Goal: Task Accomplishment & Management: Complete application form

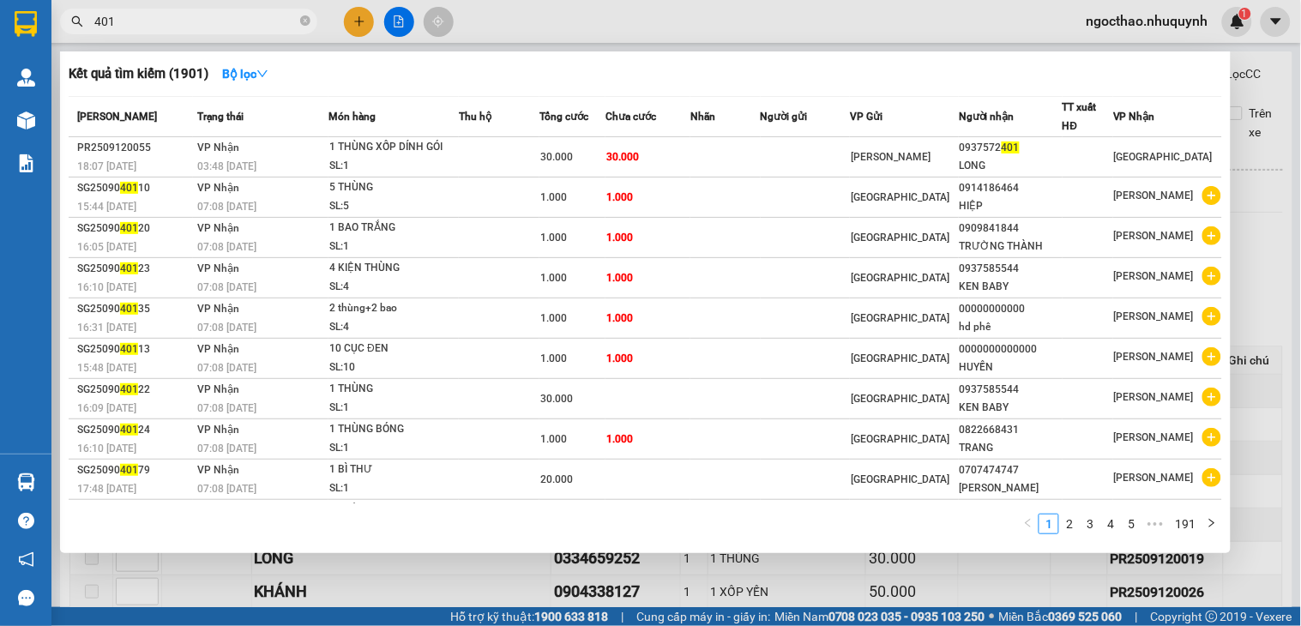
click at [655, 595] on div at bounding box center [650, 313] width 1301 height 626
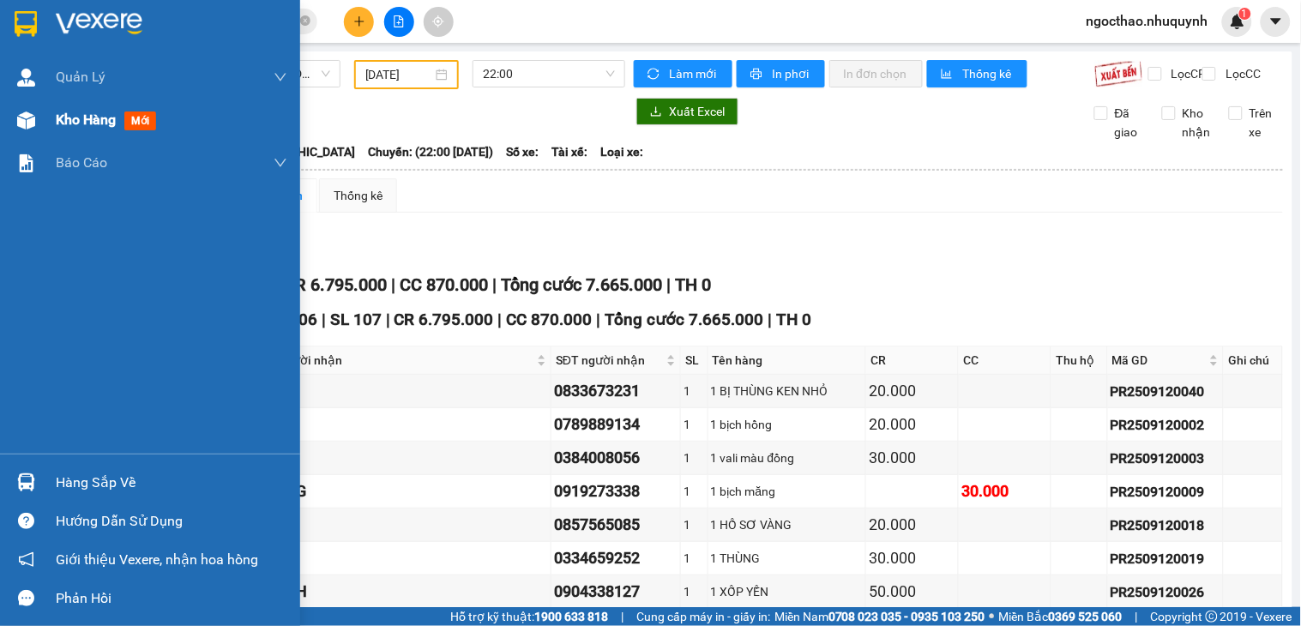
click at [75, 111] on span "Kho hàng" at bounding box center [86, 119] width 60 height 16
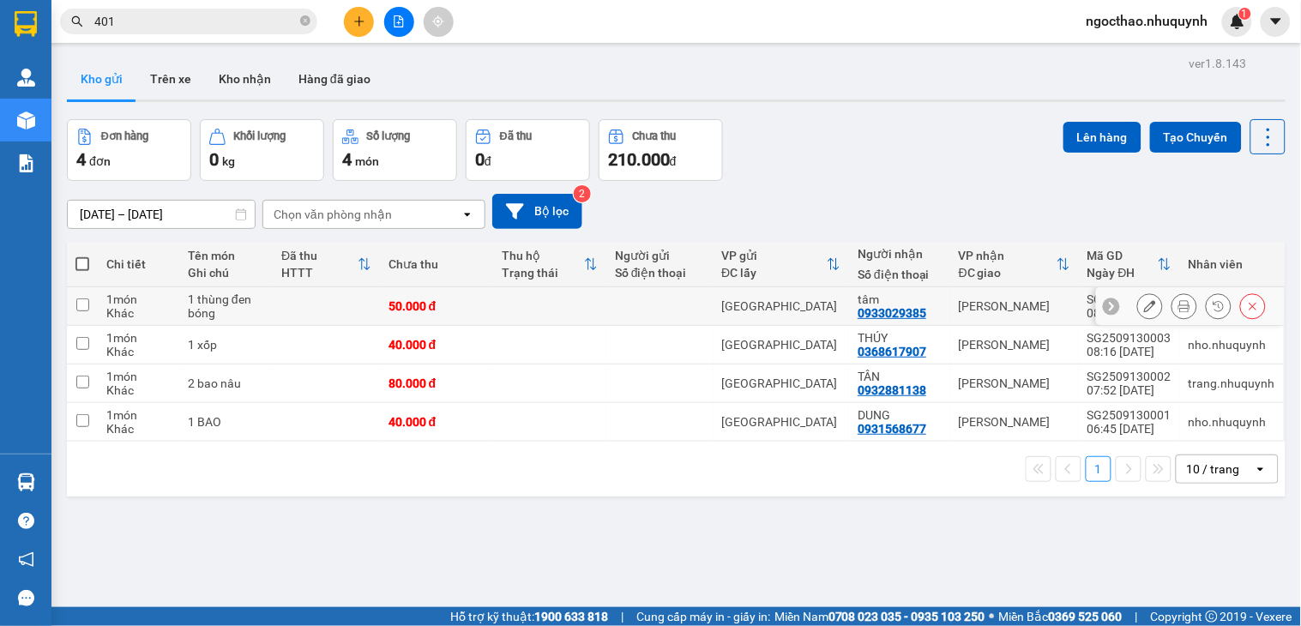
click at [1178, 306] on icon at bounding box center [1184, 306] width 12 height 12
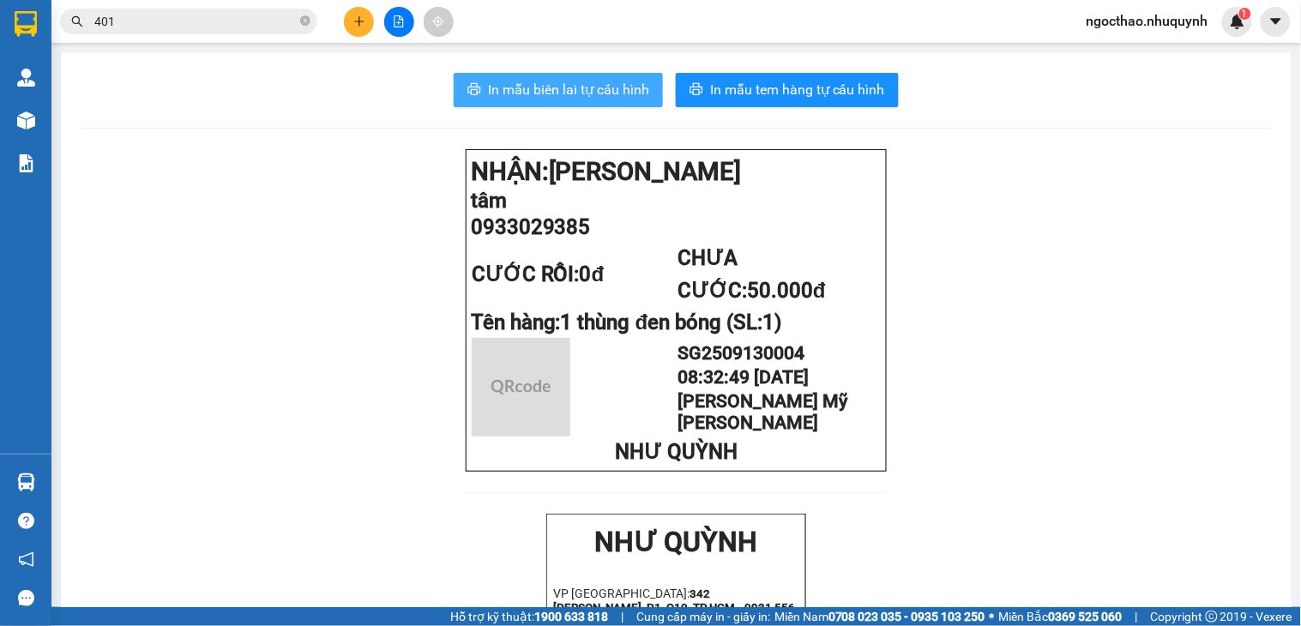
click at [562, 80] on span "In mẫu biên lai tự cấu hình" at bounding box center [568, 89] width 161 height 21
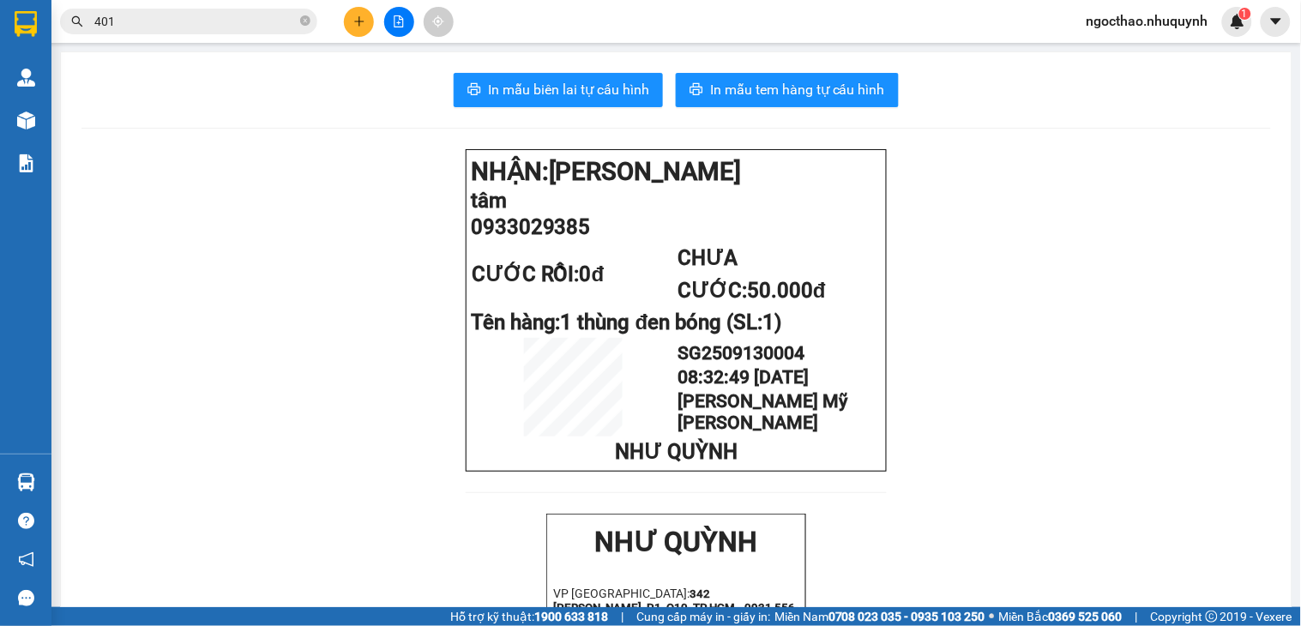
click at [262, 21] on input "401" at bounding box center [195, 21] width 202 height 19
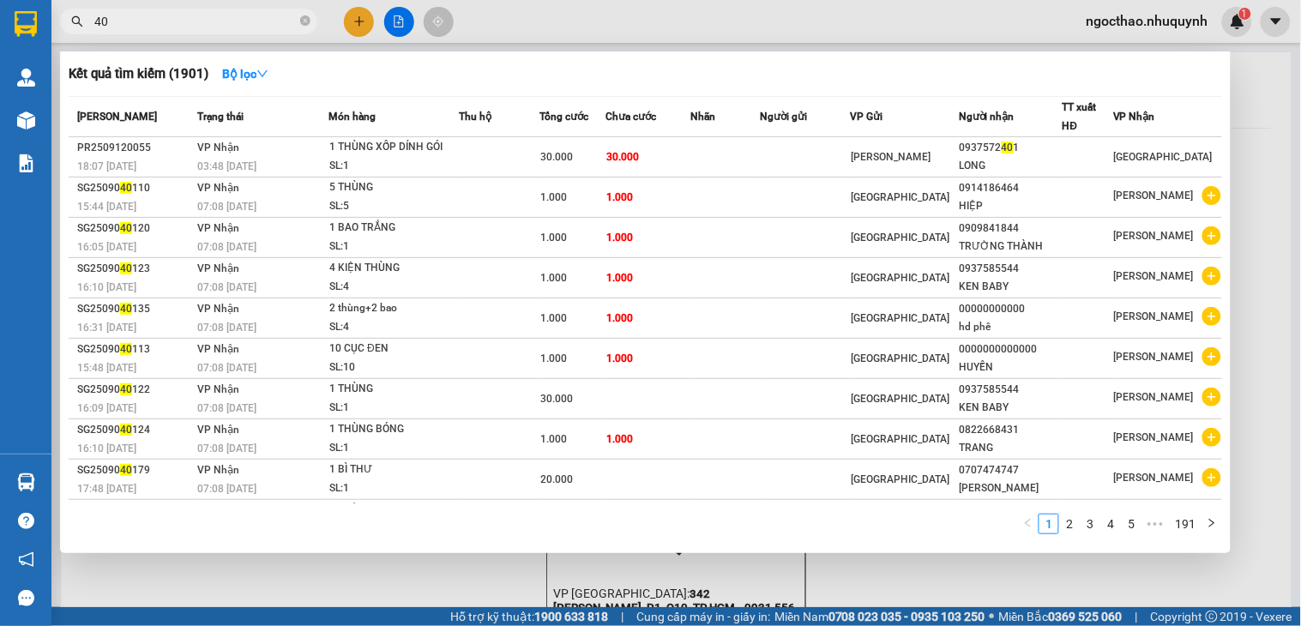
type input "401"
click at [937, 580] on div at bounding box center [650, 313] width 1301 height 626
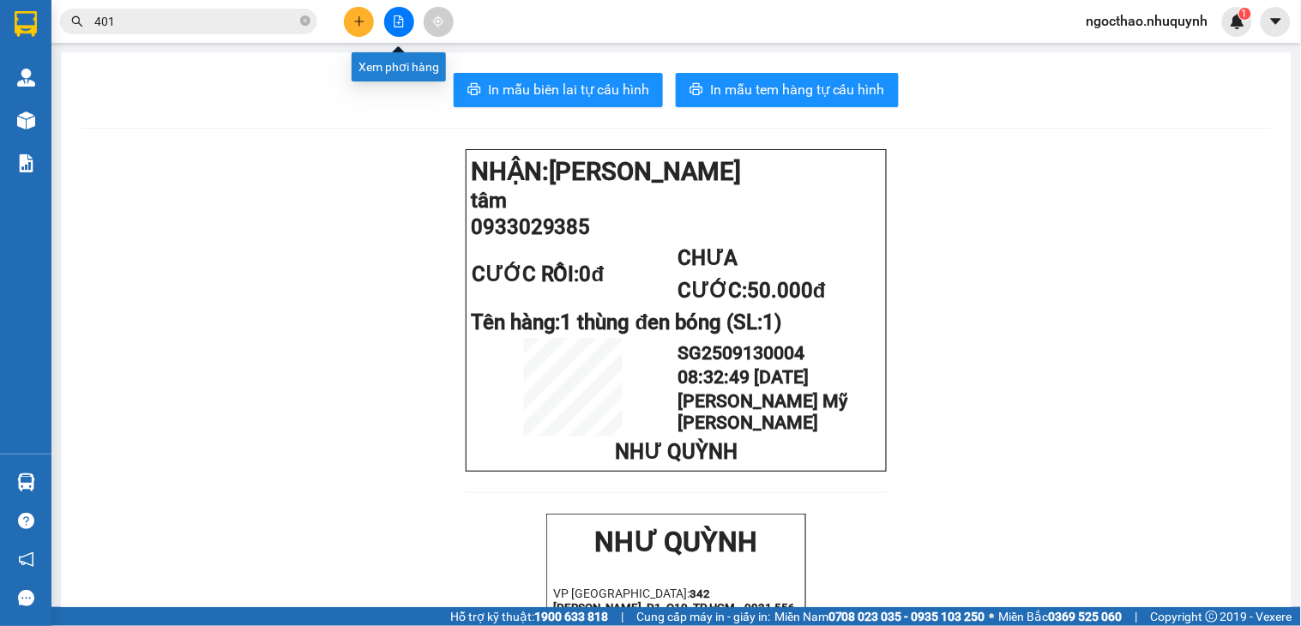
click at [401, 17] on icon "file-add" at bounding box center [399, 21] width 12 height 12
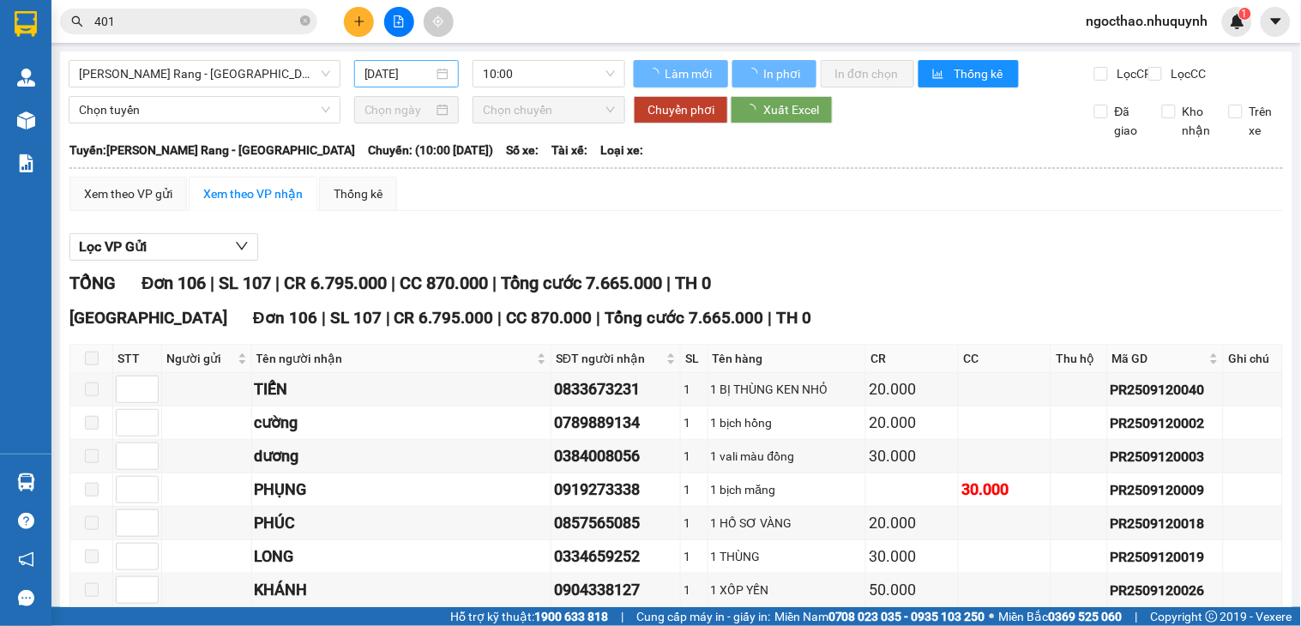
click at [376, 74] on input "[DATE]" at bounding box center [399, 73] width 69 height 19
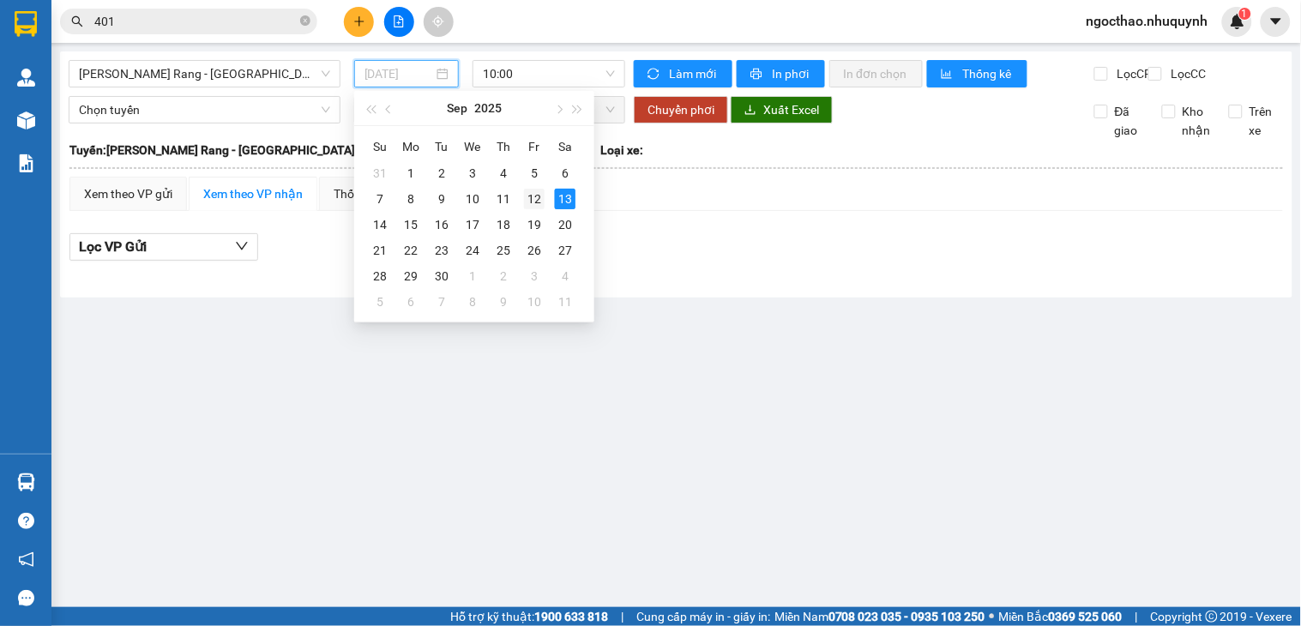
click at [529, 192] on div "12" at bounding box center [534, 199] width 21 height 21
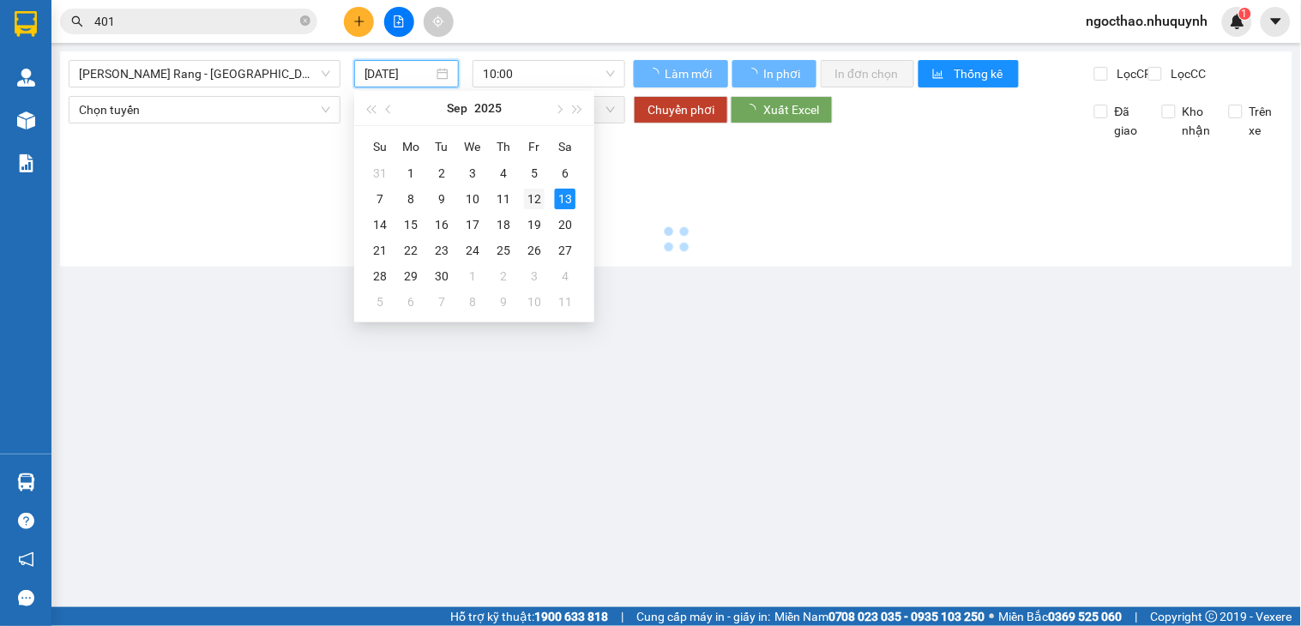
type input "[DATE]"
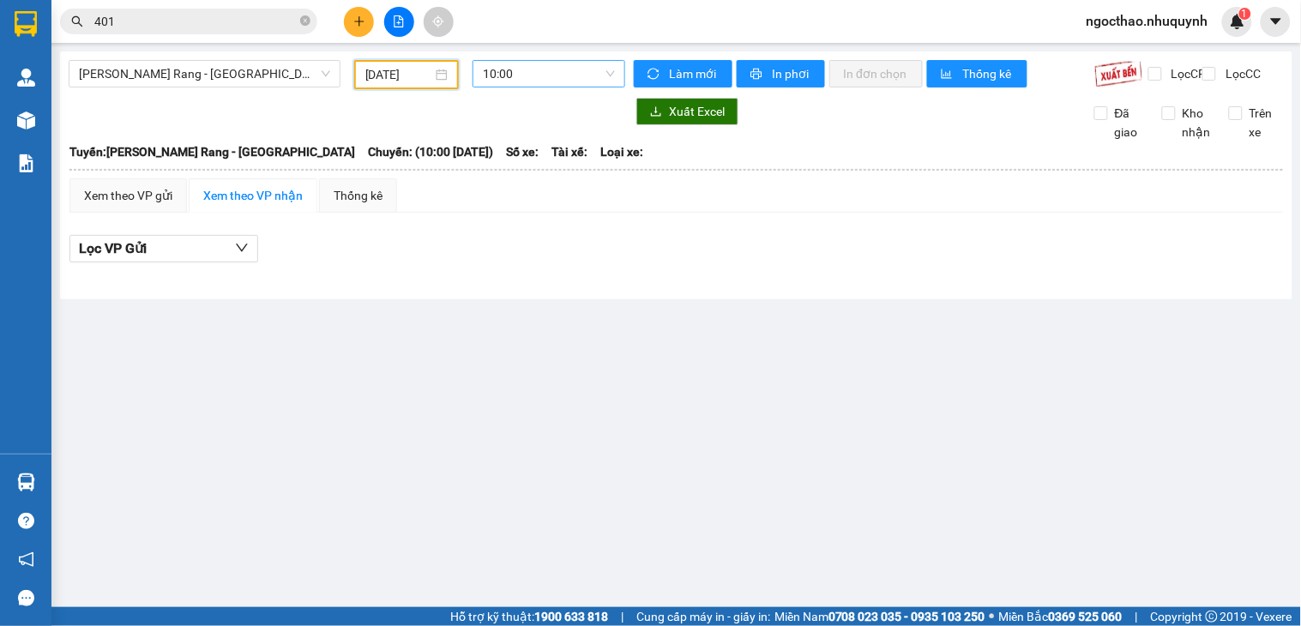
click at [569, 84] on span "10:00" at bounding box center [549, 74] width 132 height 26
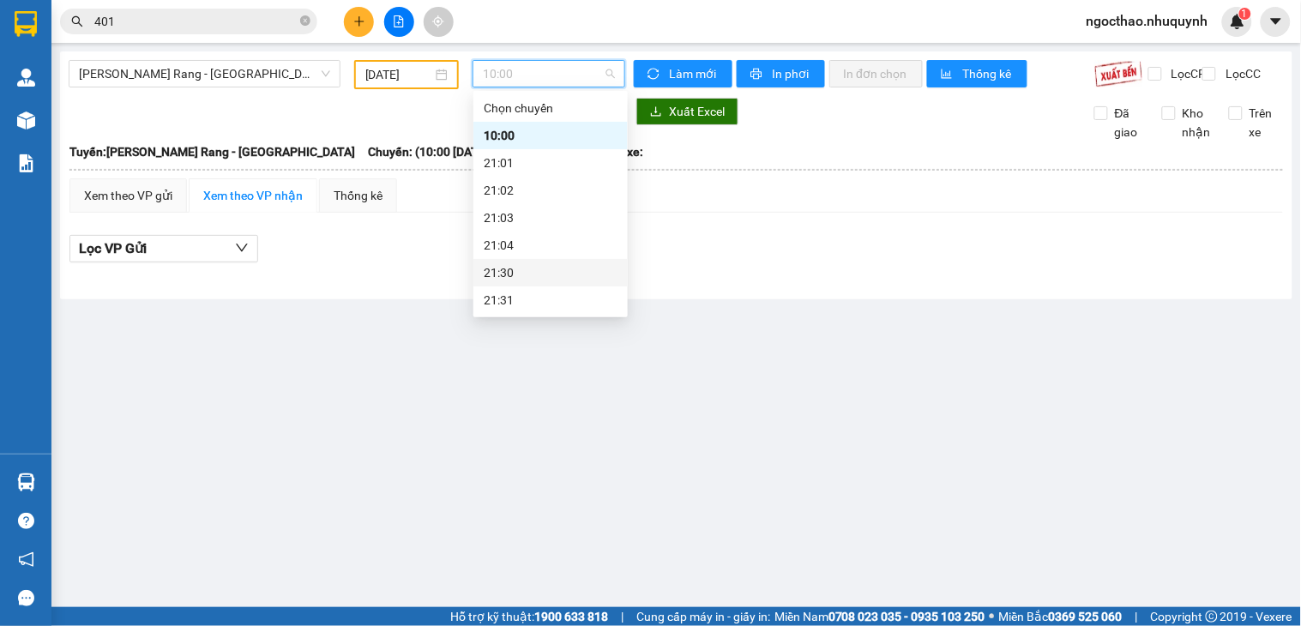
scroll to position [82, 0]
click at [547, 243] on div "22:00" at bounding box center [551, 245] width 134 height 19
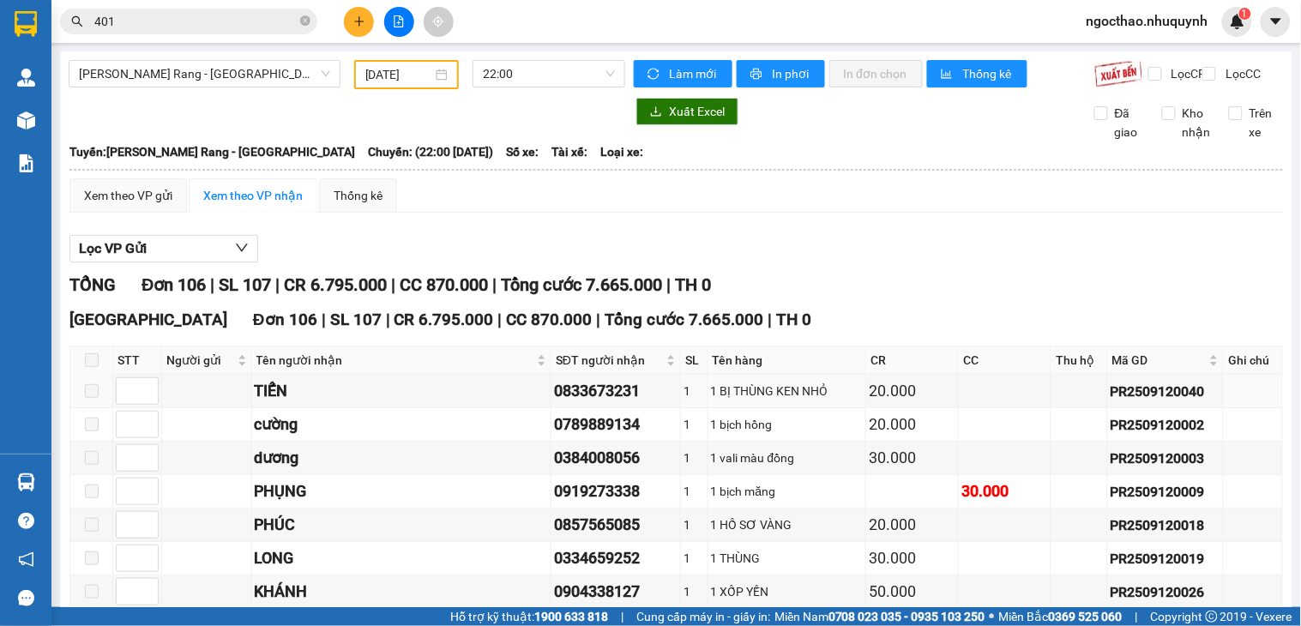
click at [1070, 298] on div "TỔNG Đơn 106 | SL 107 | CR 6.795.000 | CC 870.000 | Tổng cước 7.665.000 | TH 0" at bounding box center [676, 285] width 1214 height 27
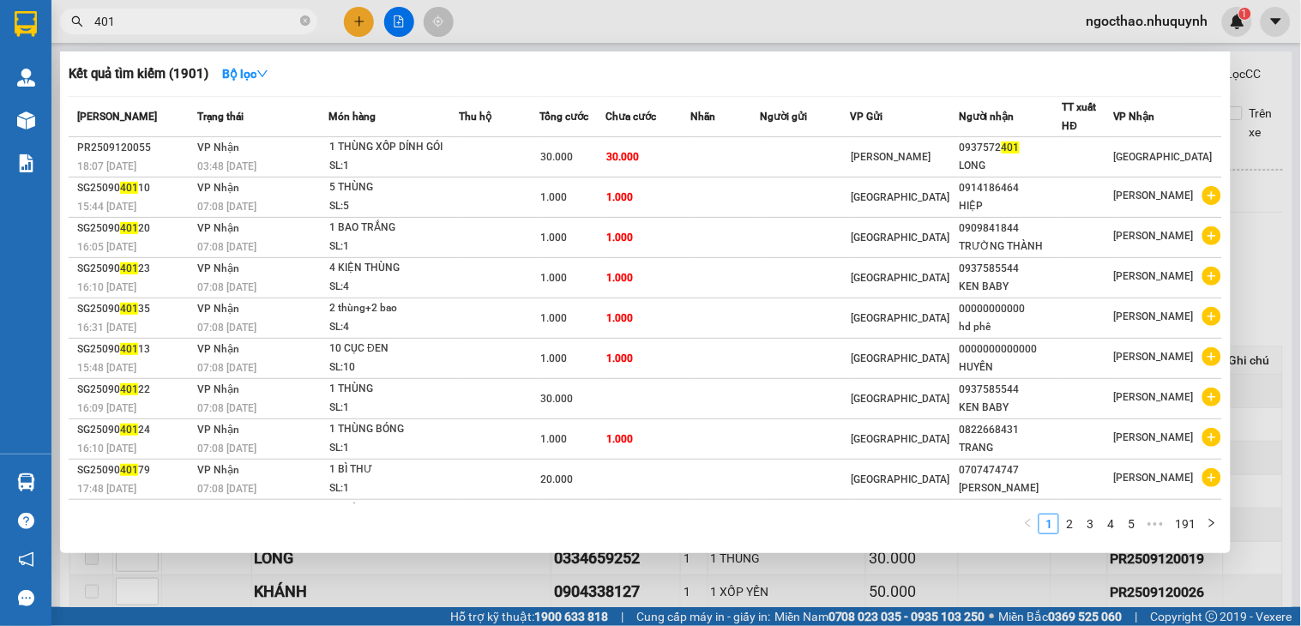
click at [269, 24] on input "401" at bounding box center [195, 21] width 202 height 19
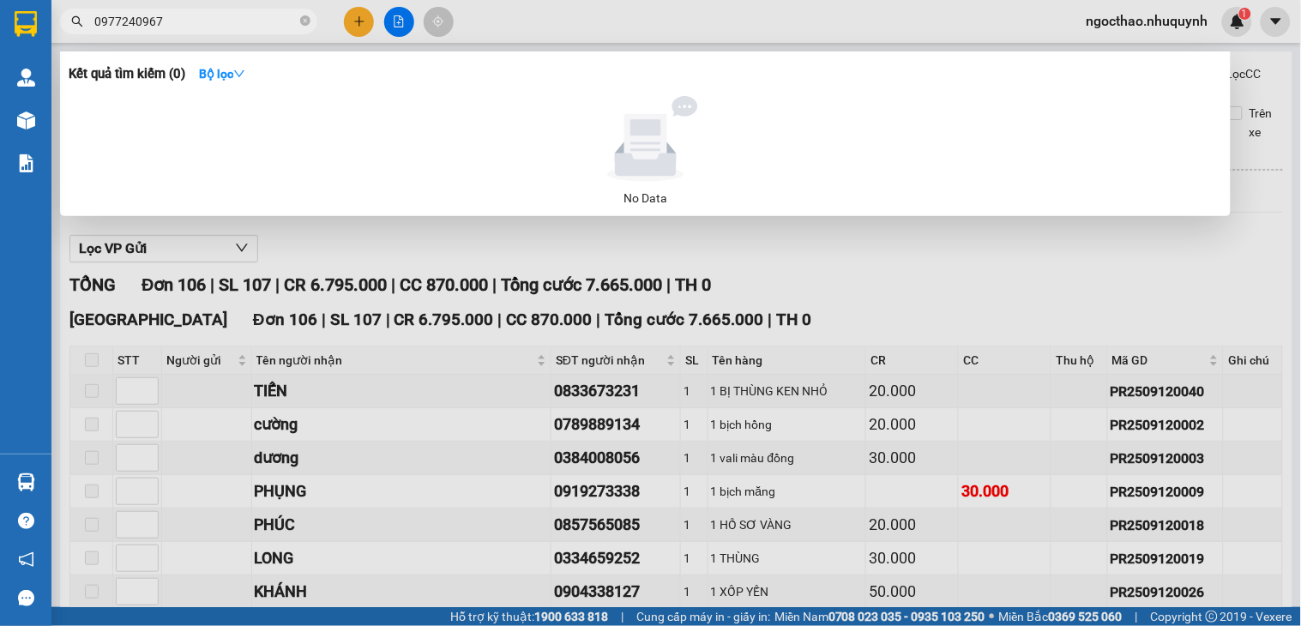
type input "0977240967"
click at [366, 31] on div at bounding box center [650, 313] width 1301 height 626
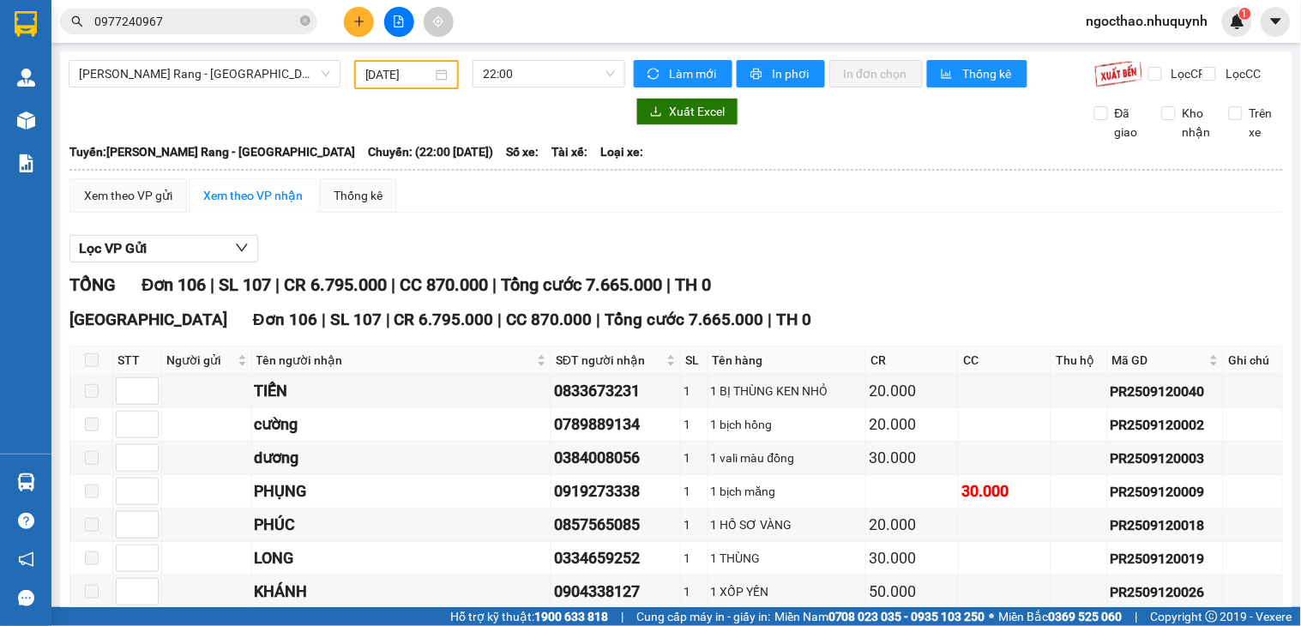
click at [365, 29] on button at bounding box center [359, 22] width 30 height 30
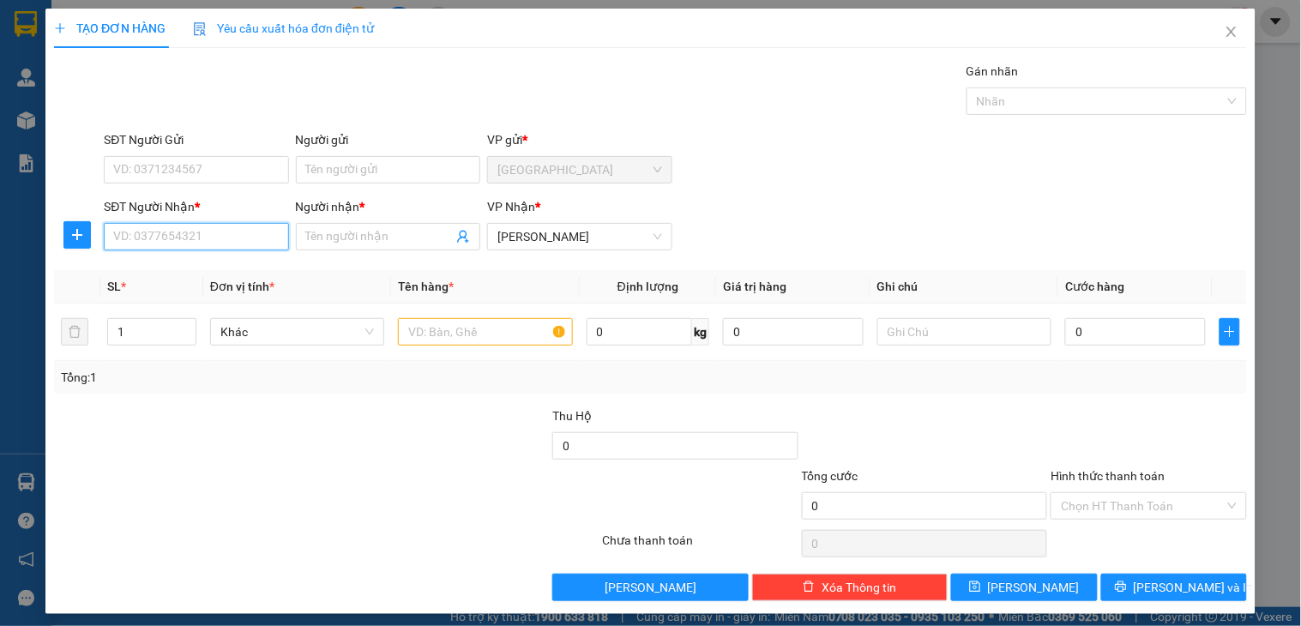
click at [214, 226] on input "SĐT Người Nhận *" at bounding box center [196, 236] width 184 height 27
type input "0"
type input "0915641697"
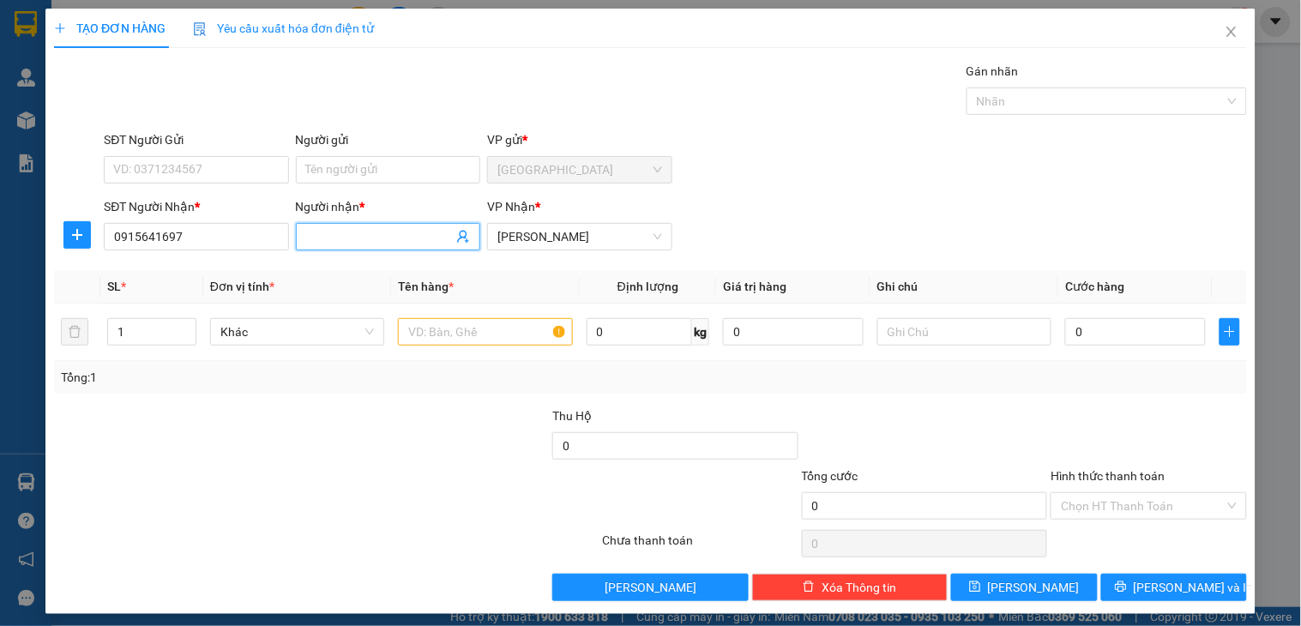
click at [343, 225] on span at bounding box center [388, 236] width 184 height 27
type input "o"
type input "phượng"
click at [479, 326] on input "text" at bounding box center [485, 331] width 174 height 27
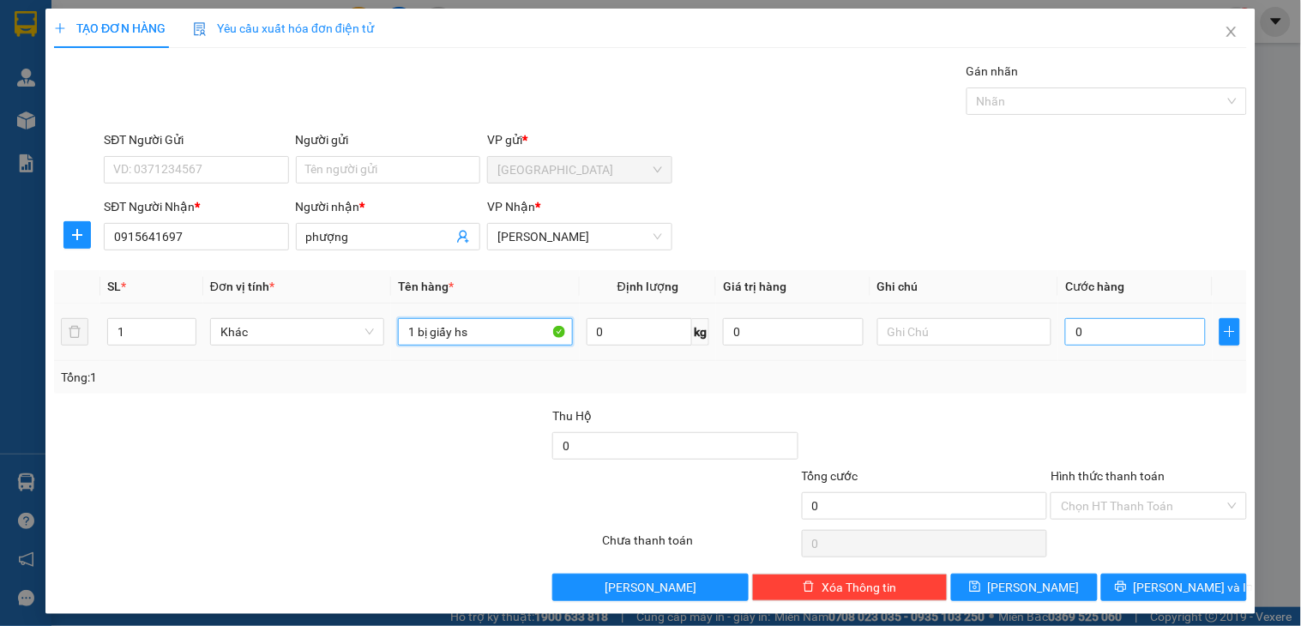
type input "1 bị giấy hs"
click at [1083, 335] on input "0" at bounding box center [1135, 331] width 141 height 27
type input "2"
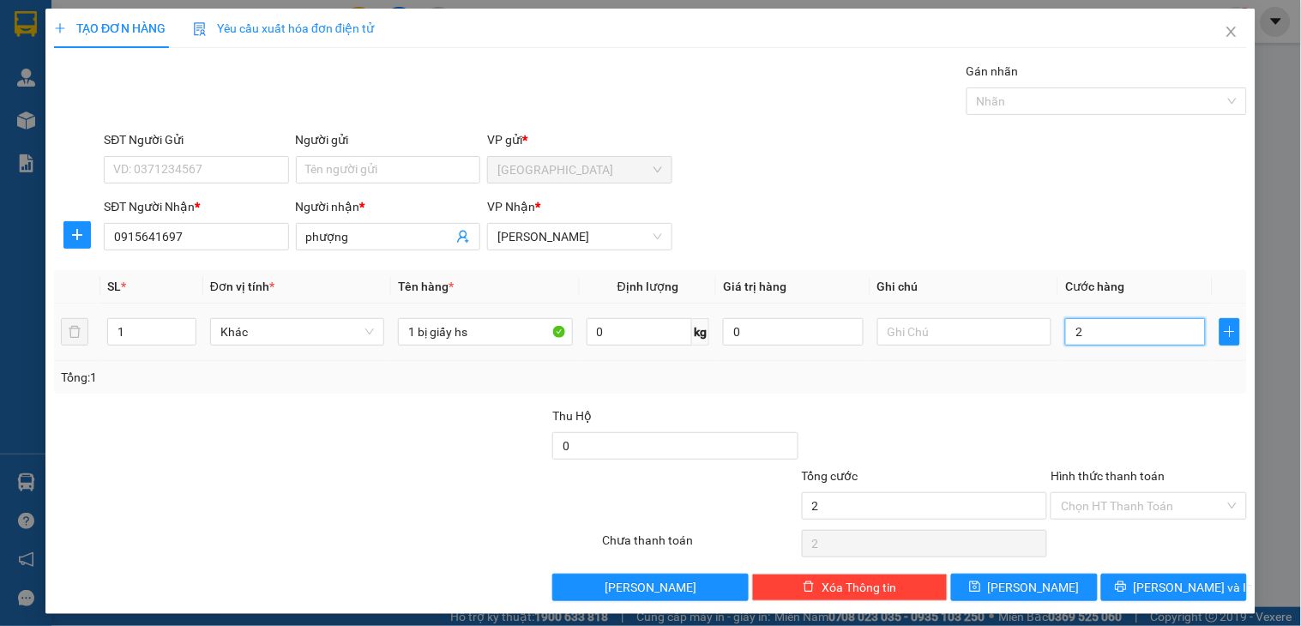
type input "20"
click at [1015, 193] on form "SĐT Người Gửi VD: 0371234567 Người gửi Tên người gửi VP gửi * Sài Gòn SĐT Người…" at bounding box center [650, 193] width 1193 height 127
type input "20.000"
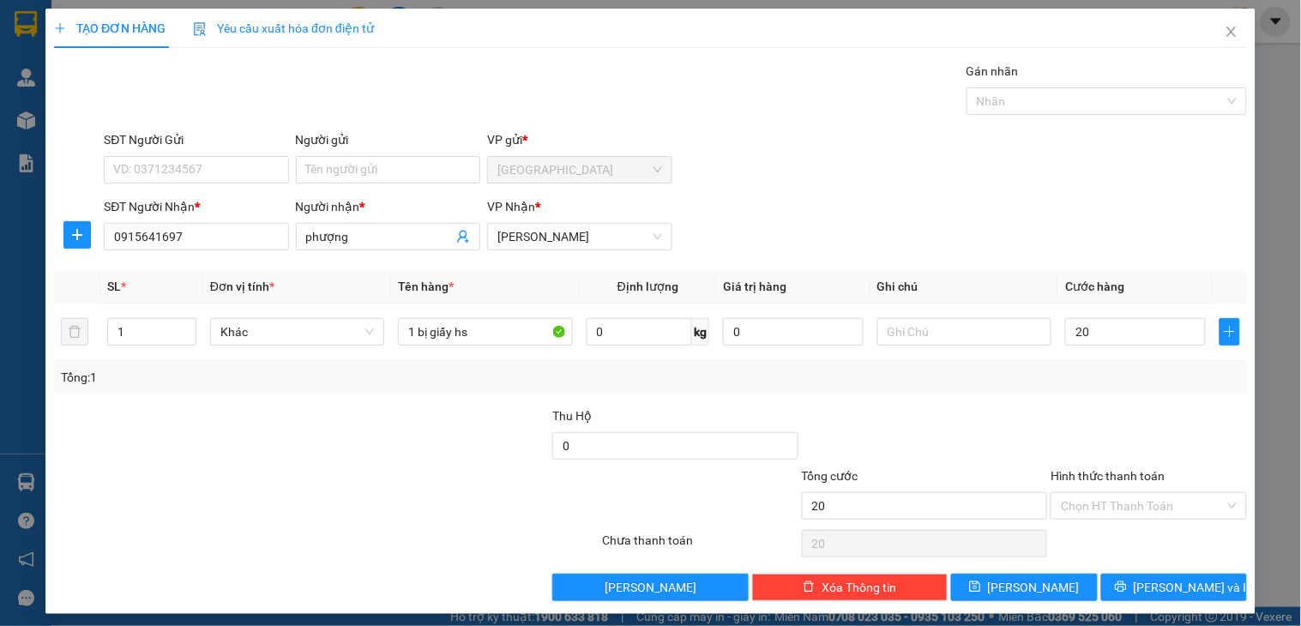
type input "20.000"
click at [1111, 498] on input "Hình thức thanh toán" at bounding box center [1142, 506] width 163 height 26
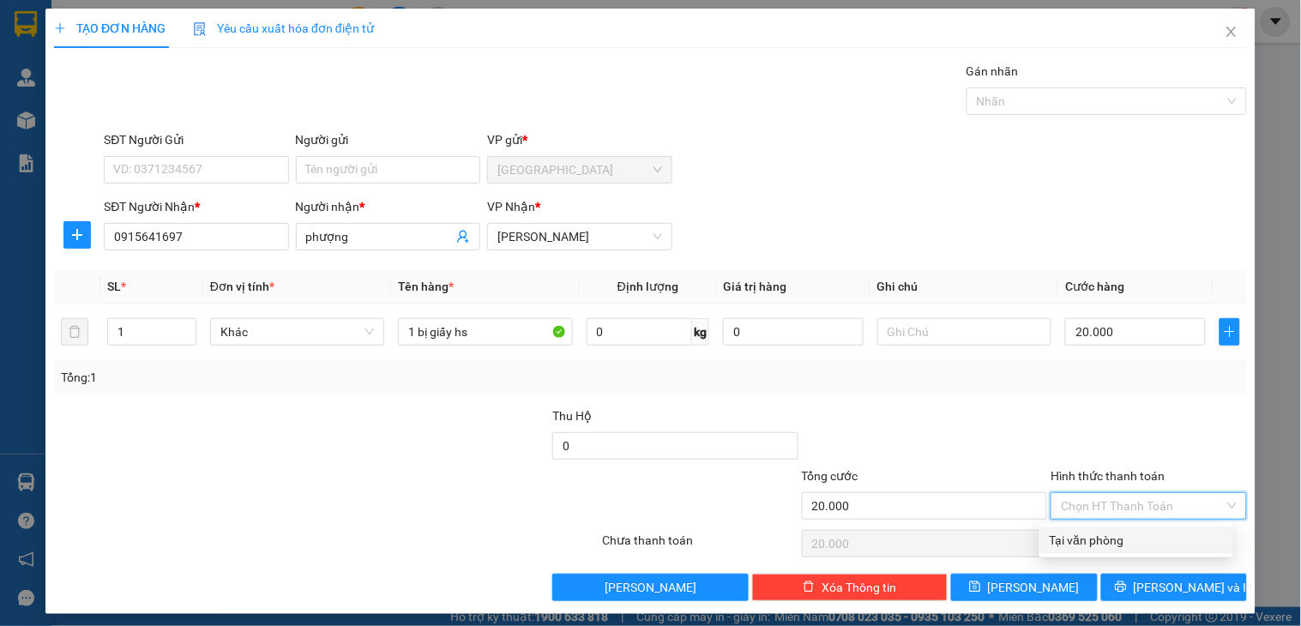
click at [1120, 533] on div "Tại văn phòng" at bounding box center [1136, 540] width 173 height 19
type input "0"
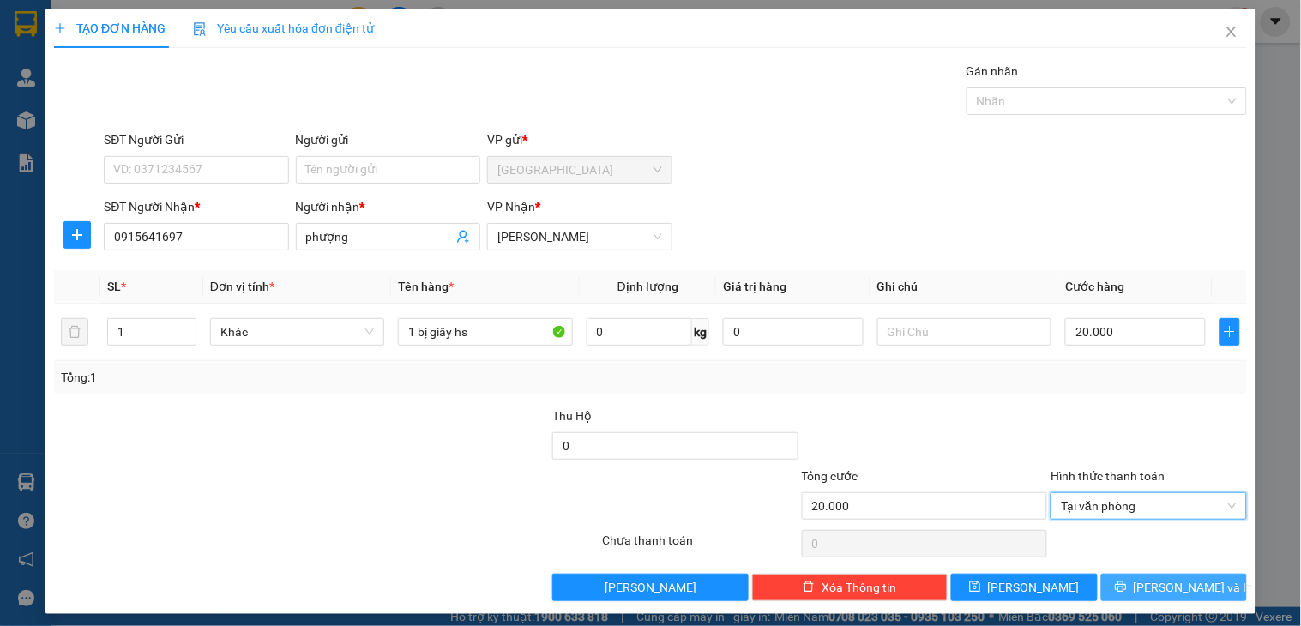
click at [1120, 579] on button "[PERSON_NAME] và In" at bounding box center [1174, 587] width 146 height 27
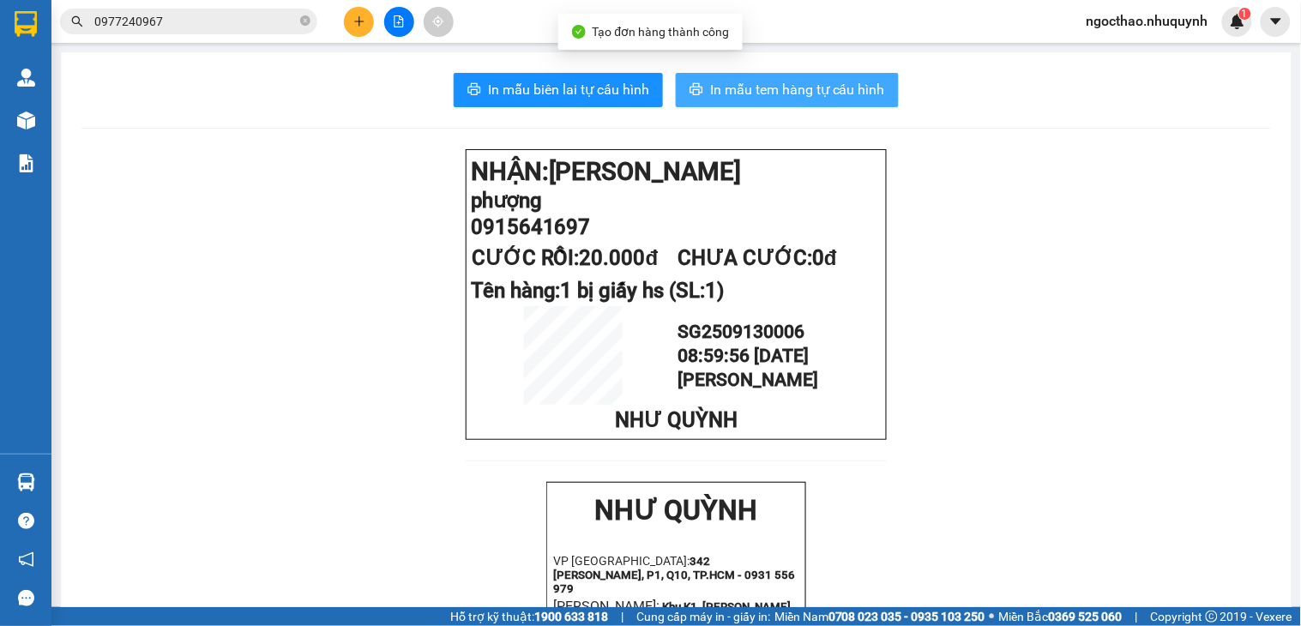
click at [804, 89] on span "In mẫu tem hàng tự cấu hình" at bounding box center [797, 89] width 175 height 21
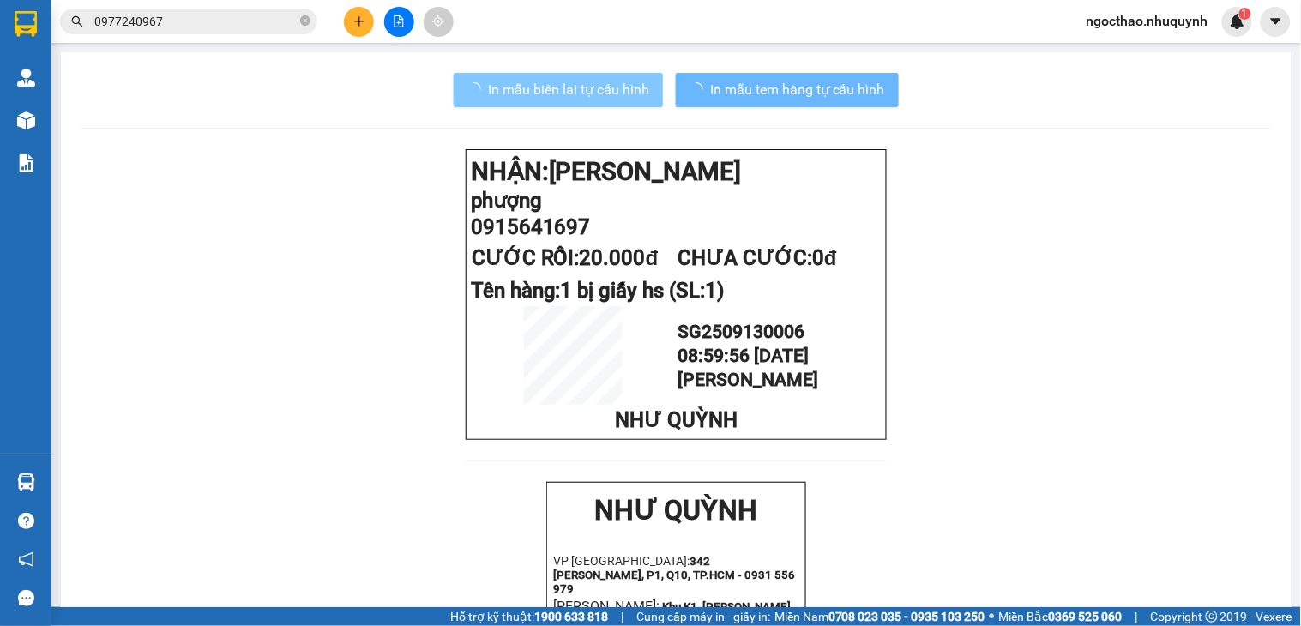
click at [633, 89] on span "In mẫu biên lai tự cấu hình" at bounding box center [568, 89] width 161 height 21
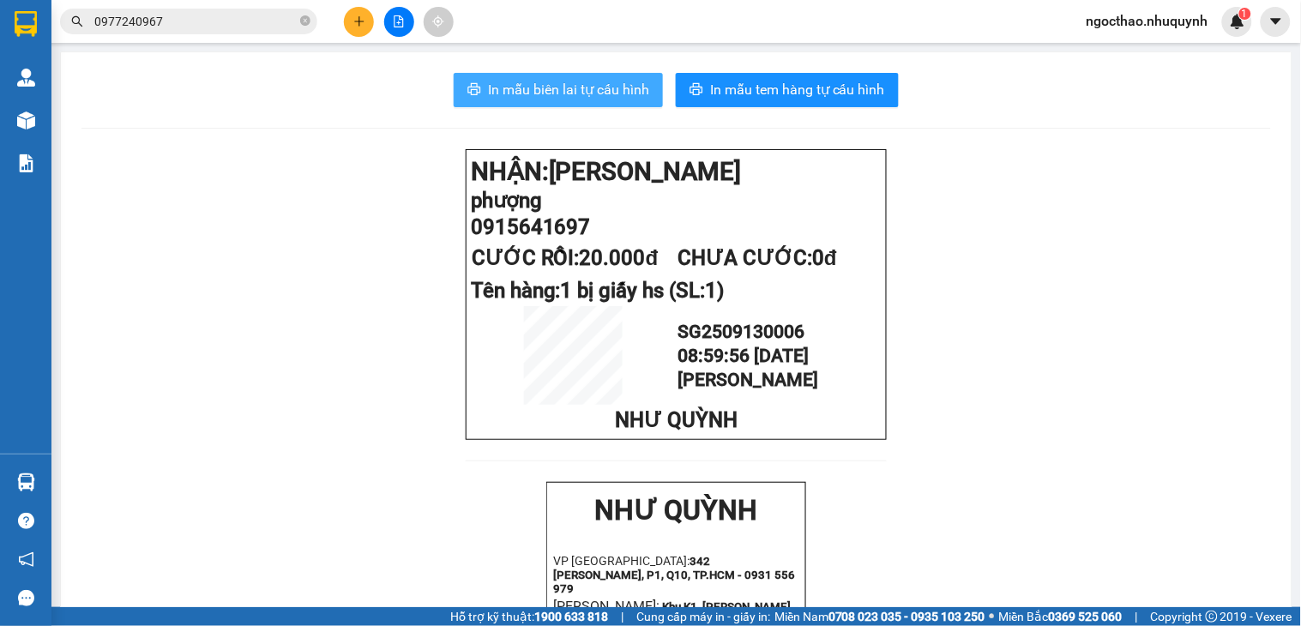
click at [552, 97] on span "In mẫu biên lai tự cấu hình" at bounding box center [568, 89] width 161 height 21
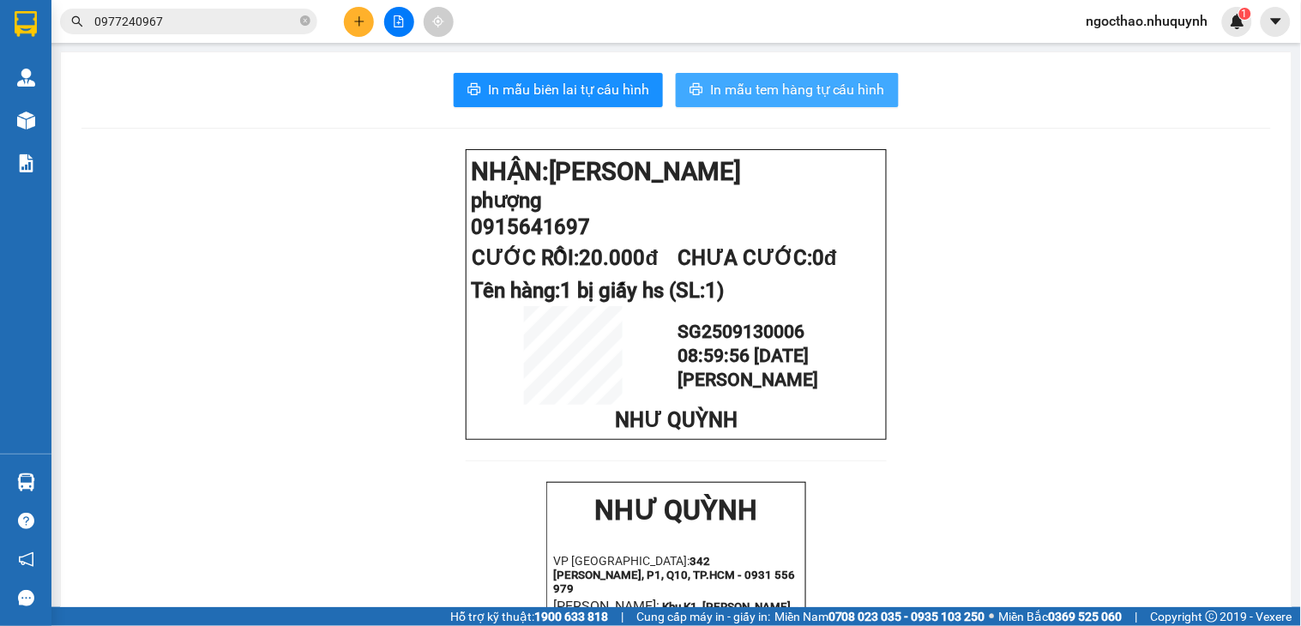
click at [760, 98] on span "In mẫu tem hàng tự cấu hình" at bounding box center [797, 89] width 175 height 21
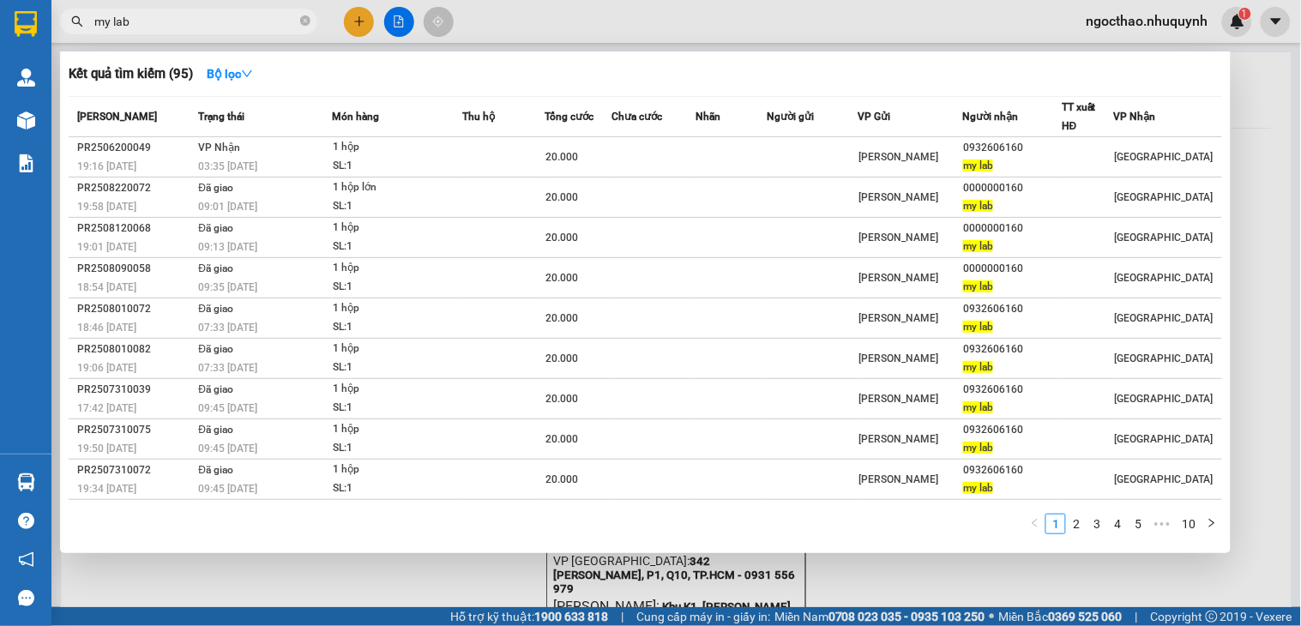
click at [210, 21] on input "my lab" at bounding box center [195, 21] width 202 height 19
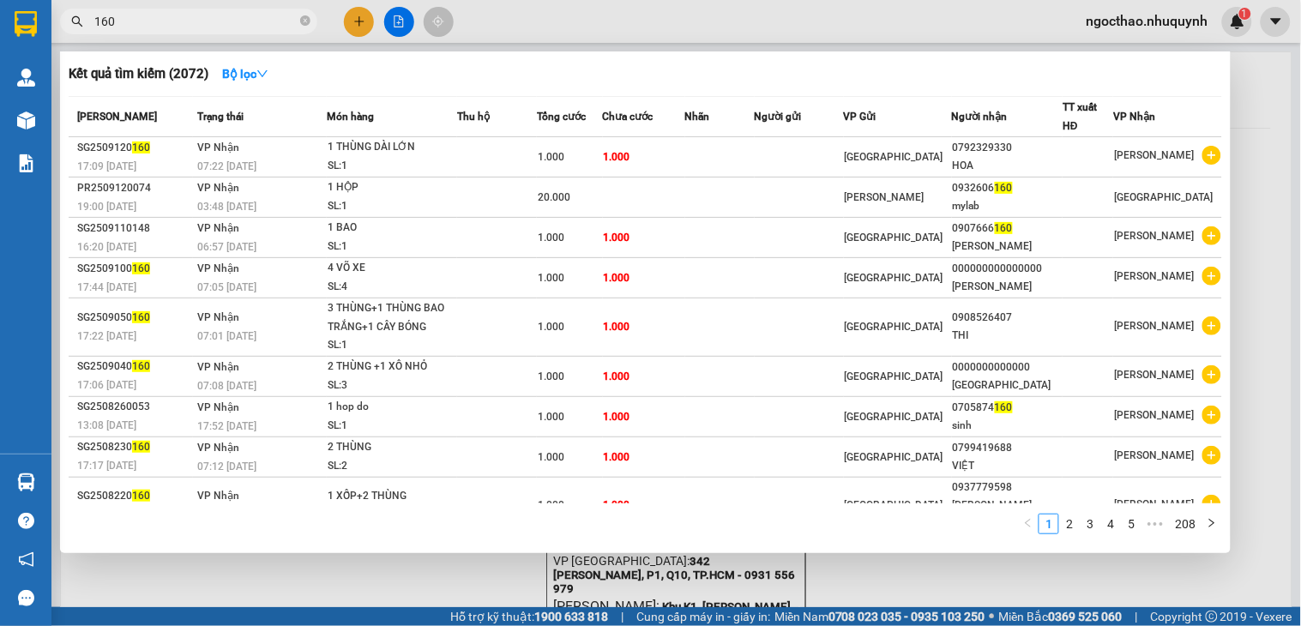
type input "160"
drag, startPoint x: 513, startPoint y: 582, endPoint x: 482, endPoint y: 559, distance: 38.1
click at [513, 581] on div at bounding box center [650, 313] width 1301 height 626
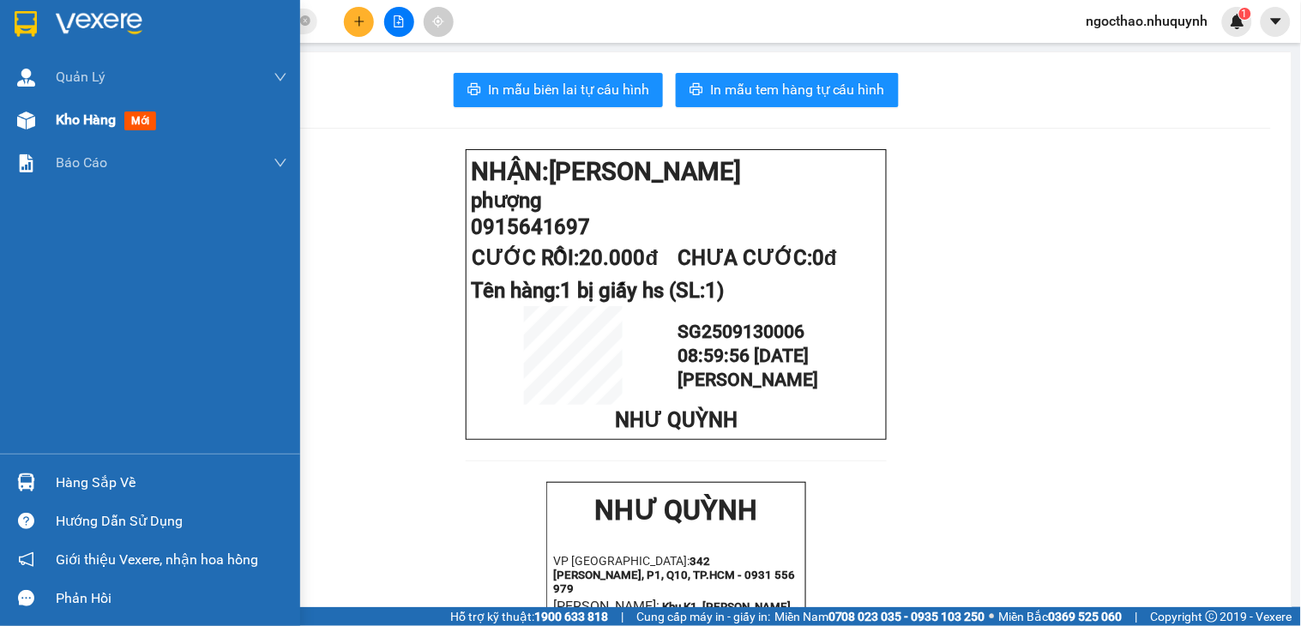
click at [99, 123] on span "Kho hàng" at bounding box center [86, 119] width 60 height 16
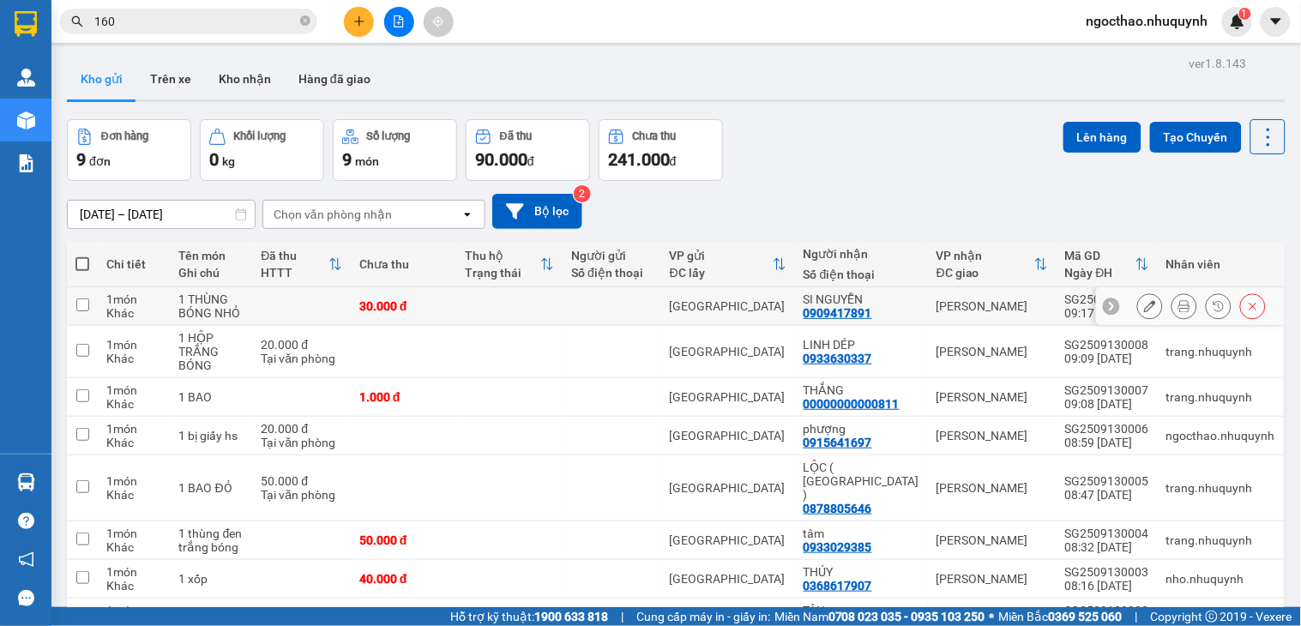
click at [1178, 303] on icon at bounding box center [1184, 306] width 12 height 12
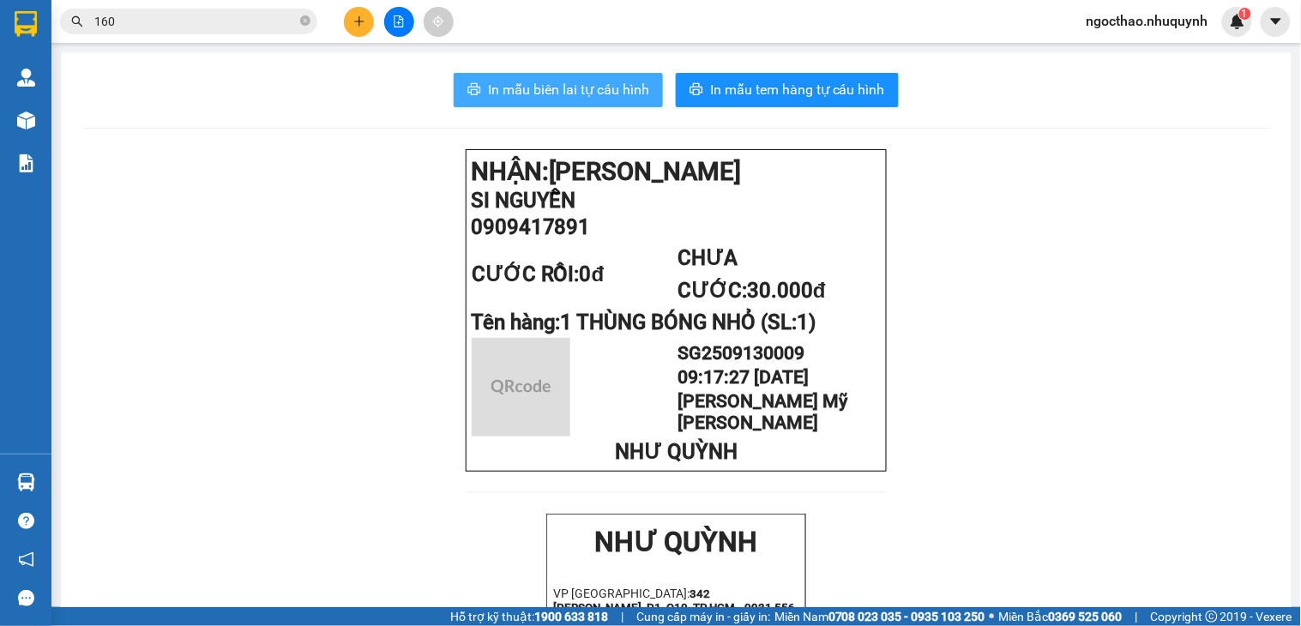
click at [588, 93] on span "In mẫu biên lai tự cấu hình" at bounding box center [568, 89] width 161 height 21
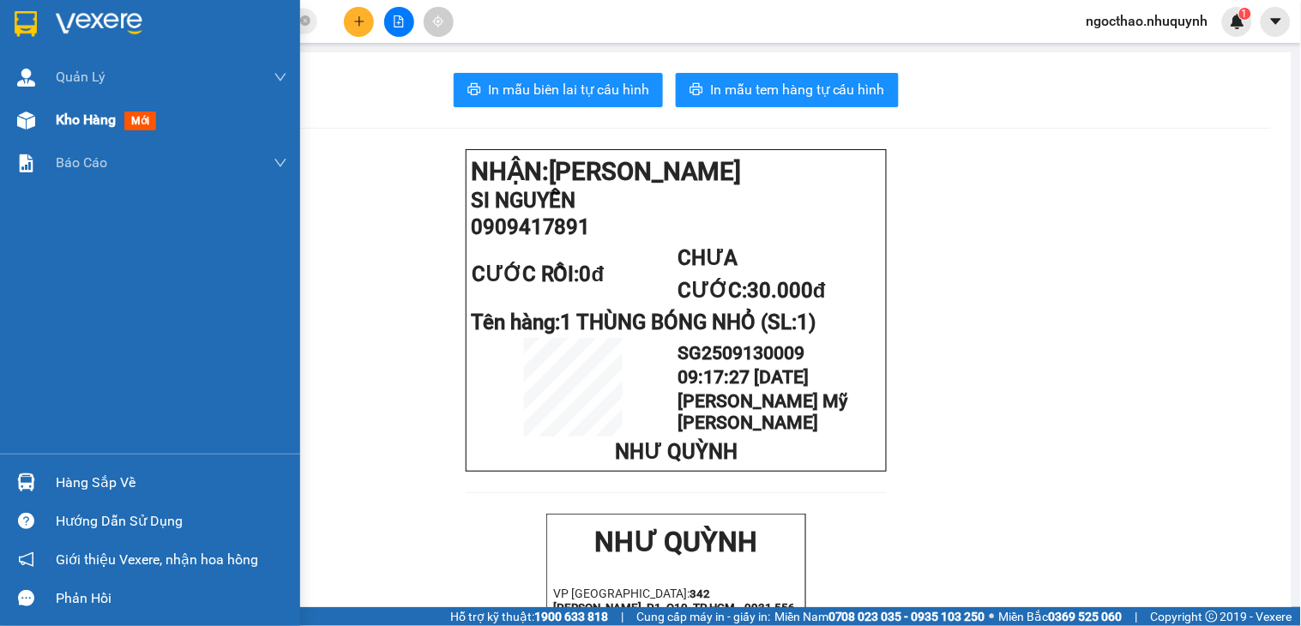
click at [63, 138] on div "Kho hàng mới" at bounding box center [172, 120] width 232 height 43
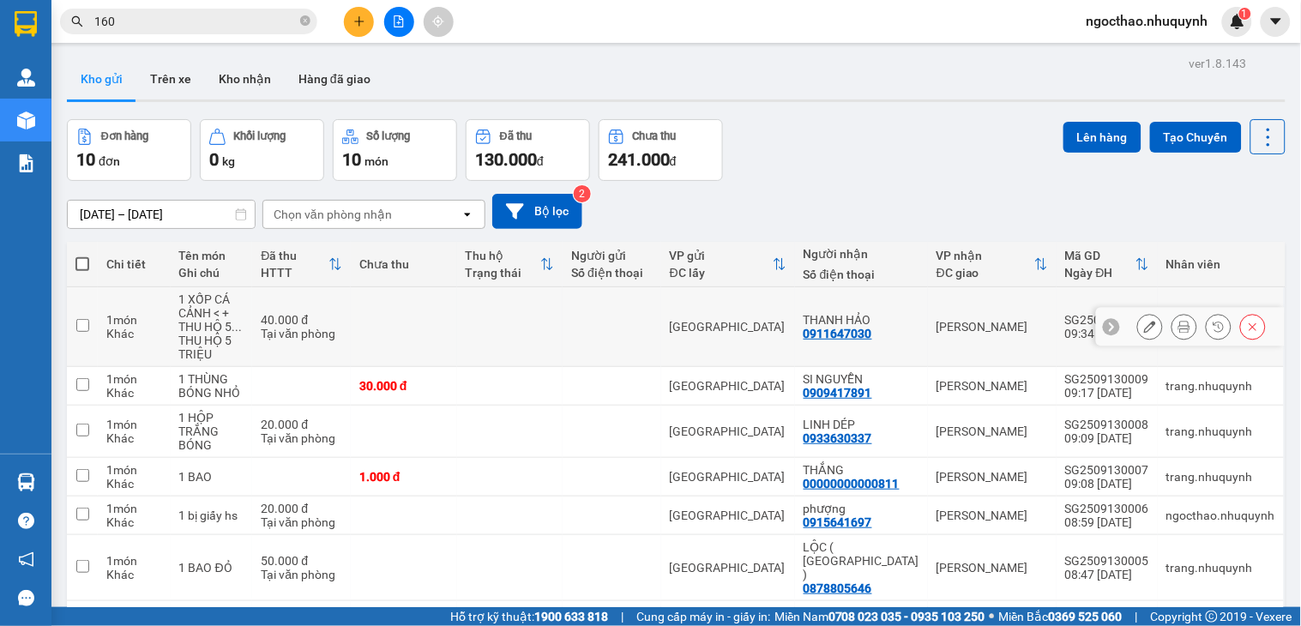
click at [1172, 320] on button at bounding box center [1184, 327] width 24 height 30
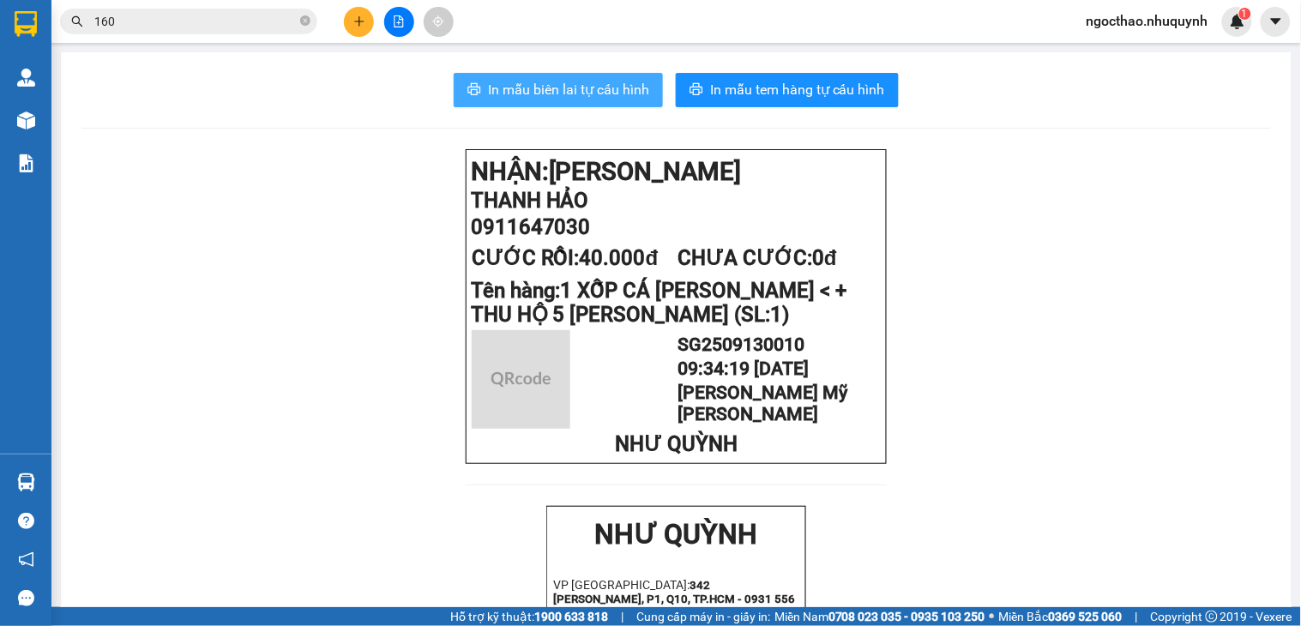
click at [580, 95] on span "In mẫu biên lai tự cấu hình" at bounding box center [568, 89] width 161 height 21
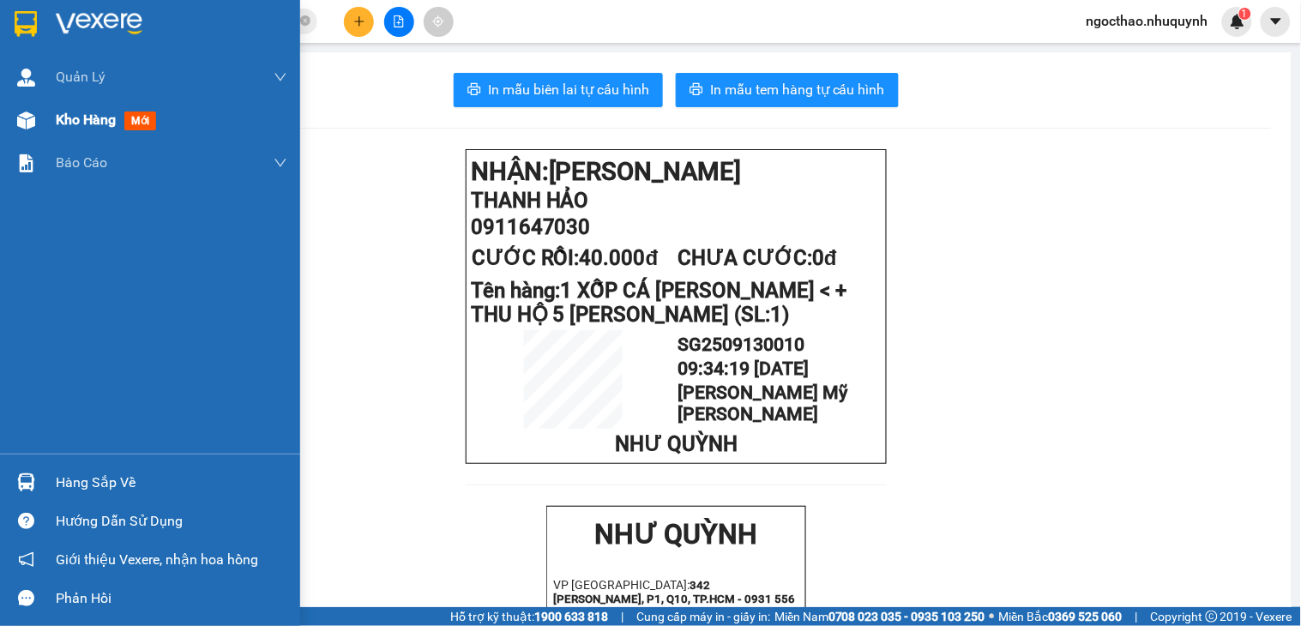
click at [91, 120] on span "Kho hàng" at bounding box center [86, 119] width 60 height 16
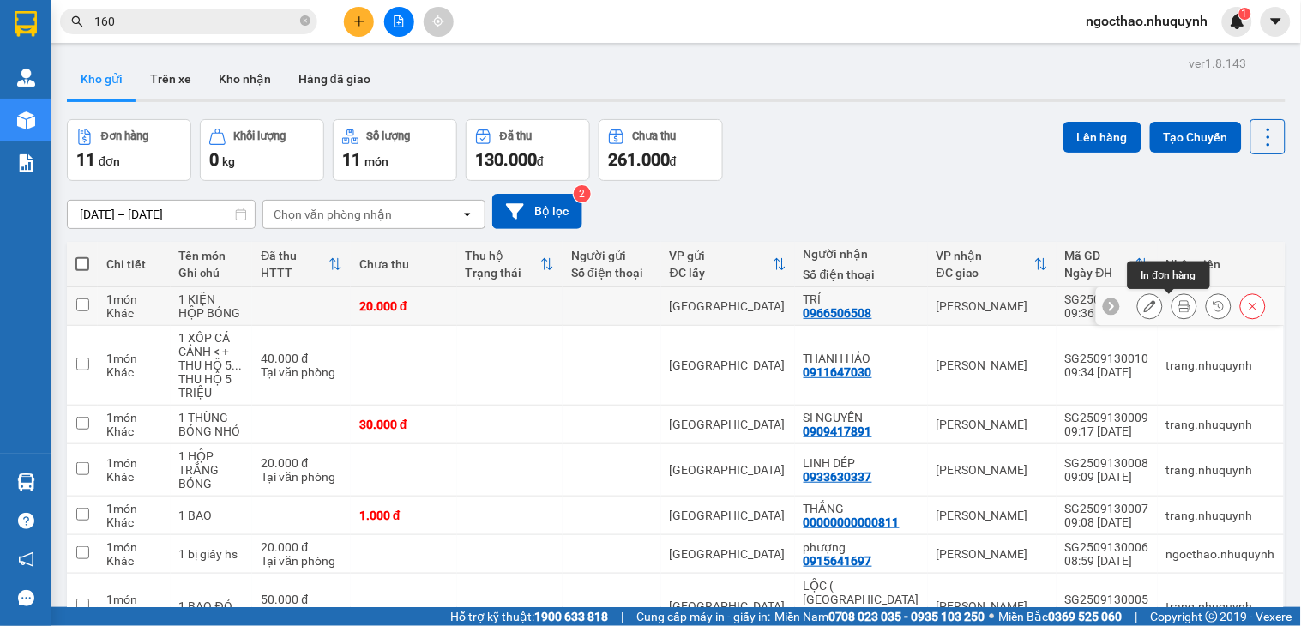
click at [1172, 302] on button at bounding box center [1184, 307] width 24 height 30
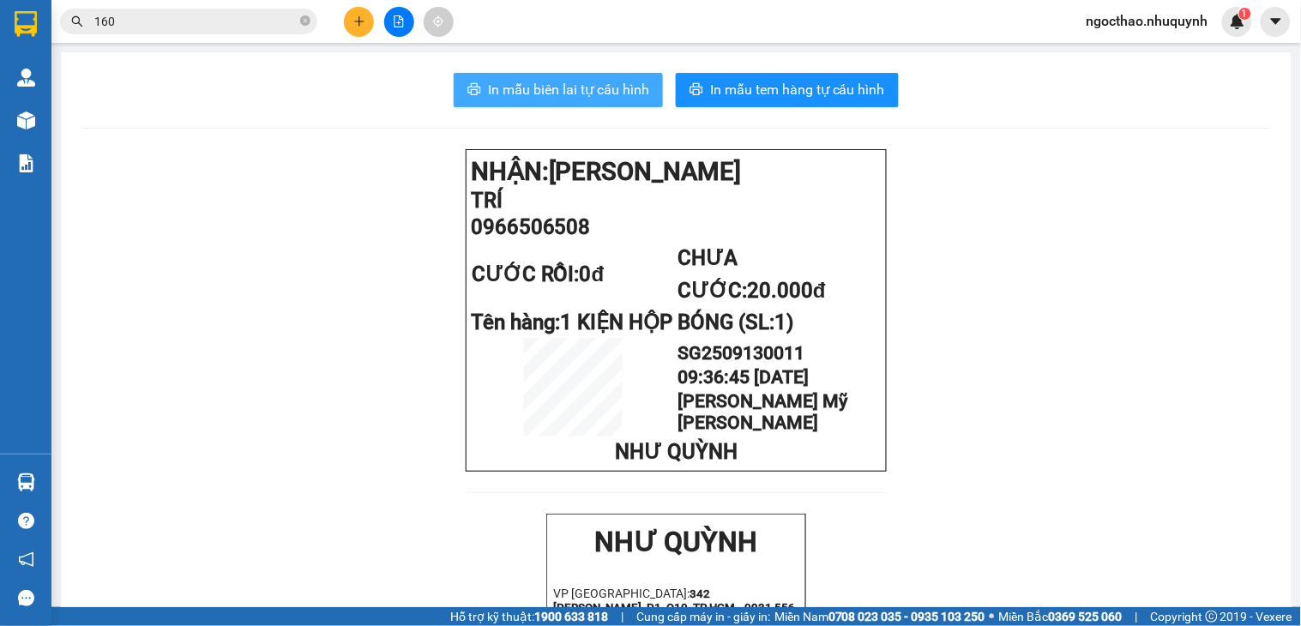
click at [603, 97] on span "In mẫu biên lai tự cấu hình" at bounding box center [568, 89] width 161 height 21
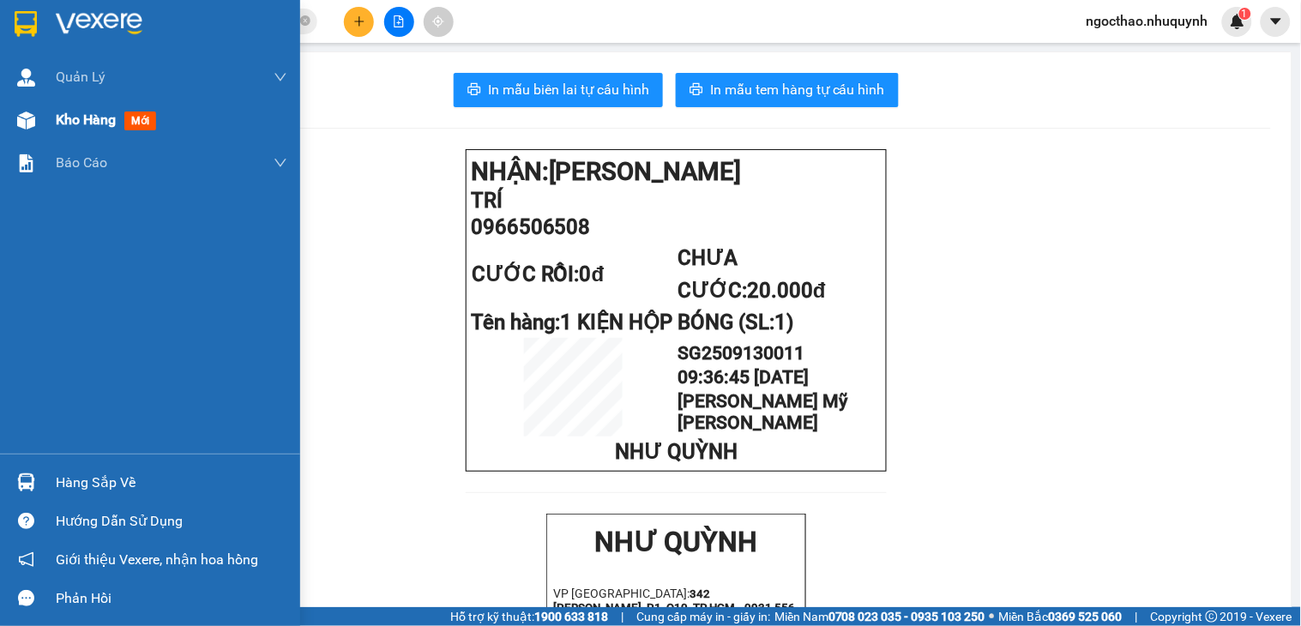
click at [79, 111] on span "Kho hàng" at bounding box center [86, 119] width 60 height 16
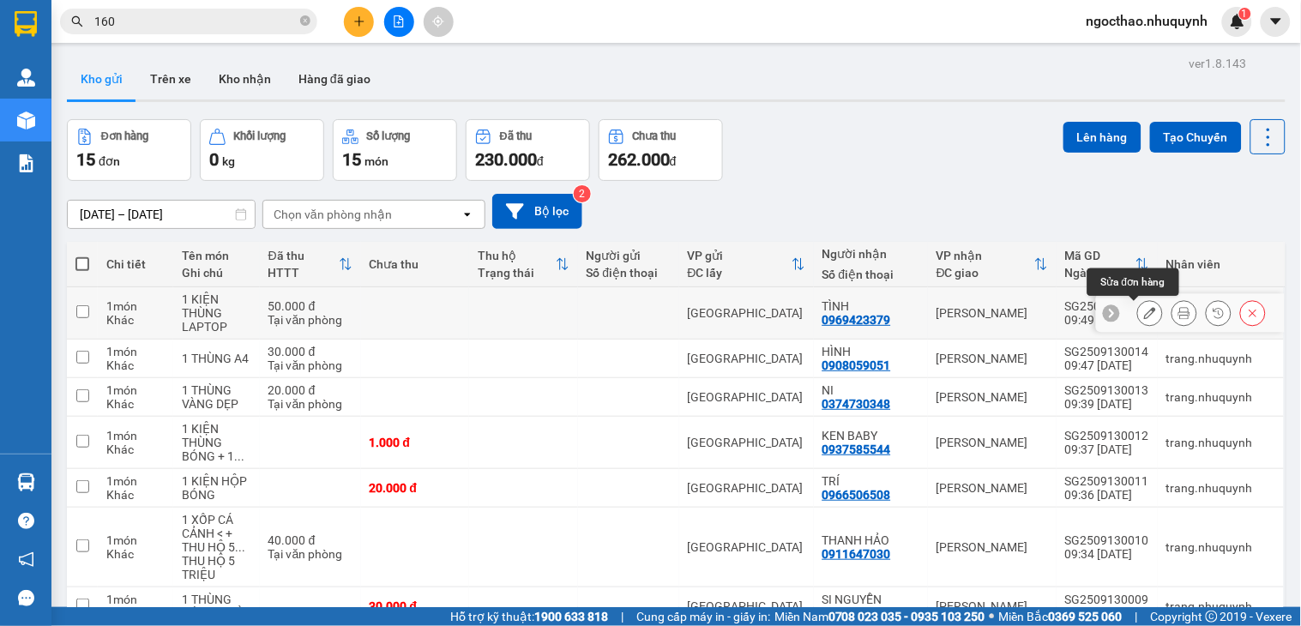
click at [1145, 310] on button at bounding box center [1150, 313] width 24 height 30
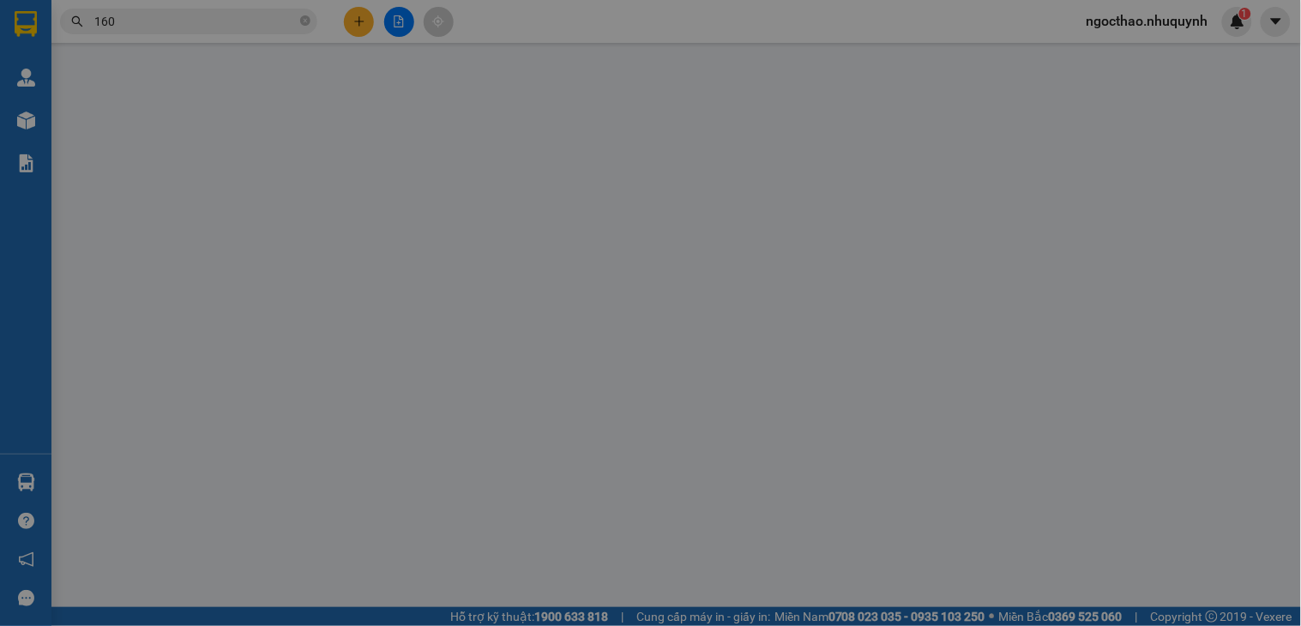
type input "0969423379"
type input "TÌNH"
type input "50.000"
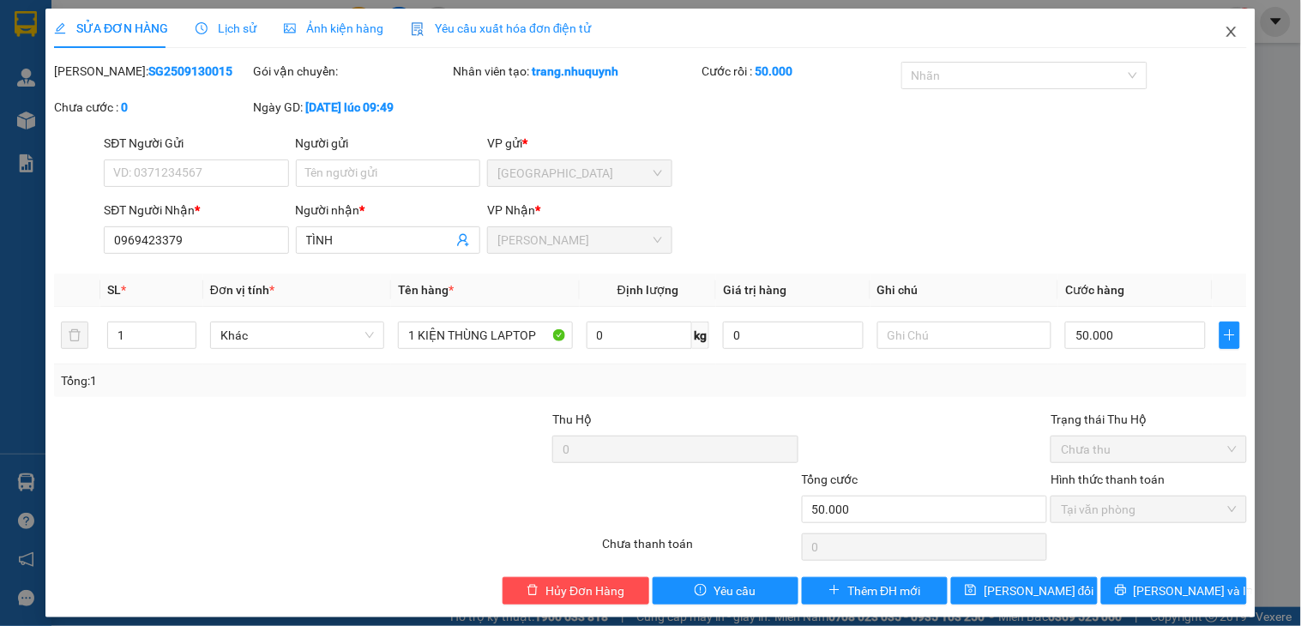
click at [1225, 35] on icon "close" at bounding box center [1232, 32] width 14 height 14
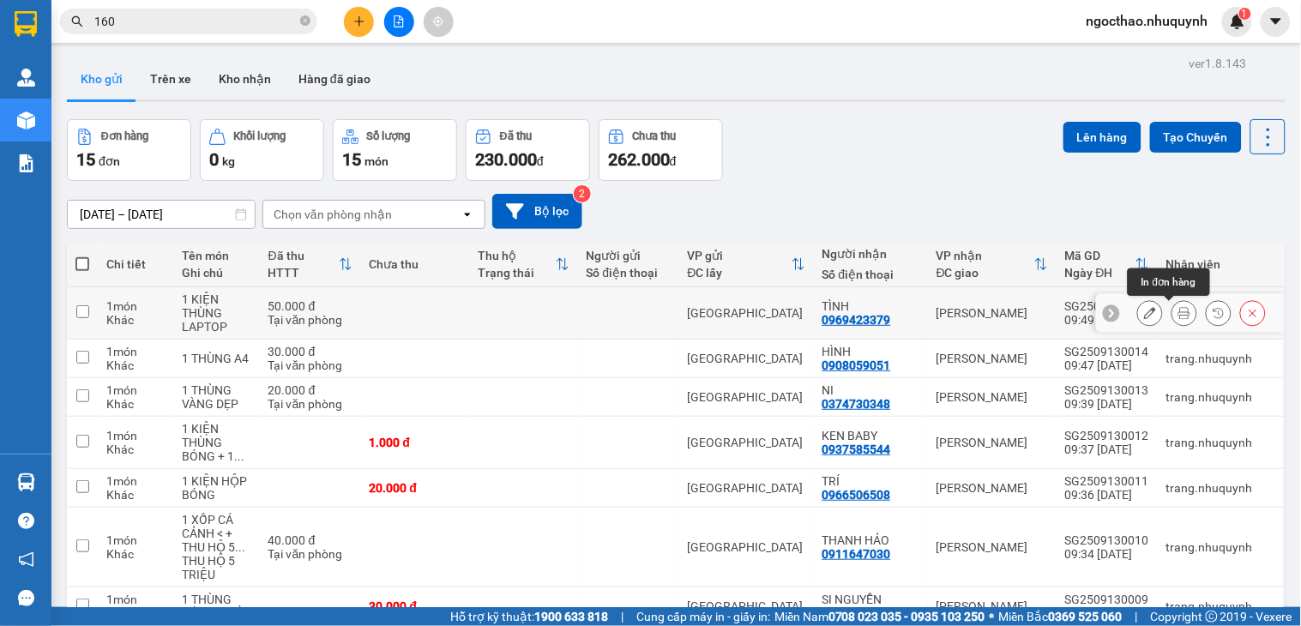
click at [1178, 310] on icon at bounding box center [1184, 313] width 12 height 12
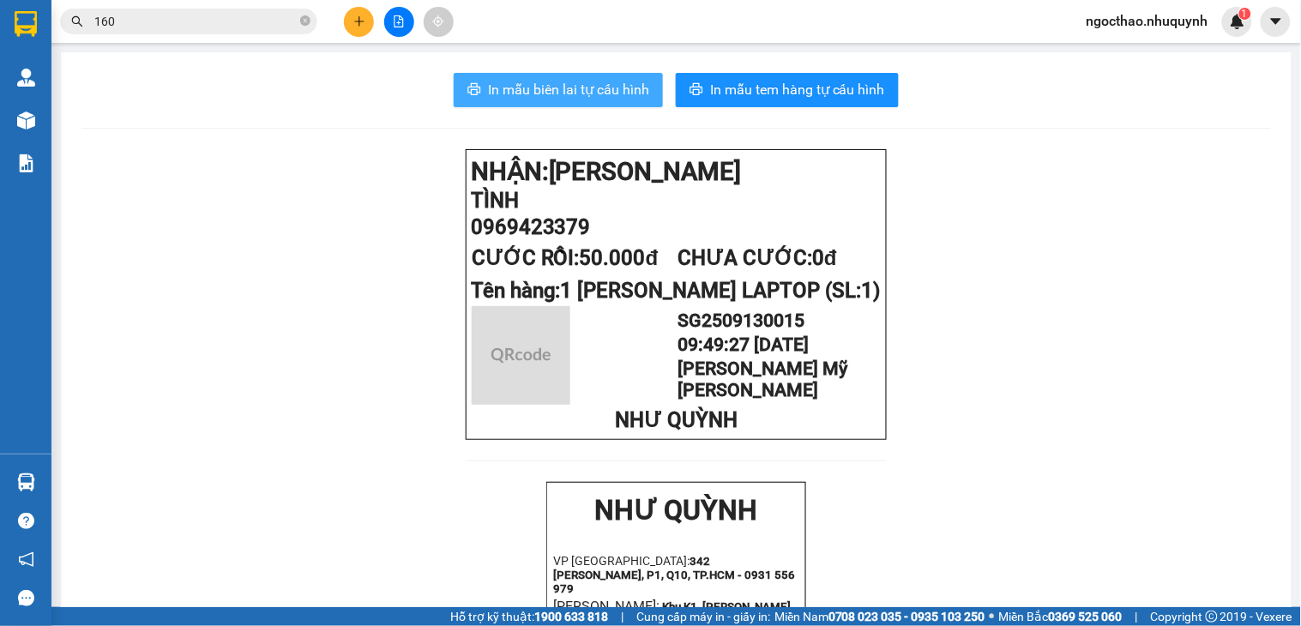
click at [633, 95] on span "In mẫu biên lai tự cấu hình" at bounding box center [568, 89] width 161 height 21
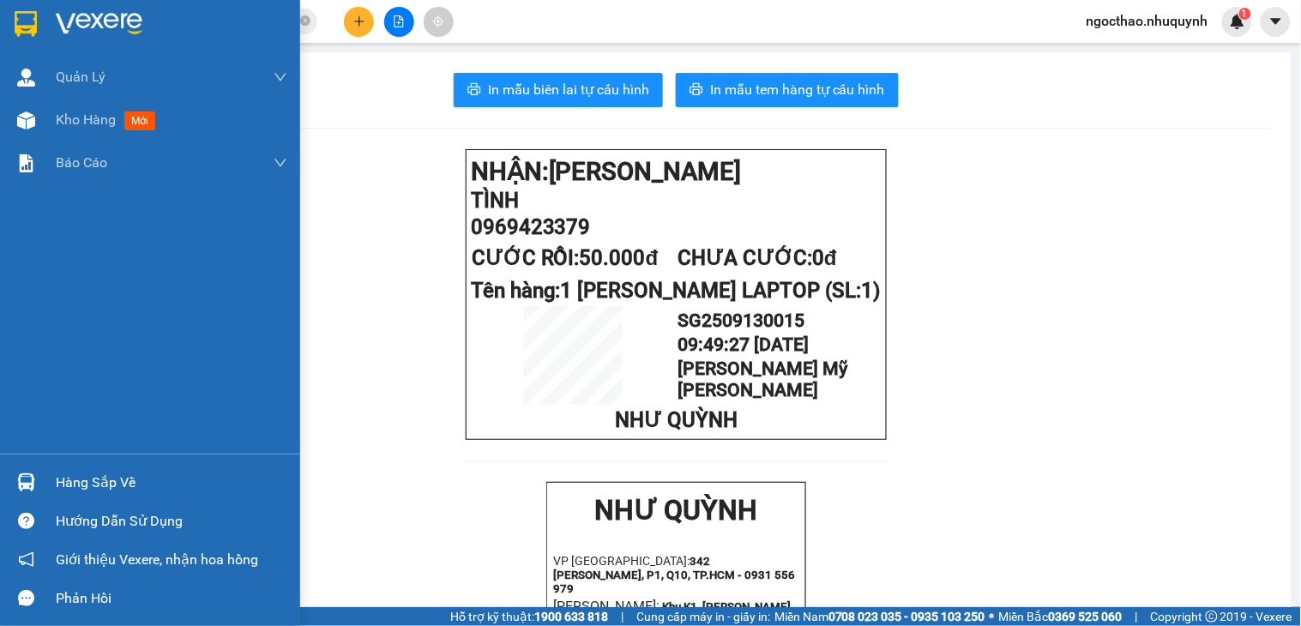
drag, startPoint x: 87, startPoint y: 111, endPoint x: 1008, endPoint y: 12, distance: 925.6
click at [89, 114] on span "Kho hàng" at bounding box center [86, 119] width 60 height 16
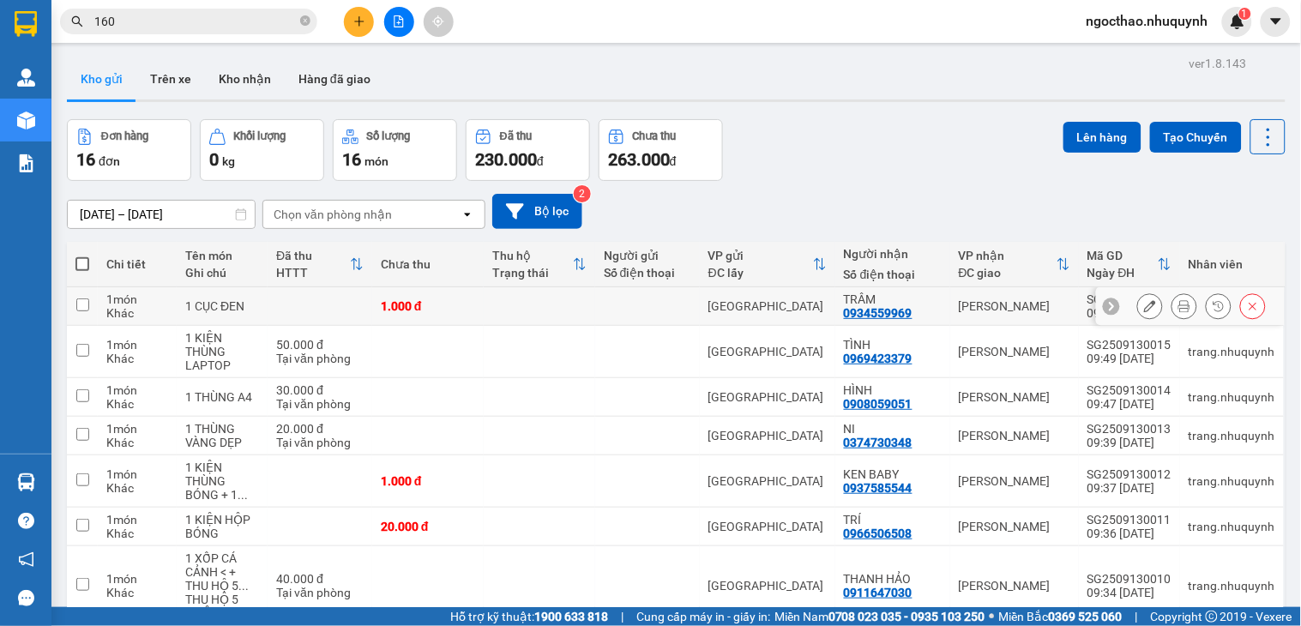
click at [1172, 313] on button at bounding box center [1184, 307] width 24 height 30
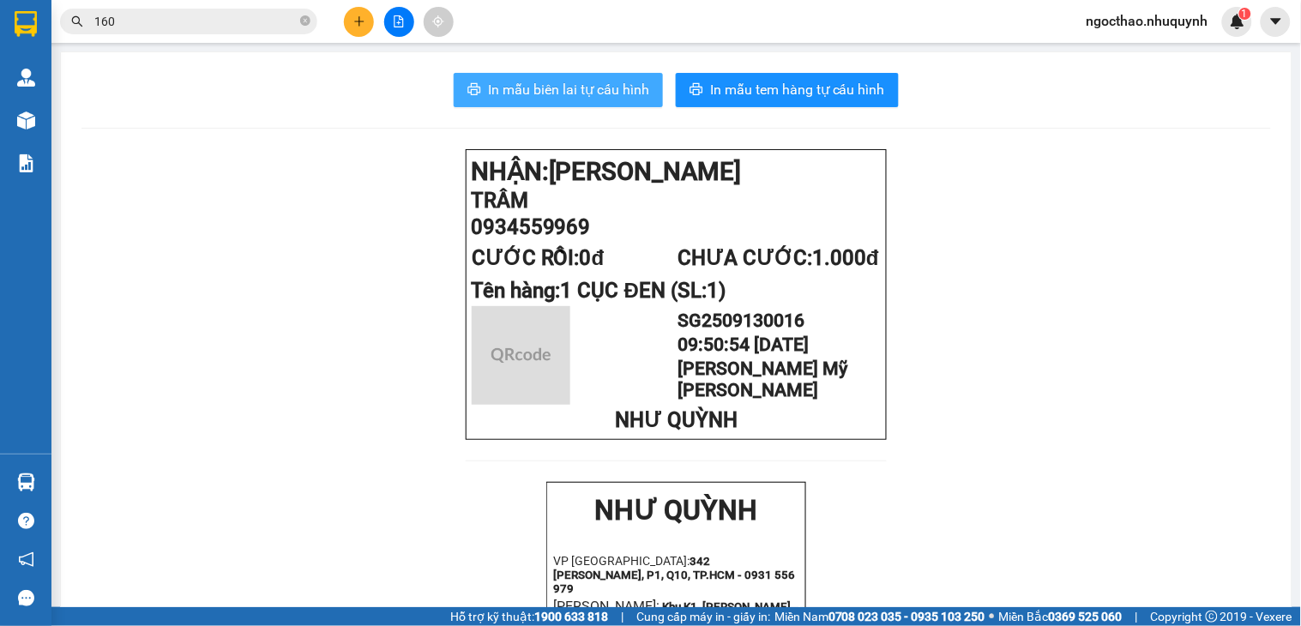
click at [519, 99] on span "In mẫu biên lai tự cấu hình" at bounding box center [568, 89] width 161 height 21
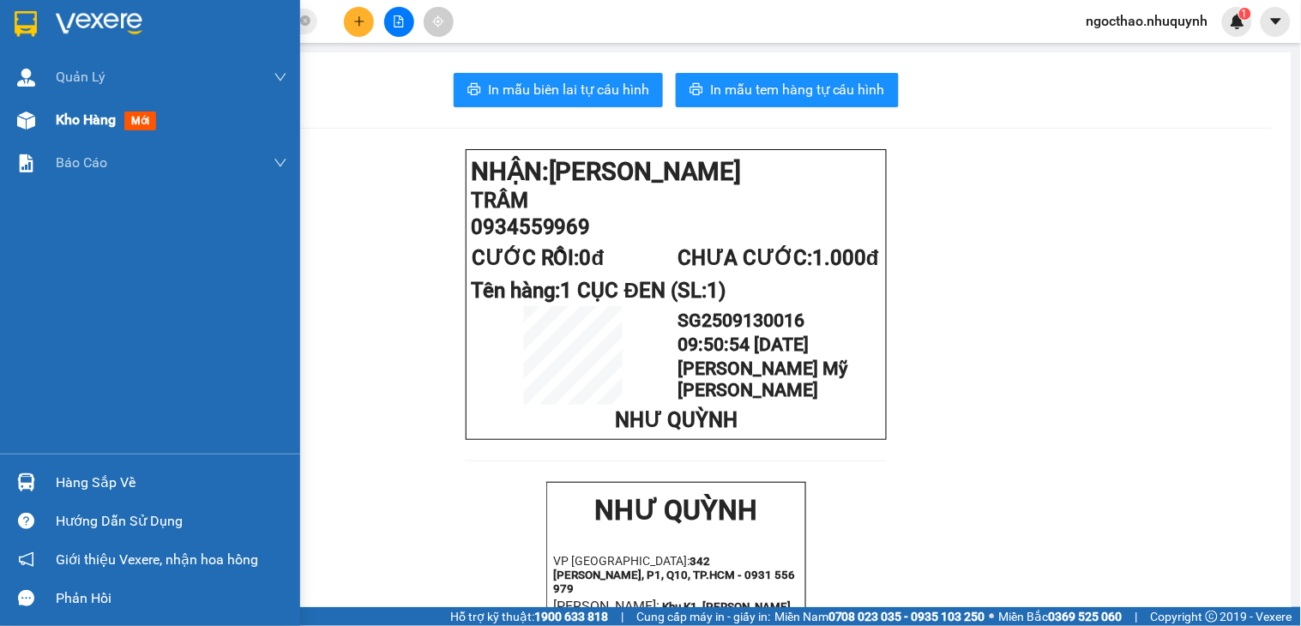
click at [58, 123] on span "Kho hàng" at bounding box center [86, 119] width 60 height 16
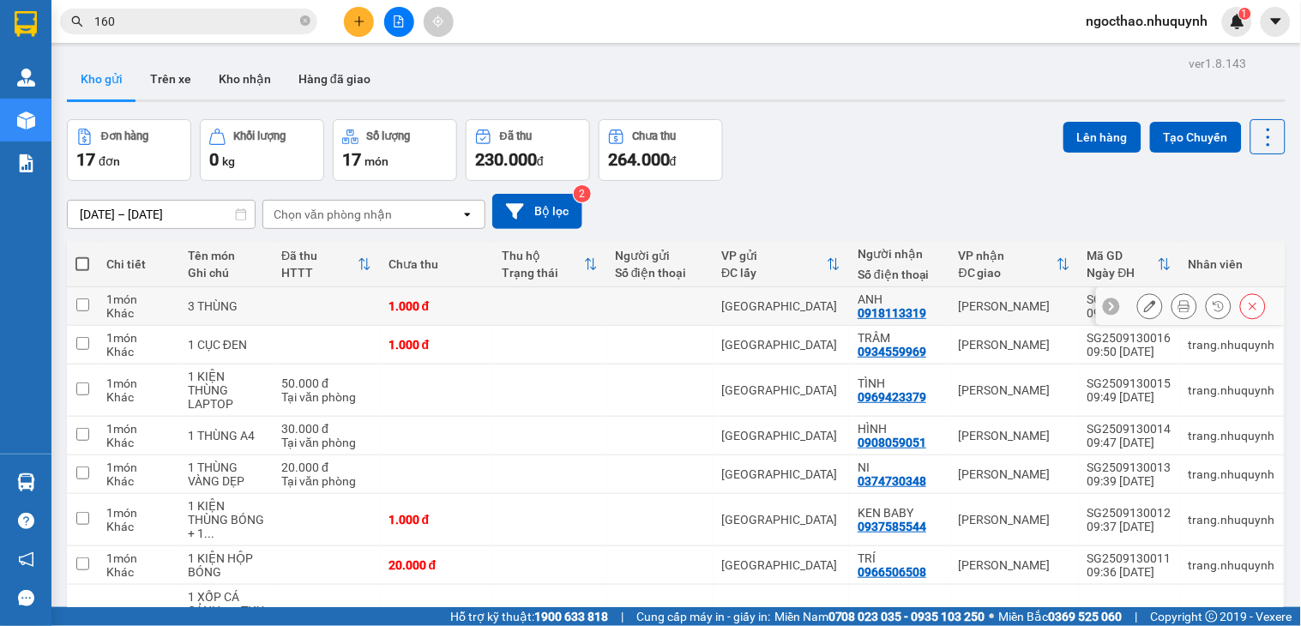
click at [1172, 309] on button at bounding box center [1184, 307] width 24 height 30
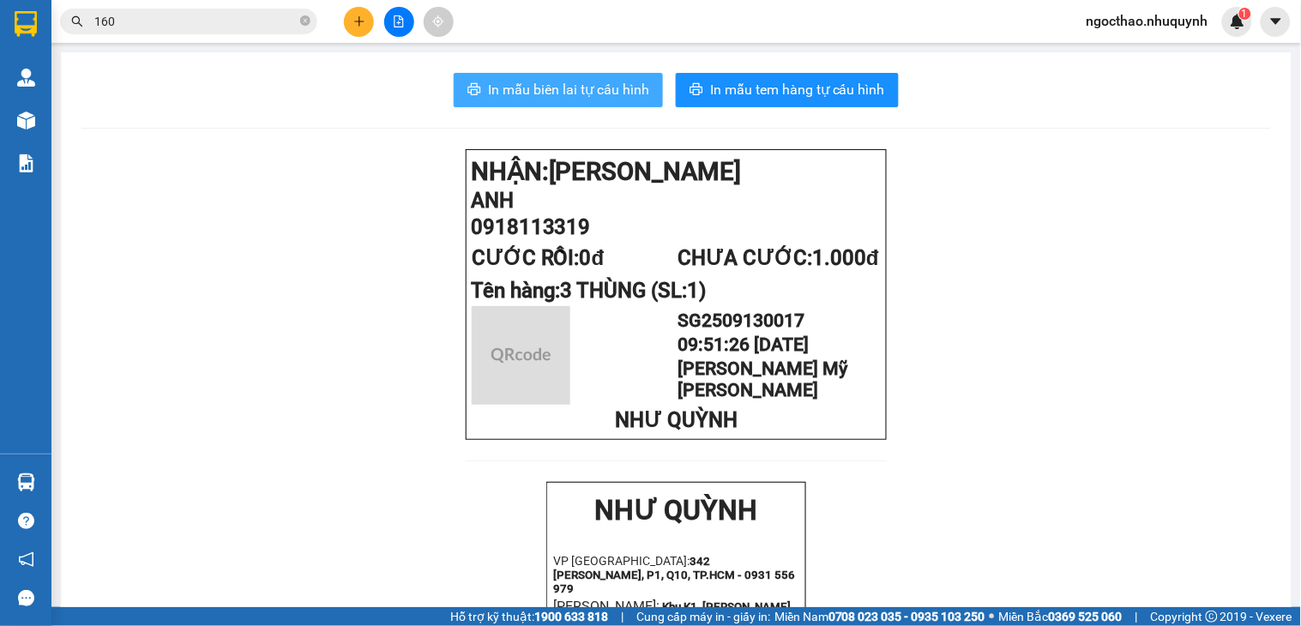
drag, startPoint x: 583, startPoint y: 101, endPoint x: 1048, endPoint y: 311, distance: 510.1
click at [583, 101] on button "In mẫu biên lai tự cấu hình" at bounding box center [558, 90] width 209 height 34
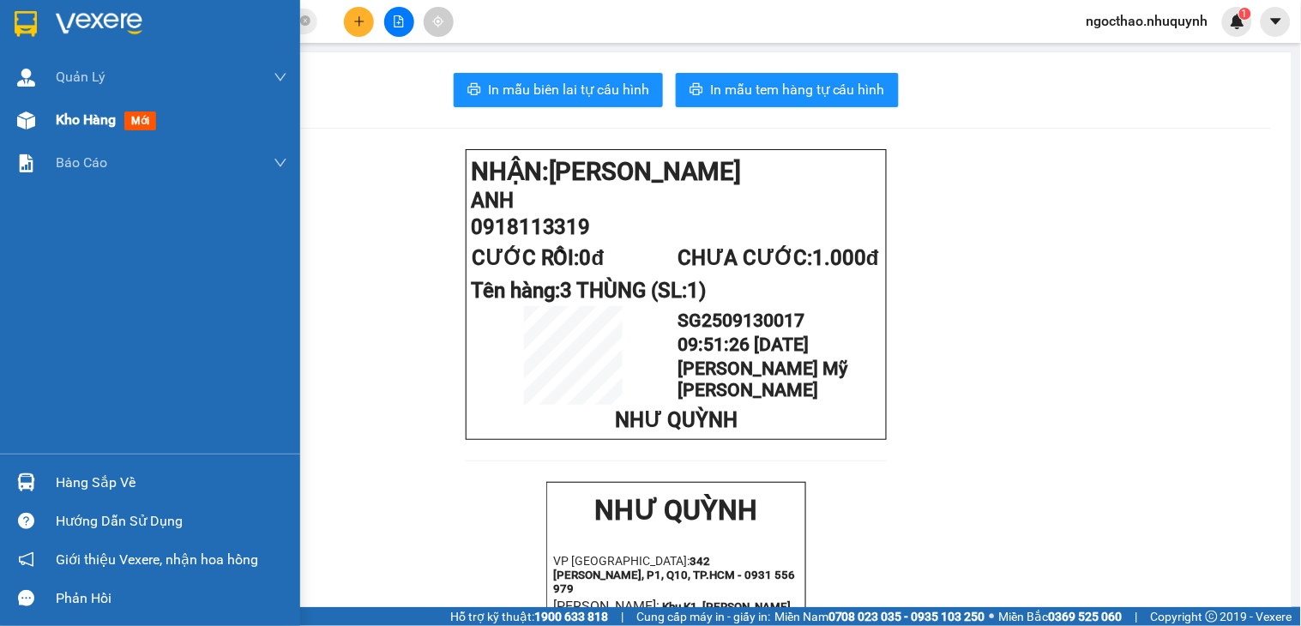
click at [74, 130] on div "Kho hàng mới" at bounding box center [109, 119] width 107 height 21
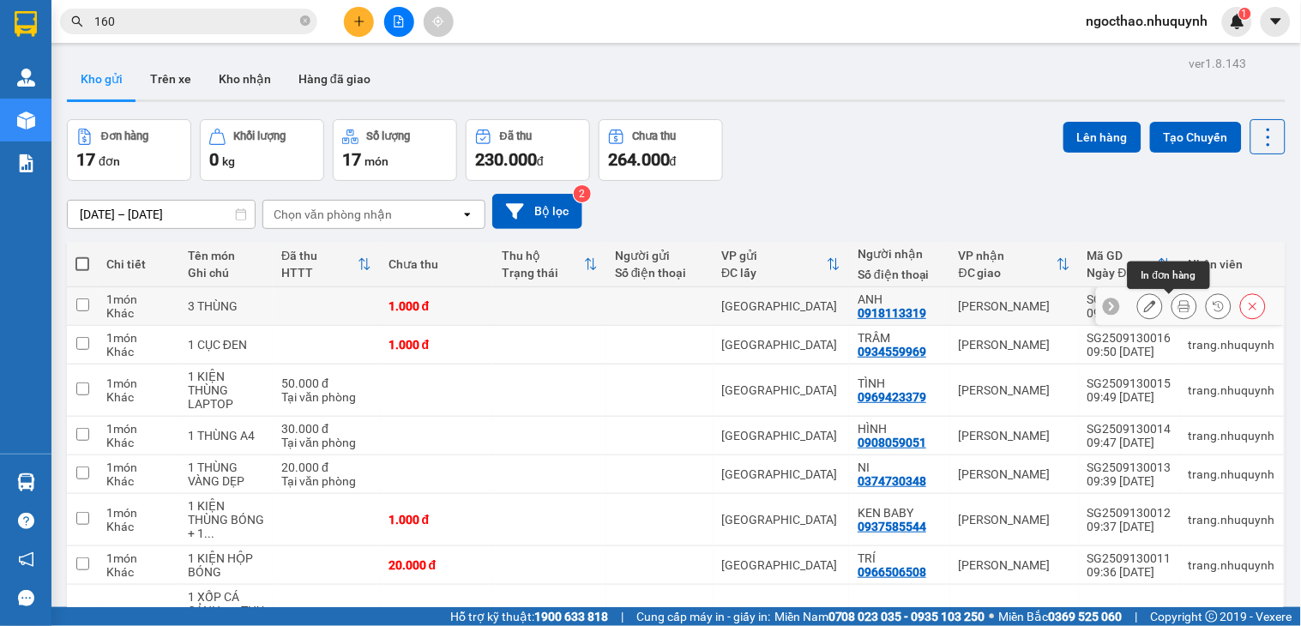
click at [1178, 311] on icon at bounding box center [1184, 306] width 12 height 12
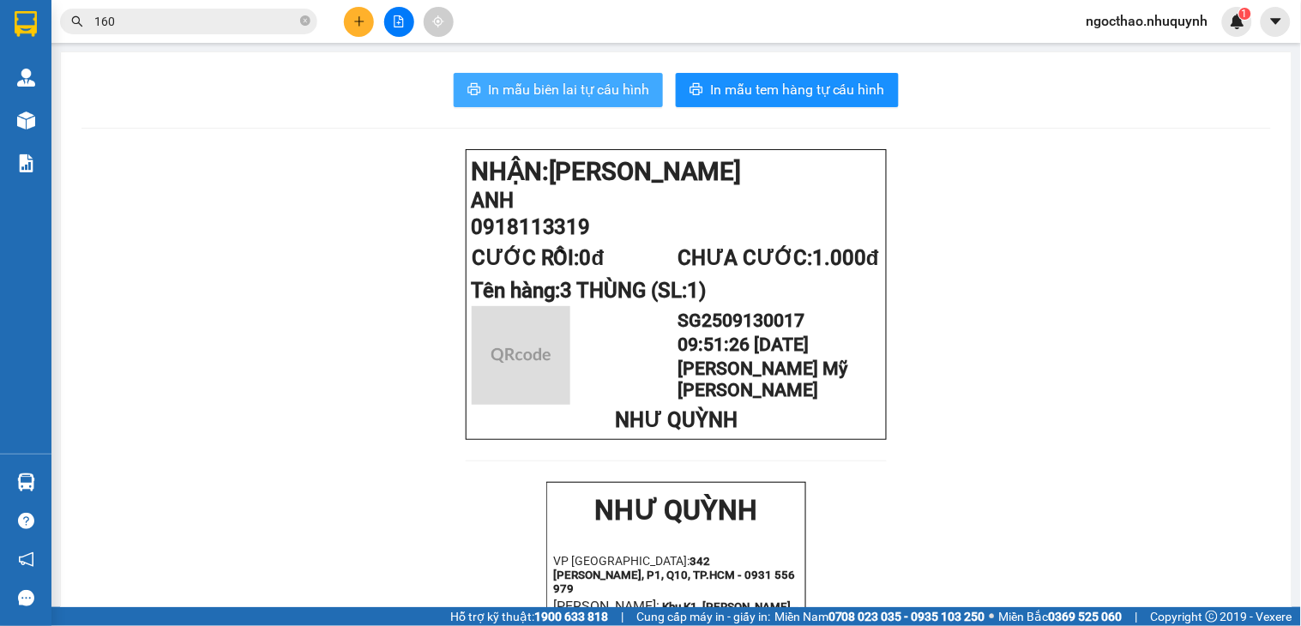
click at [603, 94] on span "In mẫu biên lai tự cấu hình" at bounding box center [568, 89] width 161 height 21
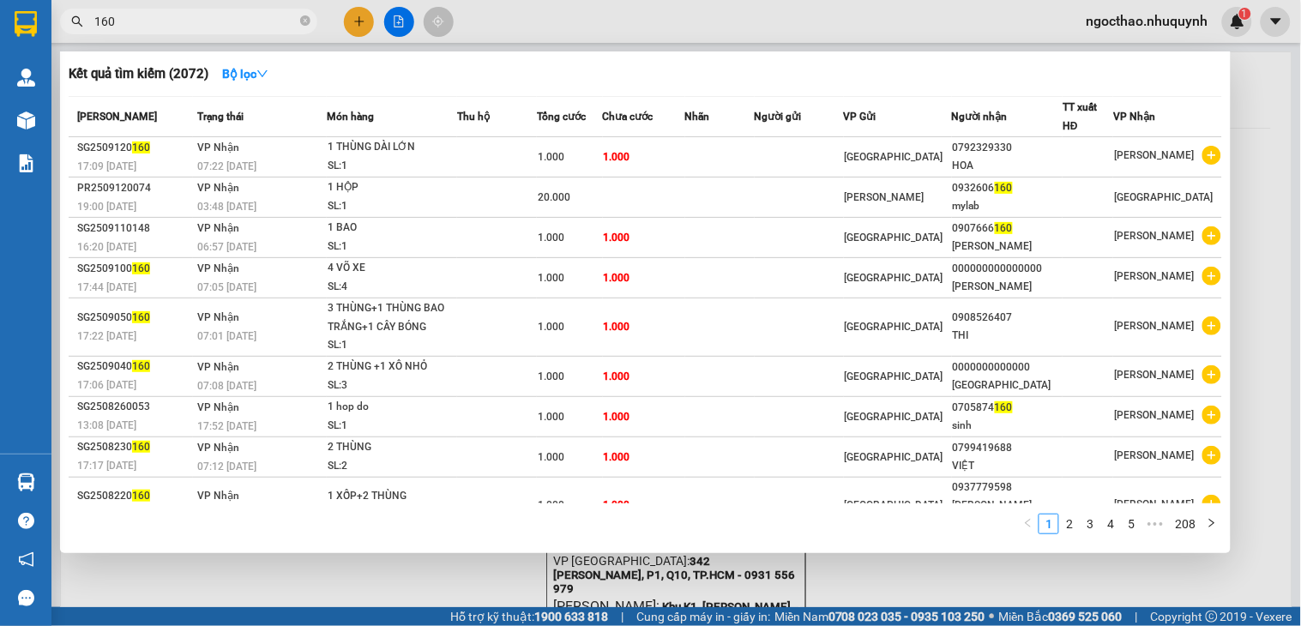
click at [260, 27] on input "160" at bounding box center [195, 21] width 202 height 19
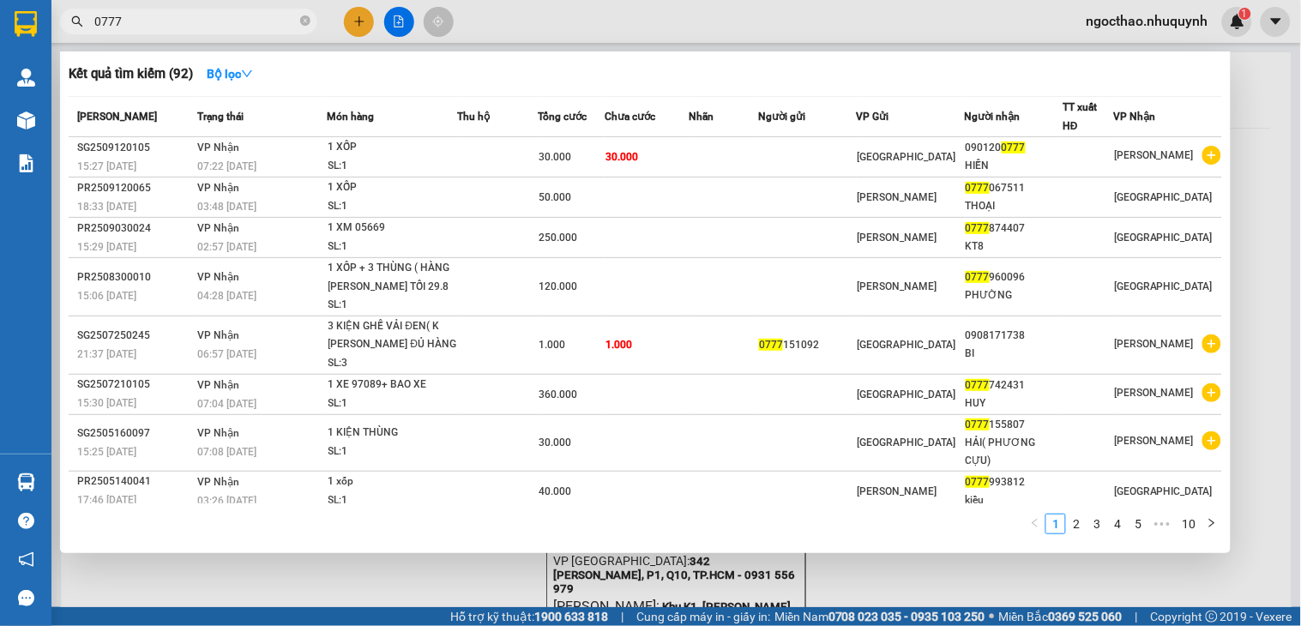
click at [250, 28] on input "0777" at bounding box center [195, 21] width 202 height 19
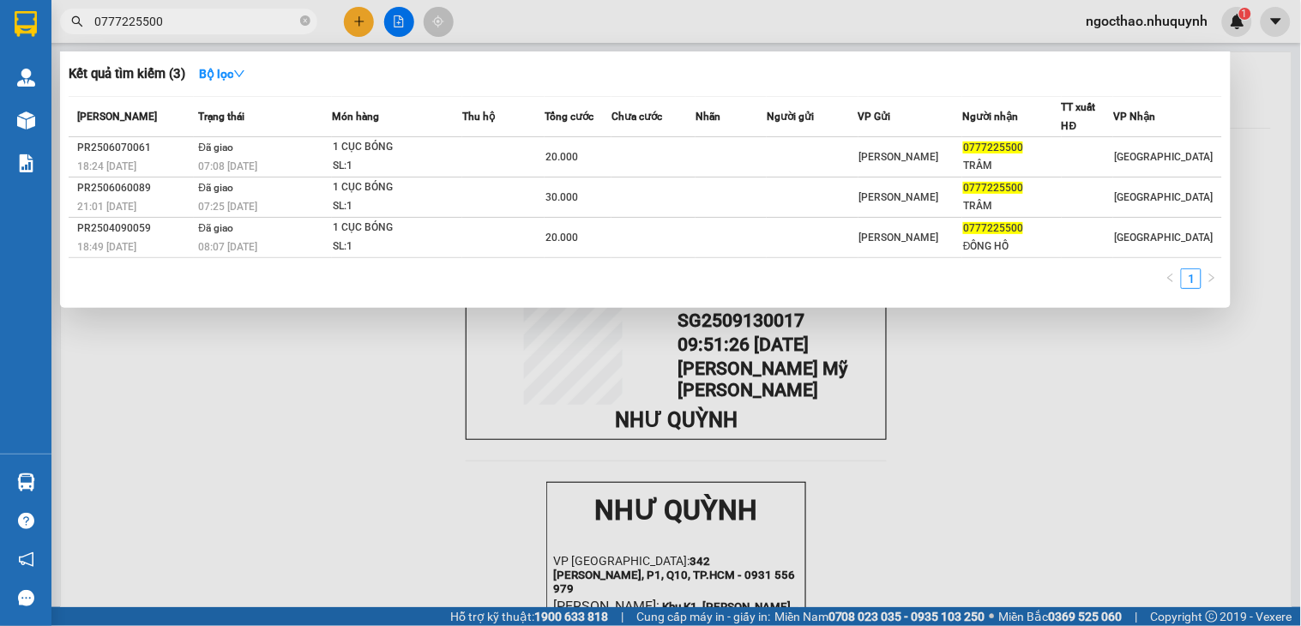
drag, startPoint x: 639, startPoint y: 498, endPoint x: 429, endPoint y: 414, distance: 226.3
click at [636, 498] on div at bounding box center [650, 313] width 1301 height 626
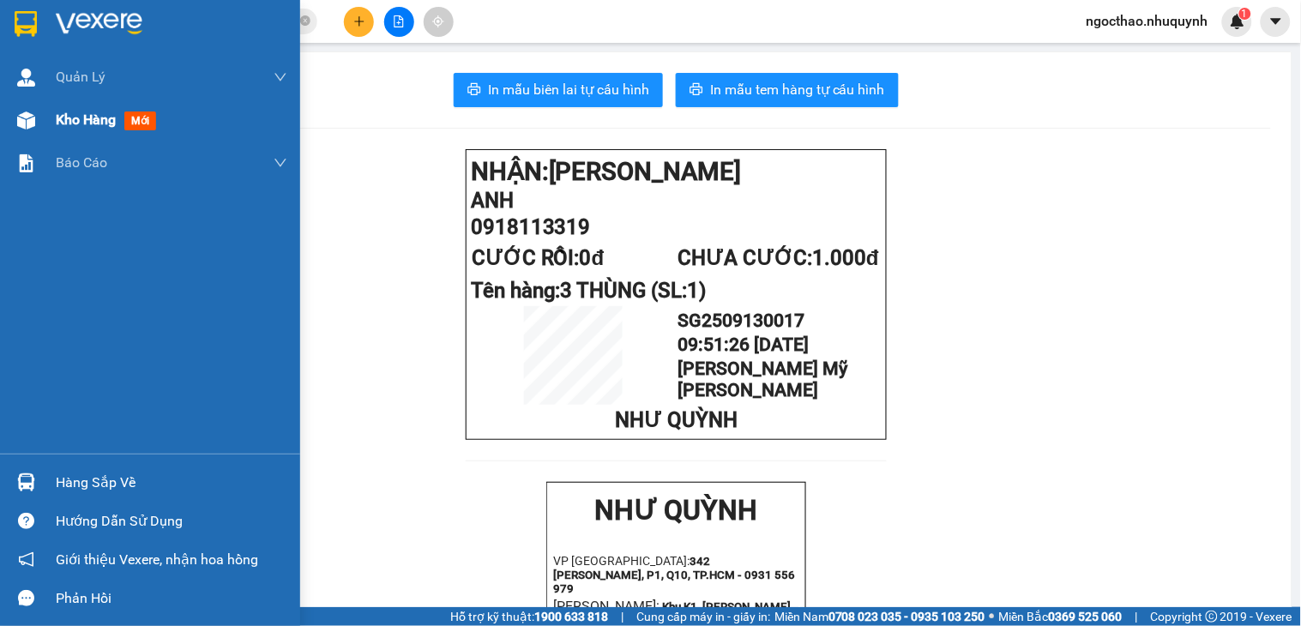
click at [47, 136] on div "Kho hàng mới" at bounding box center [150, 120] width 300 height 43
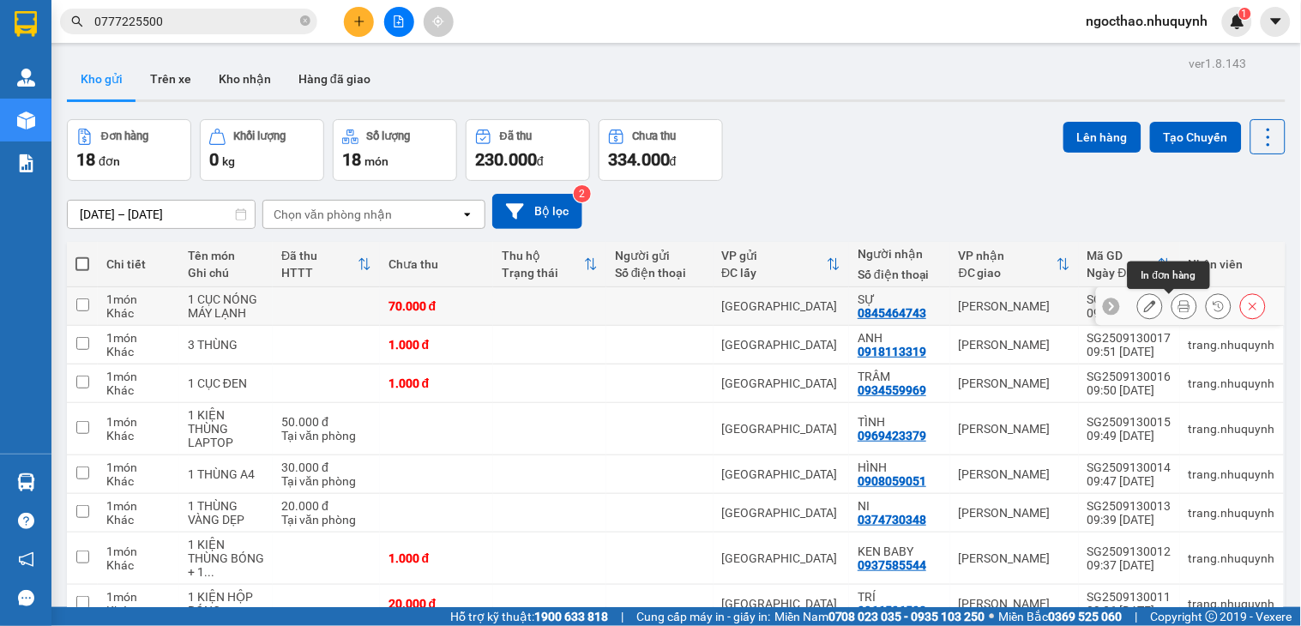
click at [1178, 309] on icon at bounding box center [1184, 306] width 12 height 12
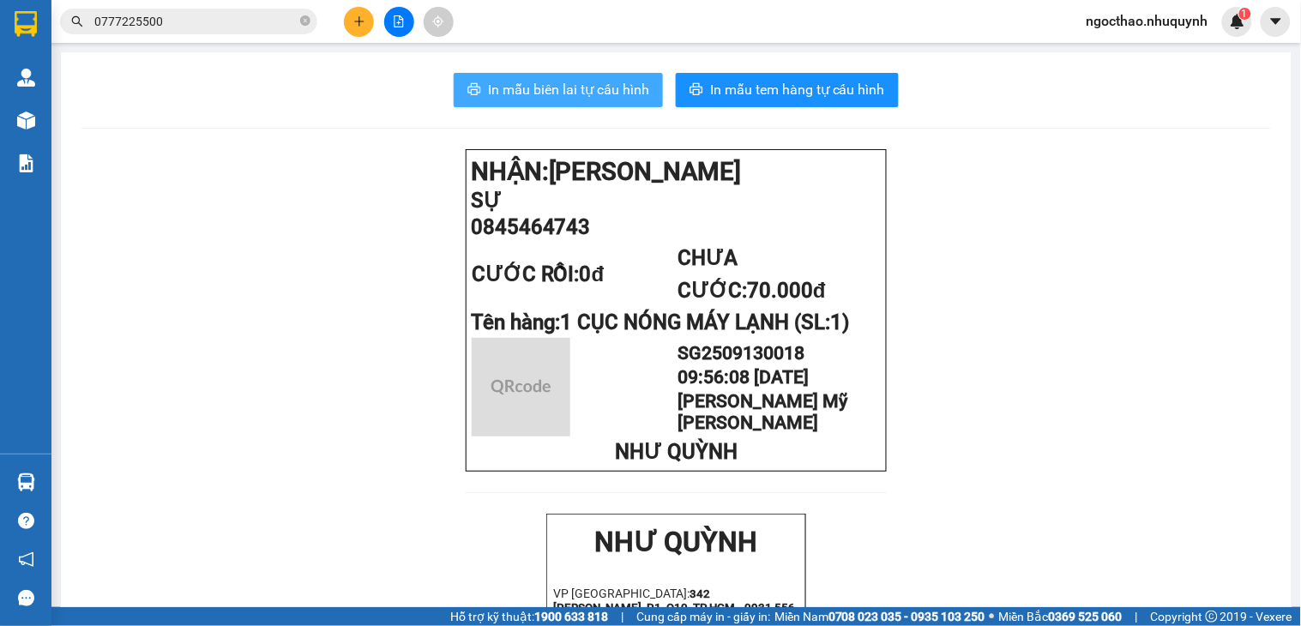
click at [566, 97] on span "In mẫu biên lai tự cấu hình" at bounding box center [568, 89] width 161 height 21
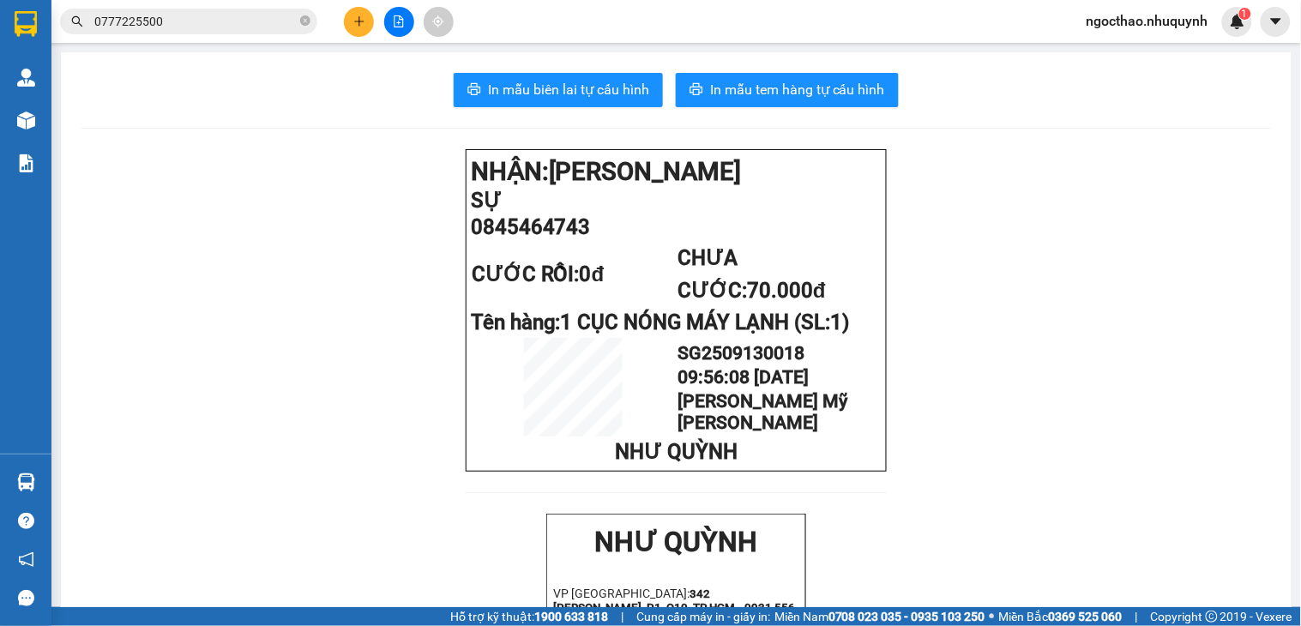
click at [263, 23] on input "0777225500" at bounding box center [195, 21] width 202 height 19
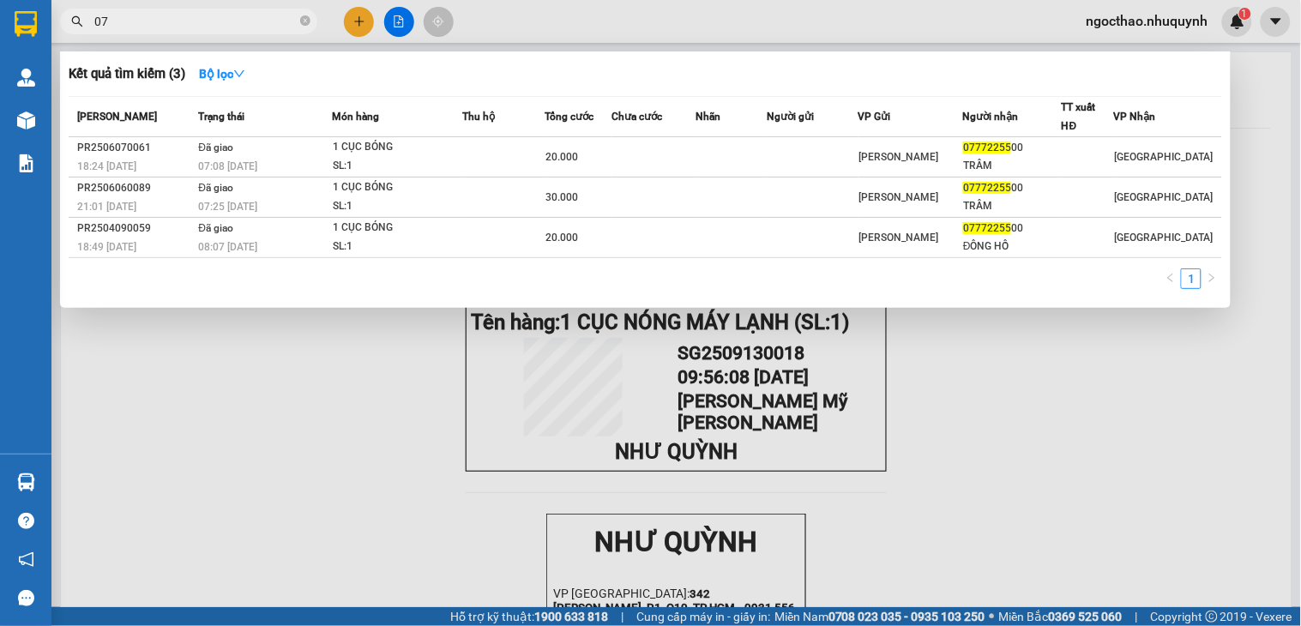
type input "0"
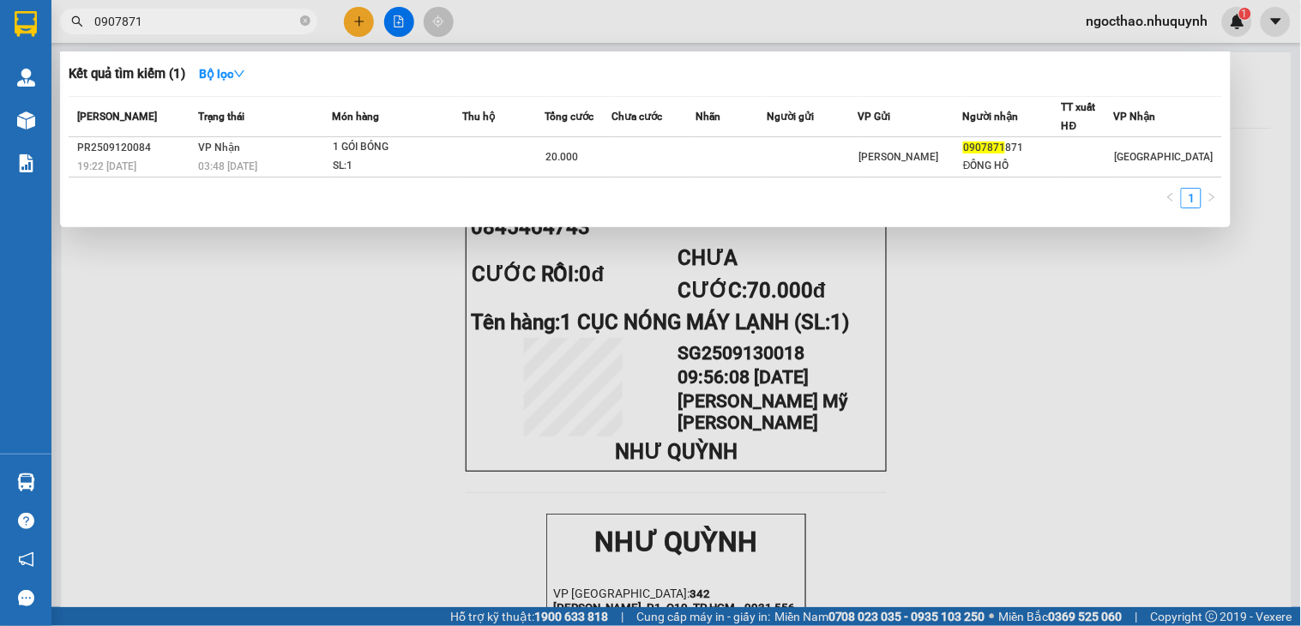
type input "0907871"
click at [827, 130] on th "Người gửi" at bounding box center [813, 117] width 92 height 40
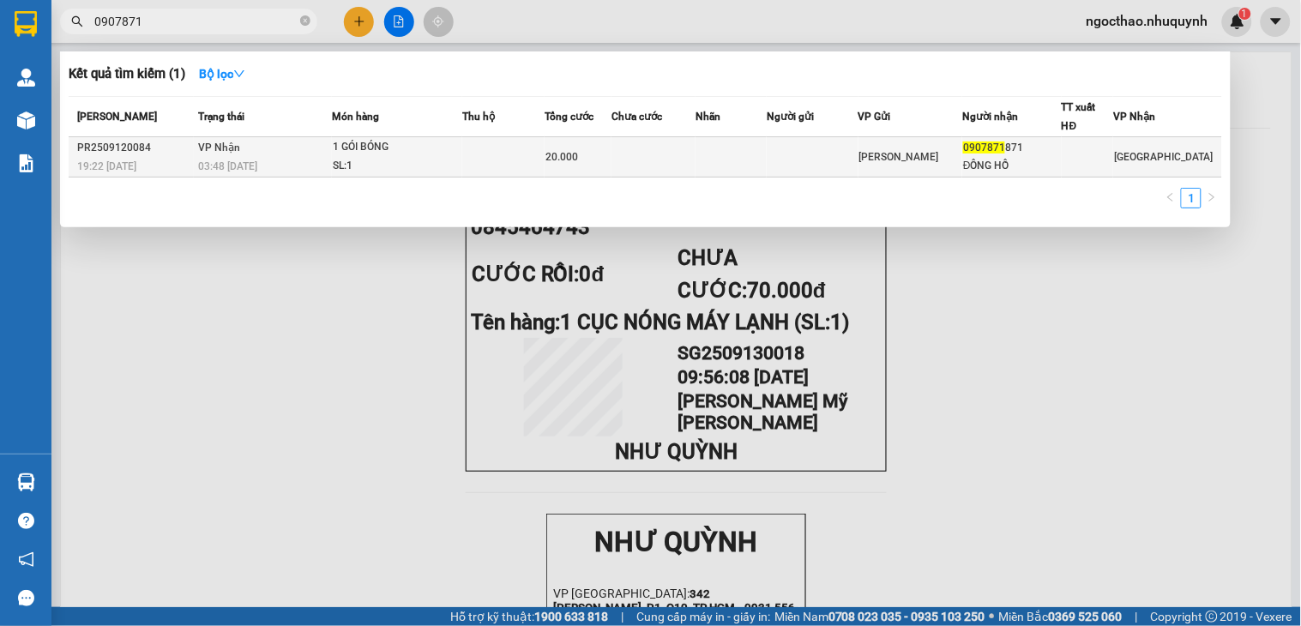
click at [820, 148] on td at bounding box center [813, 157] width 92 height 40
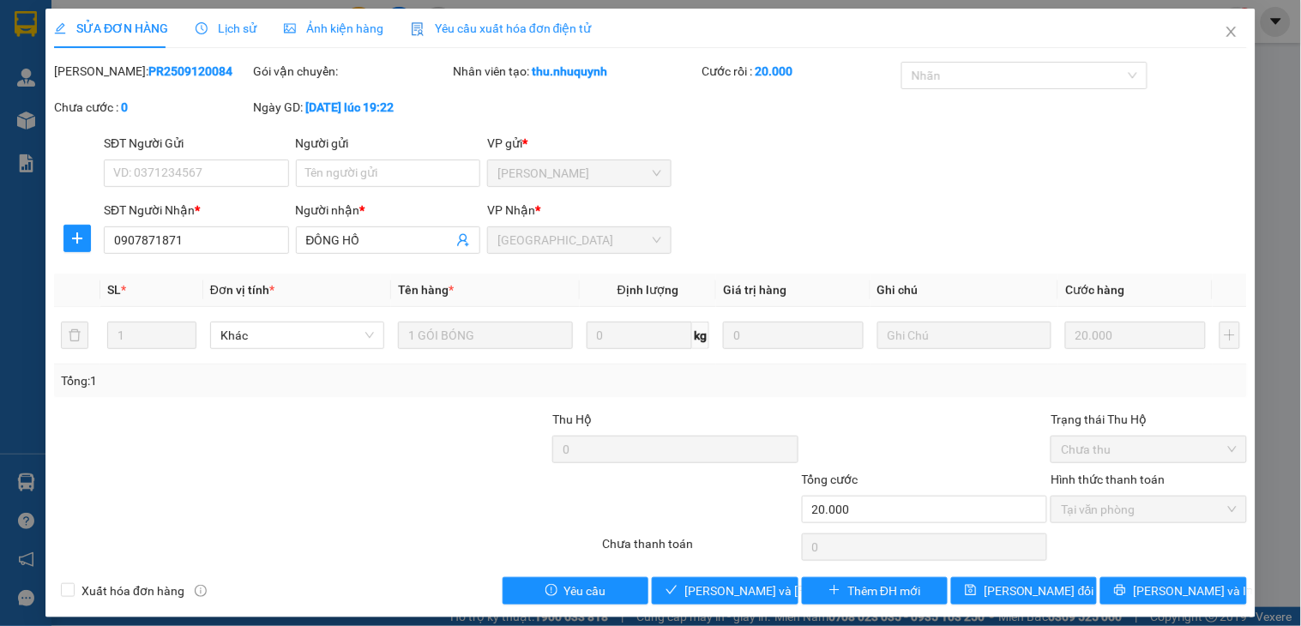
type input "0907871871"
type input "ĐÔNG HỒ"
type input "20.000"
click at [693, 593] on span "Lưu và Giao hàng" at bounding box center [801, 591] width 232 height 19
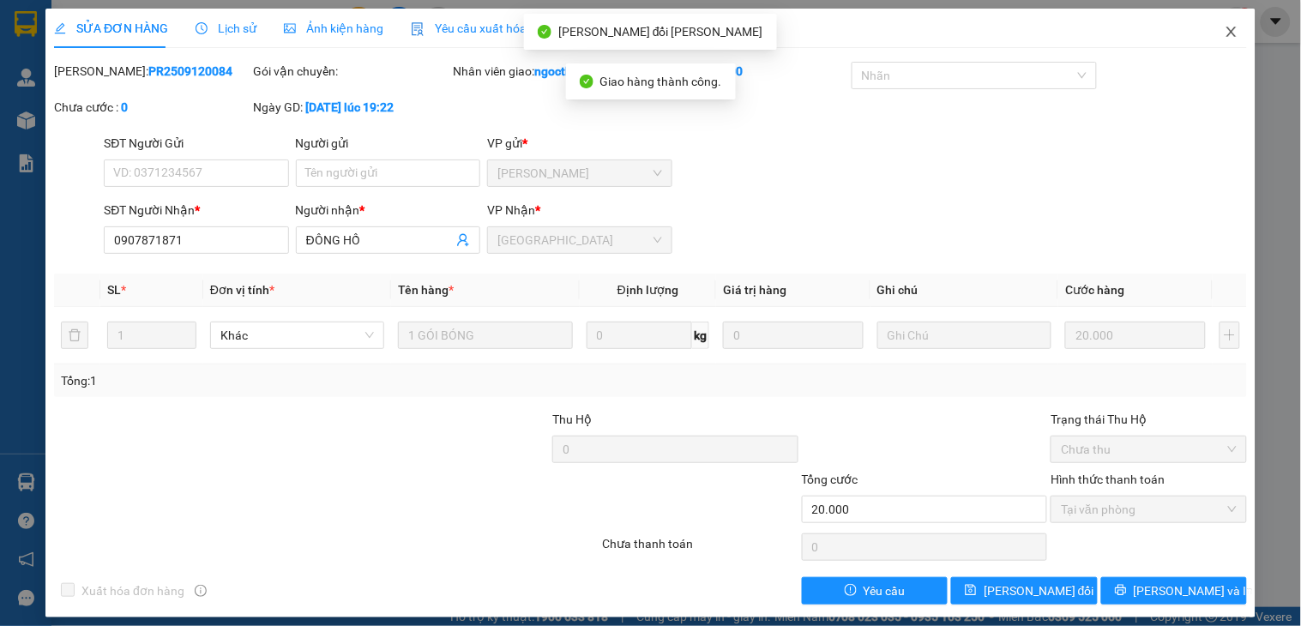
click at [1225, 39] on icon "close" at bounding box center [1232, 32] width 14 height 14
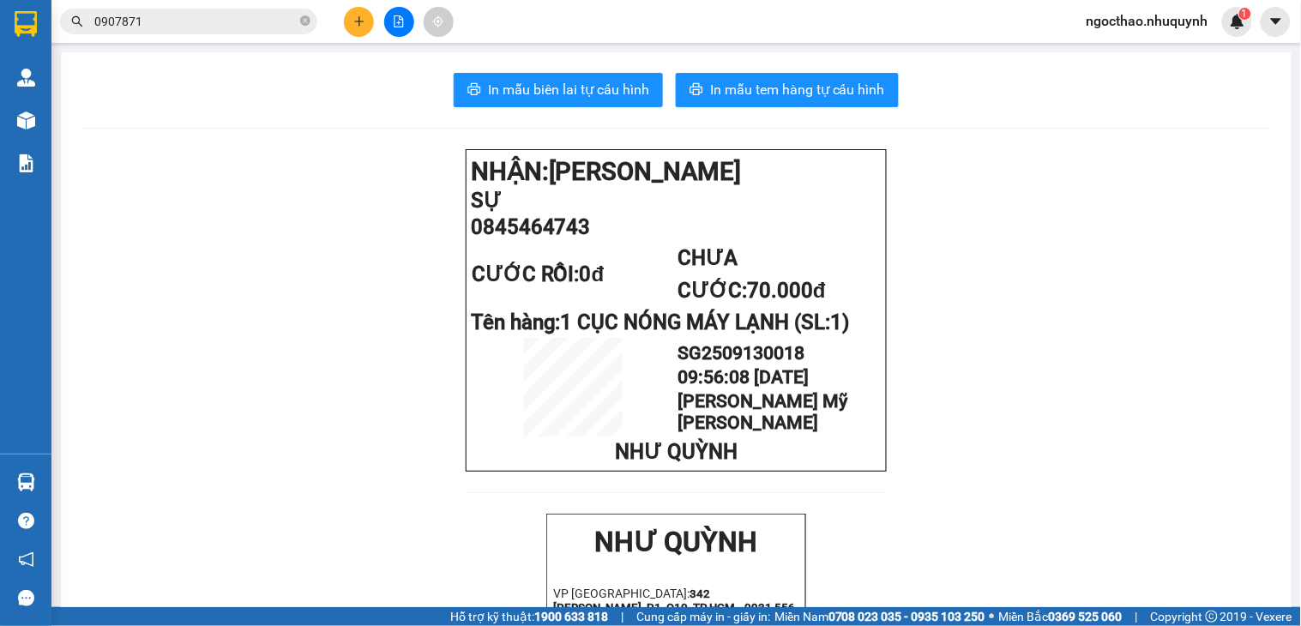
click at [168, 26] on input "0907871" at bounding box center [195, 21] width 202 height 19
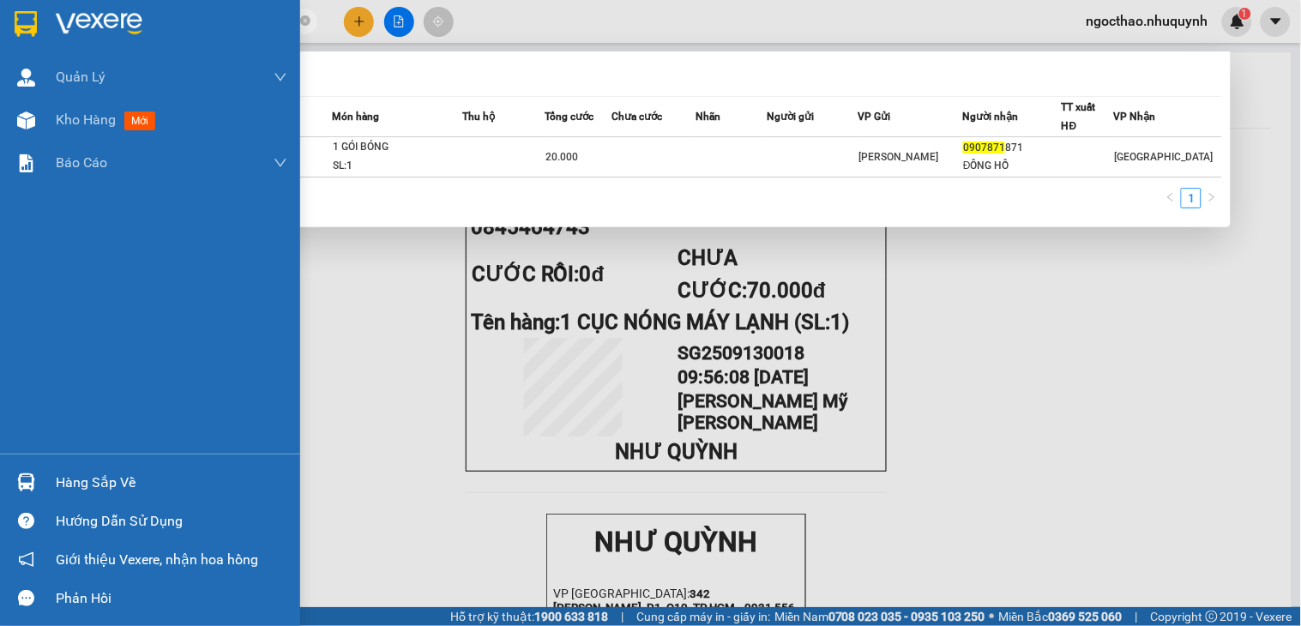
drag, startPoint x: 90, startPoint y: 118, endPoint x: 1166, endPoint y: 467, distance: 1131.3
click at [91, 120] on span "Kho hàng" at bounding box center [86, 119] width 60 height 16
click at [1166, 467] on div at bounding box center [650, 313] width 1301 height 626
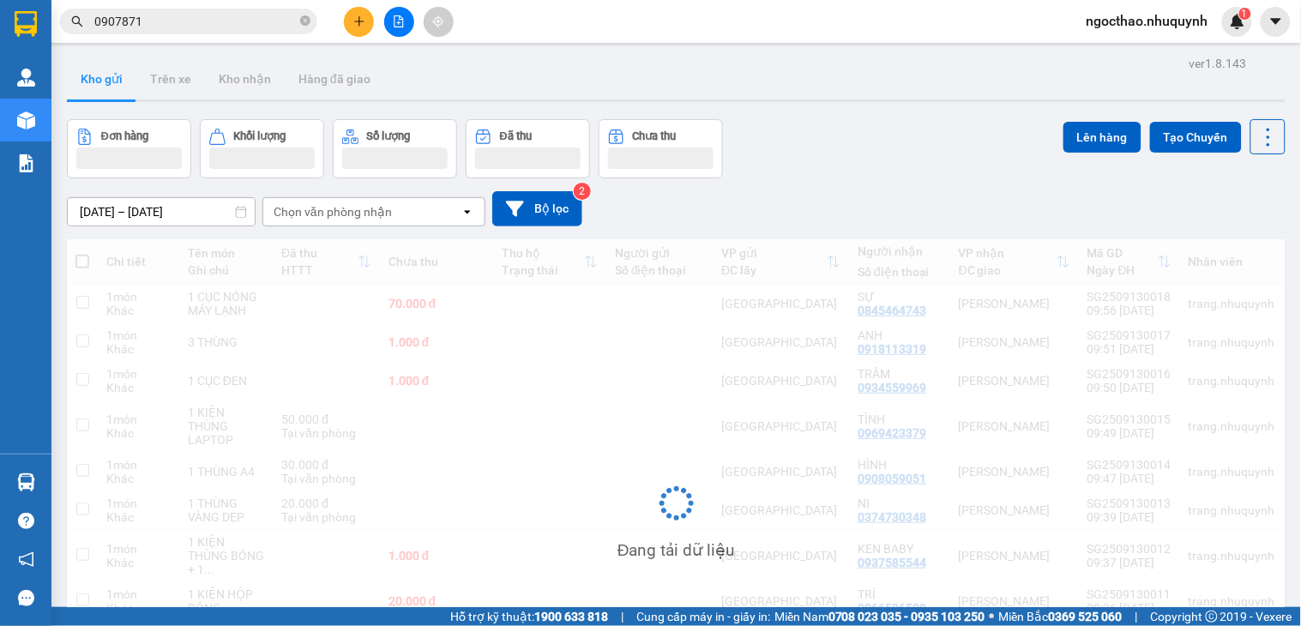
drag, startPoint x: 1166, startPoint y: 467, endPoint x: 1118, endPoint y: 323, distance: 151.1
click at [1118, 323] on div "Đang tải dữ liệu" at bounding box center [676, 516] width 1219 height 555
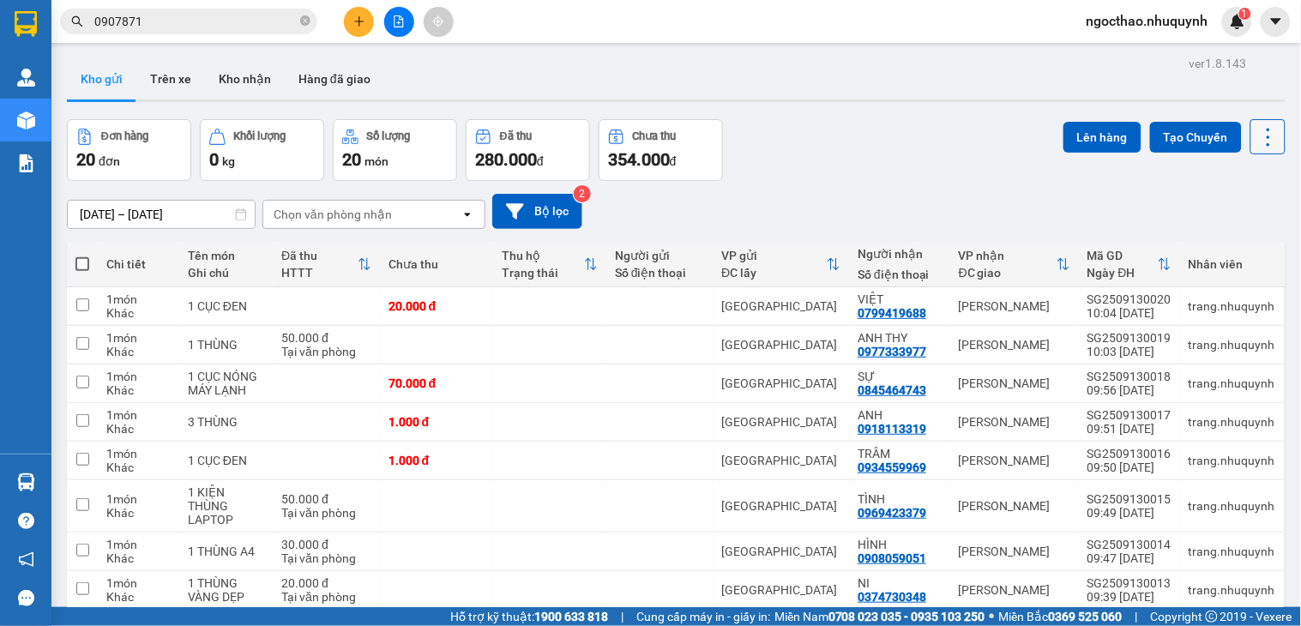
drag, startPoint x: 1254, startPoint y: 137, endPoint x: 1248, endPoint y: 126, distance: 12.7
click at [1256, 137] on icon at bounding box center [1268, 137] width 24 height 24
click at [1239, 247] on span "Làm mới" at bounding box center [1227, 245] width 47 height 17
drag, startPoint x: 1252, startPoint y: 126, endPoint x: 1246, endPoint y: 138, distance: 13.4
click at [1256, 129] on icon at bounding box center [1268, 137] width 24 height 24
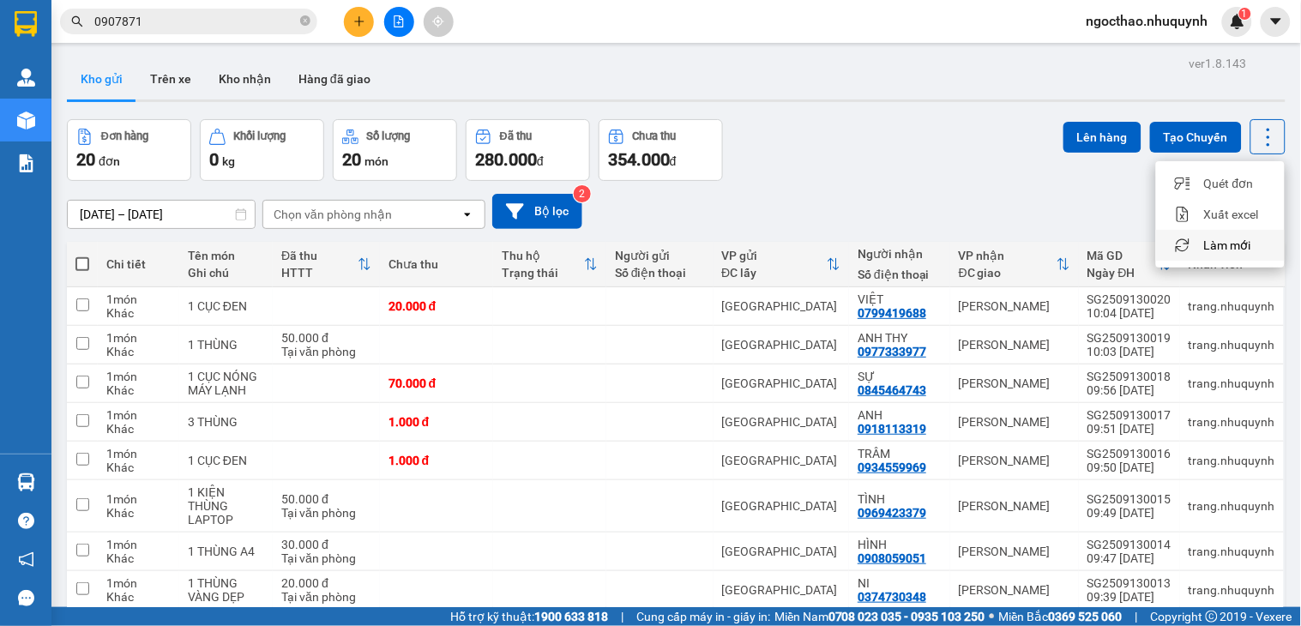
click at [1236, 253] on span "Làm mới" at bounding box center [1227, 245] width 47 height 17
click at [1256, 143] on icon at bounding box center [1268, 137] width 24 height 24
click at [1232, 244] on span "Làm mới" at bounding box center [1227, 245] width 47 height 17
click at [1256, 144] on icon at bounding box center [1268, 137] width 24 height 24
click at [1213, 238] on span "Làm mới" at bounding box center [1227, 245] width 47 height 17
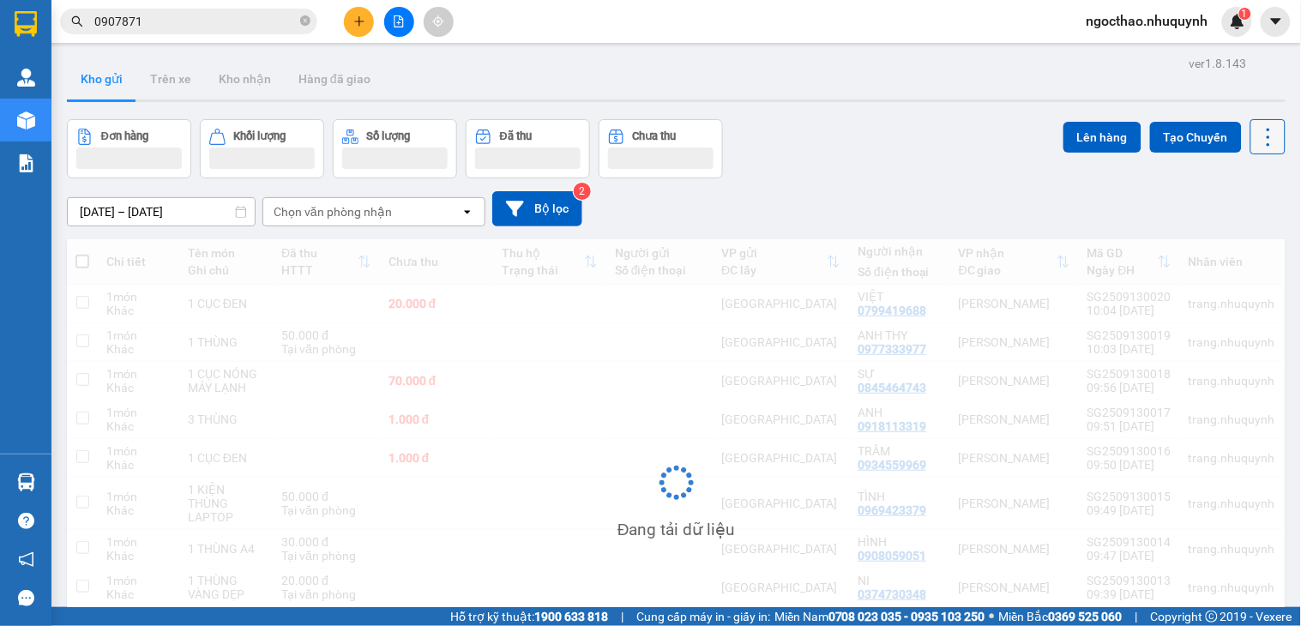
click at [1256, 137] on icon at bounding box center [1268, 137] width 24 height 24
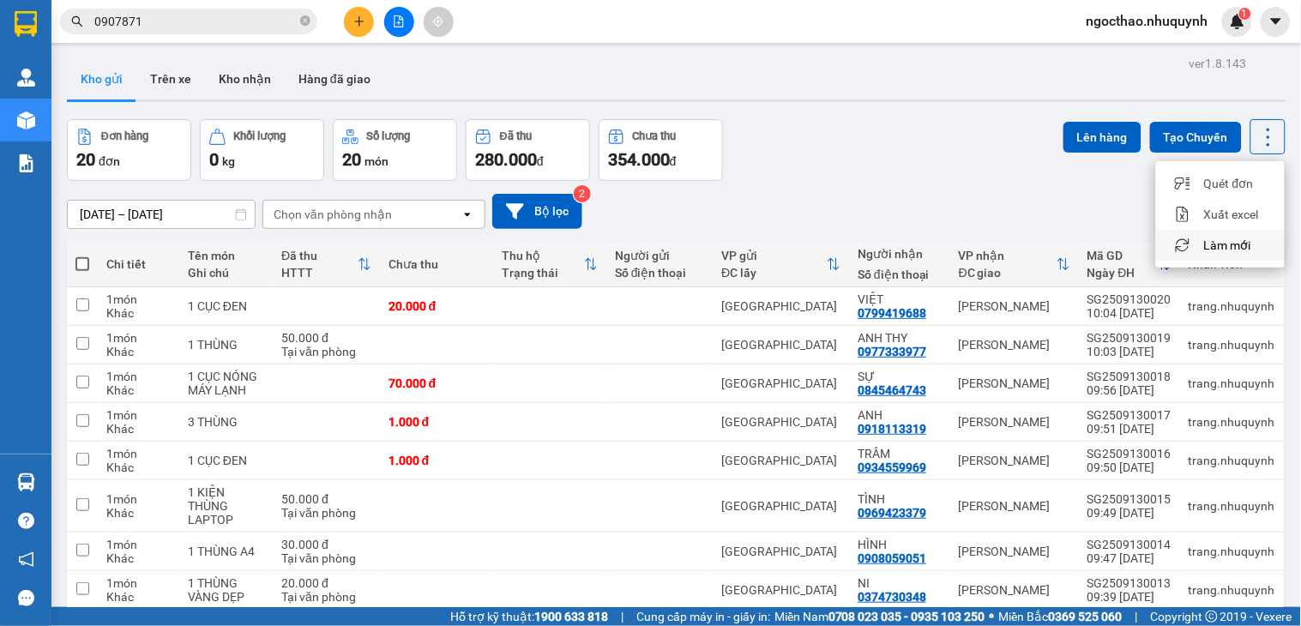
click at [1218, 246] on span "Làm mới" at bounding box center [1227, 245] width 47 height 17
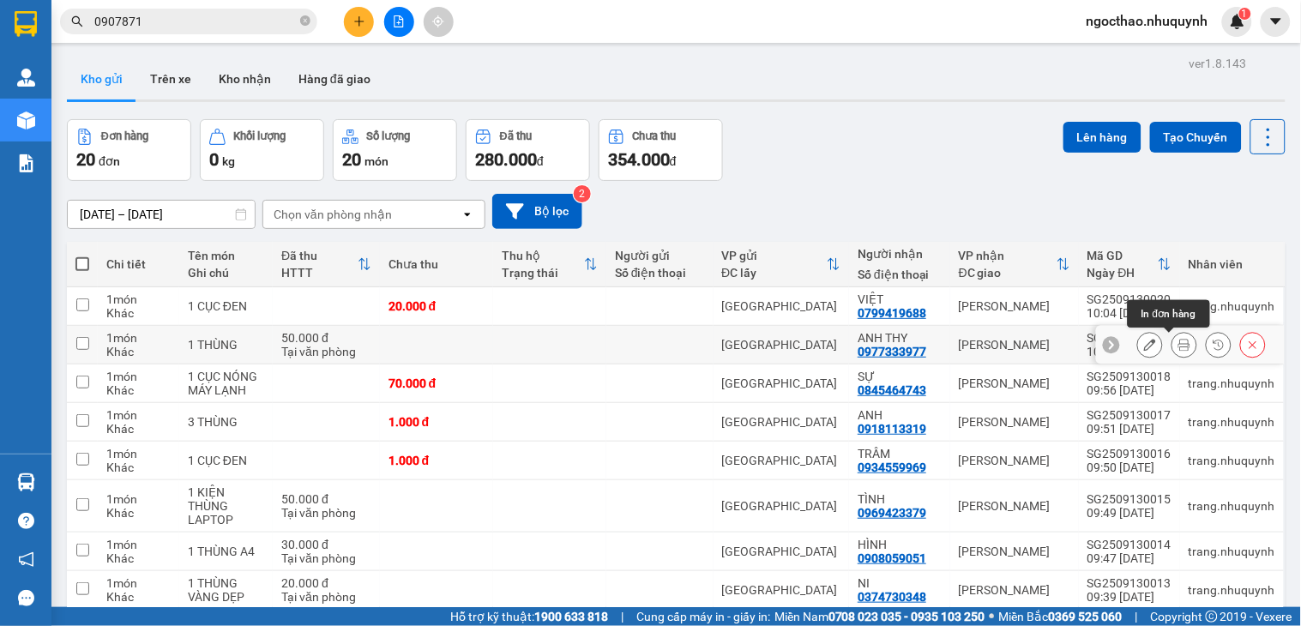
click at [1178, 340] on icon at bounding box center [1184, 345] width 12 height 12
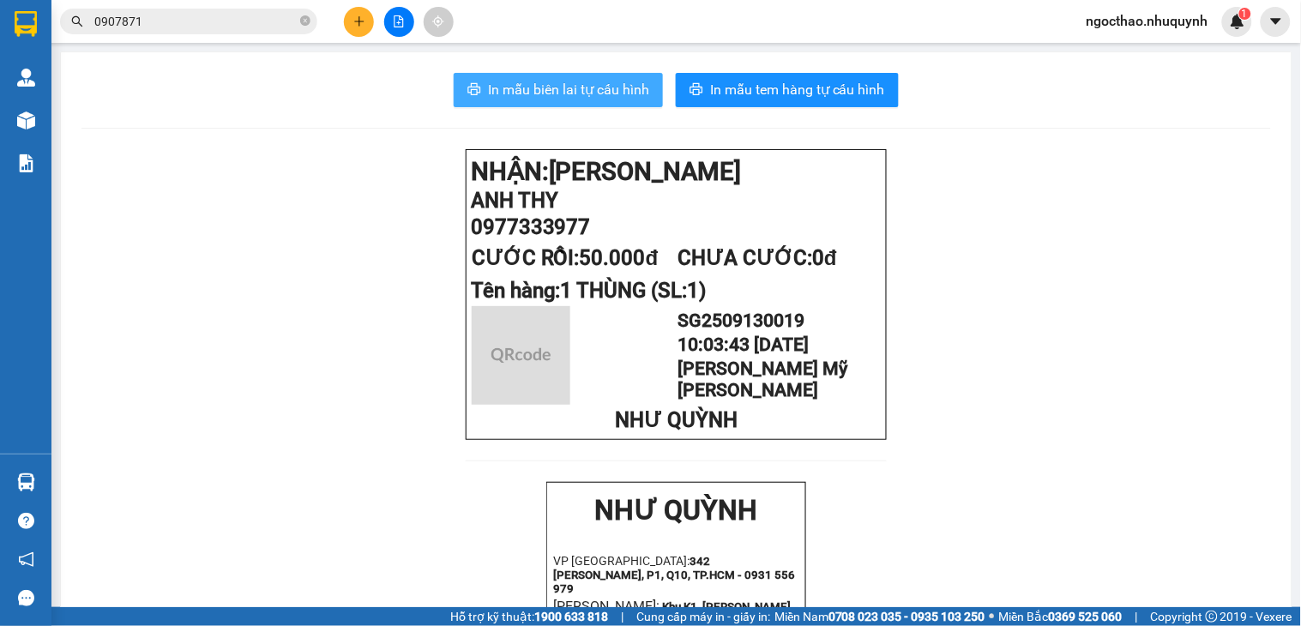
click at [554, 87] on span "In mẫu biên lai tự cấu hình" at bounding box center [568, 89] width 161 height 21
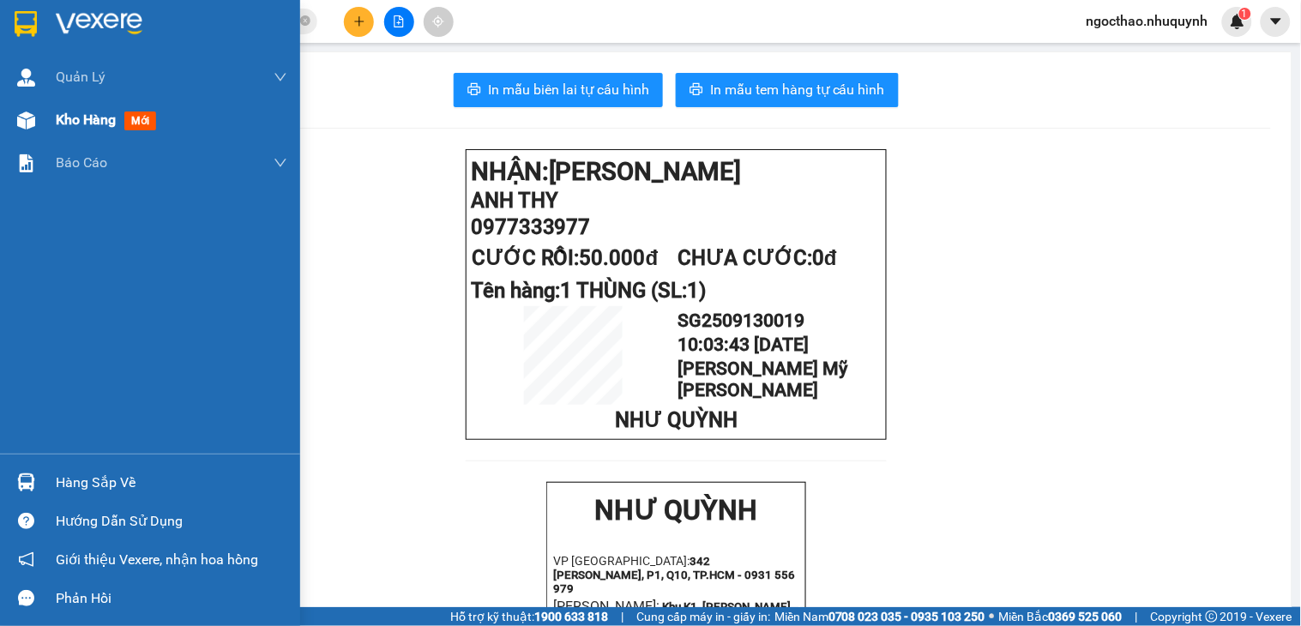
click at [89, 106] on div "Kho hàng mới" at bounding box center [172, 120] width 232 height 43
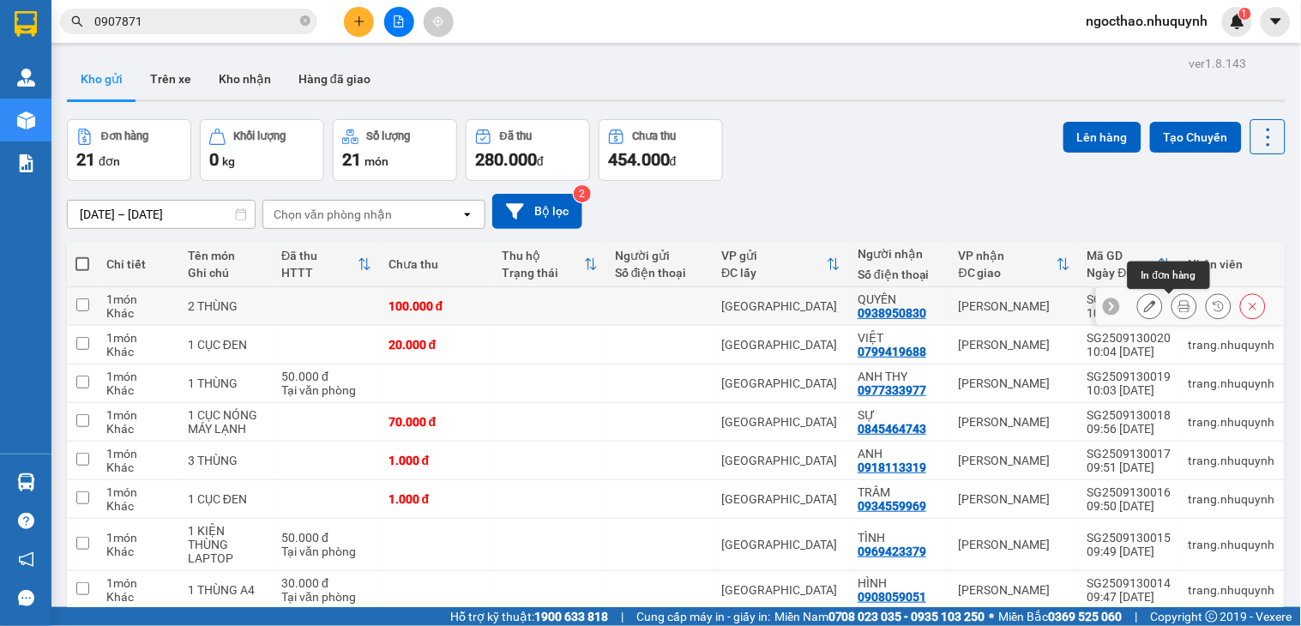
click at [1178, 307] on icon at bounding box center [1184, 306] width 12 height 12
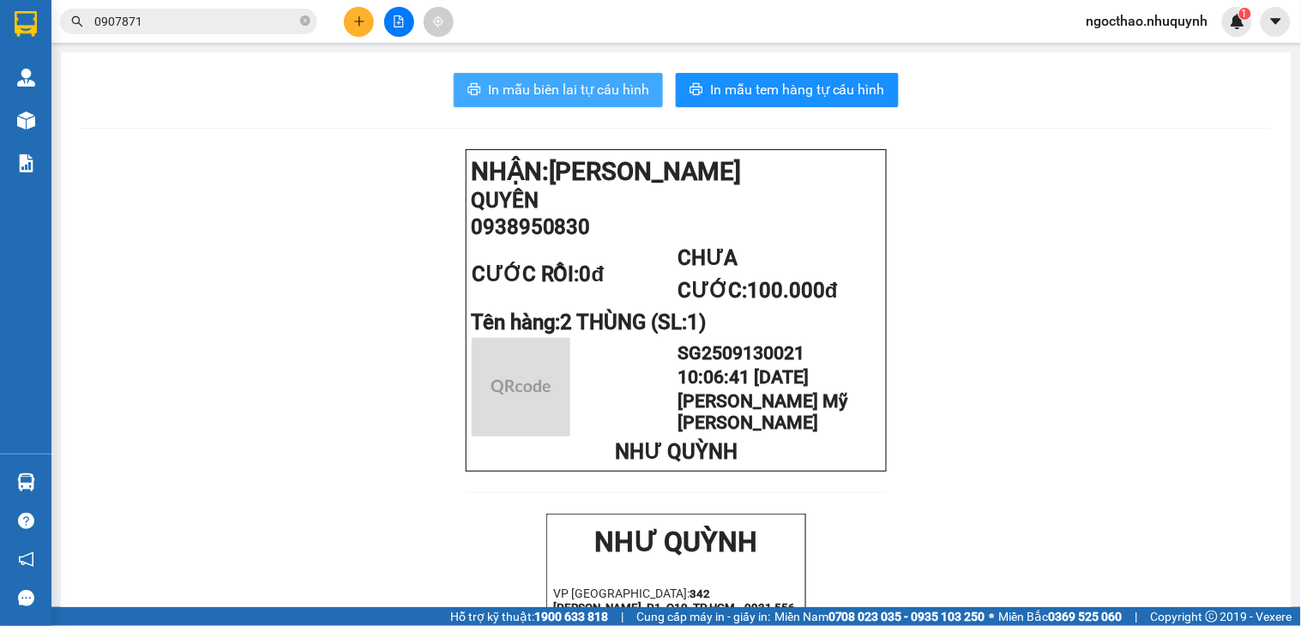
click at [555, 77] on button "In mẫu biên lai tự cấu hình" at bounding box center [558, 90] width 209 height 34
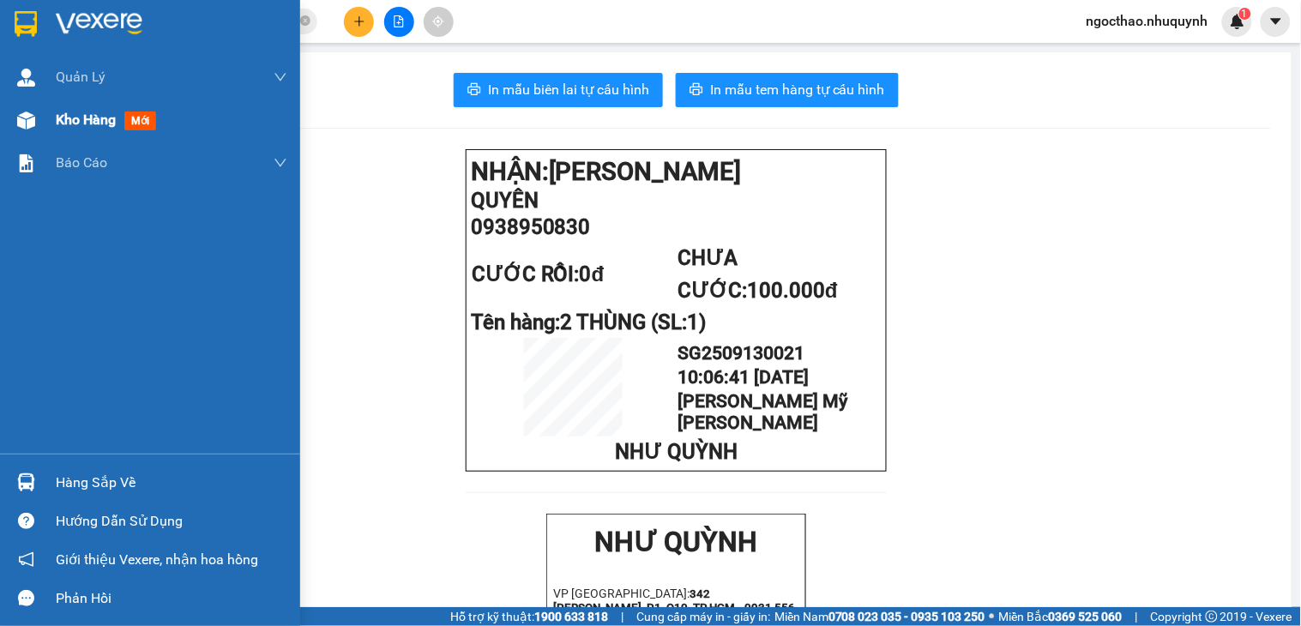
click at [45, 130] on div "Kho hàng mới" at bounding box center [150, 120] width 300 height 43
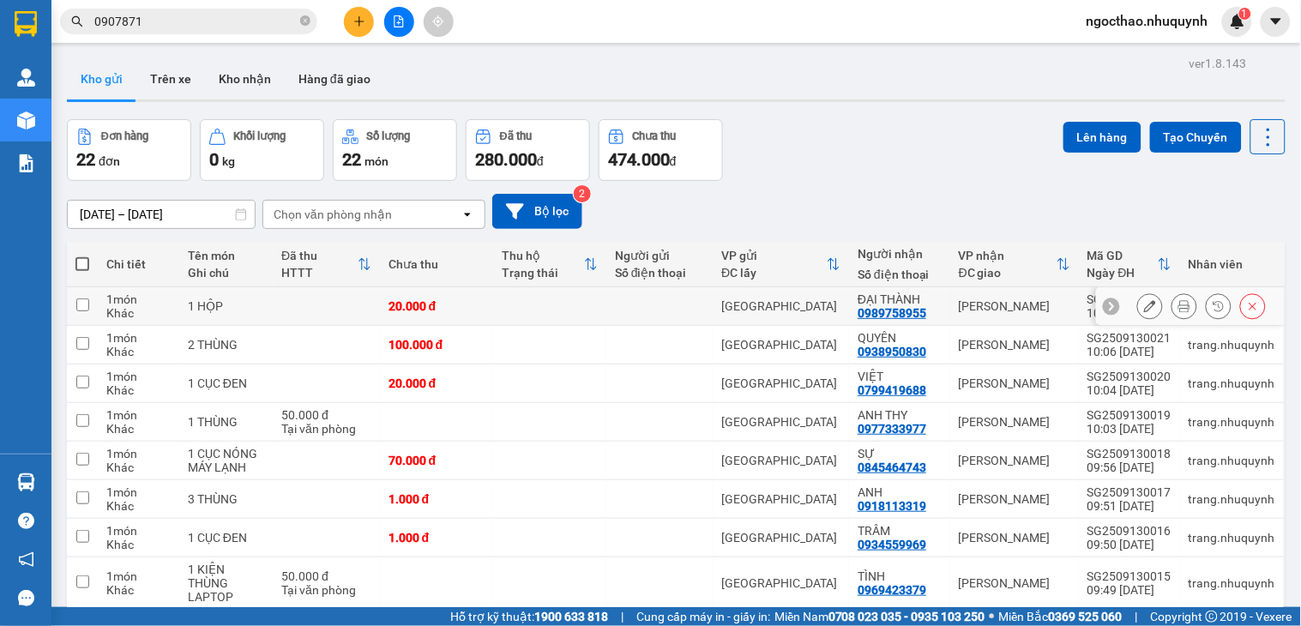
click at [1178, 310] on icon at bounding box center [1184, 306] width 12 height 12
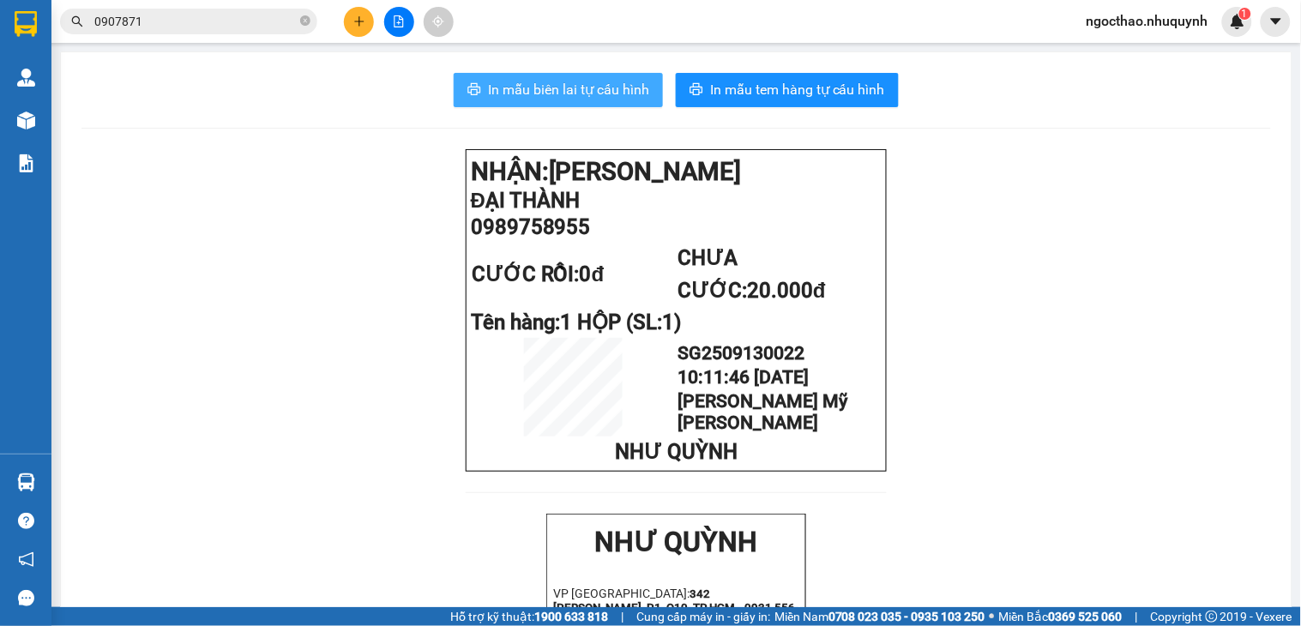
click at [580, 81] on span "In mẫu biên lai tự cấu hình" at bounding box center [568, 89] width 161 height 21
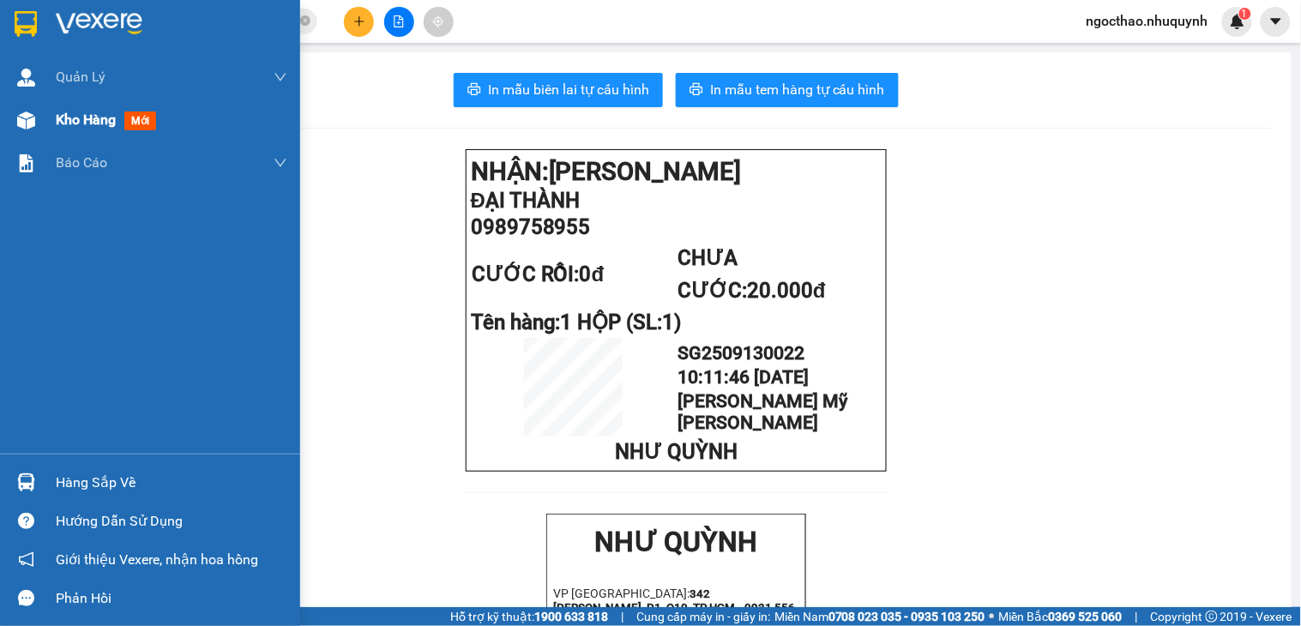
click at [19, 132] on div at bounding box center [26, 120] width 30 height 30
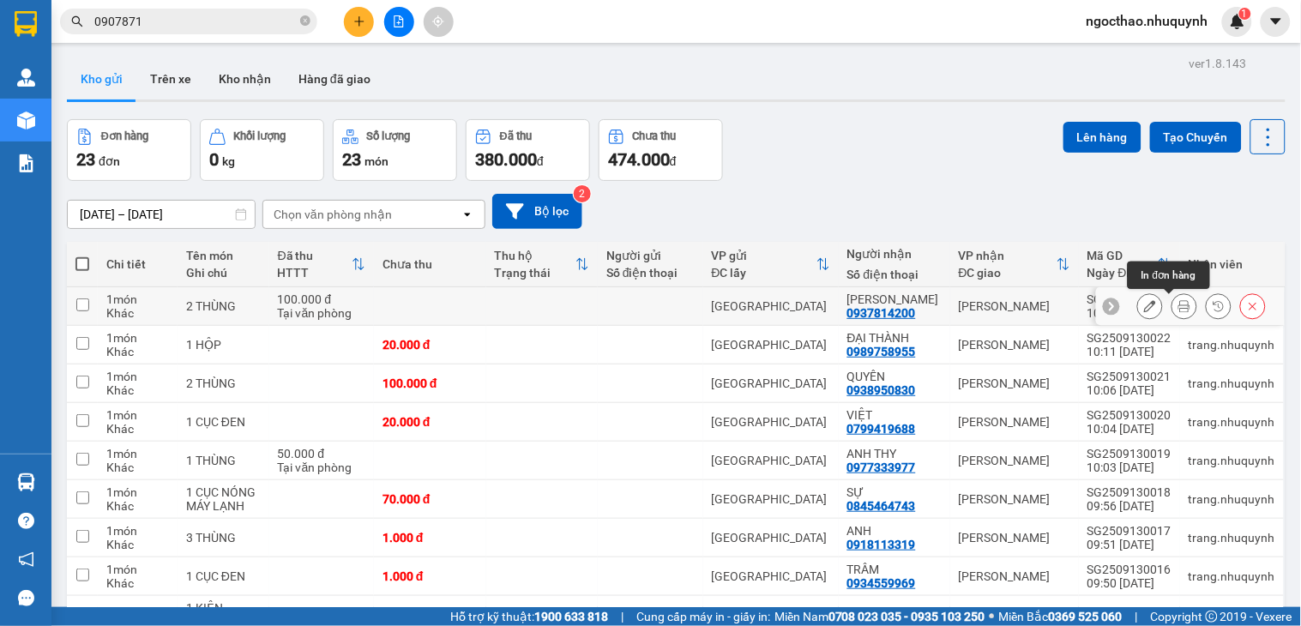
click at [1178, 312] on icon at bounding box center [1184, 306] width 12 height 12
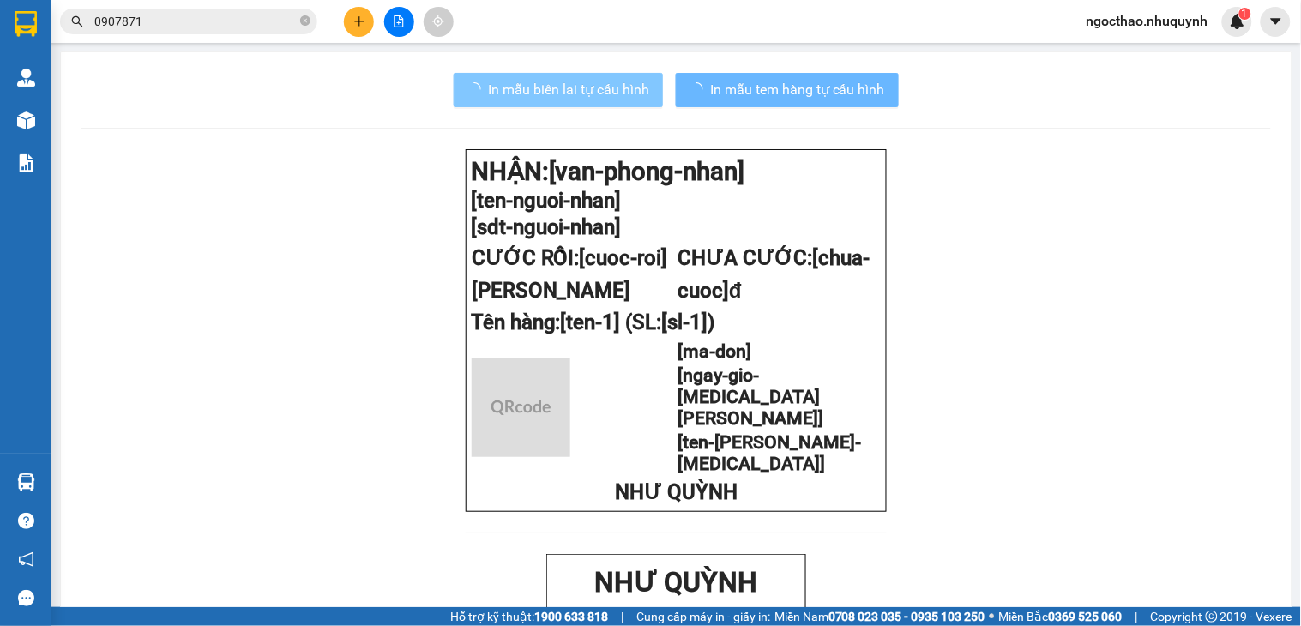
click at [556, 98] on span "In mẫu biên lai tự cấu hình" at bounding box center [568, 89] width 161 height 21
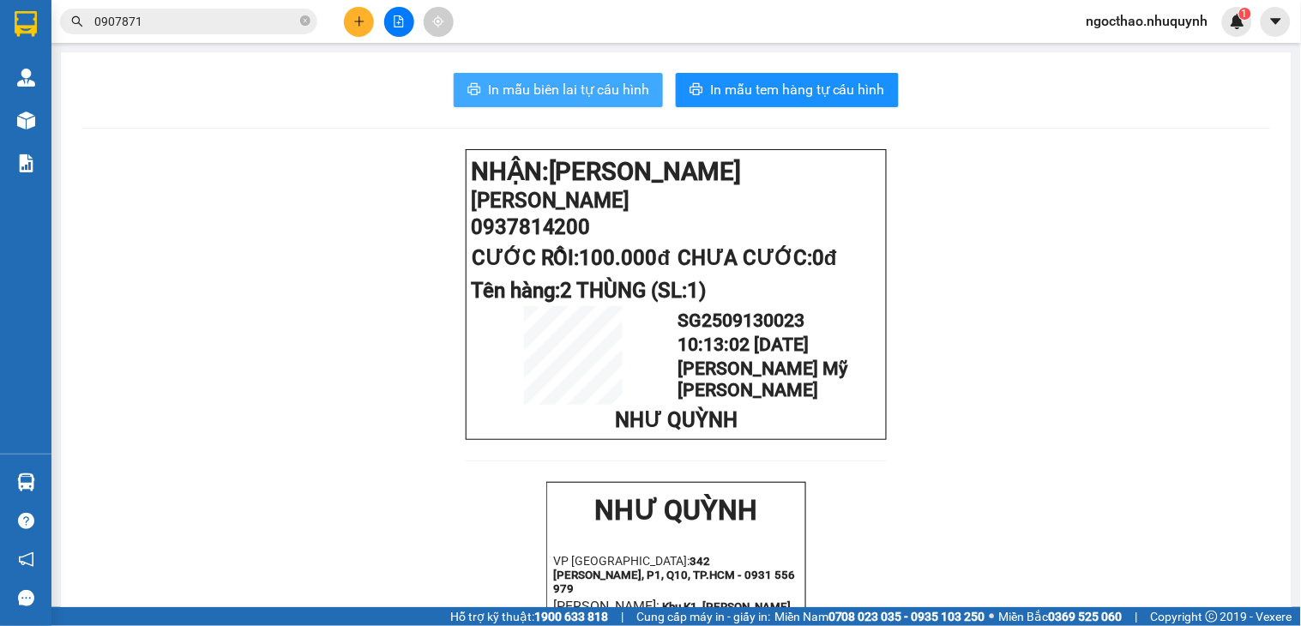
drag, startPoint x: 620, startPoint y: 86, endPoint x: 673, endPoint y: 54, distance: 61.9
click at [622, 84] on span "In mẫu biên lai tự cấu hình" at bounding box center [568, 89] width 161 height 21
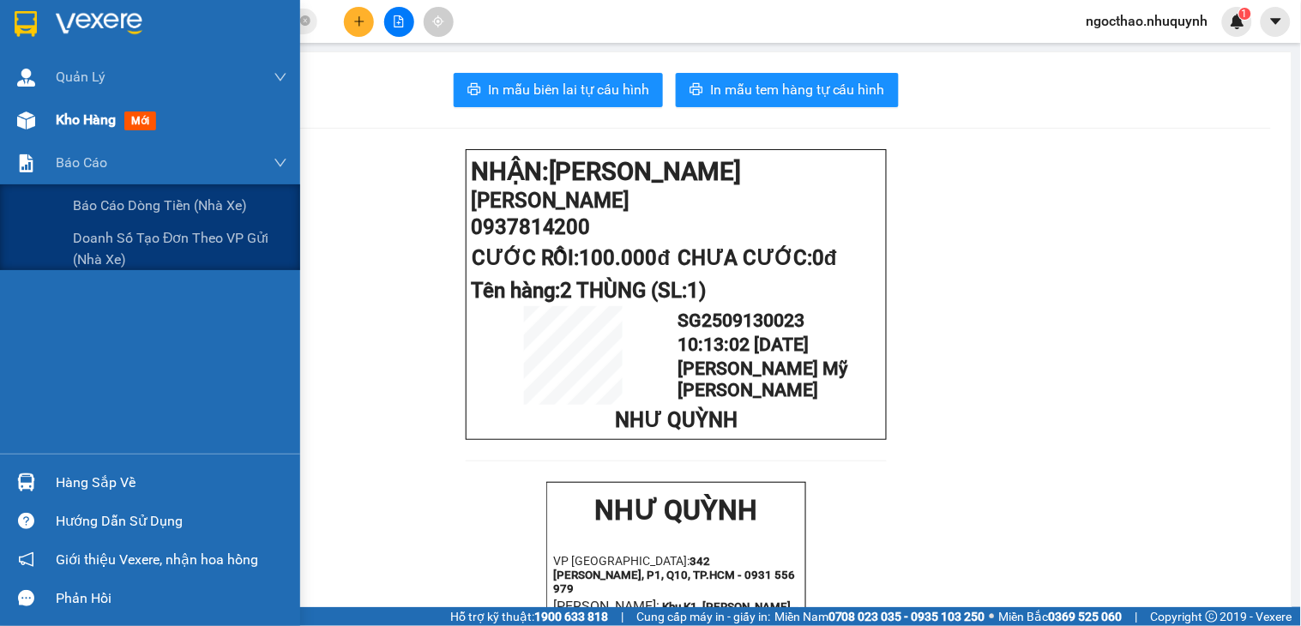
click at [72, 114] on span "Kho hàng" at bounding box center [86, 119] width 60 height 16
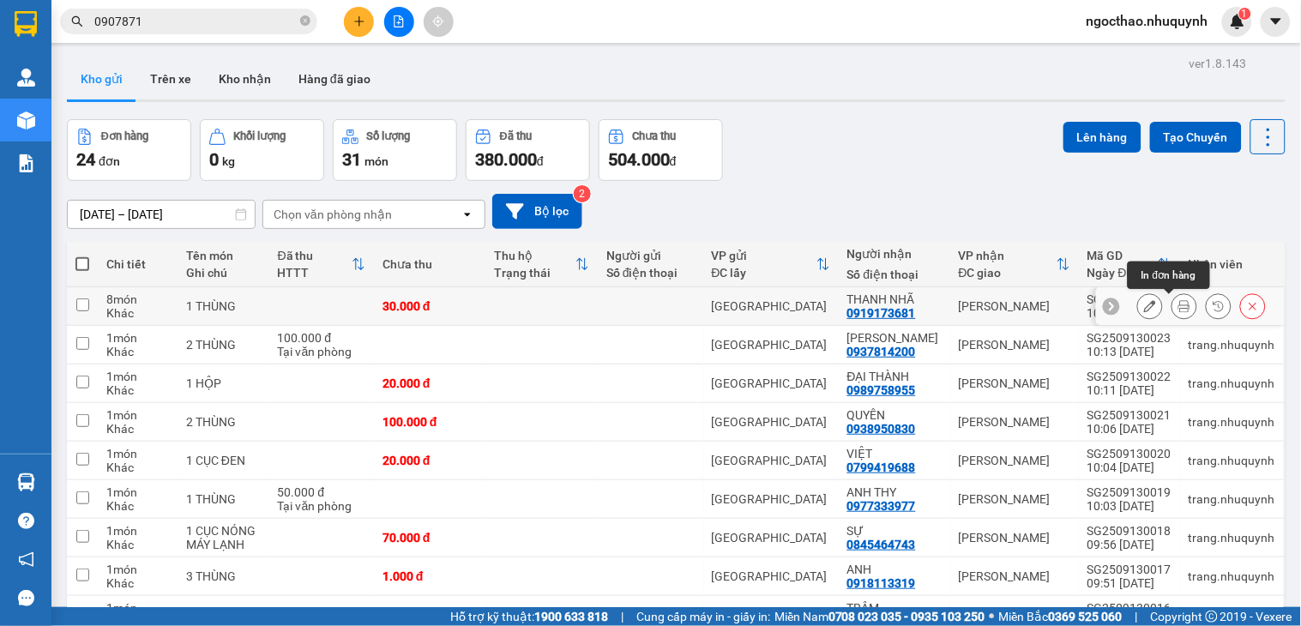
click at [1178, 304] on icon at bounding box center [1184, 306] width 12 height 12
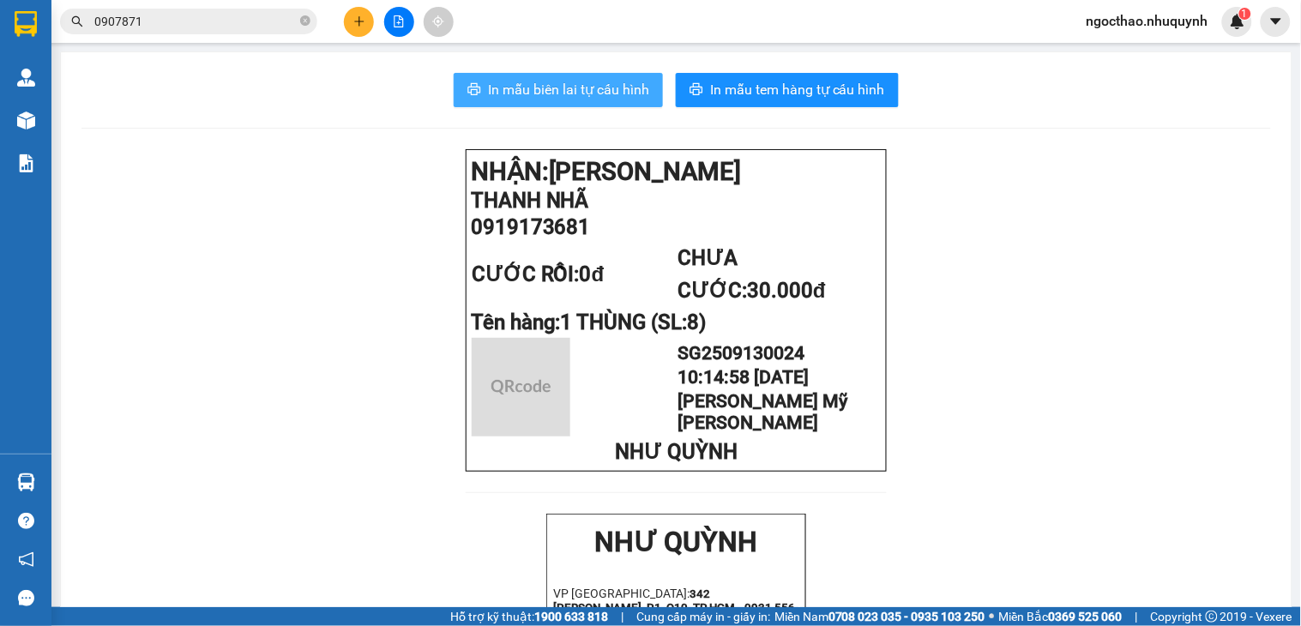
click at [587, 89] on span "In mẫu biên lai tự cấu hình" at bounding box center [568, 89] width 161 height 21
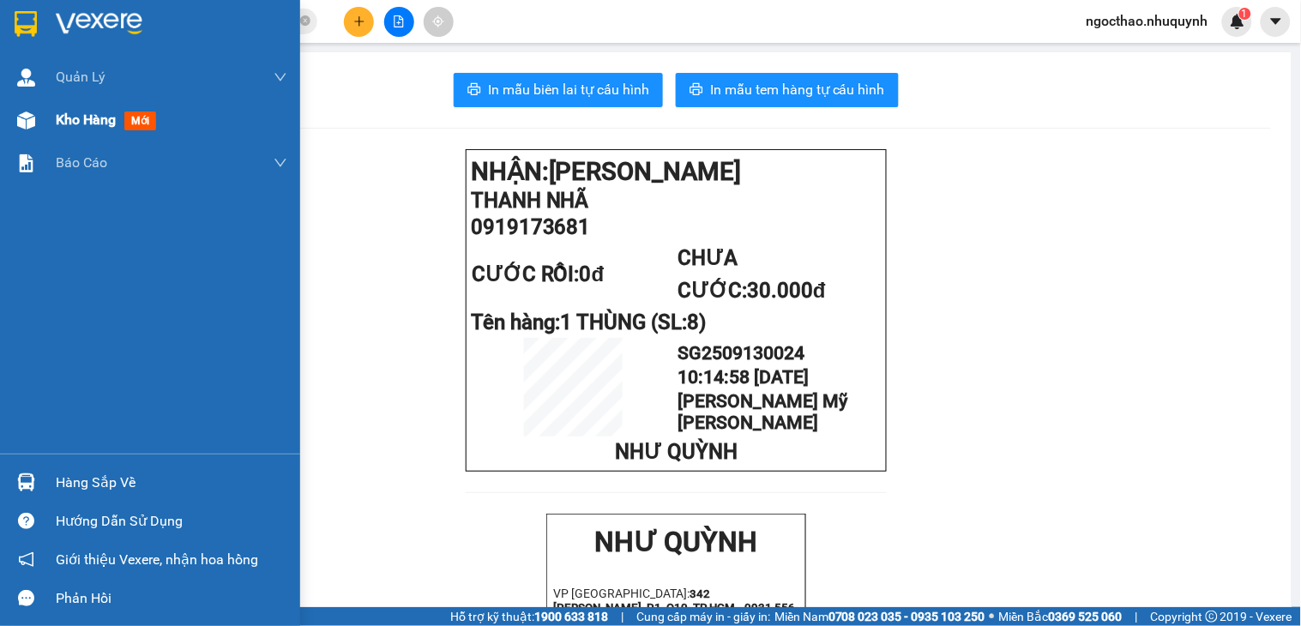
click at [95, 124] on span "Kho hàng" at bounding box center [86, 119] width 60 height 16
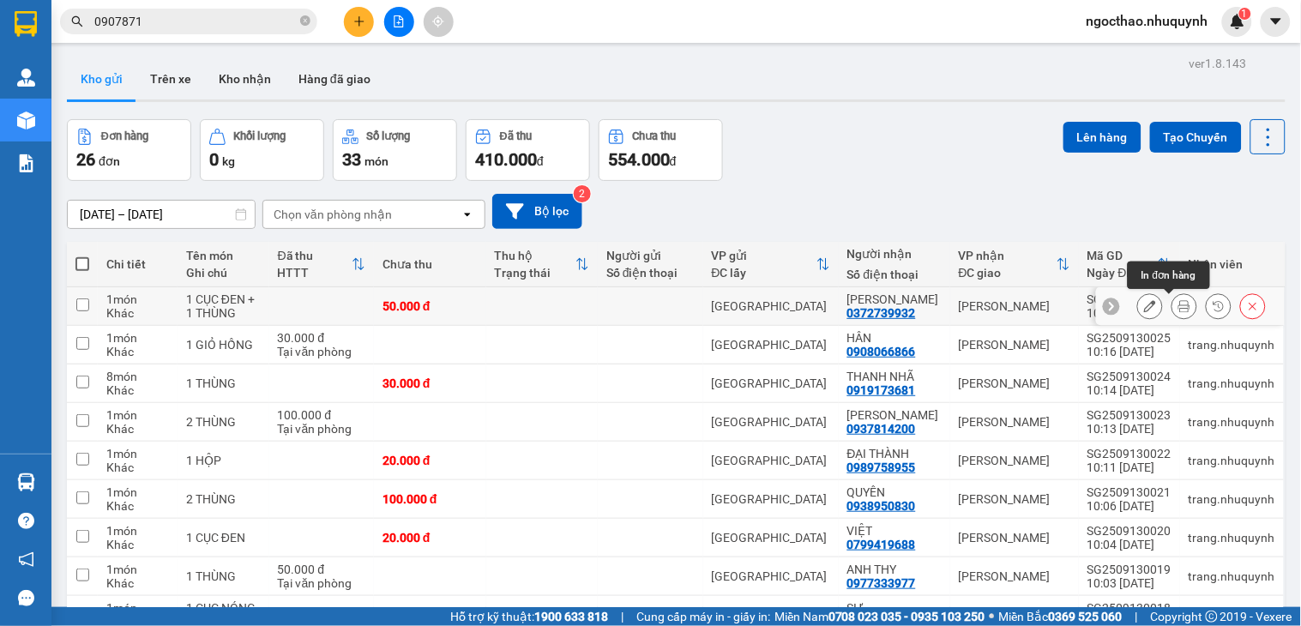
click at [1177, 304] on button at bounding box center [1184, 307] width 24 height 30
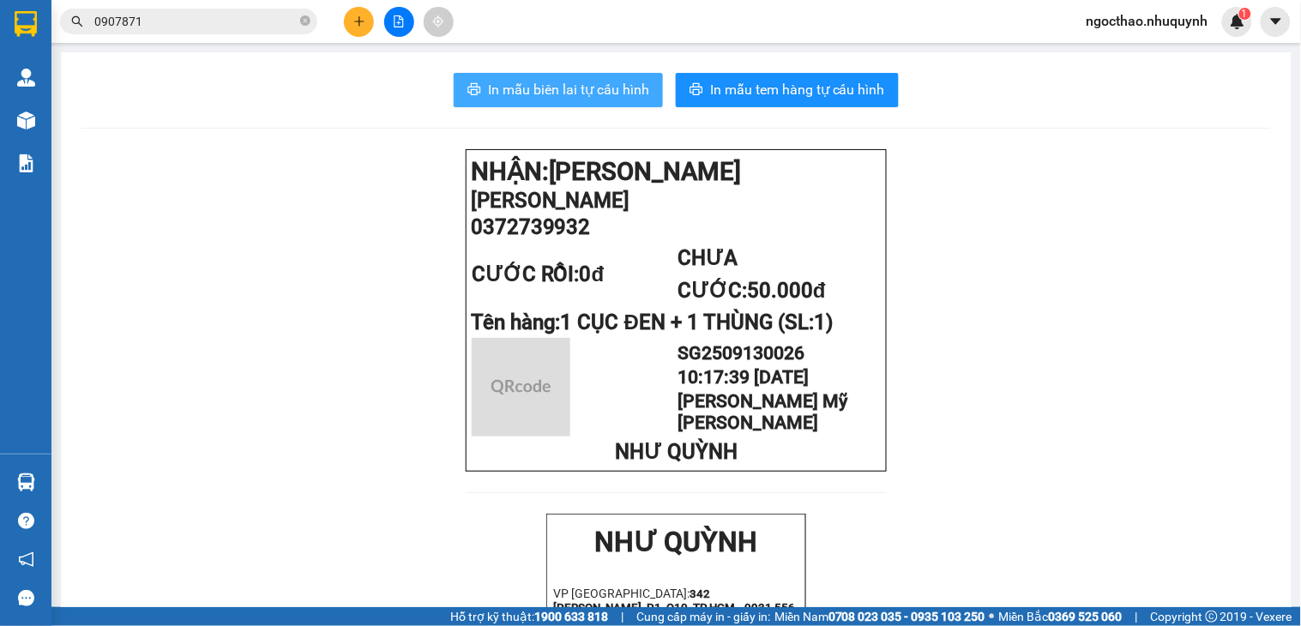
drag, startPoint x: 547, startPoint y: 86, endPoint x: 734, endPoint y: 198, distance: 218.1
click at [553, 94] on span "In mẫu biên lai tự cấu hình" at bounding box center [568, 89] width 161 height 21
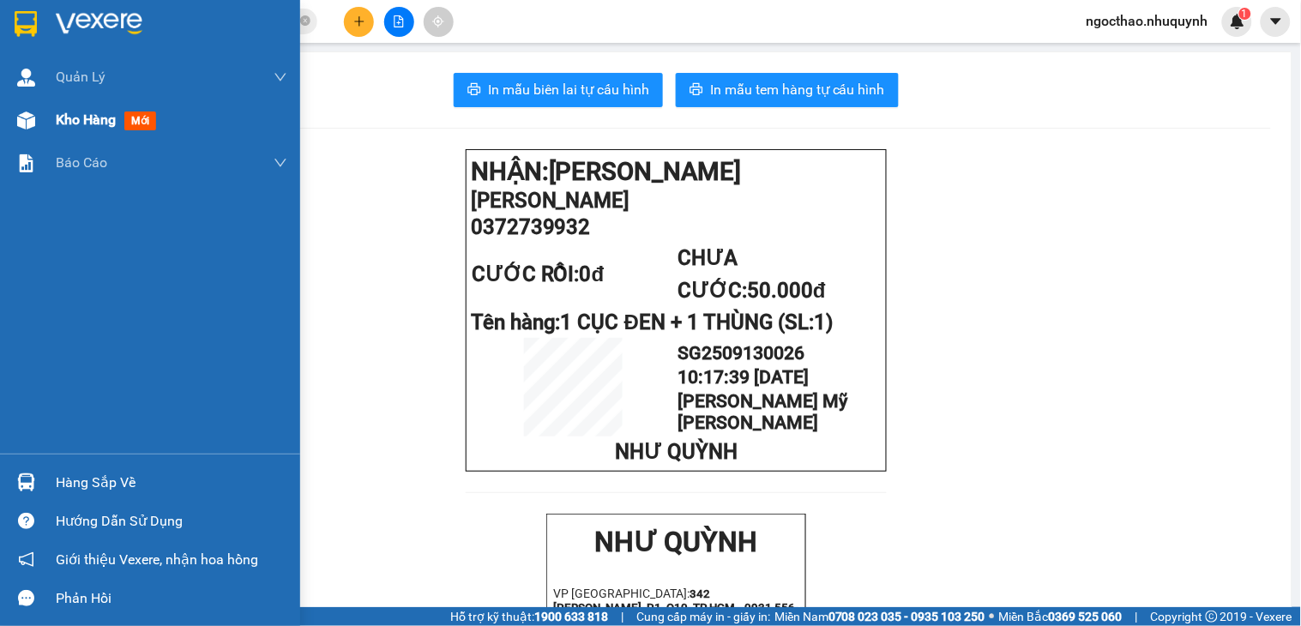
click at [91, 139] on div "Kho hàng mới" at bounding box center [172, 120] width 232 height 43
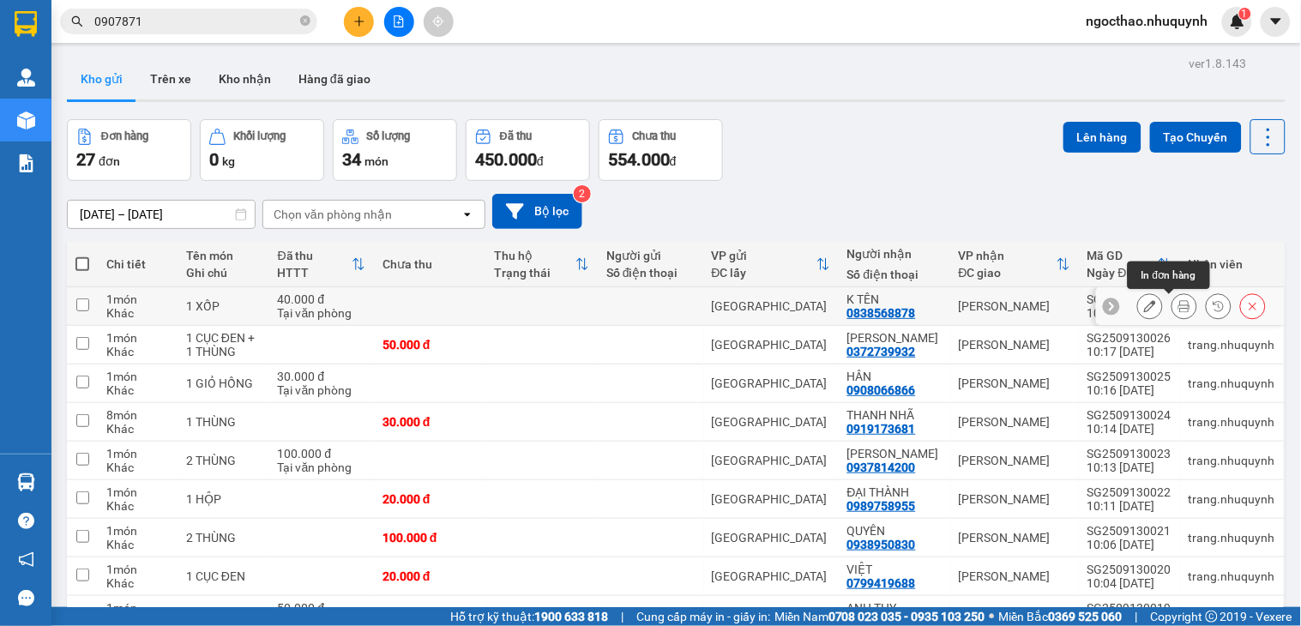
click at [1178, 311] on icon at bounding box center [1184, 306] width 12 height 12
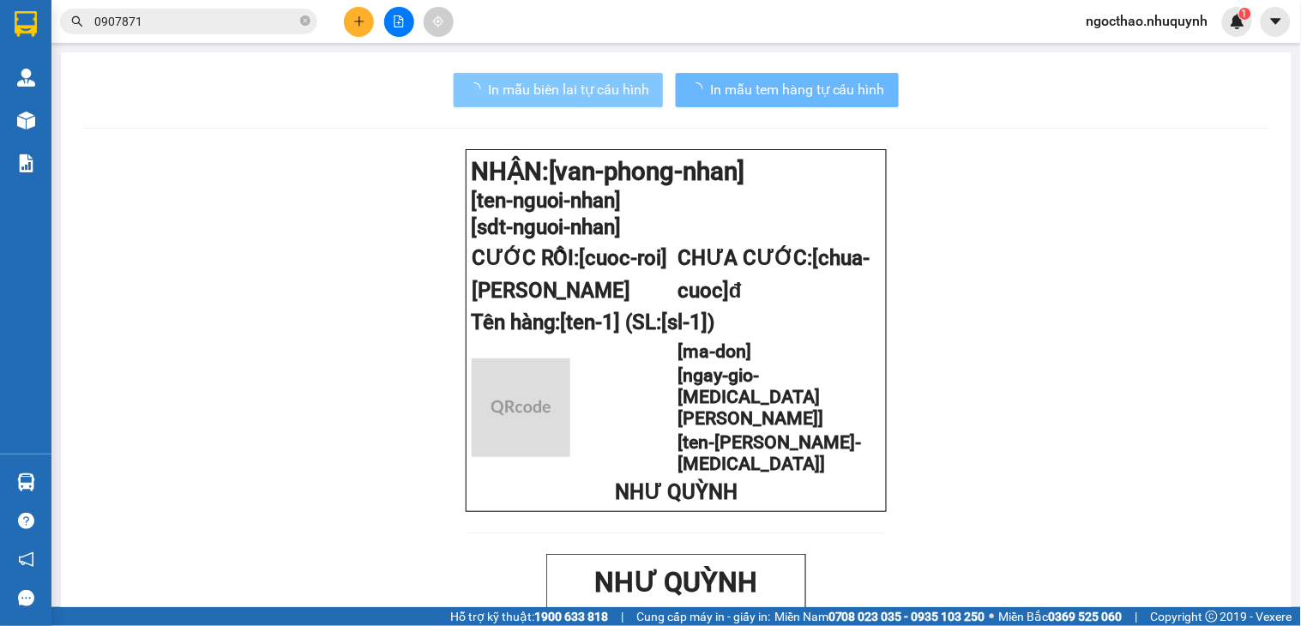
click at [467, 94] on icon "loading" at bounding box center [474, 89] width 14 height 14
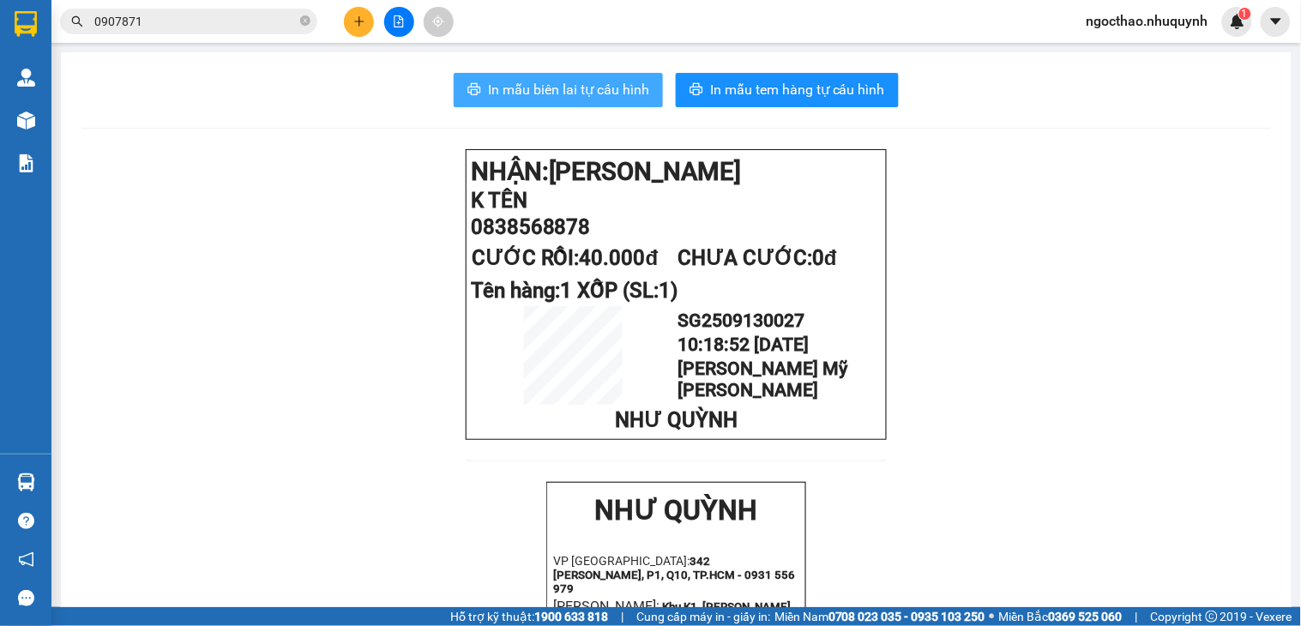
click at [624, 78] on button "In mẫu biên lai tự cấu hình" at bounding box center [558, 90] width 209 height 34
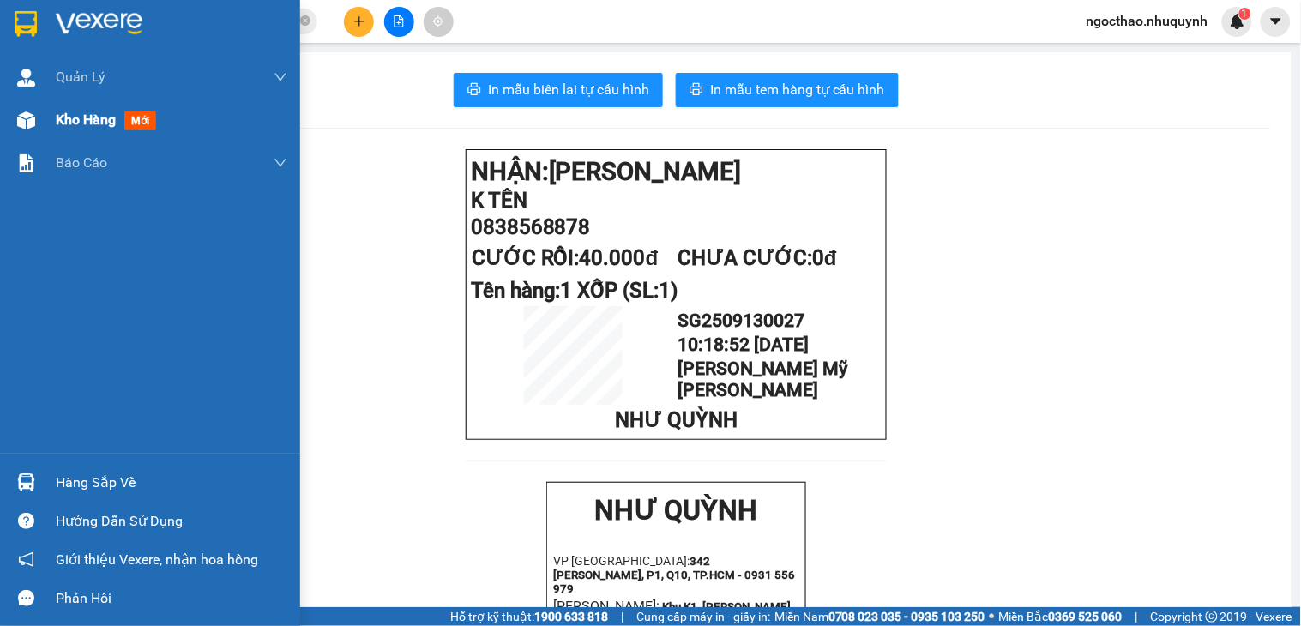
click at [92, 114] on span "Kho hàng" at bounding box center [86, 119] width 60 height 16
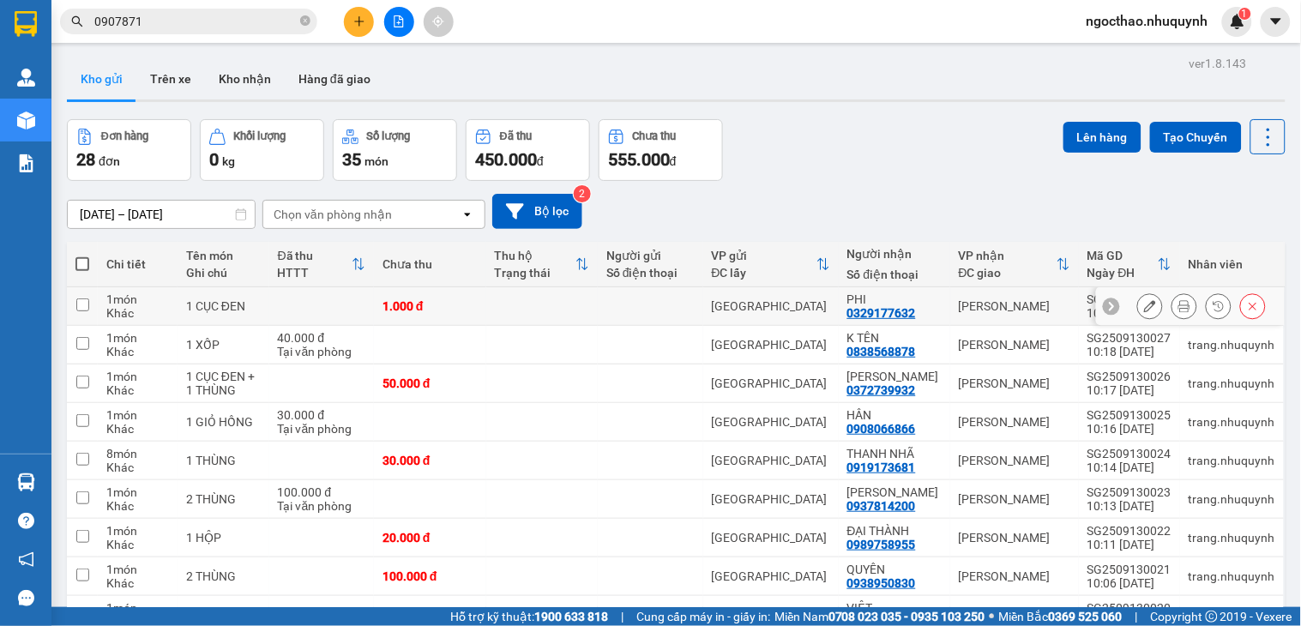
click at [1175, 305] on button at bounding box center [1184, 307] width 24 height 30
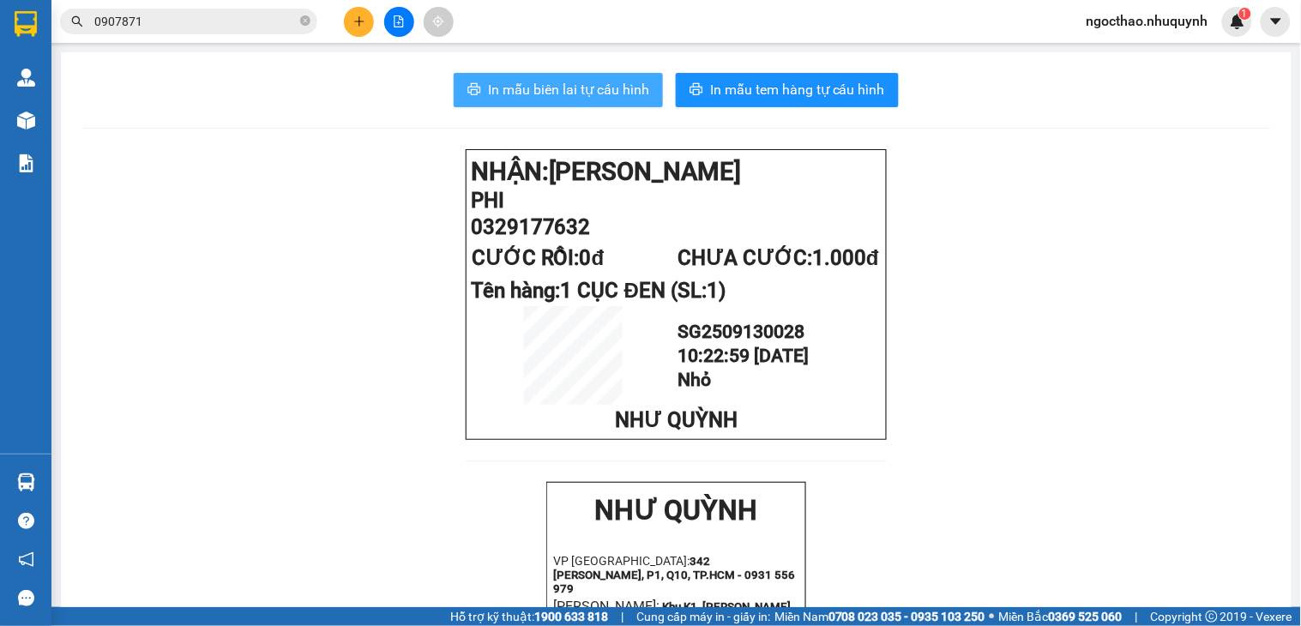
click at [555, 87] on span "In mẫu biên lai tự cấu hình" at bounding box center [568, 89] width 161 height 21
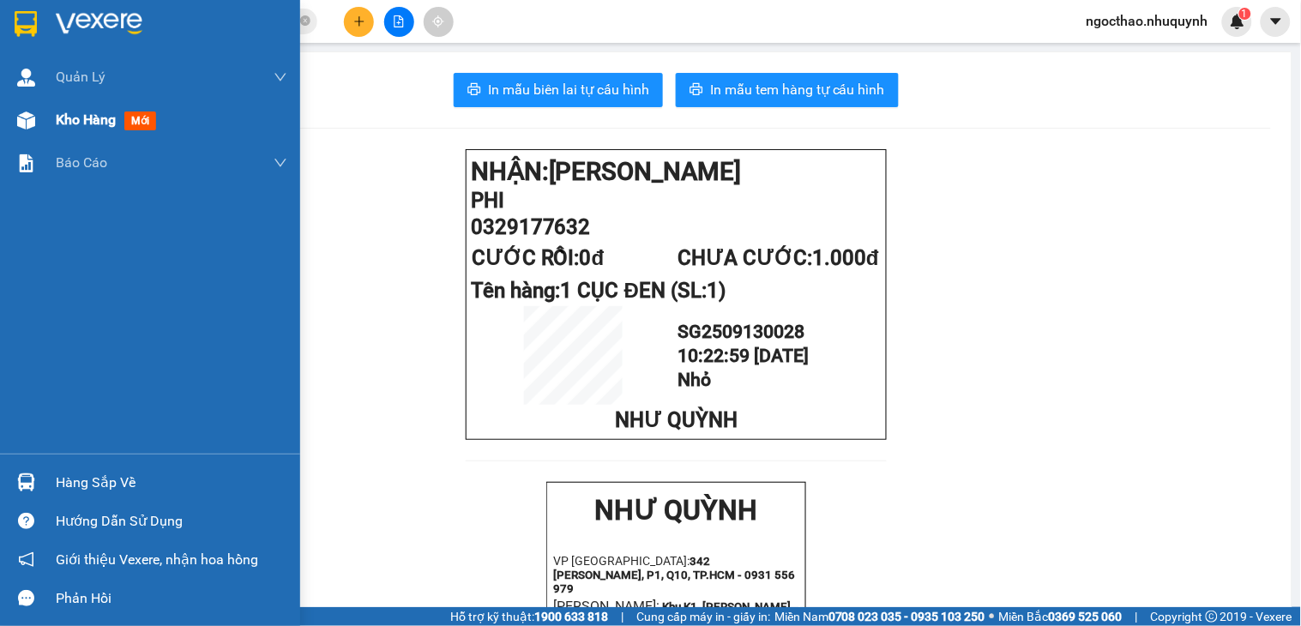
click at [62, 123] on span "Kho hàng" at bounding box center [86, 119] width 60 height 16
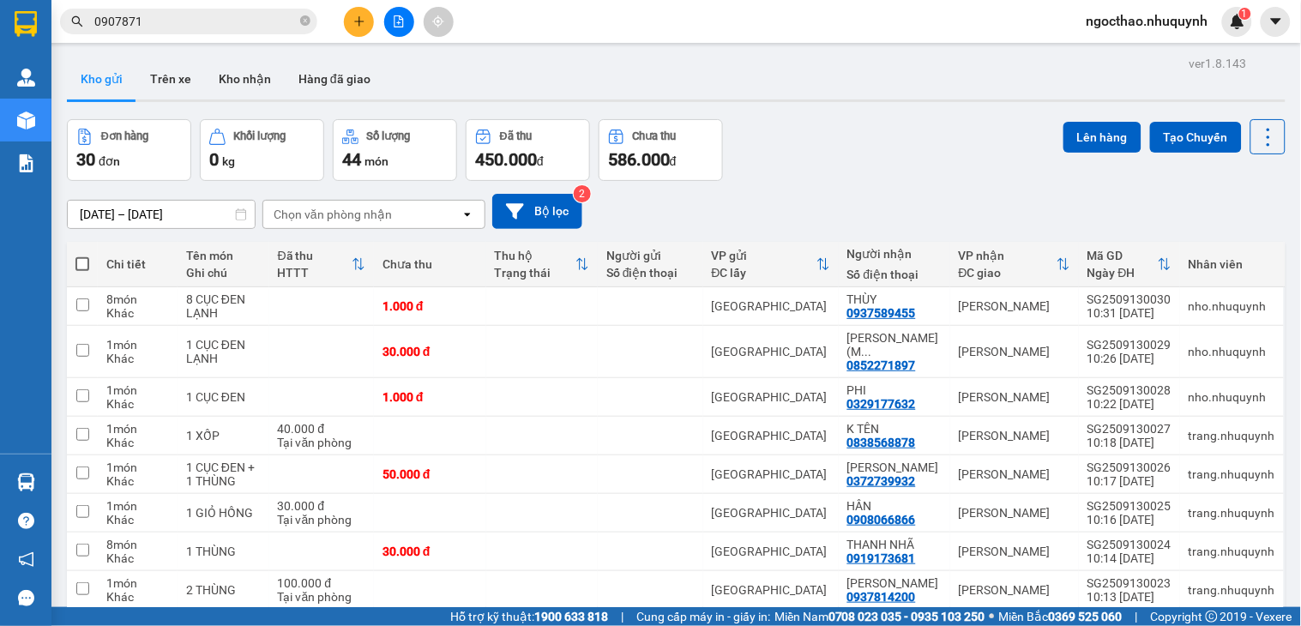
click at [152, 18] on input "0907871" at bounding box center [195, 21] width 202 height 19
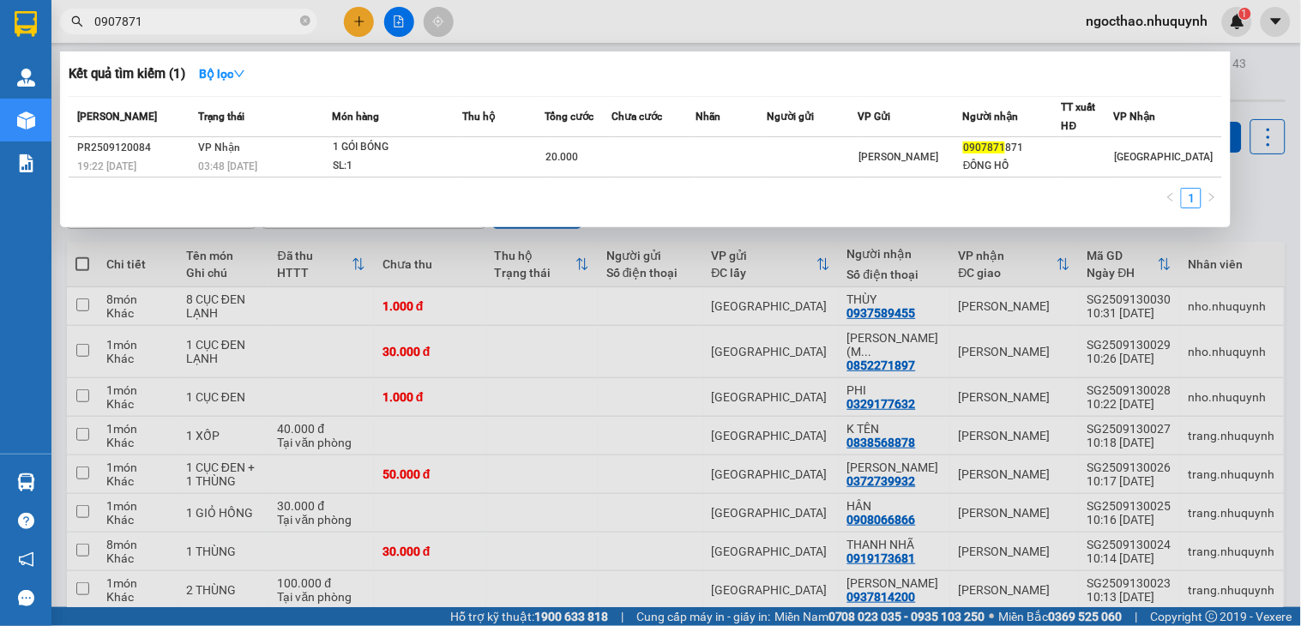
click at [152, 18] on input "0907871" at bounding box center [195, 21] width 202 height 19
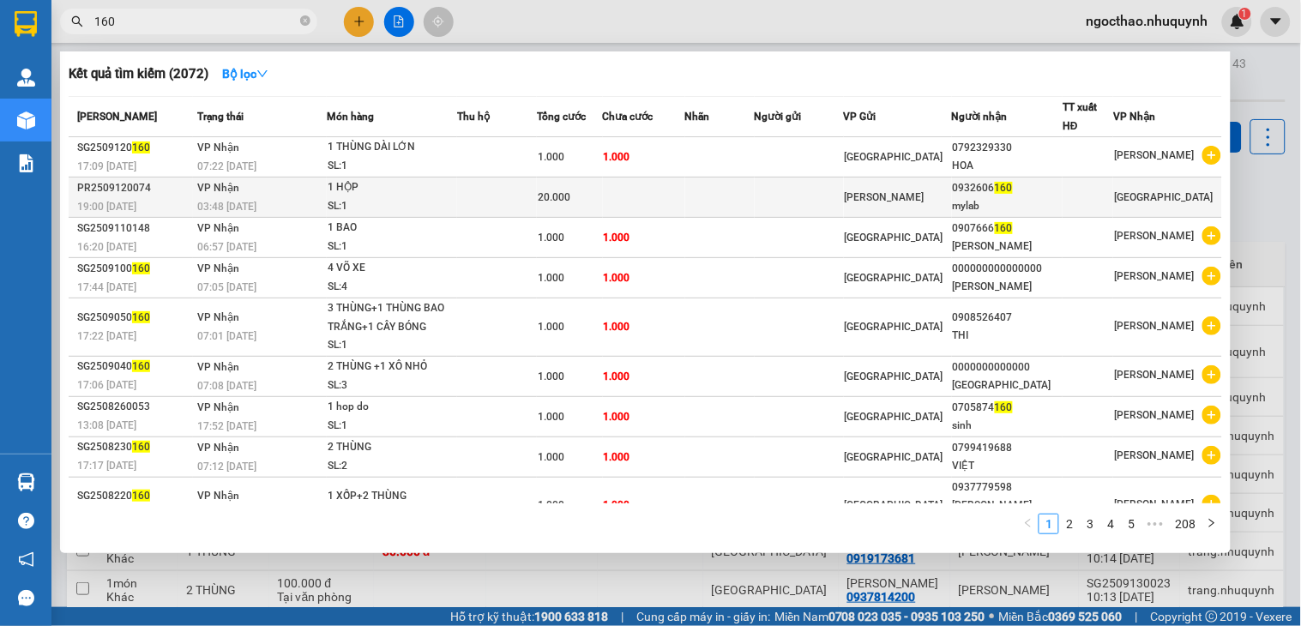
type input "160"
click at [1012, 186] on span "160" at bounding box center [1004, 188] width 18 height 12
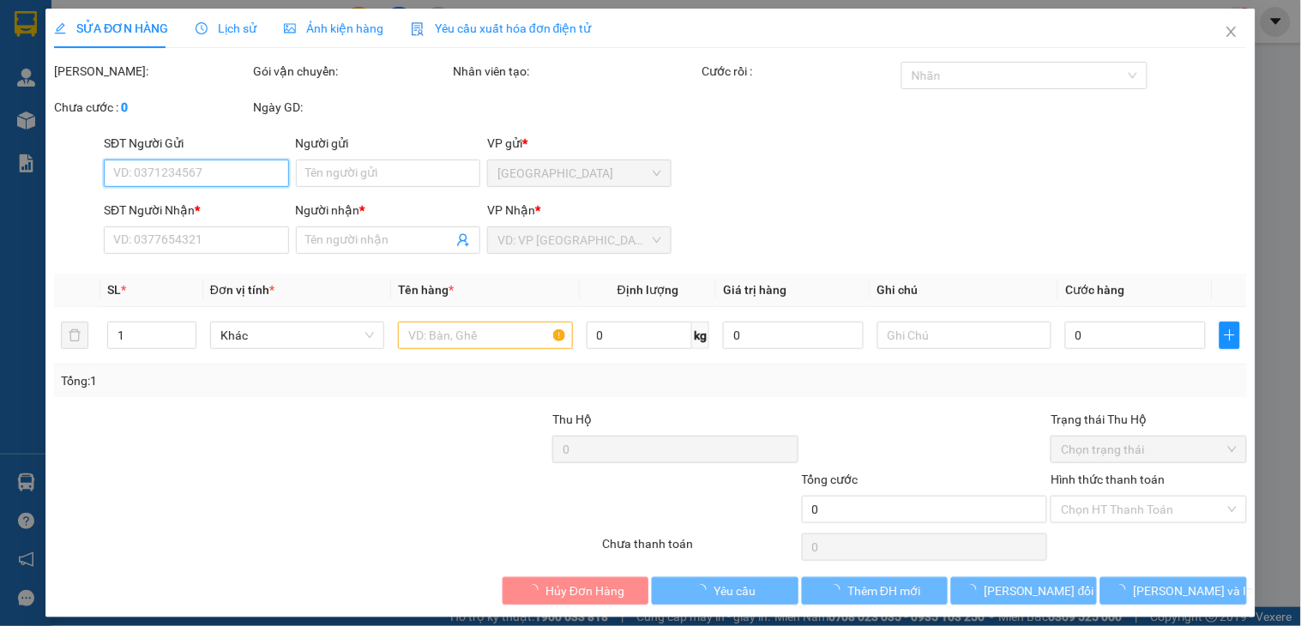
type input "0932606160"
type input "mylab"
type input "20.000"
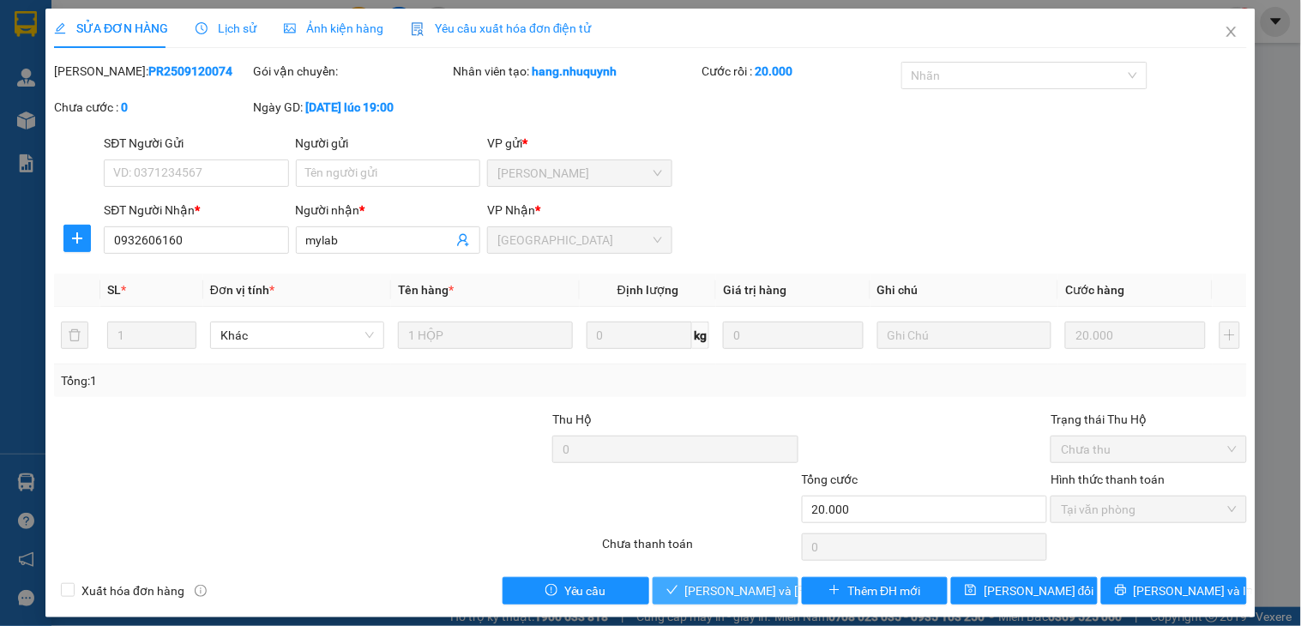
click at [720, 588] on span "Lưu và Giao hàng" at bounding box center [801, 591] width 232 height 19
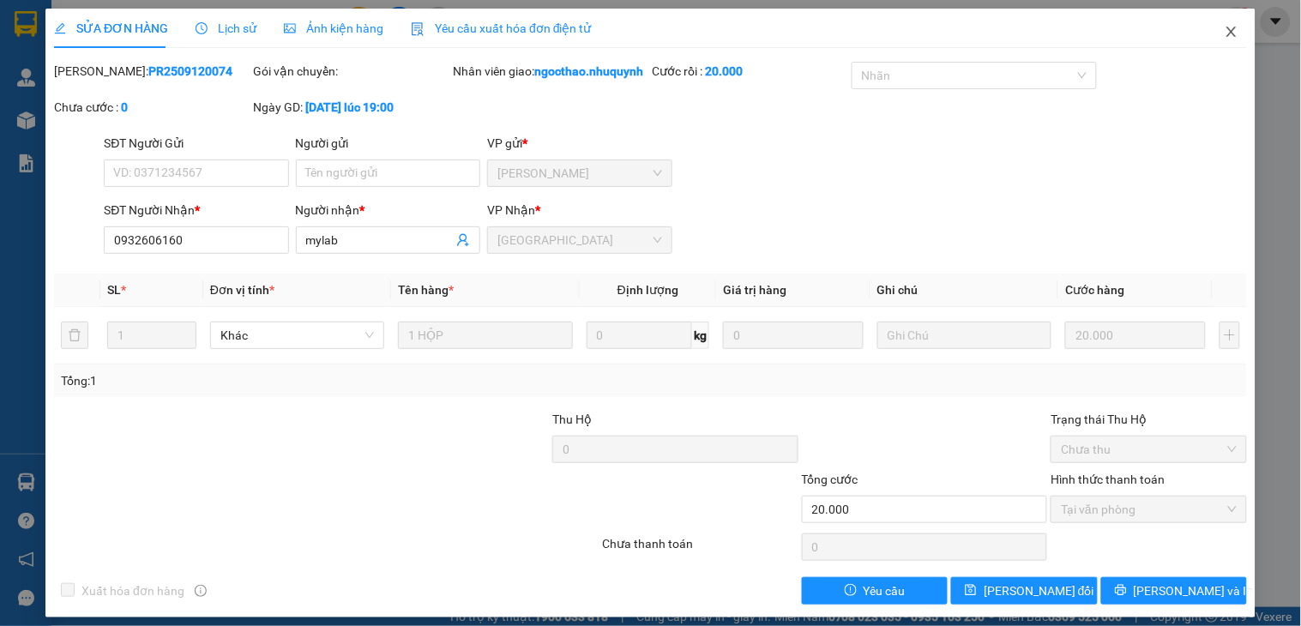
drag, startPoint x: 1212, startPoint y: 34, endPoint x: 738, endPoint y: 21, distance: 473.6
click at [1225, 34] on icon "close" at bounding box center [1232, 32] width 14 height 14
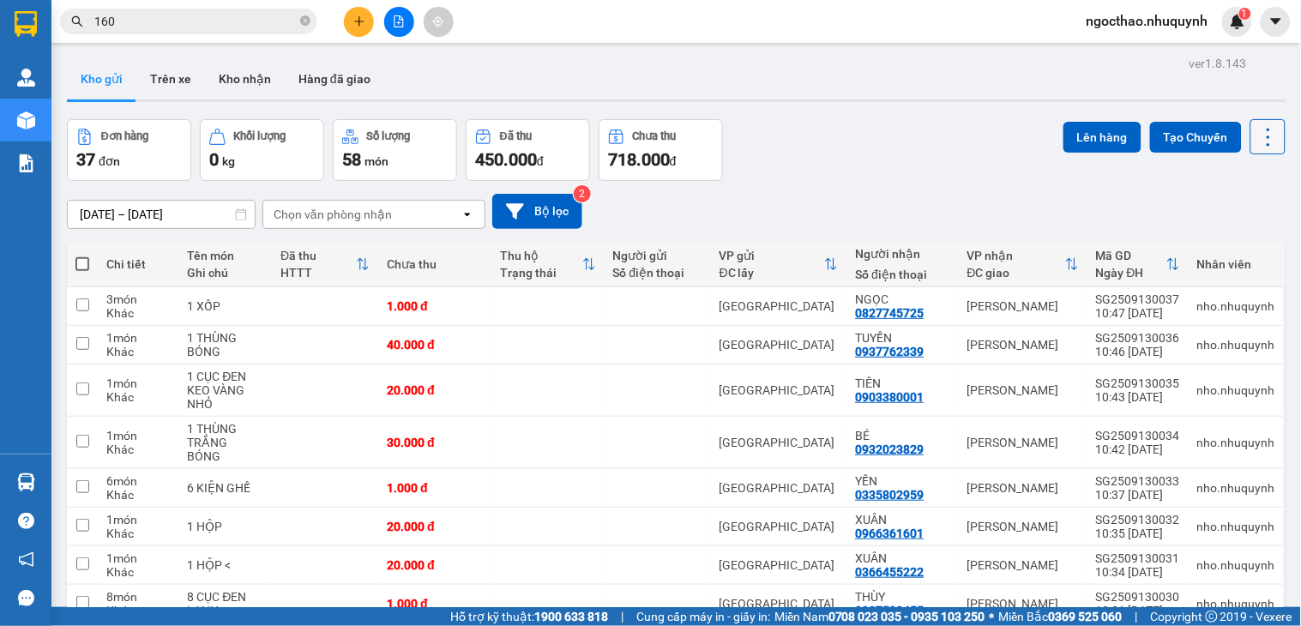
click at [1265, 142] on button at bounding box center [1267, 136] width 35 height 35
click at [1233, 253] on span "Làm mới" at bounding box center [1227, 245] width 47 height 17
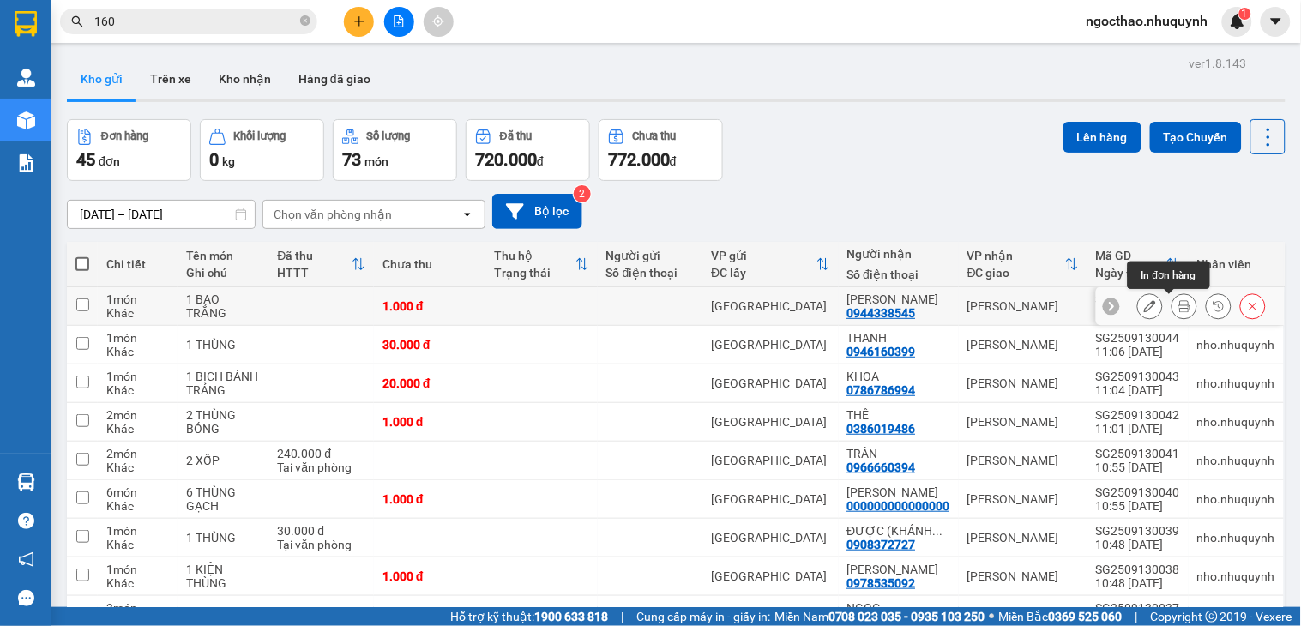
click at [1178, 302] on icon at bounding box center [1184, 306] width 12 height 12
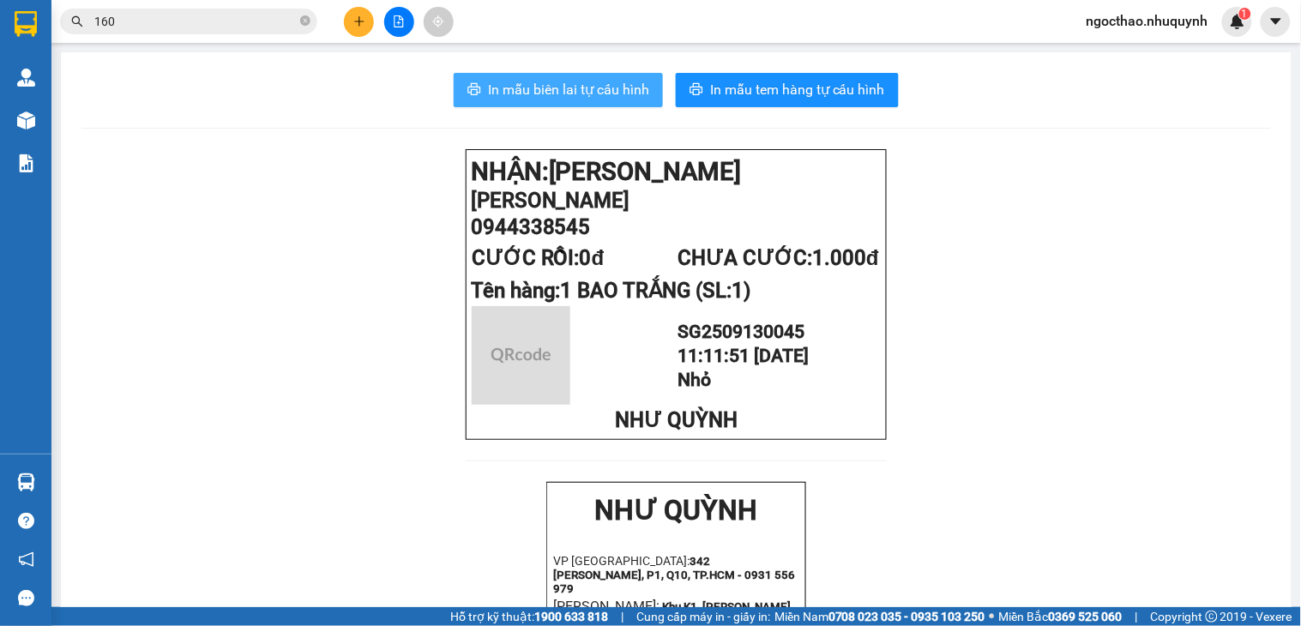
click at [607, 98] on span "In mẫu biên lai tự cấu hình" at bounding box center [568, 89] width 161 height 21
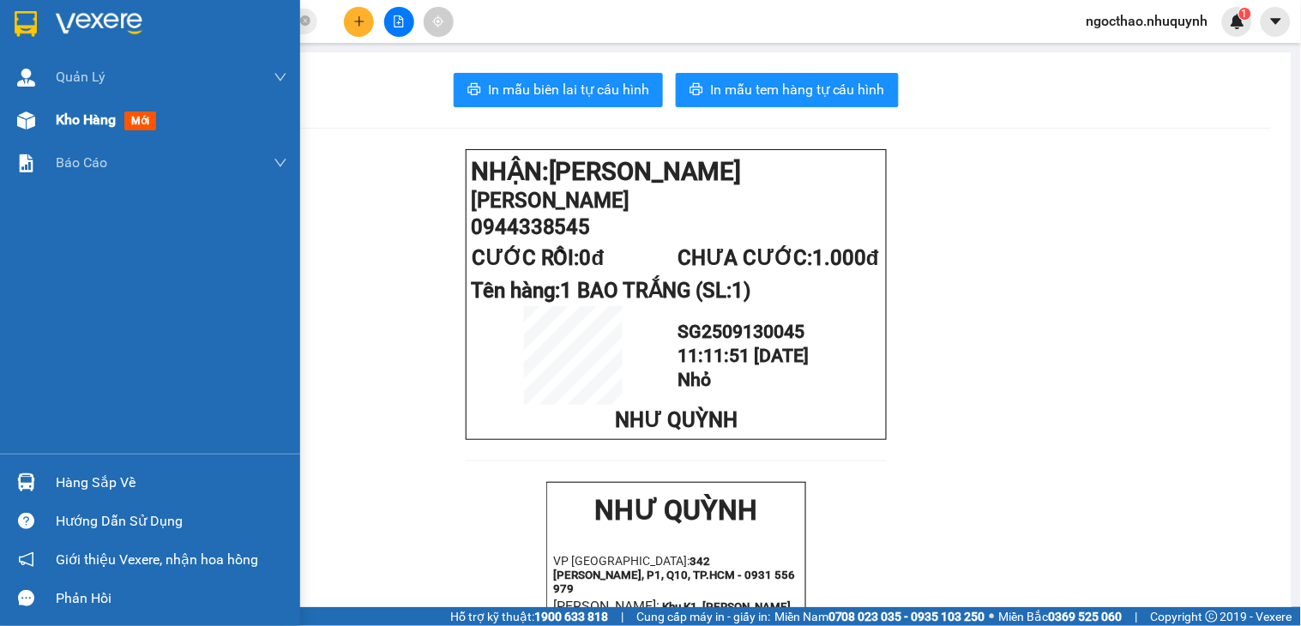
click at [52, 110] on div "Kho hàng mới" at bounding box center [150, 120] width 300 height 43
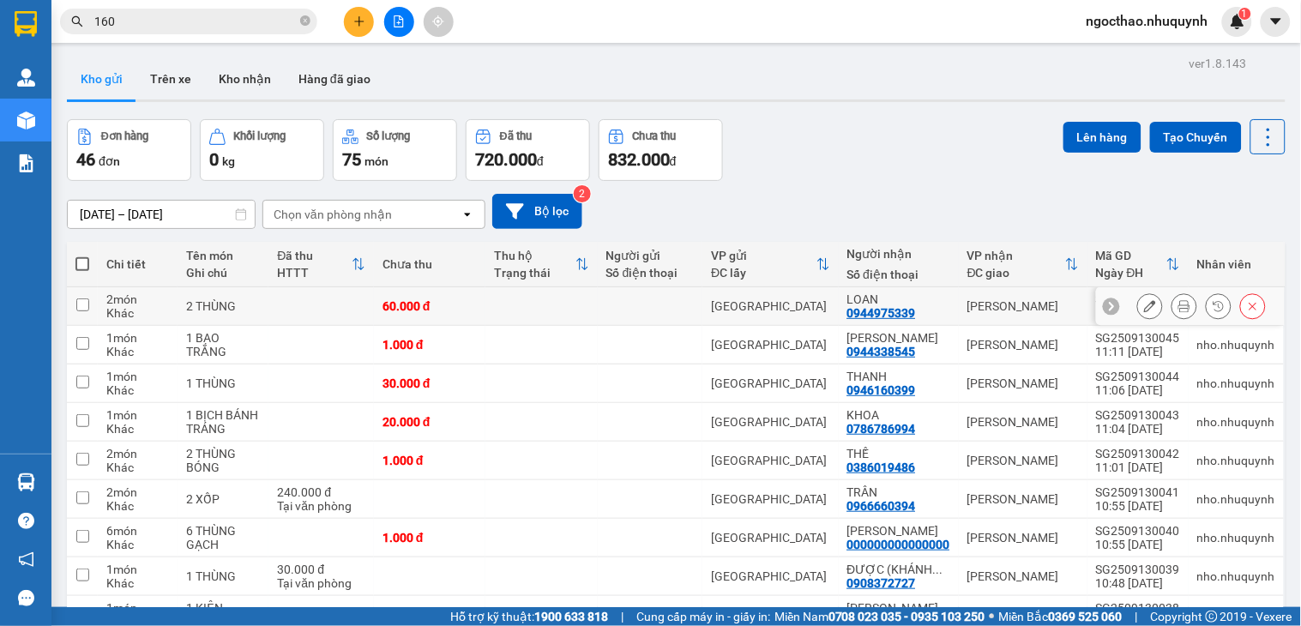
click at [1172, 298] on button at bounding box center [1184, 307] width 24 height 30
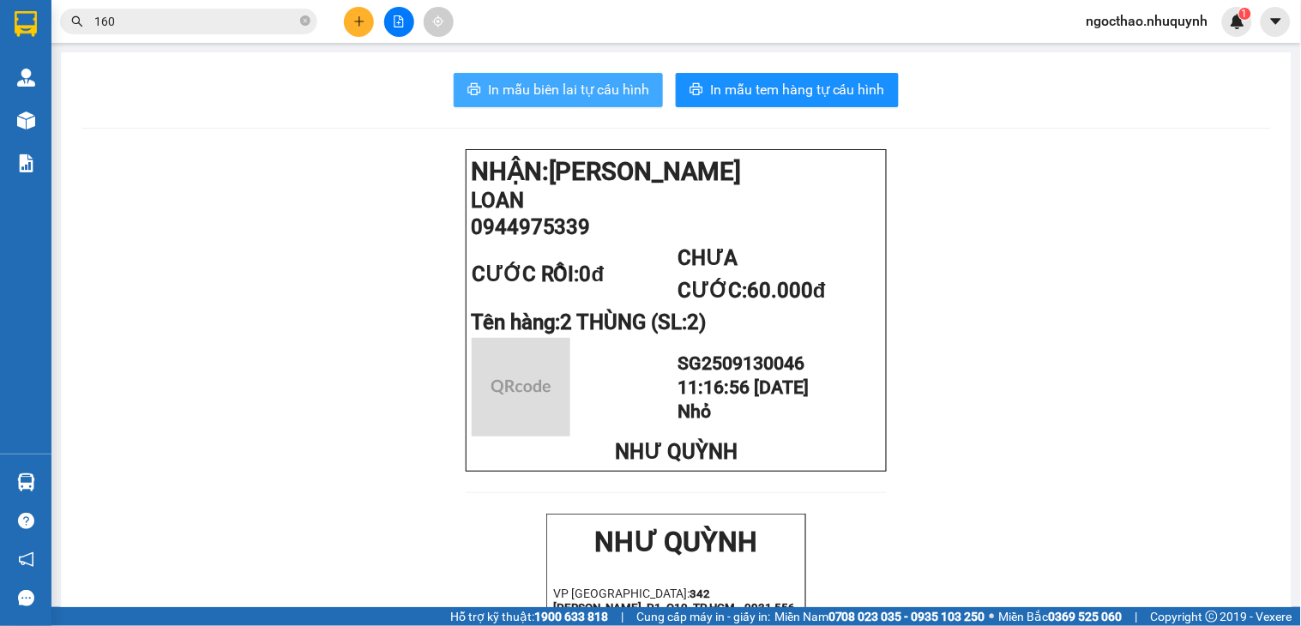
click at [560, 93] on span "In mẫu biên lai tự cấu hình" at bounding box center [568, 89] width 161 height 21
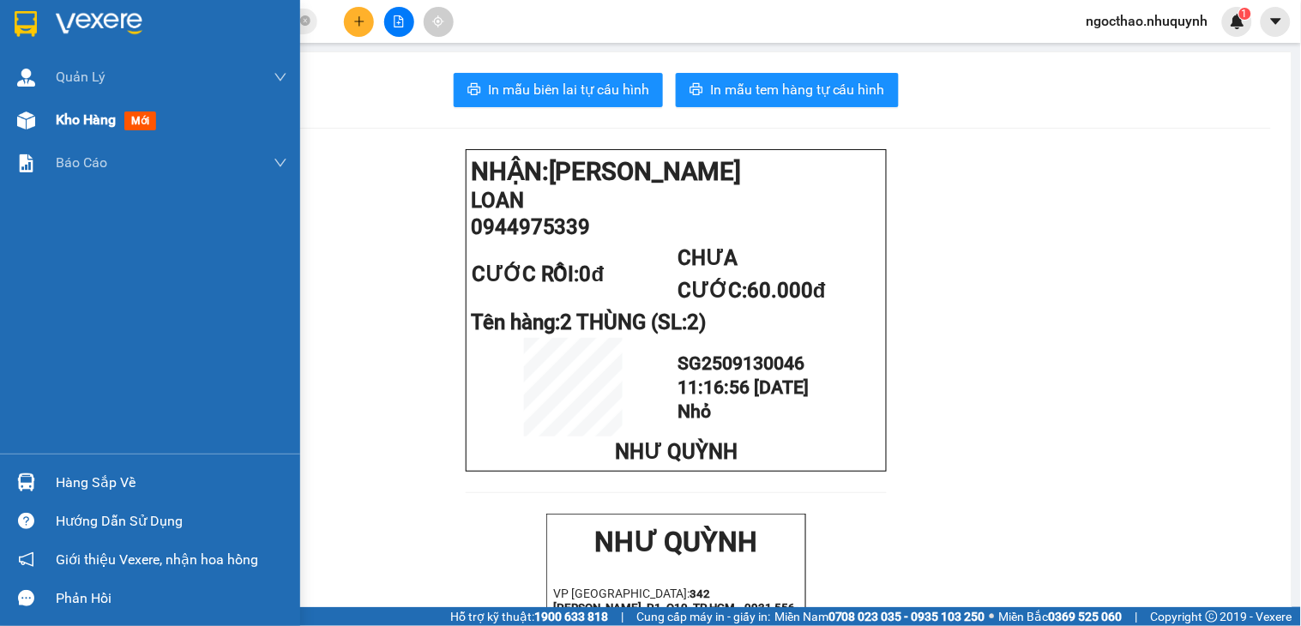
click at [86, 126] on span "Kho hàng" at bounding box center [86, 119] width 60 height 16
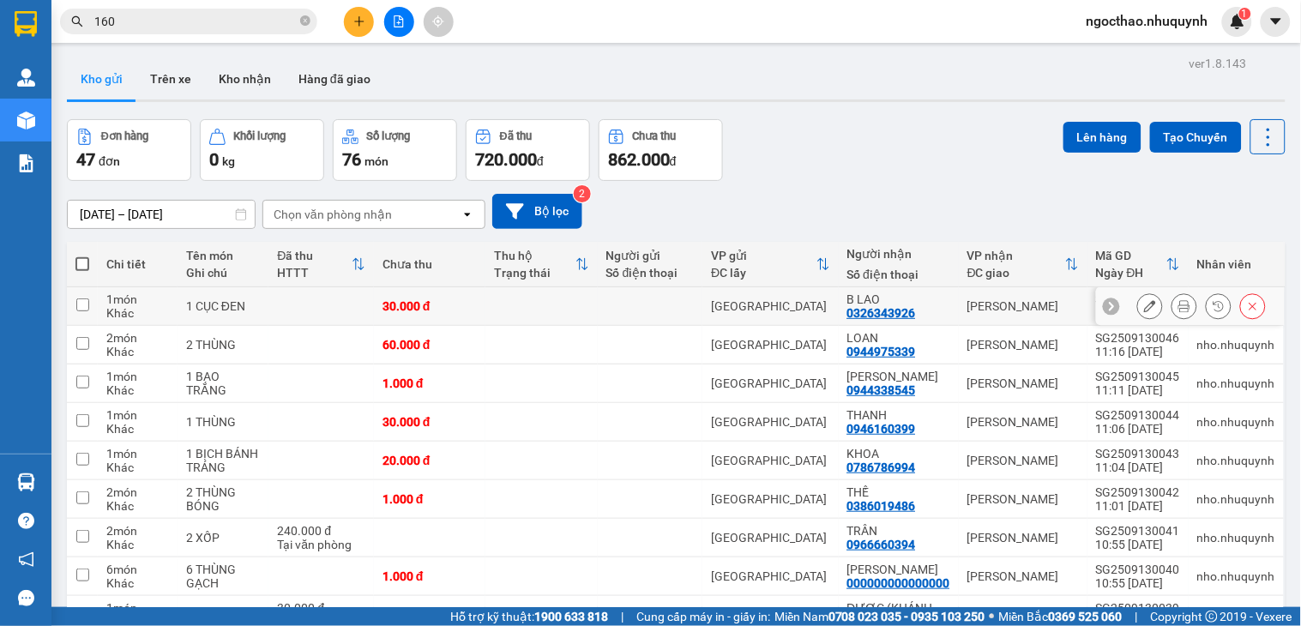
click at [1178, 306] on icon at bounding box center [1184, 306] width 12 height 12
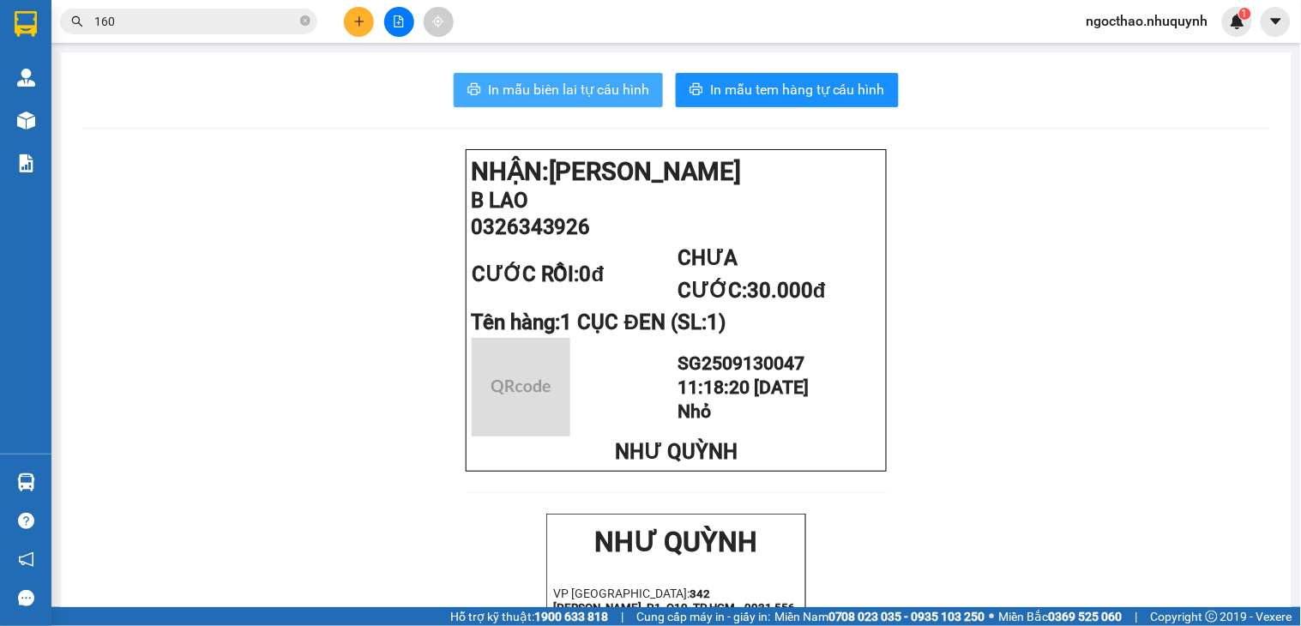
drag, startPoint x: 502, startPoint y: 87, endPoint x: 1265, endPoint y: 120, distance: 764.1
click at [510, 90] on span "In mẫu biên lai tự cấu hình" at bounding box center [568, 89] width 161 height 21
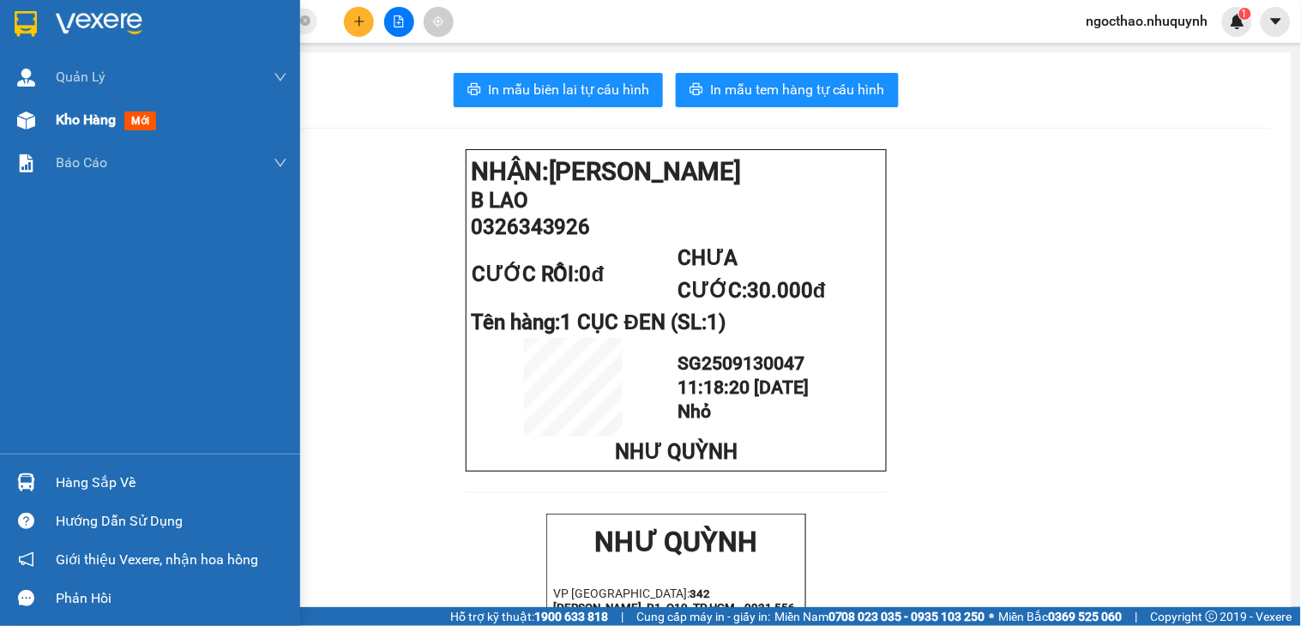
click at [93, 112] on span "Kho hàng" at bounding box center [86, 119] width 60 height 16
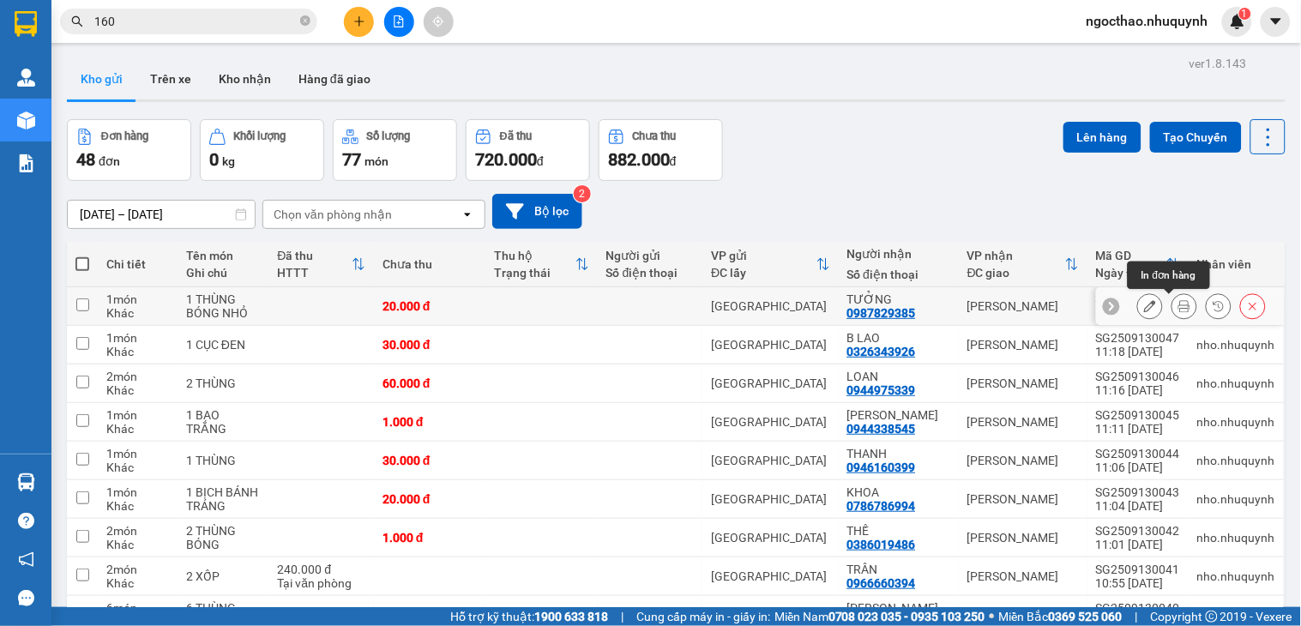
click at [1178, 311] on icon at bounding box center [1184, 306] width 12 height 12
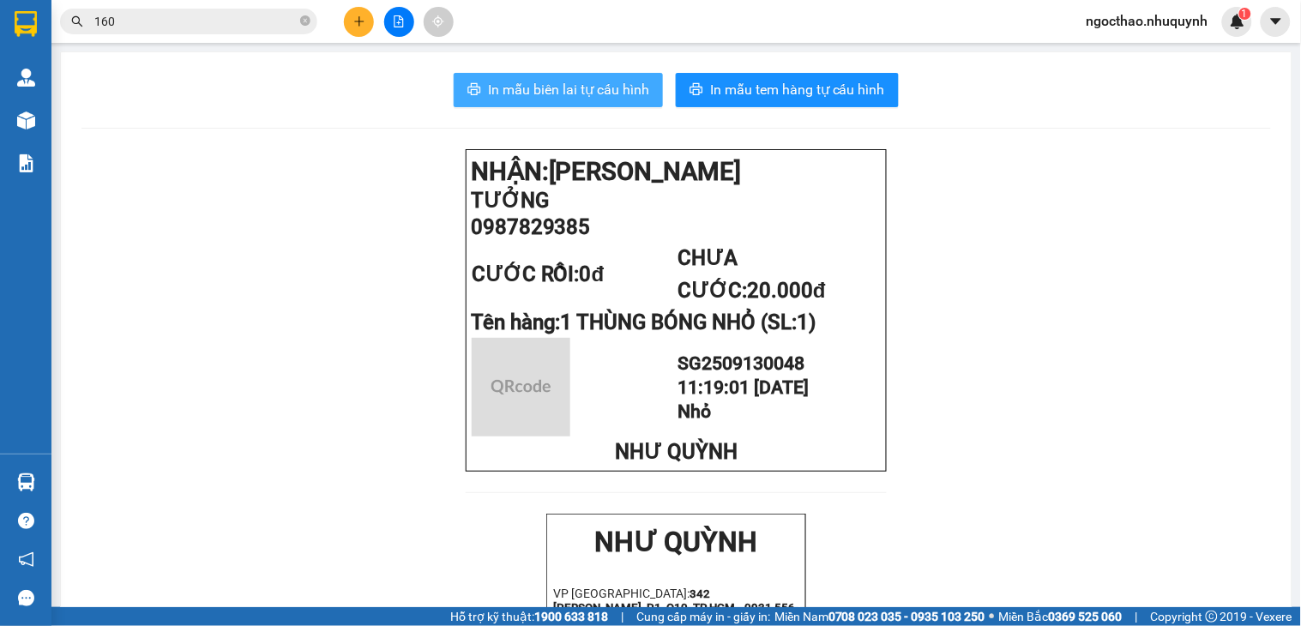
drag, startPoint x: 545, startPoint y: 90, endPoint x: 630, endPoint y: 124, distance: 92.1
click at [549, 90] on span "In mẫu biên lai tự cấu hình" at bounding box center [568, 89] width 161 height 21
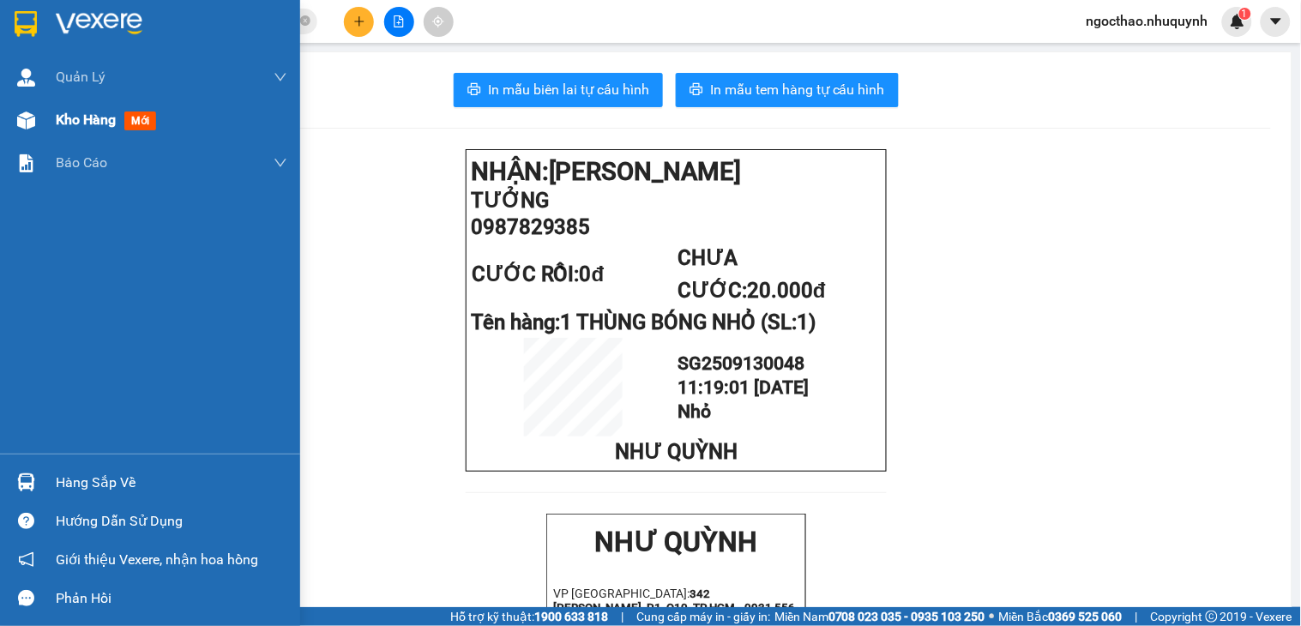
click at [50, 121] on div "Kho hàng mới" at bounding box center [150, 120] width 300 height 43
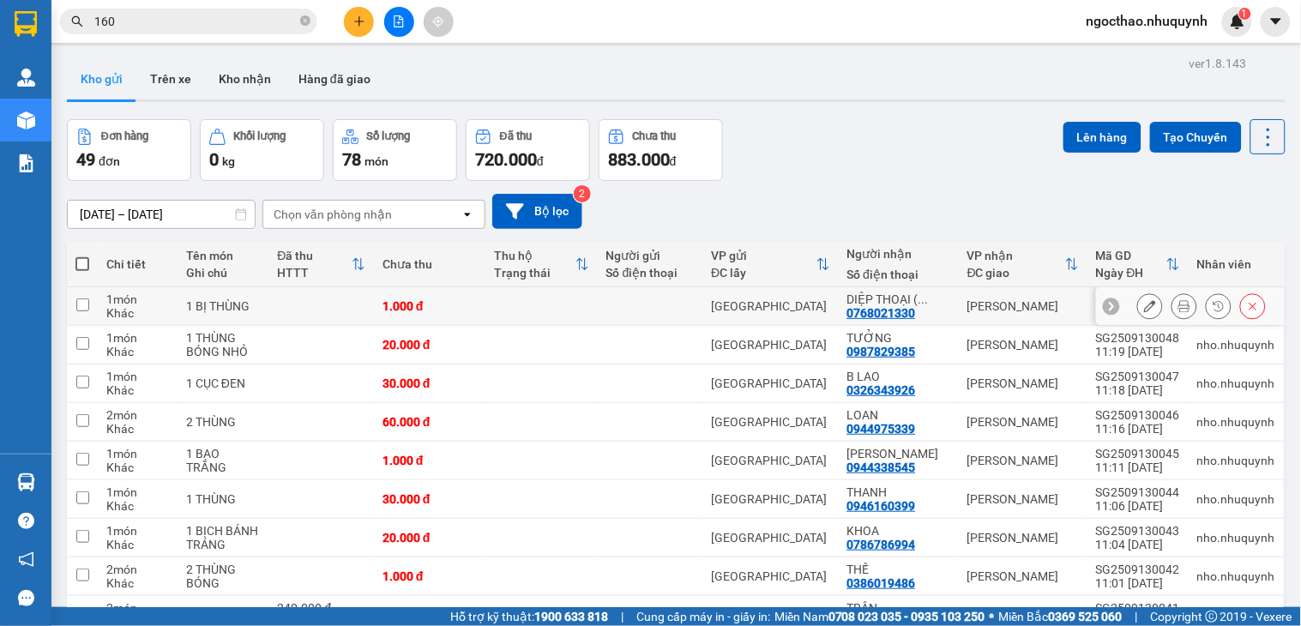
click at [1178, 303] on icon at bounding box center [1184, 306] width 12 height 12
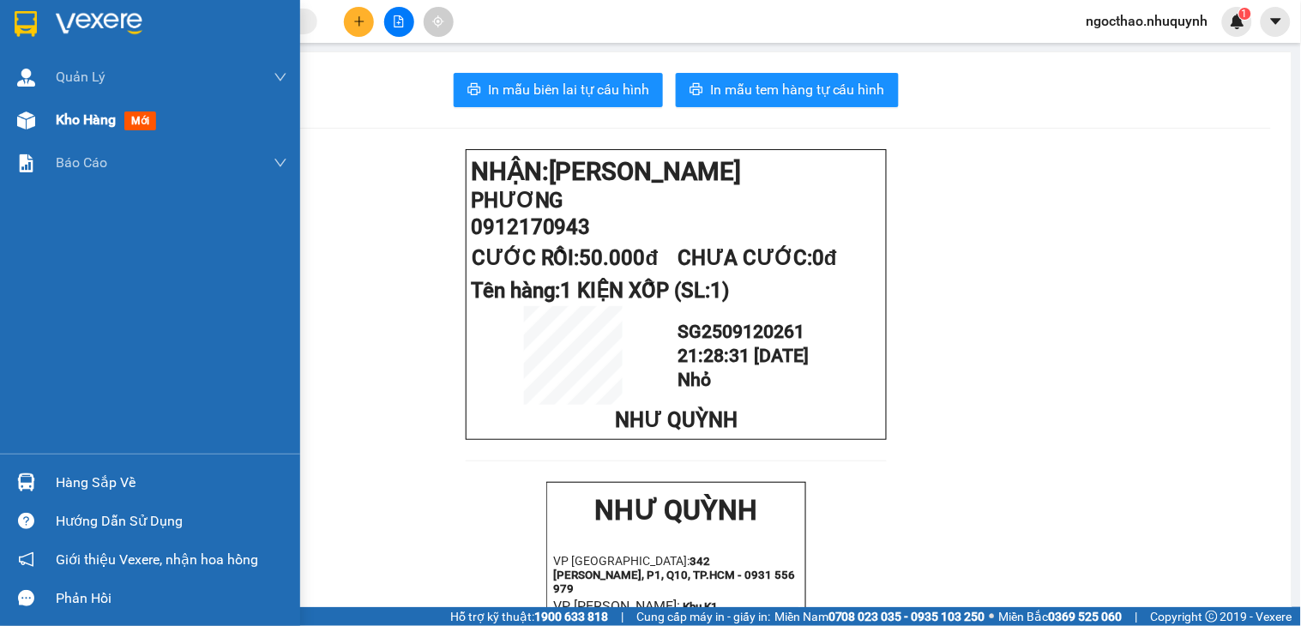
click at [65, 109] on div "Kho hàng mới" at bounding box center [109, 119] width 107 height 21
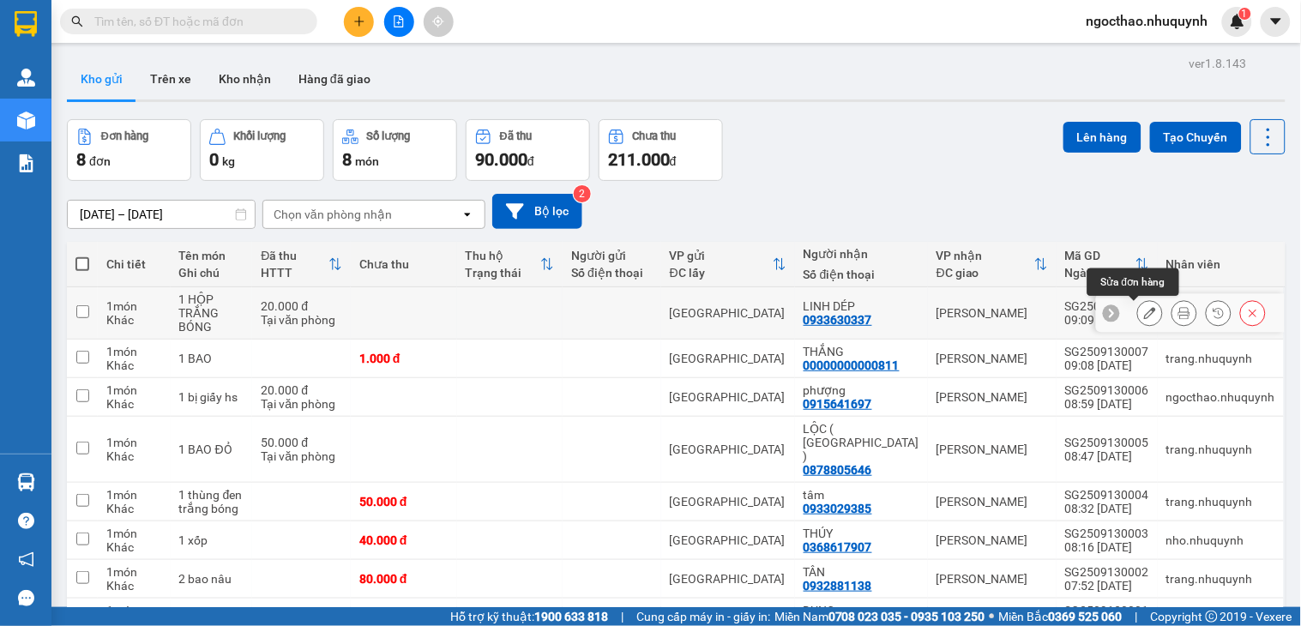
click at [1172, 314] on button at bounding box center [1184, 313] width 24 height 30
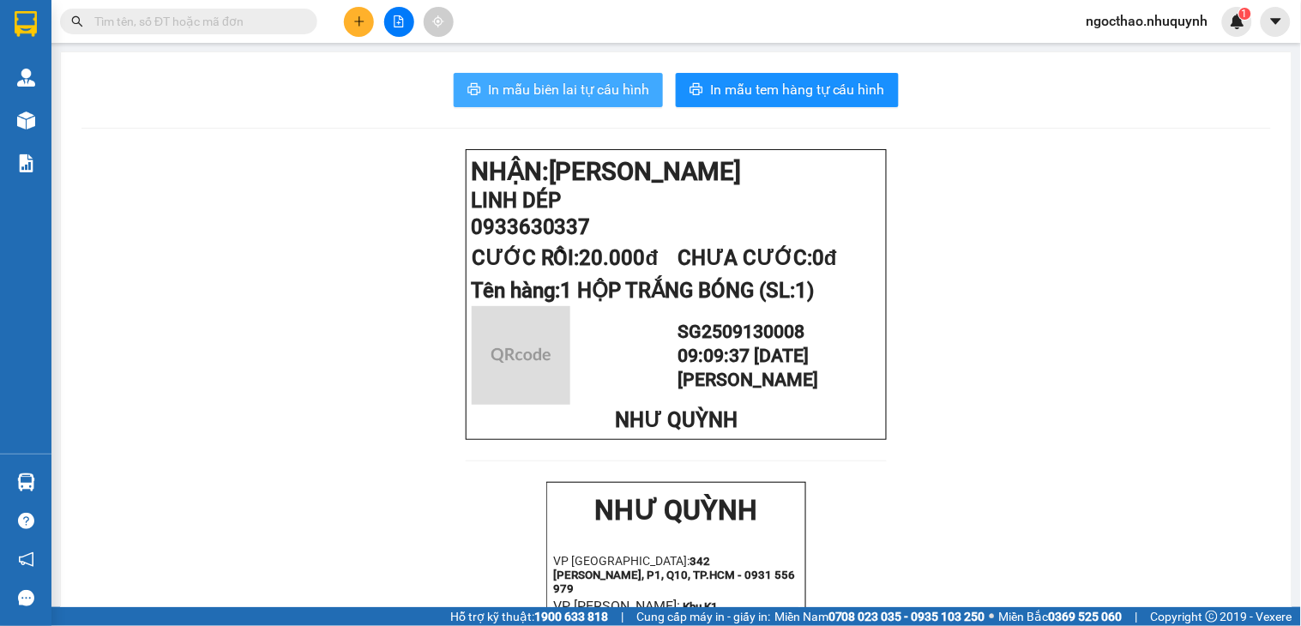
click at [563, 87] on span "In mẫu biên lai tự cấu hình" at bounding box center [568, 89] width 161 height 21
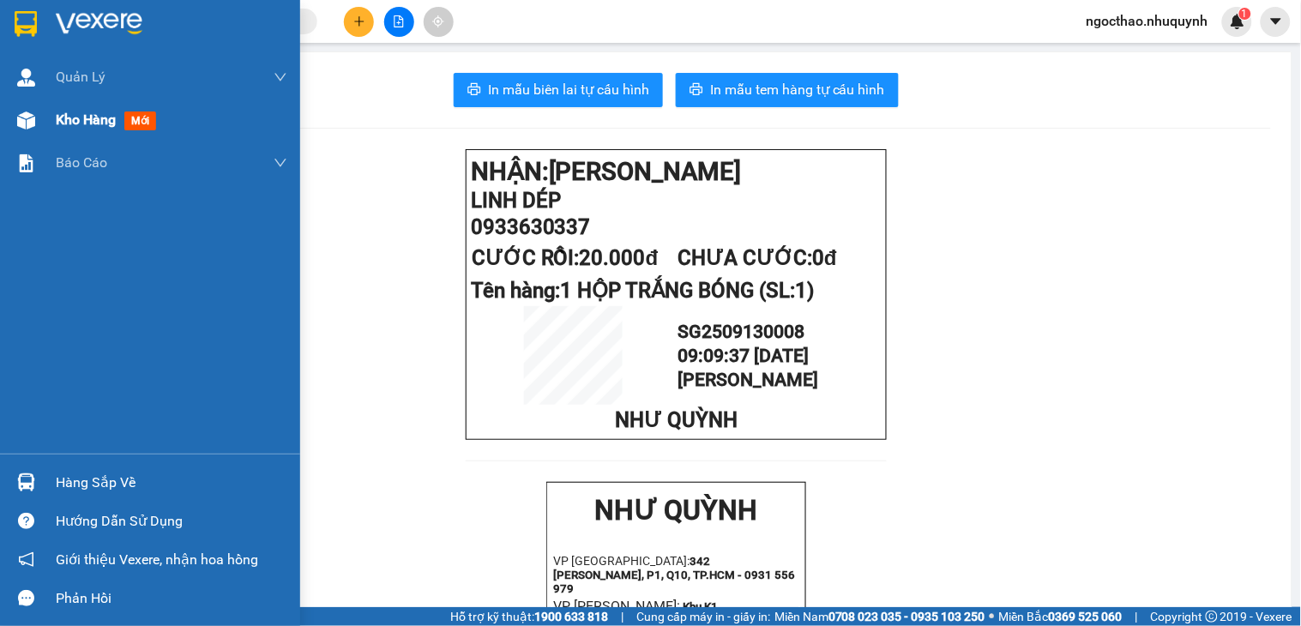
click at [142, 121] on span "mới" at bounding box center [140, 120] width 32 height 19
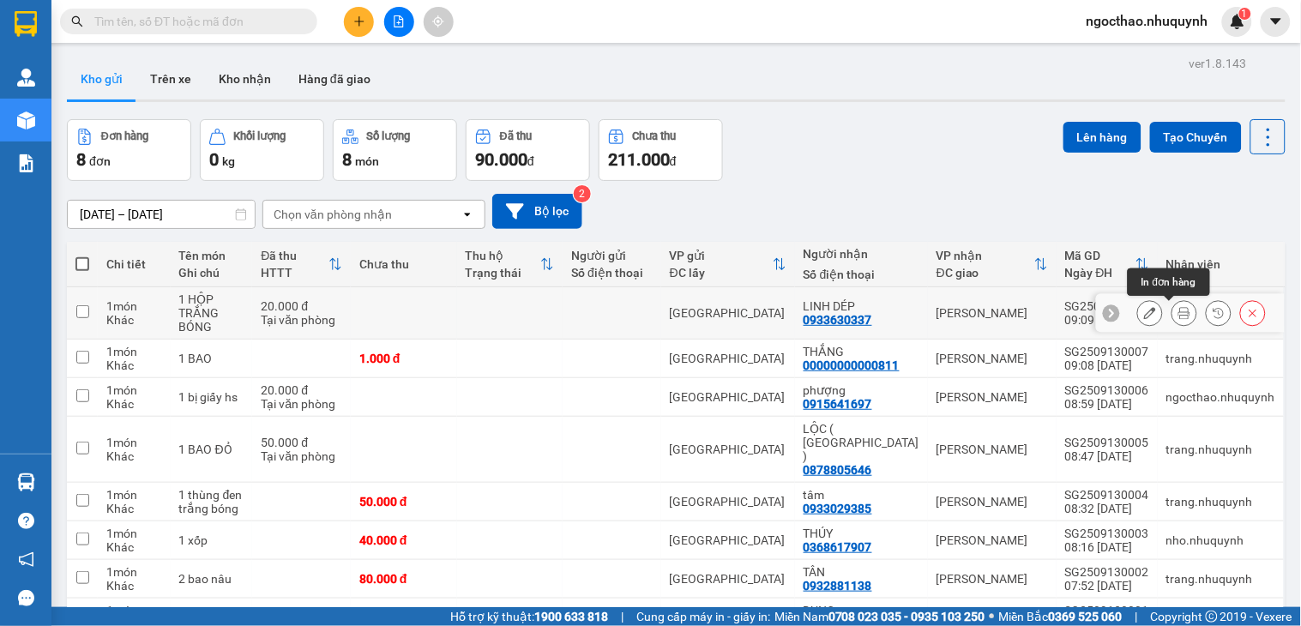
click at [1172, 307] on button at bounding box center [1184, 313] width 24 height 30
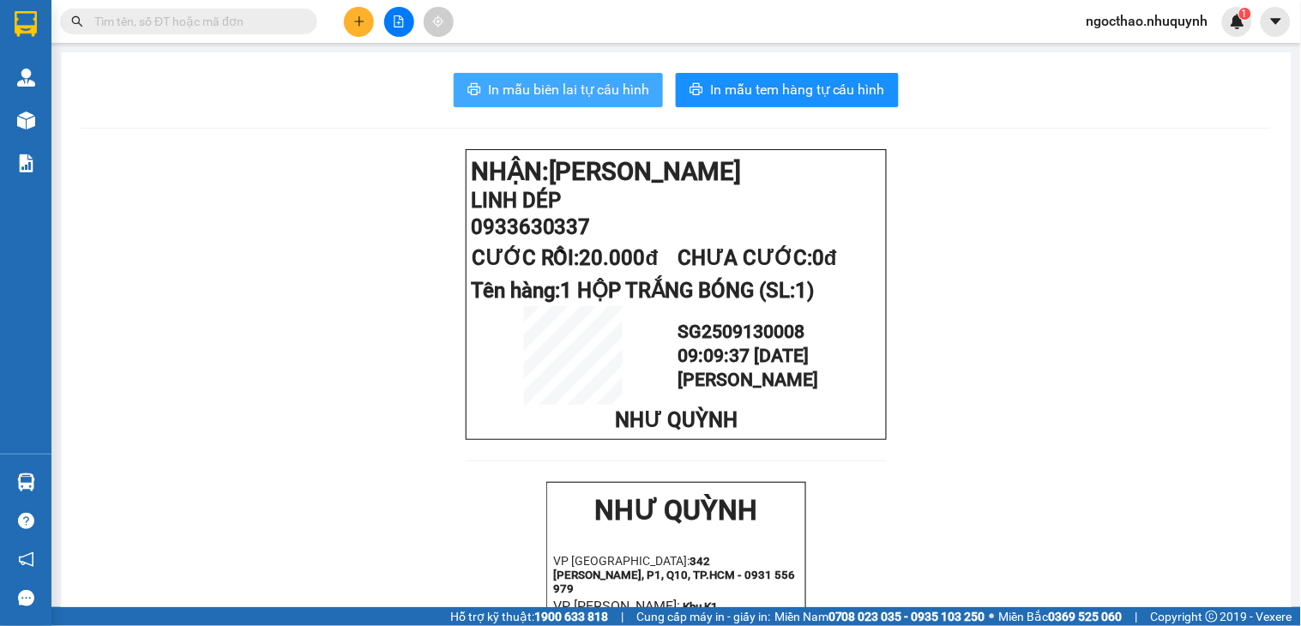
click at [572, 101] on button "In mẫu biên lai tự cấu hình" at bounding box center [558, 90] width 209 height 34
click at [258, 20] on input "text" at bounding box center [195, 21] width 202 height 19
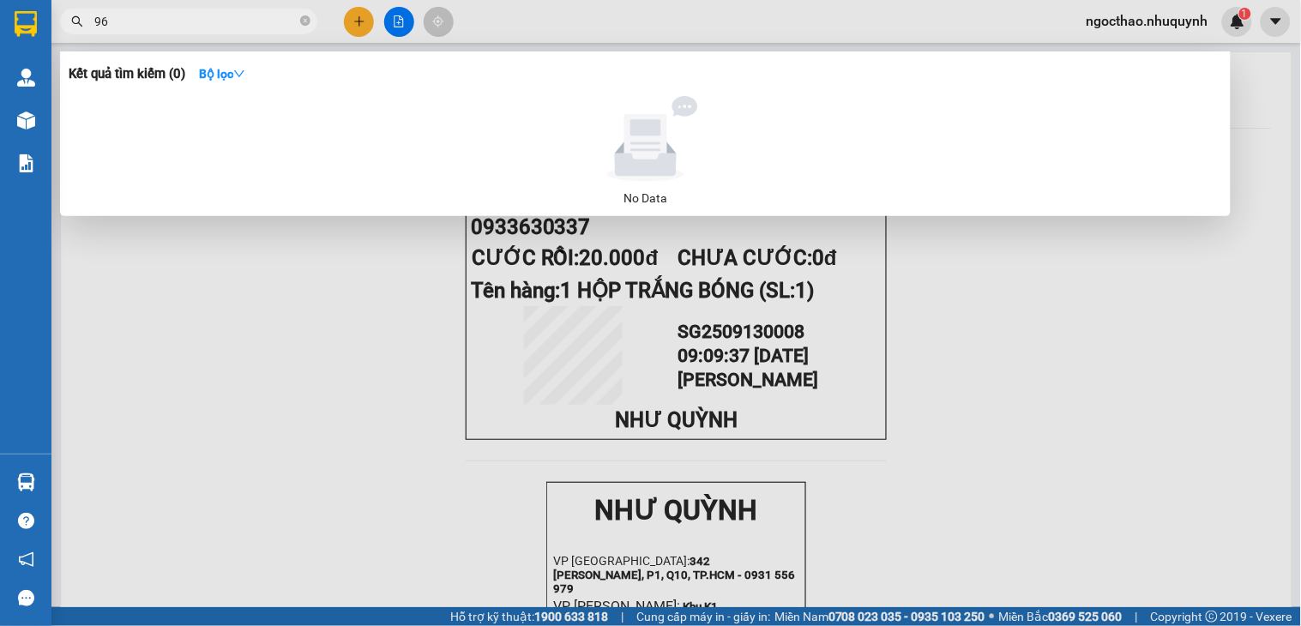
type input "964"
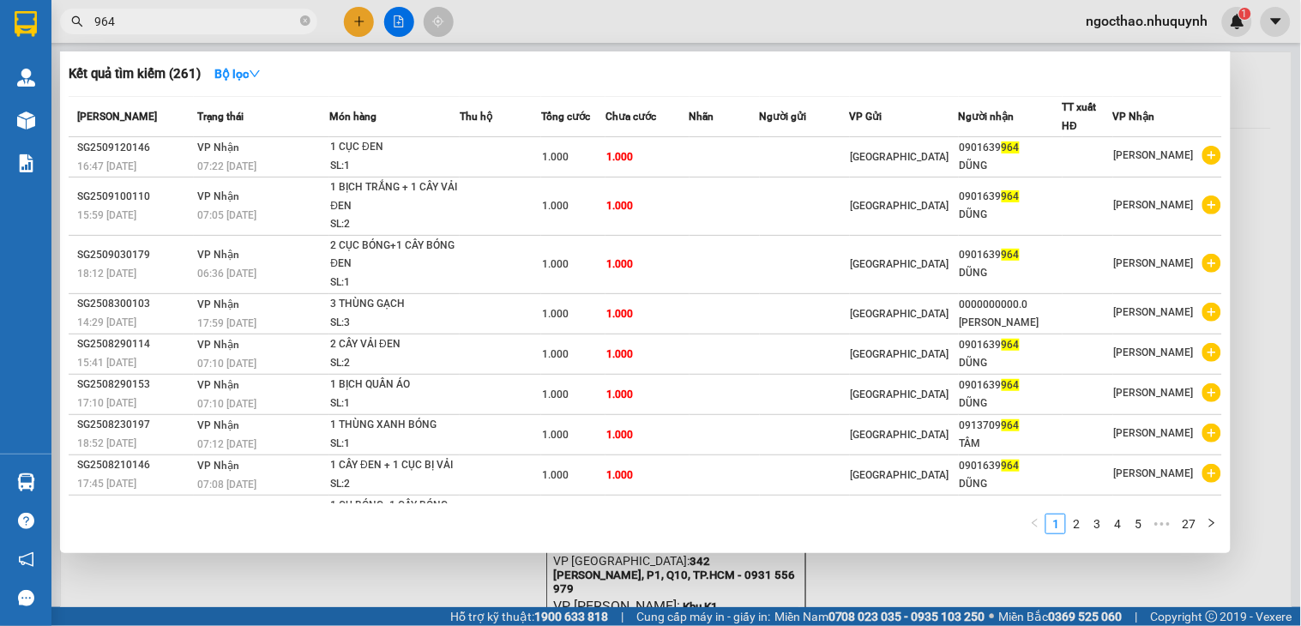
click at [219, 18] on input "964" at bounding box center [195, 21] width 202 height 19
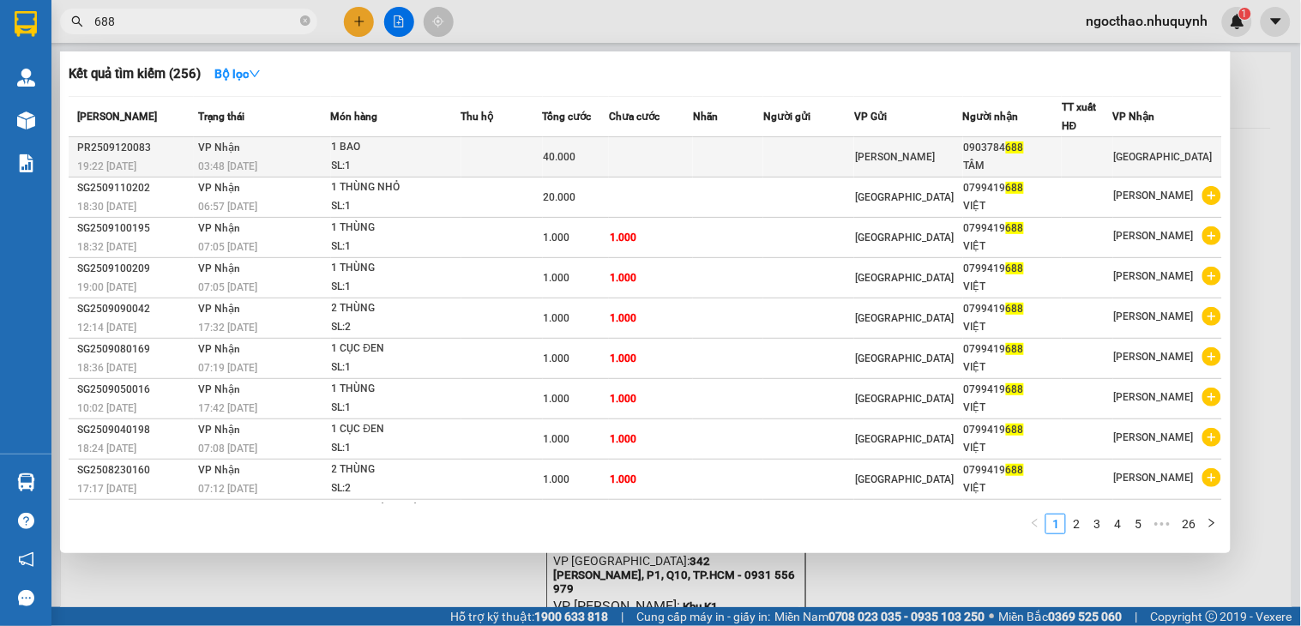
type input "688"
click at [925, 160] on div "[PERSON_NAME]" at bounding box center [908, 157] width 107 height 19
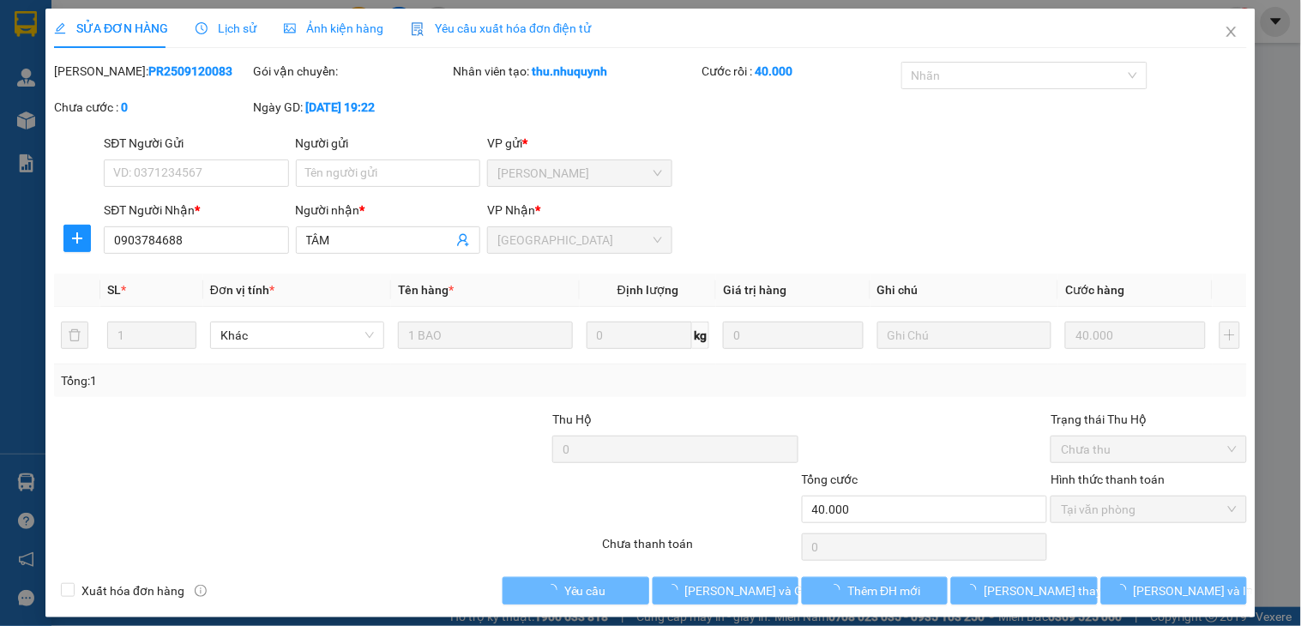
type input "0903784688"
type input "TÂM"
type input "40.000"
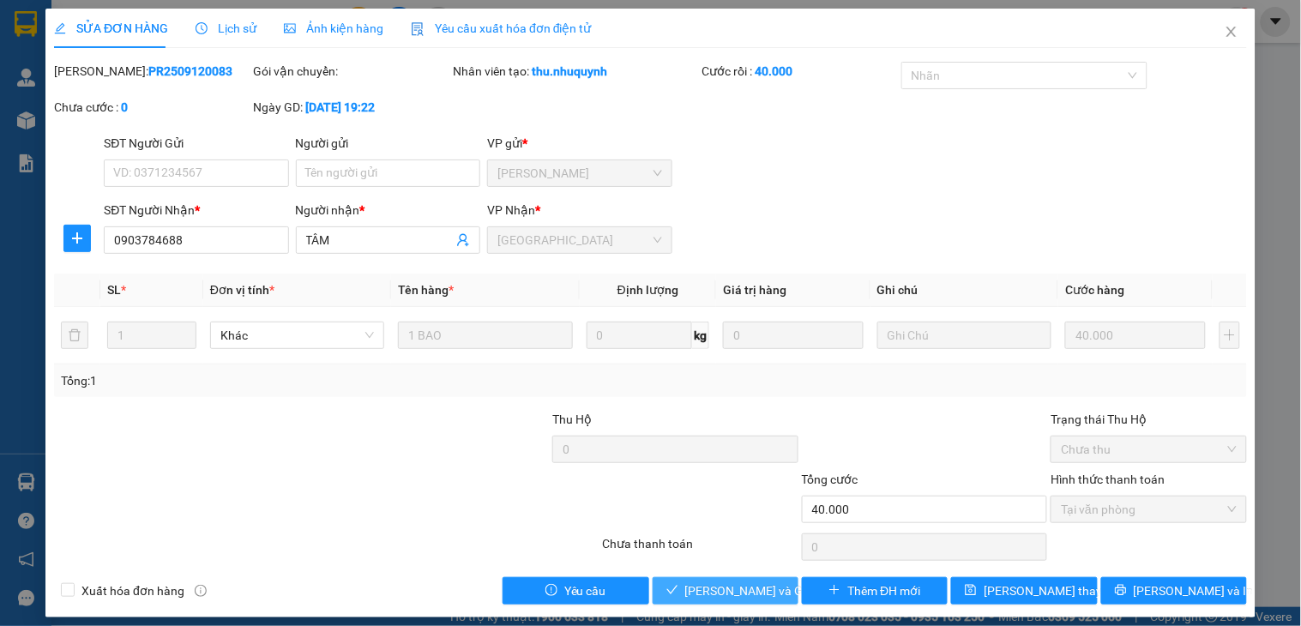
click at [738, 594] on span "Lưu và Giao hàng" at bounding box center [767, 591] width 165 height 19
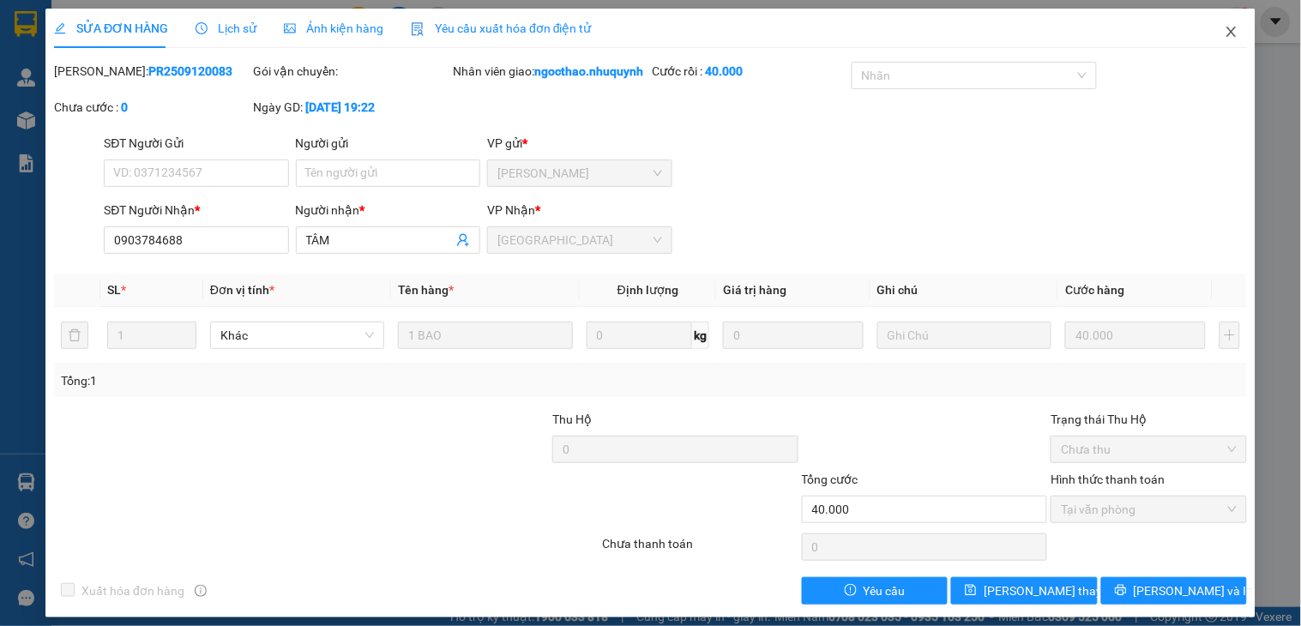
click at [1219, 39] on span "Close" at bounding box center [1232, 33] width 48 height 48
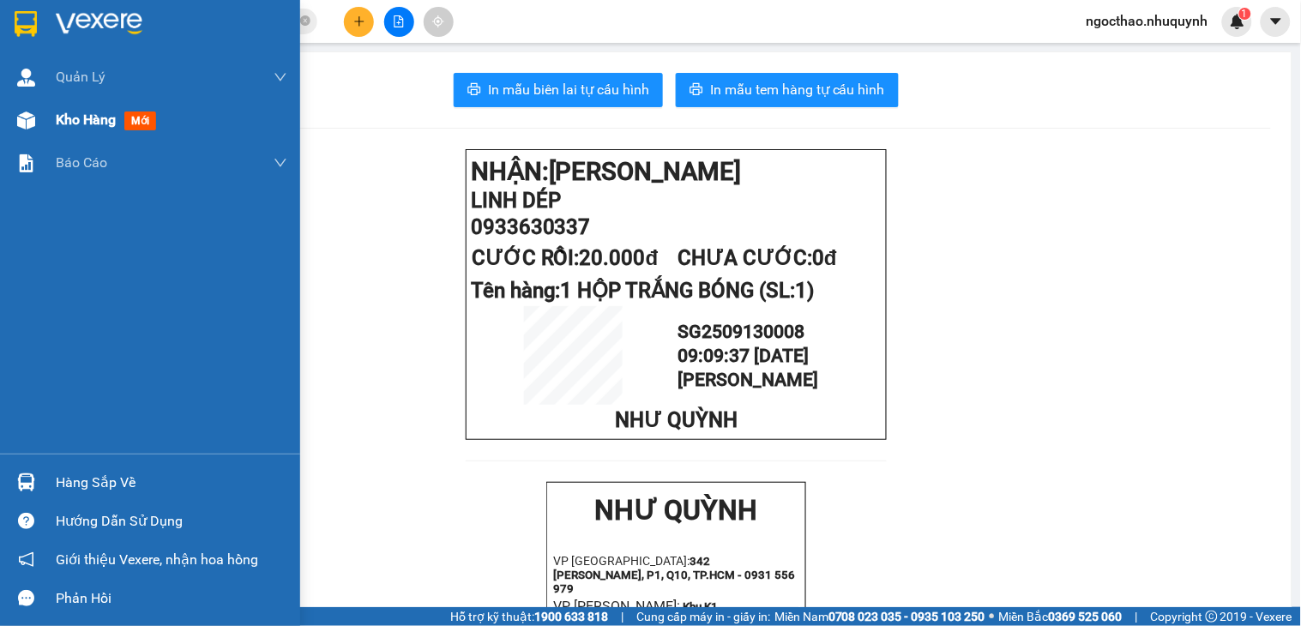
click at [63, 120] on span "Kho hàng" at bounding box center [86, 119] width 60 height 16
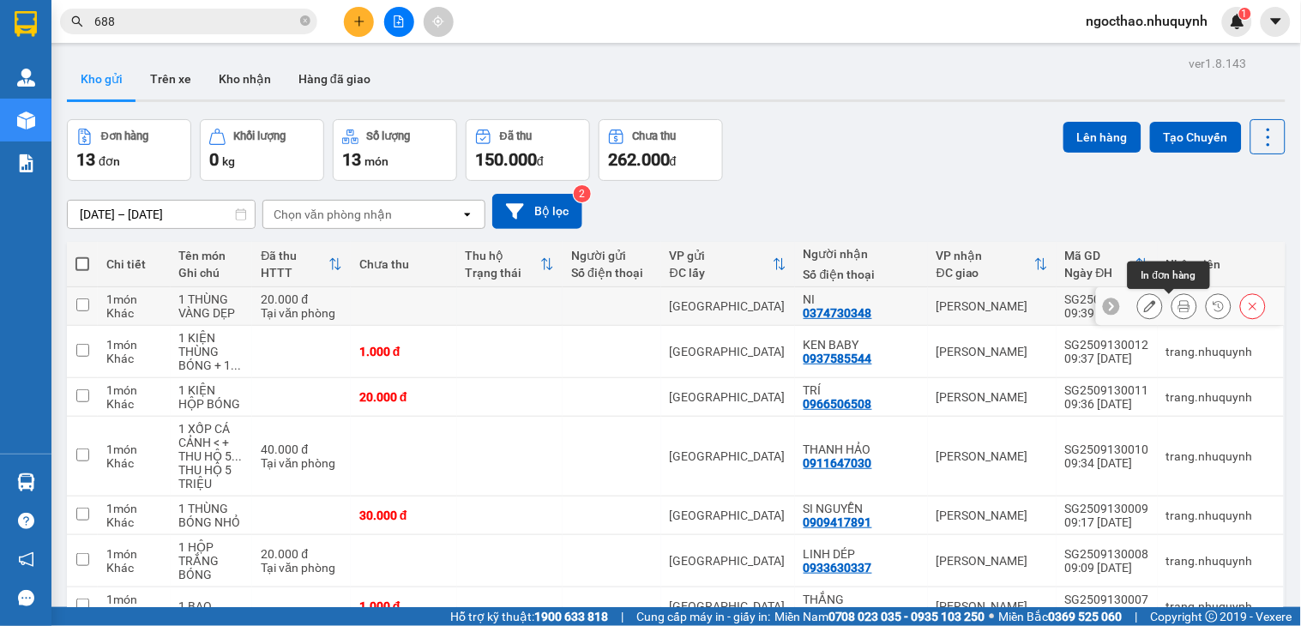
click at [1178, 307] on icon at bounding box center [1184, 306] width 12 height 12
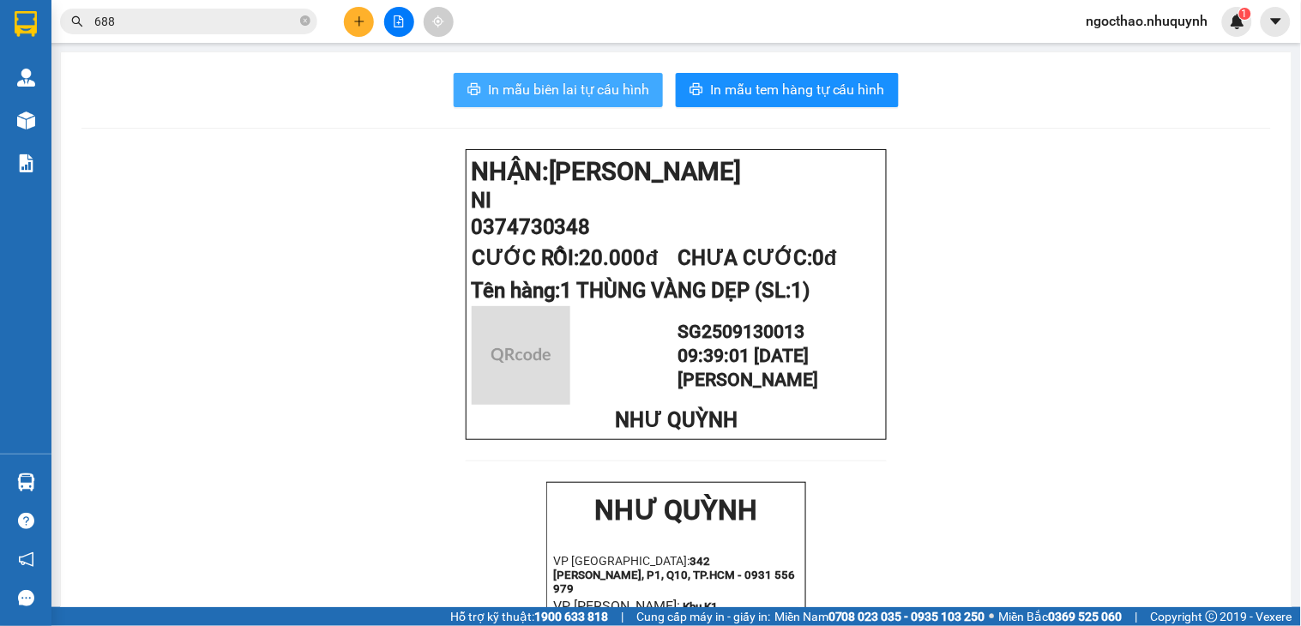
click at [602, 96] on span "In mẫu biên lai tự cấu hình" at bounding box center [568, 89] width 161 height 21
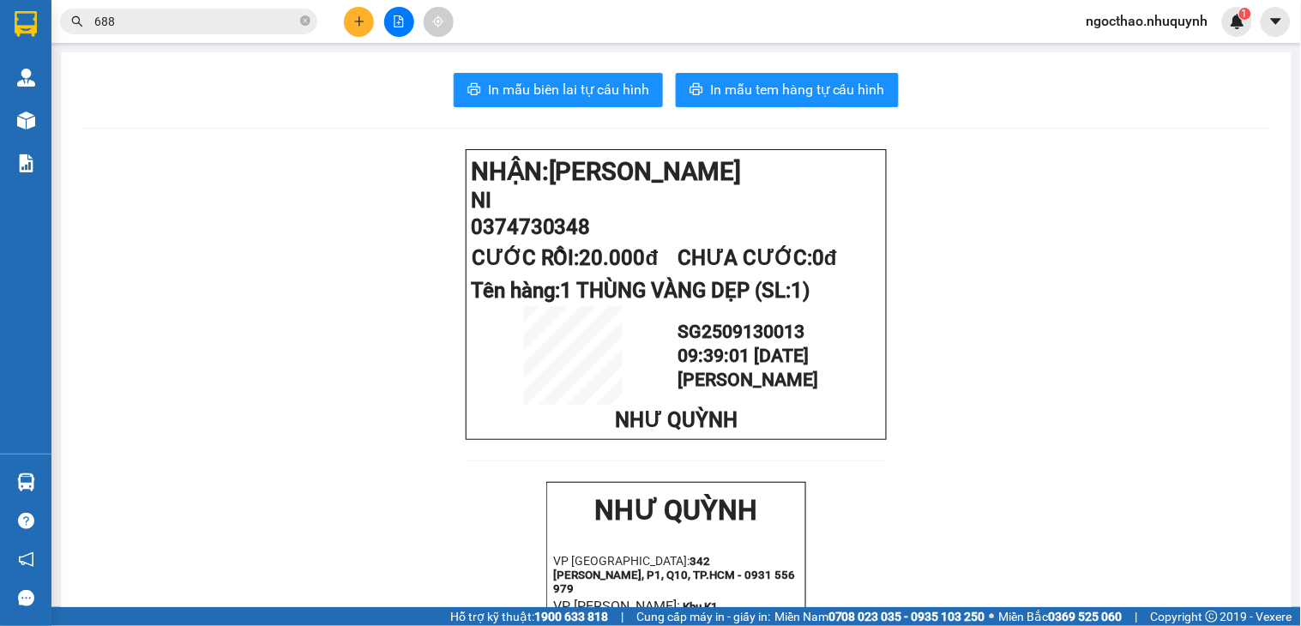
click at [271, 15] on input "688" at bounding box center [195, 21] width 202 height 19
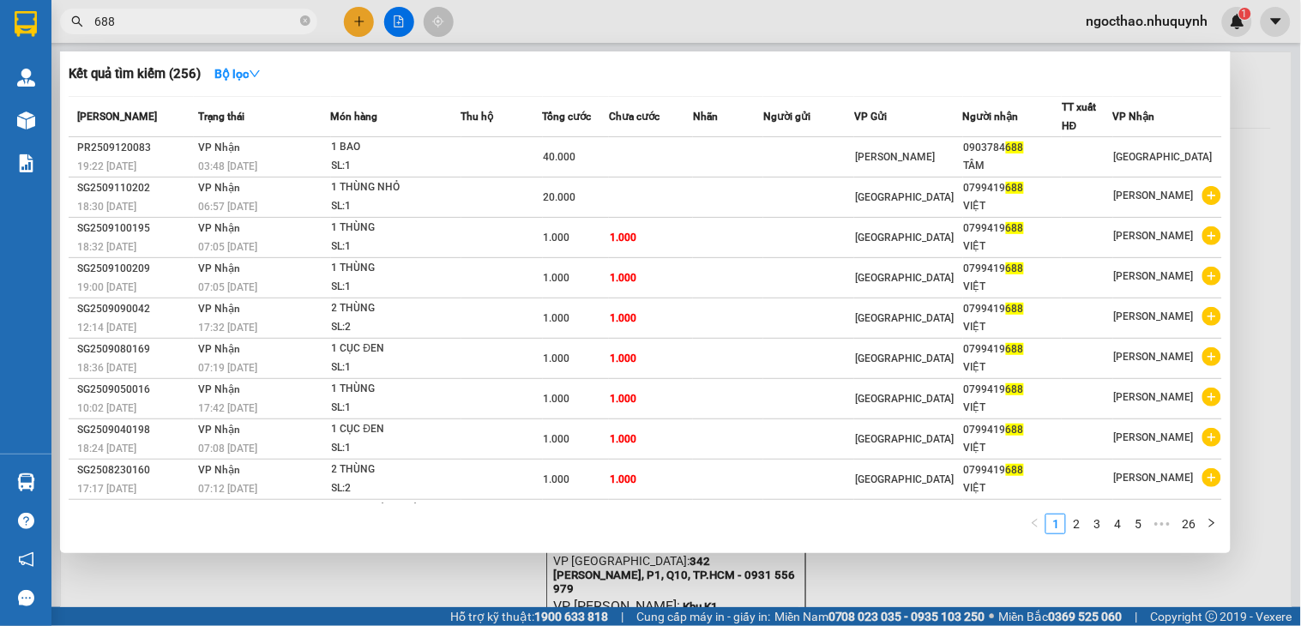
click at [271, 15] on input "688" at bounding box center [195, 21] width 202 height 19
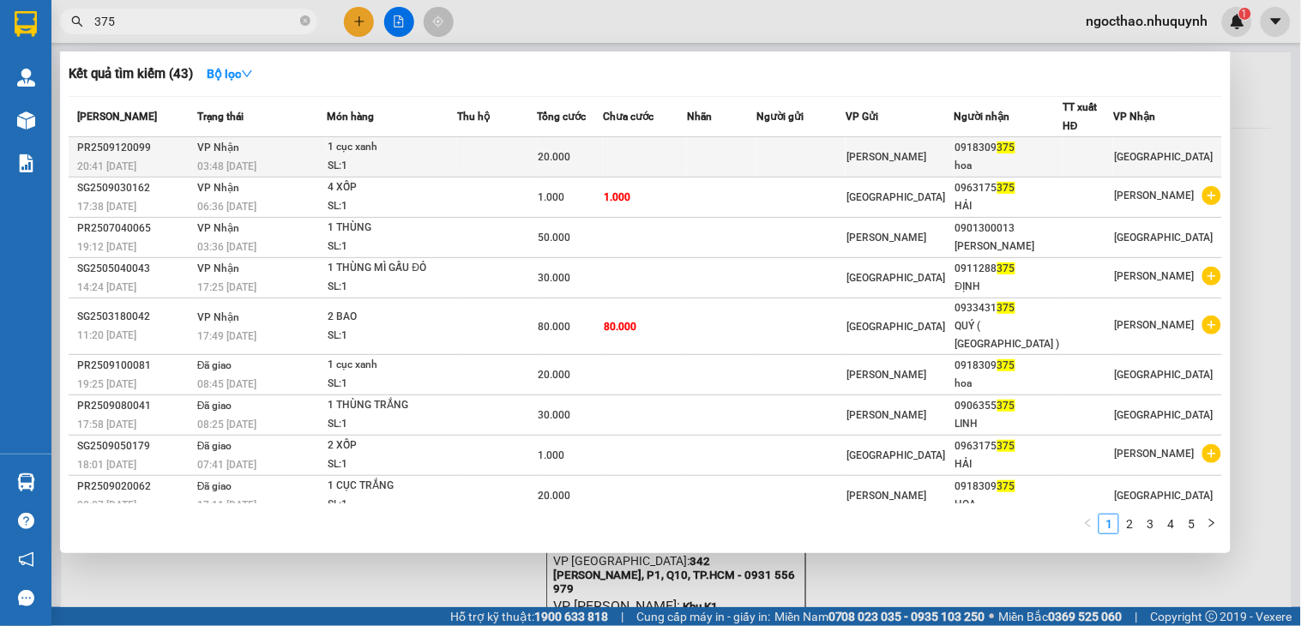
type input "375"
click at [705, 154] on td at bounding box center [721, 157] width 69 height 40
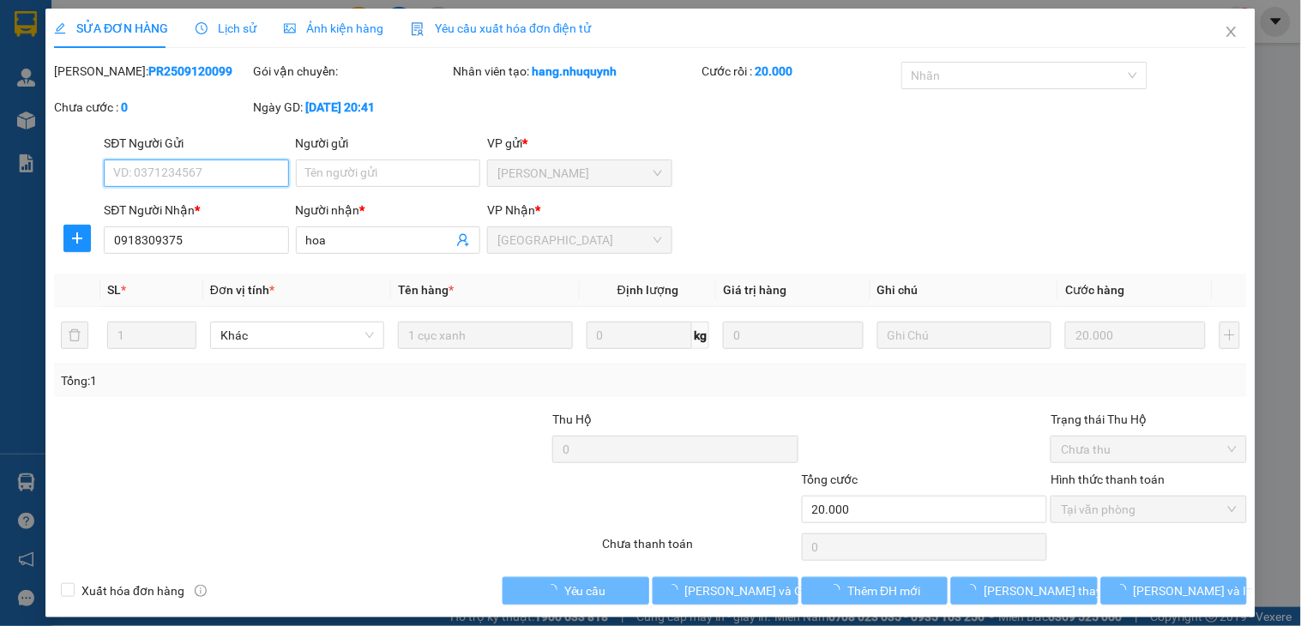
type input "0918309375"
type input "hoa"
type input "20.000"
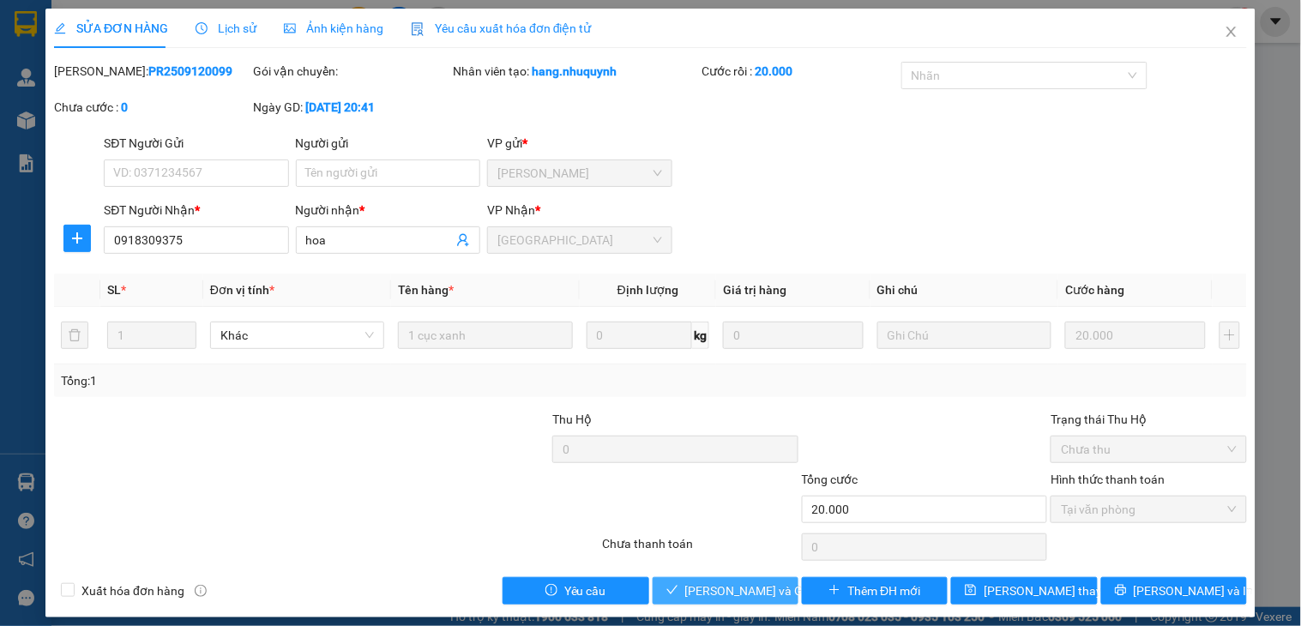
click at [734, 585] on span "Lưu và Giao hàng" at bounding box center [767, 591] width 165 height 19
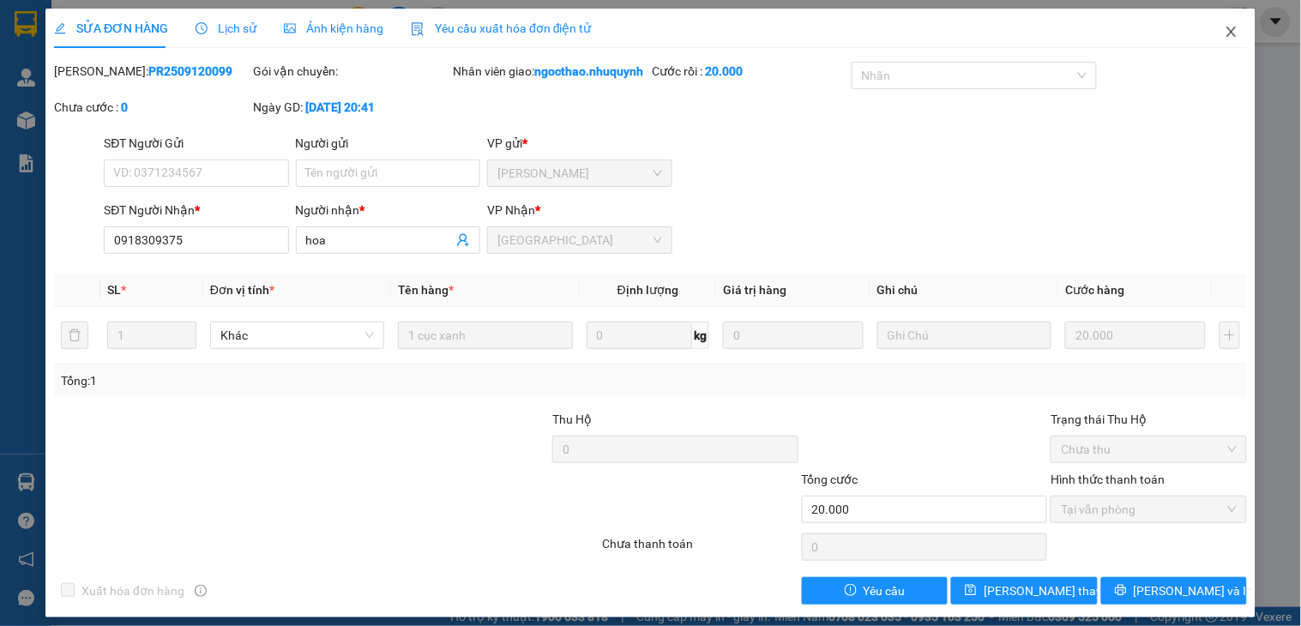
click at [1215, 41] on span "Close" at bounding box center [1232, 33] width 48 height 48
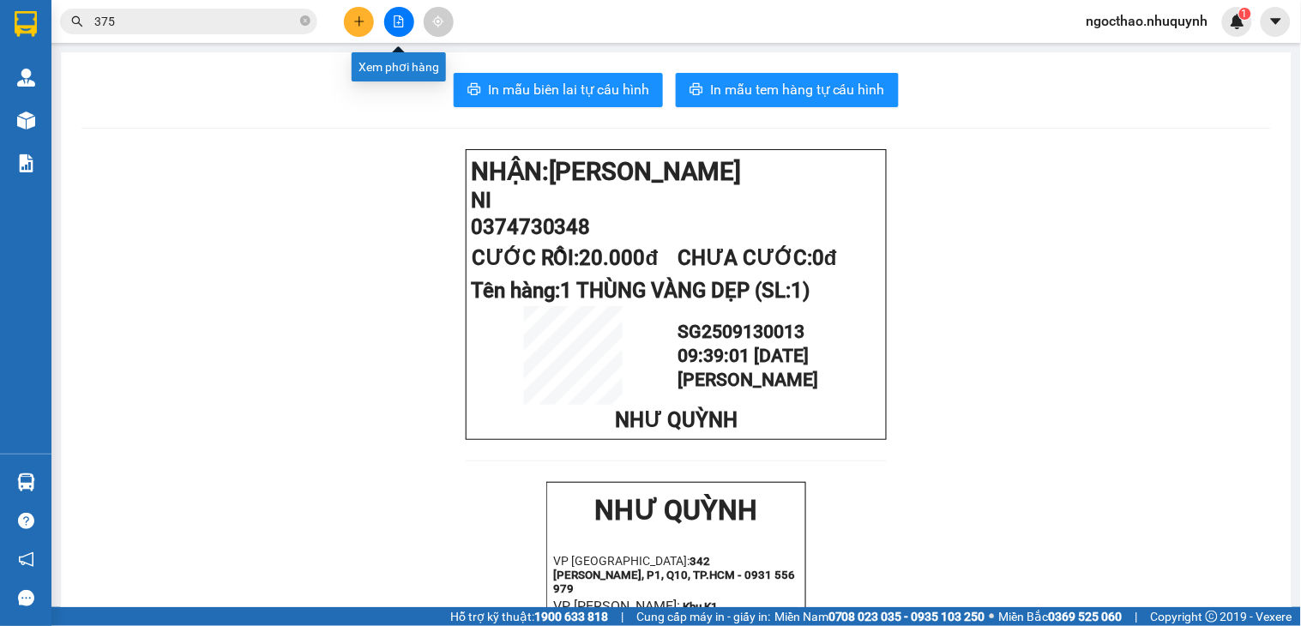
click at [406, 21] on button at bounding box center [399, 22] width 30 height 30
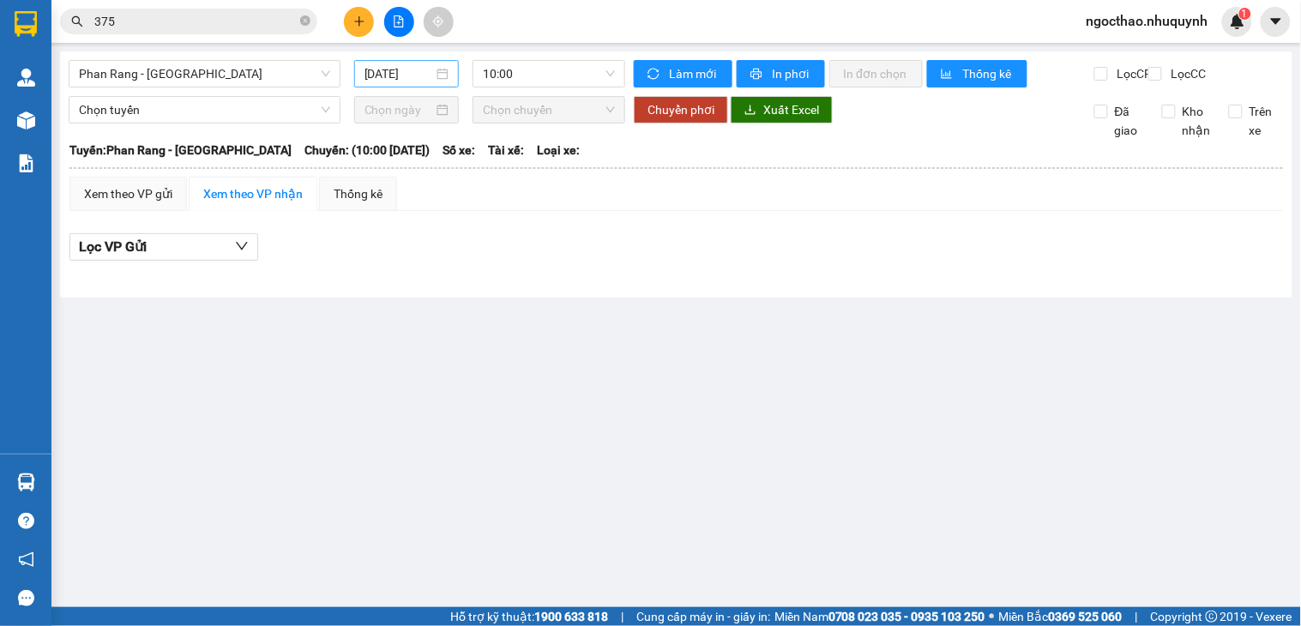
click at [397, 81] on input "13/09/2025" at bounding box center [399, 73] width 69 height 19
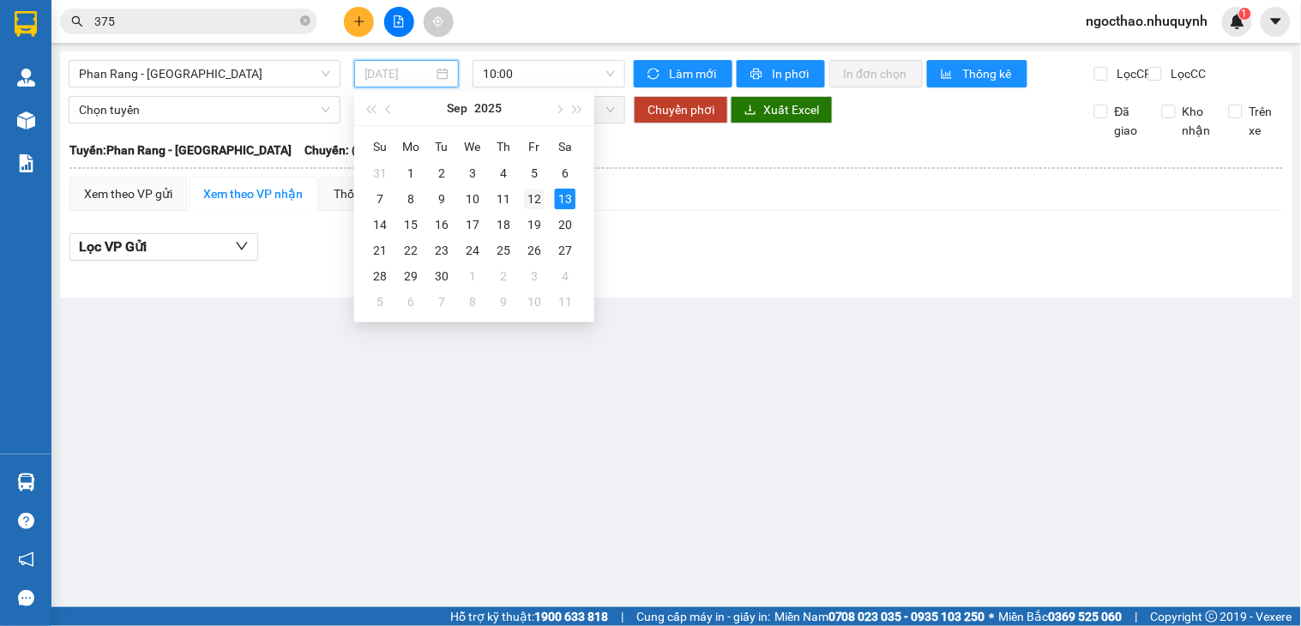
click at [543, 200] on div "12" at bounding box center [534, 199] width 21 height 21
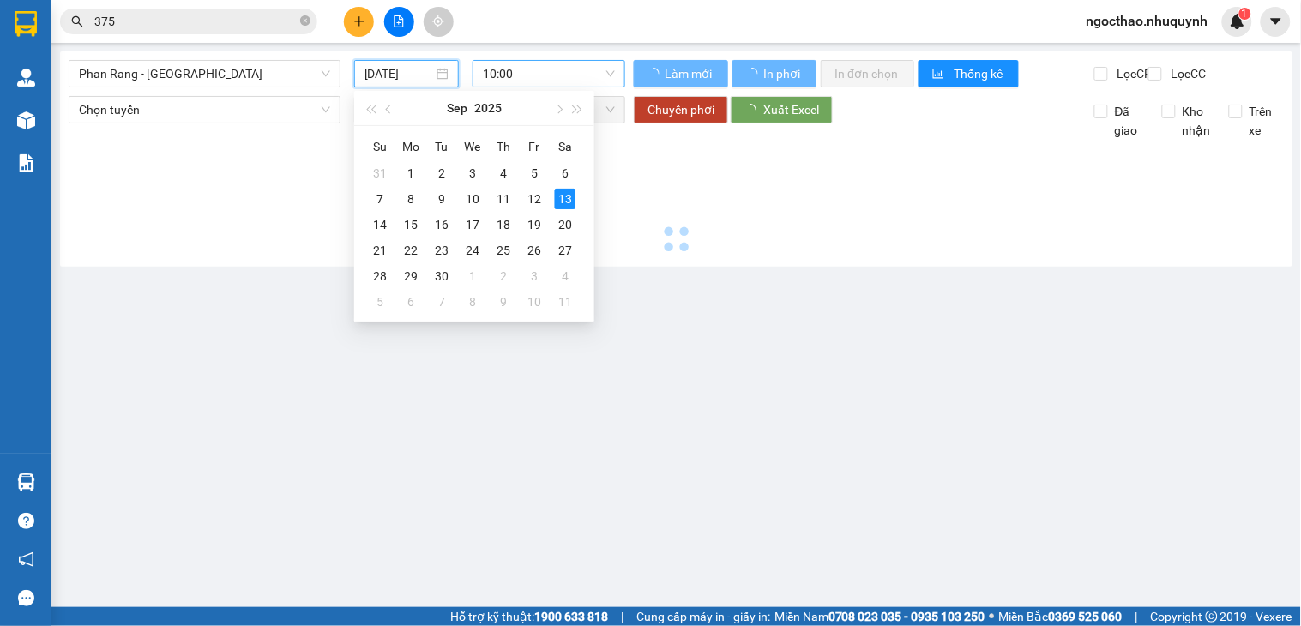
click at [616, 66] on div "10:00" at bounding box center [549, 73] width 153 height 27
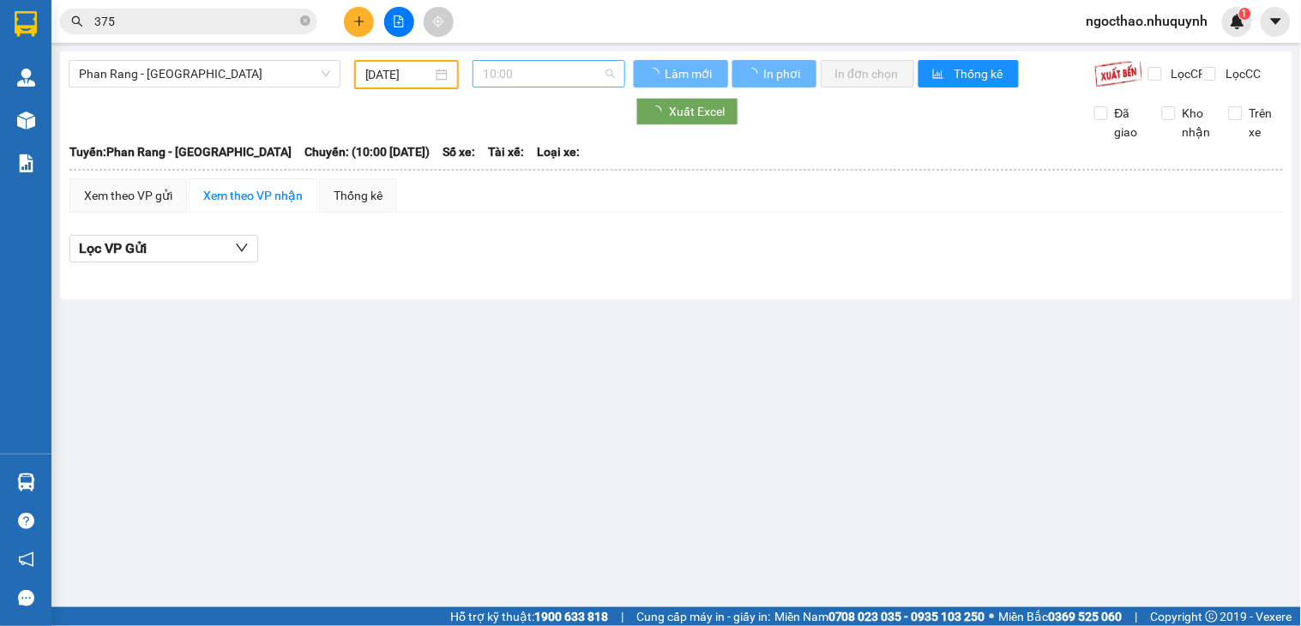
type input "12/09/2025"
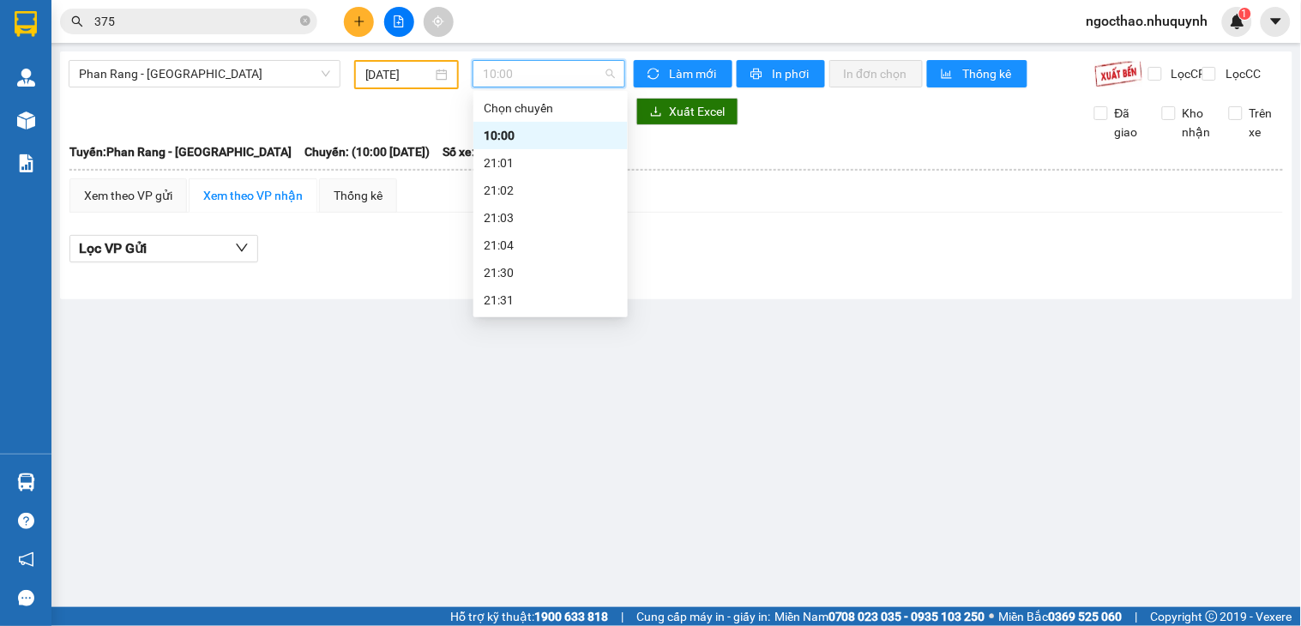
click at [512, 318] on div "22:00" at bounding box center [551, 327] width 134 height 19
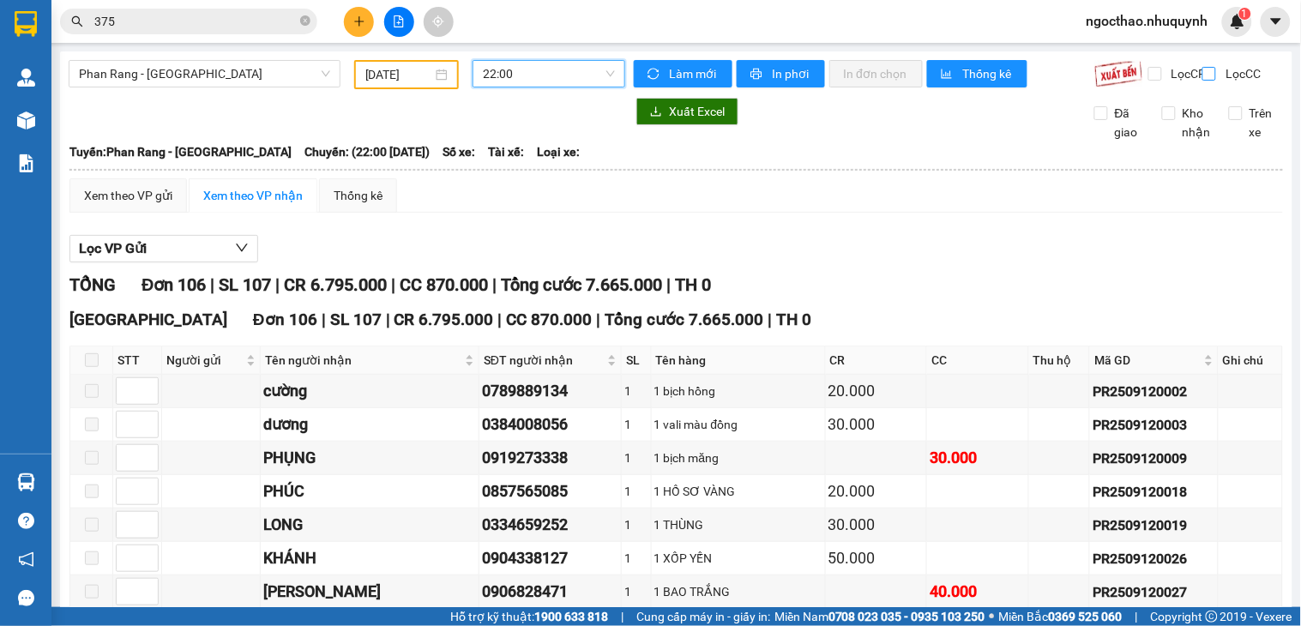
click at [1238, 66] on span "Lọc CC" at bounding box center [1241, 73] width 45 height 19
click at [1219, 67] on input "Lọc CC" at bounding box center [1210, 74] width 16 height 14
checkbox input "true"
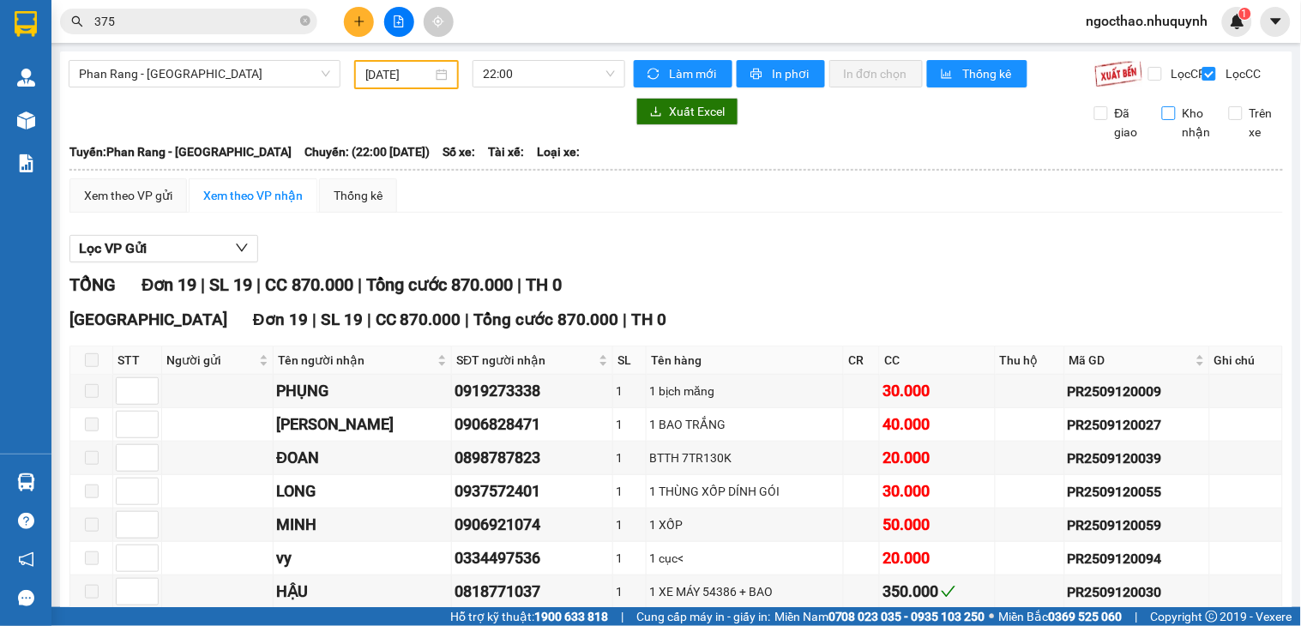
click at [1176, 130] on span "Kho nhận" at bounding box center [1197, 123] width 42 height 38
click at [1169, 120] on input "Kho nhận" at bounding box center [1169, 113] width 14 height 14
checkbox input "true"
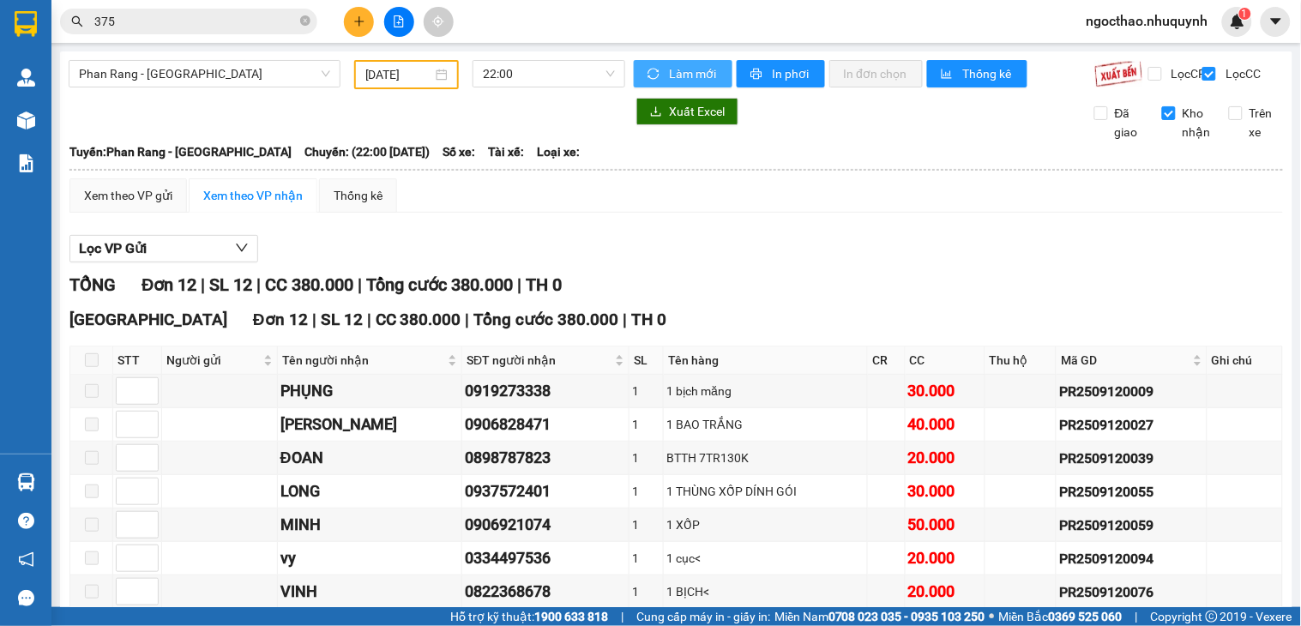
click at [682, 78] on span "Làm mới" at bounding box center [694, 73] width 50 height 19
click at [515, 379] on div "0919273338" at bounding box center [545, 391] width 161 height 24
drag, startPoint x: 515, startPoint y: 133, endPoint x: 1155, endPoint y: 510, distance: 743.6
click at [521, 379] on div "0919273338" at bounding box center [545, 391] width 161 height 24
click at [504, 479] on div "0937572401" at bounding box center [545, 491] width 161 height 24
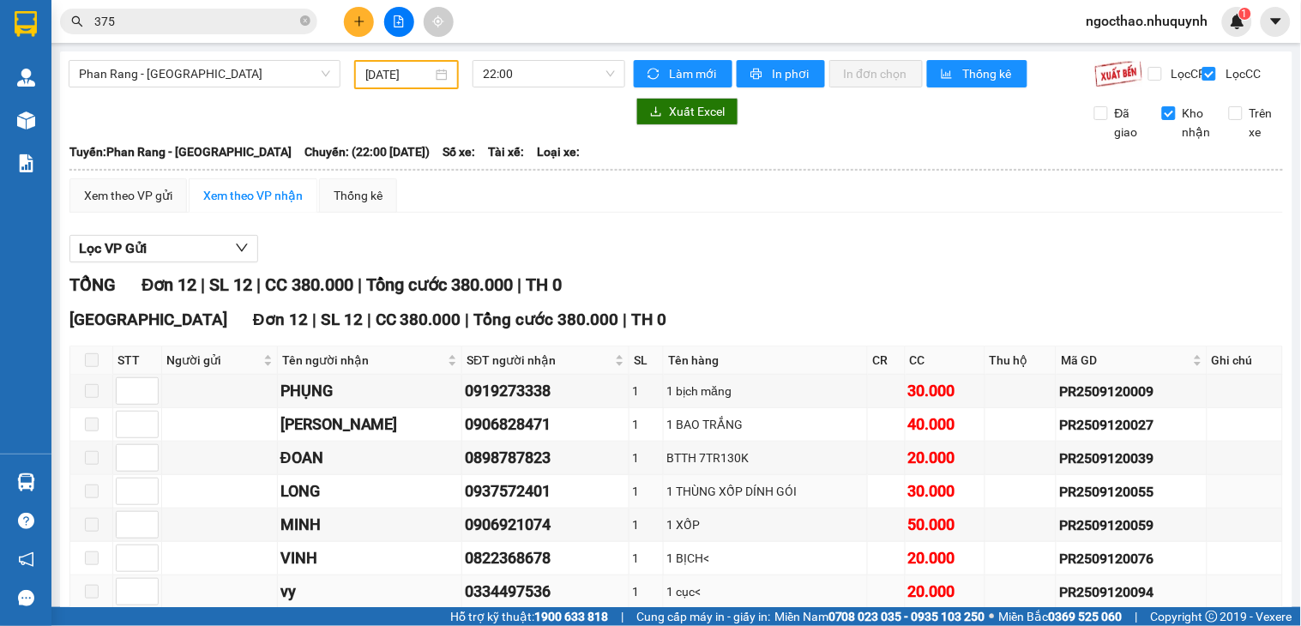
drag, startPoint x: 504, startPoint y: 230, endPoint x: 753, endPoint y: 336, distance: 270.5
click at [506, 479] on div "0937572401" at bounding box center [545, 491] width 161 height 24
click at [502, 513] on div "0906921074" at bounding box center [545, 525] width 161 height 24
click at [509, 546] on div "0822368678" at bounding box center [545, 558] width 161 height 24
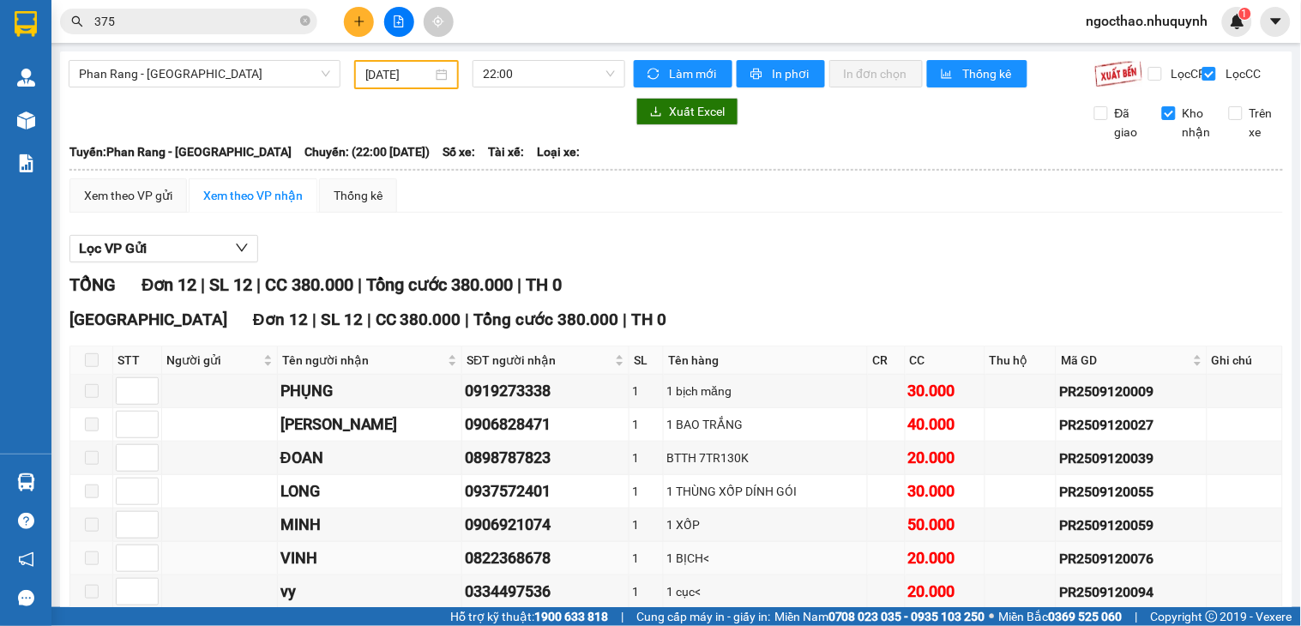
click at [509, 546] on div "0822368678" at bounding box center [545, 558] width 161 height 24
click at [521, 580] on div "0334497536" at bounding box center [545, 592] width 161 height 24
click at [520, 613] on div "0909994550" at bounding box center [545, 625] width 161 height 24
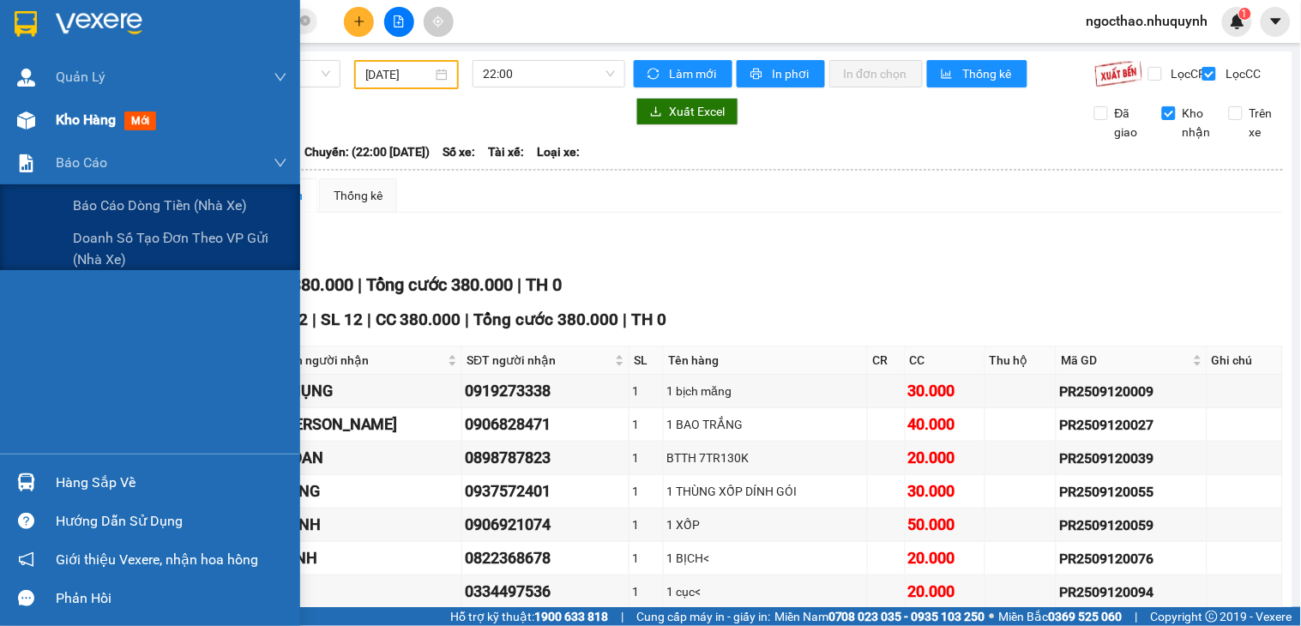
click at [57, 134] on div "Kho hàng mới" at bounding box center [172, 120] width 232 height 43
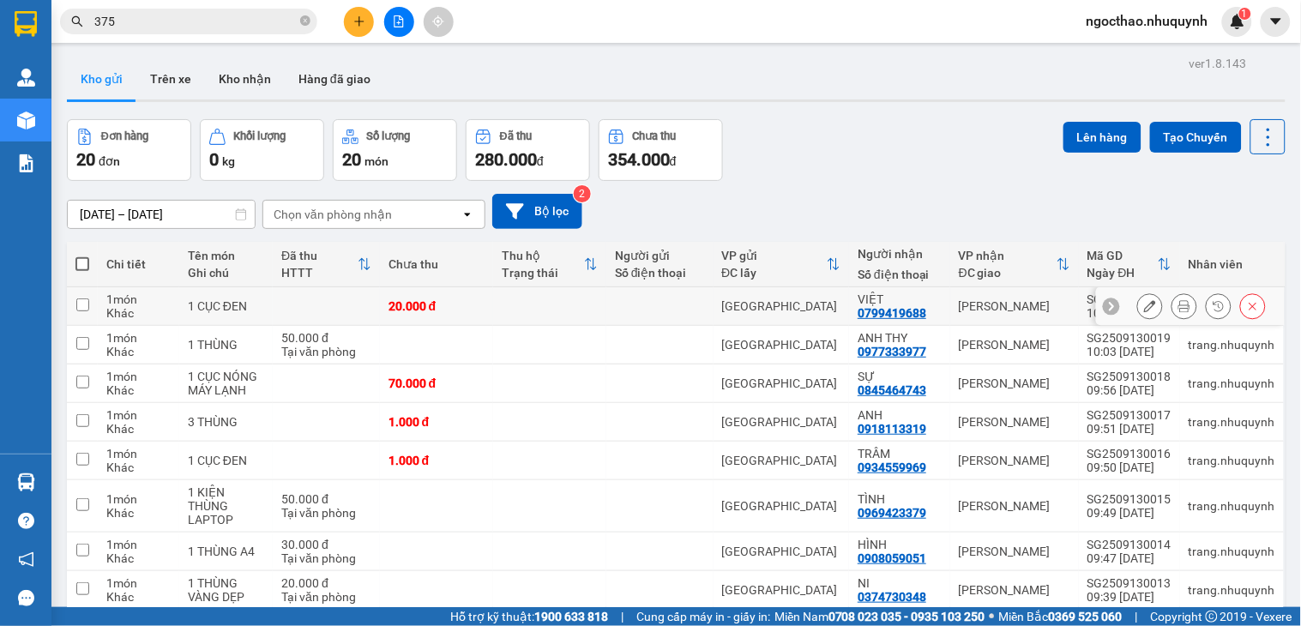
click at [1172, 302] on button at bounding box center [1184, 307] width 24 height 30
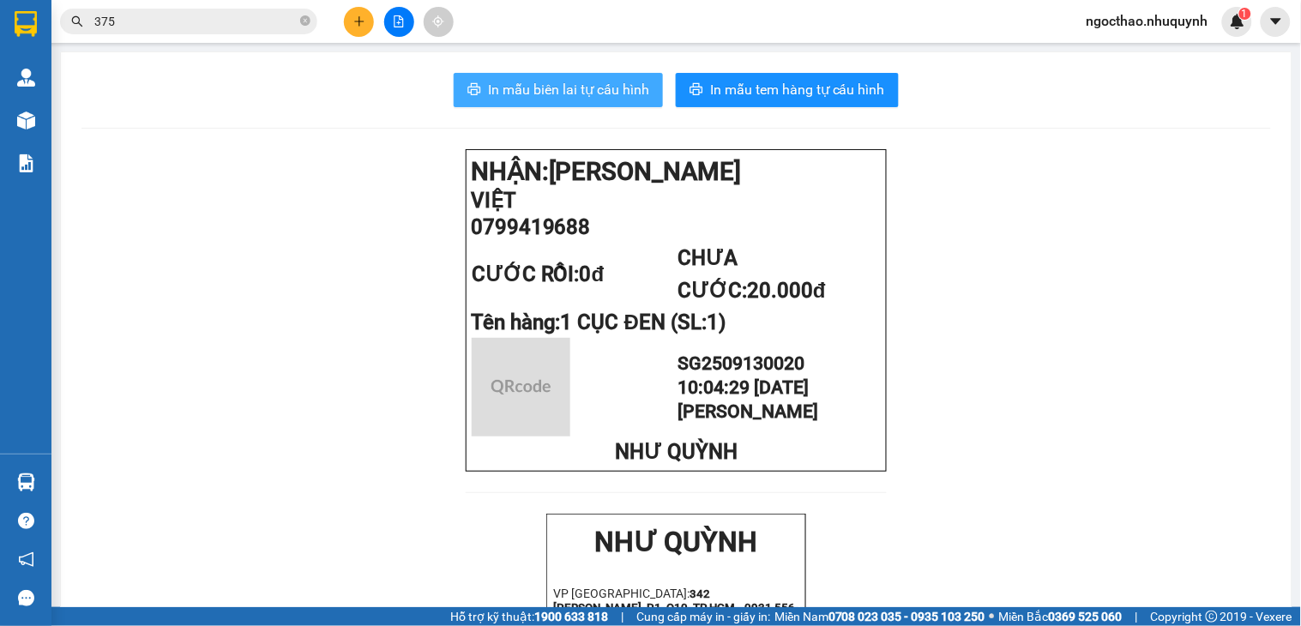
click at [589, 84] on span "In mẫu biên lai tự cấu hình" at bounding box center [568, 89] width 161 height 21
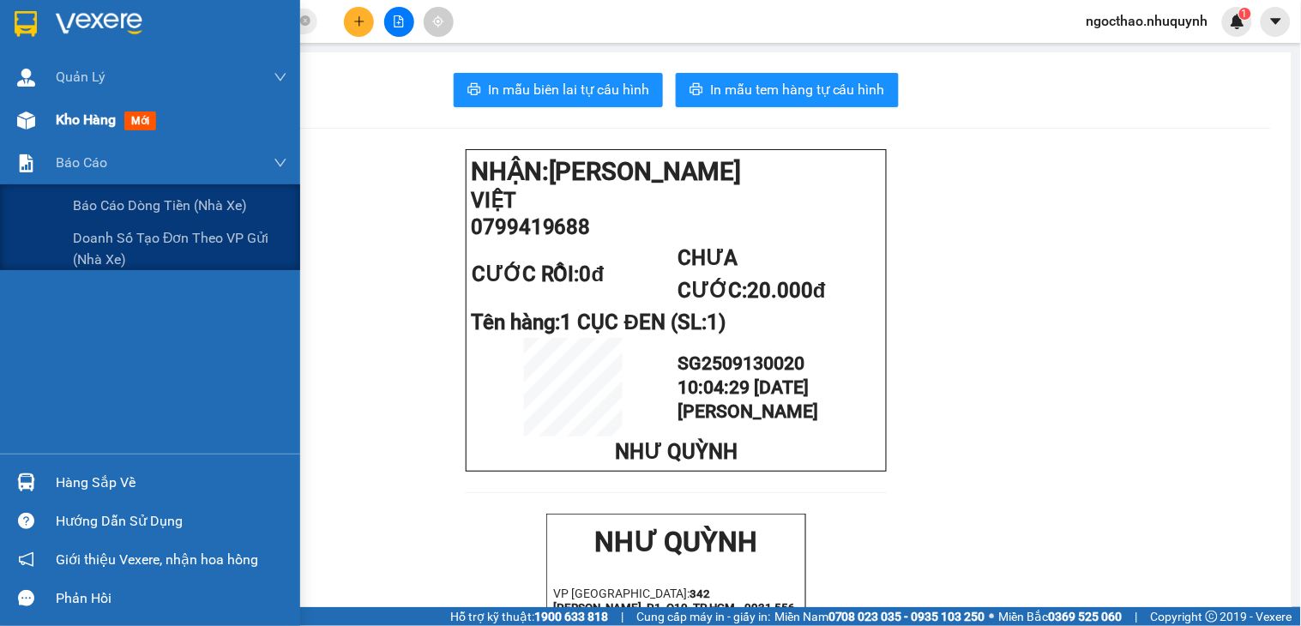
click at [52, 127] on div "Kho hàng mới" at bounding box center [150, 120] width 300 height 43
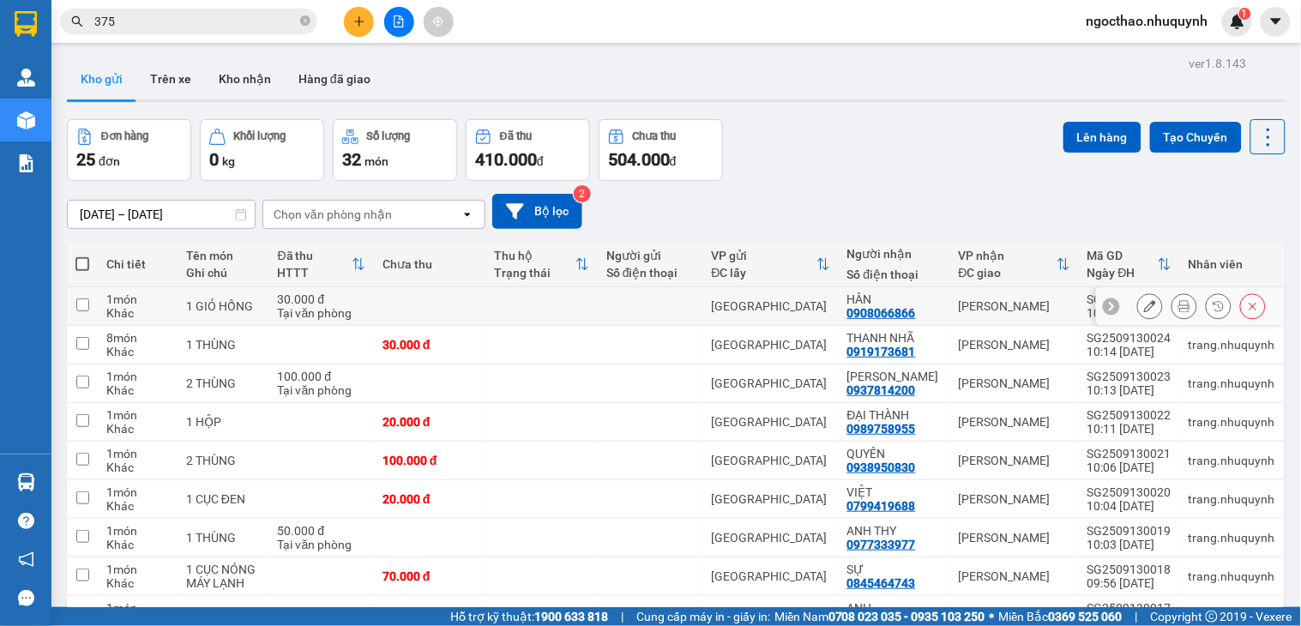
click at [1153, 304] on div at bounding box center [1201, 306] width 129 height 26
click at [1172, 303] on button at bounding box center [1184, 307] width 24 height 30
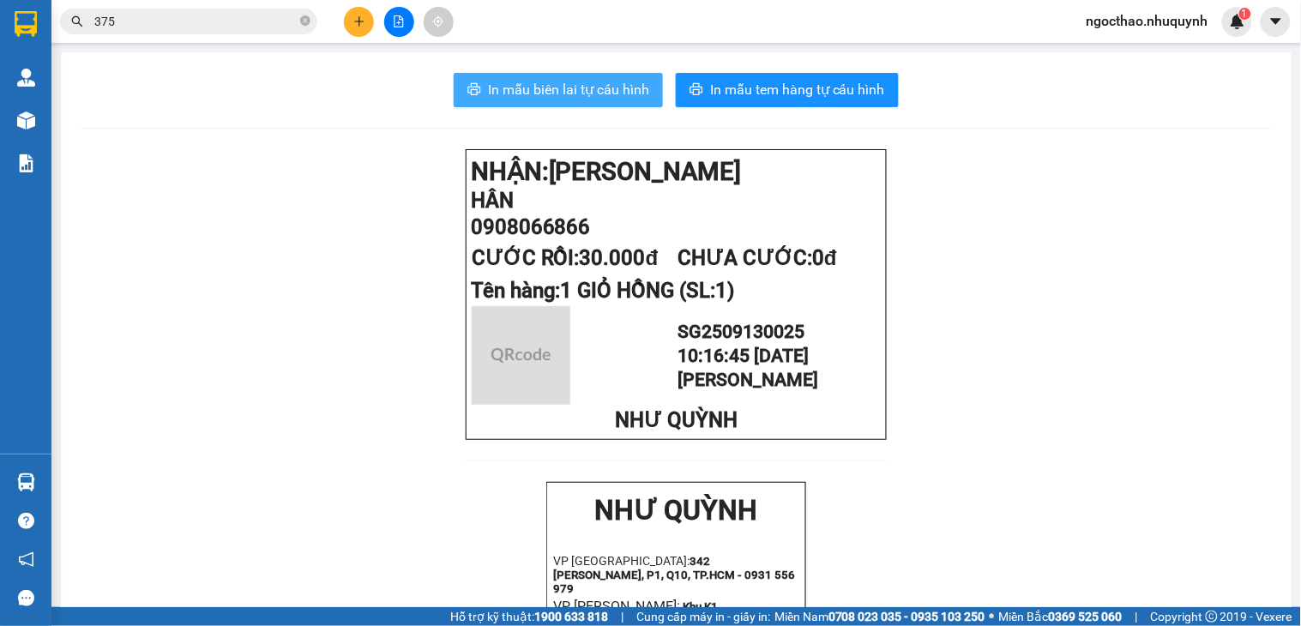
drag, startPoint x: 564, startPoint y: 84, endPoint x: 803, endPoint y: 180, distance: 257.1
click at [566, 84] on span "In mẫu biên lai tự cấu hình" at bounding box center [568, 89] width 161 height 21
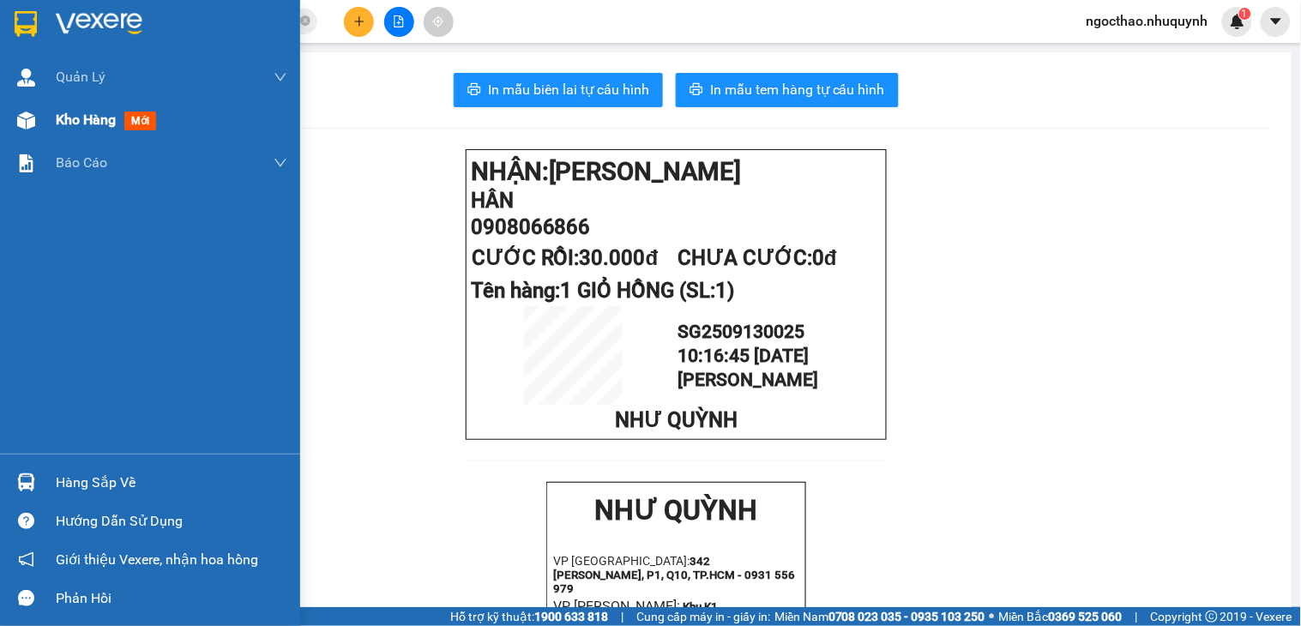
click at [96, 111] on span "Kho hàng" at bounding box center [86, 119] width 60 height 16
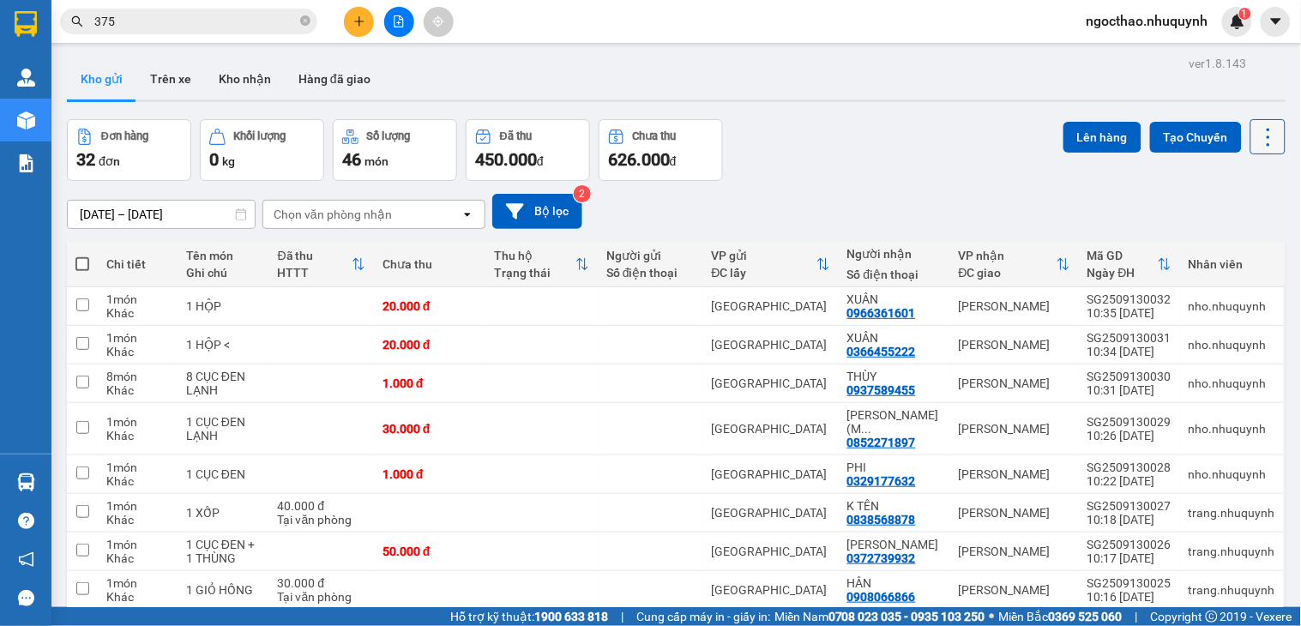
drag, startPoint x: 1263, startPoint y: 112, endPoint x: 1257, endPoint y: 138, distance: 26.4
click at [1262, 118] on div "ver 1.8.143 Kho gửi Trên xe Kho nhận Hàng đã giao Đơn hàng 32 đơn Khối lượng 0 …" at bounding box center [676, 399] width 1232 height 697
drag, startPoint x: 1257, startPoint y: 138, endPoint x: 1212, endPoint y: 279, distance: 147.8
click at [1257, 142] on icon at bounding box center [1268, 137] width 24 height 24
click at [1238, 245] on span "Làm mới" at bounding box center [1227, 245] width 47 height 17
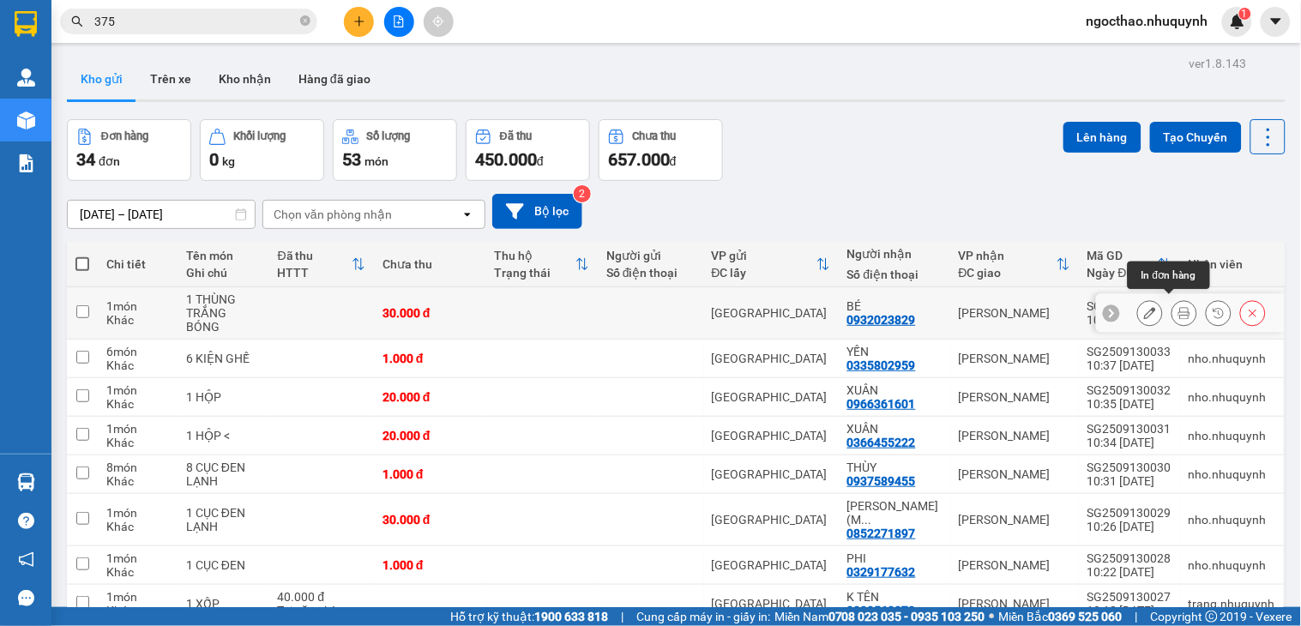
click at [1178, 312] on icon at bounding box center [1184, 313] width 12 height 12
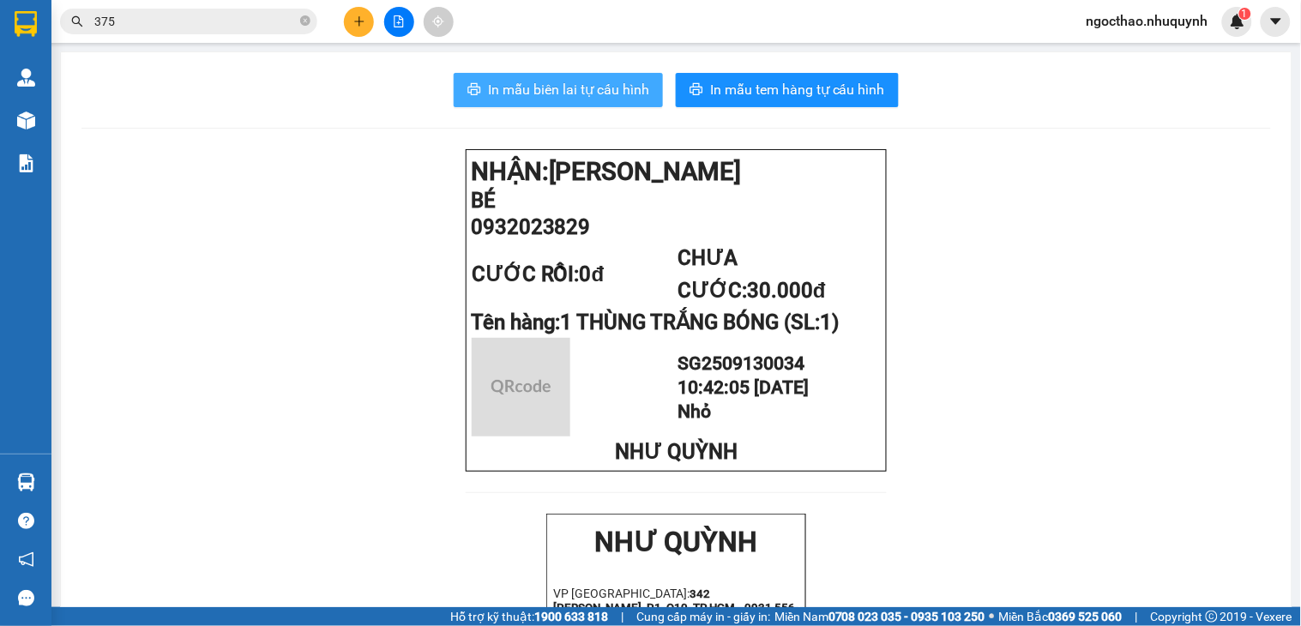
click at [572, 100] on button "In mẫu biên lai tự cấu hình" at bounding box center [558, 90] width 209 height 34
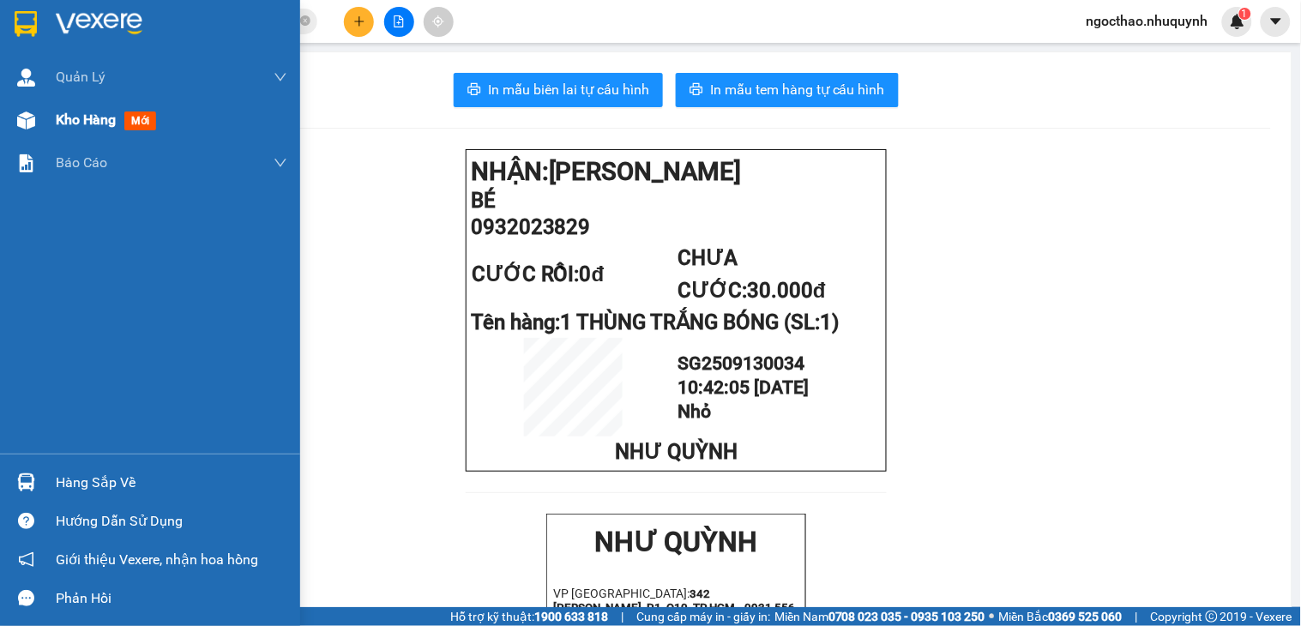
click at [95, 127] on span "Kho hàng" at bounding box center [86, 119] width 60 height 16
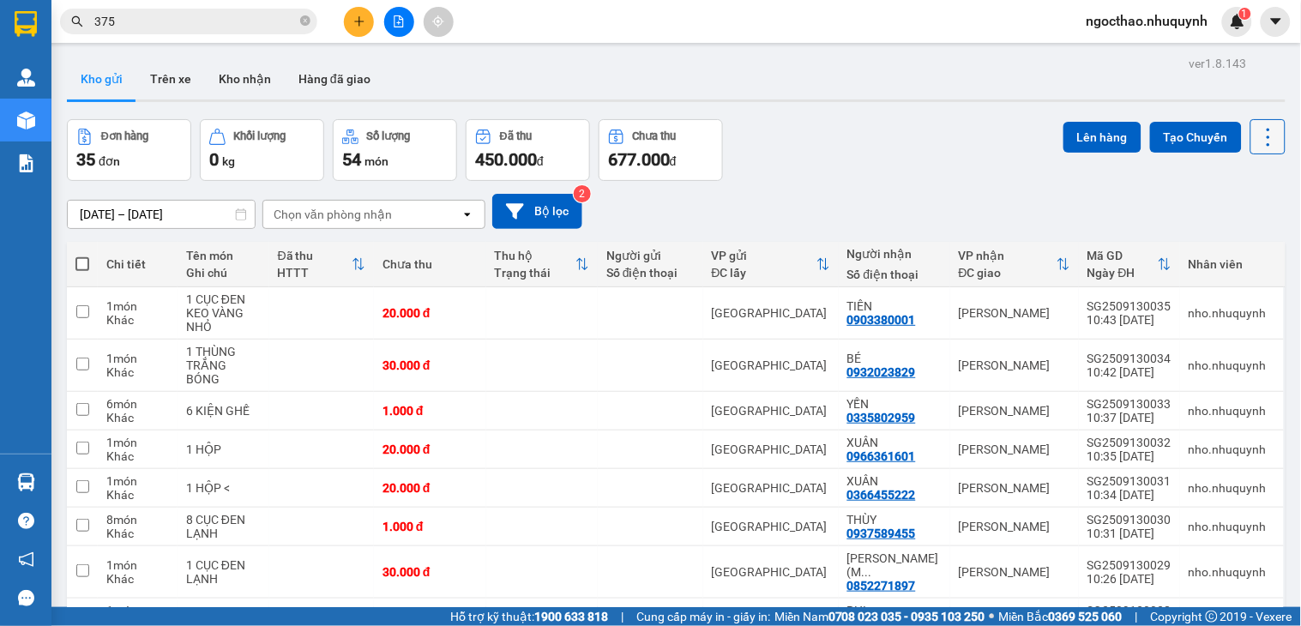
click at [1263, 130] on icon at bounding box center [1268, 137] width 24 height 24
click at [1238, 244] on span "Làm mới" at bounding box center [1227, 245] width 47 height 17
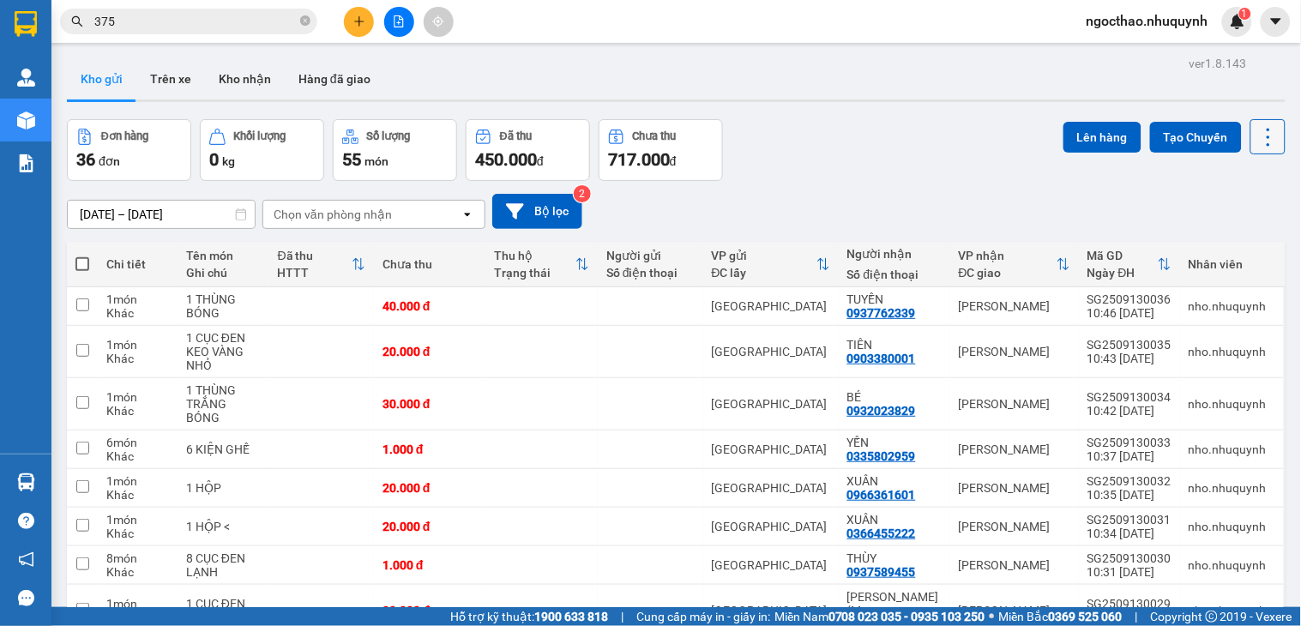
drag, startPoint x: 1263, startPoint y: 121, endPoint x: 1255, endPoint y: 139, distance: 19.9
click at [1262, 124] on button at bounding box center [1267, 136] width 35 height 35
drag, startPoint x: 1255, startPoint y: 139, endPoint x: 1255, endPoint y: 272, distance: 132.9
click at [1256, 148] on icon at bounding box center [1268, 137] width 24 height 24
click at [1256, 144] on icon at bounding box center [1268, 137] width 24 height 24
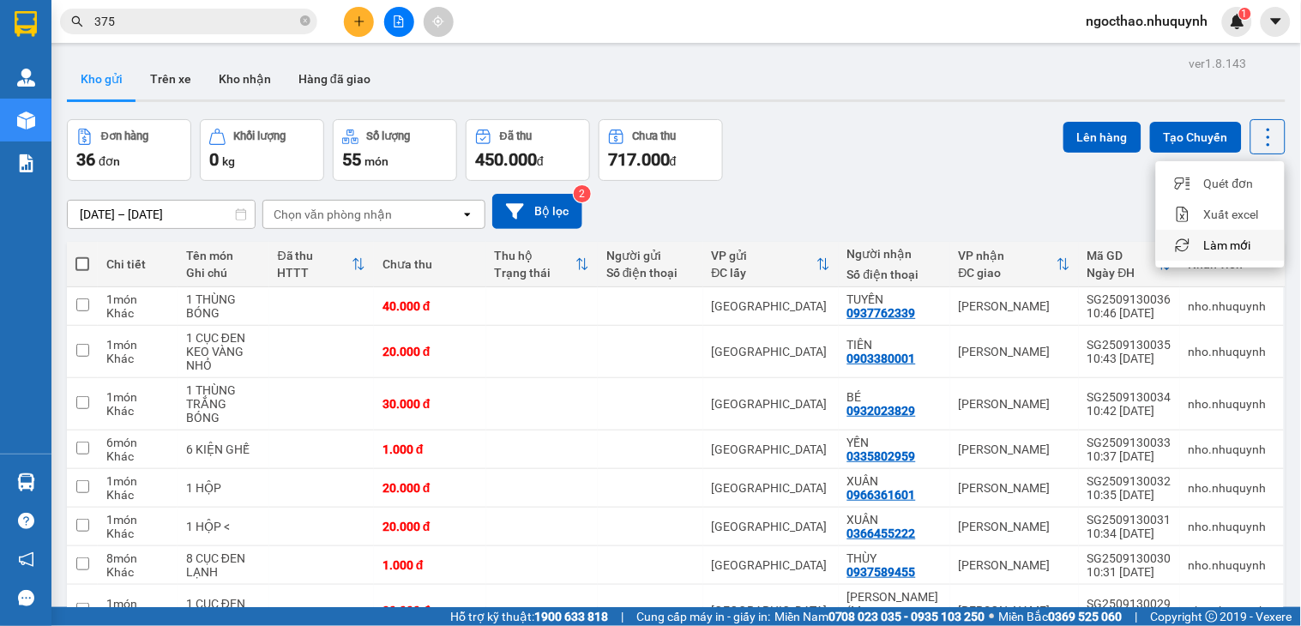
click at [1235, 238] on span "Làm mới" at bounding box center [1227, 245] width 47 height 17
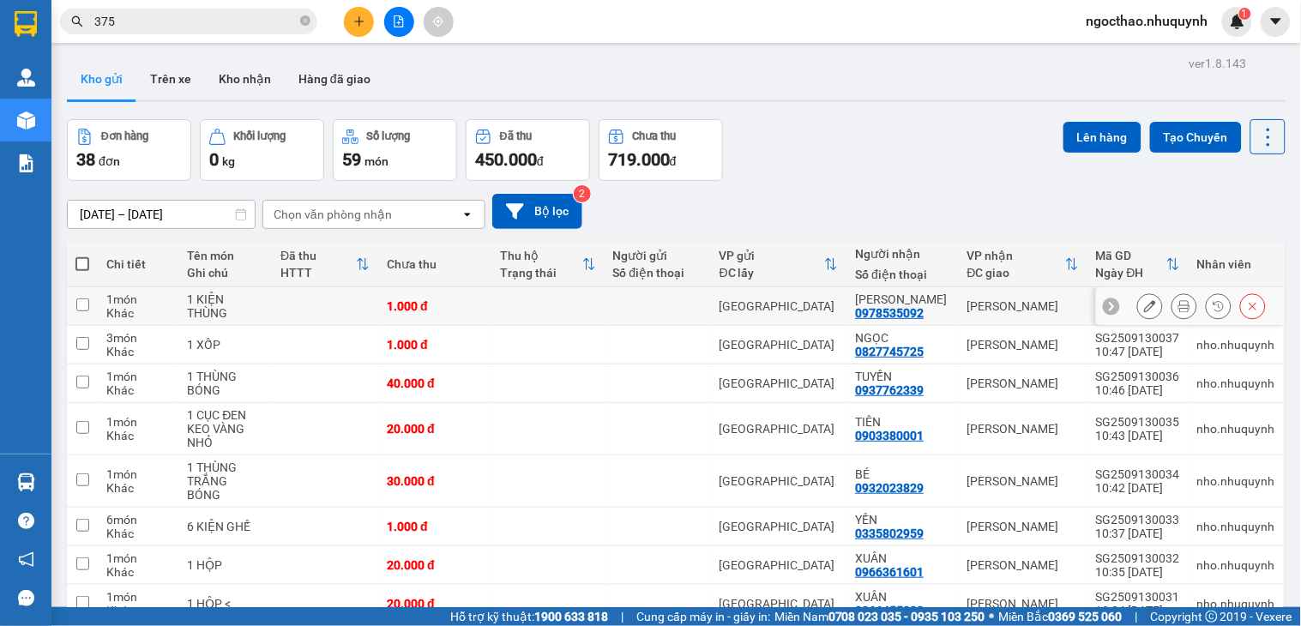
click at [1172, 301] on button at bounding box center [1184, 307] width 24 height 30
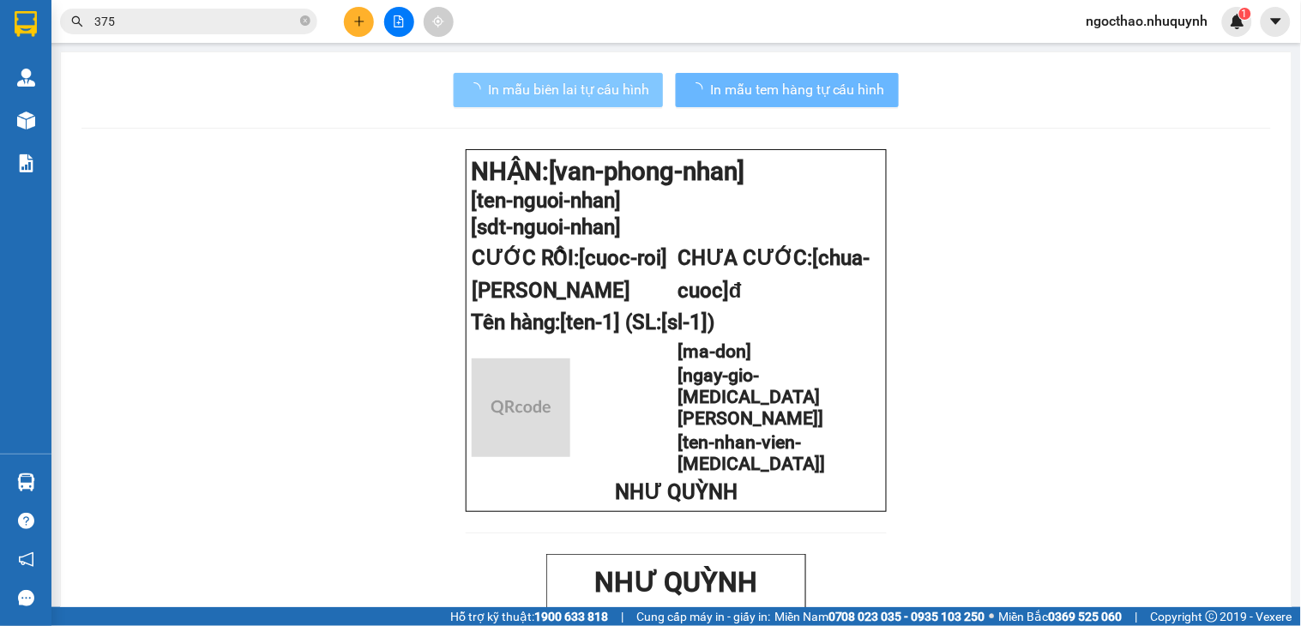
click at [626, 104] on button "In mẫu biên lai tự cấu hình" at bounding box center [558, 90] width 209 height 34
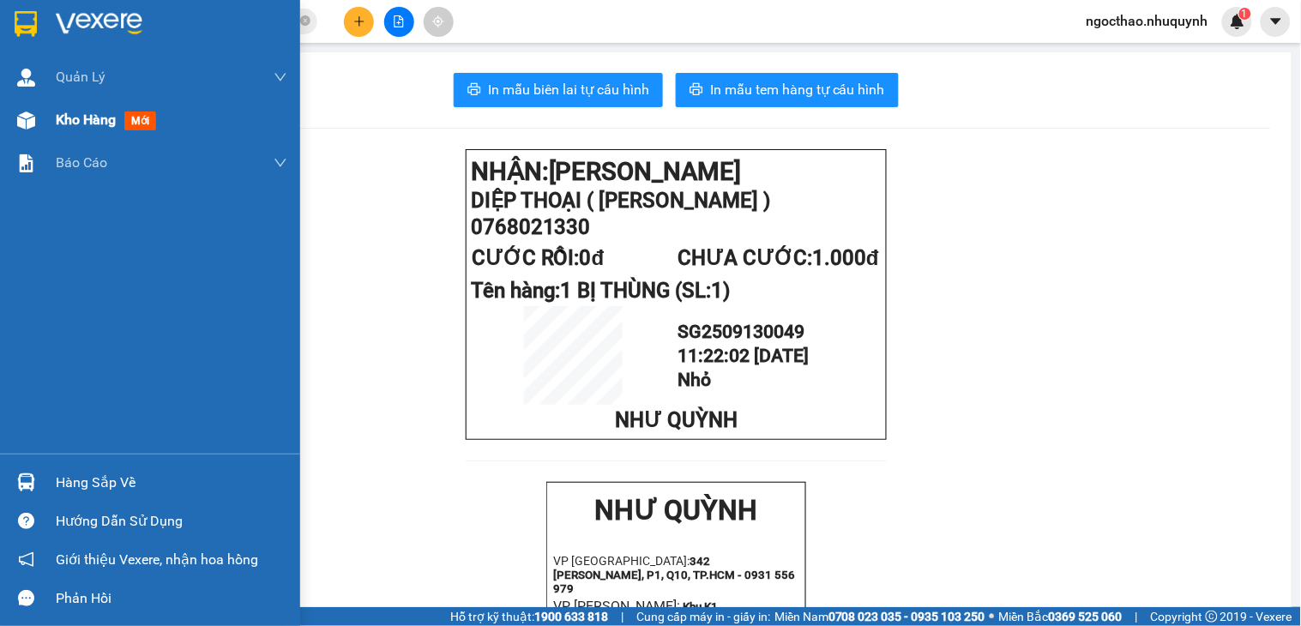
click at [69, 114] on span "Kho hàng" at bounding box center [86, 119] width 60 height 16
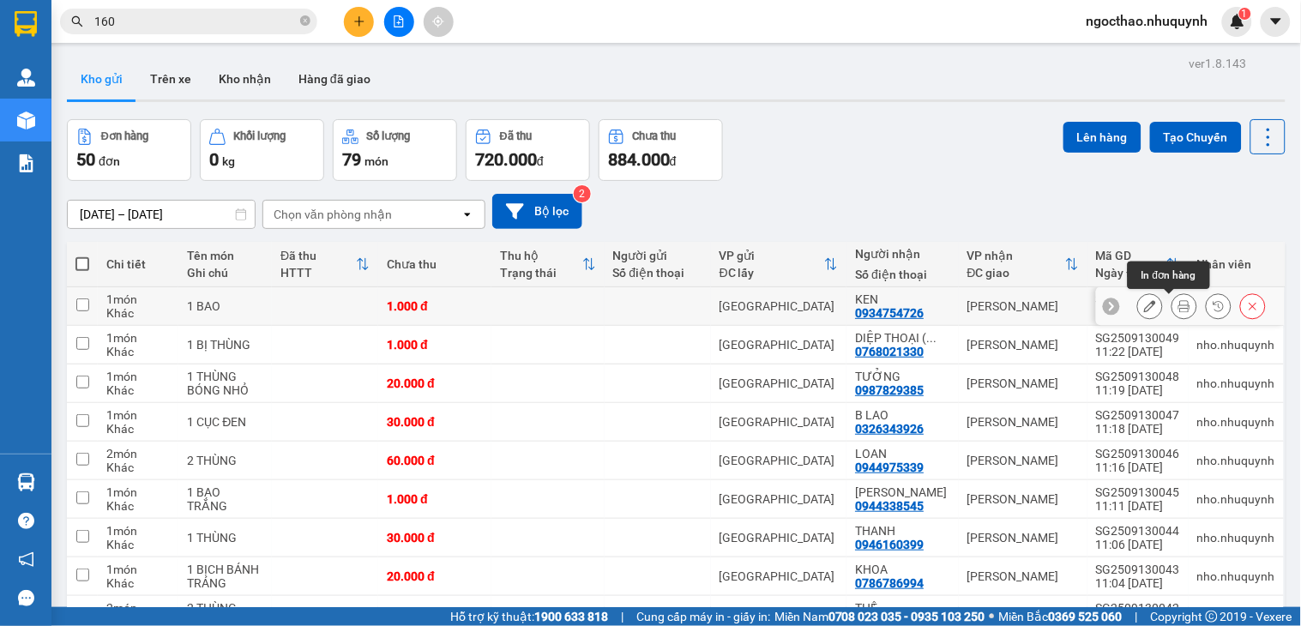
click at [1177, 307] on button at bounding box center [1184, 307] width 24 height 30
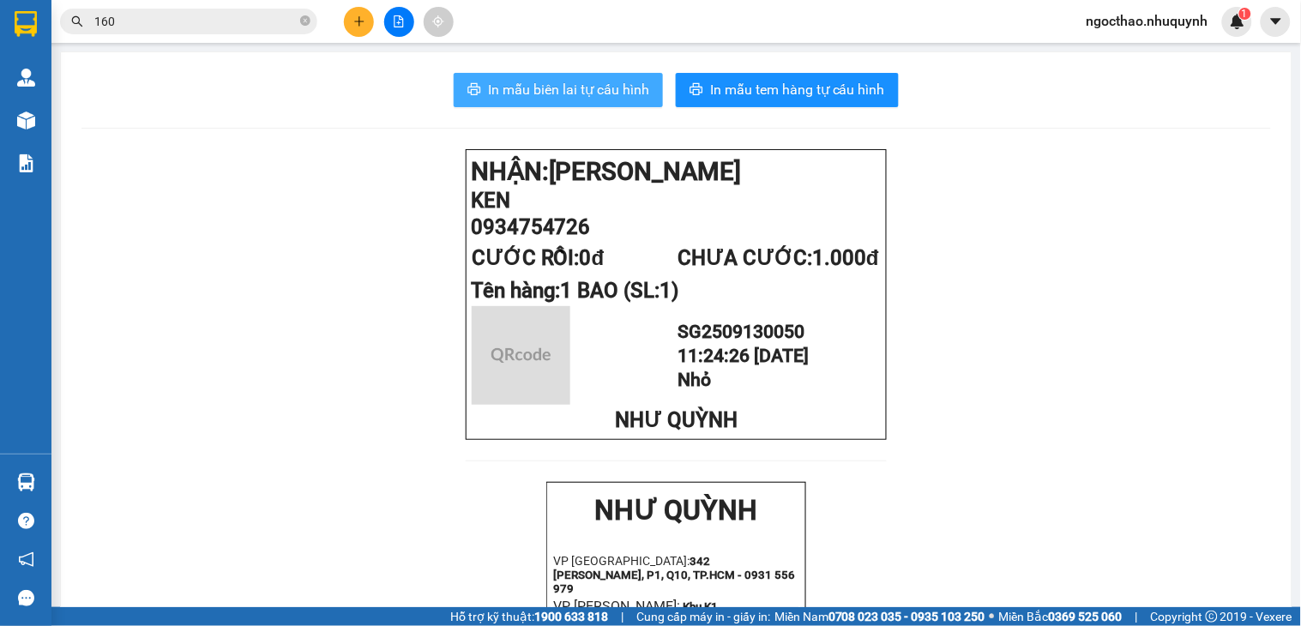
click at [570, 89] on span "In mẫu biên lai tự cấu hình" at bounding box center [568, 89] width 161 height 21
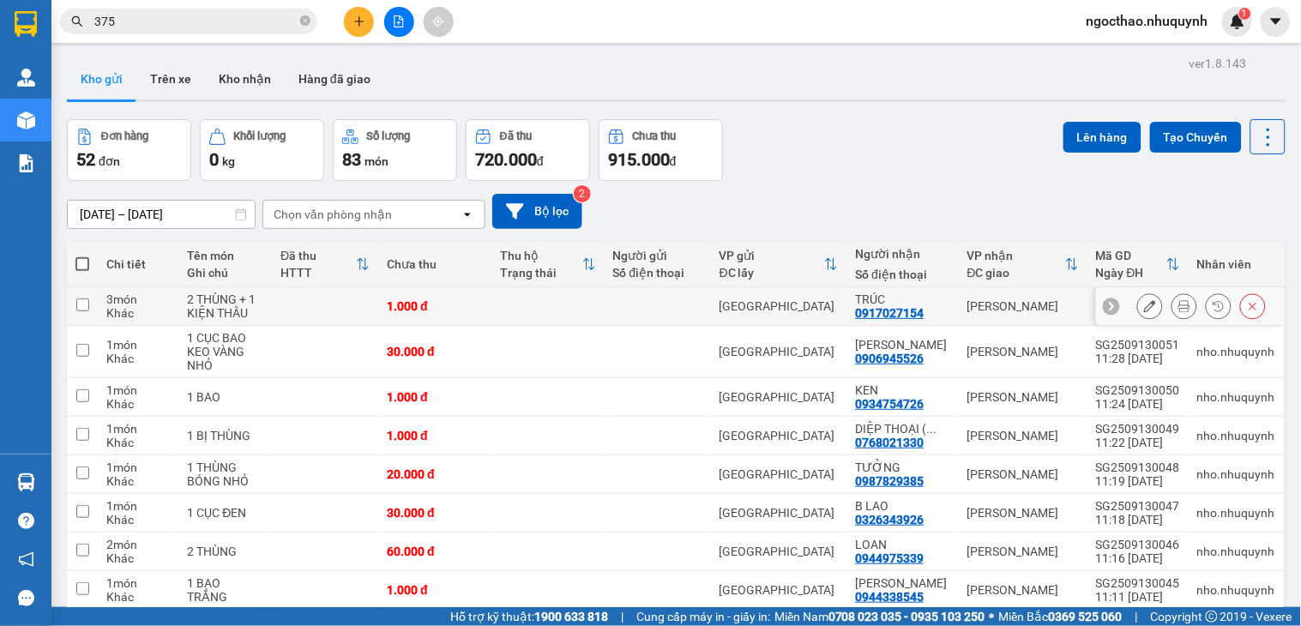
click at [1172, 309] on button at bounding box center [1184, 307] width 24 height 30
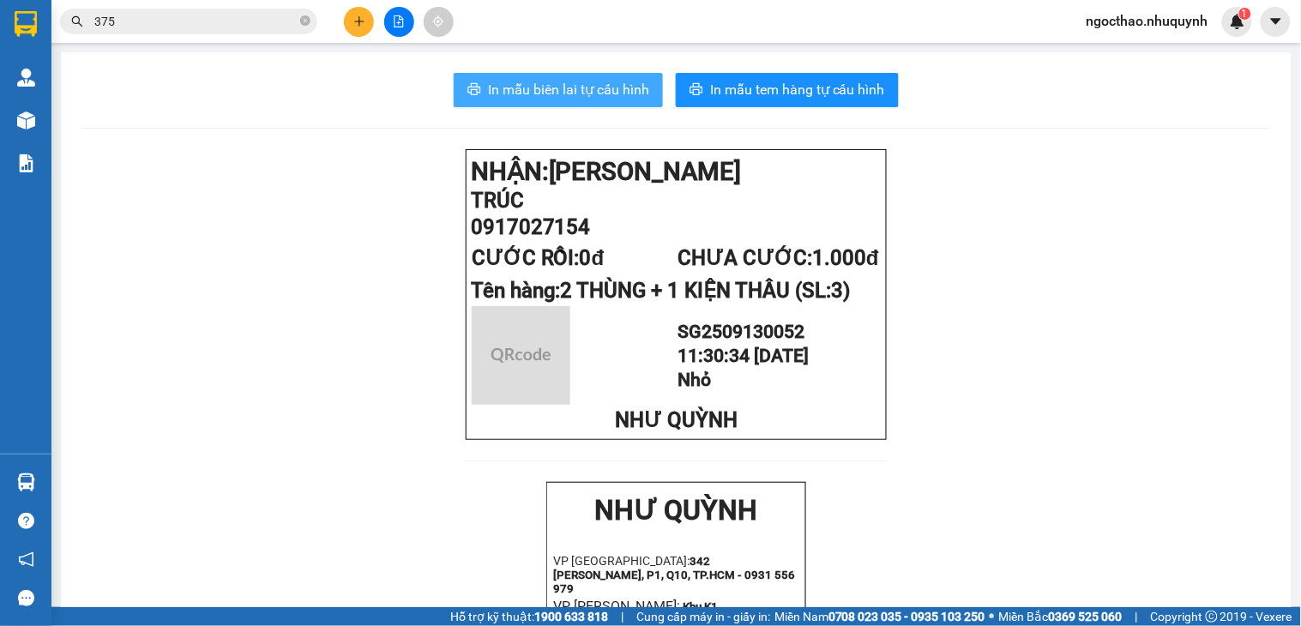
click at [545, 95] on span "In mẫu biên lai tự cấu hình" at bounding box center [568, 89] width 161 height 21
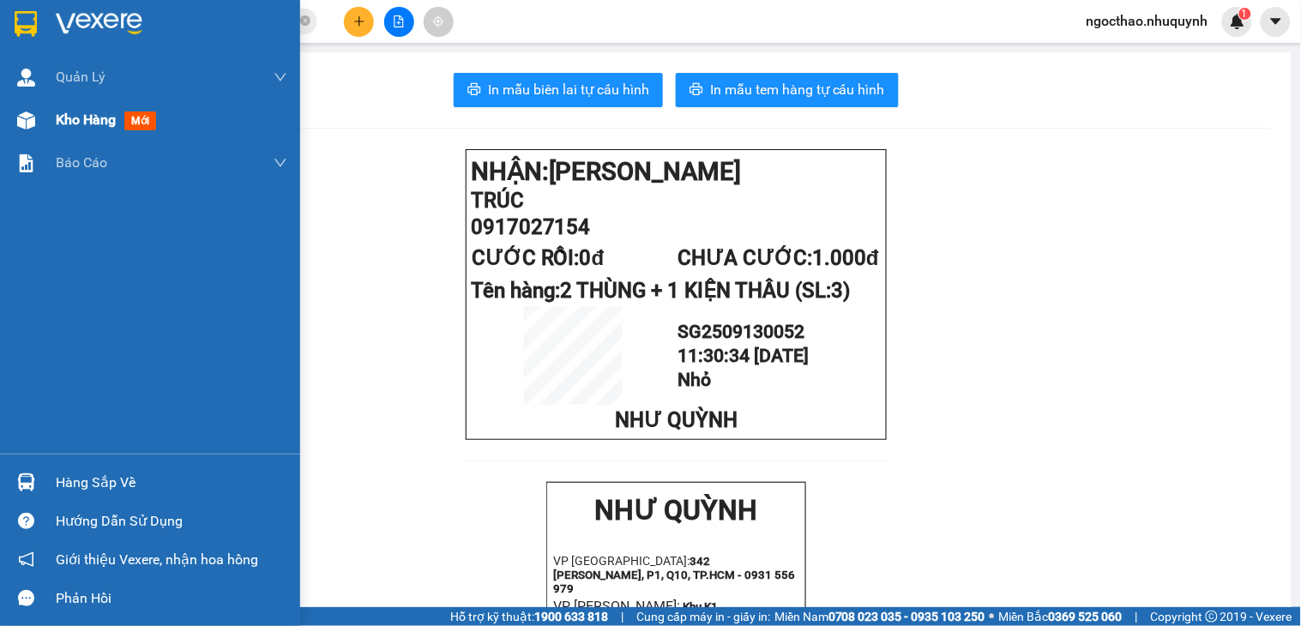
click at [63, 112] on span "Kho hàng" at bounding box center [86, 119] width 60 height 16
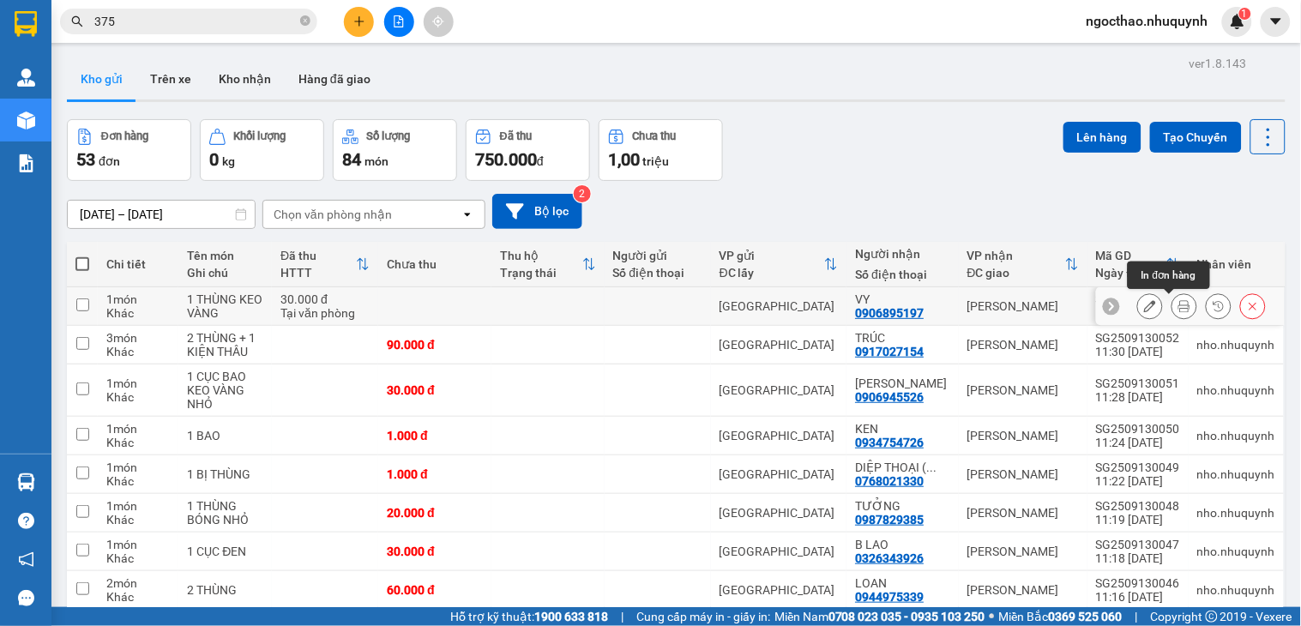
click at [1178, 305] on icon at bounding box center [1184, 306] width 12 height 12
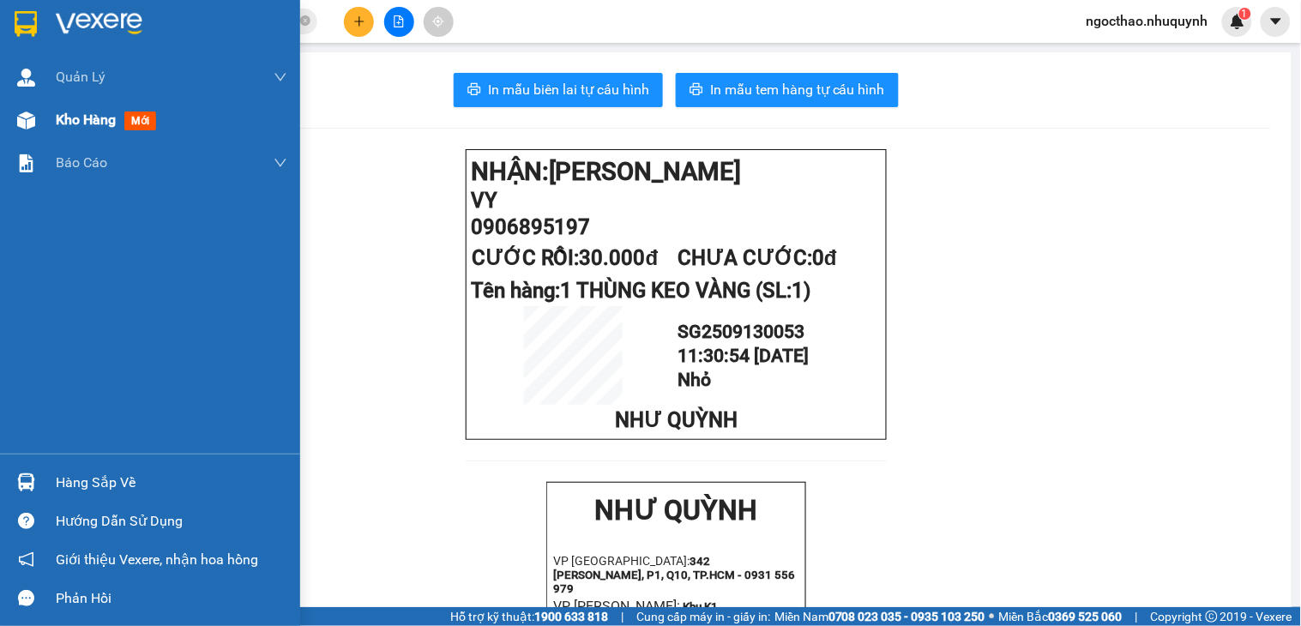
click at [43, 112] on div "Kho hàng mới" at bounding box center [150, 120] width 300 height 43
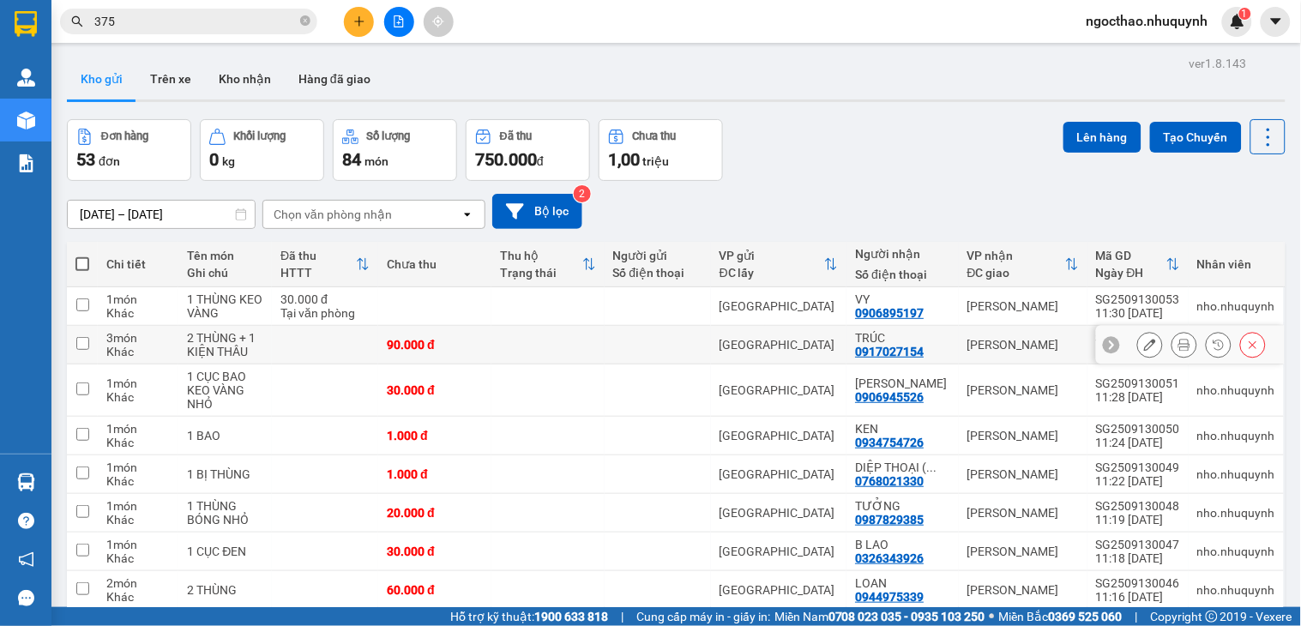
click at [1178, 344] on icon at bounding box center [1184, 345] width 12 height 12
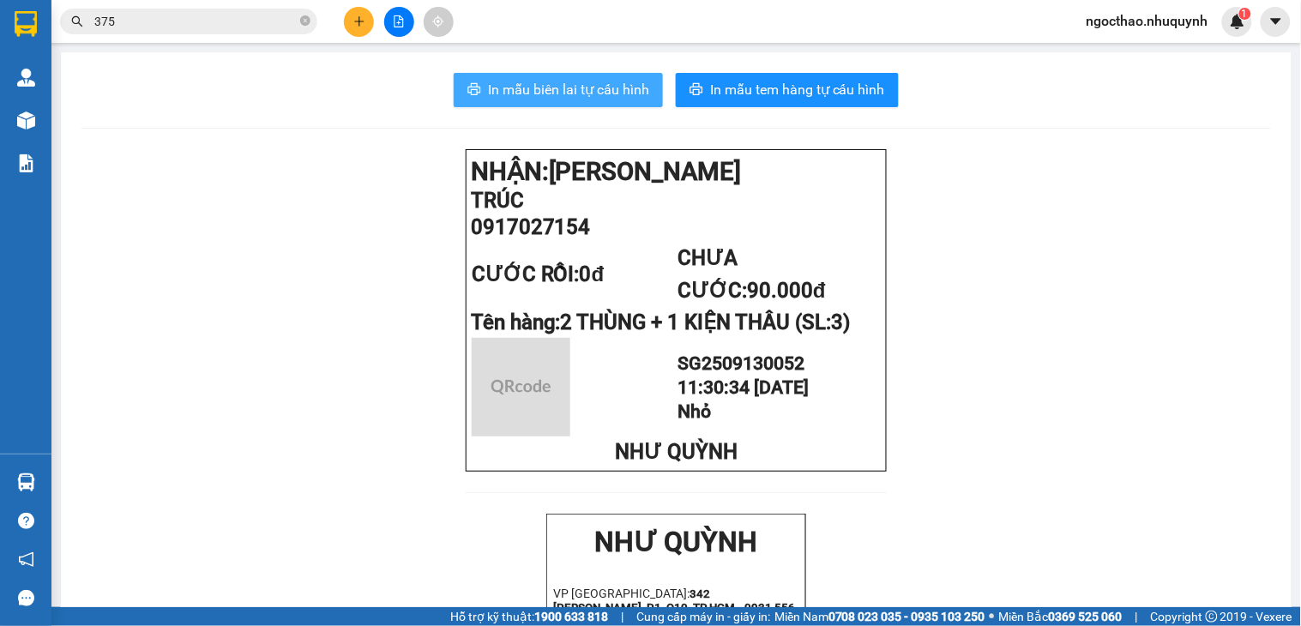
click at [589, 103] on button "In mẫu biên lai tự cấu hình" at bounding box center [558, 90] width 209 height 34
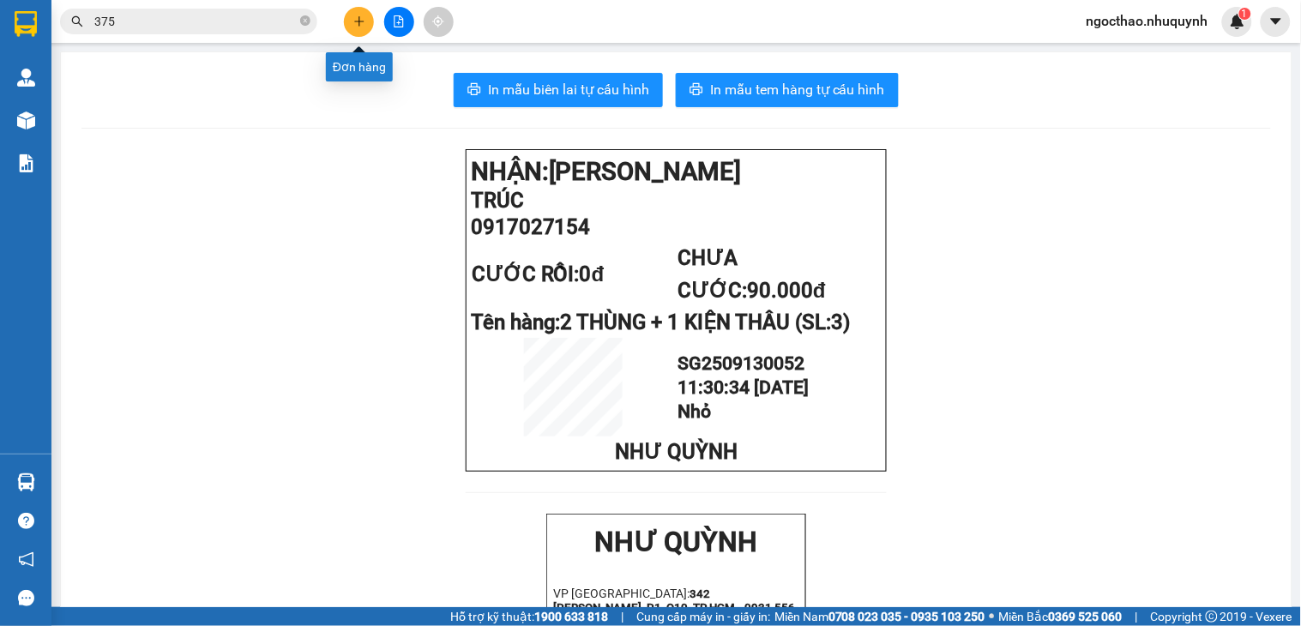
click at [349, 20] on button at bounding box center [359, 22] width 30 height 30
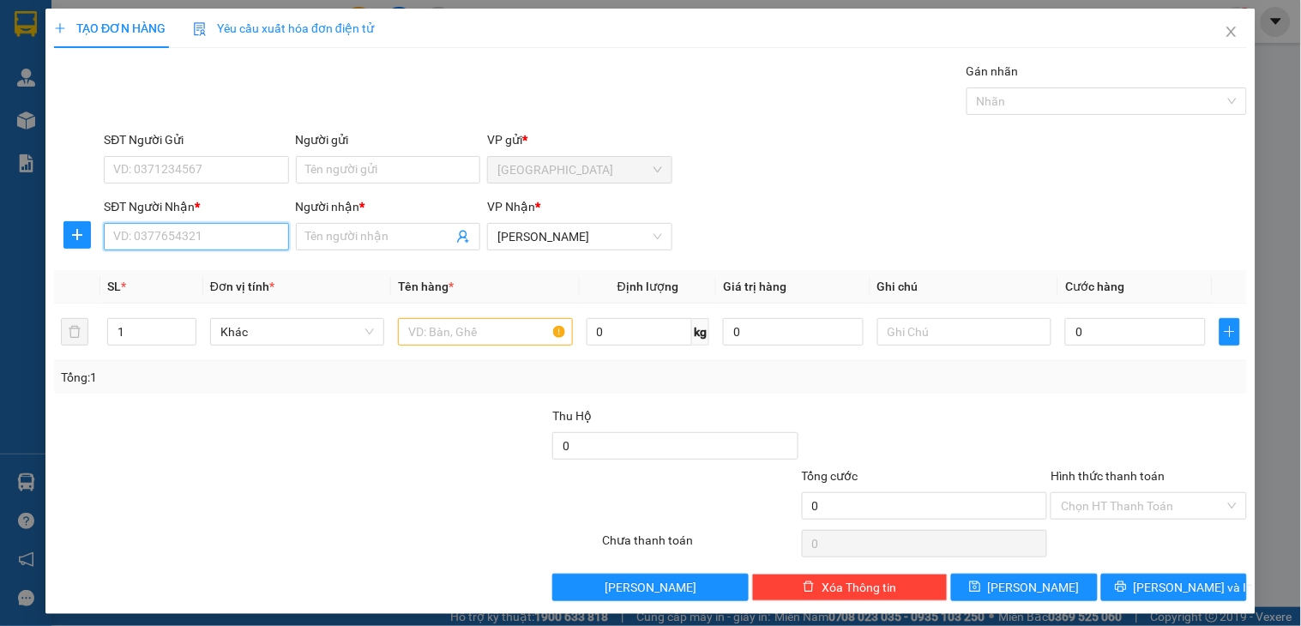
click at [221, 246] on input "SĐT Người Nhận *" at bounding box center [196, 236] width 184 height 27
click at [202, 267] on div "0908229989 - TUẤN" at bounding box center [194, 271] width 162 height 19
type input "0908229989"
type input "TUẤN"
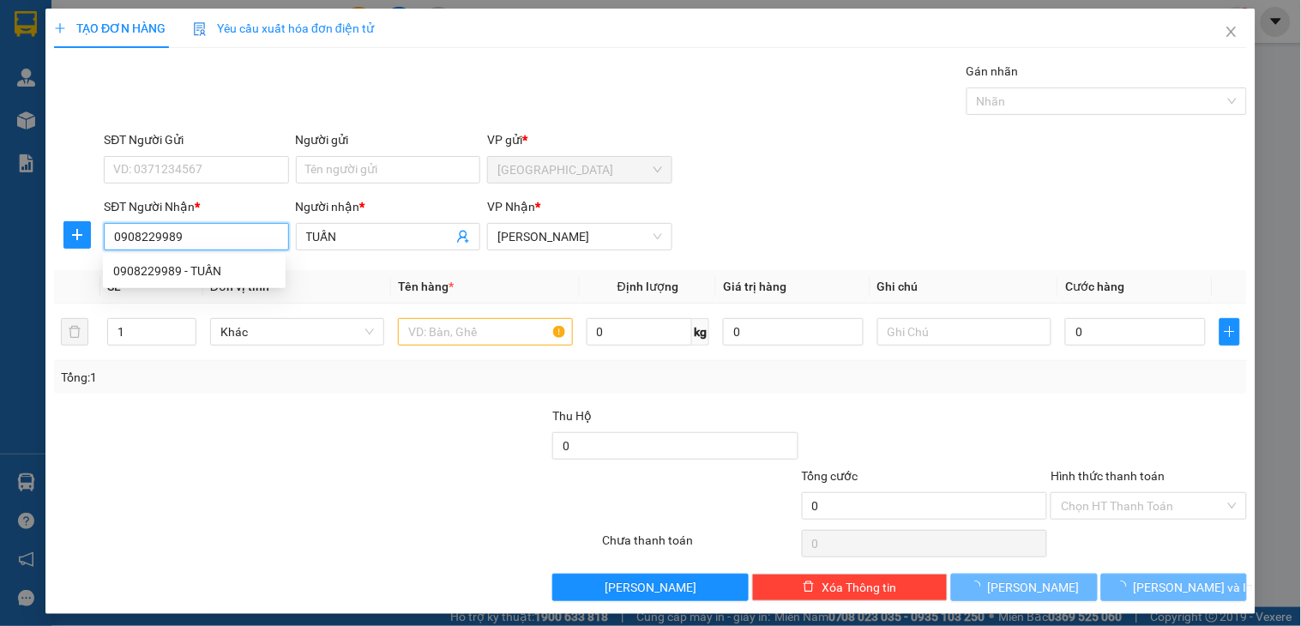
type input "1.000"
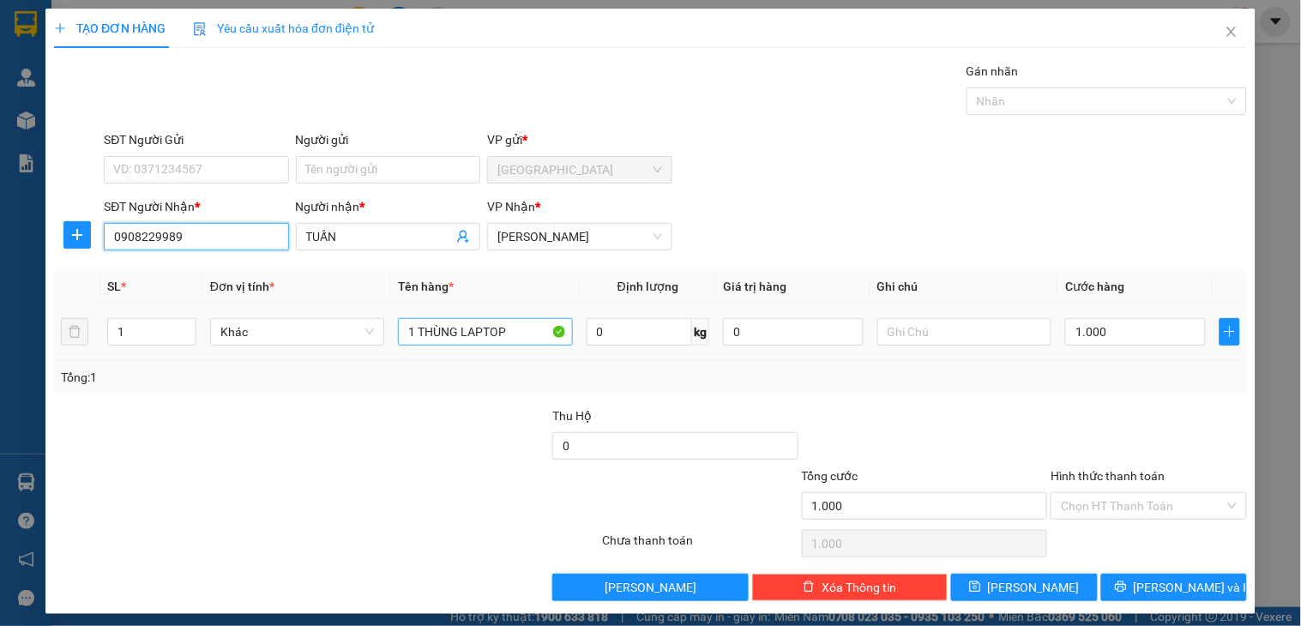
type input "0908229989"
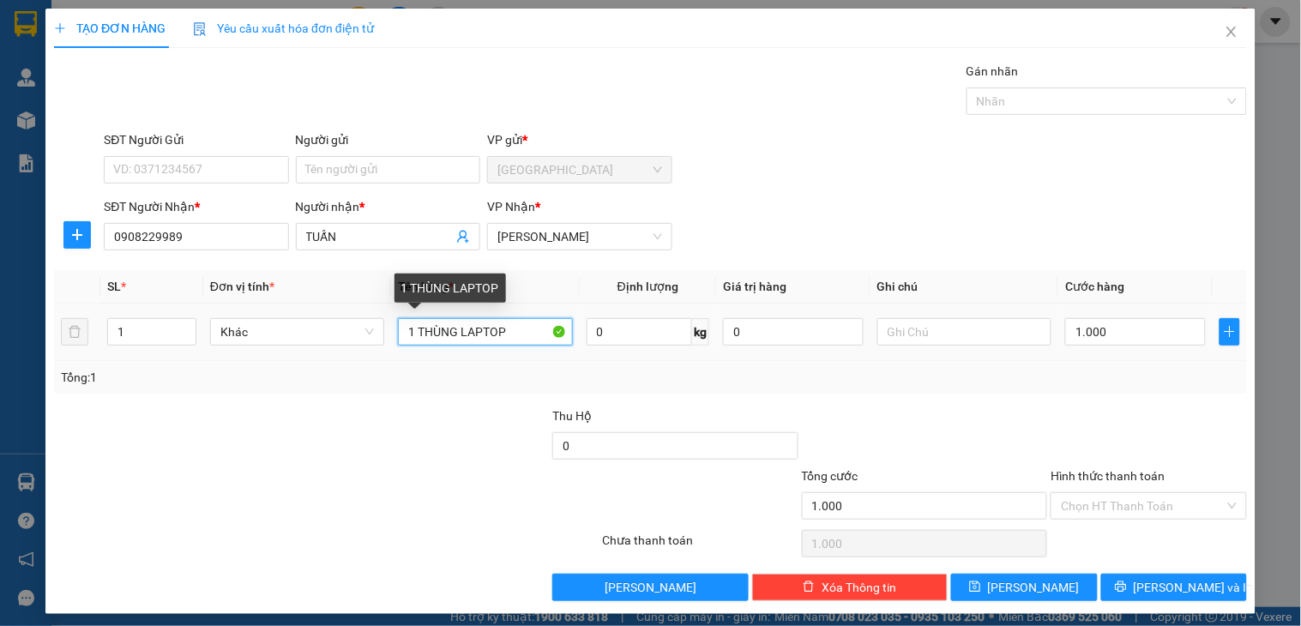
click at [504, 332] on input "1 THÙNG LAPTOP" at bounding box center [485, 331] width 174 height 27
click at [504, 333] on input "1 THÙNG LAPTOP" at bounding box center [485, 331] width 174 height 27
type input "1 KIỆN THÙNG BÓNG"
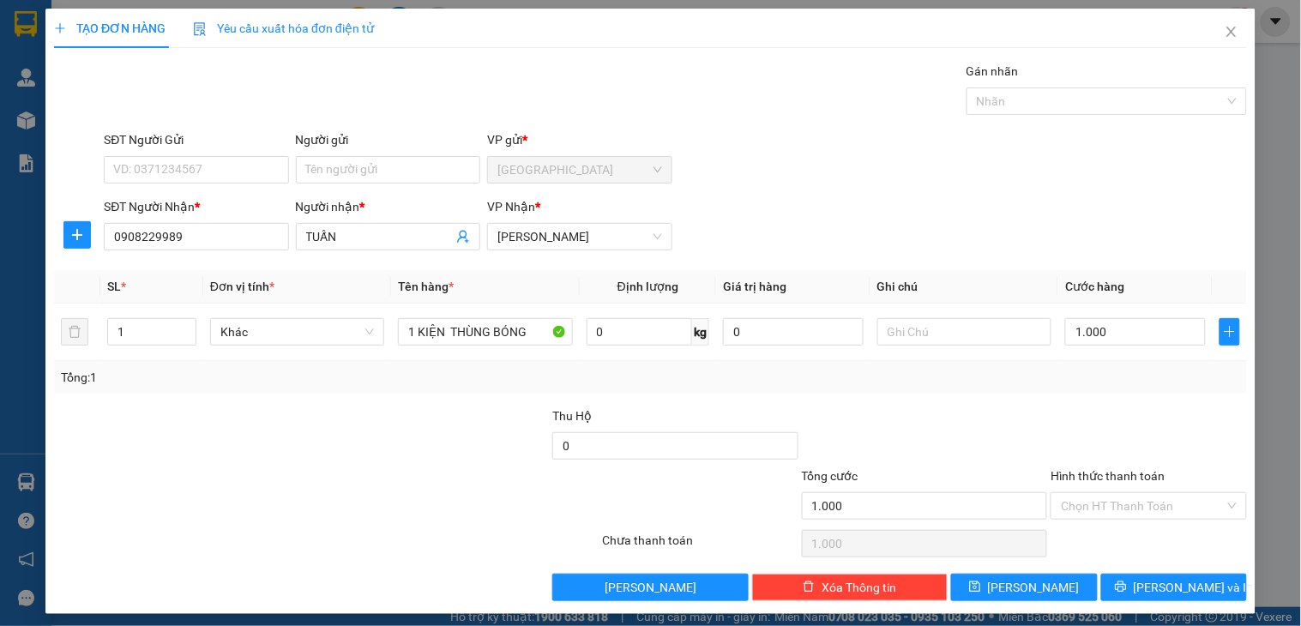
click at [1159, 262] on div "Transit Pickup Surcharge Ids Transit Deliver Surcharge Ids Transit Deliver Surc…" at bounding box center [650, 331] width 1193 height 539
click at [1163, 584] on span "[PERSON_NAME] và In" at bounding box center [1194, 587] width 120 height 19
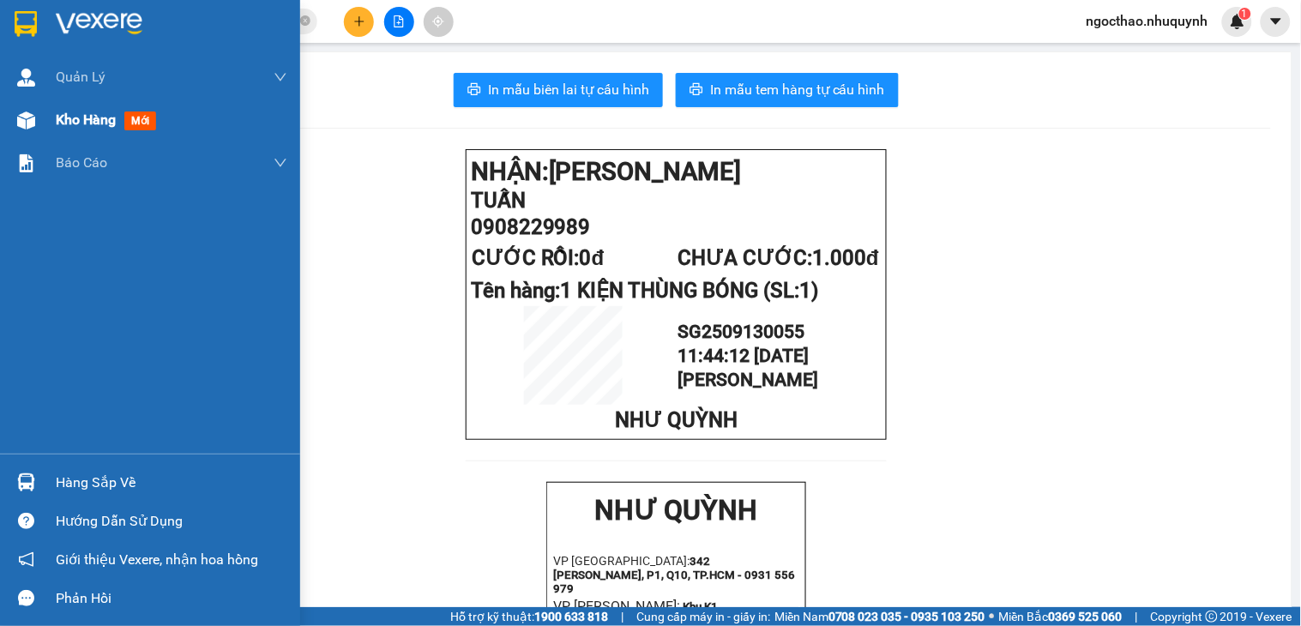
click at [69, 124] on span "Kho hàng" at bounding box center [86, 119] width 60 height 16
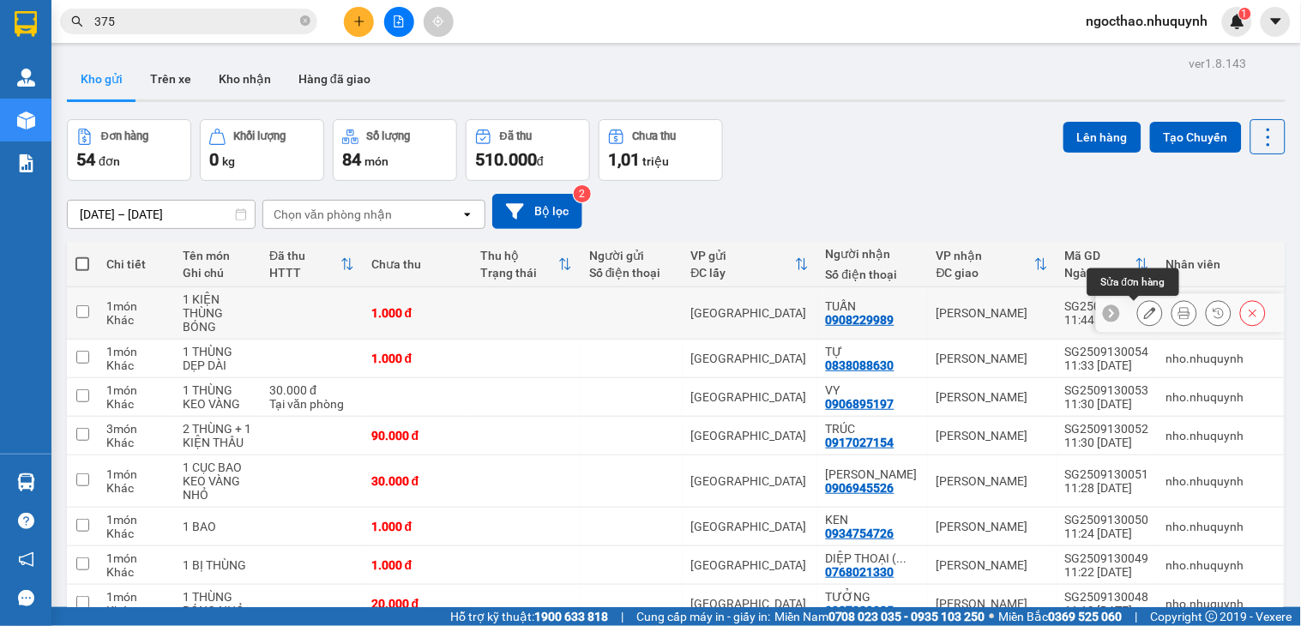
click at [1144, 314] on icon at bounding box center [1150, 313] width 12 height 12
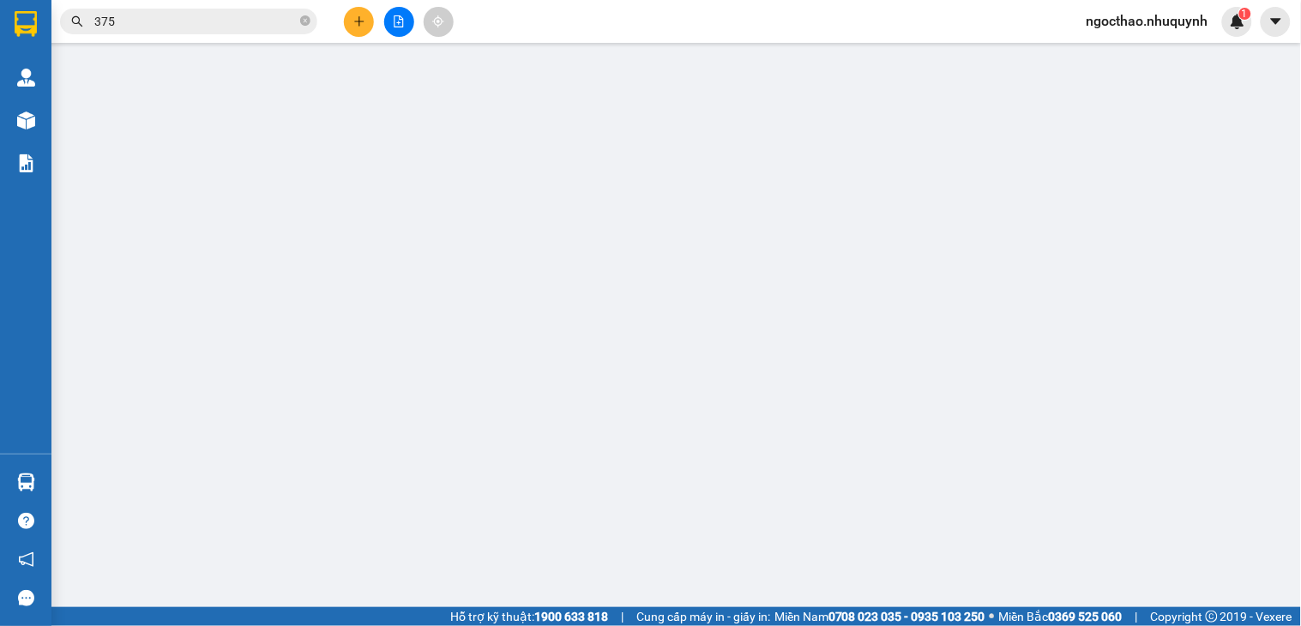
type input "0908229989"
type input "TUẤN"
type input "1.000"
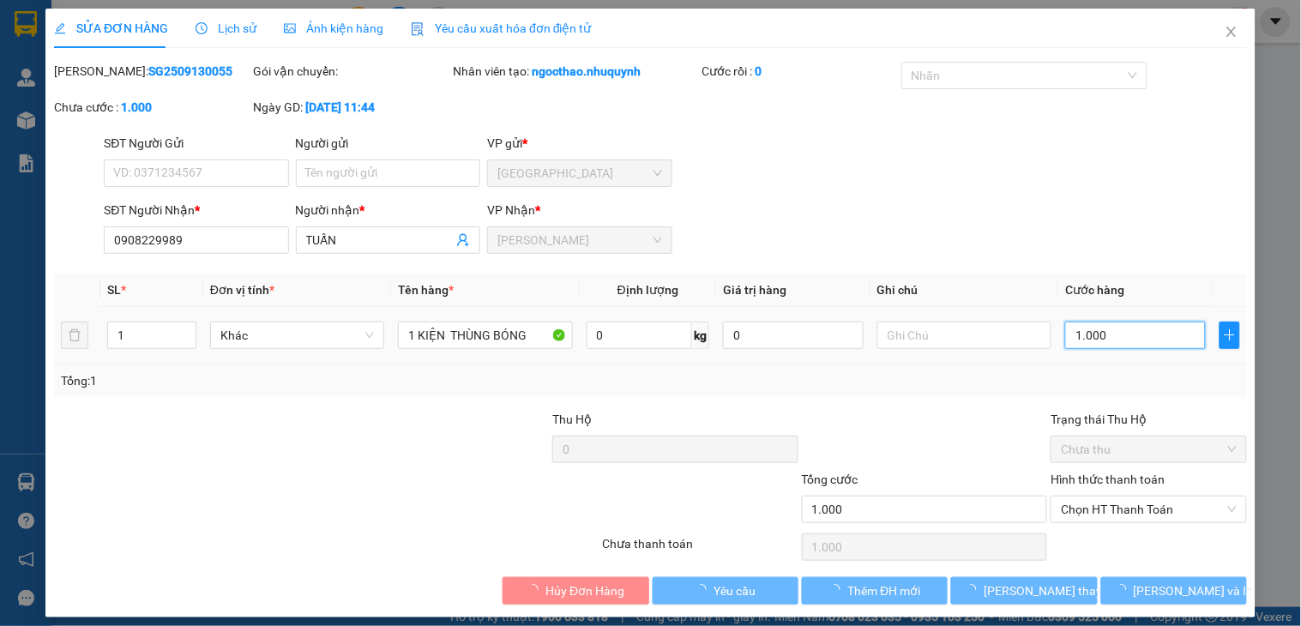
click at [1124, 333] on input "1.000" at bounding box center [1135, 335] width 141 height 27
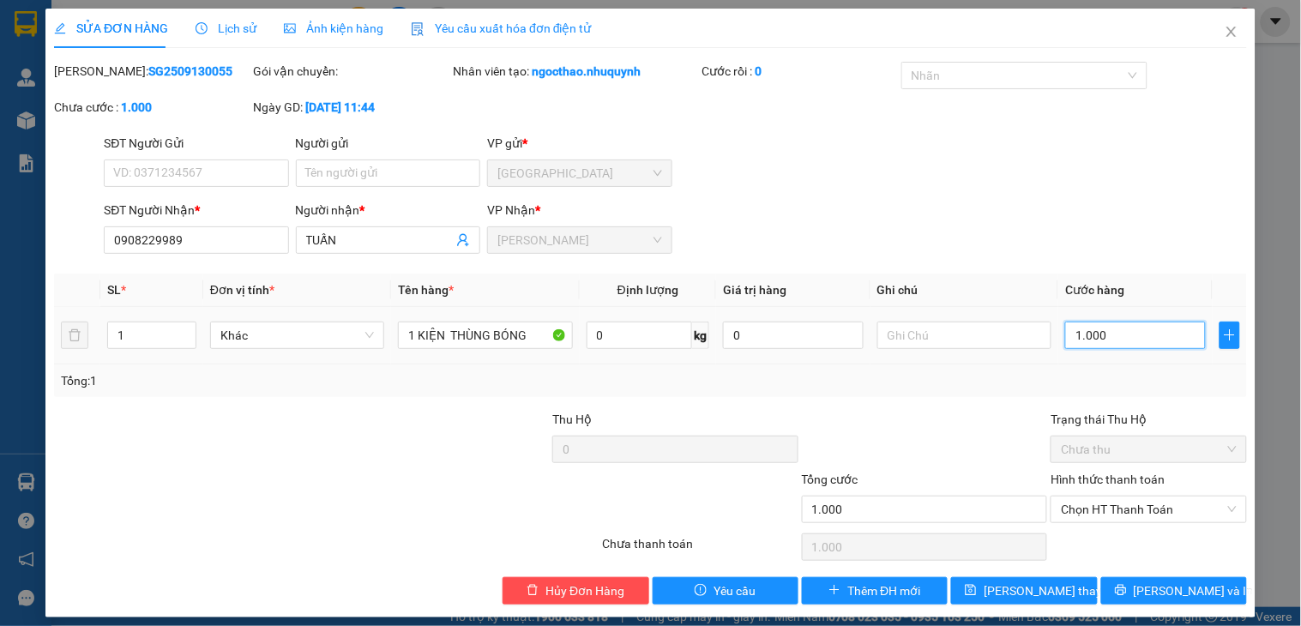
type input "6"
type input "60"
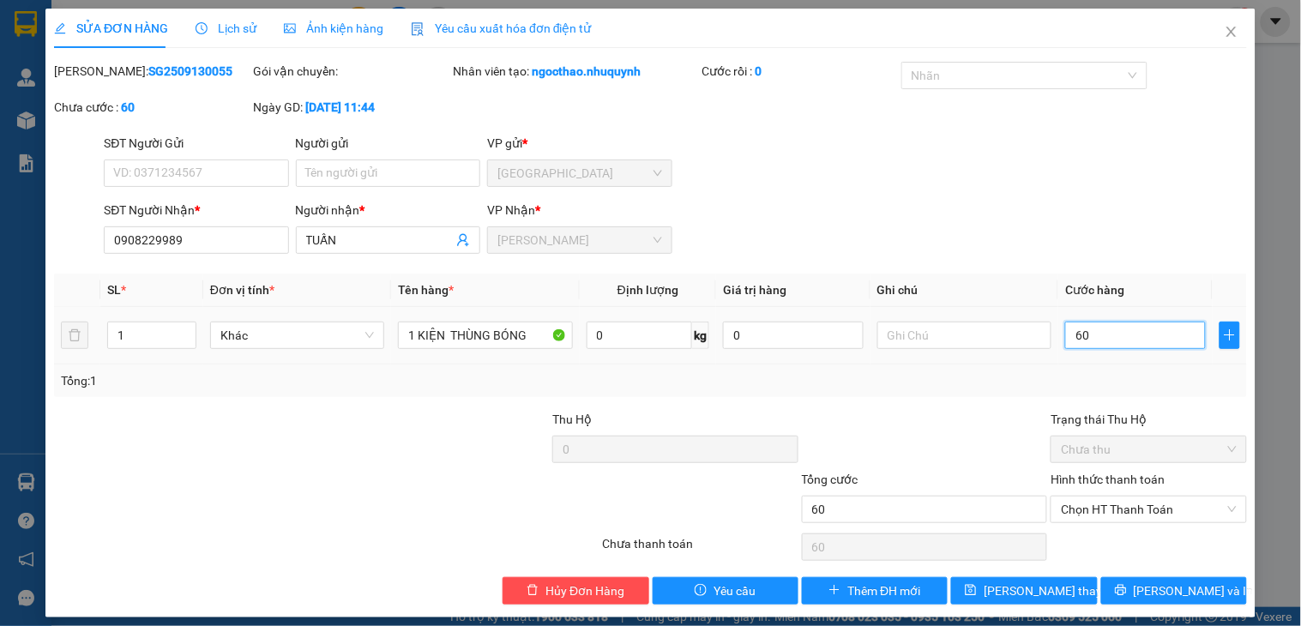
type input "60"
type input "60.000"
click at [1154, 257] on div "SĐT Người Nhận * 0908229989 Người nhận * TUẤN VP Nhận * Phan Rang" at bounding box center [675, 231] width 1150 height 60
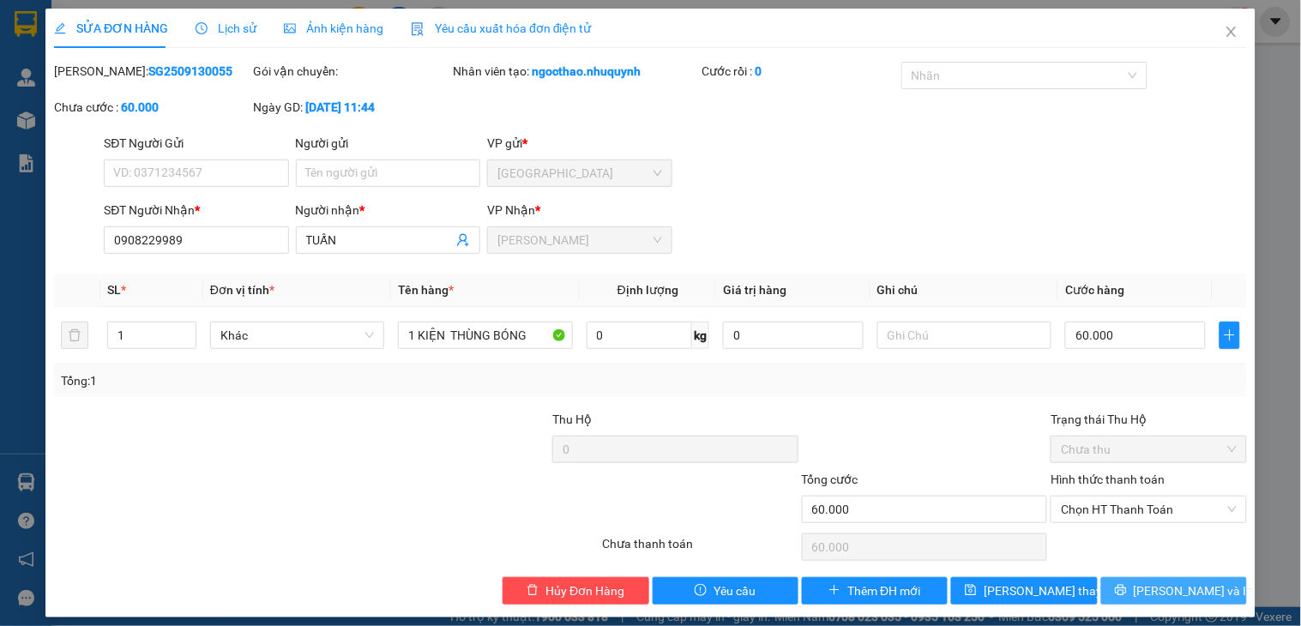
click at [1164, 599] on span "[PERSON_NAME] và In" at bounding box center [1194, 591] width 120 height 19
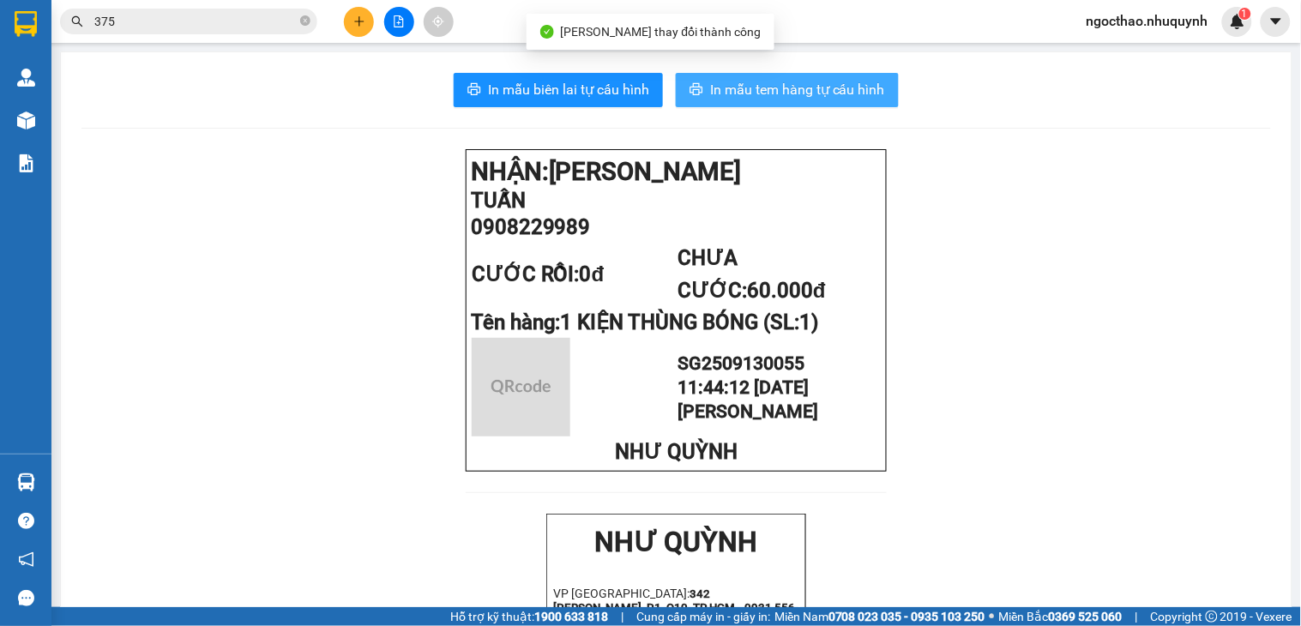
drag, startPoint x: 708, startPoint y: 100, endPoint x: 716, endPoint y: 98, distance: 9.0
click at [708, 100] on button "In mẫu tem hàng tự cấu hình" at bounding box center [787, 90] width 223 height 34
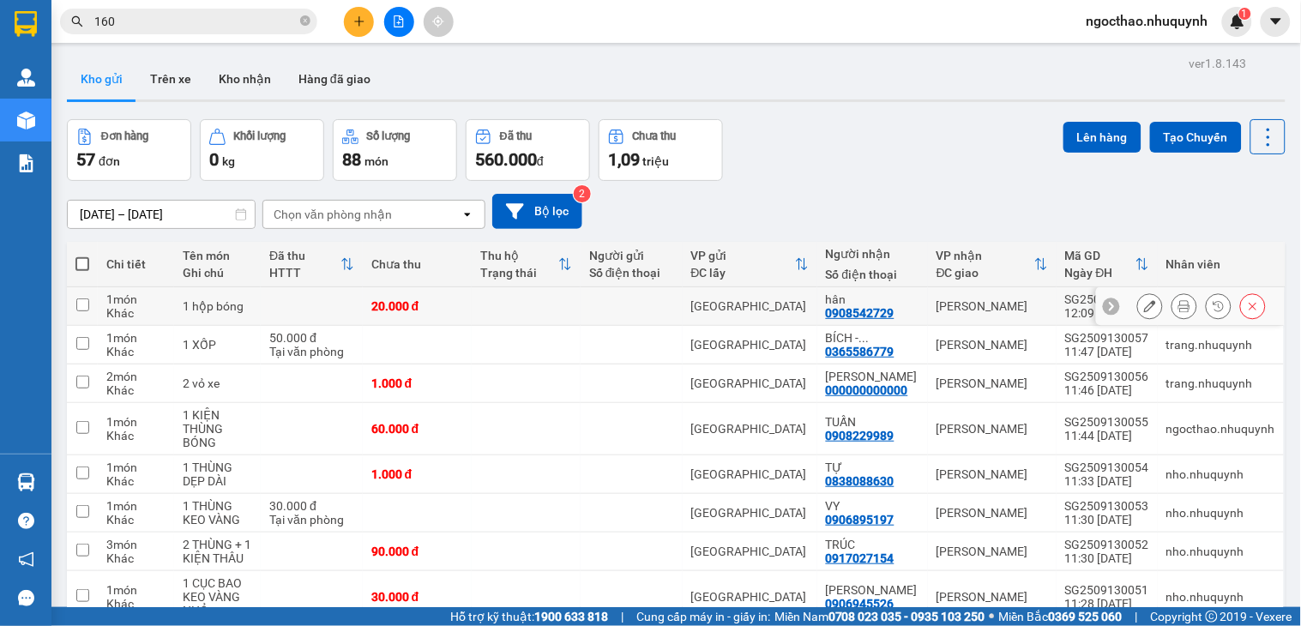
click at [1178, 310] on icon at bounding box center [1184, 306] width 12 height 12
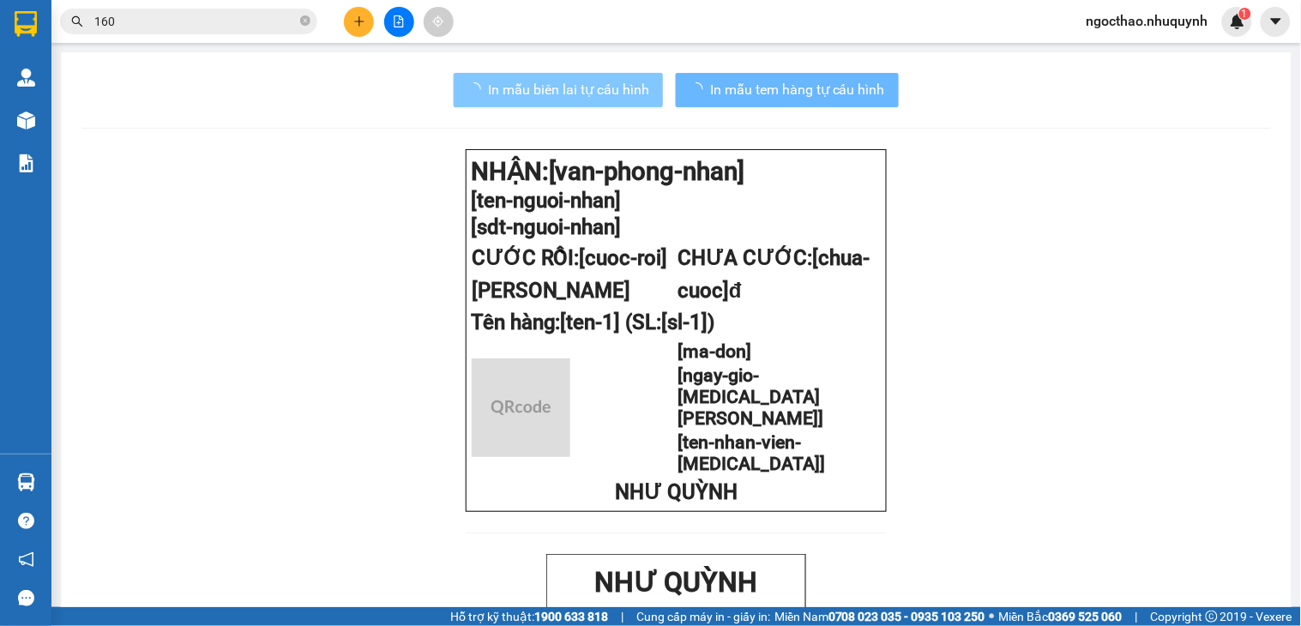
click at [536, 96] on span "In mẫu biên lai tự cấu hình" at bounding box center [568, 89] width 161 height 21
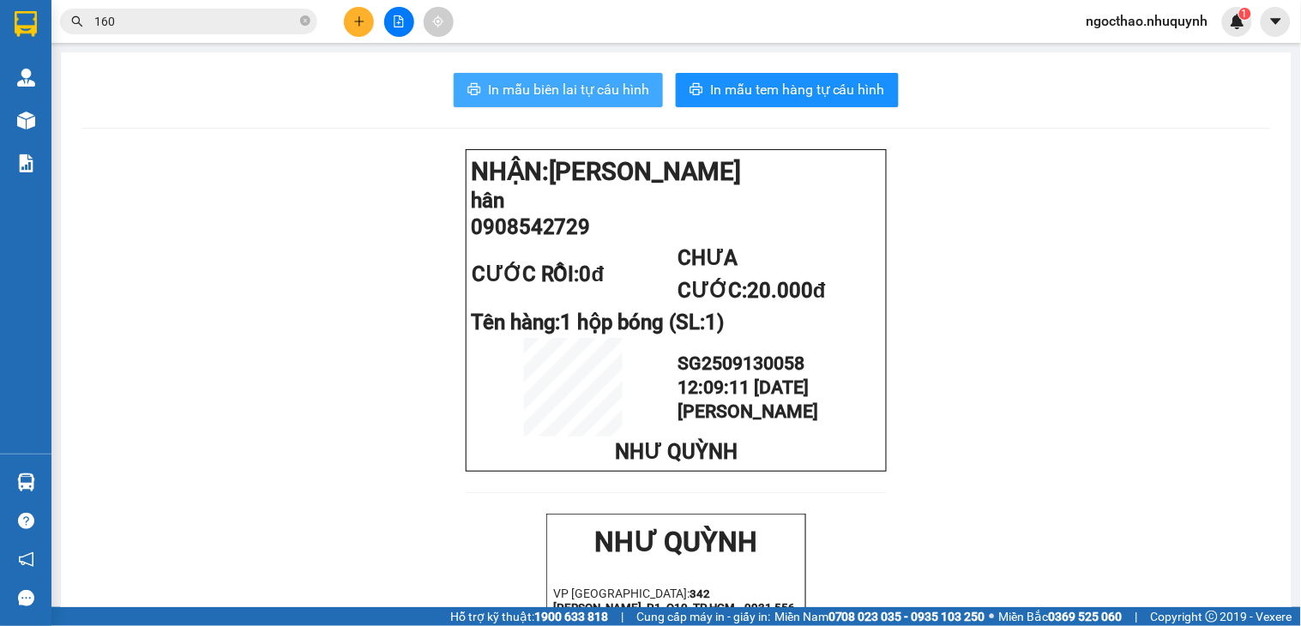
click at [550, 88] on span "In mẫu biên lai tự cấu hình" at bounding box center [568, 89] width 161 height 21
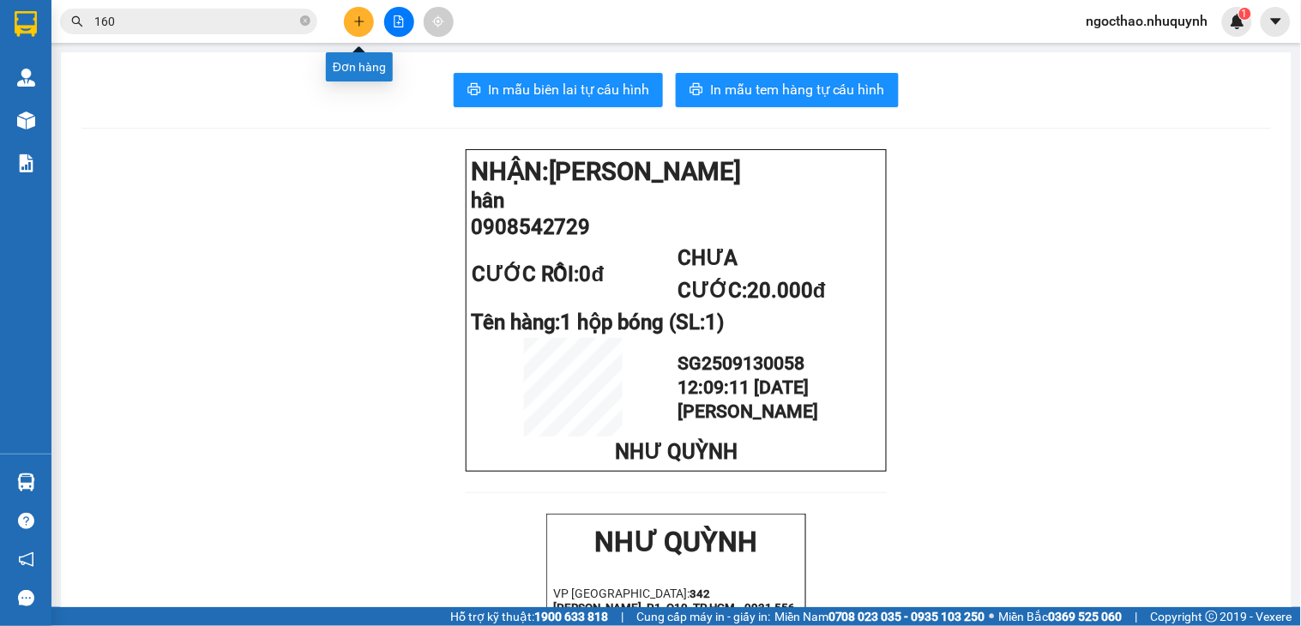
click at [366, 19] on button at bounding box center [359, 22] width 30 height 30
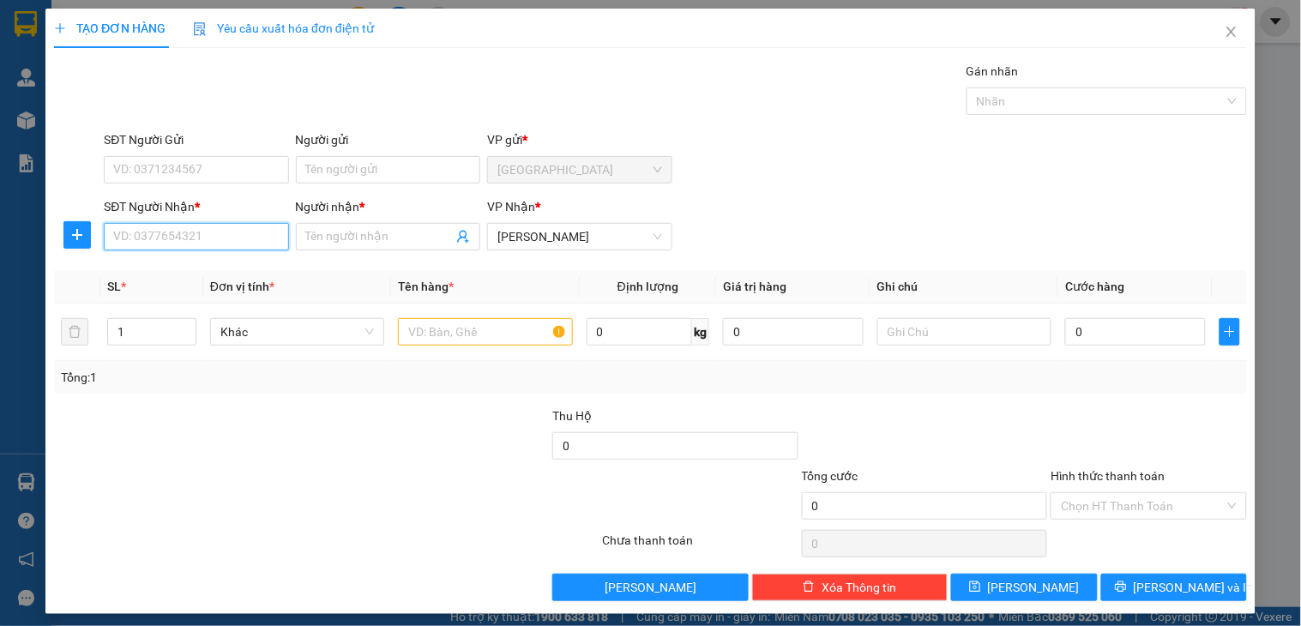
click at [241, 238] on input "SĐT Người Nhận *" at bounding box center [196, 236] width 184 height 27
type input "0844666674"
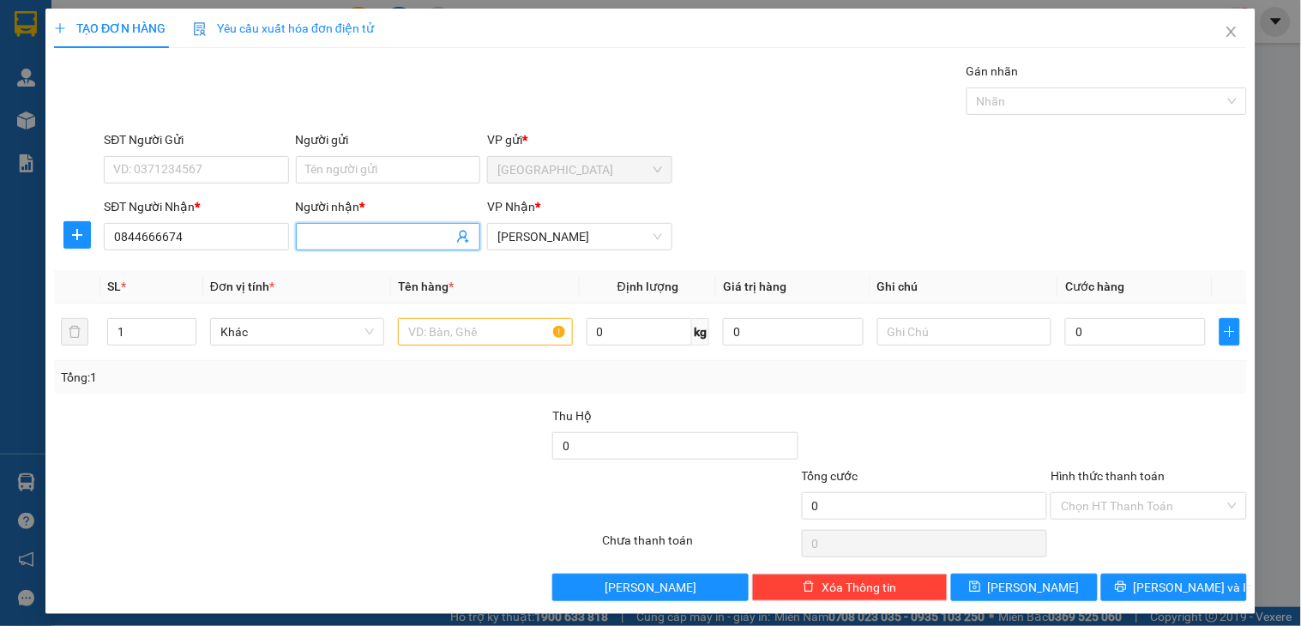
click at [322, 230] on input "Người nhận *" at bounding box center [379, 236] width 147 height 19
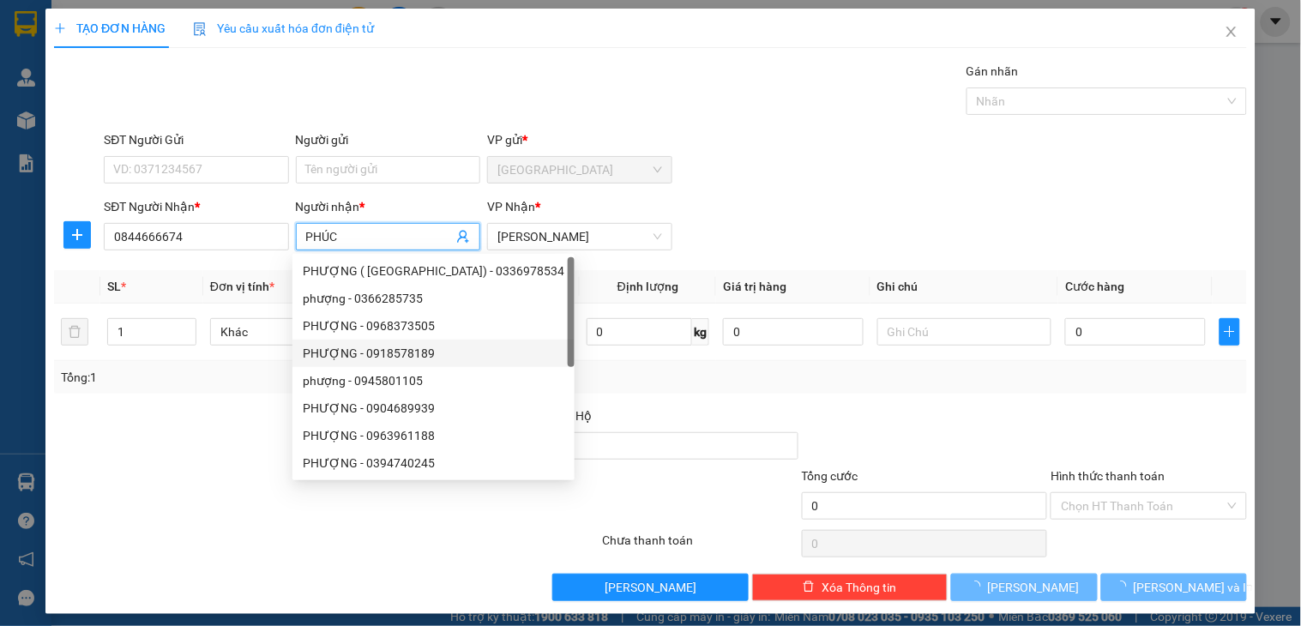
type input "PHÚC"
click at [724, 401] on div "Transit Pickup Surcharge Ids Transit Deliver Surcharge Ids Transit Deliver Surc…" at bounding box center [650, 331] width 1193 height 539
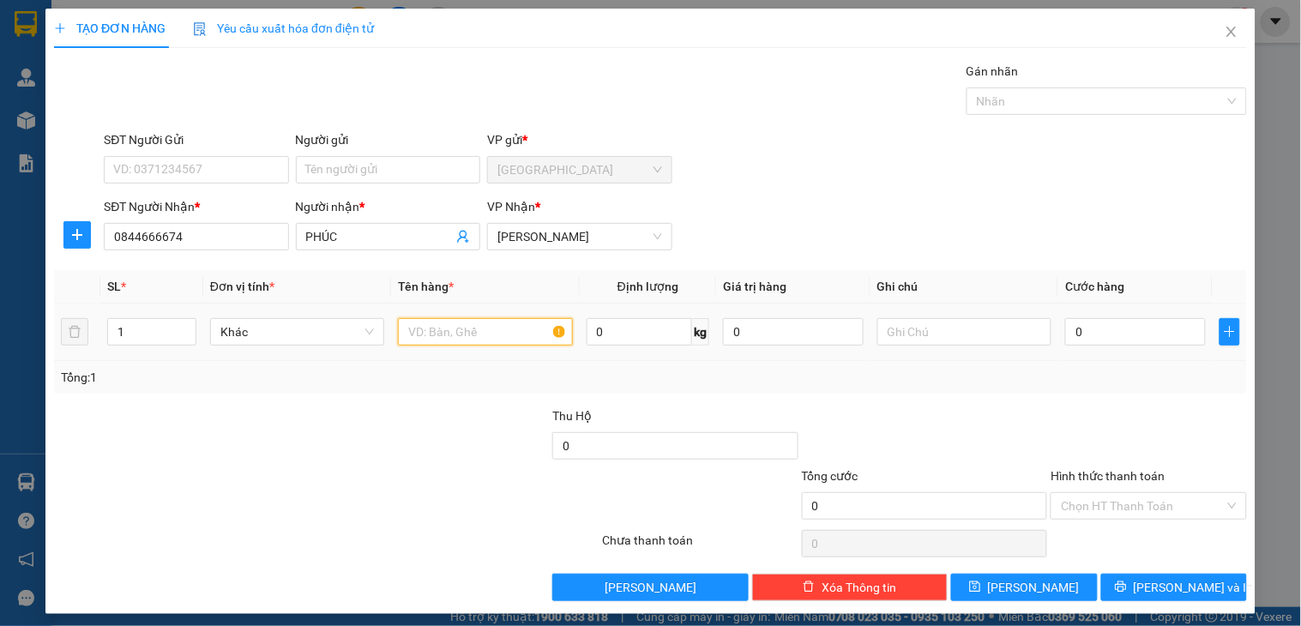
click at [449, 328] on input "text" at bounding box center [485, 331] width 174 height 27
type input "1 CỤC BÓNG ĐT"
click at [1109, 313] on td "0" at bounding box center [1135, 332] width 154 height 57
click at [1104, 328] on input "0" at bounding box center [1135, 331] width 141 height 27
type input "4"
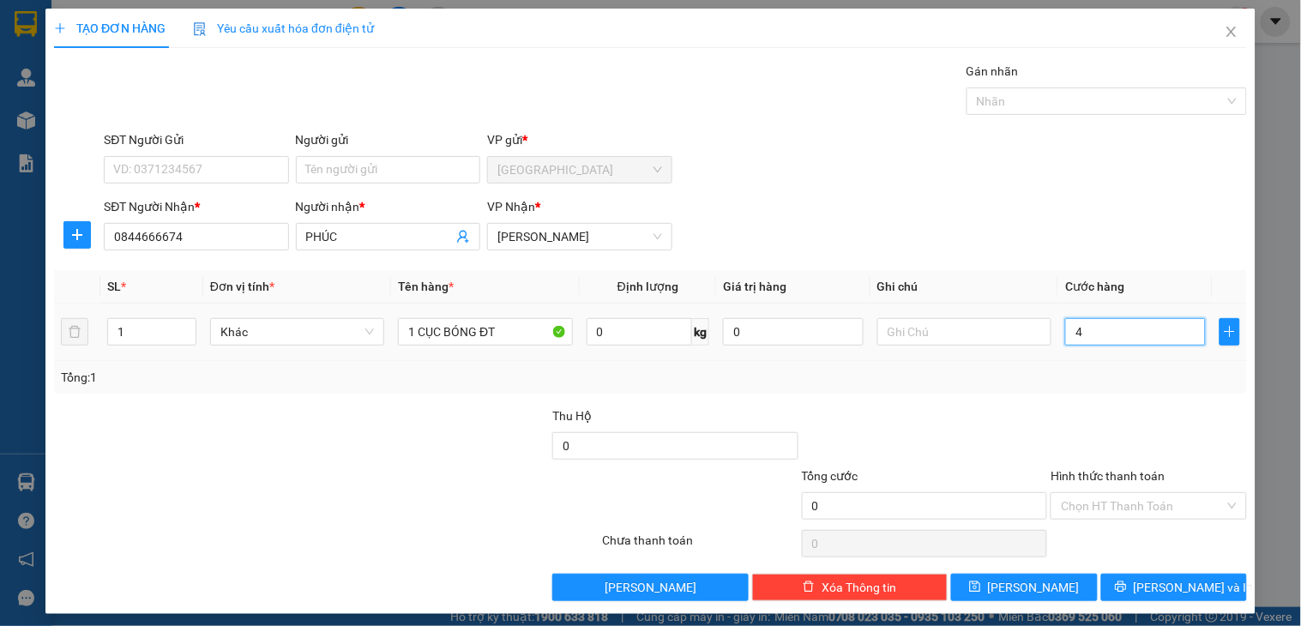
type input "4"
type input "40"
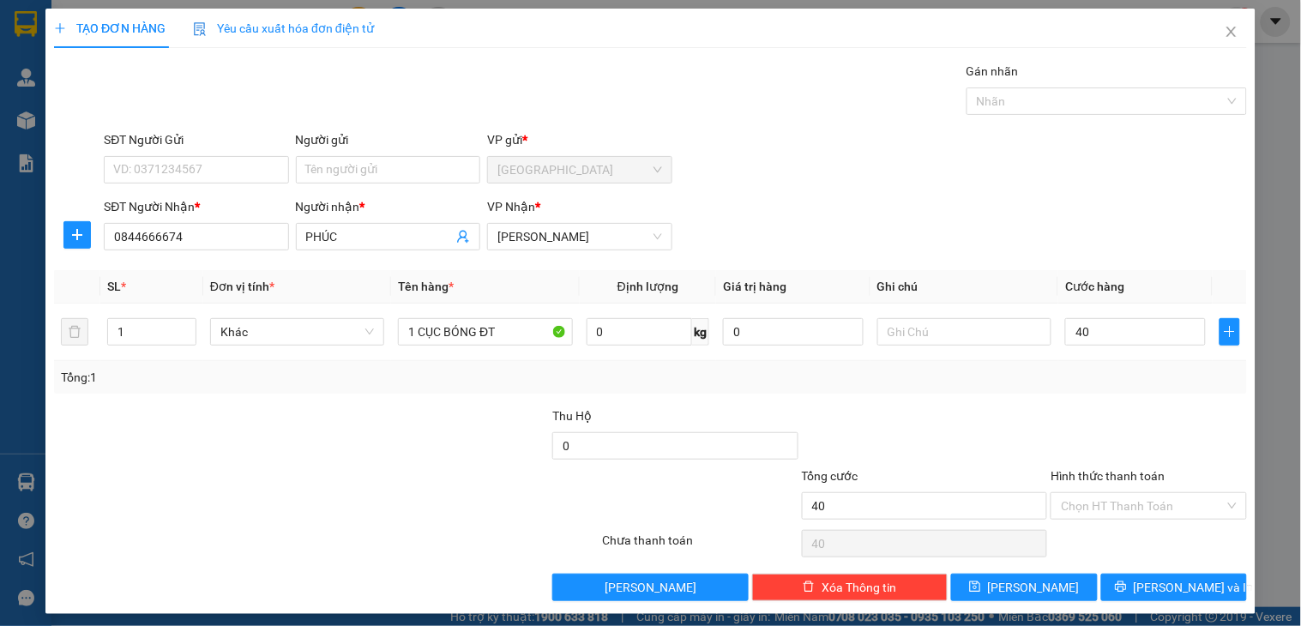
type input "40.000"
click at [1033, 132] on div "SĐT Người Gửi VD: 0371234567 Người gửi Tên người gửi VP gửi * Sài Gòn" at bounding box center [675, 160] width 1150 height 60
click at [1124, 503] on input "Hình thức thanh toán" at bounding box center [1142, 506] width 163 height 26
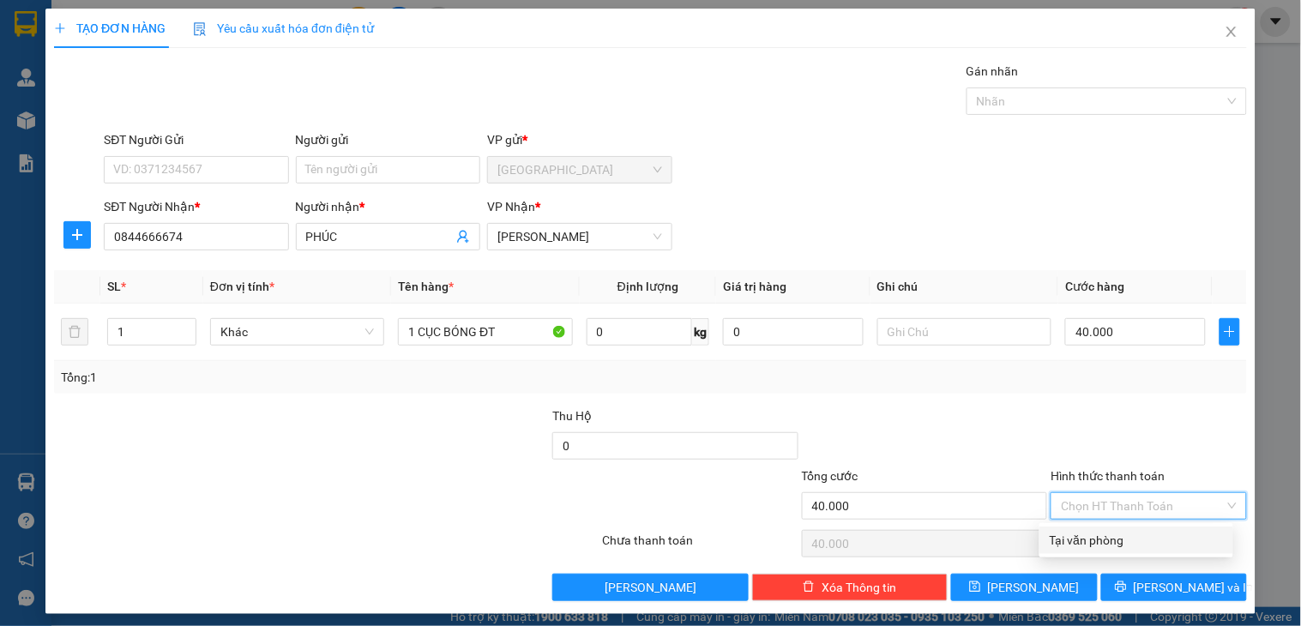
click at [1106, 541] on div "Tại văn phòng" at bounding box center [1136, 540] width 173 height 19
drag, startPoint x: 1107, startPoint y: 504, endPoint x: 1153, endPoint y: 516, distance: 47.0
click at [1111, 504] on span "Tại văn phòng" at bounding box center [1148, 506] width 175 height 26
type input "40.000"
click at [1152, 444] on div at bounding box center [1148, 437] width 199 height 60
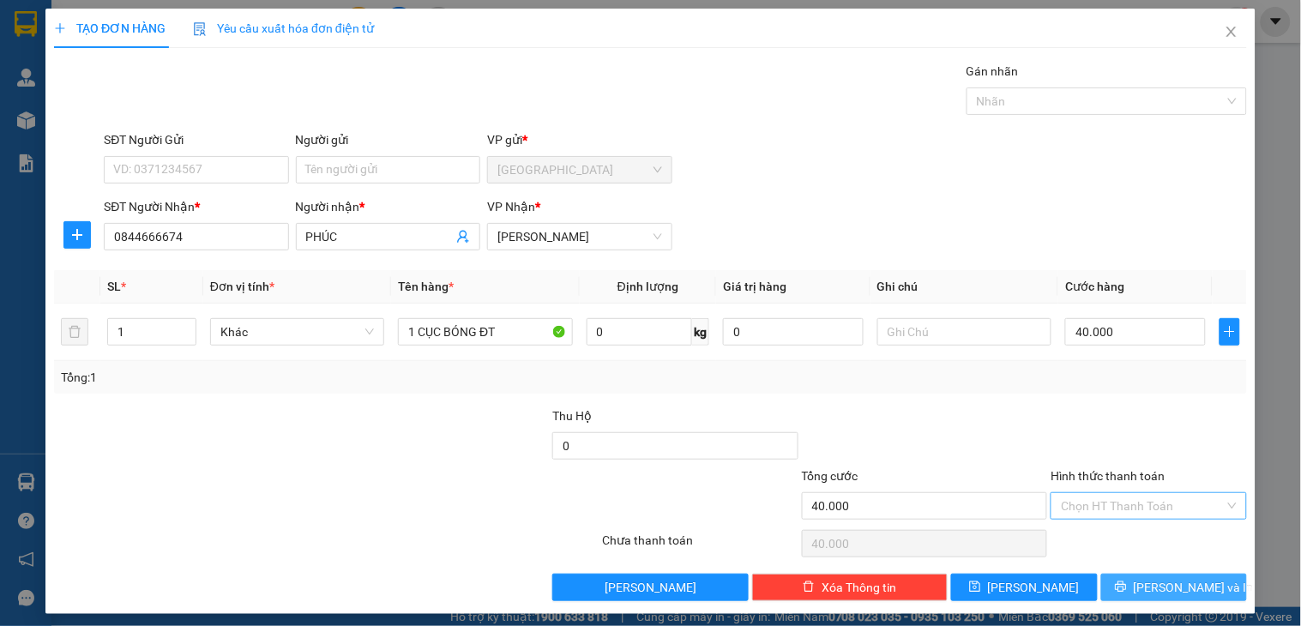
click at [1165, 592] on span "[PERSON_NAME] và In" at bounding box center [1194, 587] width 120 height 19
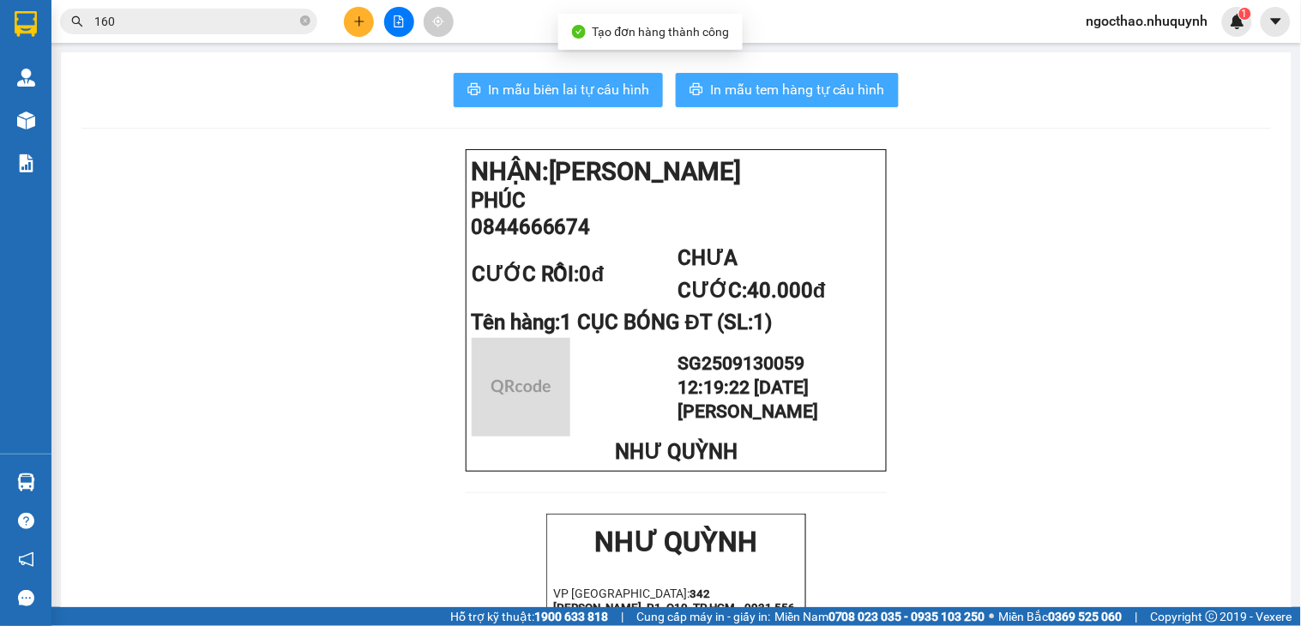
drag, startPoint x: 774, startPoint y: 94, endPoint x: 528, endPoint y: 94, distance: 246.2
click at [528, 94] on div "In mẫu biên lai tự cấu hình In mẫu tem hàng tự cấu hình" at bounding box center [676, 90] width 1190 height 34
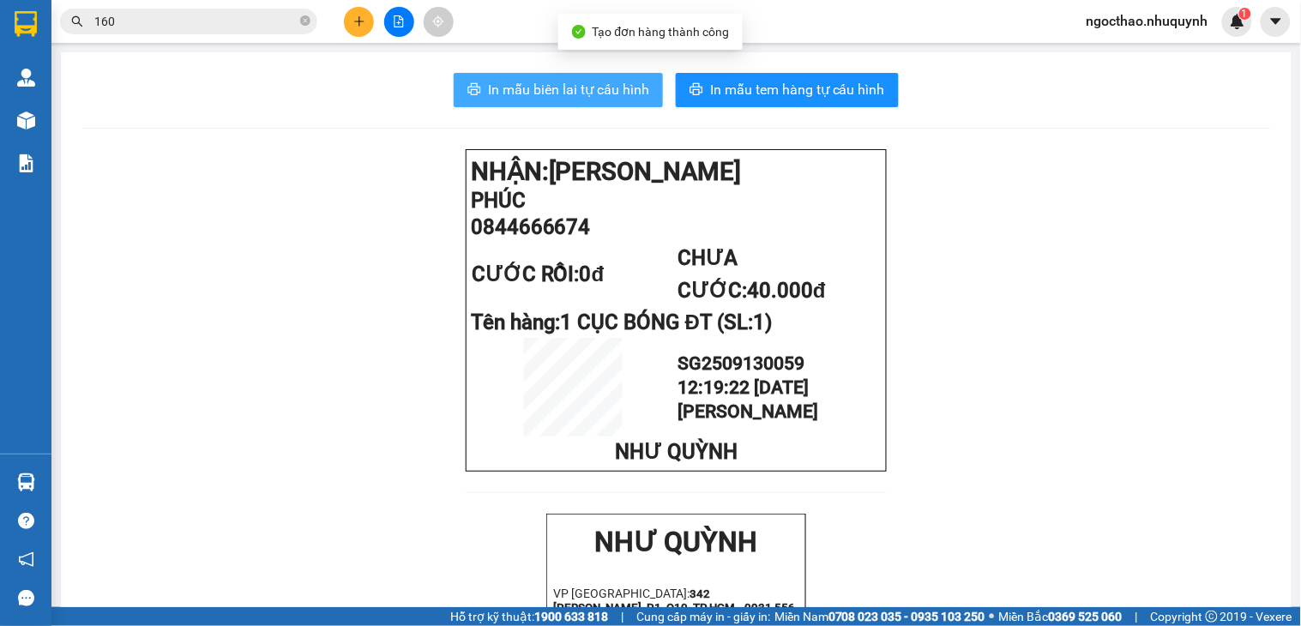
click at [528, 94] on span "In mẫu biên lai tự cấu hình" at bounding box center [568, 89] width 161 height 21
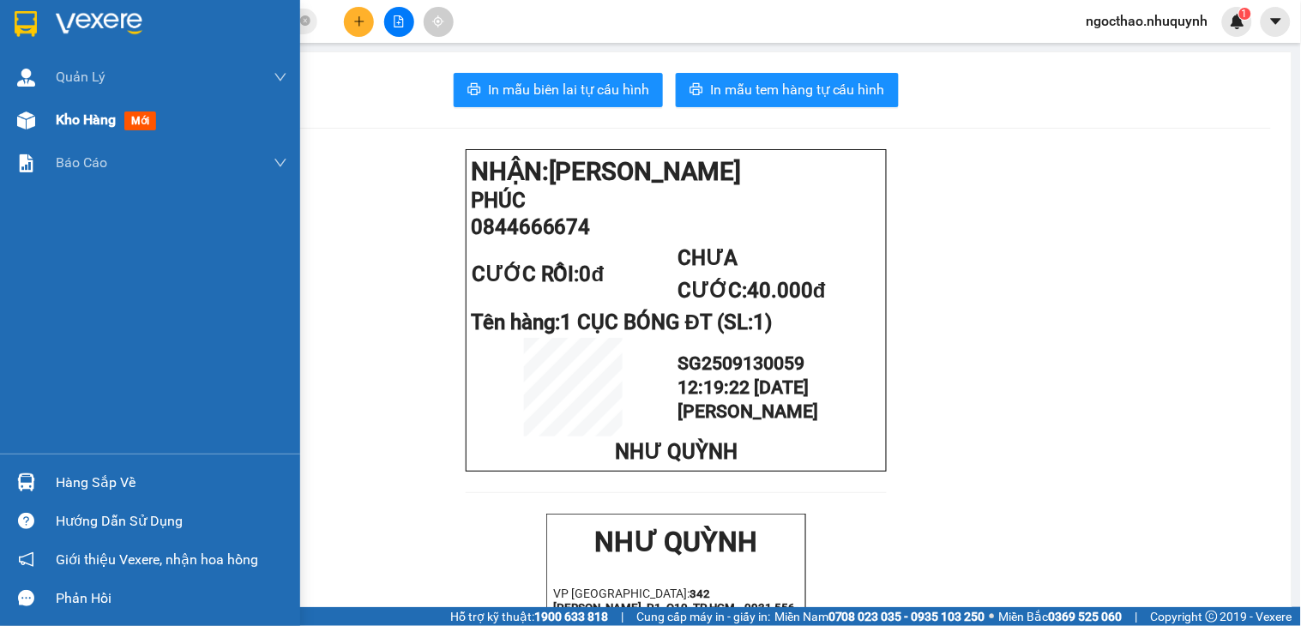
click at [70, 114] on span "Kho hàng" at bounding box center [86, 119] width 60 height 16
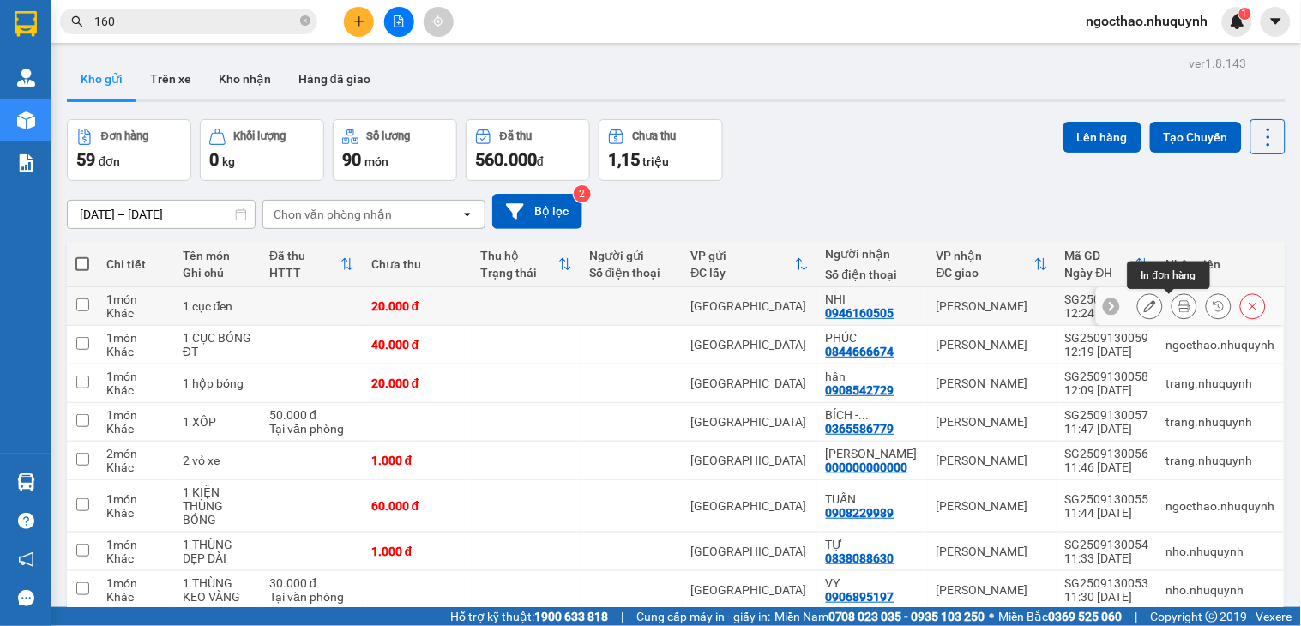
click at [1178, 310] on icon at bounding box center [1184, 306] width 12 height 12
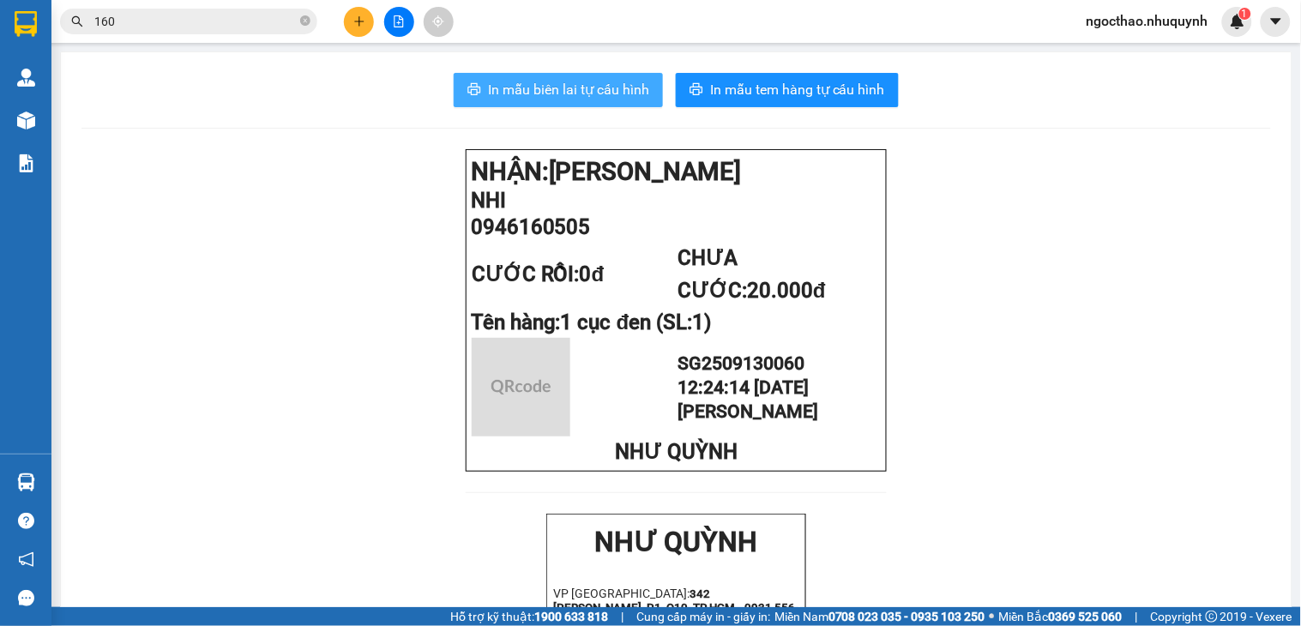
drag, startPoint x: 525, startPoint y: 70, endPoint x: 544, endPoint y: 81, distance: 21.9
drag, startPoint x: 544, startPoint y: 81, endPoint x: 946, endPoint y: 166, distance: 411.1
click at [554, 87] on span "In mẫu biên lai tự cấu hình" at bounding box center [568, 89] width 161 height 21
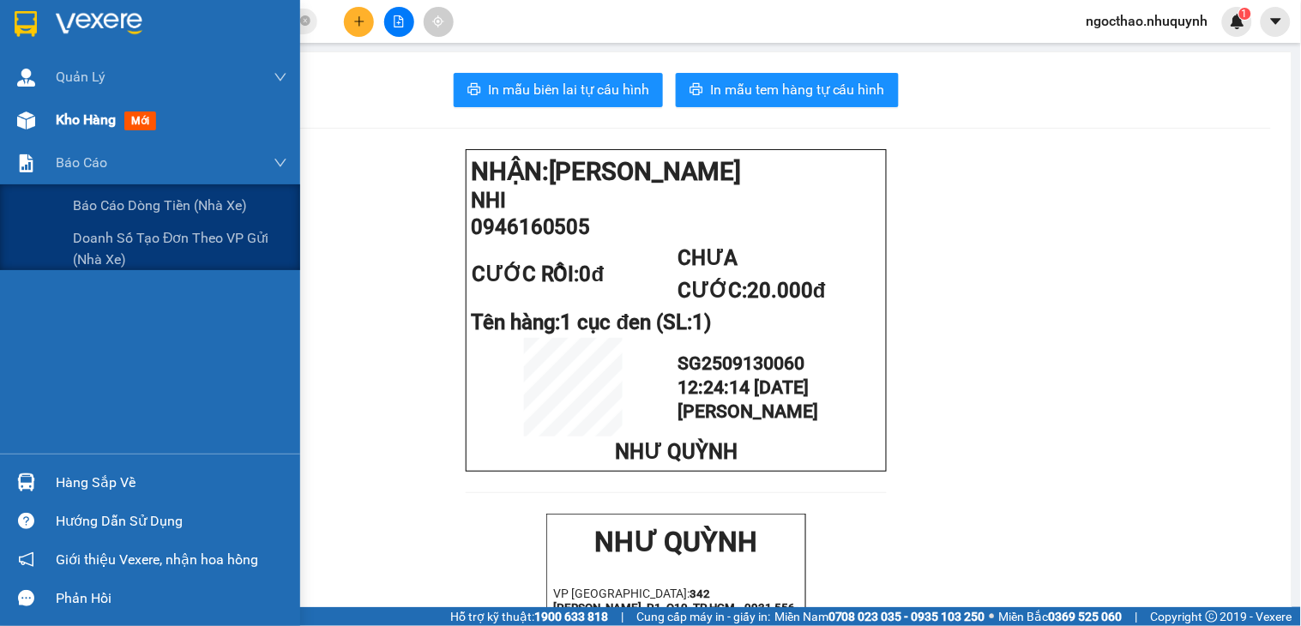
click at [39, 126] on div at bounding box center [26, 120] width 30 height 30
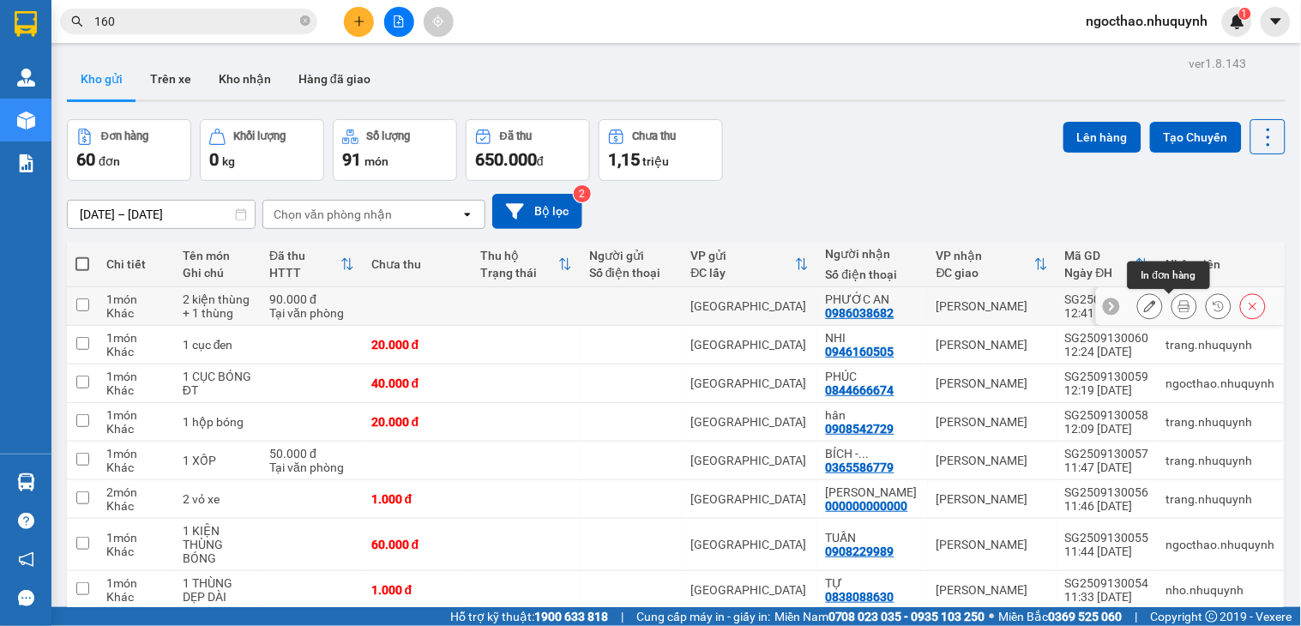
click at [1178, 305] on icon at bounding box center [1184, 306] width 12 height 12
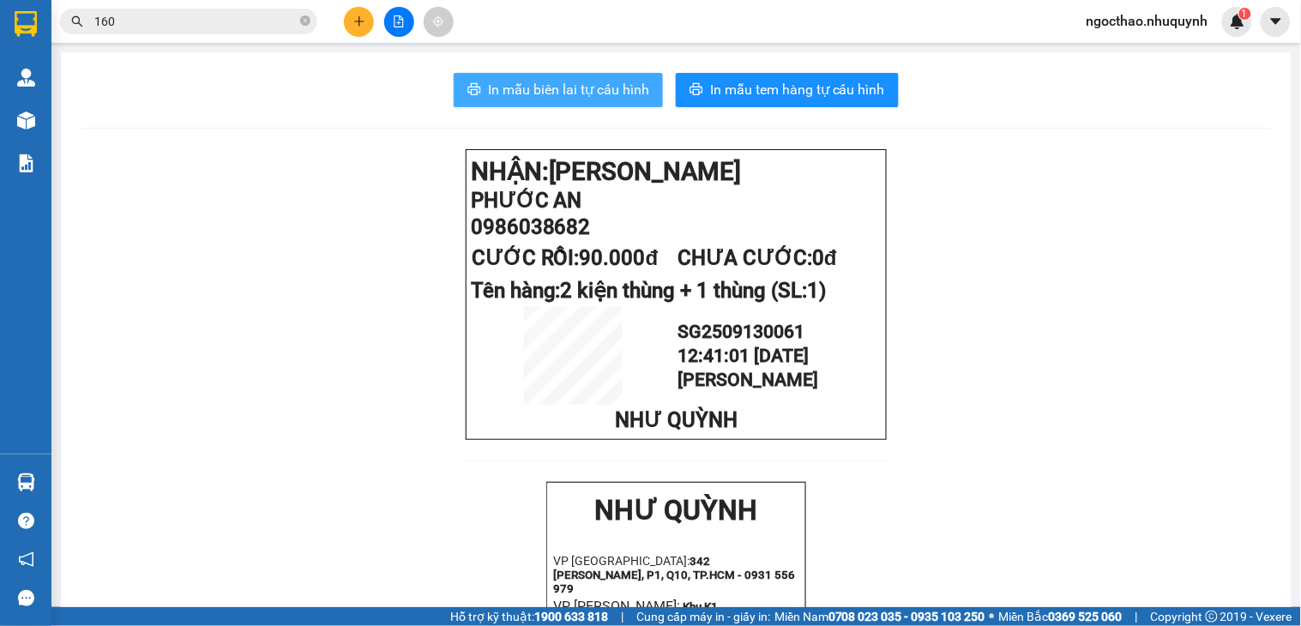
click at [628, 93] on span "In mẫu biên lai tự cấu hình" at bounding box center [568, 89] width 161 height 21
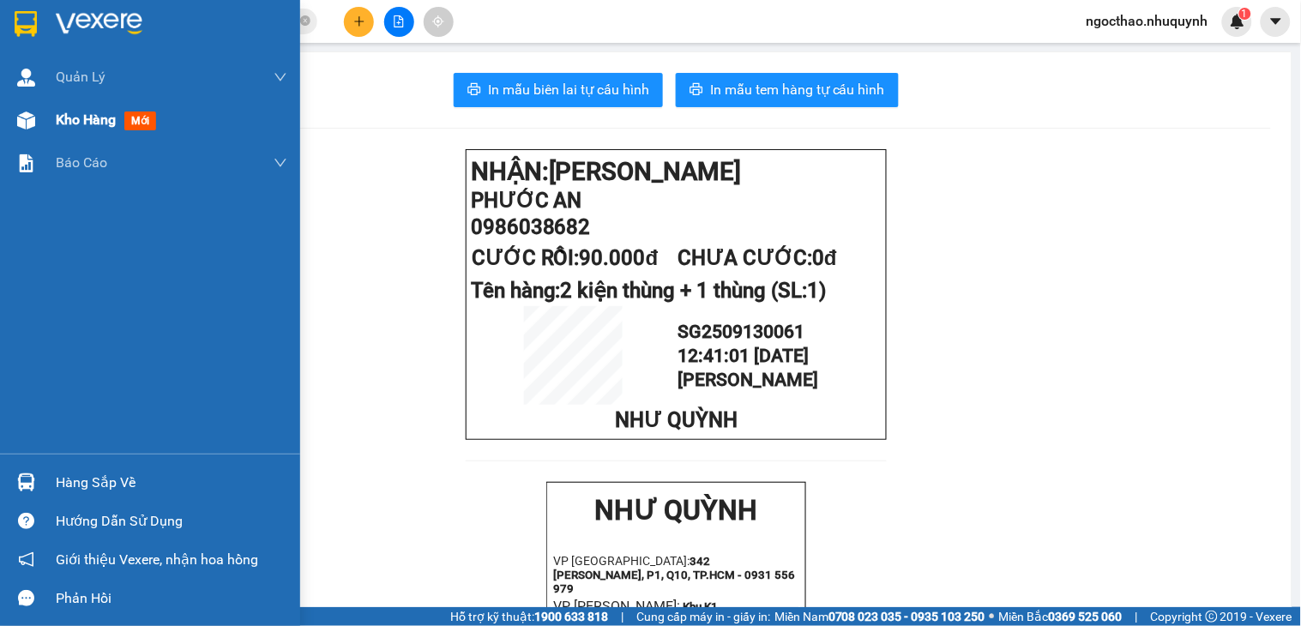
click at [77, 132] on div "Kho hàng mới" at bounding box center [172, 120] width 232 height 43
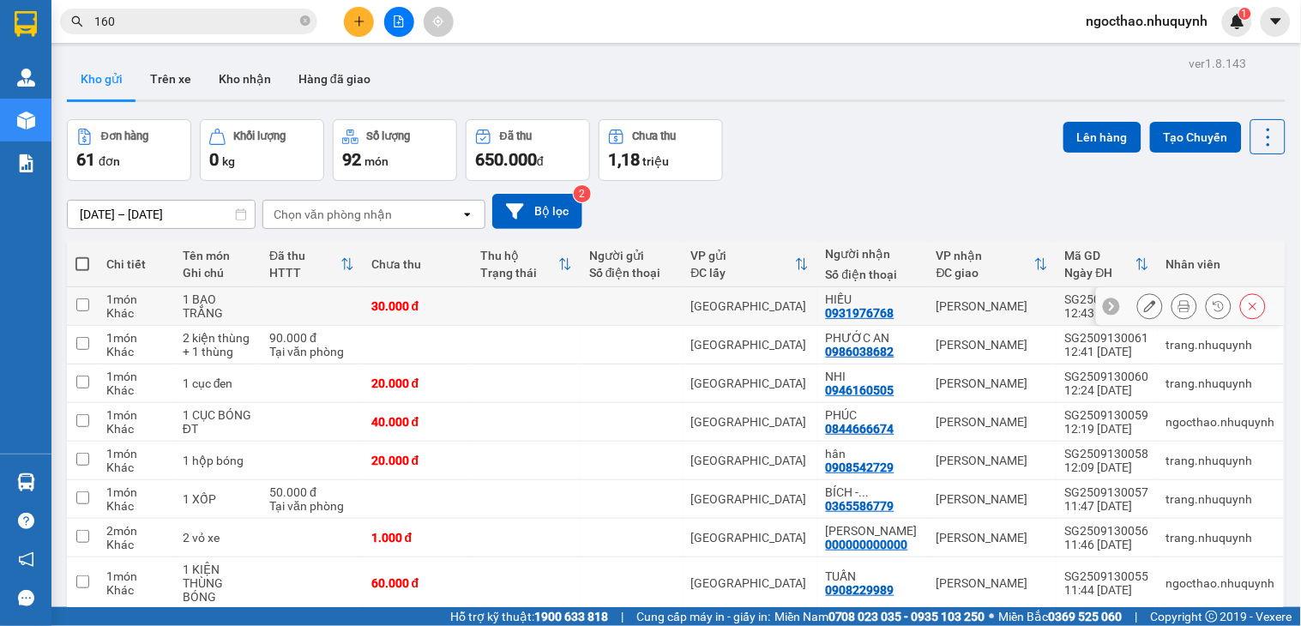
drag, startPoint x: 1152, startPoint y: 303, endPoint x: 1182, endPoint y: 305, distance: 30.1
click at [1153, 304] on div at bounding box center [1201, 306] width 129 height 26
click at [1182, 306] on div at bounding box center [1201, 306] width 129 height 26
click at [1178, 307] on icon at bounding box center [1184, 306] width 12 height 12
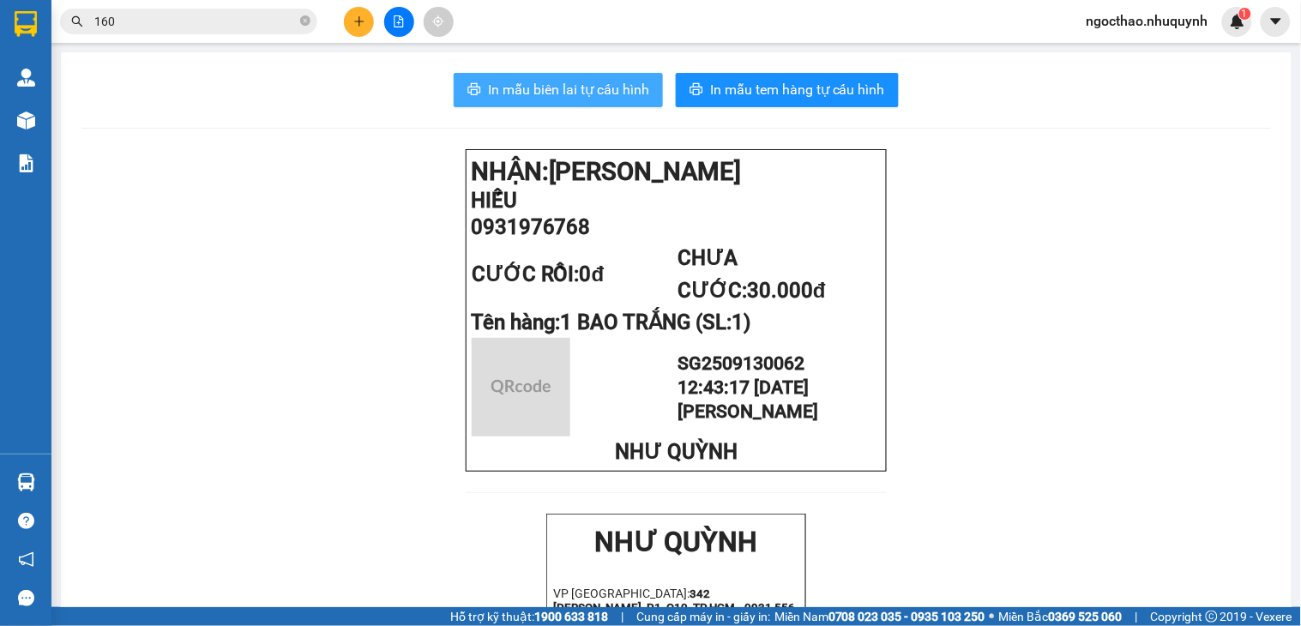
drag, startPoint x: 614, startPoint y: 97, endPoint x: 699, endPoint y: 142, distance: 96.3
click at [615, 96] on span "In mẫu biên lai tự cấu hình" at bounding box center [568, 89] width 161 height 21
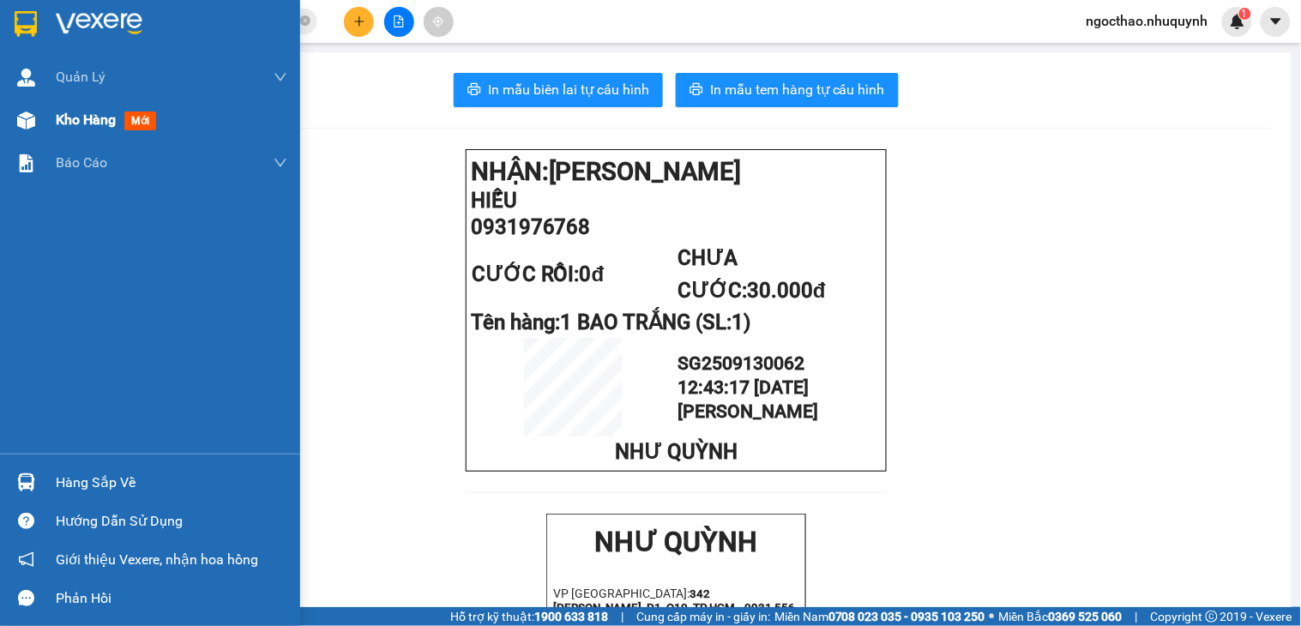
click at [90, 128] on span "Kho hàng" at bounding box center [86, 119] width 60 height 16
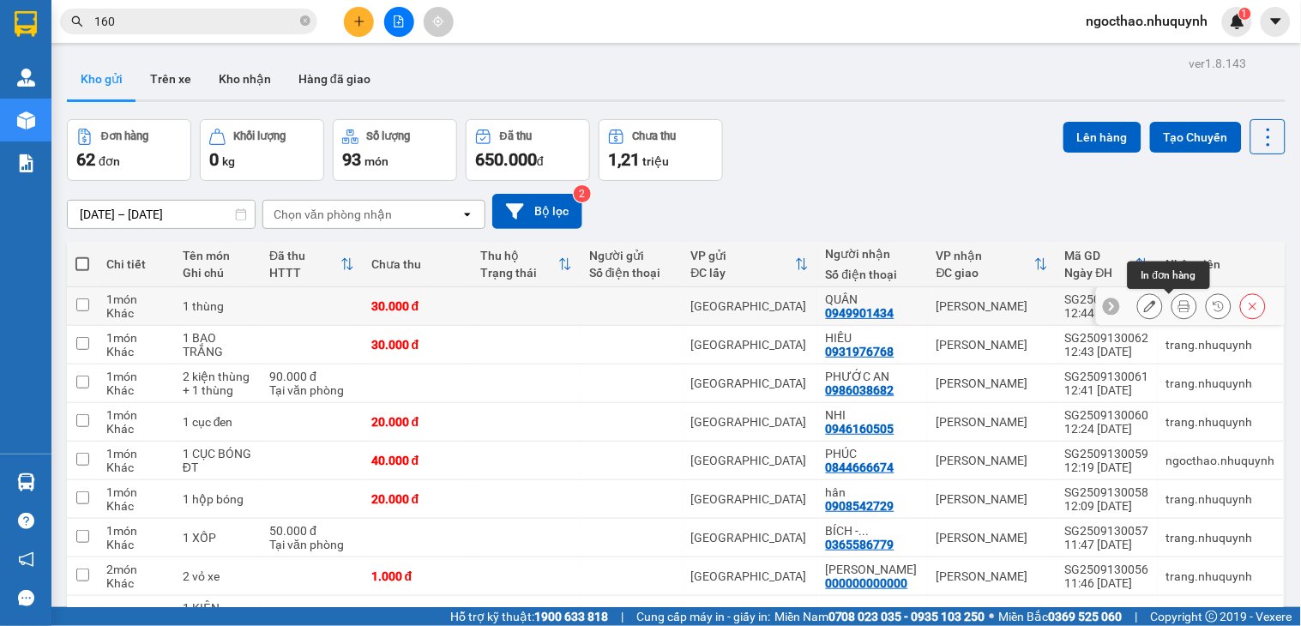
click at [1178, 307] on icon at bounding box center [1184, 306] width 12 height 12
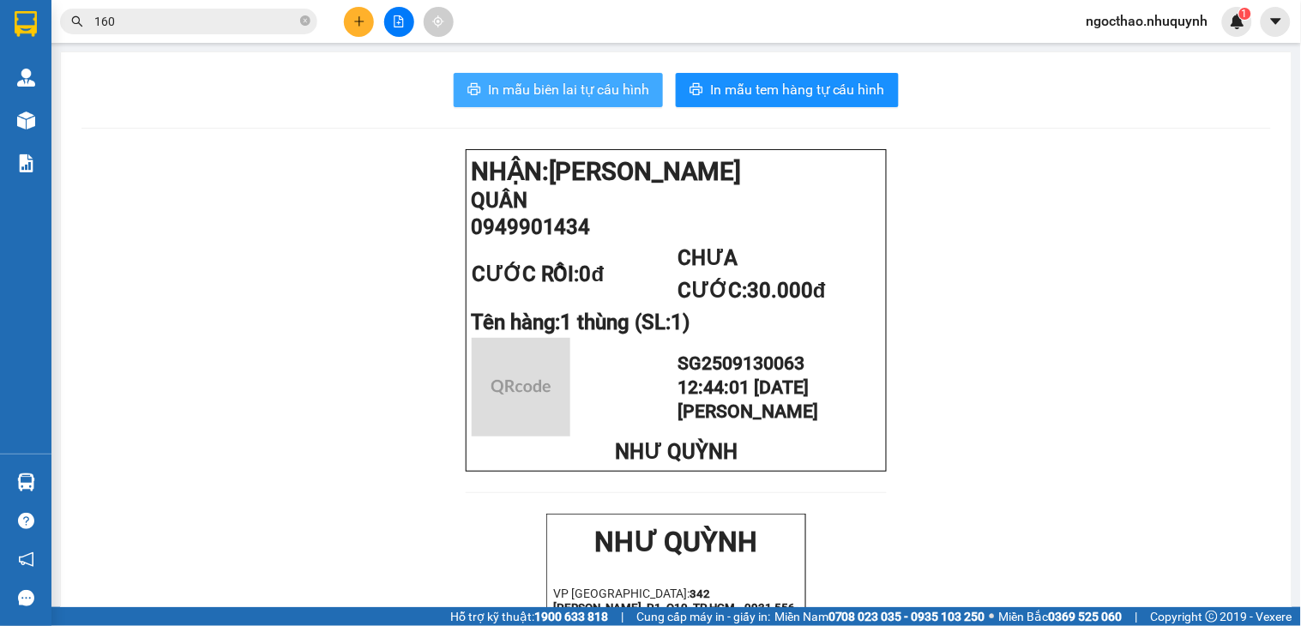
click at [560, 84] on span "In mẫu biên lai tự cấu hình" at bounding box center [568, 89] width 161 height 21
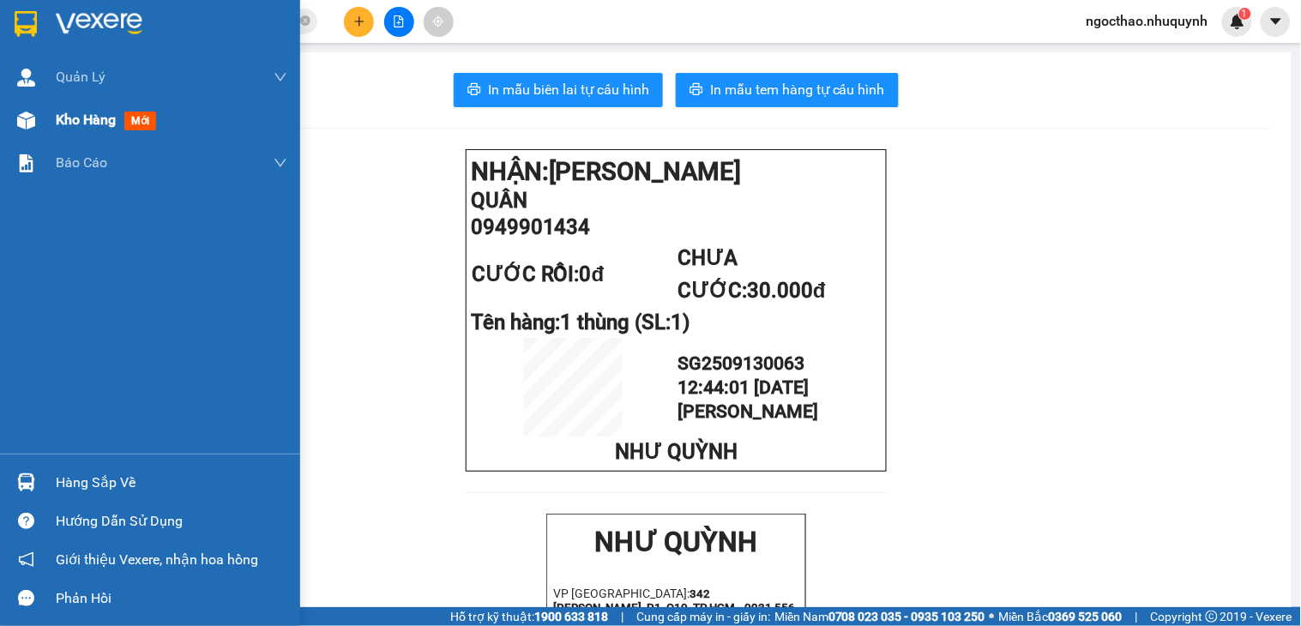
click at [100, 130] on div "Kho hàng mới" at bounding box center [109, 119] width 107 height 21
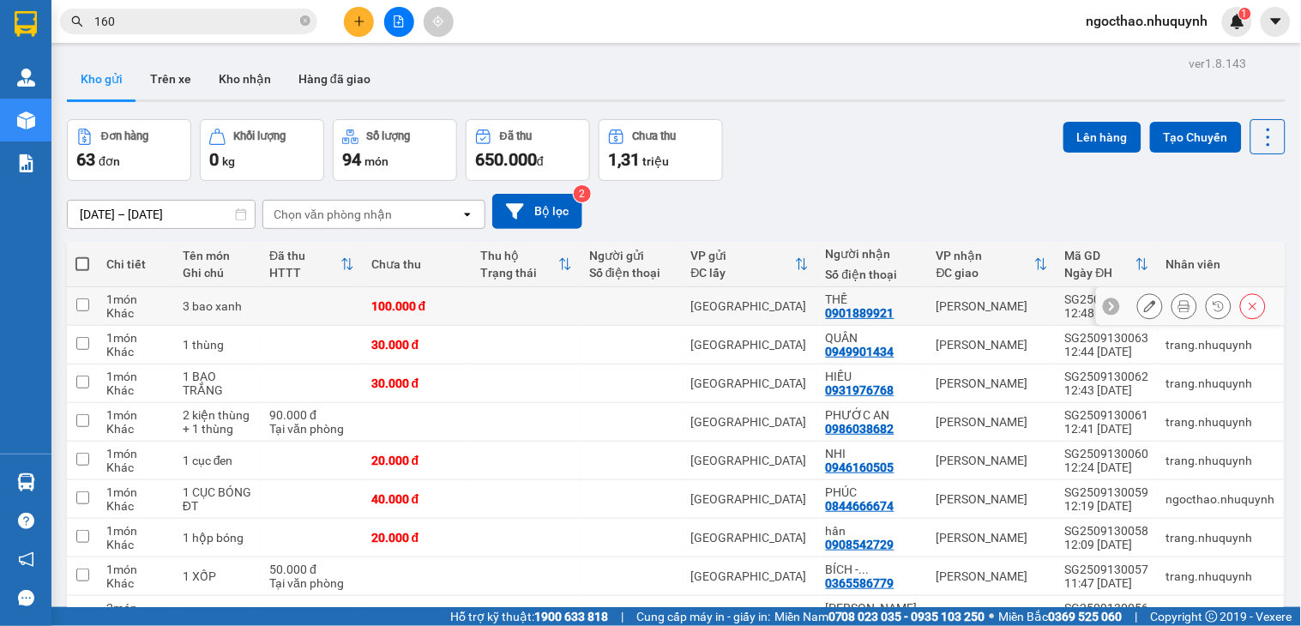
click at [1172, 307] on div at bounding box center [1185, 306] width 26 height 26
click at [1178, 304] on icon at bounding box center [1184, 306] width 12 height 12
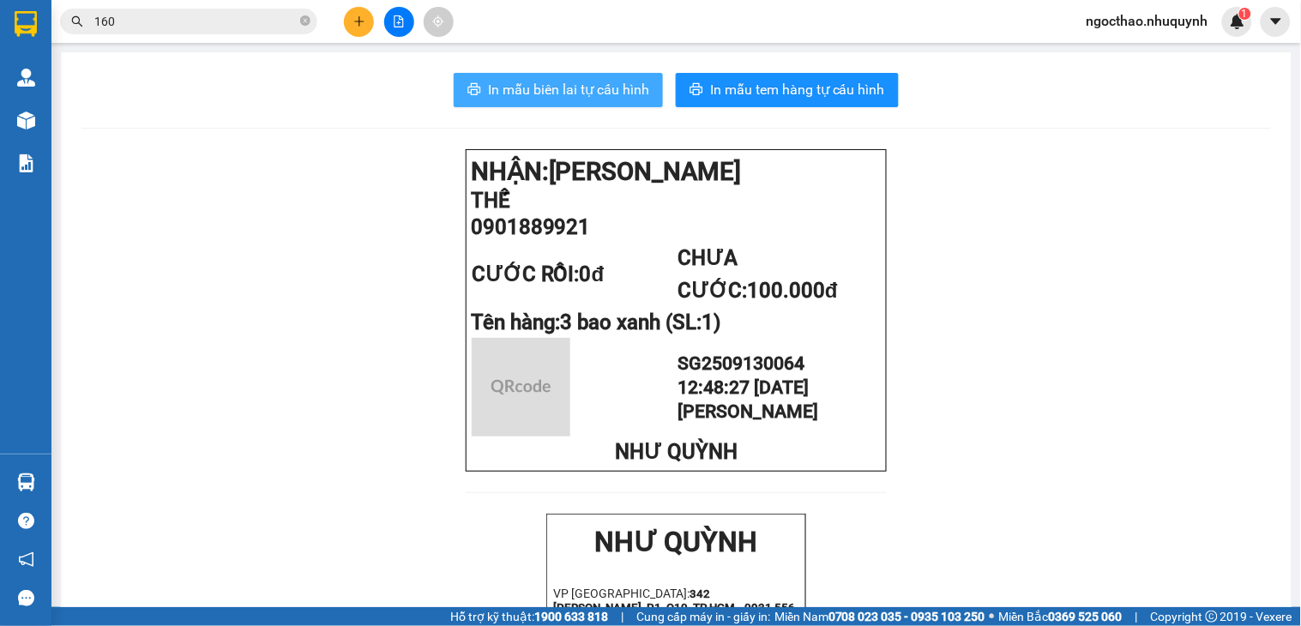
drag, startPoint x: 527, startPoint y: 86, endPoint x: 674, endPoint y: 136, distance: 154.9
click at [536, 88] on span "In mẫu biên lai tự cấu hình" at bounding box center [568, 89] width 161 height 21
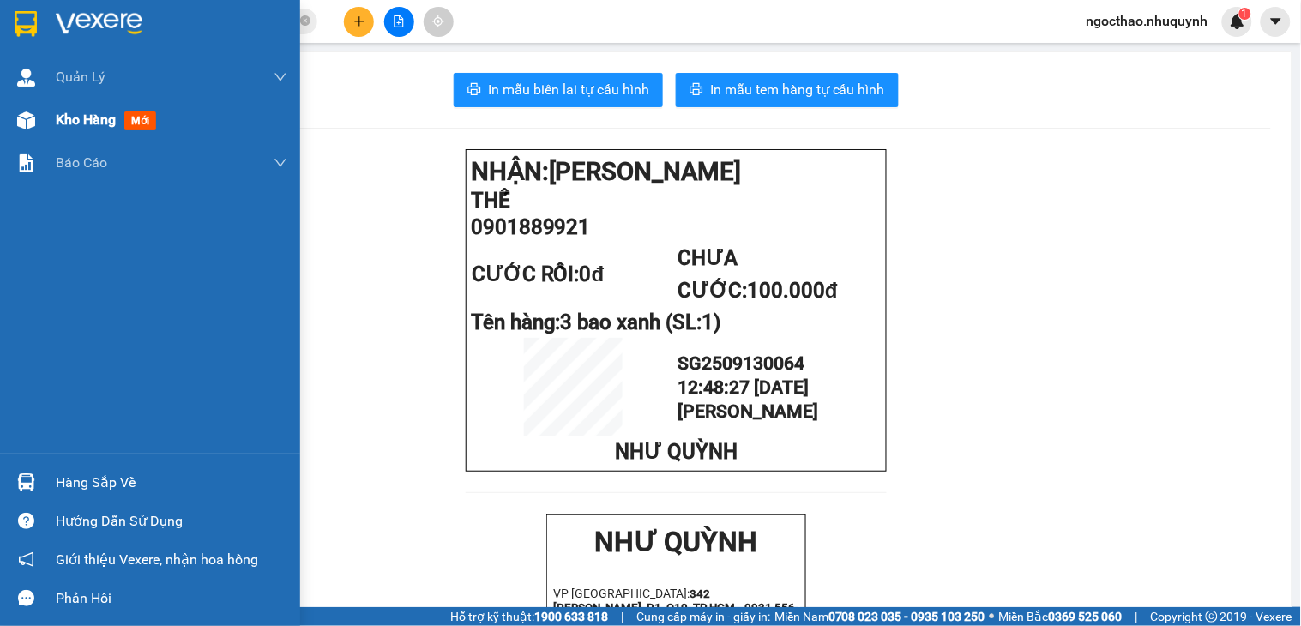
click at [67, 113] on span "Kho hàng" at bounding box center [86, 119] width 60 height 16
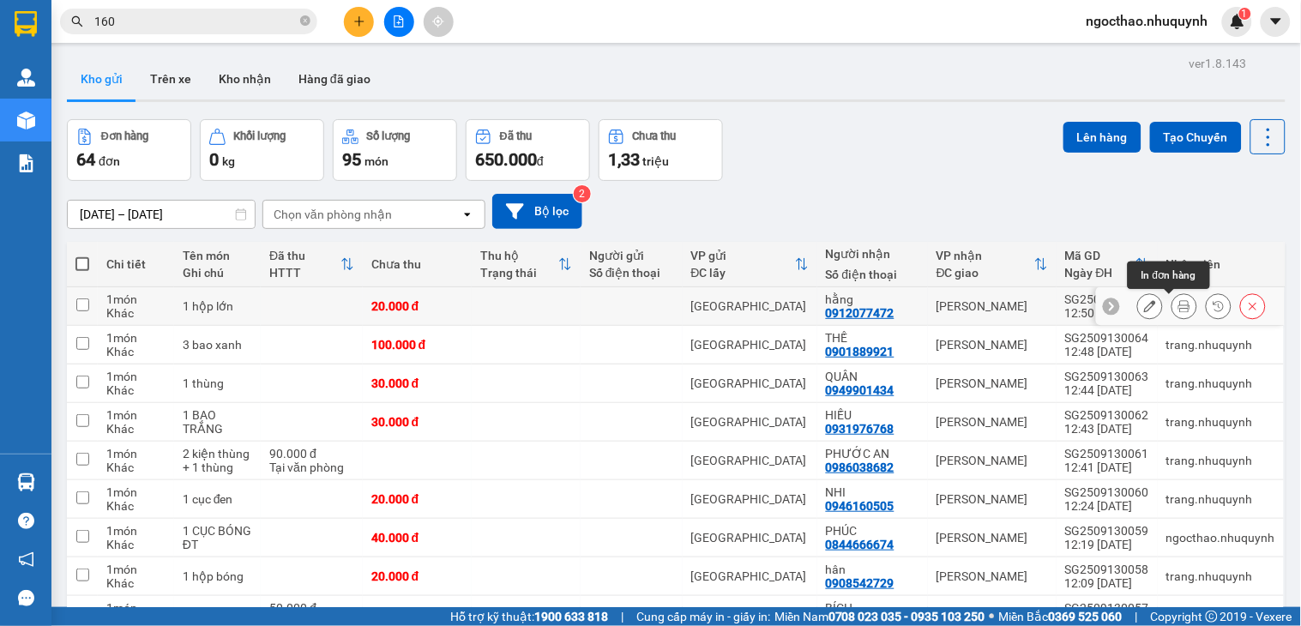
click at [1172, 298] on button at bounding box center [1184, 307] width 24 height 30
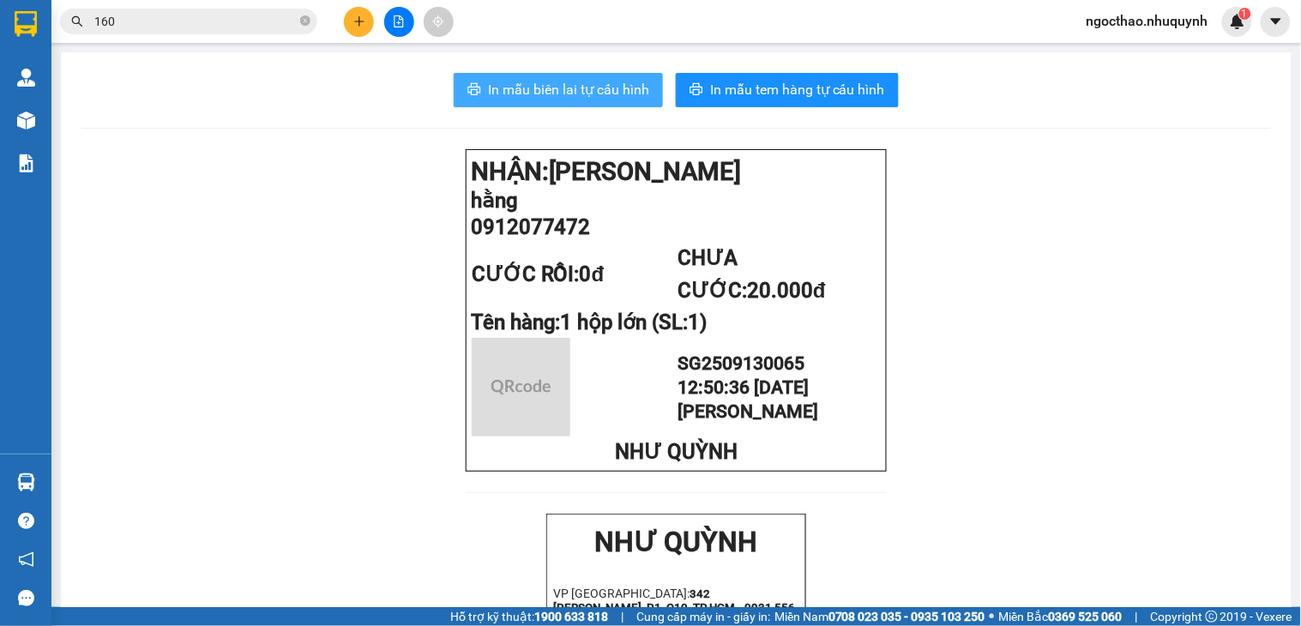
click at [600, 83] on span "In mẫu biên lai tự cấu hình" at bounding box center [568, 89] width 161 height 21
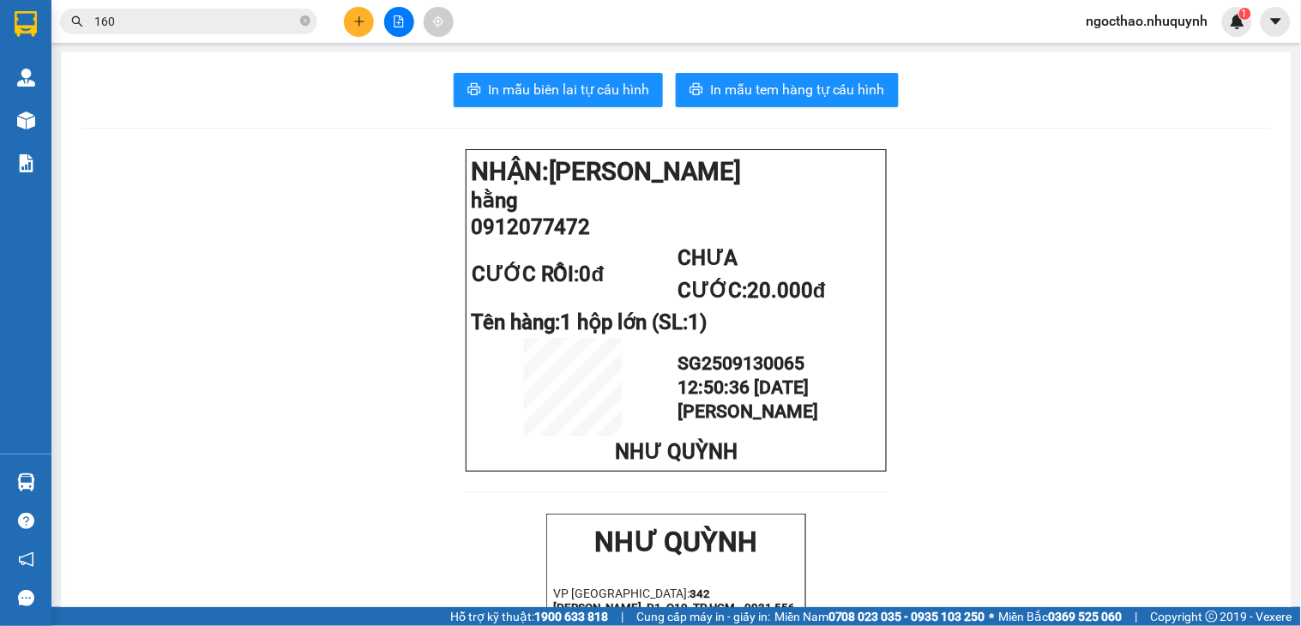
drag, startPoint x: 240, startPoint y: 304, endPoint x: 0, endPoint y: 177, distance: 272.0
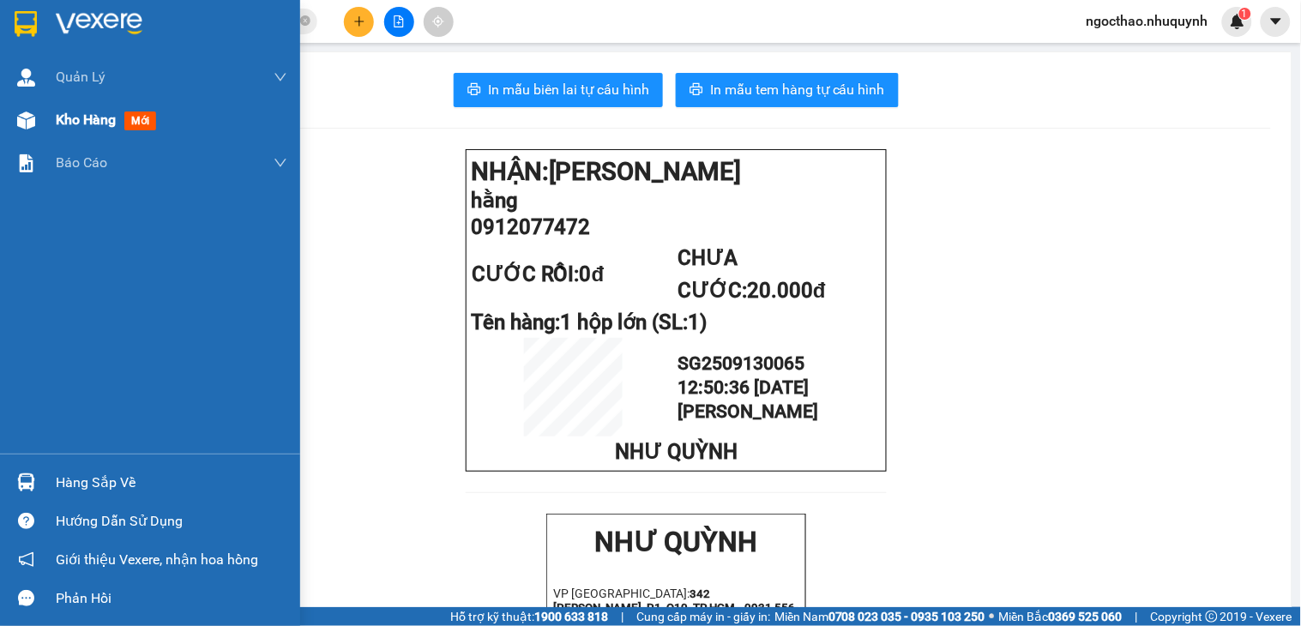
click at [58, 136] on div "Kho hàng mới" at bounding box center [172, 120] width 232 height 43
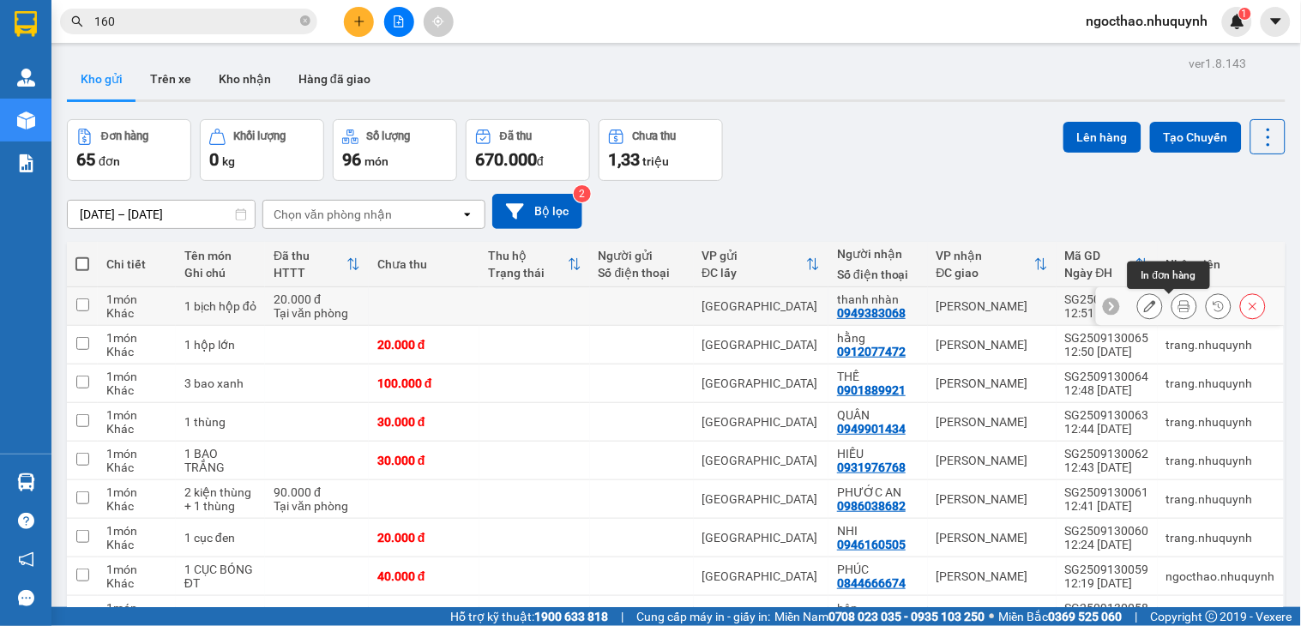
click at [1172, 305] on button at bounding box center [1184, 307] width 24 height 30
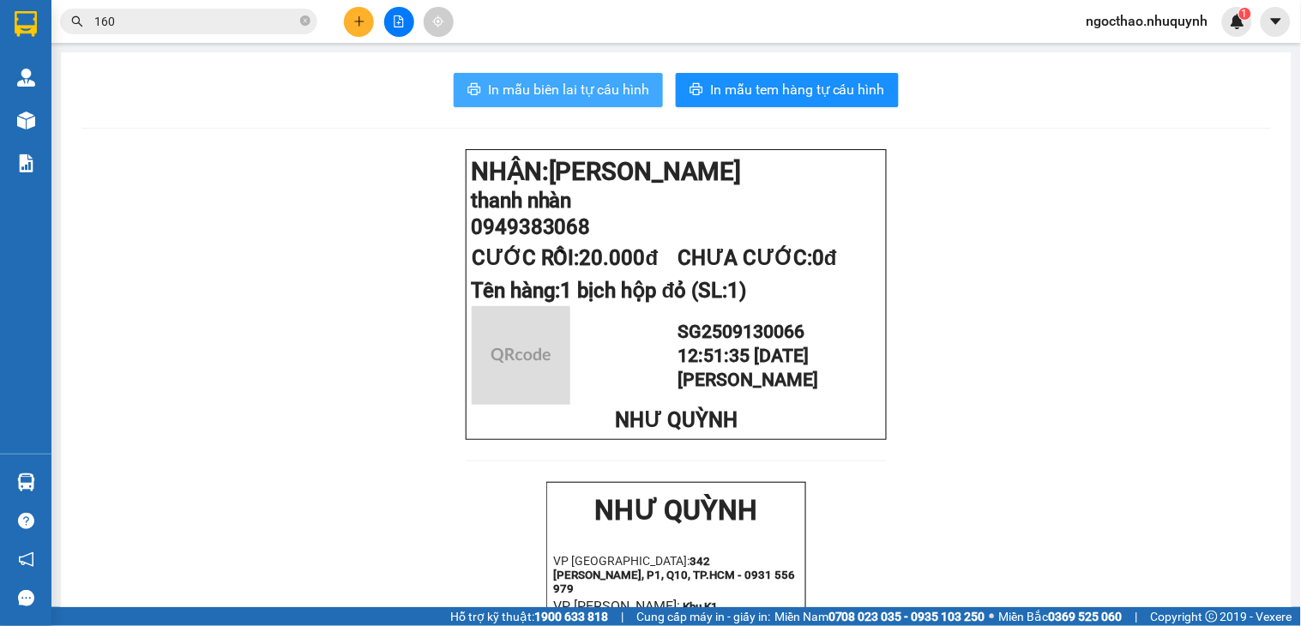
click at [566, 99] on span "In mẫu biên lai tự cấu hình" at bounding box center [568, 89] width 161 height 21
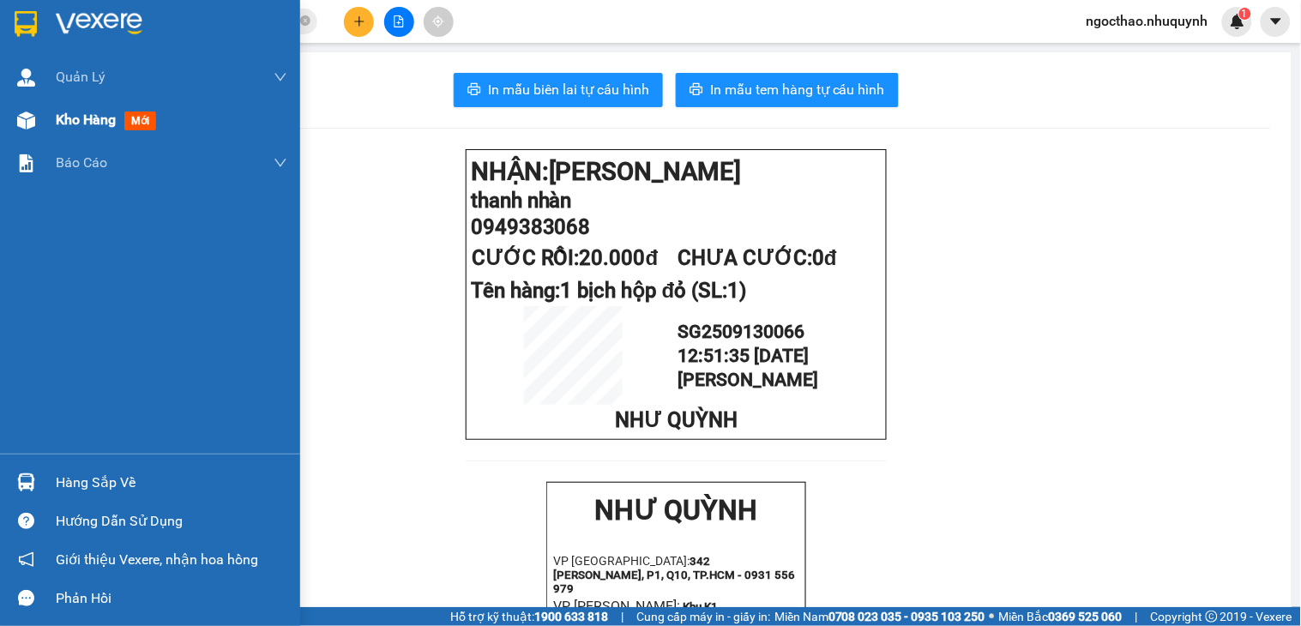
click at [75, 118] on span "Kho hàng" at bounding box center [86, 119] width 60 height 16
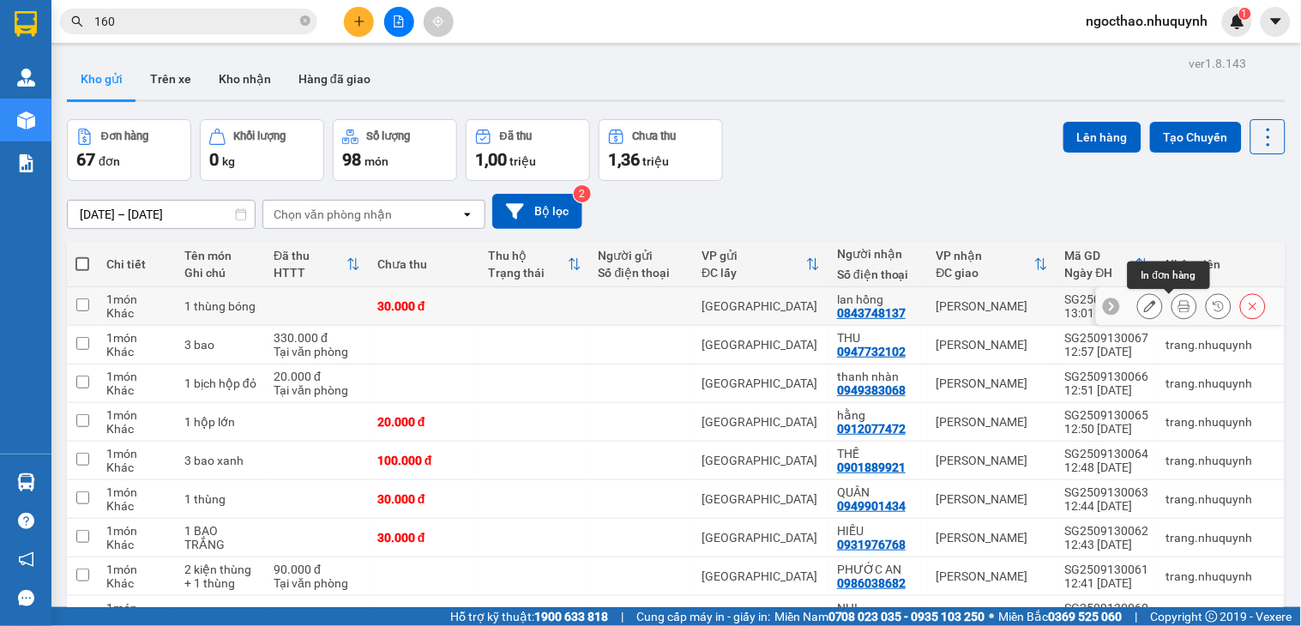
click at [1172, 310] on button at bounding box center [1184, 307] width 24 height 30
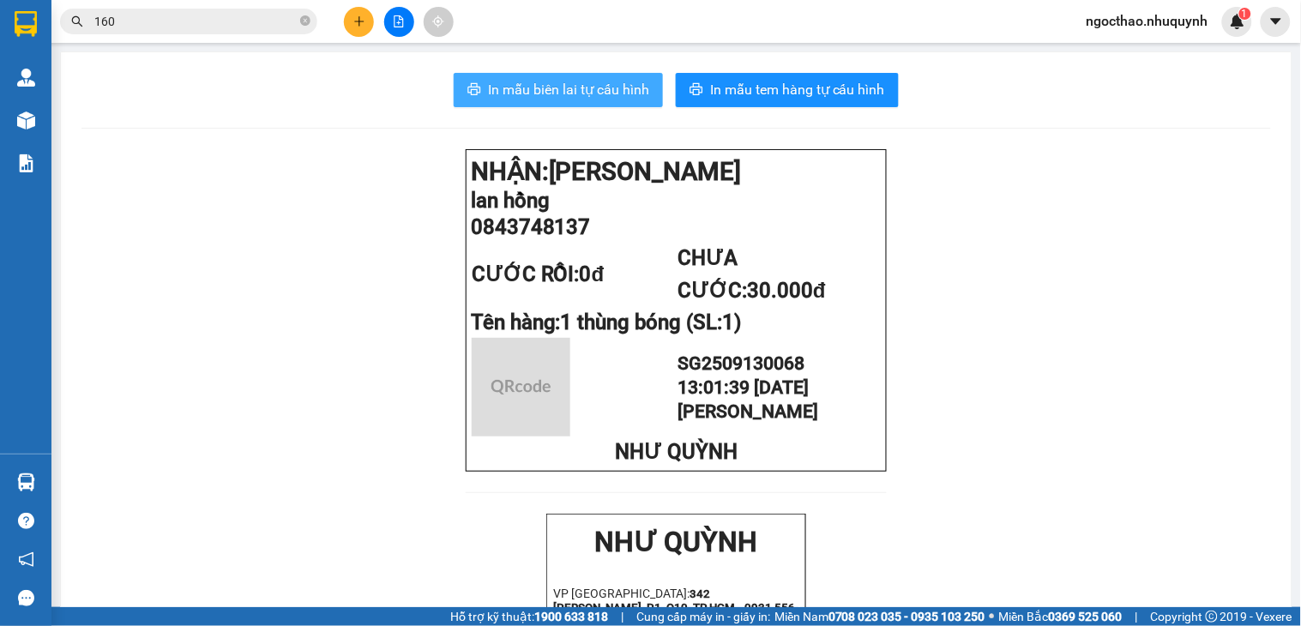
click at [627, 93] on span "In mẫu biên lai tự cấu hình" at bounding box center [568, 89] width 161 height 21
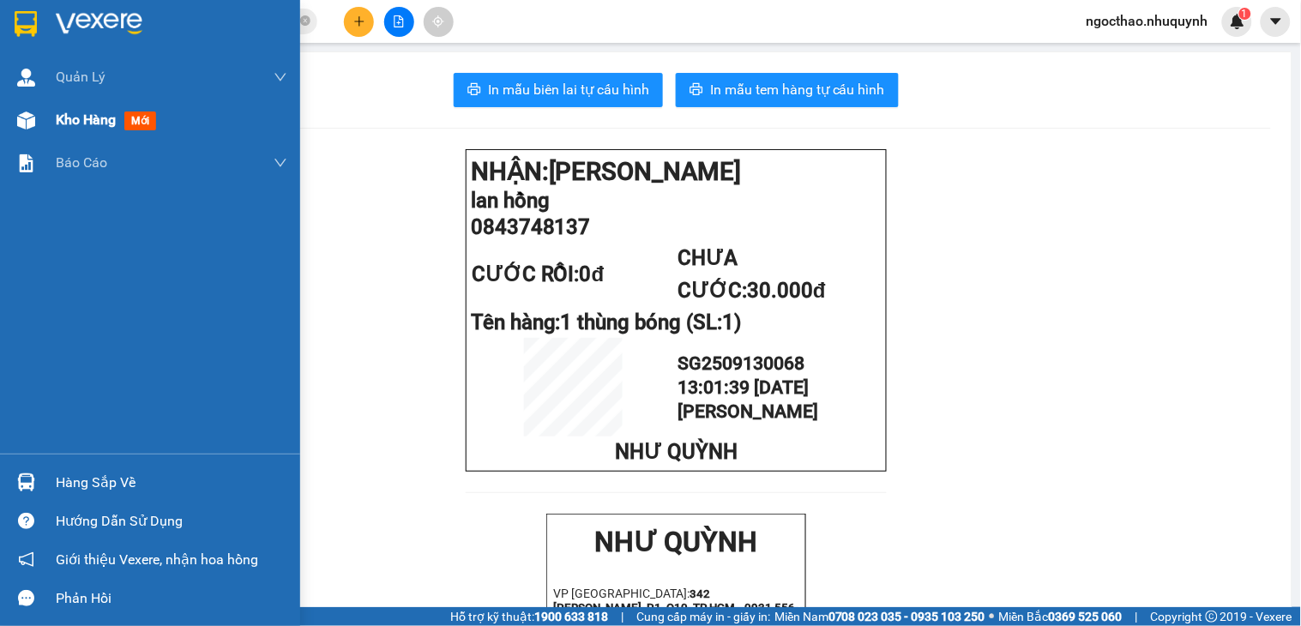
click at [31, 125] on img at bounding box center [26, 120] width 18 height 18
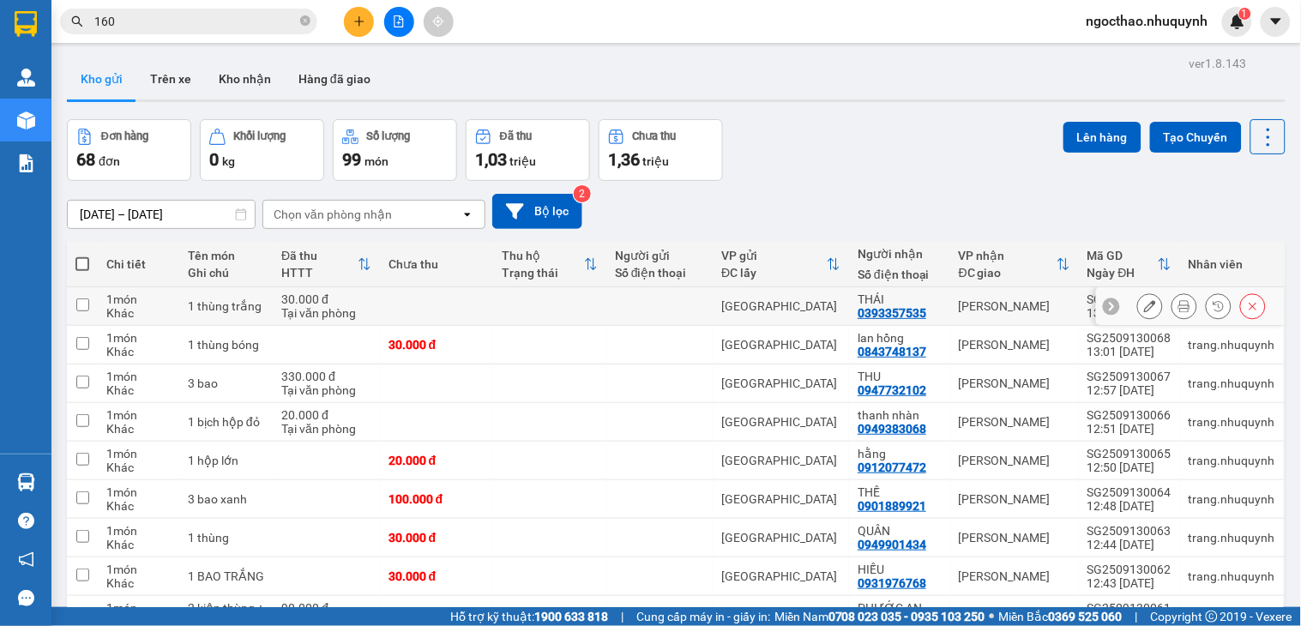
click at [1178, 310] on icon at bounding box center [1184, 306] width 12 height 12
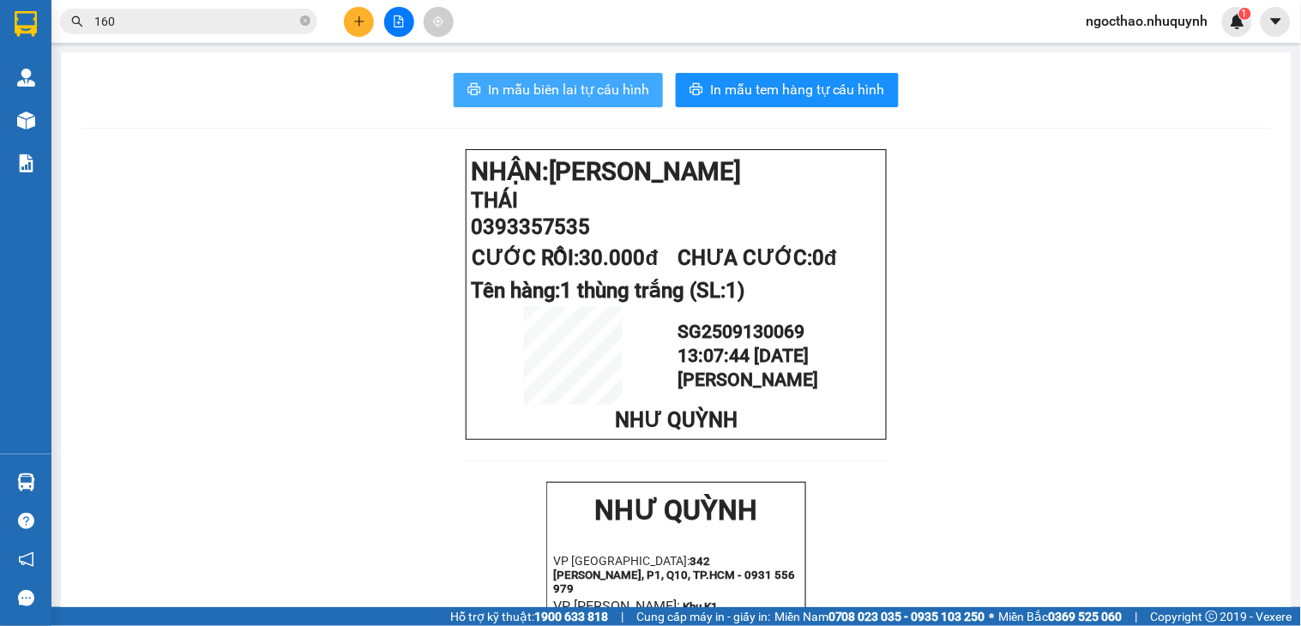
drag, startPoint x: 571, startPoint y: 92, endPoint x: 1232, endPoint y: 241, distance: 677.9
click at [575, 92] on span "In mẫu biên lai tự cấu hình" at bounding box center [568, 89] width 161 height 21
click at [172, 17] on input "160" at bounding box center [195, 21] width 202 height 19
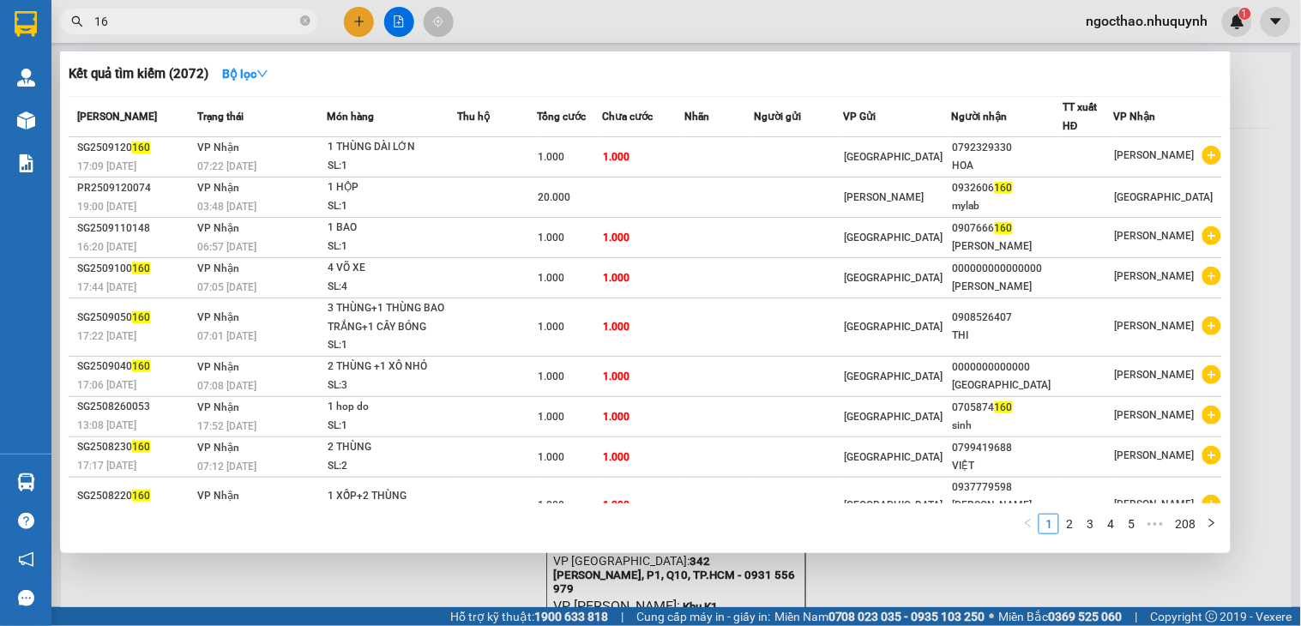
type input "1"
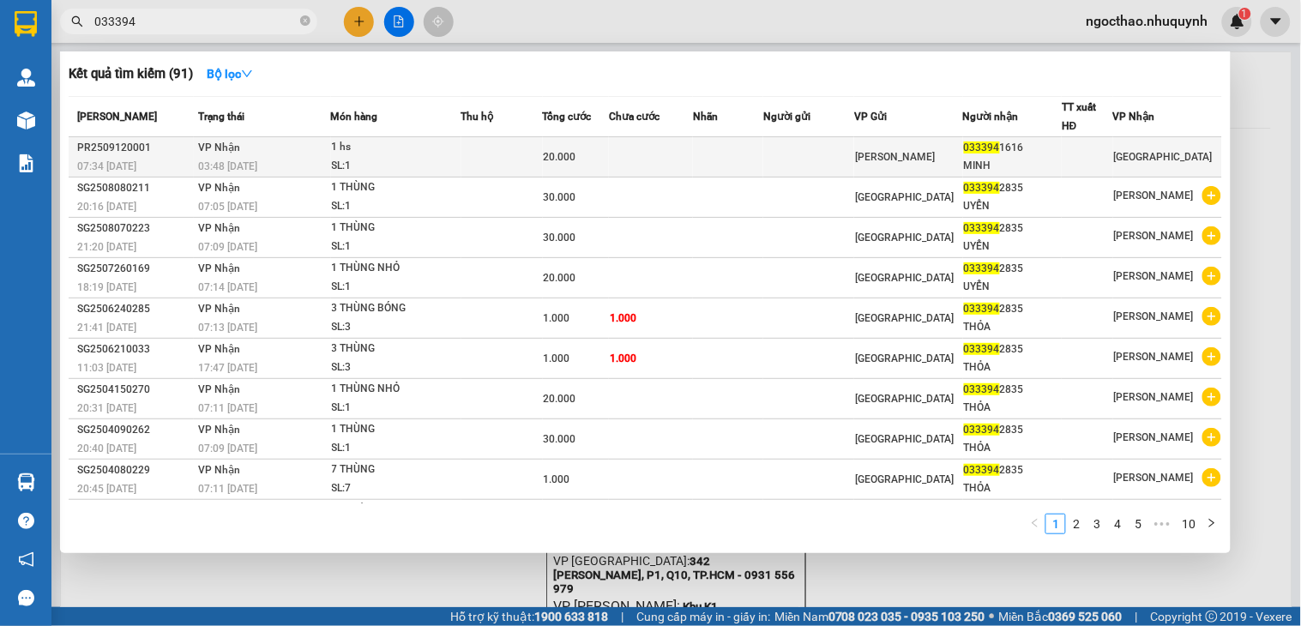
type input "033394"
click at [645, 156] on td at bounding box center [651, 157] width 84 height 40
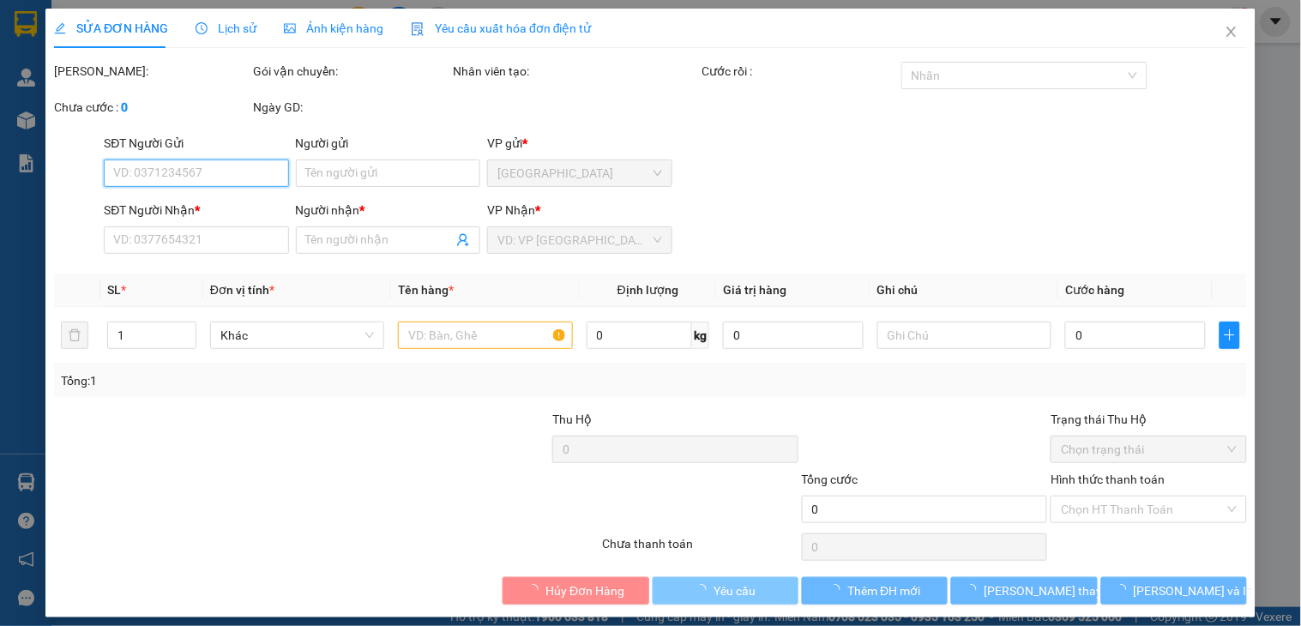
type input "0333941616"
type input "MINH"
type input "20.000"
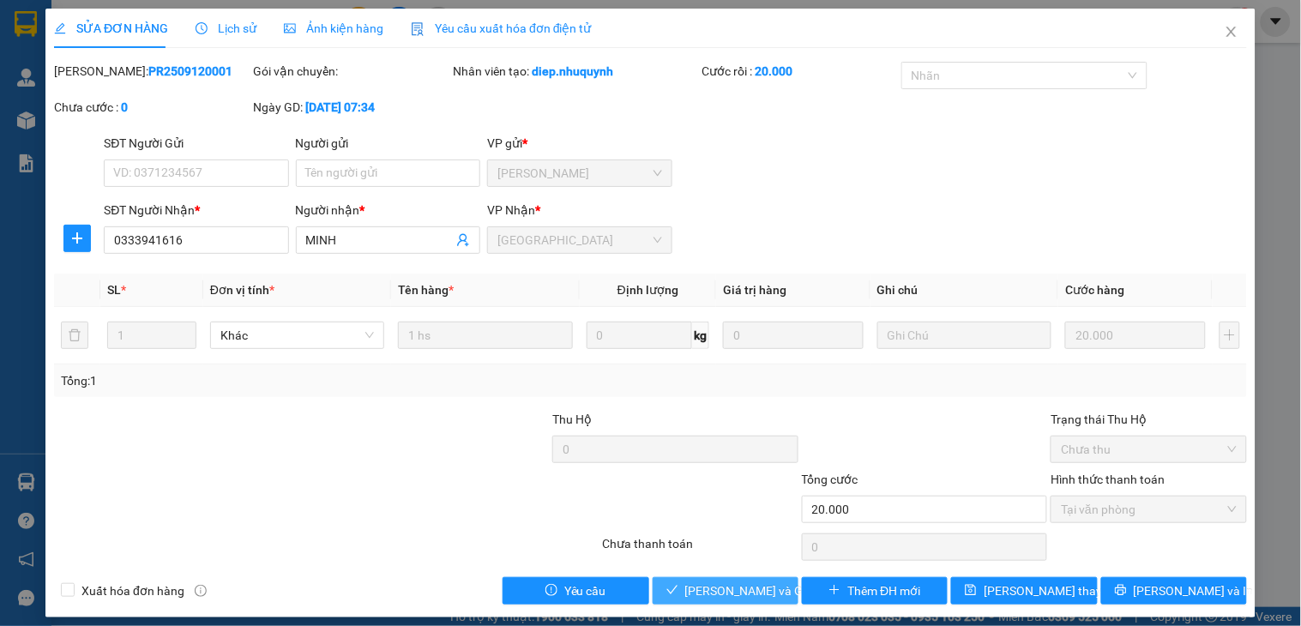
click at [729, 590] on span "Lưu và Giao hàng" at bounding box center [767, 591] width 165 height 19
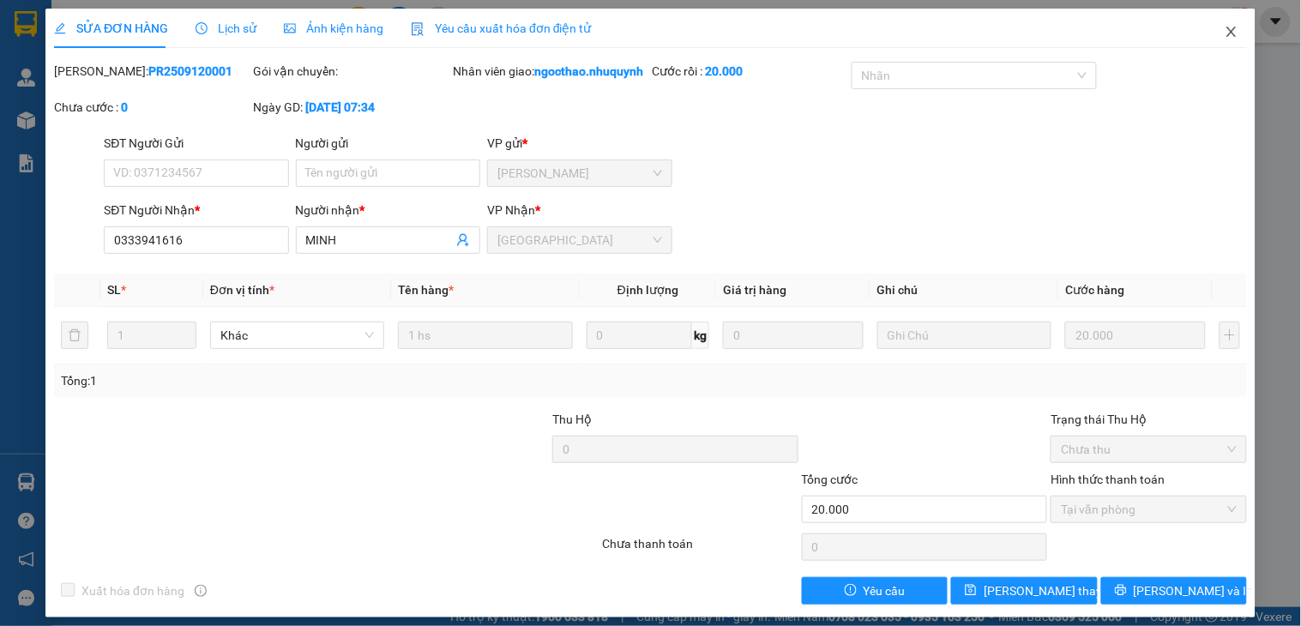
click at [1208, 39] on span "Close" at bounding box center [1232, 33] width 48 height 48
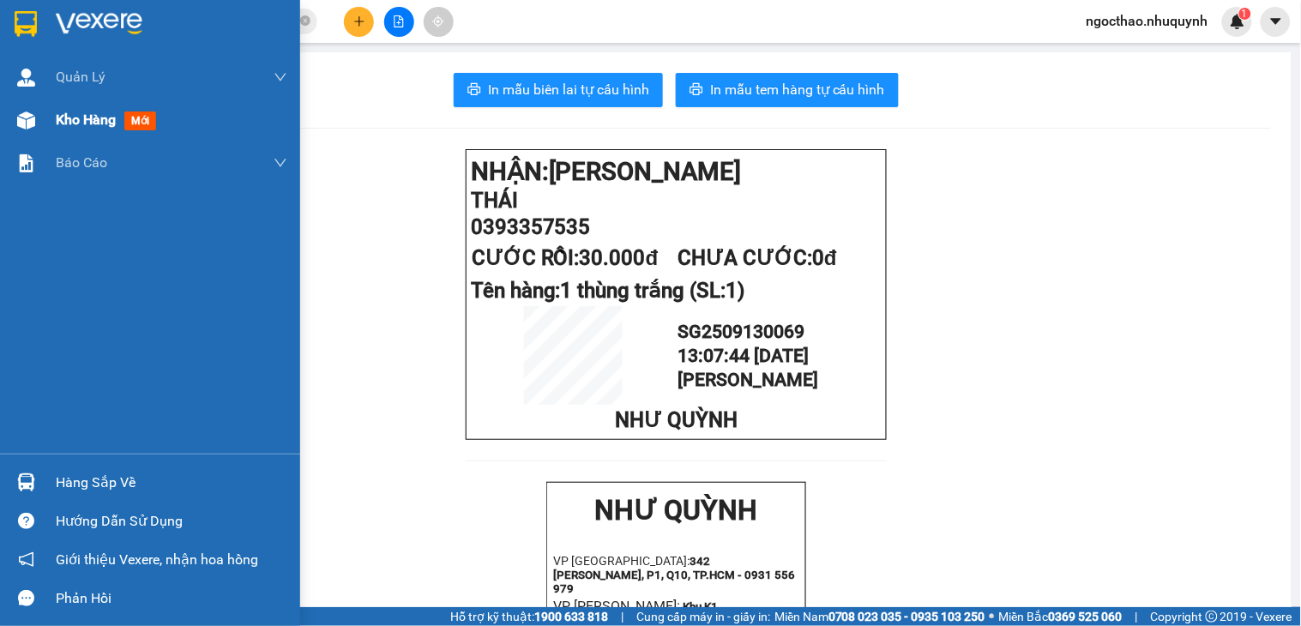
click at [67, 115] on span "Kho hàng" at bounding box center [86, 119] width 60 height 16
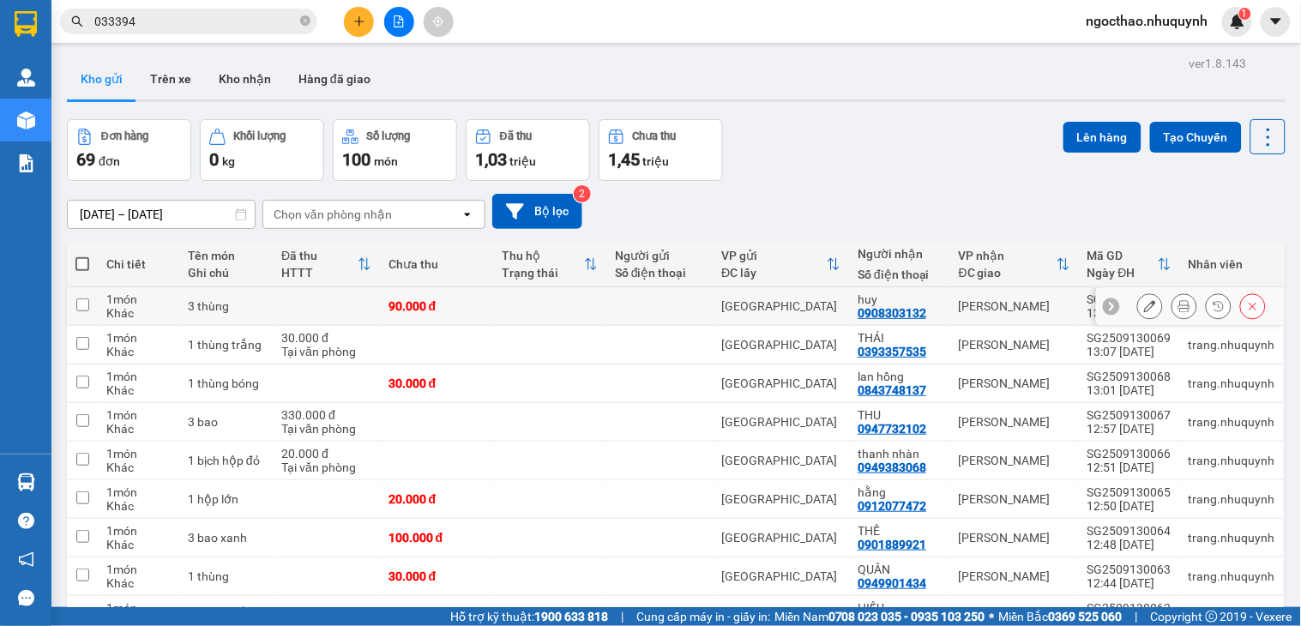
click at [1181, 307] on div at bounding box center [1185, 306] width 26 height 26
click at [1178, 306] on icon at bounding box center [1184, 306] width 12 height 12
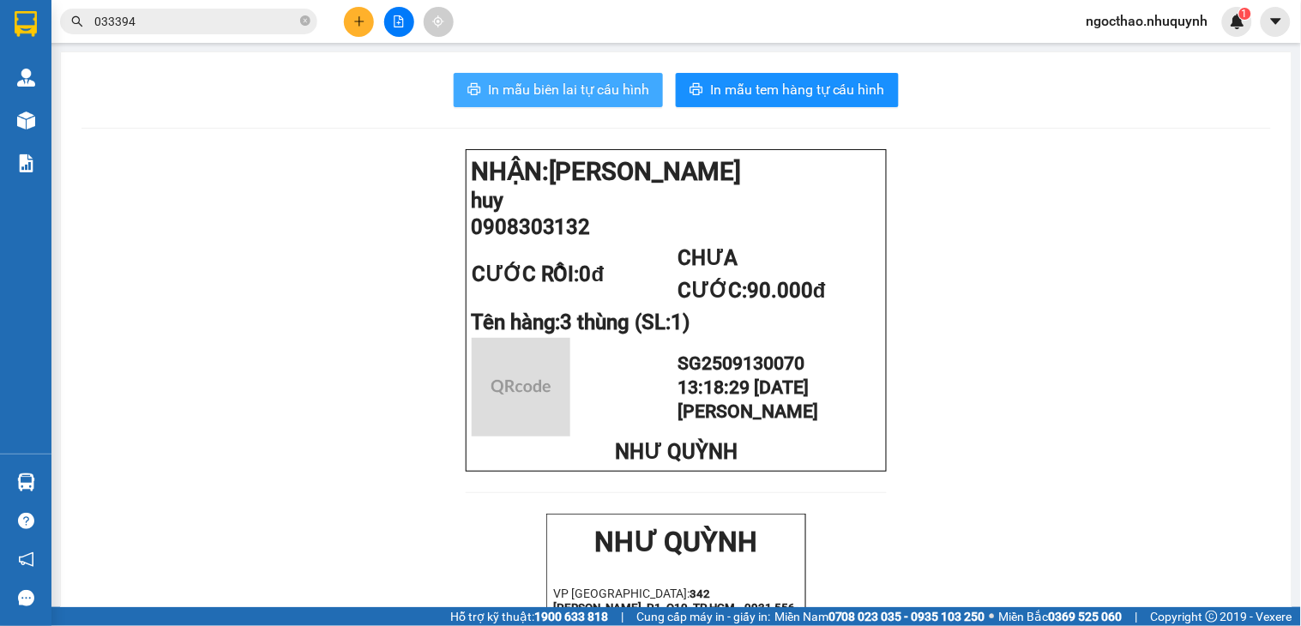
drag, startPoint x: 526, startPoint y: 96, endPoint x: 533, endPoint y: 182, distance: 86.1
click at [526, 98] on span "In mẫu biên lai tự cấu hình" at bounding box center [568, 89] width 161 height 21
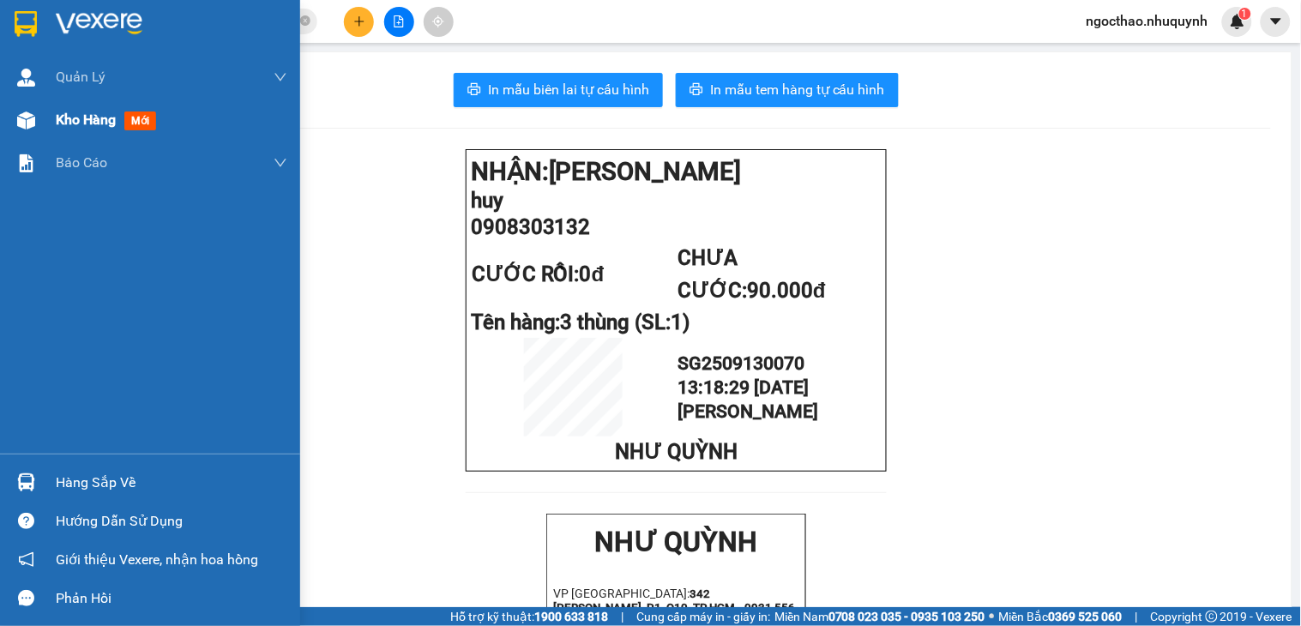
click at [125, 124] on div "Kho hàng mới" at bounding box center [109, 119] width 107 height 21
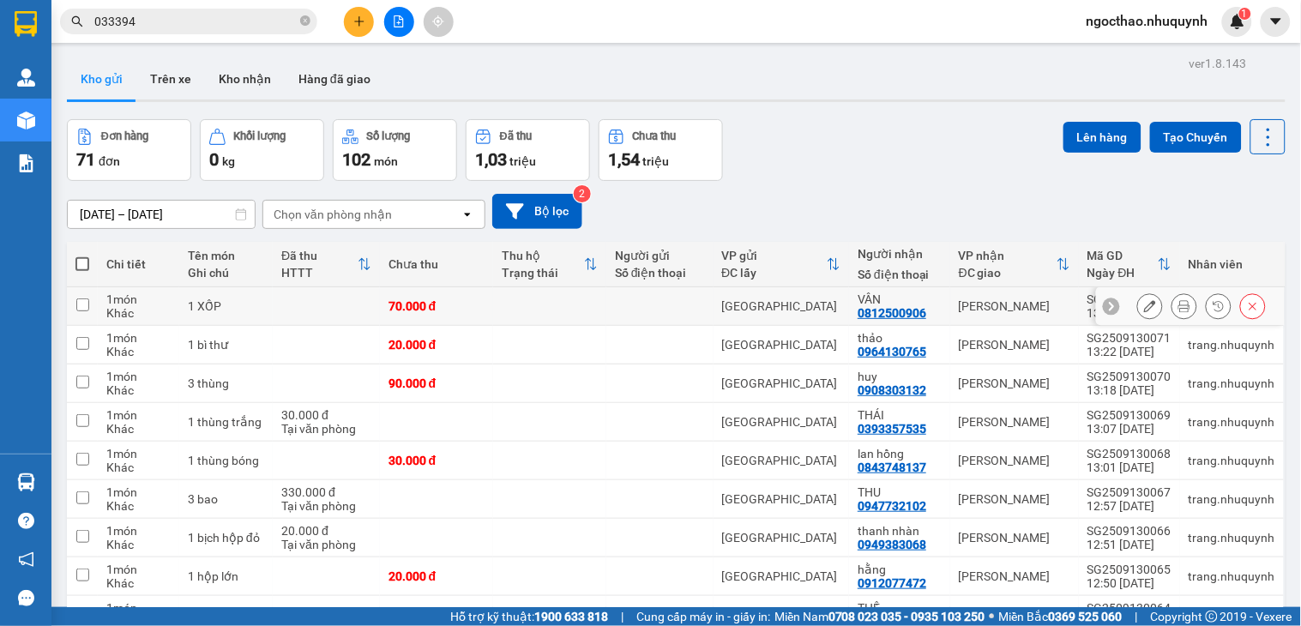
click at [1178, 310] on icon at bounding box center [1184, 306] width 12 height 12
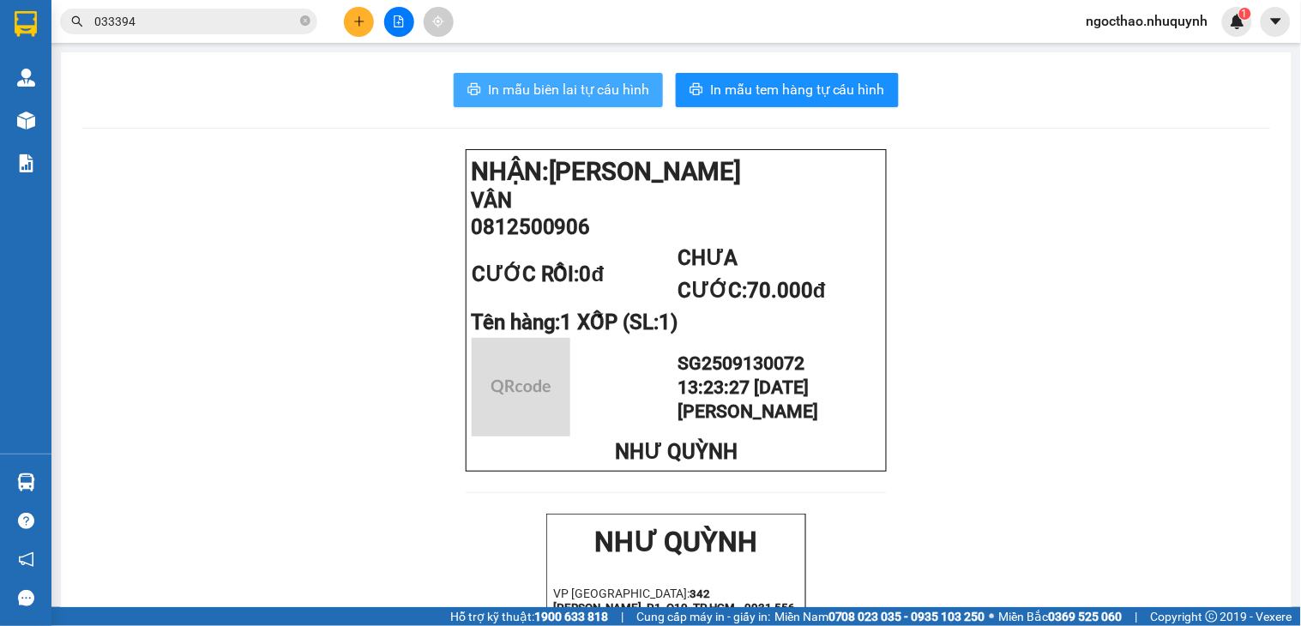
click at [533, 99] on span "In mẫu biên lai tự cấu hình" at bounding box center [568, 89] width 161 height 21
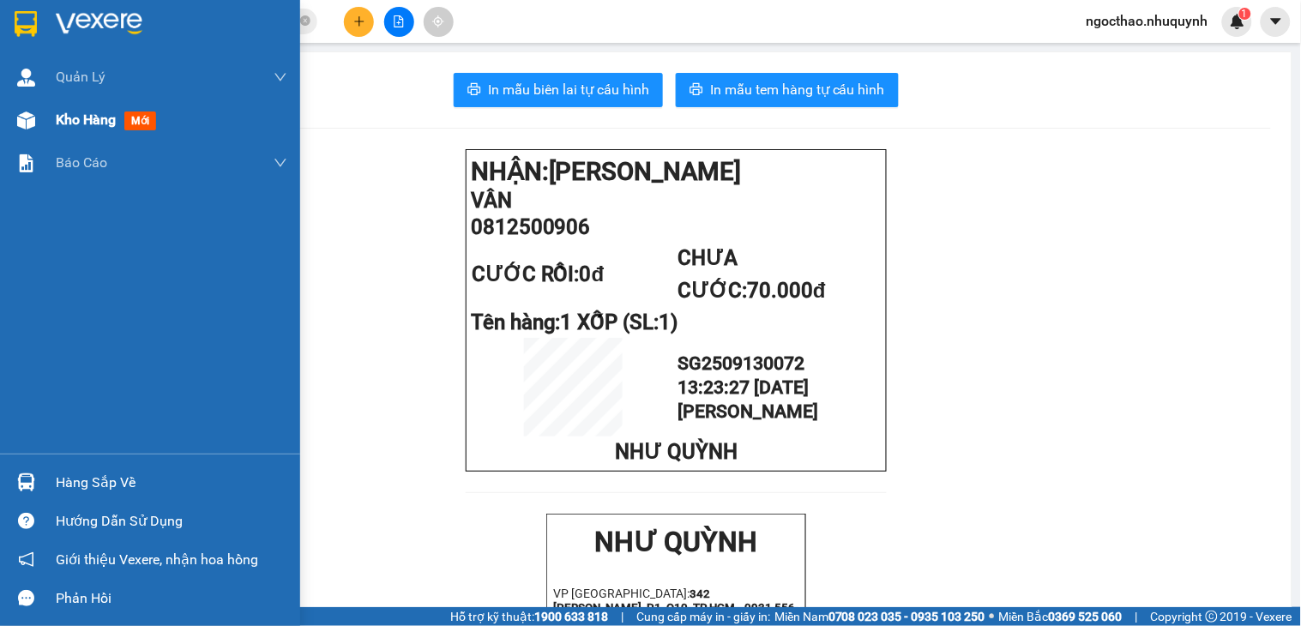
drag, startPoint x: 60, startPoint y: 138, endPoint x: 69, endPoint y: 131, distance: 11.7
click at [66, 134] on div "Kho hàng mới" at bounding box center [172, 120] width 232 height 43
click at [69, 131] on div "Kho hàng mới" at bounding box center [172, 120] width 232 height 43
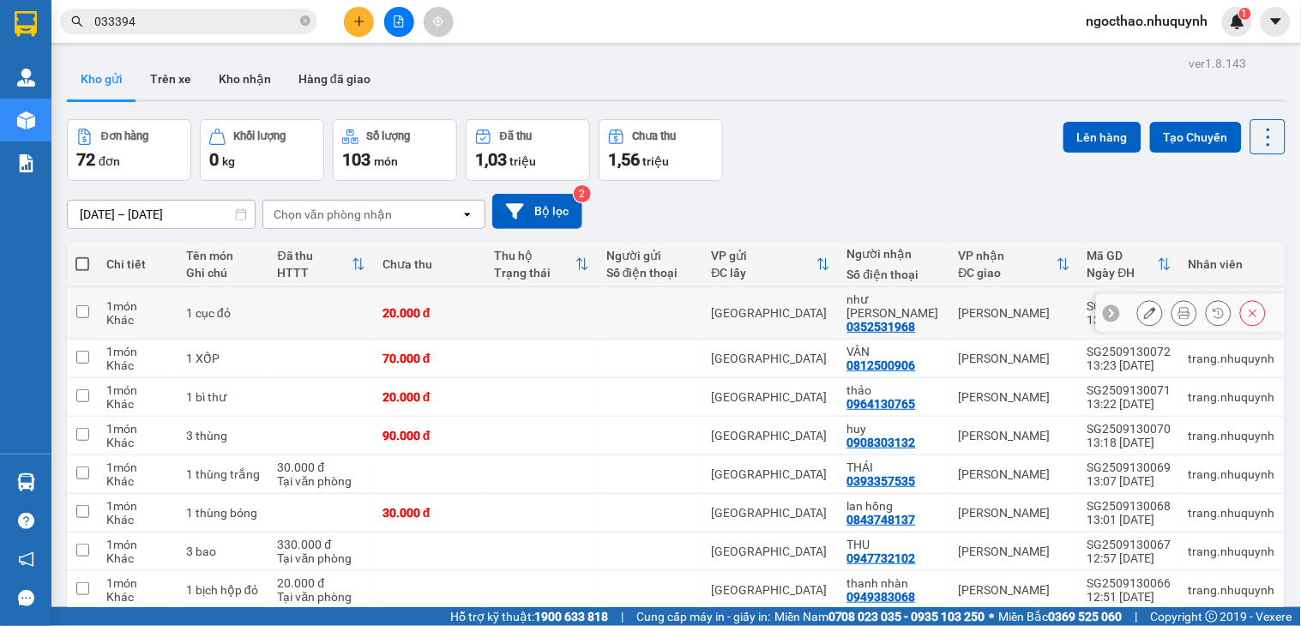
click at [1178, 309] on icon at bounding box center [1184, 313] width 12 height 12
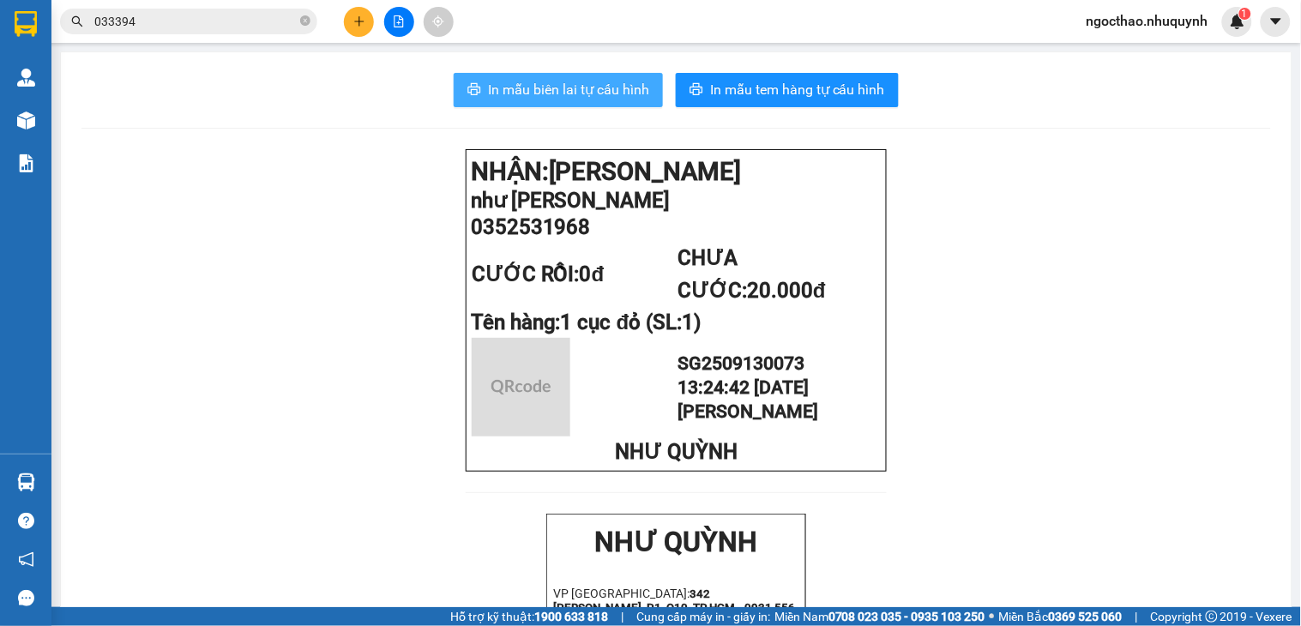
click at [647, 81] on button "In mẫu biên lai tự cấu hình" at bounding box center [558, 90] width 209 height 34
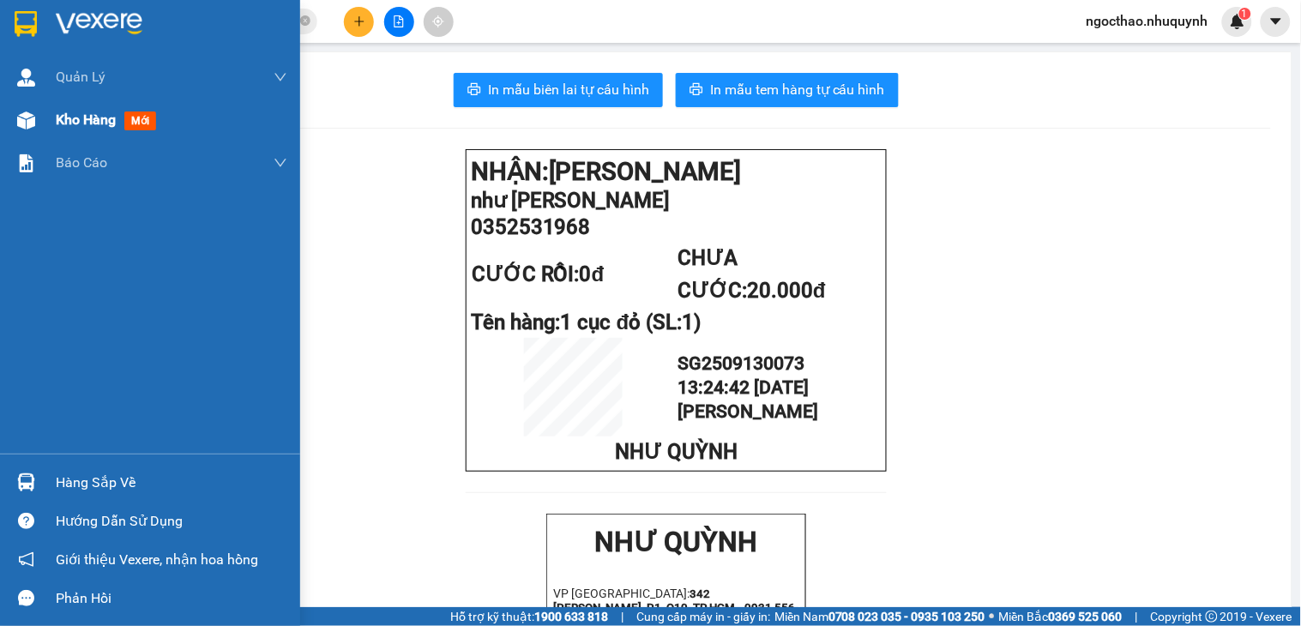
click at [111, 126] on span "Kho hàng" at bounding box center [86, 119] width 60 height 16
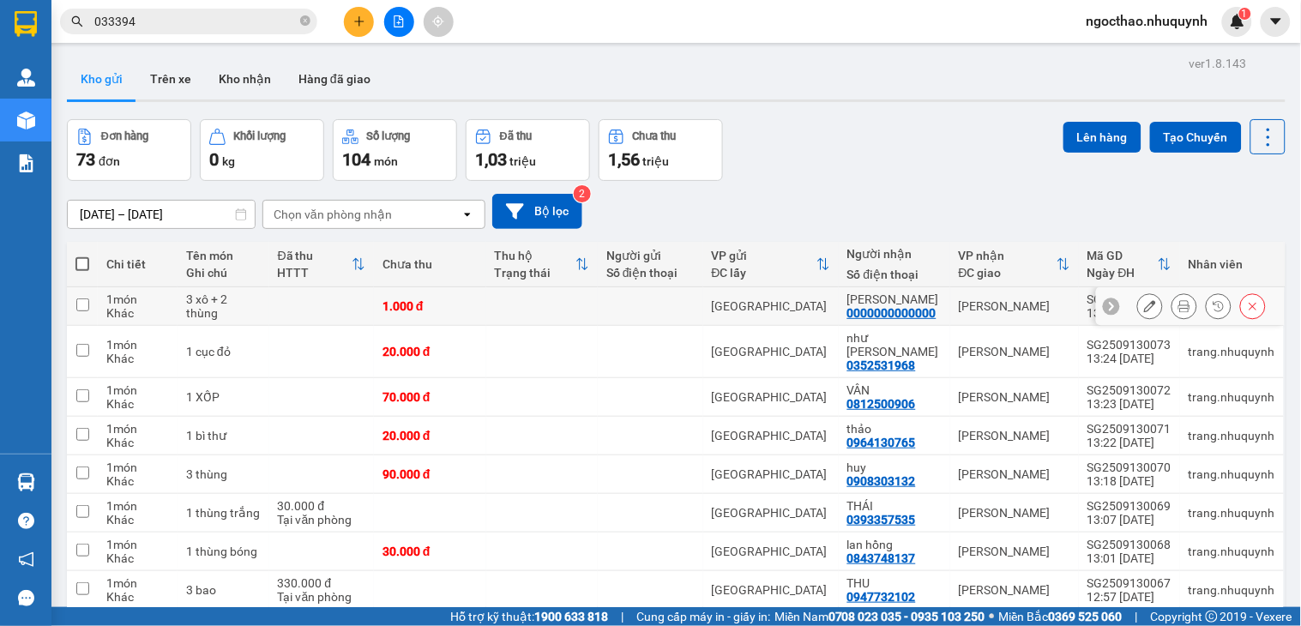
click at [1178, 303] on icon at bounding box center [1184, 306] width 12 height 12
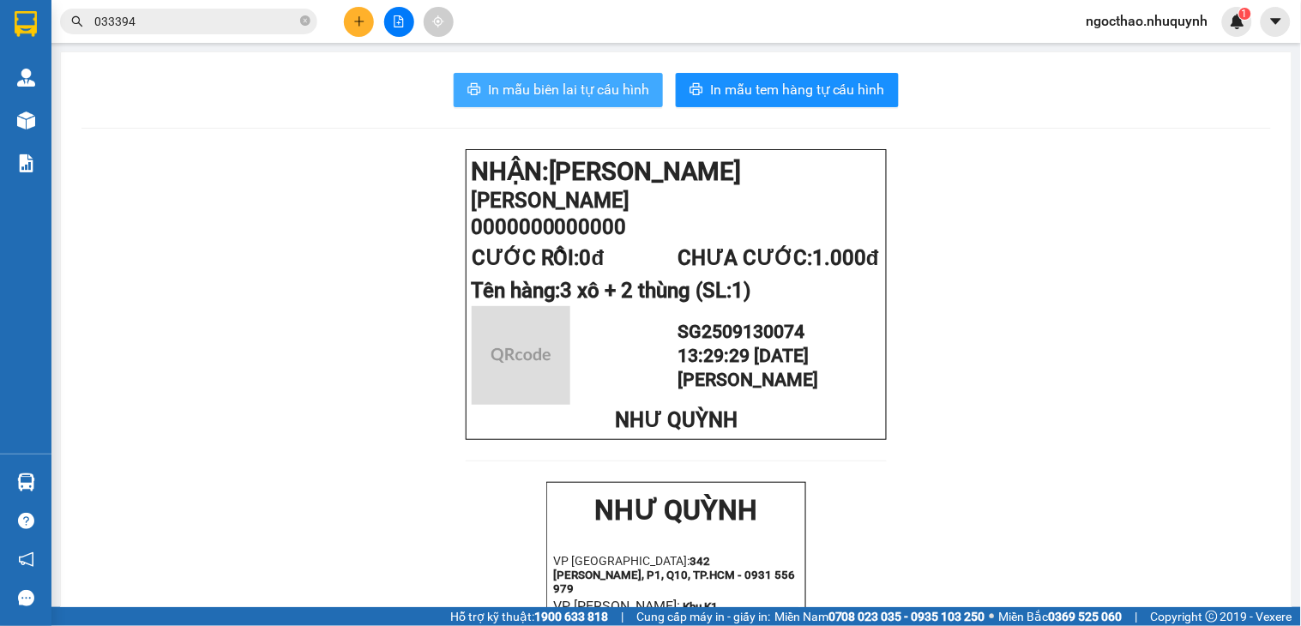
click at [550, 89] on span "In mẫu biên lai tự cấu hình" at bounding box center [568, 89] width 161 height 21
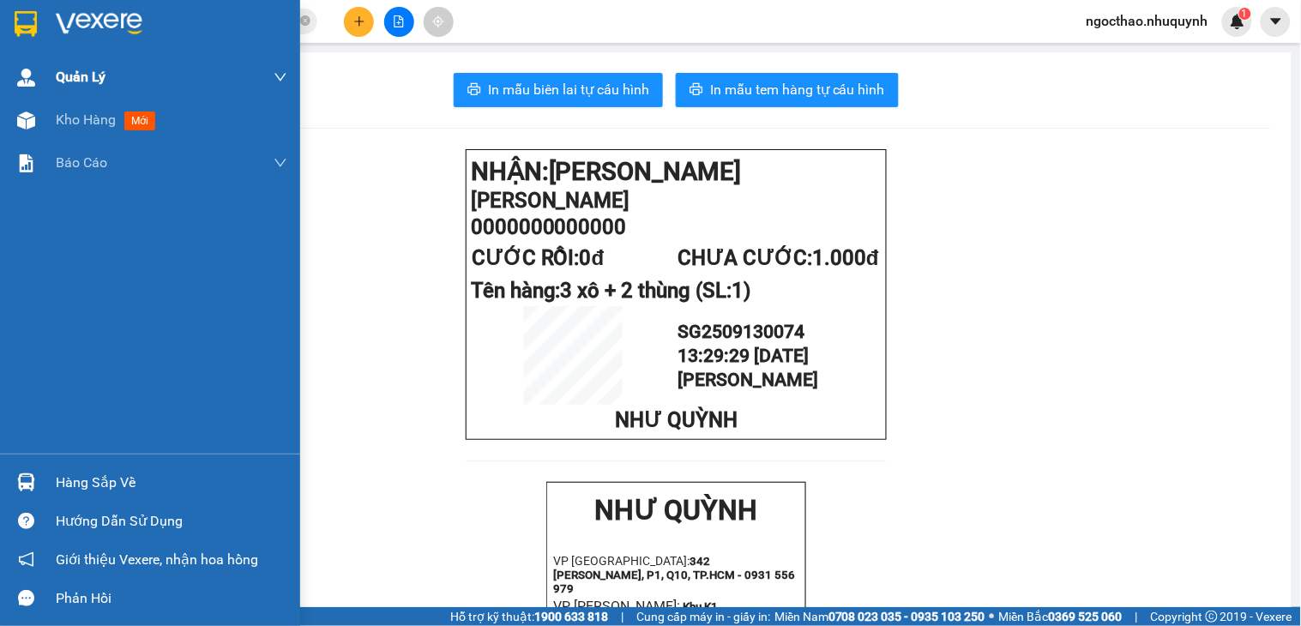
click at [65, 89] on div "Quản Lý" at bounding box center [172, 77] width 232 height 43
click at [81, 114] on span "Kho hàng" at bounding box center [86, 119] width 60 height 16
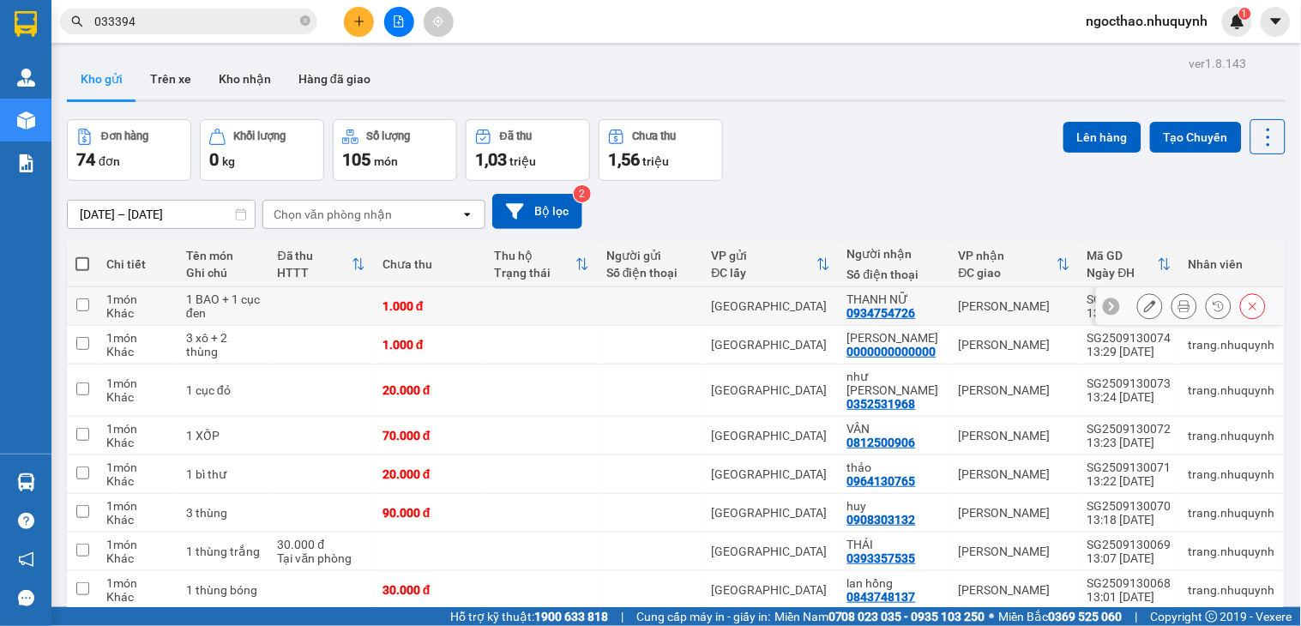
click at [1177, 305] on button at bounding box center [1184, 307] width 24 height 30
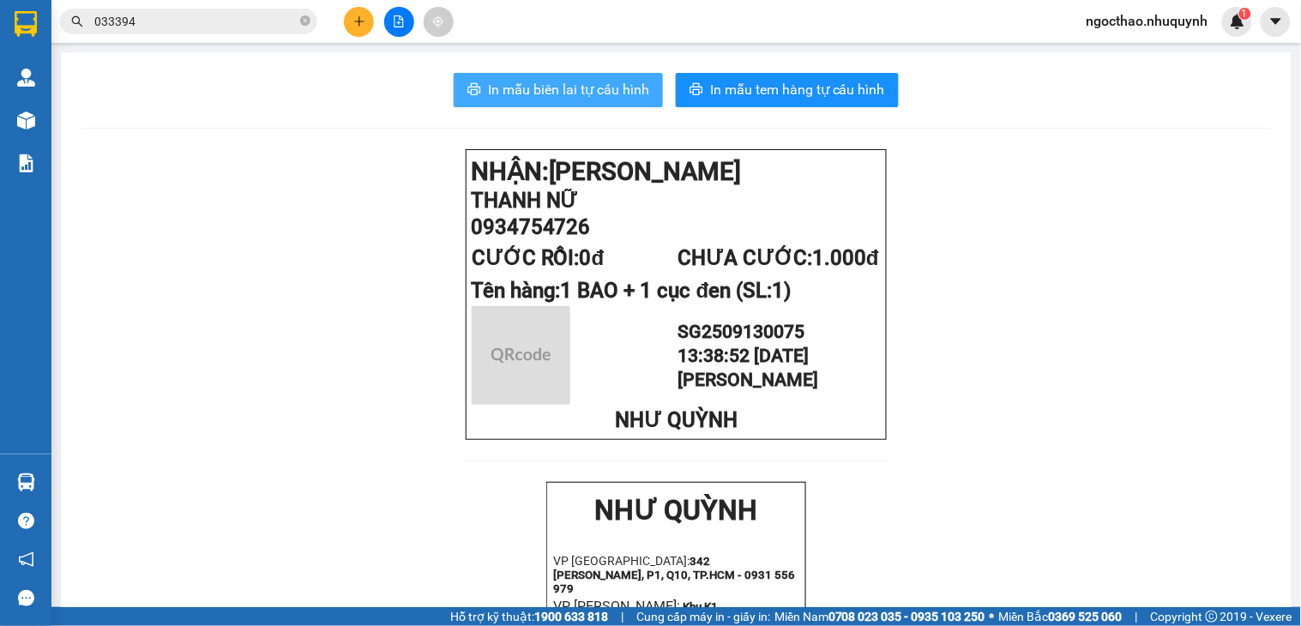
click at [581, 96] on span "In mẫu biên lai tự cấu hình" at bounding box center [568, 89] width 161 height 21
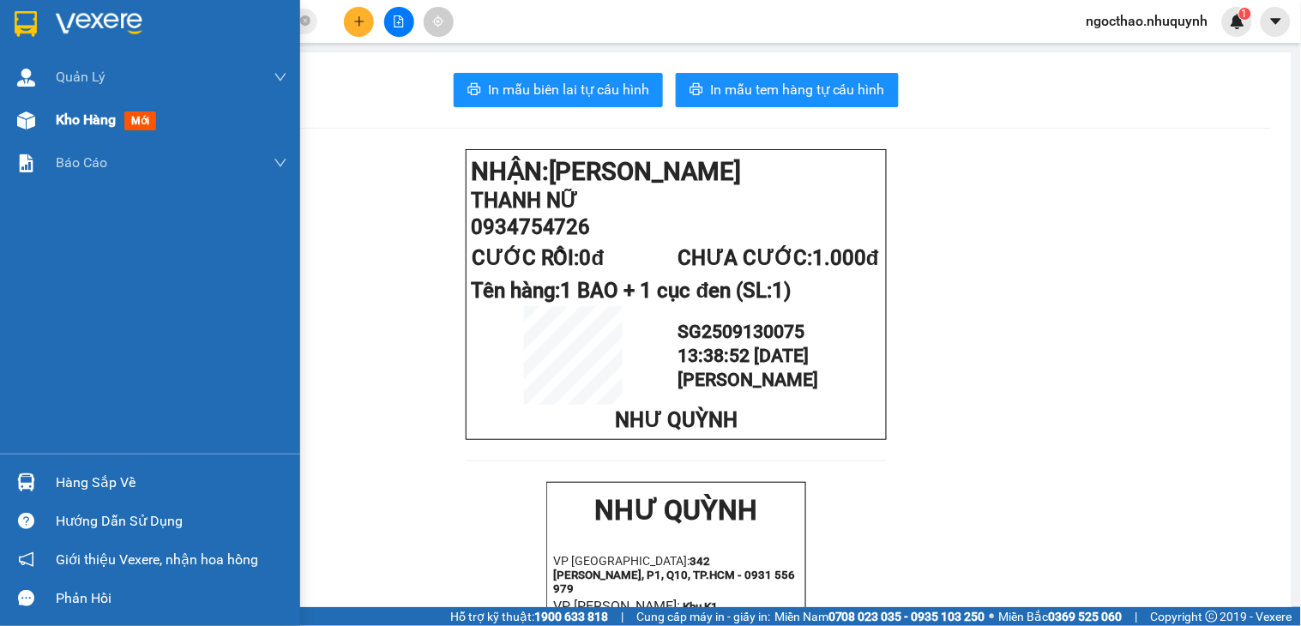
click at [57, 121] on span "Kho hàng" at bounding box center [86, 119] width 60 height 16
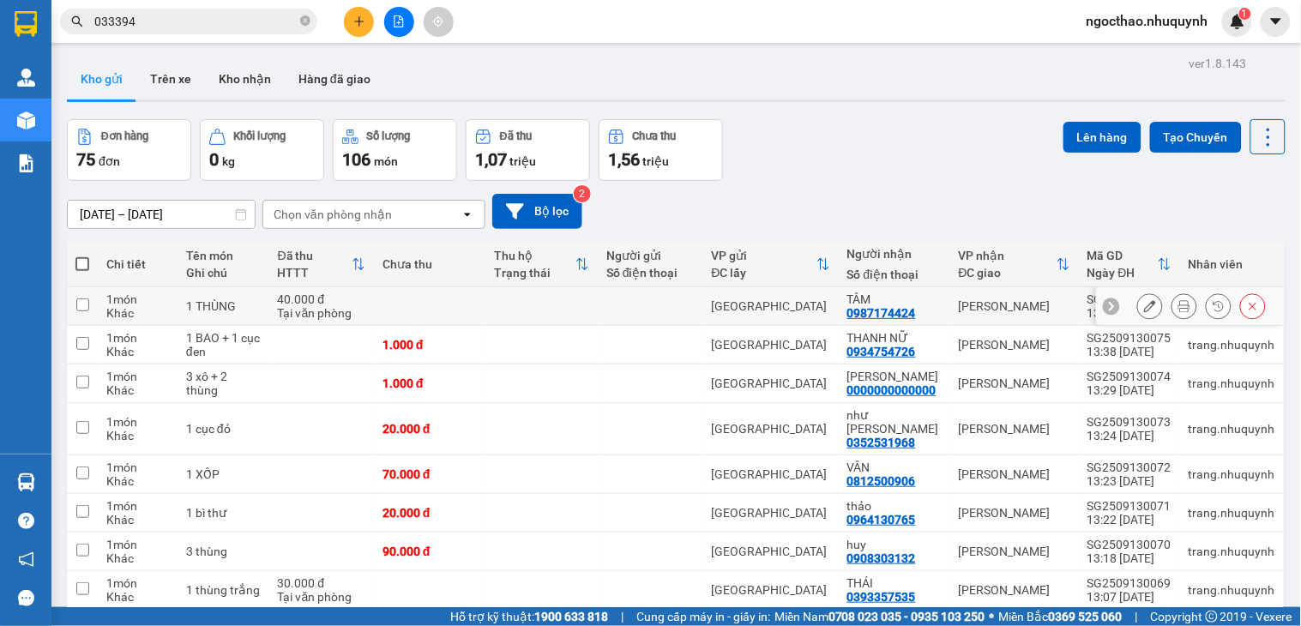
click at [1178, 304] on icon at bounding box center [1184, 306] width 12 height 12
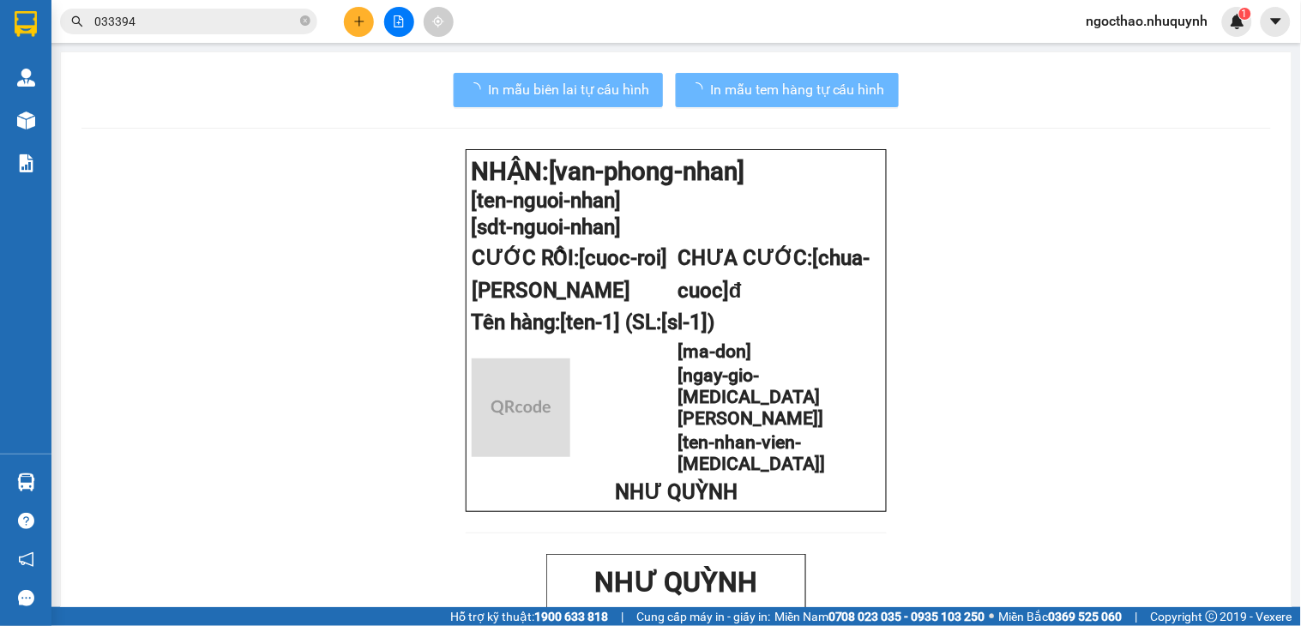
click at [543, 86] on span "In mẫu biên lai tự cấu hình" at bounding box center [568, 89] width 161 height 21
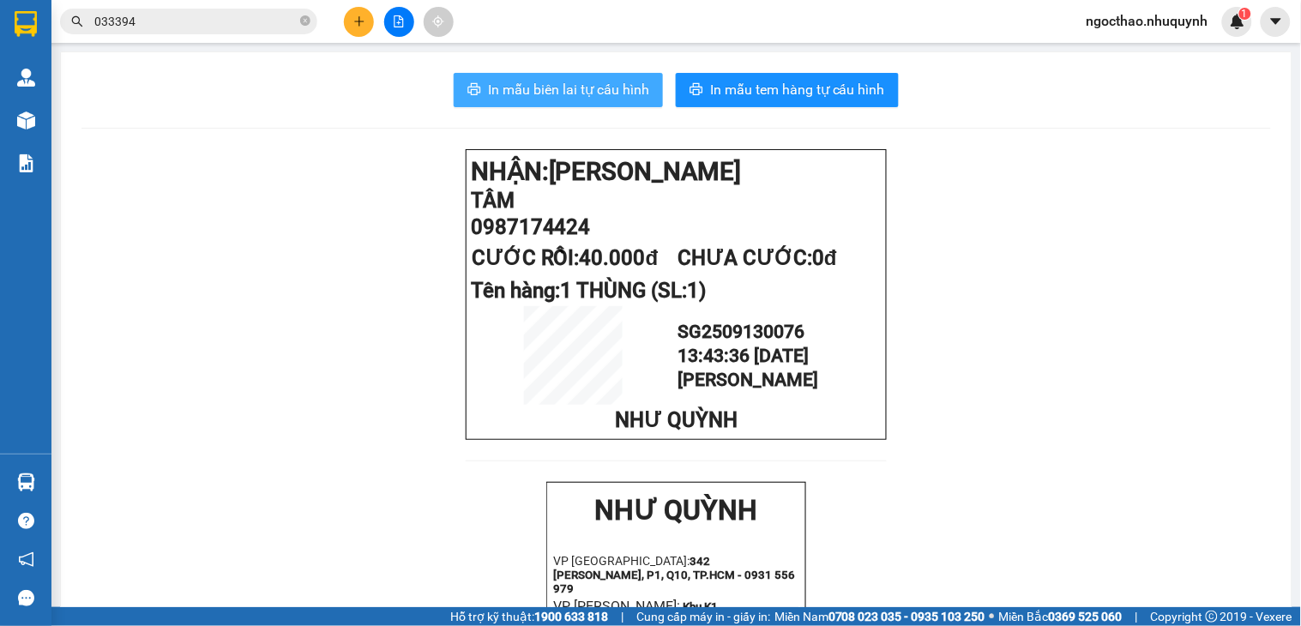
click at [630, 97] on span "In mẫu biên lai tự cấu hình" at bounding box center [568, 89] width 161 height 21
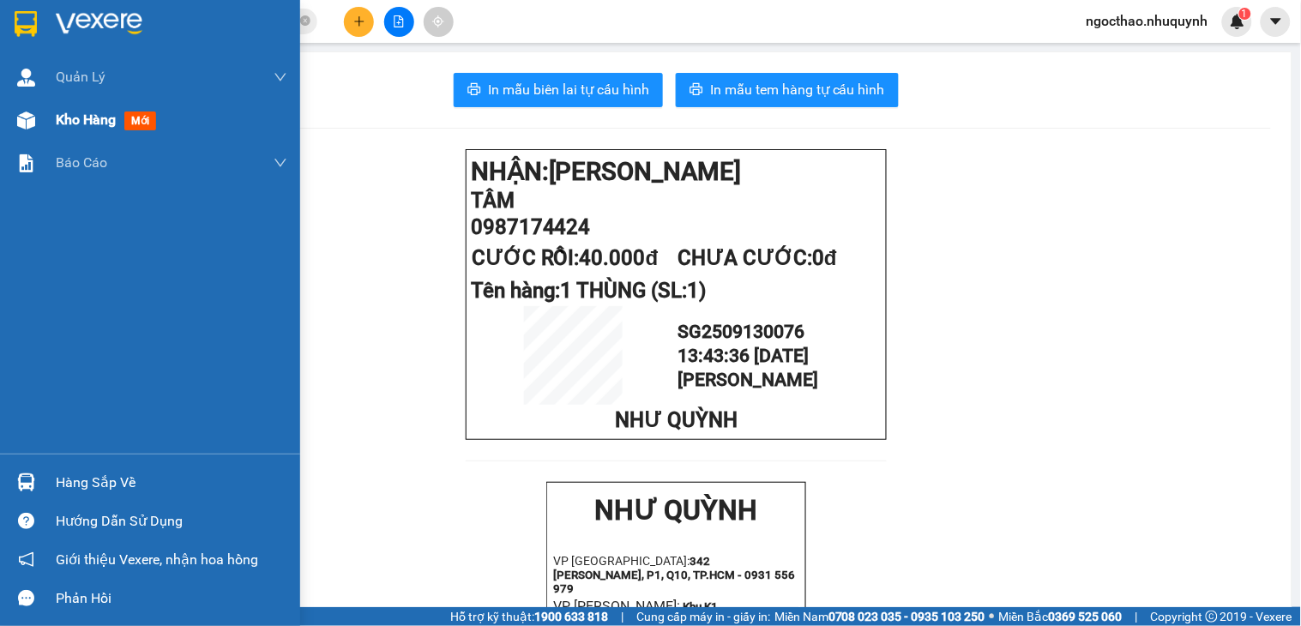
click at [86, 131] on div "Kho hàng mới" at bounding box center [172, 120] width 232 height 43
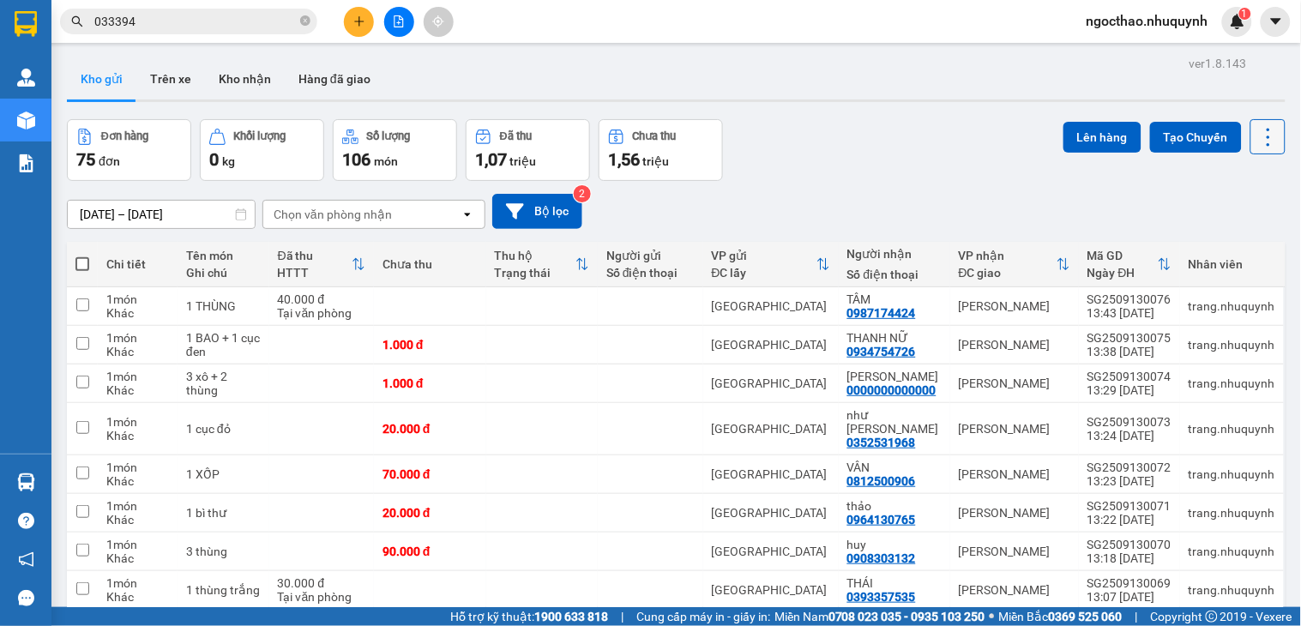
click at [1250, 121] on button at bounding box center [1267, 136] width 35 height 35
click at [1226, 243] on span "Làm mới" at bounding box center [1227, 245] width 47 height 17
click at [1266, 127] on button at bounding box center [1267, 136] width 35 height 35
click at [1230, 249] on span "Làm mới" at bounding box center [1227, 245] width 47 height 17
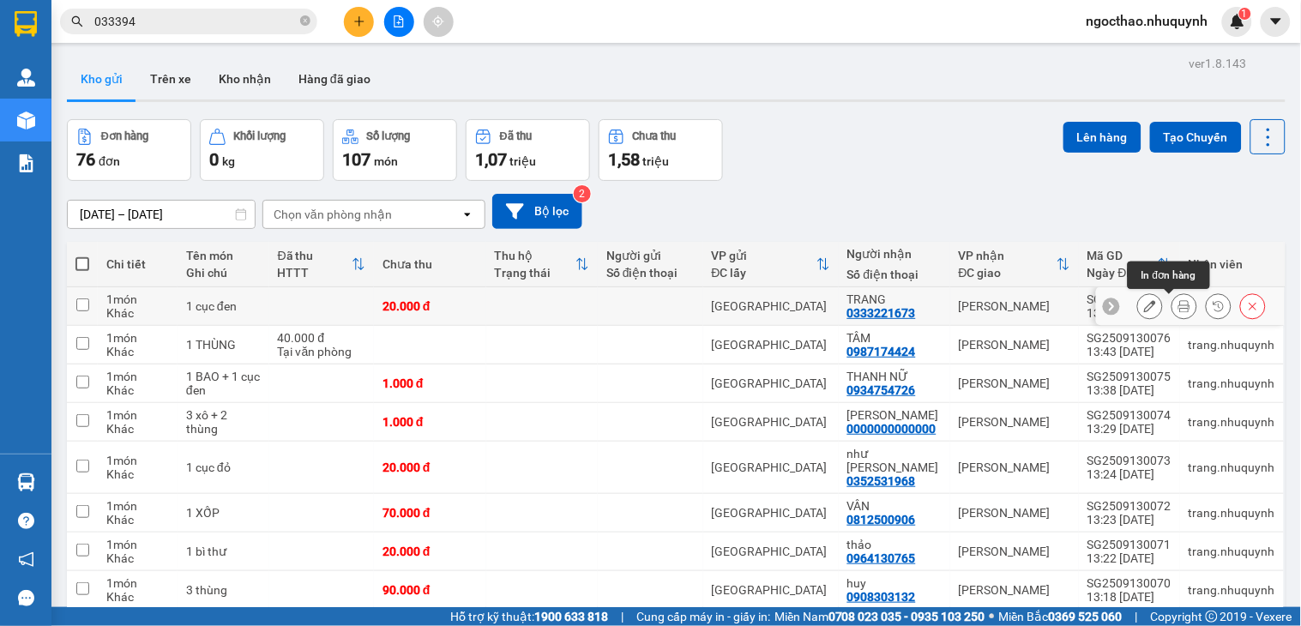
click at [1178, 311] on icon at bounding box center [1184, 306] width 12 height 12
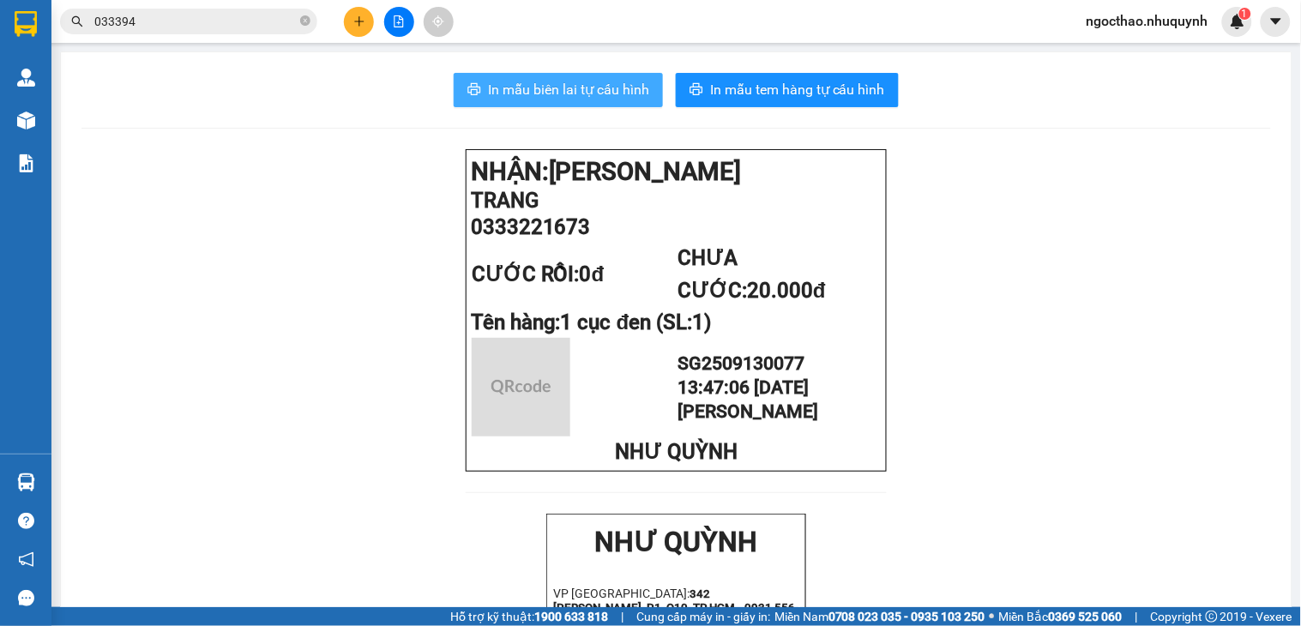
click at [630, 94] on span "In mẫu biên lai tự cấu hình" at bounding box center [568, 89] width 161 height 21
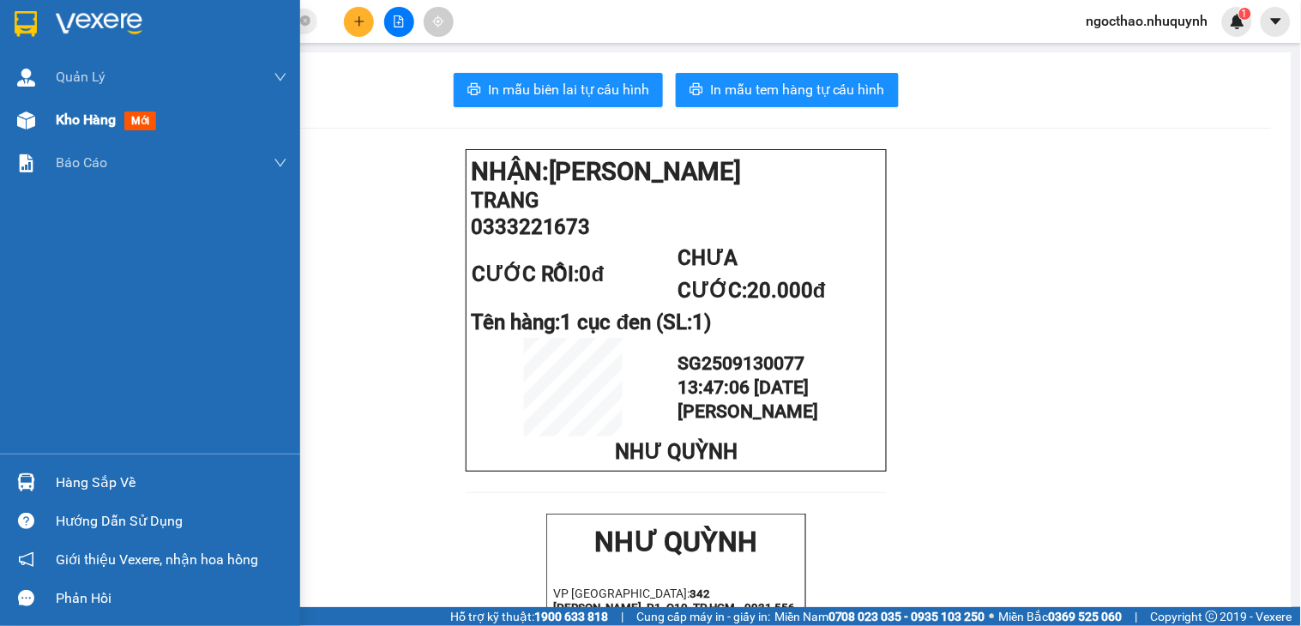
click at [72, 123] on span "Kho hàng" at bounding box center [86, 119] width 60 height 16
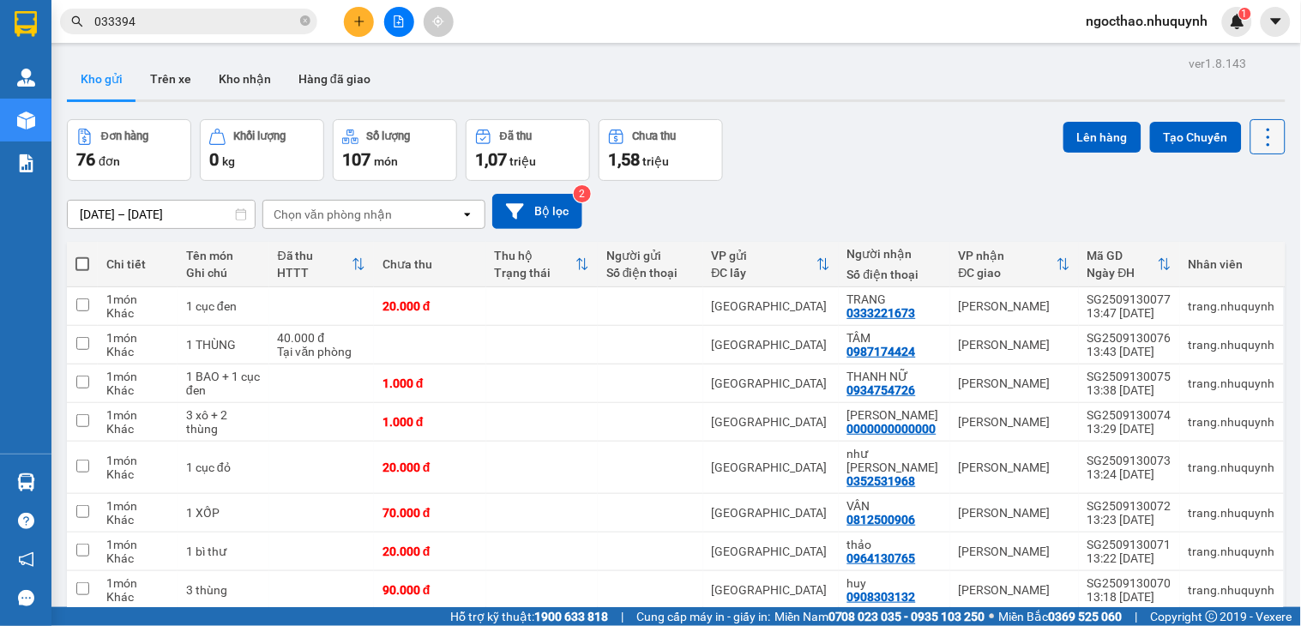
click at [1256, 130] on icon at bounding box center [1268, 137] width 24 height 24
click at [1218, 245] on span "Làm mới" at bounding box center [1227, 245] width 47 height 17
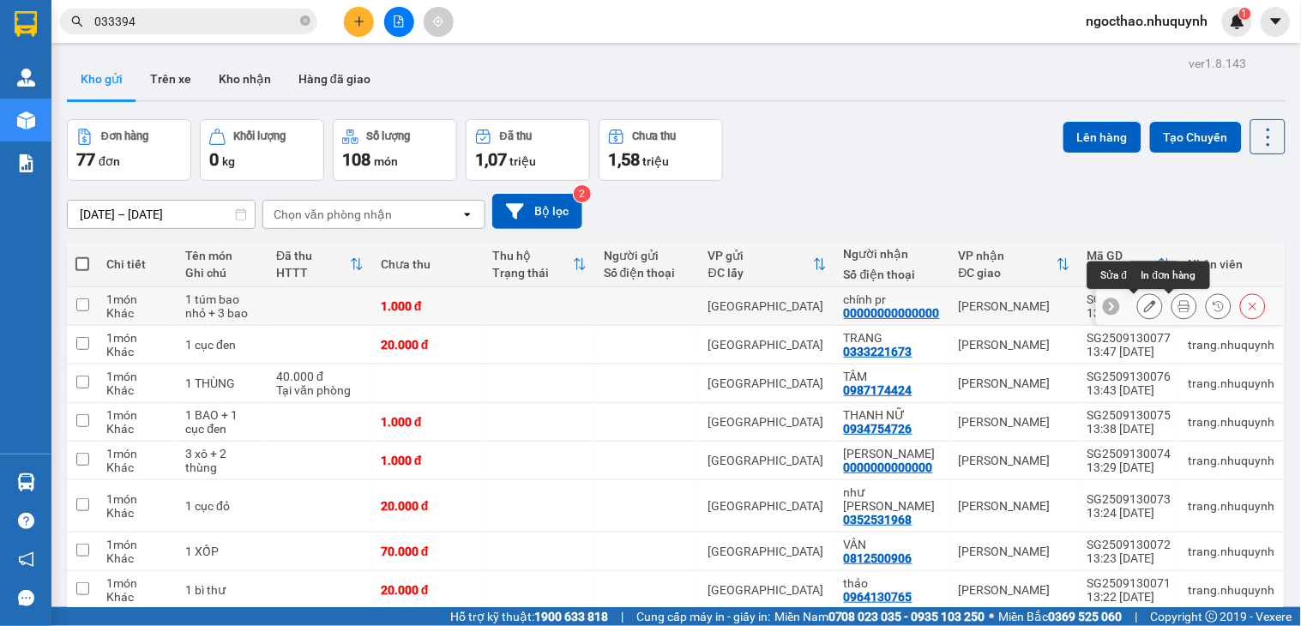
click at [1172, 304] on button at bounding box center [1184, 307] width 24 height 30
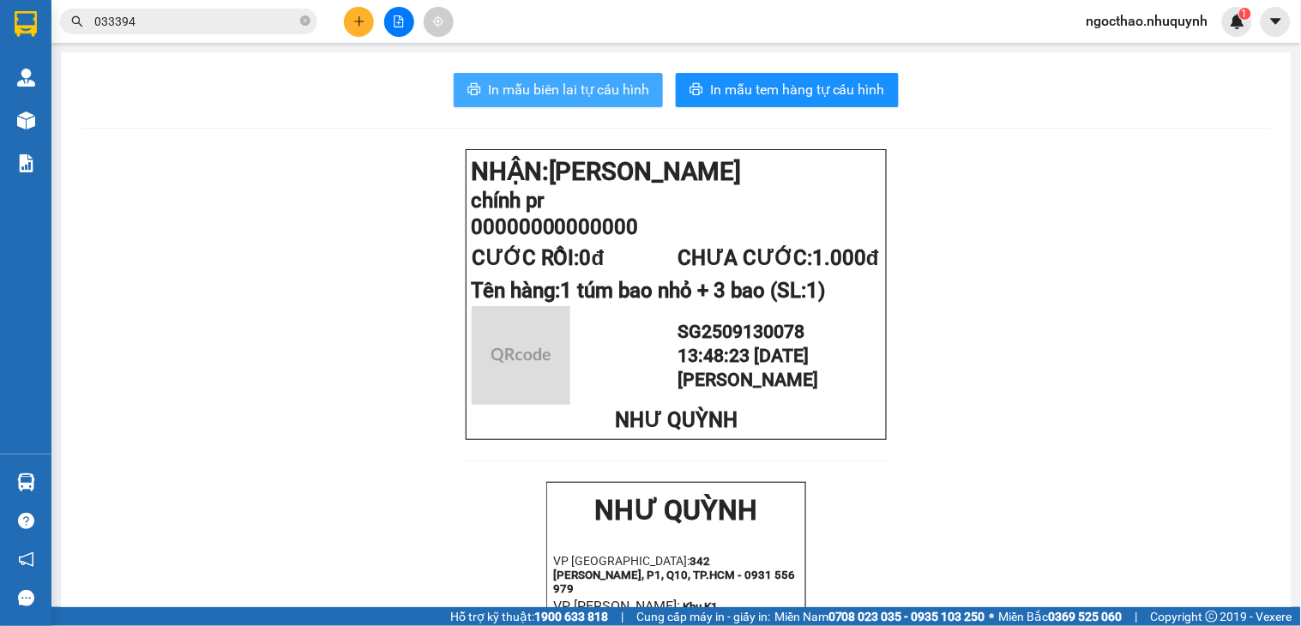
click at [540, 73] on button "In mẫu biên lai tự cấu hình" at bounding box center [558, 90] width 209 height 34
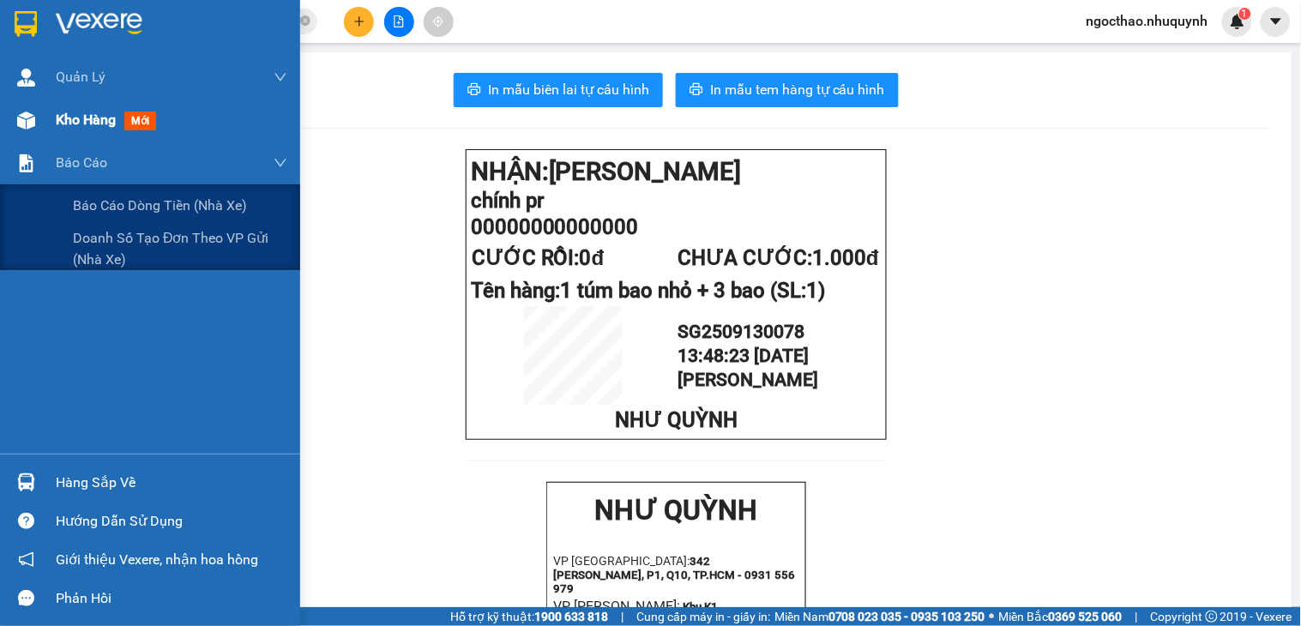
click at [56, 126] on span "Kho hàng" at bounding box center [86, 119] width 60 height 16
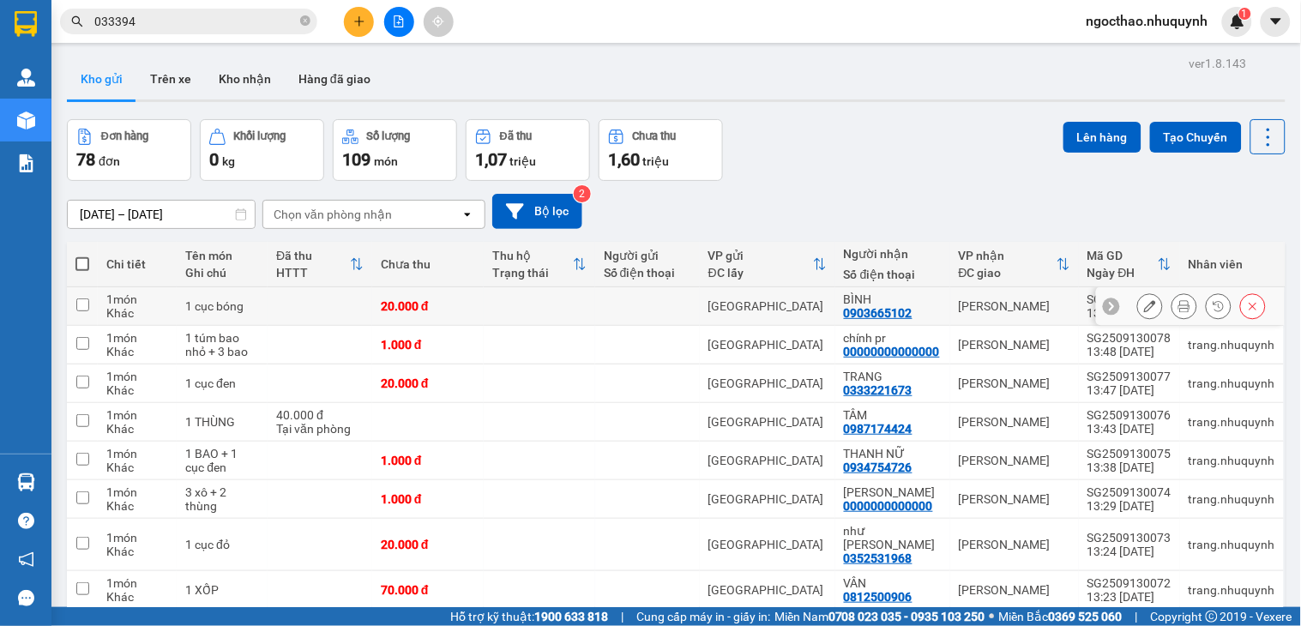
click at [1172, 315] on button at bounding box center [1184, 307] width 24 height 30
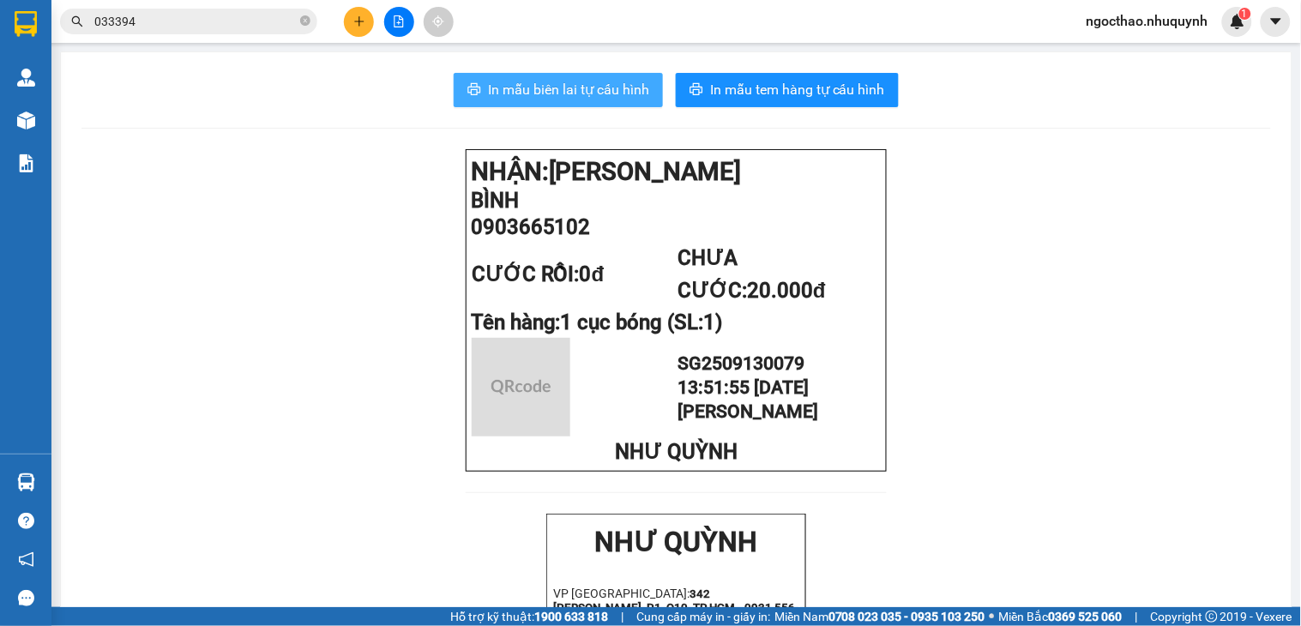
drag, startPoint x: 534, startPoint y: 86, endPoint x: 1300, endPoint y: 220, distance: 777.6
click at [539, 86] on span "In mẫu biên lai tự cấu hình" at bounding box center [568, 89] width 161 height 21
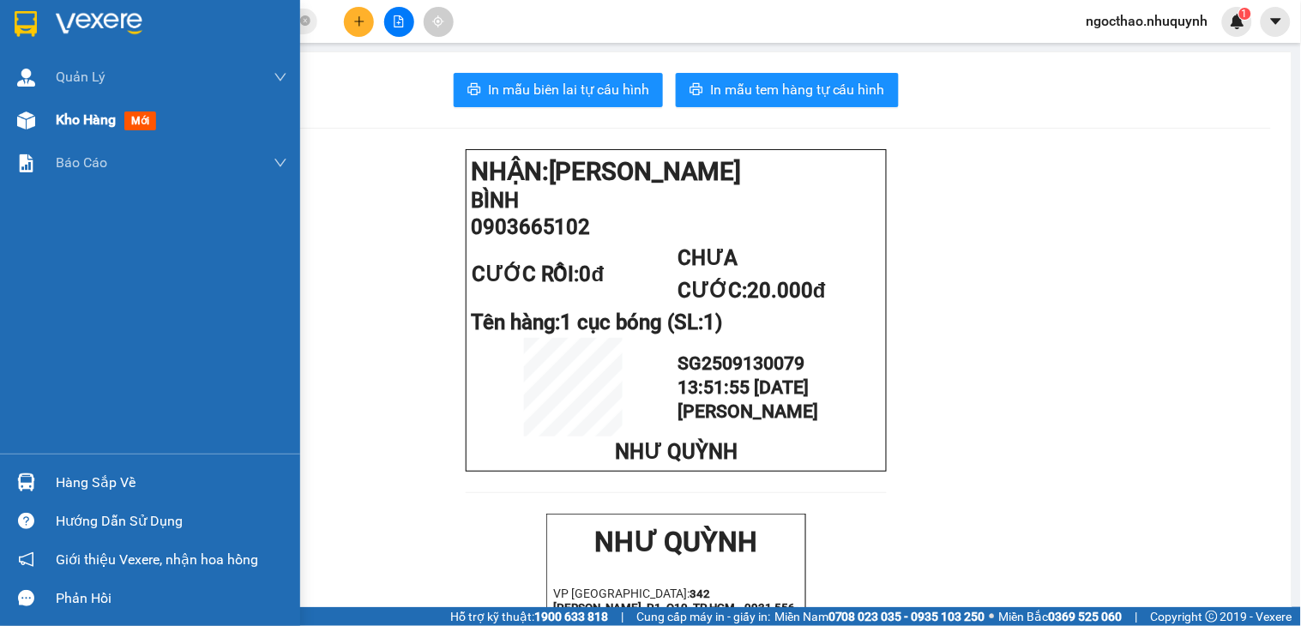
click at [83, 100] on div "Kho hàng mới" at bounding box center [172, 120] width 232 height 43
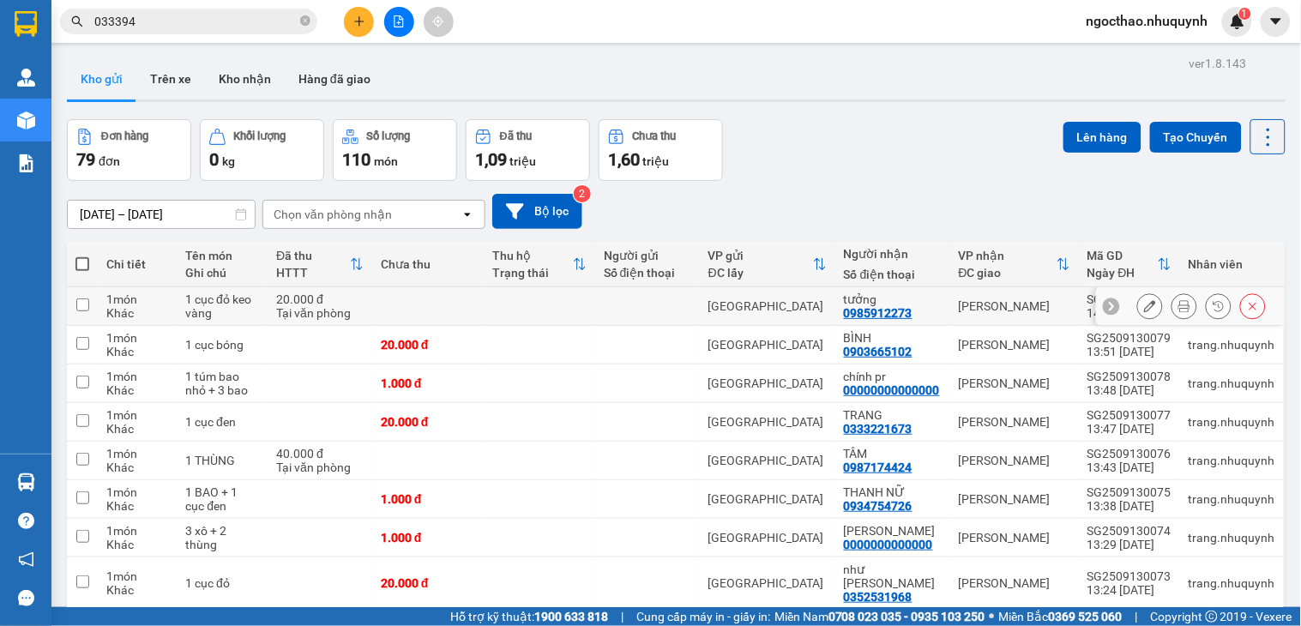
click at [1172, 305] on button at bounding box center [1184, 307] width 24 height 30
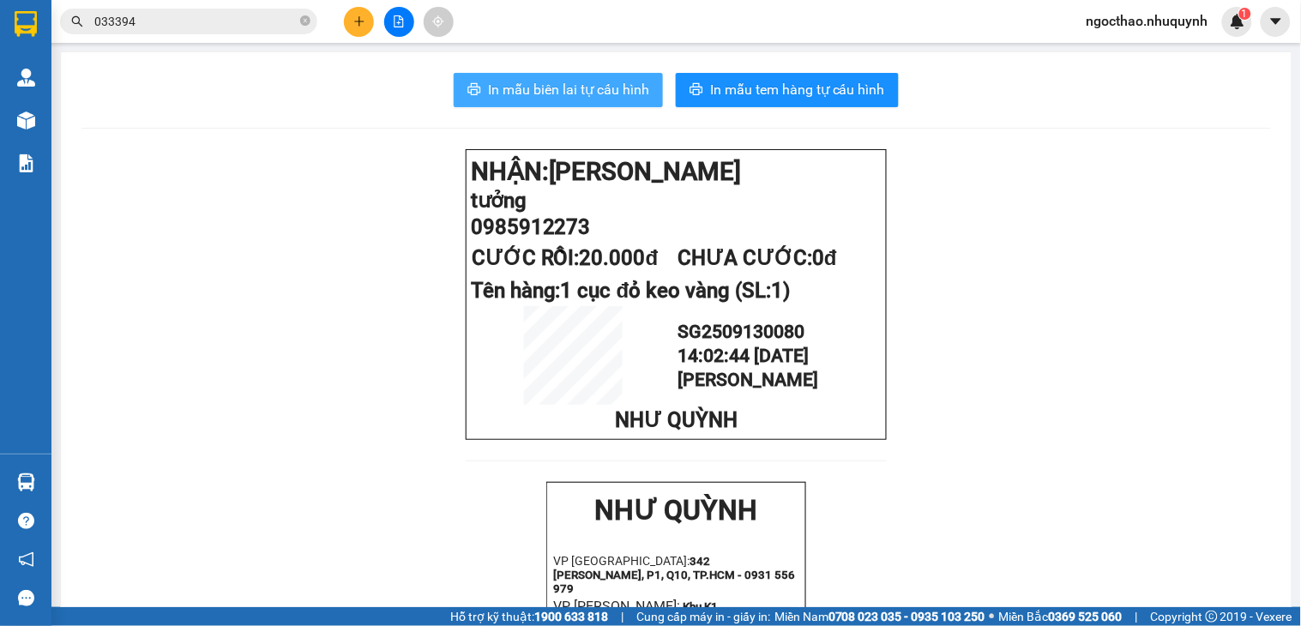
drag, startPoint x: 593, startPoint y: 98, endPoint x: 613, endPoint y: 90, distance: 22.0
click at [598, 96] on span "In mẫu biên lai tự cấu hình" at bounding box center [568, 89] width 161 height 21
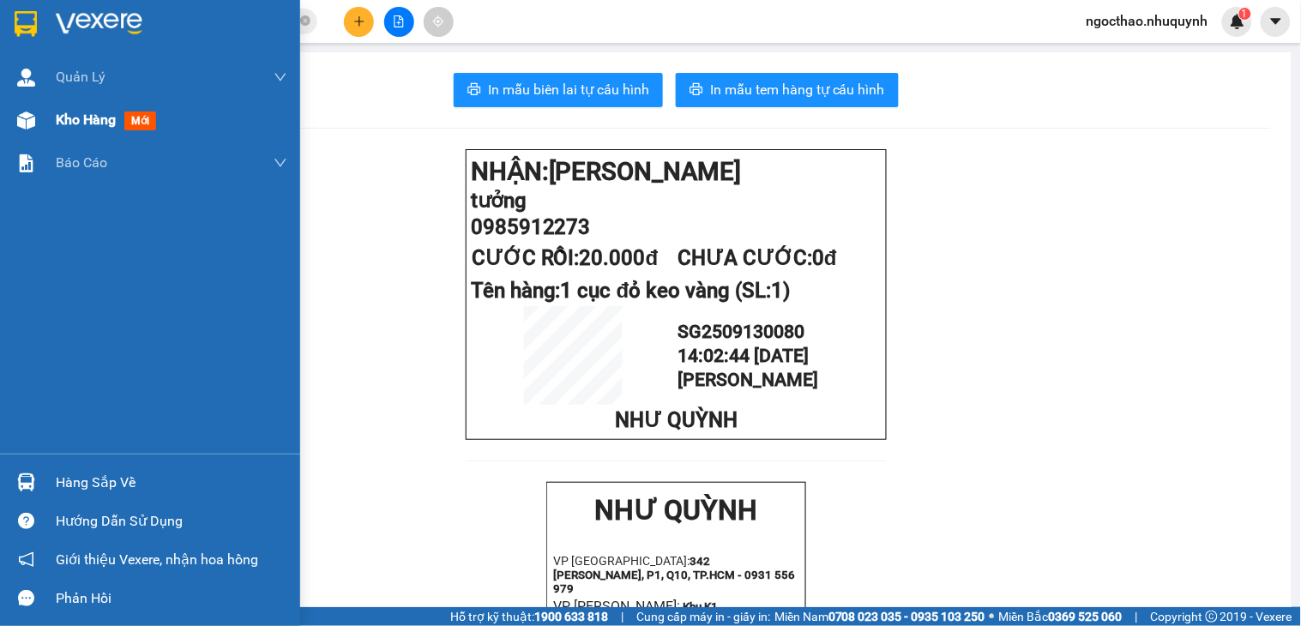
click at [62, 130] on div "Kho hàng mới" at bounding box center [109, 119] width 107 height 21
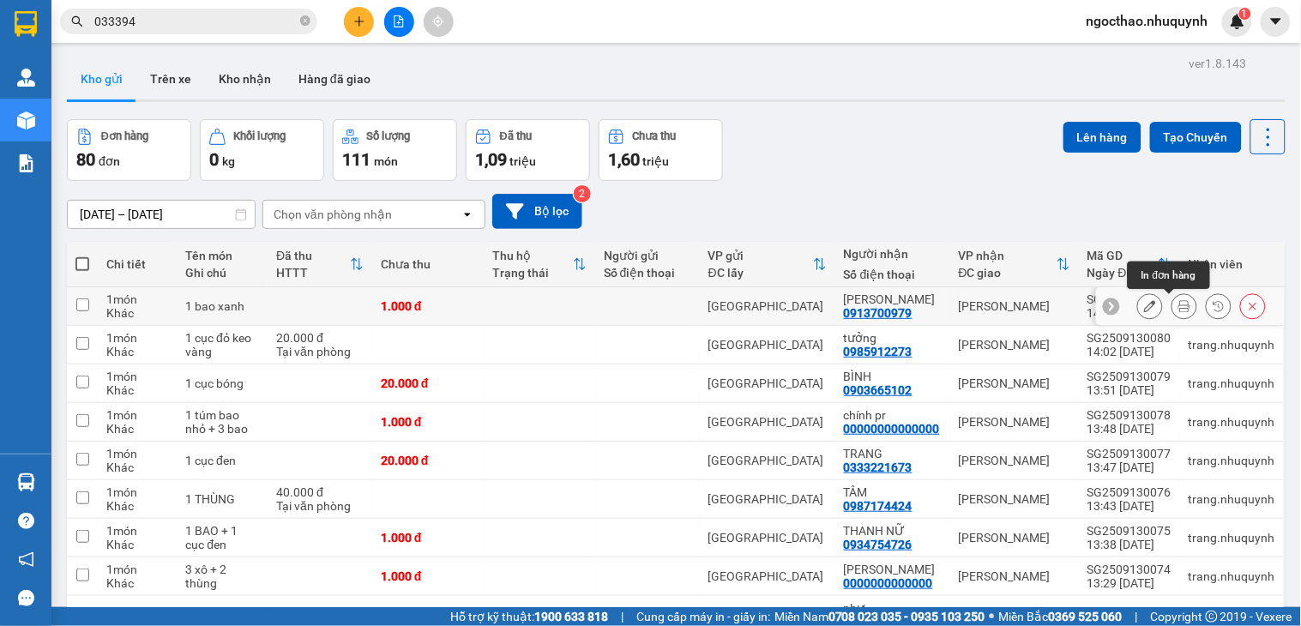
click at [1172, 301] on button at bounding box center [1184, 307] width 24 height 30
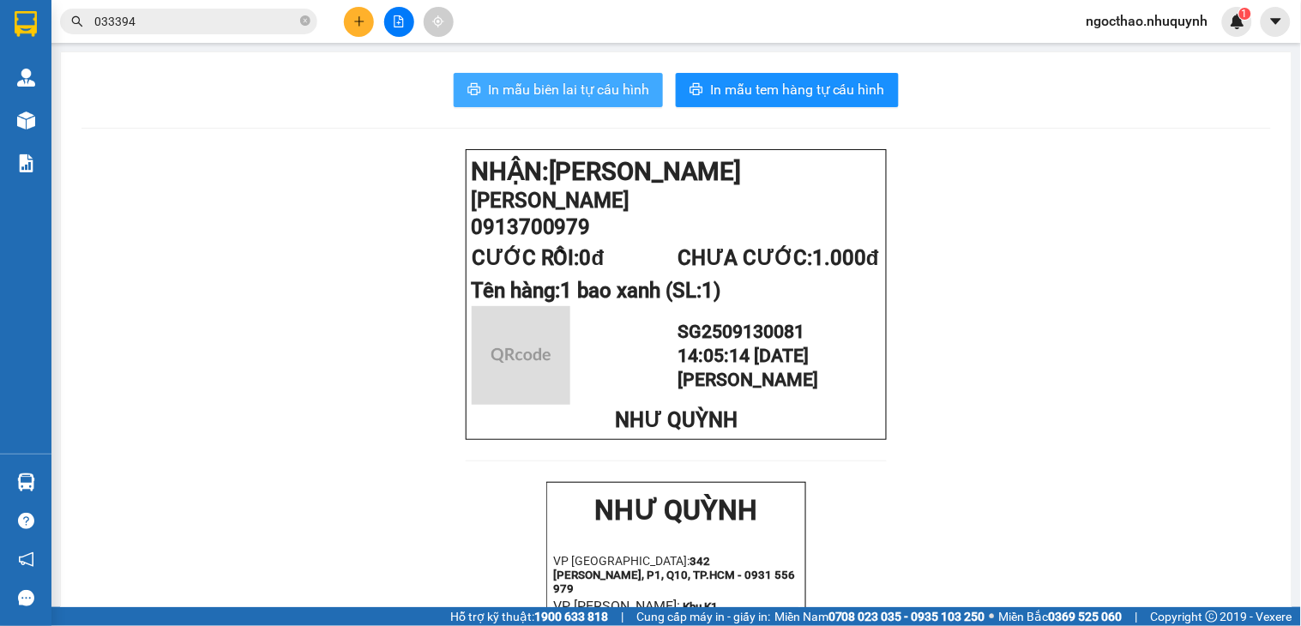
click at [624, 87] on span "In mẫu biên lai tự cấu hình" at bounding box center [568, 89] width 161 height 21
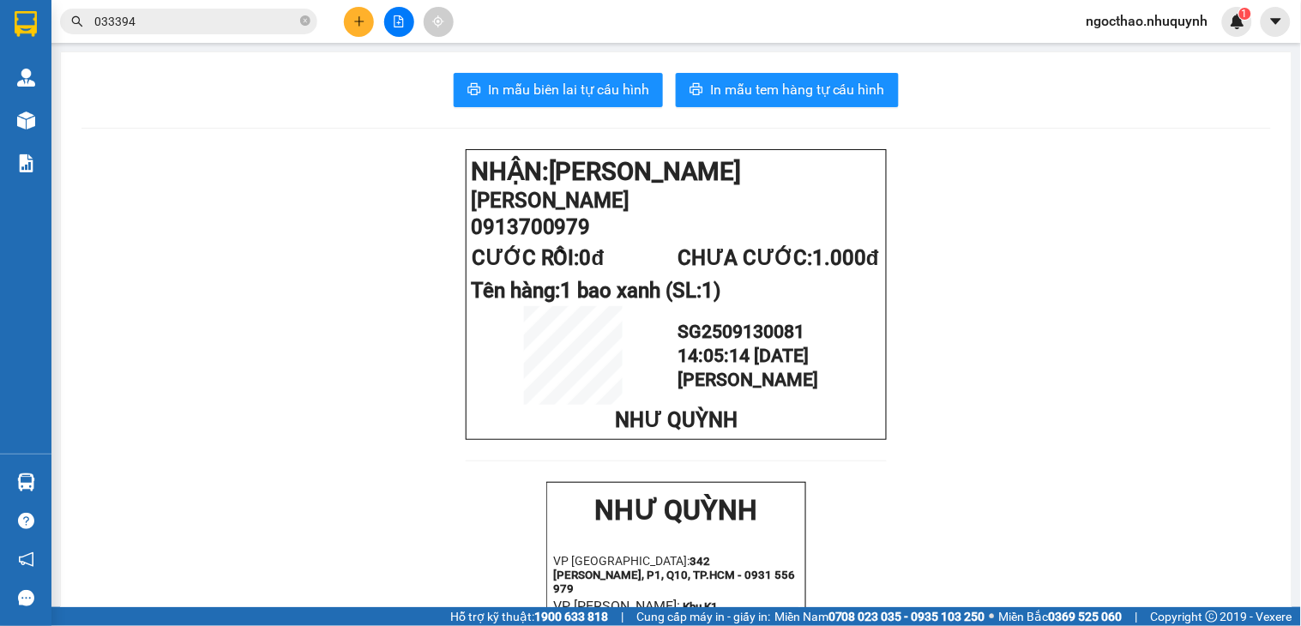
click at [401, 24] on icon "file-add" at bounding box center [399, 21] width 12 height 12
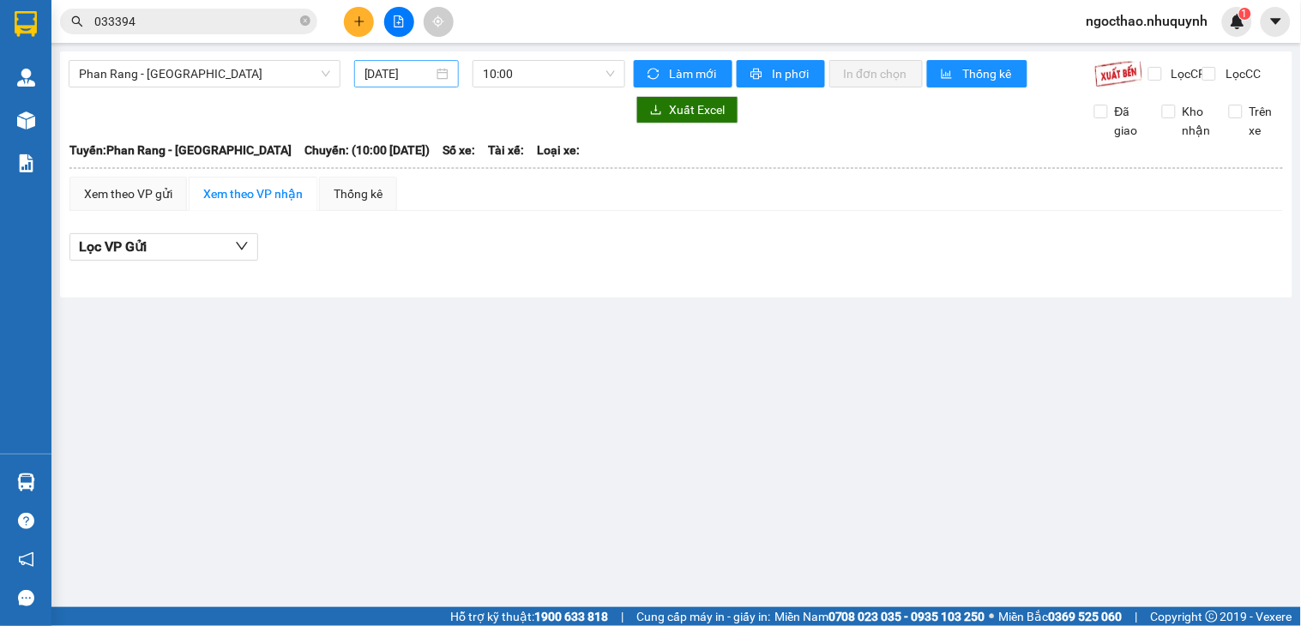
click at [401, 73] on input "13/09/2025" at bounding box center [399, 73] width 69 height 19
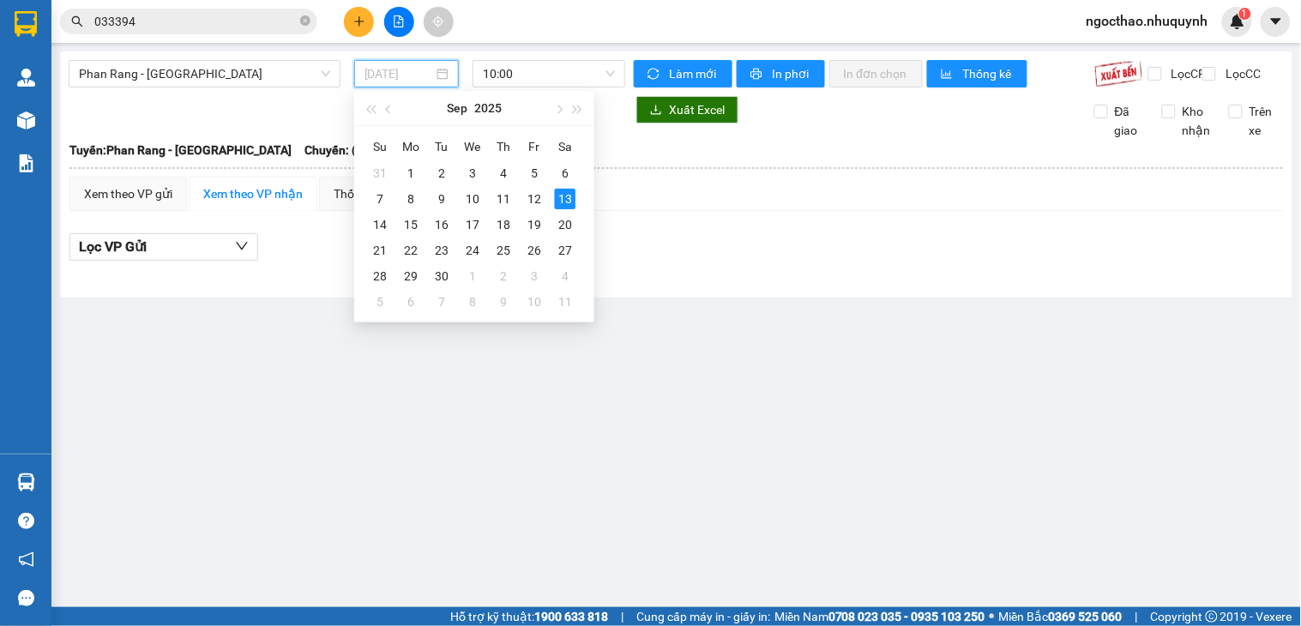
type input "13/09/2025"
click at [717, 250] on div "Lọc VP Gửi" at bounding box center [676, 252] width 1214 height 55
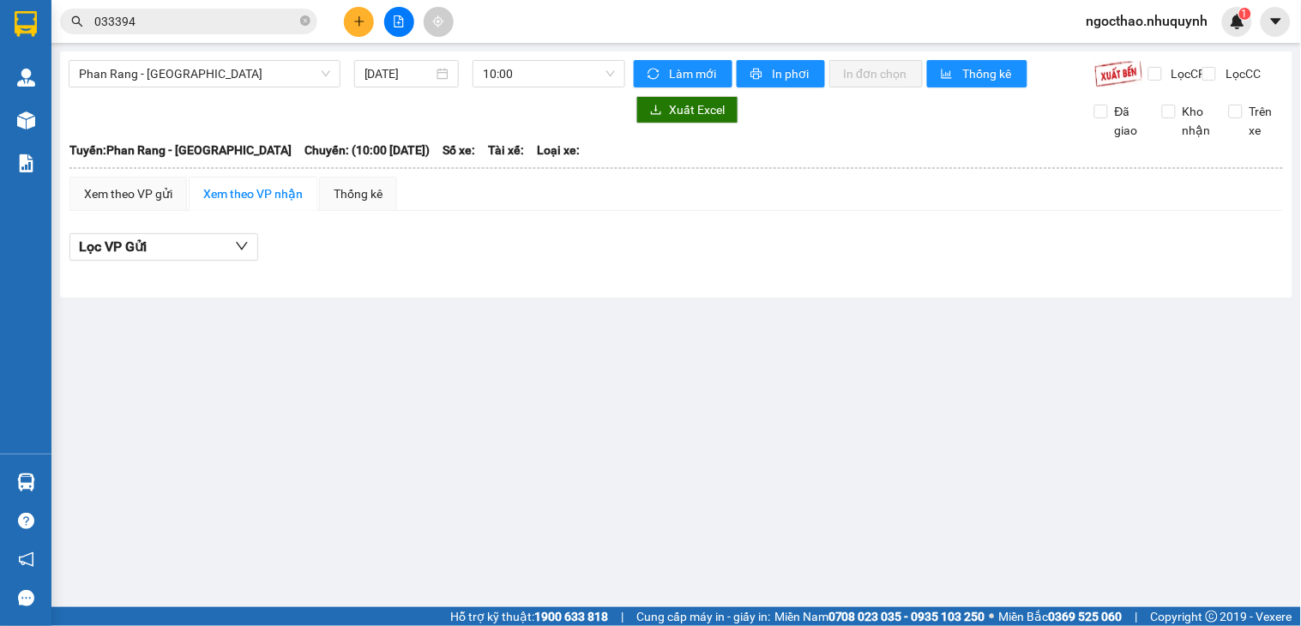
click at [202, 12] on input "033394" at bounding box center [195, 21] width 202 height 19
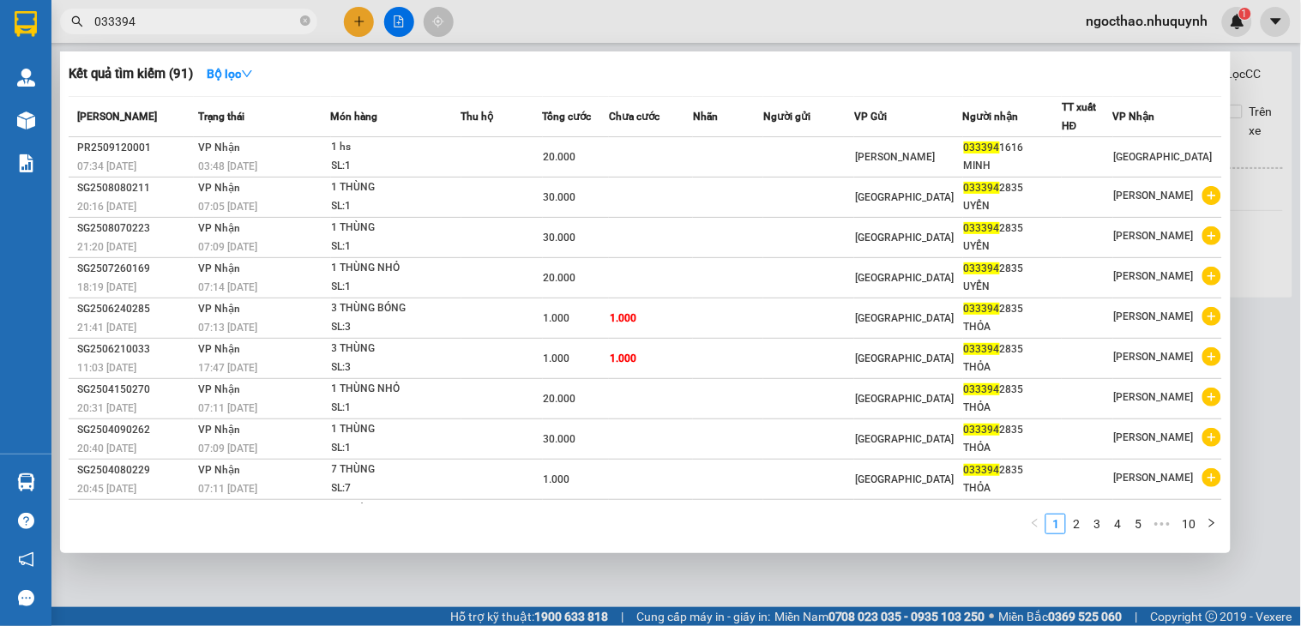
click at [153, 120] on div "Kết quả tìm kiếm ( 91 ) Bộ lọc Mã ĐH Trạng thái Món hàng Thu hộ Tổng cước Chưa …" at bounding box center [645, 302] width 1171 height 502
click at [202, 26] on input "033394" at bounding box center [195, 21] width 202 height 19
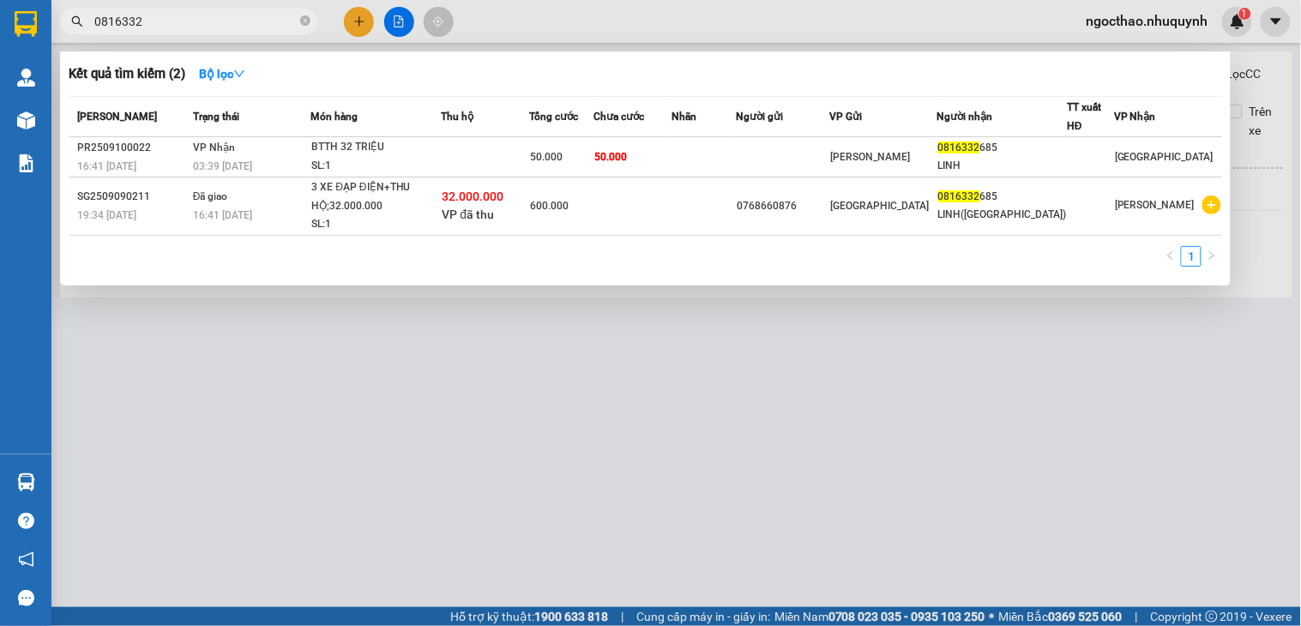
type input "0816332"
drag, startPoint x: 750, startPoint y: 473, endPoint x: 147, endPoint y: 234, distance: 648.4
click at [732, 458] on div at bounding box center [650, 313] width 1301 height 626
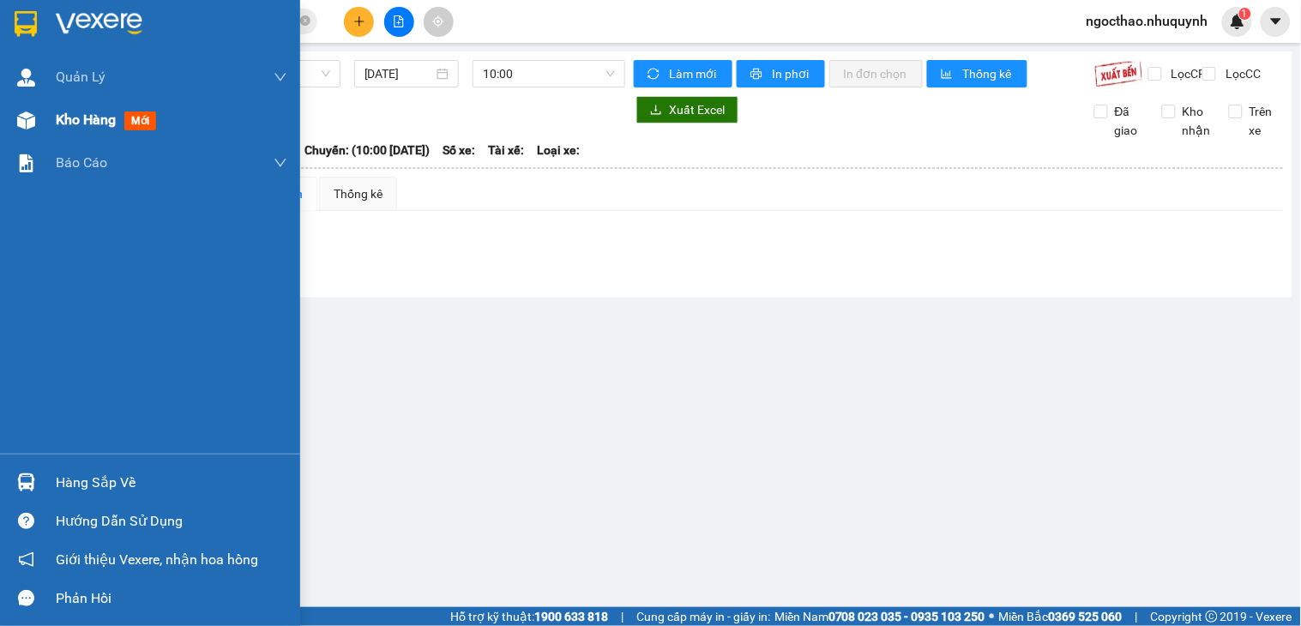
click at [73, 131] on div "Kho hàng mới" at bounding box center [172, 120] width 232 height 43
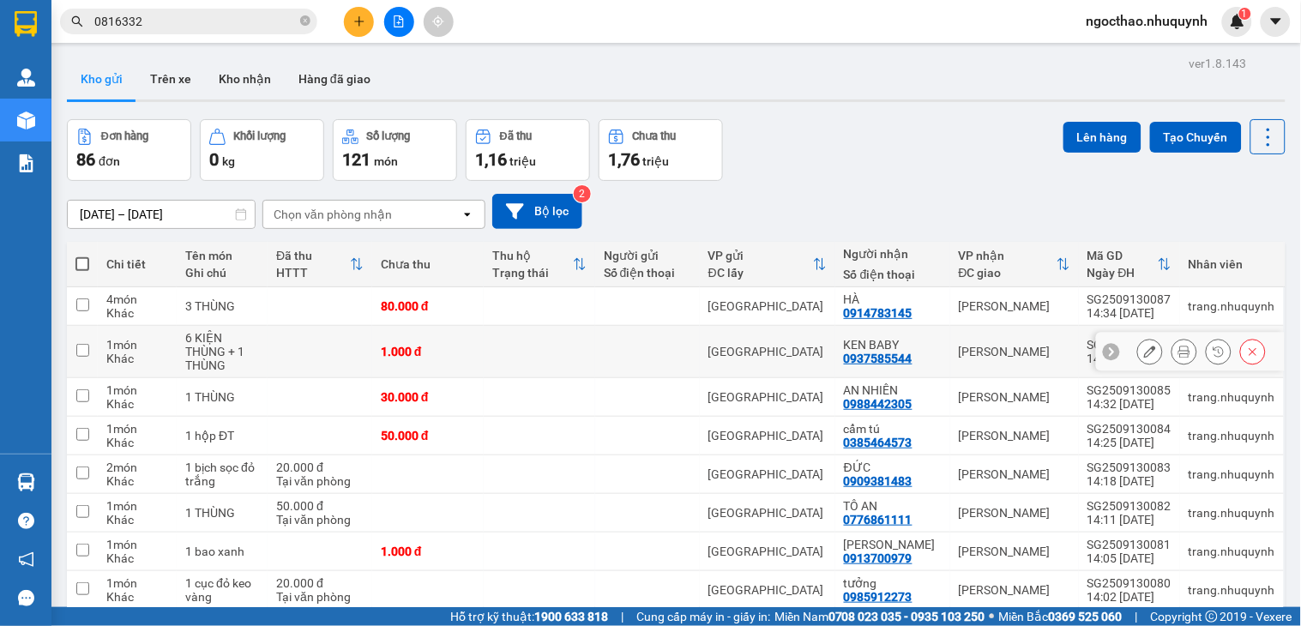
click at [1178, 346] on icon at bounding box center [1184, 352] width 12 height 12
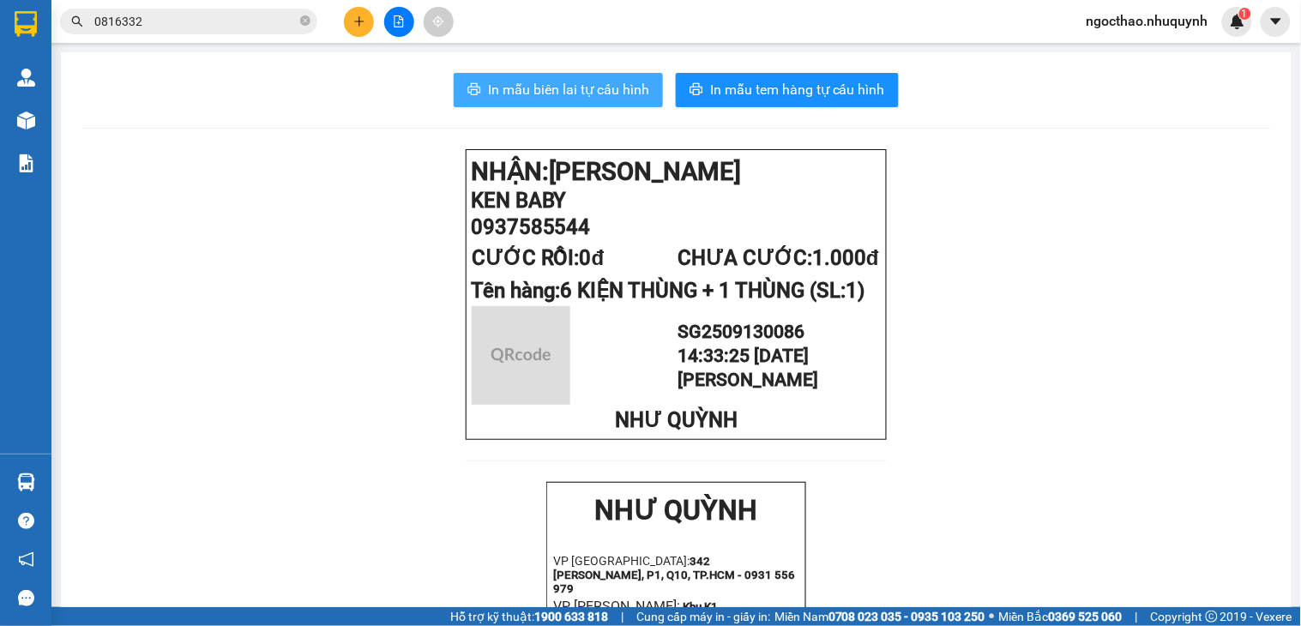
click at [571, 91] on span "In mẫu biên lai tự cấu hình" at bounding box center [568, 89] width 161 height 21
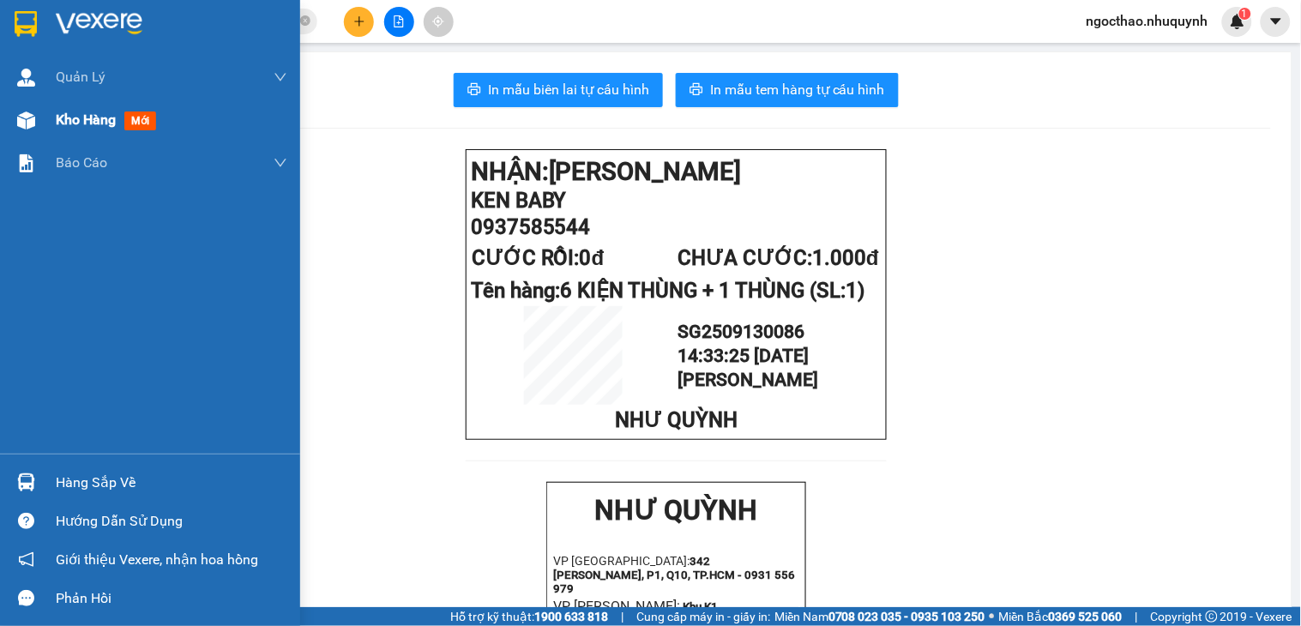
click at [84, 111] on span "Kho hàng" at bounding box center [86, 119] width 60 height 16
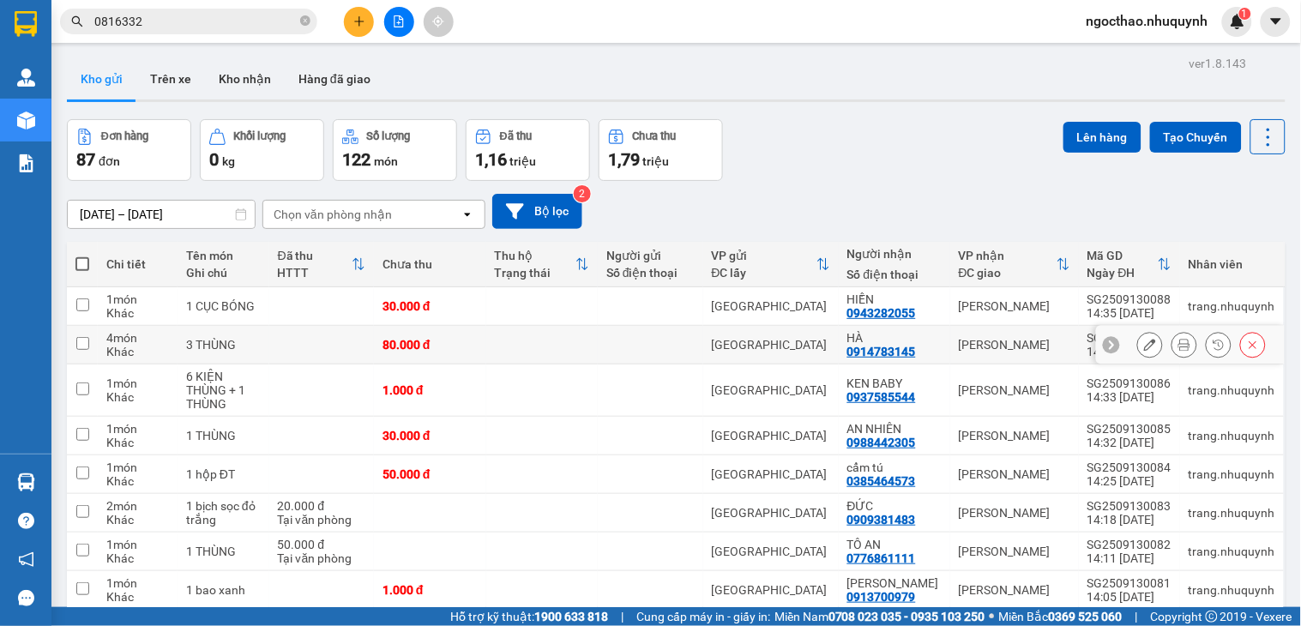
click at [1178, 344] on icon at bounding box center [1184, 345] width 12 height 12
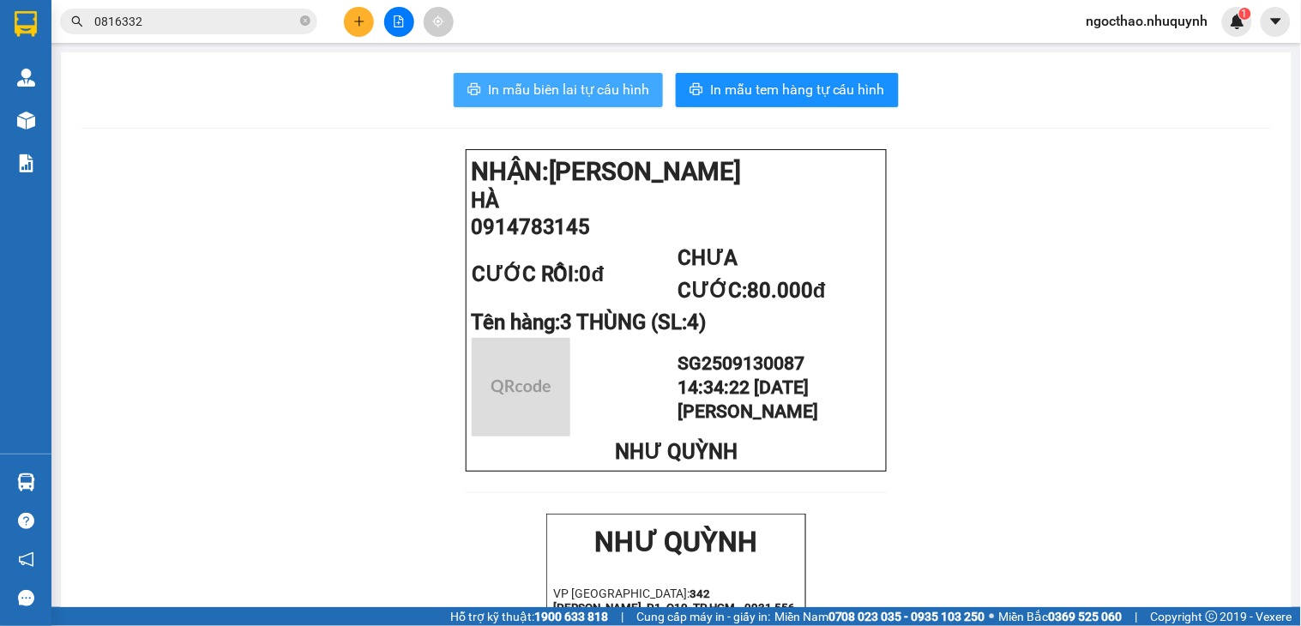
drag, startPoint x: 589, startPoint y: 89, endPoint x: 1300, endPoint y: 343, distance: 755.0
click at [592, 89] on span "In mẫu biên lai tự cấu hình" at bounding box center [568, 89] width 161 height 21
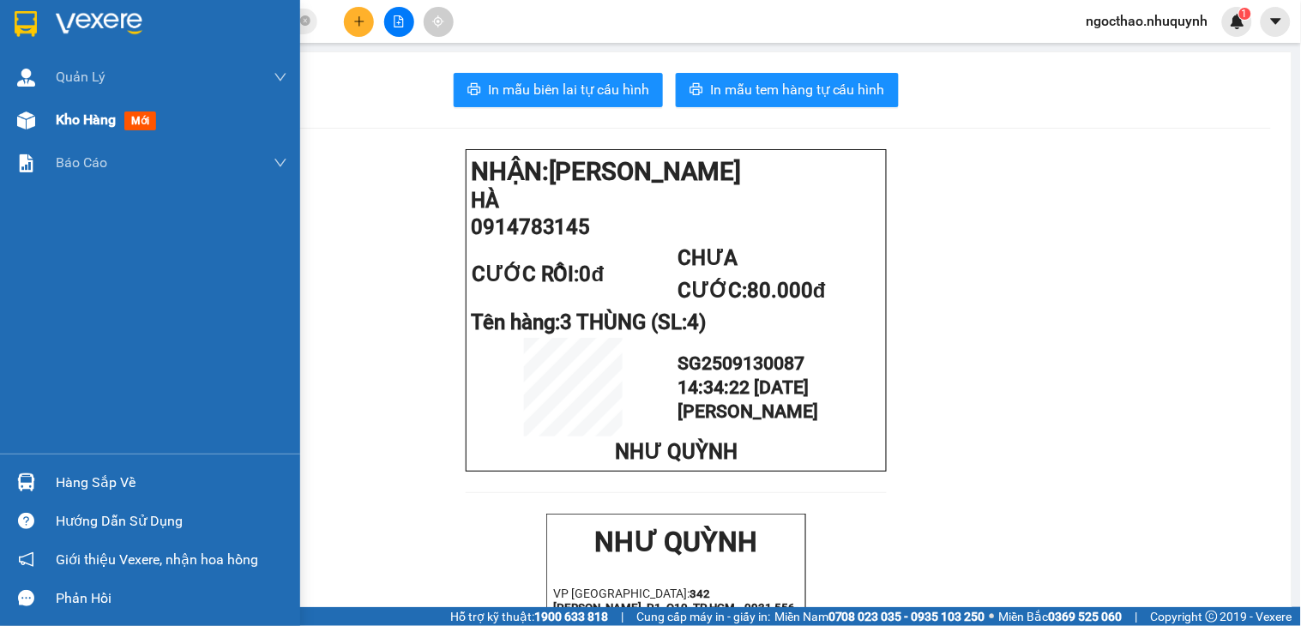
click at [72, 113] on span "Kho hàng" at bounding box center [86, 119] width 60 height 16
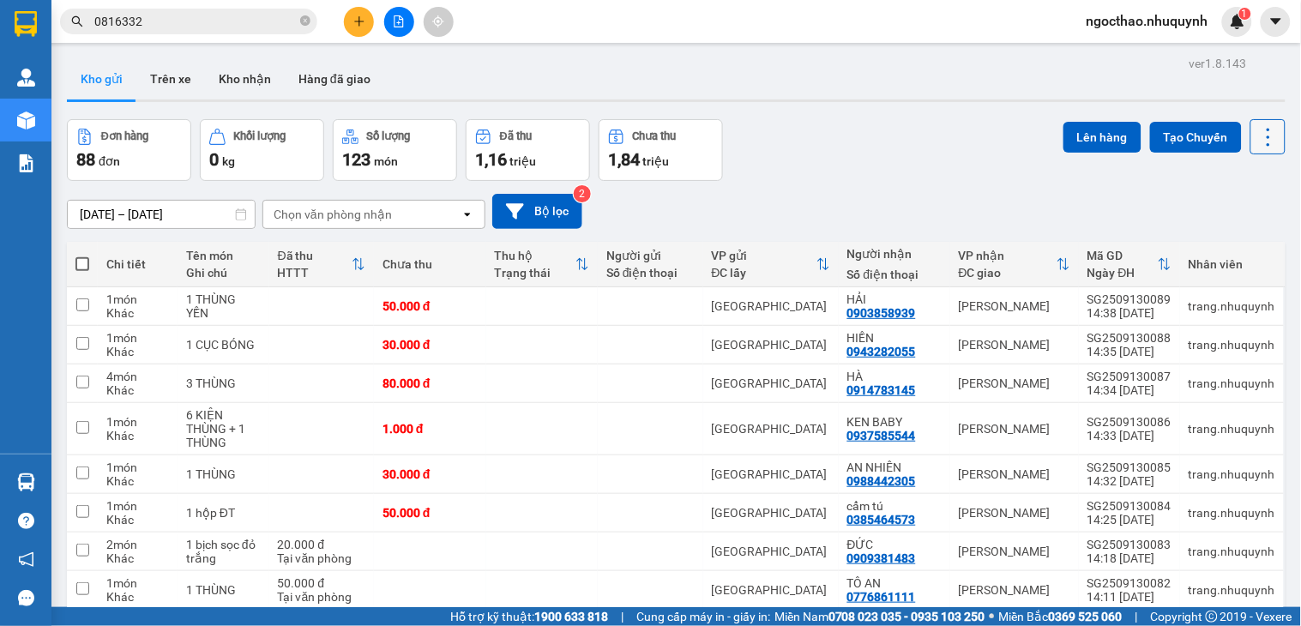
click at [1256, 125] on icon at bounding box center [1268, 137] width 24 height 24
click at [1212, 244] on span "Làm mới" at bounding box center [1227, 245] width 47 height 17
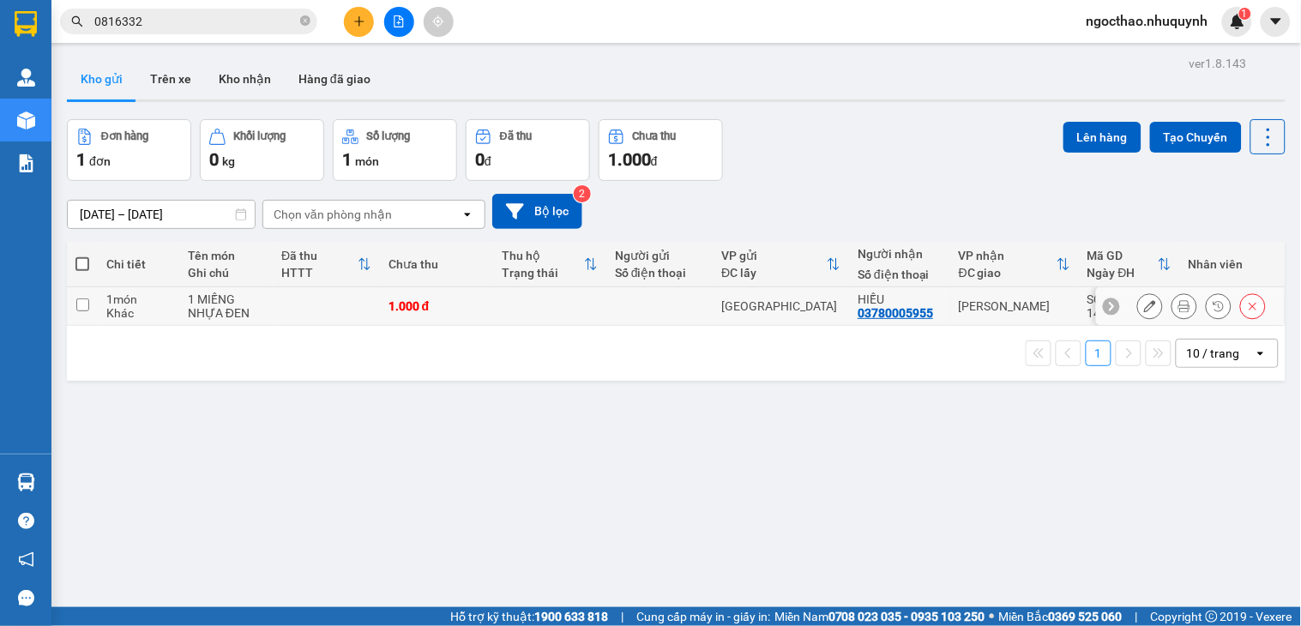
click at [1178, 312] on icon at bounding box center [1184, 306] width 12 height 12
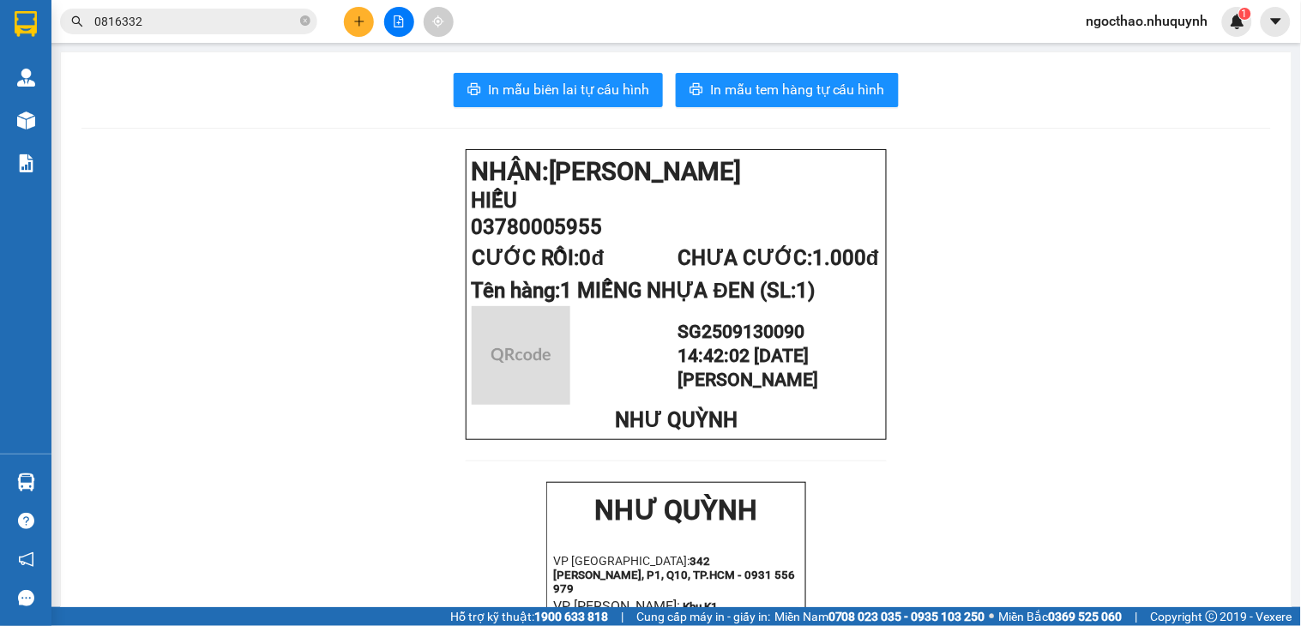
drag, startPoint x: 533, startPoint y: 62, endPoint x: 551, endPoint y: 82, distance: 27.4
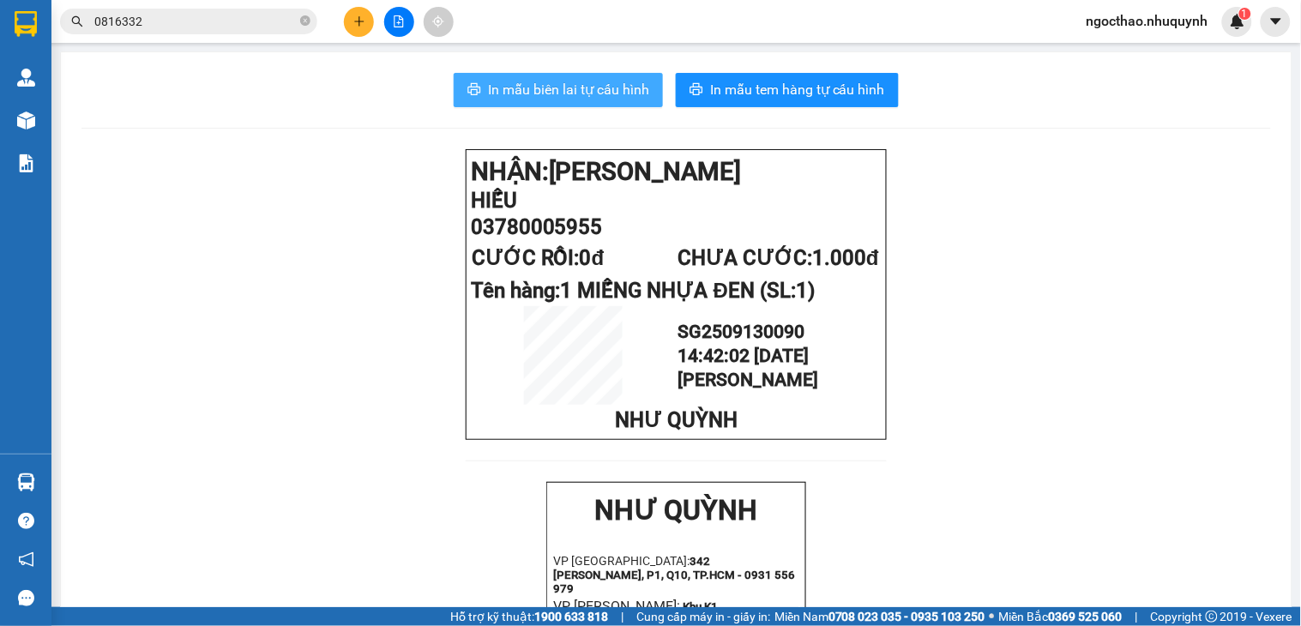
drag, startPoint x: 555, startPoint y: 87, endPoint x: 714, endPoint y: 117, distance: 162.3
click at [556, 87] on span "In mẫu biên lai tự cấu hình" at bounding box center [568, 89] width 161 height 21
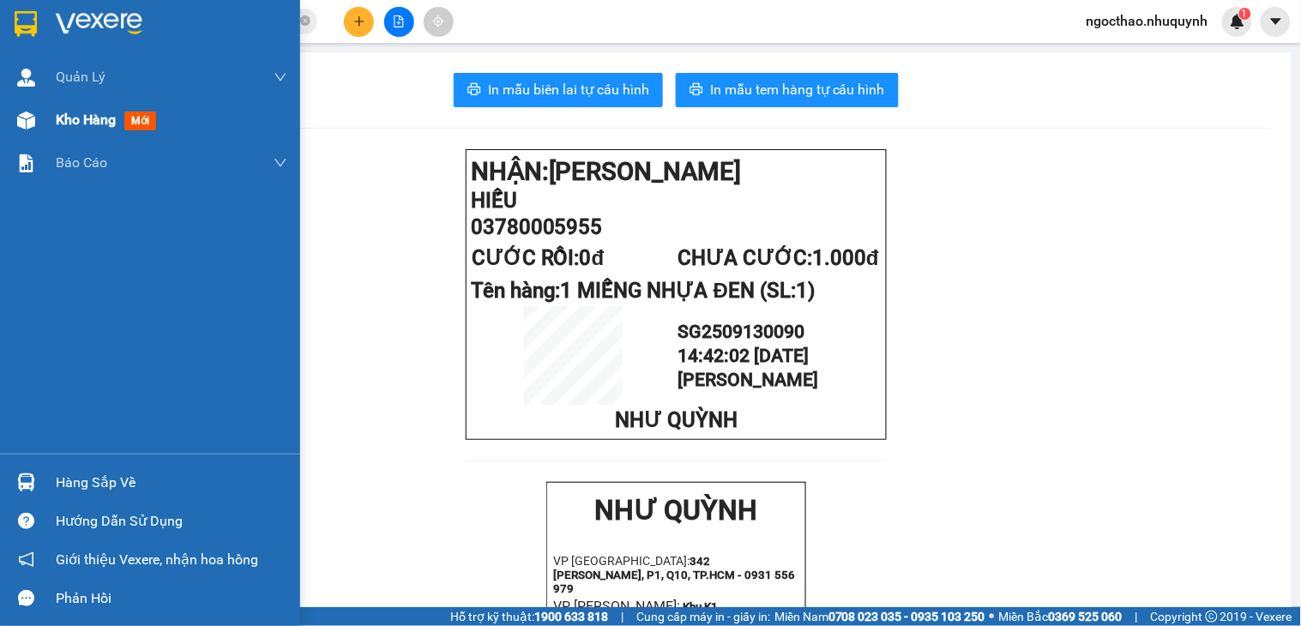
click at [58, 118] on span "Kho hàng" at bounding box center [86, 119] width 60 height 16
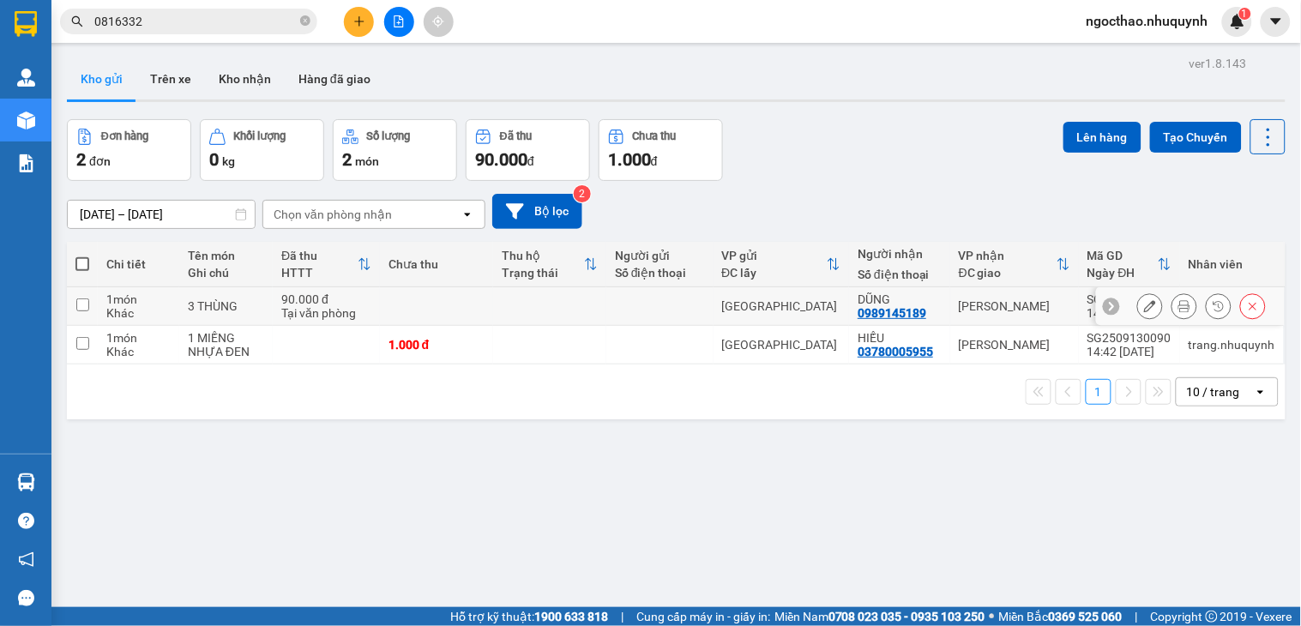
click at [1178, 311] on icon at bounding box center [1184, 306] width 12 height 12
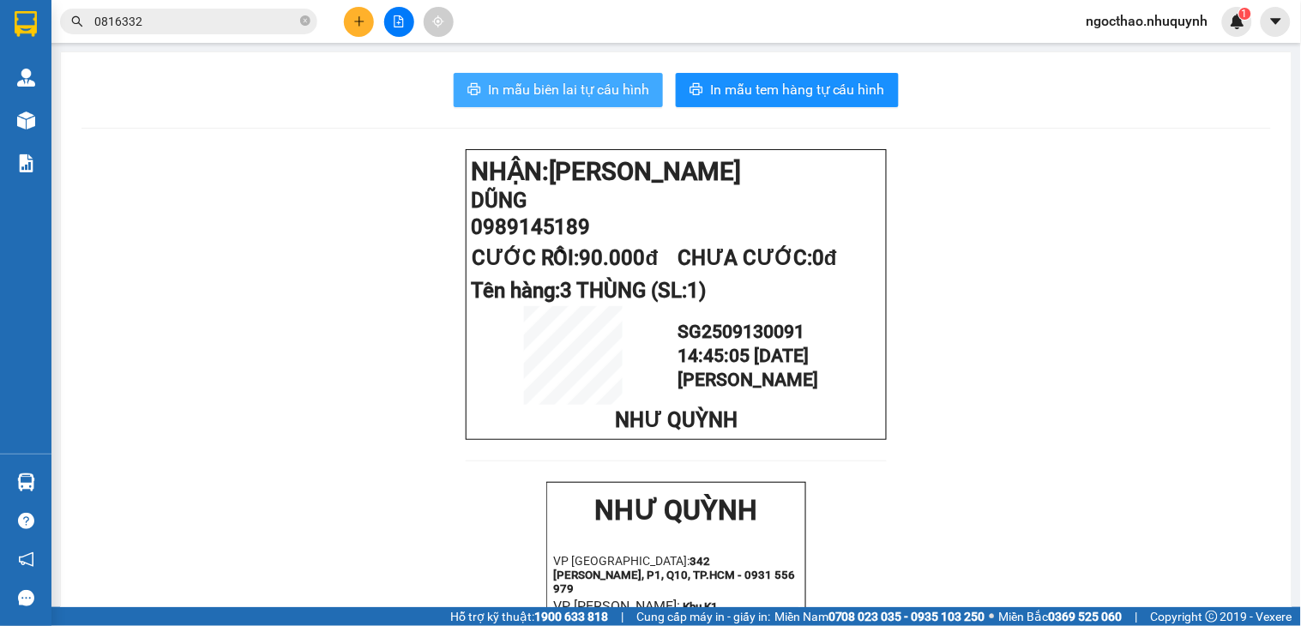
drag, startPoint x: 557, startPoint y: 86, endPoint x: 938, endPoint y: 103, distance: 381.2
click at [560, 87] on span "In mẫu biên lai tự cấu hình" at bounding box center [568, 89] width 161 height 21
click at [741, 195] on p "DŨNG" at bounding box center [676, 201] width 411 height 24
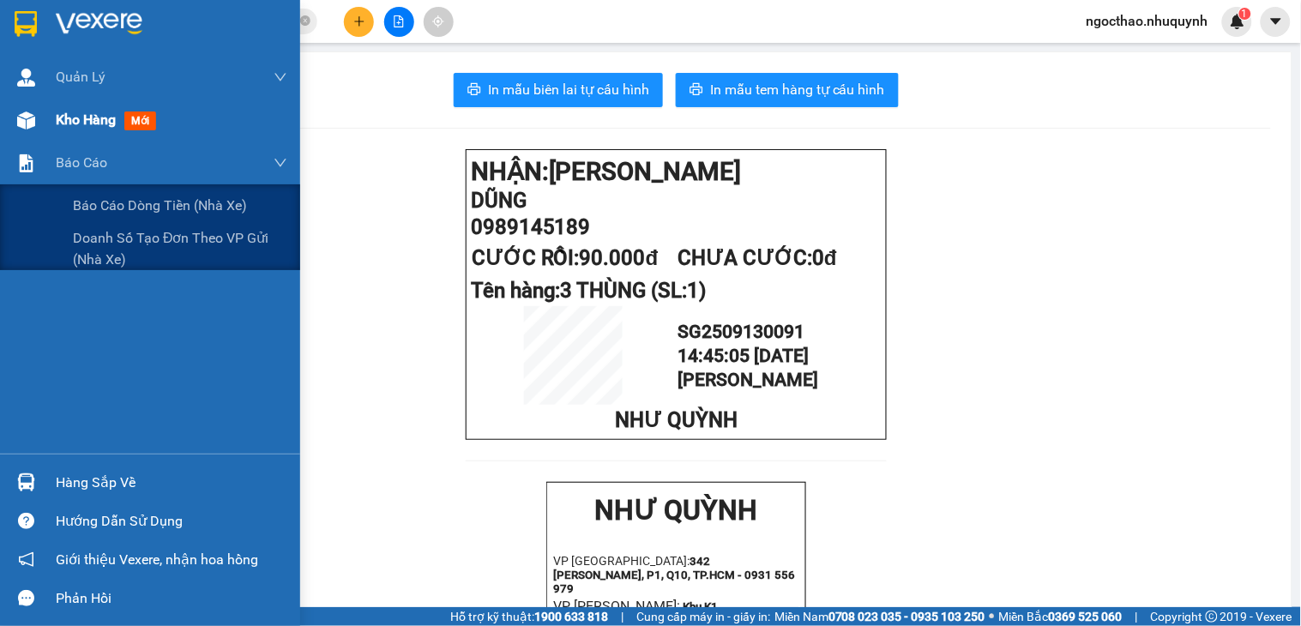
click at [73, 123] on span "Kho hàng" at bounding box center [86, 119] width 60 height 16
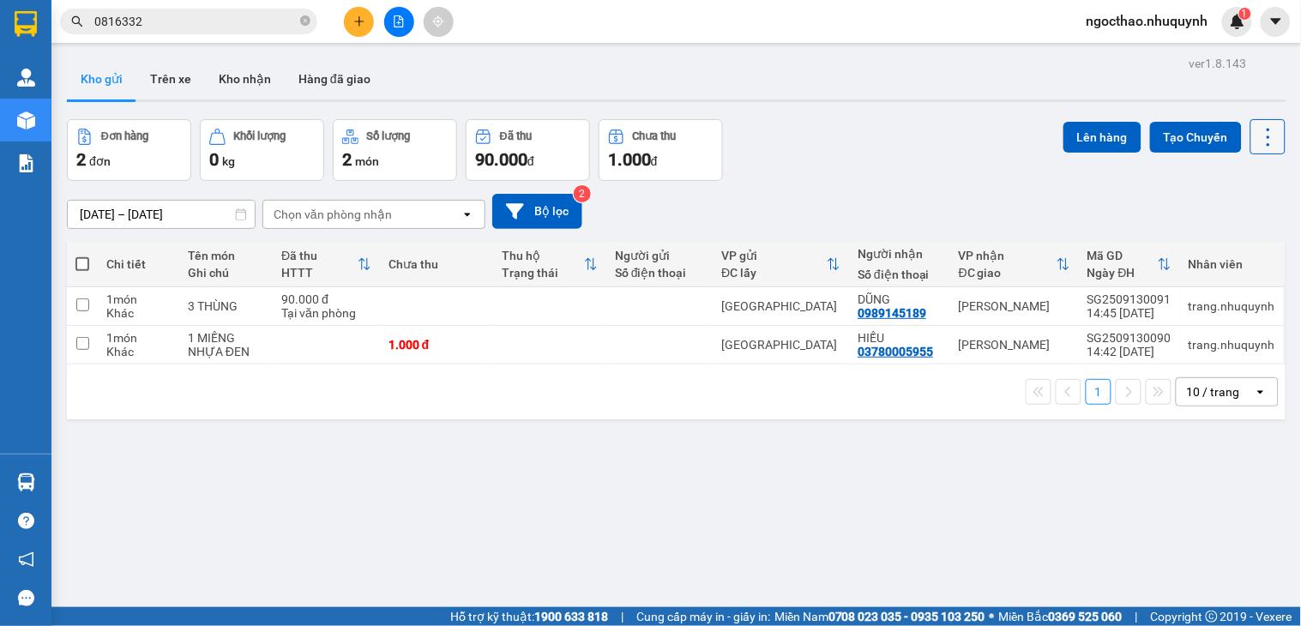
drag, startPoint x: 1259, startPoint y: 132, endPoint x: 1255, endPoint y: 143, distance: 11.9
click at [1258, 132] on icon at bounding box center [1268, 137] width 24 height 24
click at [1218, 246] on span "Làm mới" at bounding box center [1227, 245] width 47 height 17
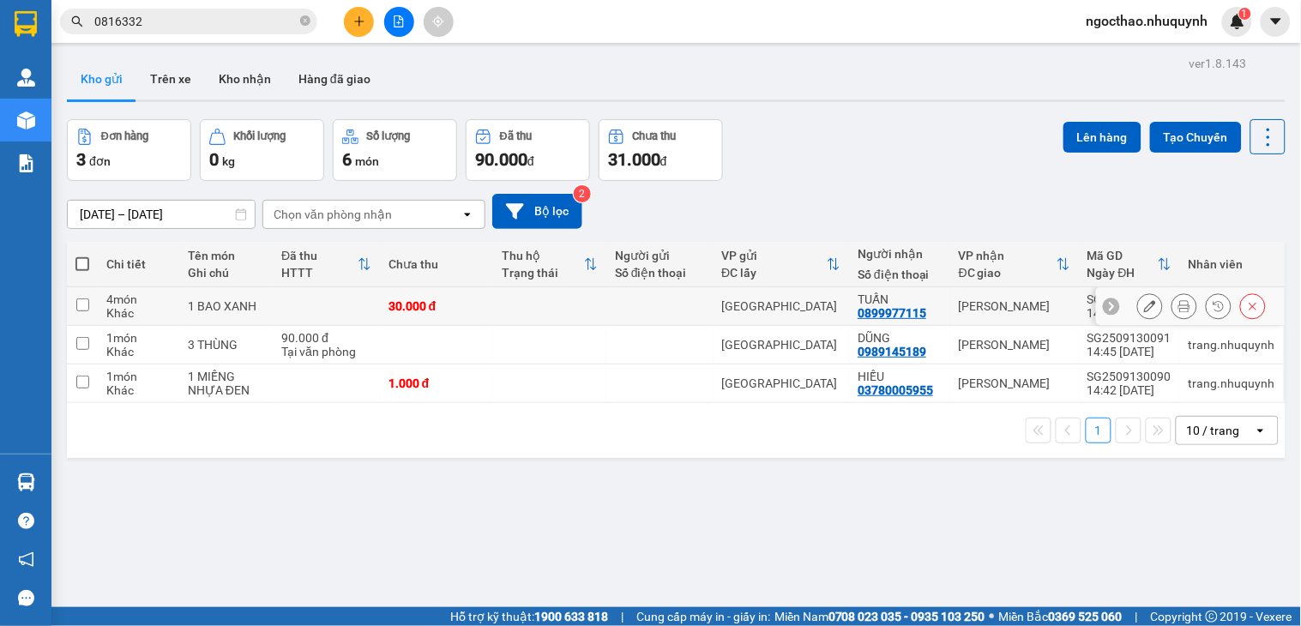
click at [1172, 310] on button at bounding box center [1184, 307] width 24 height 30
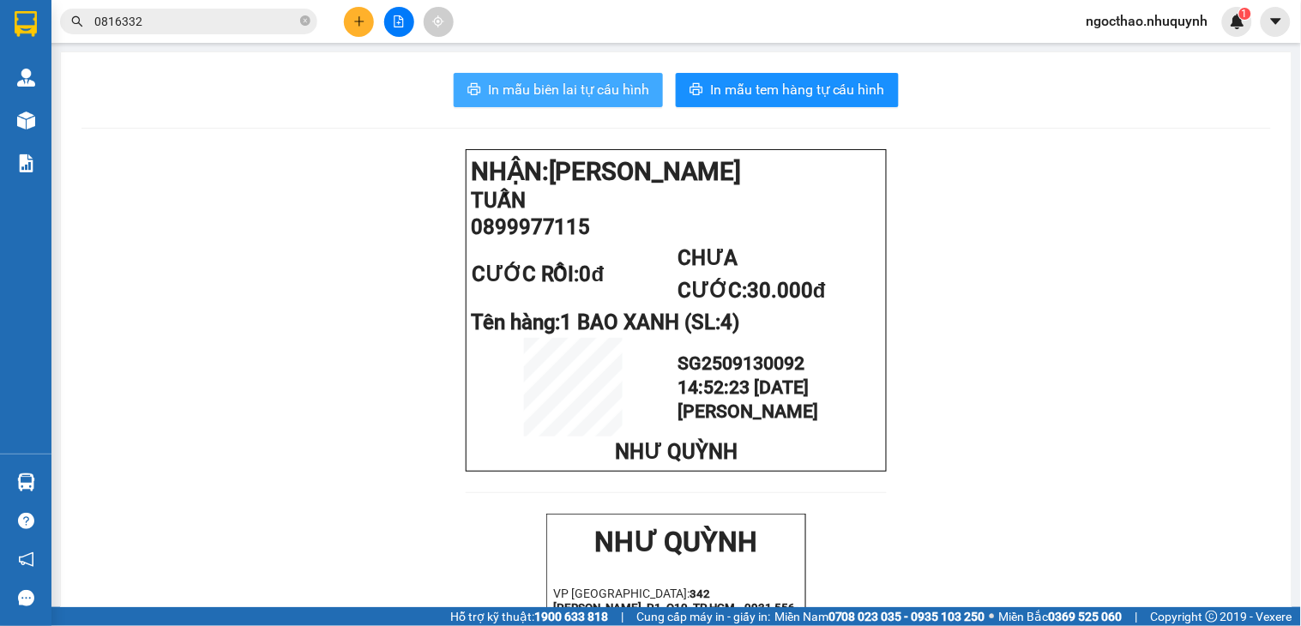
click at [595, 88] on span "In mẫu biên lai tự cấu hình" at bounding box center [568, 89] width 161 height 21
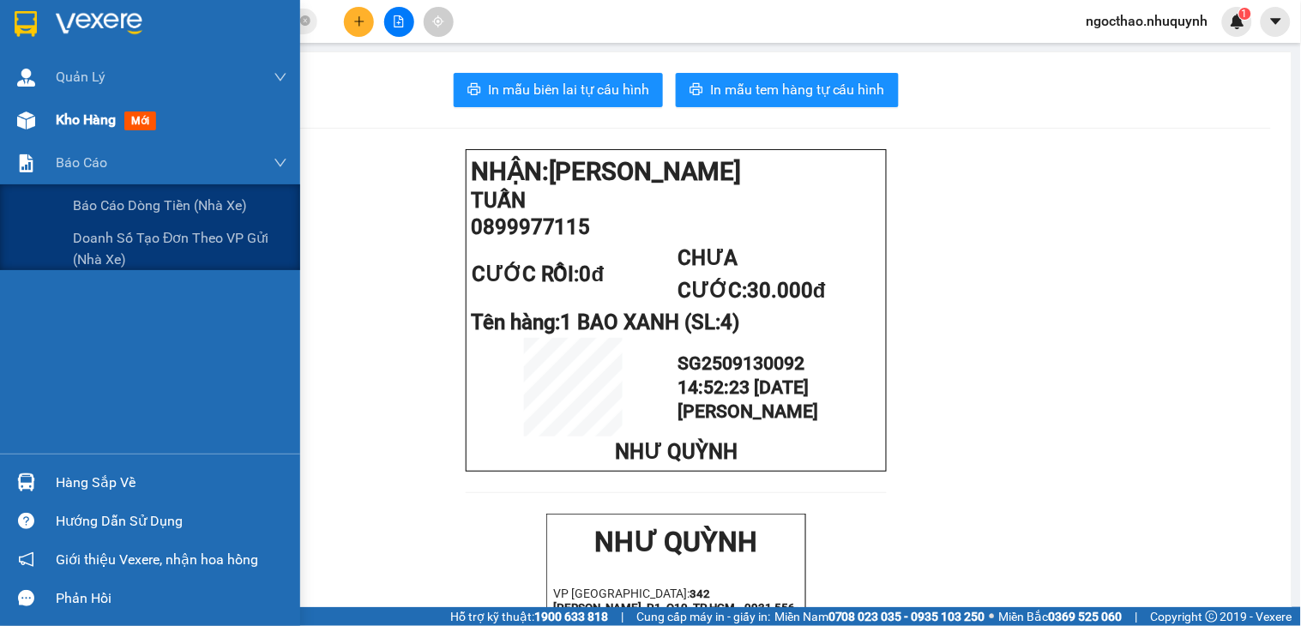
click at [50, 115] on div "Kho hàng mới" at bounding box center [150, 120] width 300 height 43
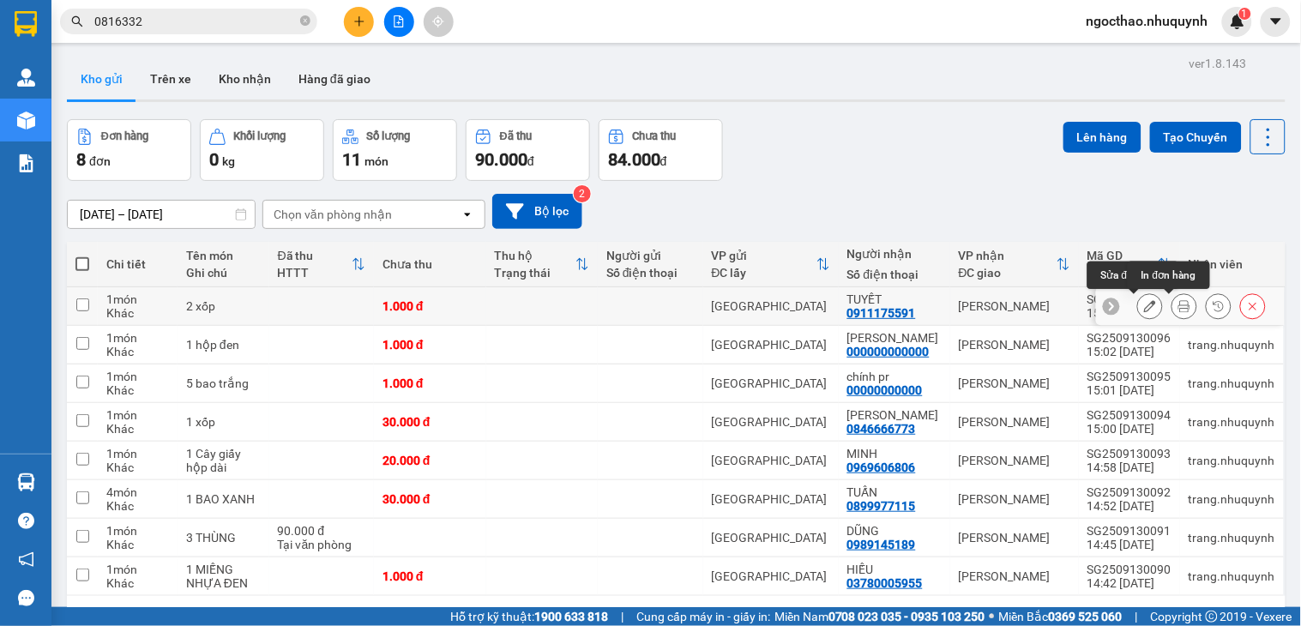
click at [1172, 303] on button at bounding box center [1184, 307] width 24 height 30
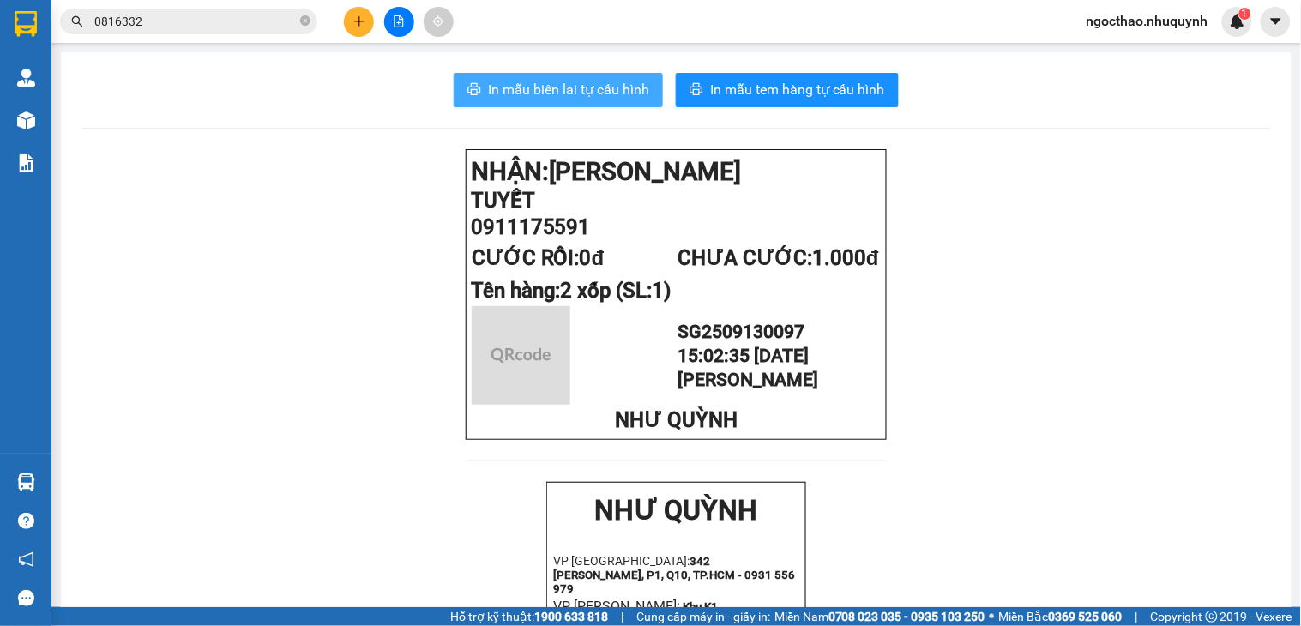
click at [581, 84] on span "In mẫu biên lai tự cấu hình" at bounding box center [568, 89] width 161 height 21
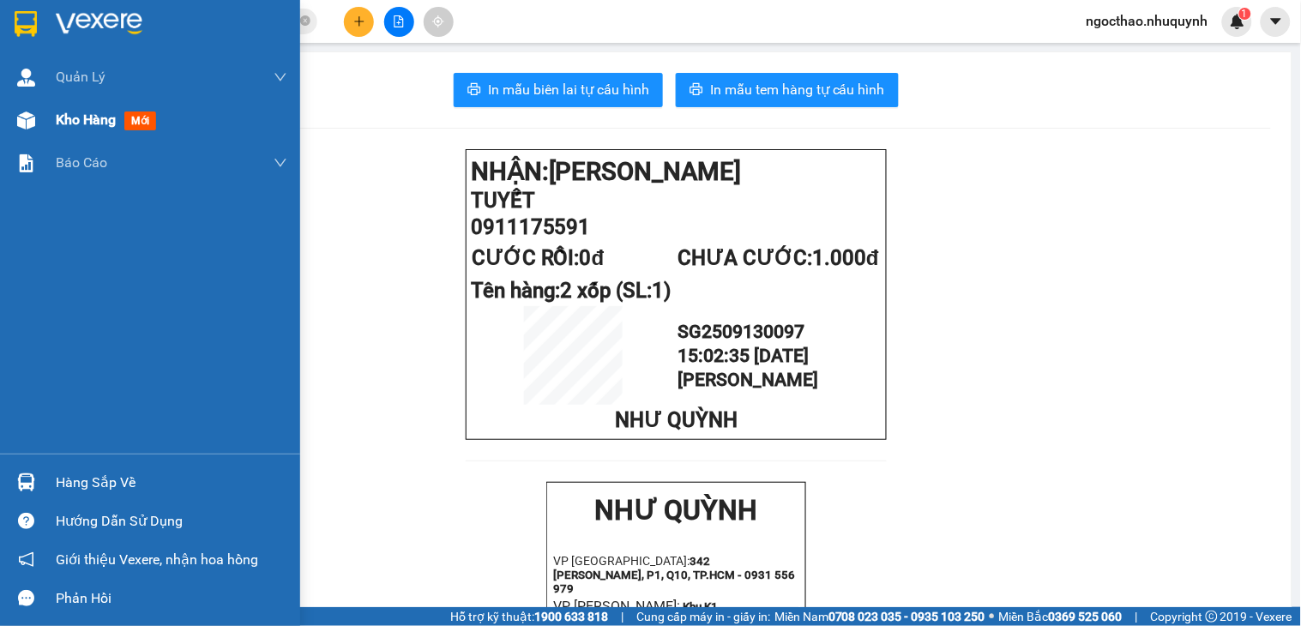
click at [87, 122] on span "Kho hàng" at bounding box center [86, 119] width 60 height 16
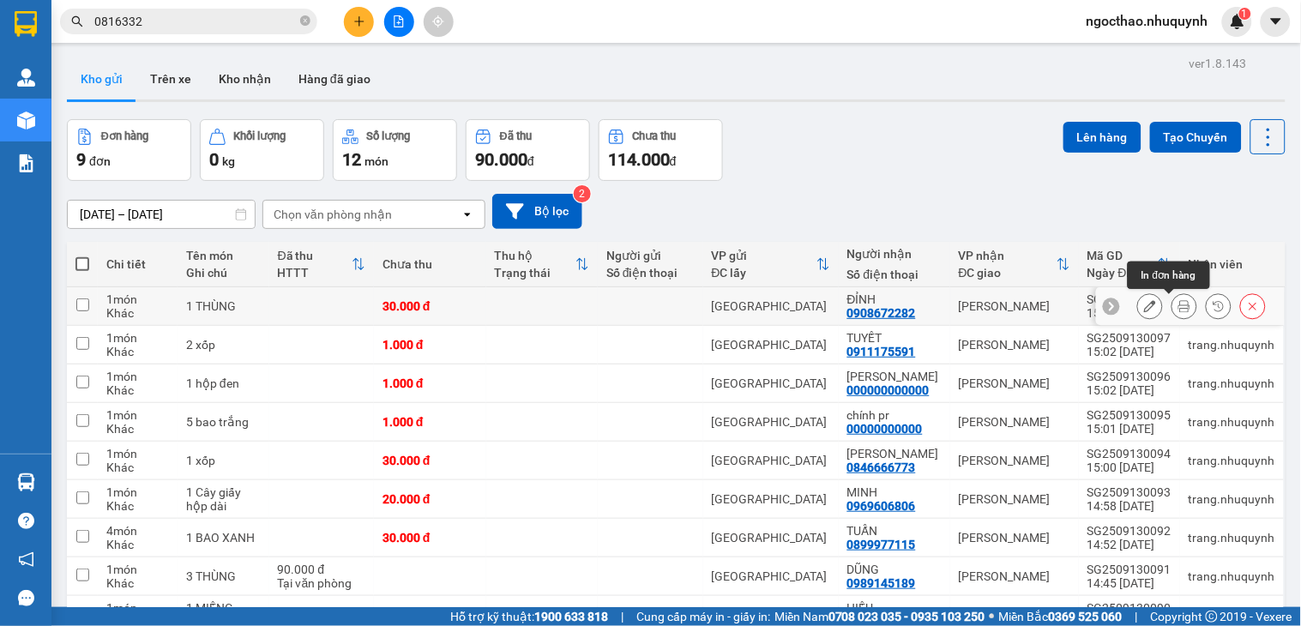
click at [1179, 309] on button at bounding box center [1184, 307] width 24 height 30
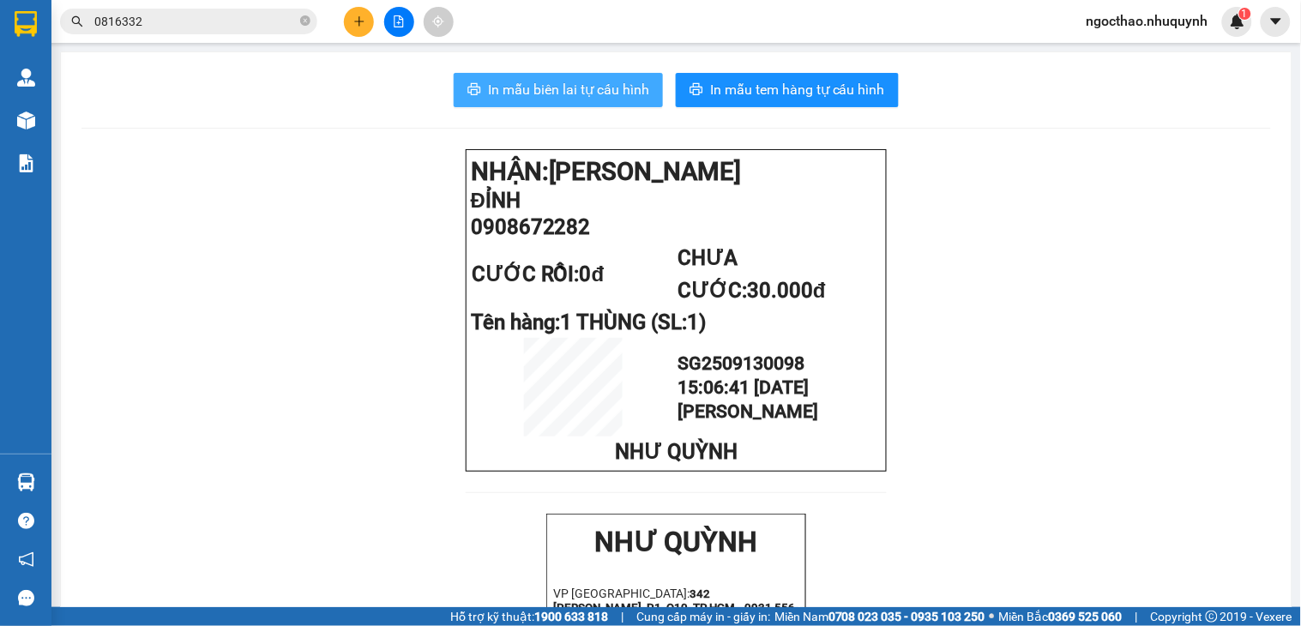
click at [586, 86] on span "In mẫu biên lai tự cấu hình" at bounding box center [568, 89] width 161 height 21
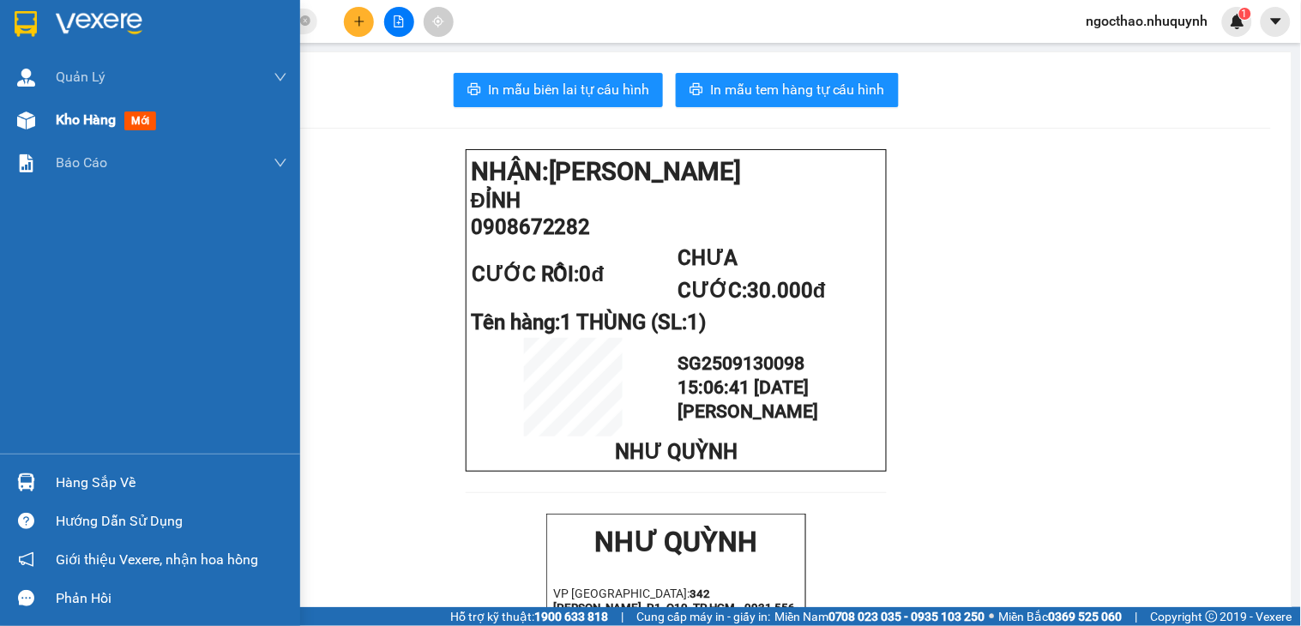
click at [72, 132] on div "Kho hàng mới" at bounding box center [172, 120] width 232 height 43
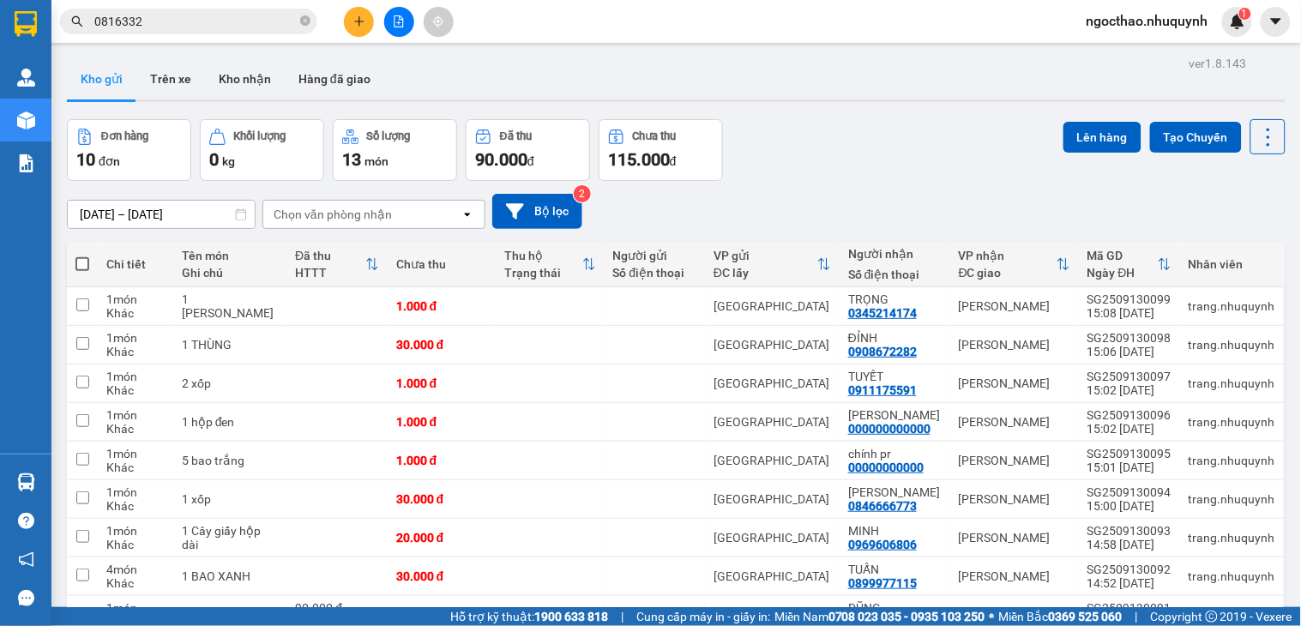
click at [375, 23] on div at bounding box center [398, 22] width 129 height 30
drag, startPoint x: 335, startPoint y: 21, endPoint x: 344, endPoint y: 19, distance: 9.0
click at [344, 19] on div at bounding box center [398, 22] width 129 height 30
click at [355, 15] on button at bounding box center [359, 22] width 30 height 30
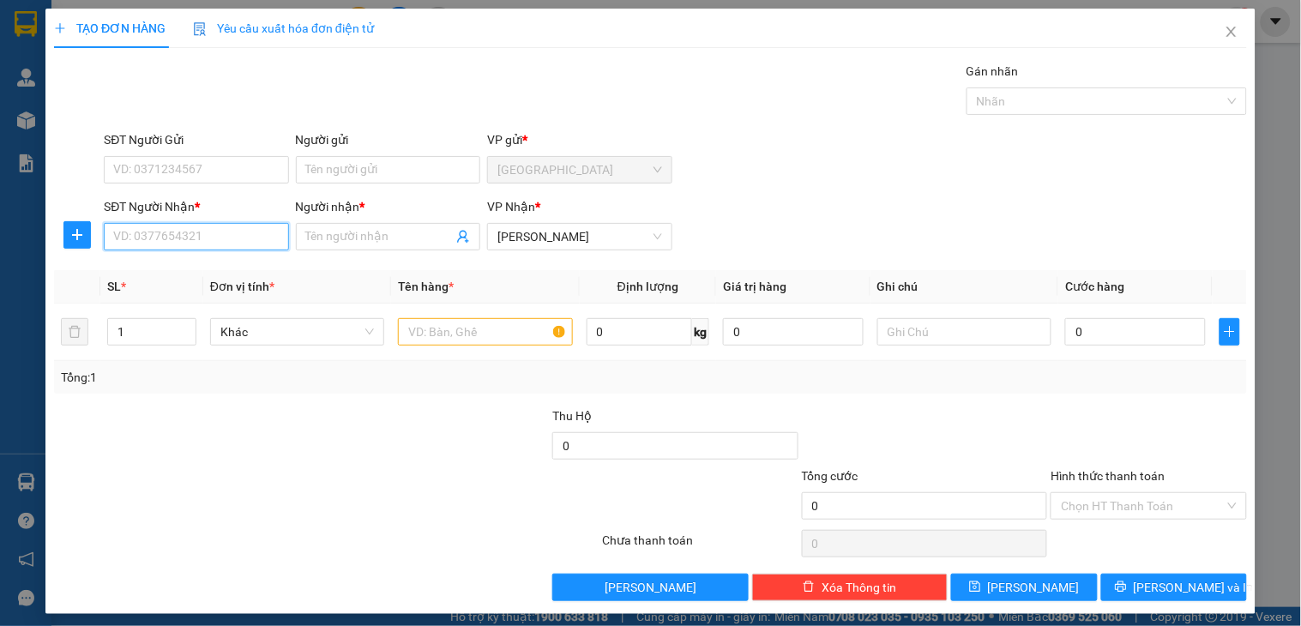
drag, startPoint x: 252, startPoint y: 236, endPoint x: 286, endPoint y: 236, distance: 33.4
click at [261, 236] on input "SĐT Người Nhận *" at bounding box center [196, 236] width 184 height 27
type input "0777846786"
click at [280, 269] on div "0777846786 - THIÊN THANH(KHÁNH NHƠN)" at bounding box center [271, 271] width 317 height 19
type input "THIÊN THANH(KHÁNH NHƠN)"
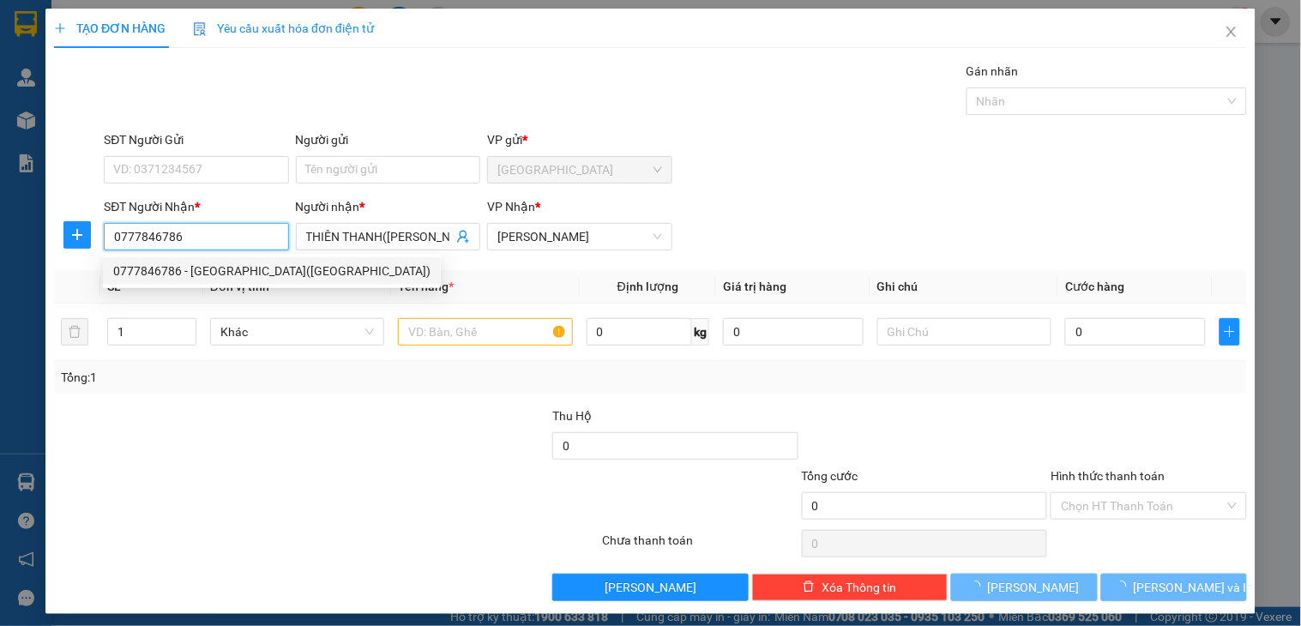
type input "20.000"
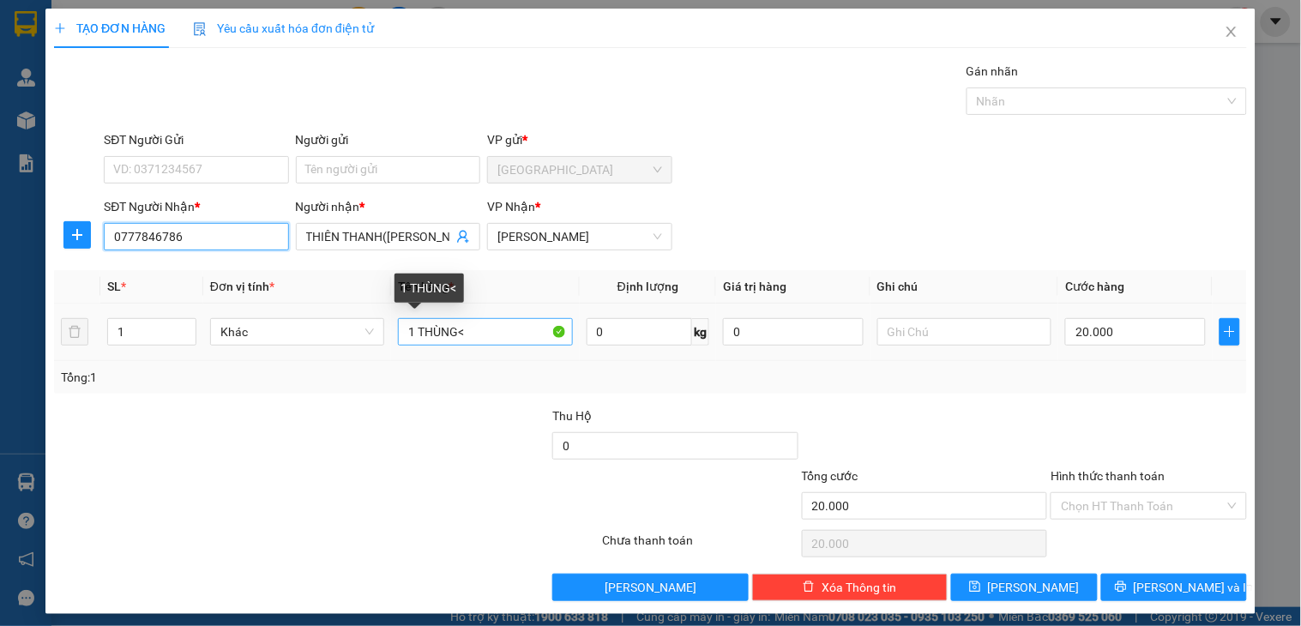
type input "0777846786"
click at [473, 328] on input "1 THÙNG<" at bounding box center [485, 331] width 174 height 27
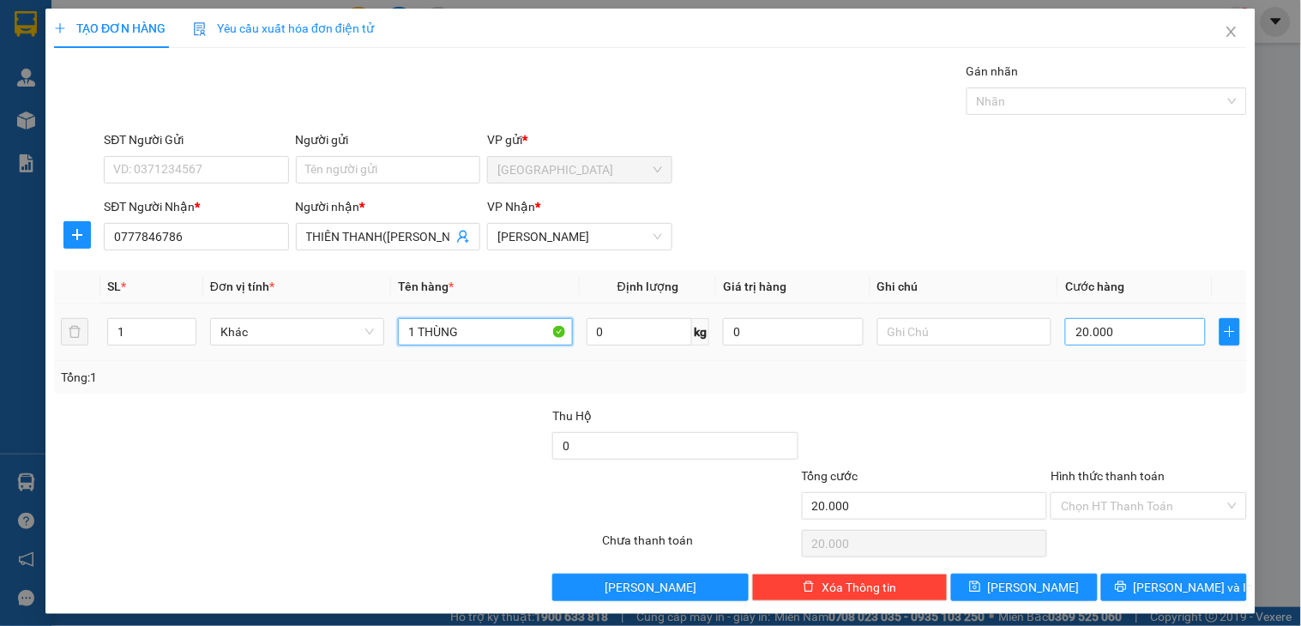
type input "1 THÙNG"
click at [1150, 327] on input "20.000" at bounding box center [1135, 331] width 141 height 27
type input "5"
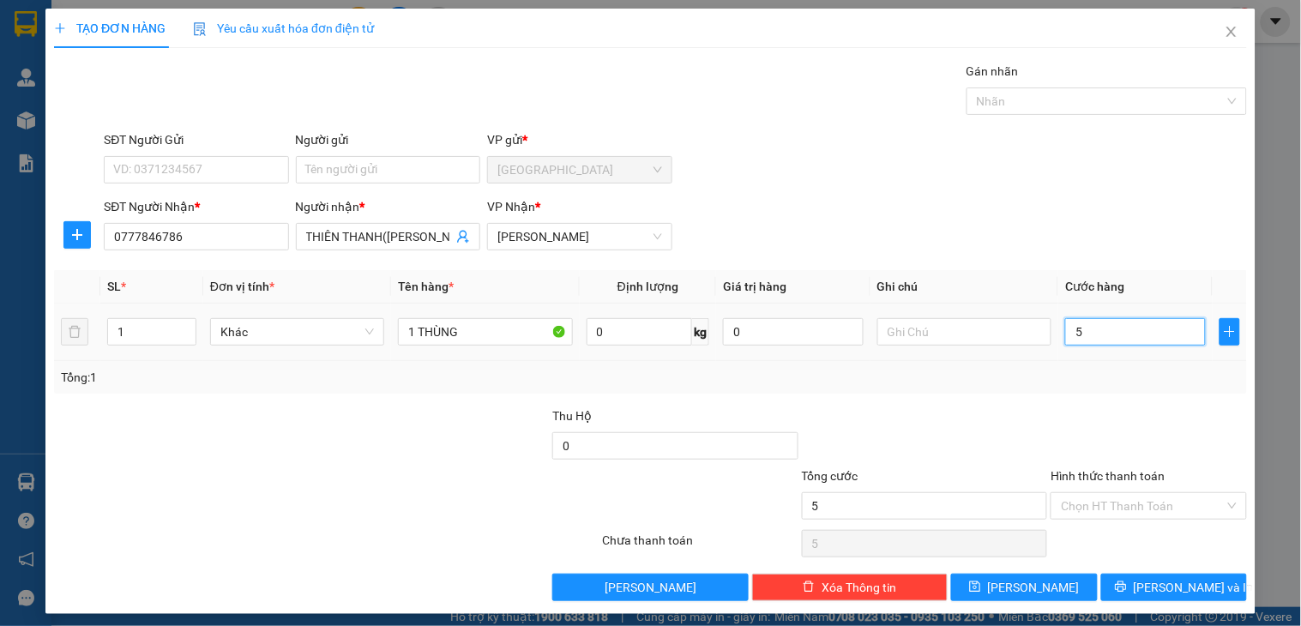
type input "50"
click at [1070, 234] on div "SĐT Người Nhận * 0777846786 Người nhận * THIÊN THANH(KHÁNH NHƠN) VP Nhận * Phan…" at bounding box center [675, 227] width 1150 height 60
click at [1127, 583] on icon "printer" at bounding box center [1121, 587] width 12 height 12
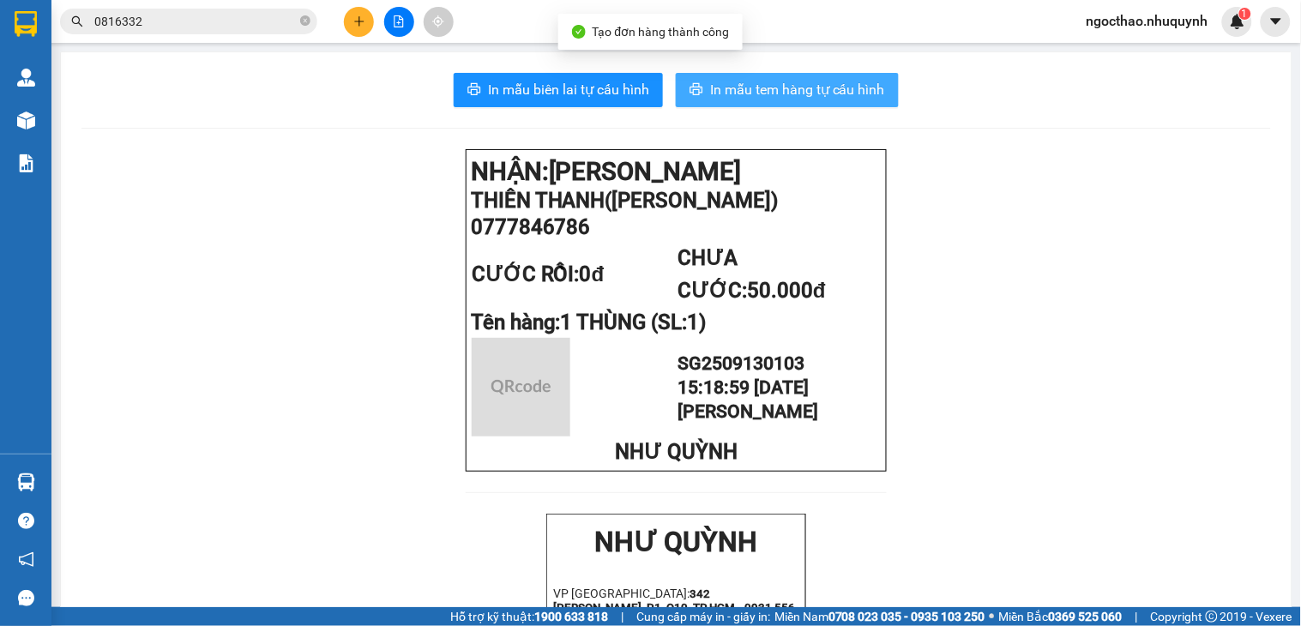
drag, startPoint x: 774, startPoint y: 95, endPoint x: 811, endPoint y: 124, distance: 47.0
click at [774, 95] on span "In mẫu tem hàng tự cấu hình" at bounding box center [797, 89] width 175 height 21
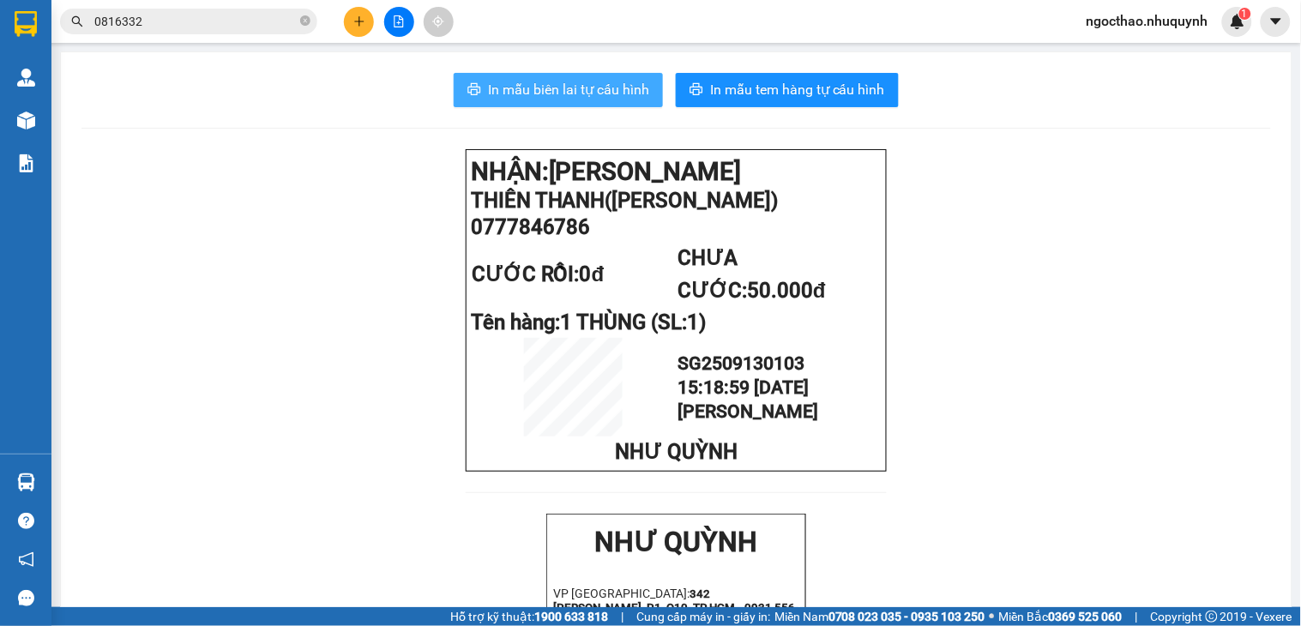
drag, startPoint x: 579, startPoint y: 89, endPoint x: 854, endPoint y: 262, distance: 325.3
click at [579, 89] on span "In mẫu biên lai tự cấu hình" at bounding box center [568, 89] width 161 height 21
click at [358, 21] on icon "plus" at bounding box center [358, 21] width 9 height 1
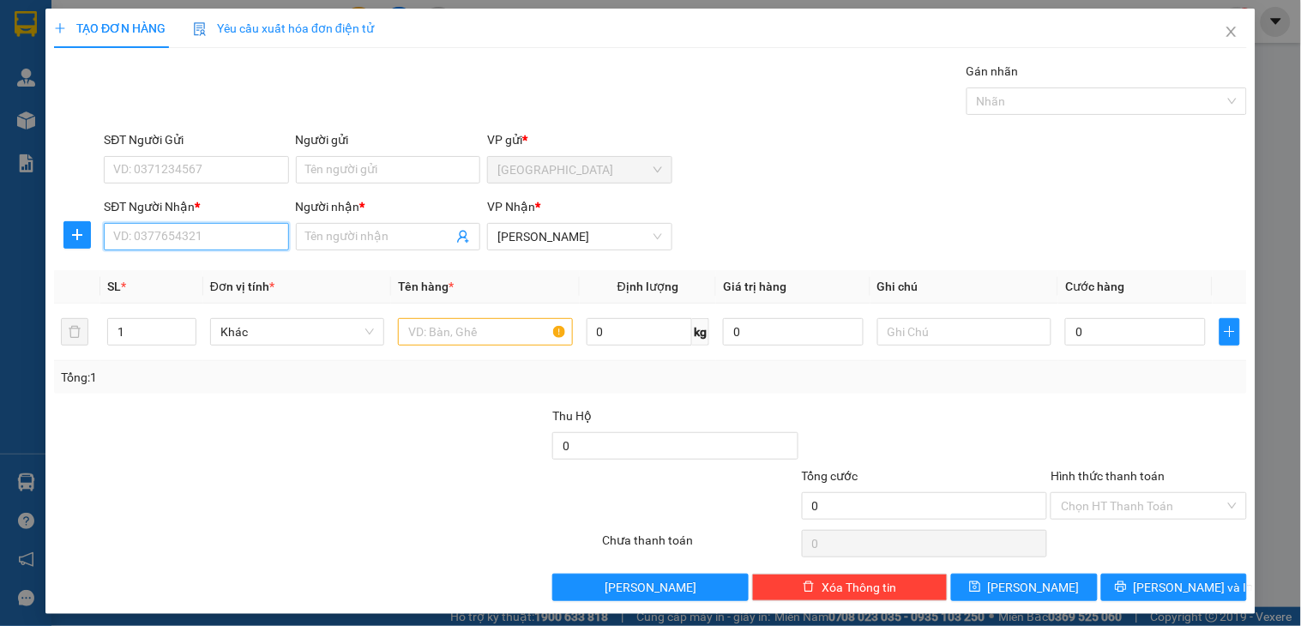
click at [261, 232] on input "SĐT Người Nhận *" at bounding box center [196, 236] width 184 height 27
click at [140, 228] on input "09119301305" at bounding box center [196, 236] width 184 height 27
type input "0919301305"
click at [176, 229] on input "0919301305" at bounding box center [196, 236] width 184 height 27
click at [240, 273] on div "0919301305 - KHA" at bounding box center [194, 271] width 162 height 19
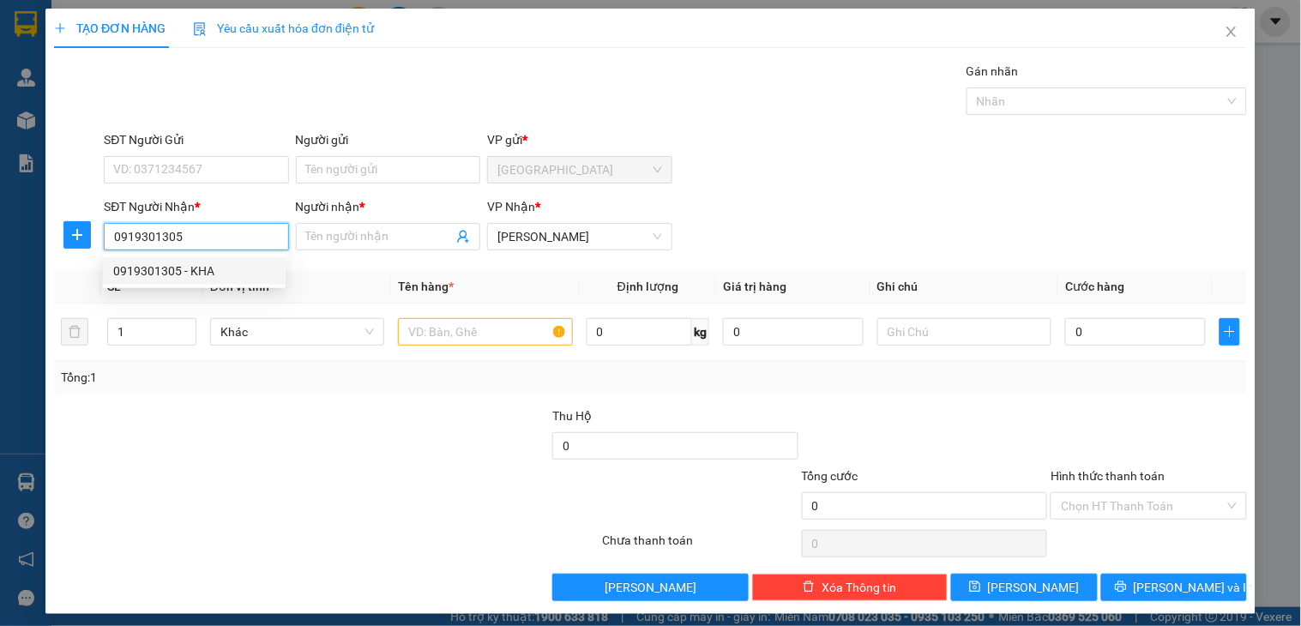
type input "KHA"
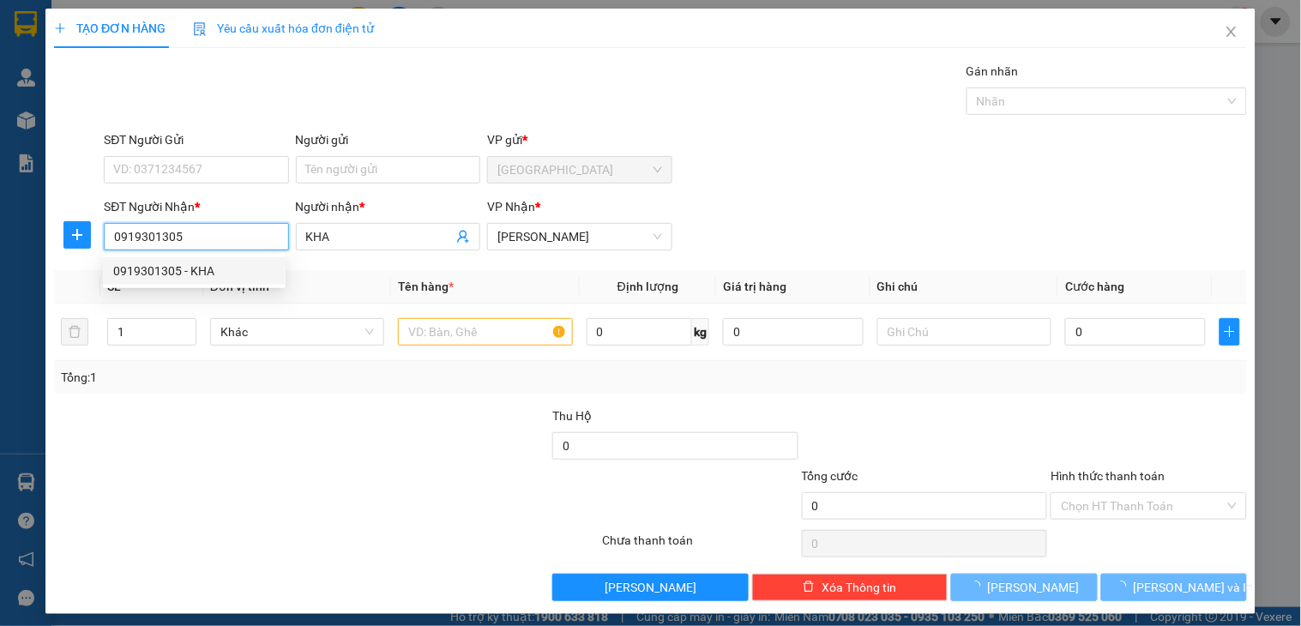
type input "1.000"
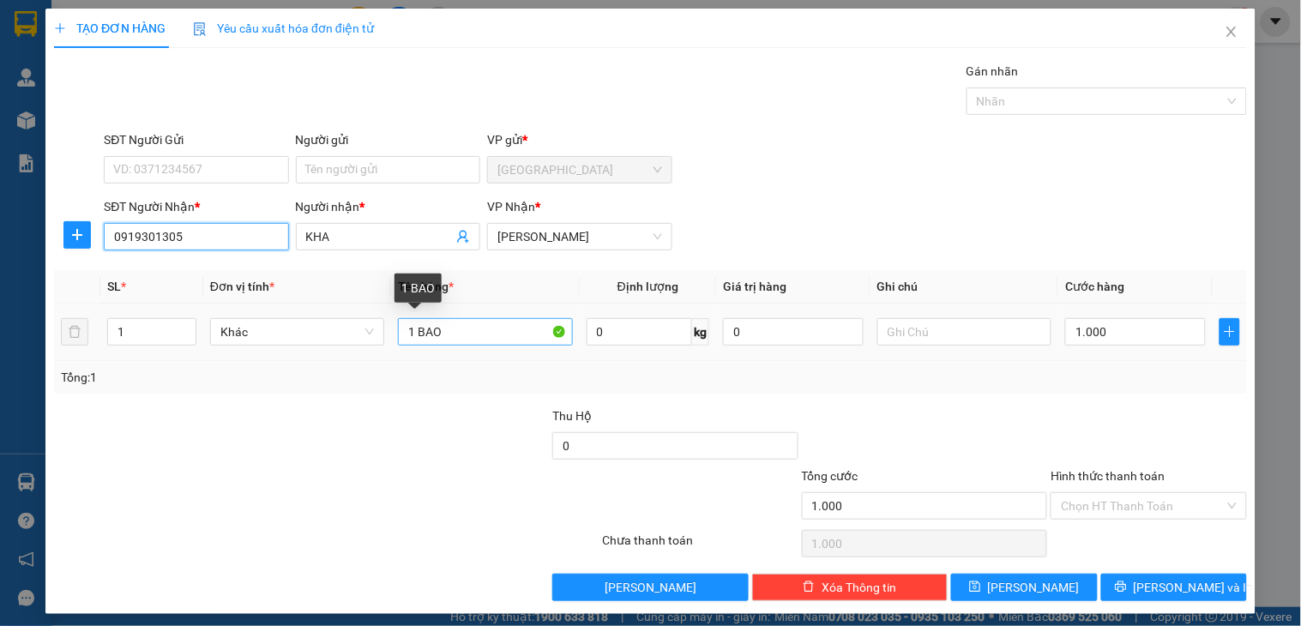
type input "0919301305"
click at [473, 332] on input "1 BAO" at bounding box center [485, 331] width 174 height 27
type input "2 bao"
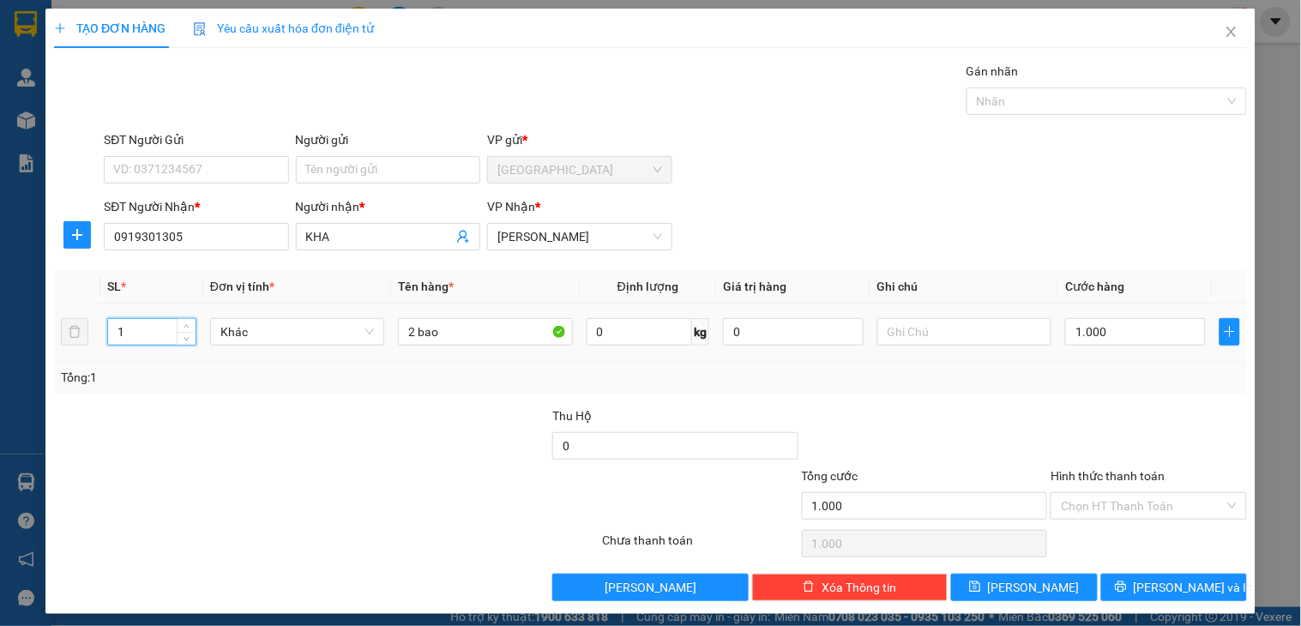
click at [141, 321] on input "1" at bounding box center [151, 332] width 87 height 26
click at [1106, 577] on button "Lưu và In" at bounding box center [1174, 587] width 146 height 27
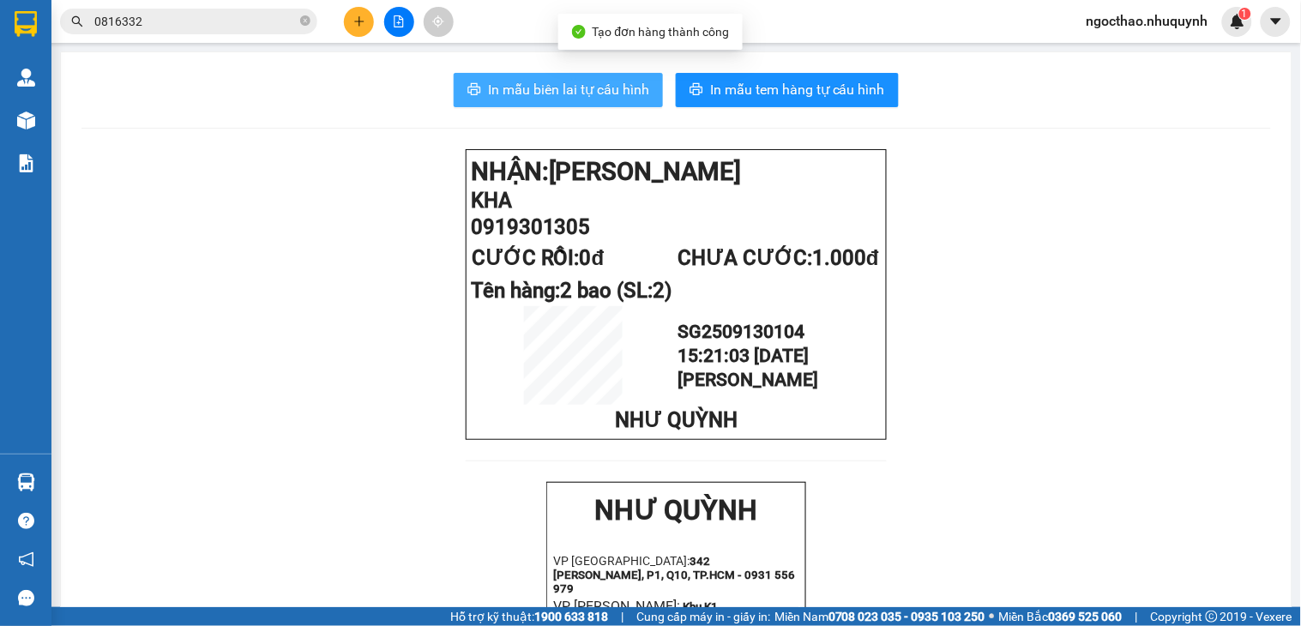
click at [552, 81] on span "In mẫu biên lai tự cấu hình" at bounding box center [568, 89] width 161 height 21
drag, startPoint x: 605, startPoint y: 92, endPoint x: 627, endPoint y: 156, distance: 68.1
click at [604, 92] on span "In mẫu biên lai tự cấu hình" at bounding box center [568, 89] width 161 height 21
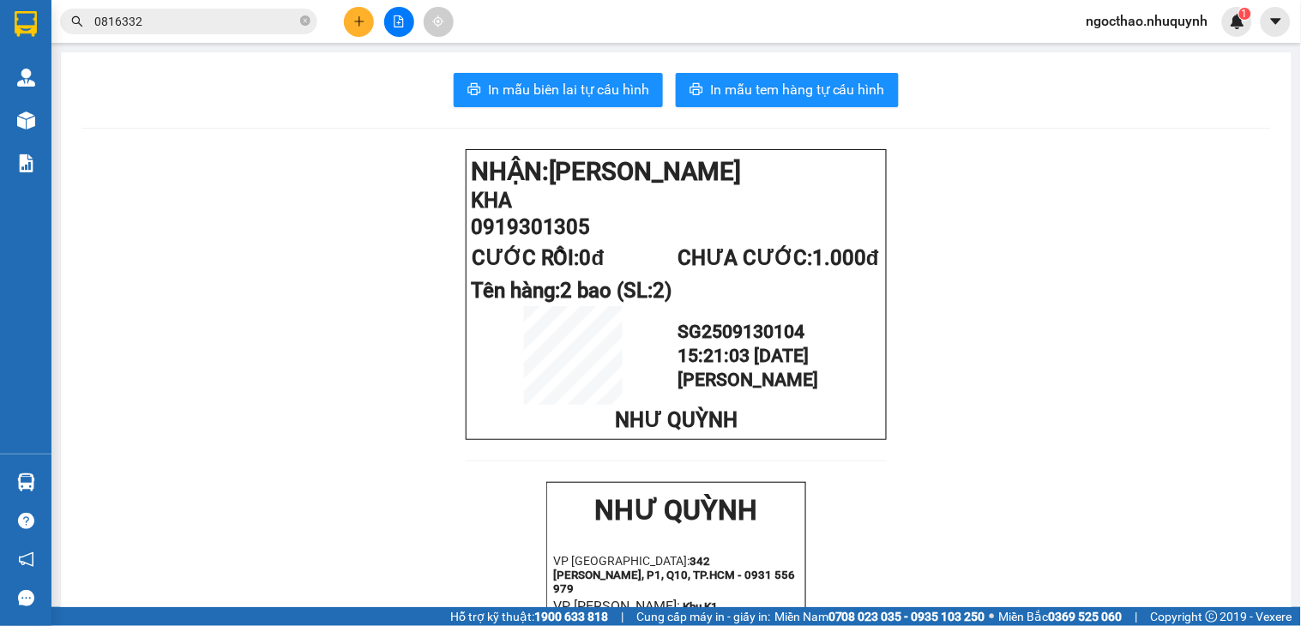
click at [367, 22] on button at bounding box center [359, 22] width 30 height 30
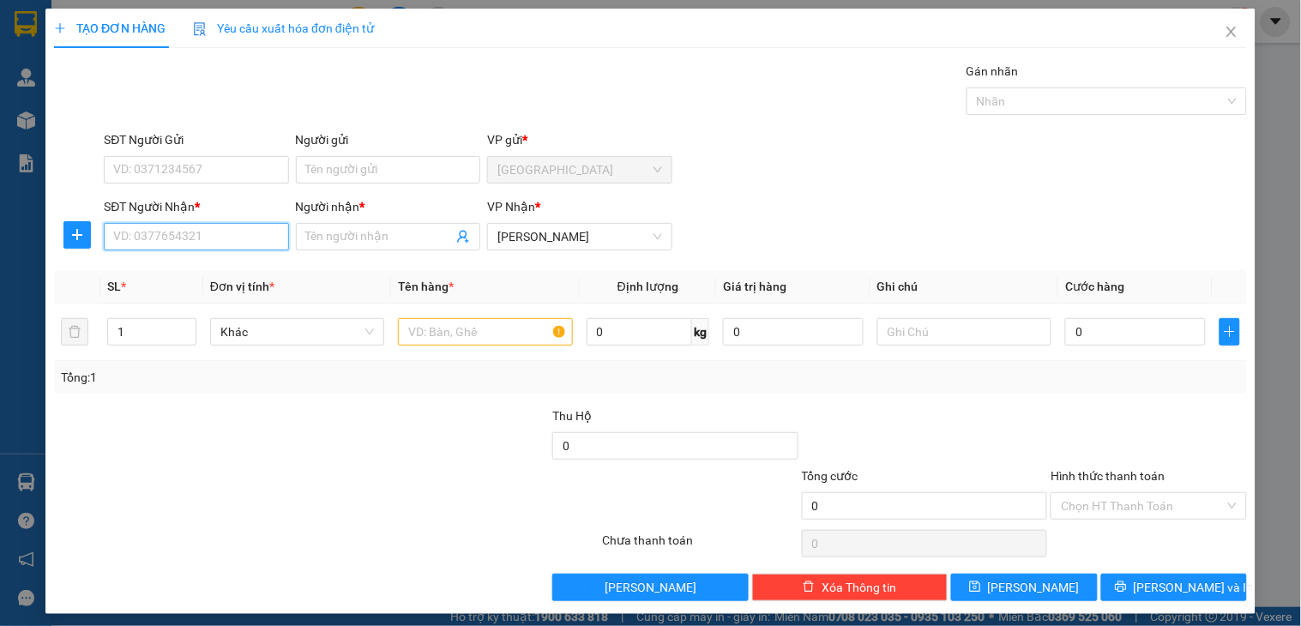
click at [235, 242] on input "SĐT Người Nhận *" at bounding box center [196, 236] width 184 height 27
drag, startPoint x: 189, startPoint y: 269, endPoint x: 196, endPoint y: 257, distance: 13.8
click at [191, 266] on div "0908079356 - CÔ LÝ" at bounding box center [194, 271] width 162 height 19
type input "0908079356"
type input "CÔ LÝ"
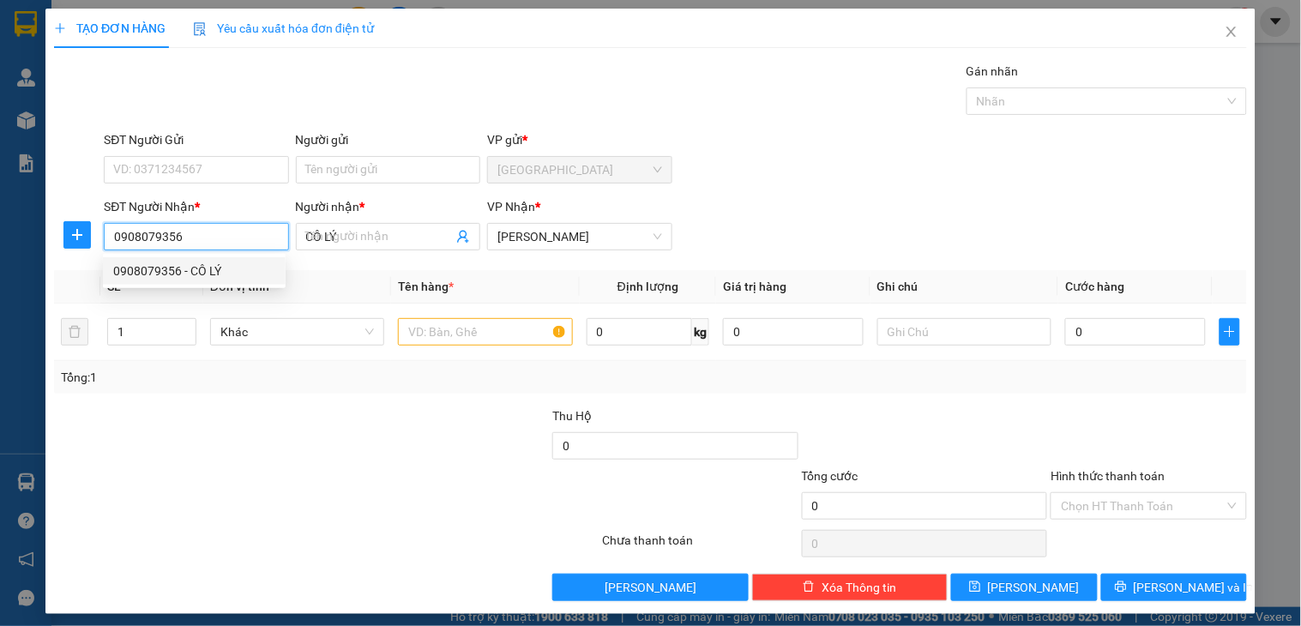
type input "30.000"
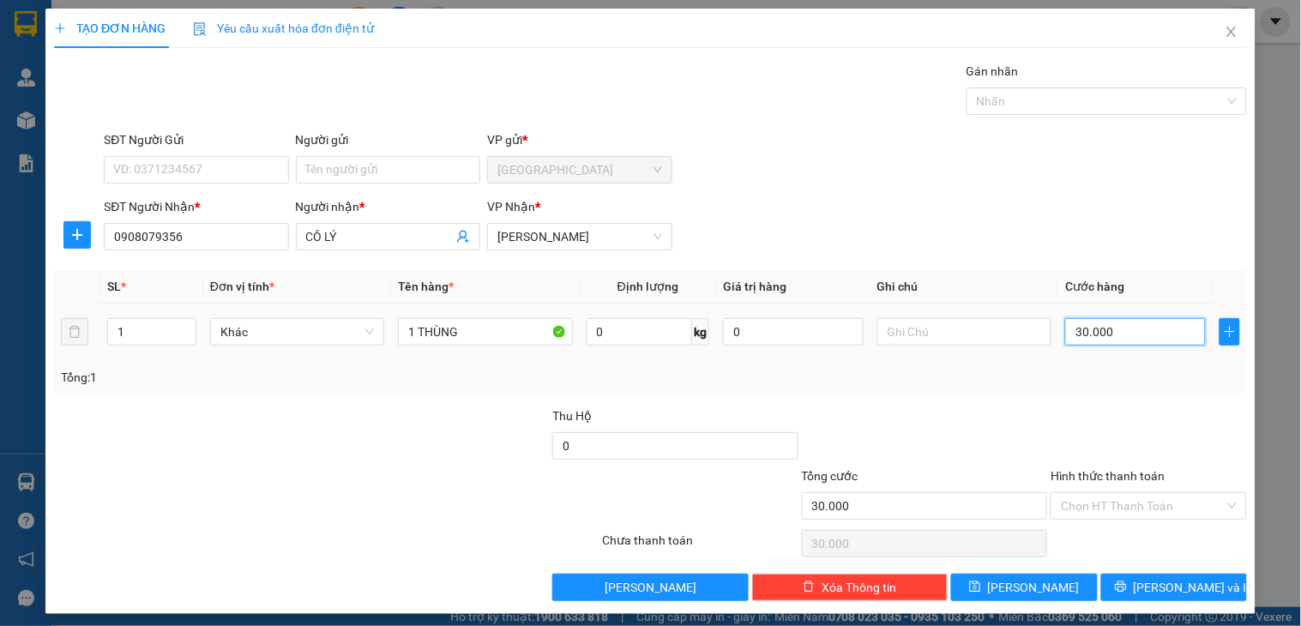
click at [1083, 341] on input "30.000" at bounding box center [1135, 331] width 141 height 27
click at [1013, 202] on div "SĐT Người Nhận * 0908079356 Người nhận * CÔ LÝ VP Nhận * Phan Rang" at bounding box center [675, 227] width 1150 height 60
click at [1159, 511] on input "Hình thức thanh toán" at bounding box center [1142, 506] width 163 height 26
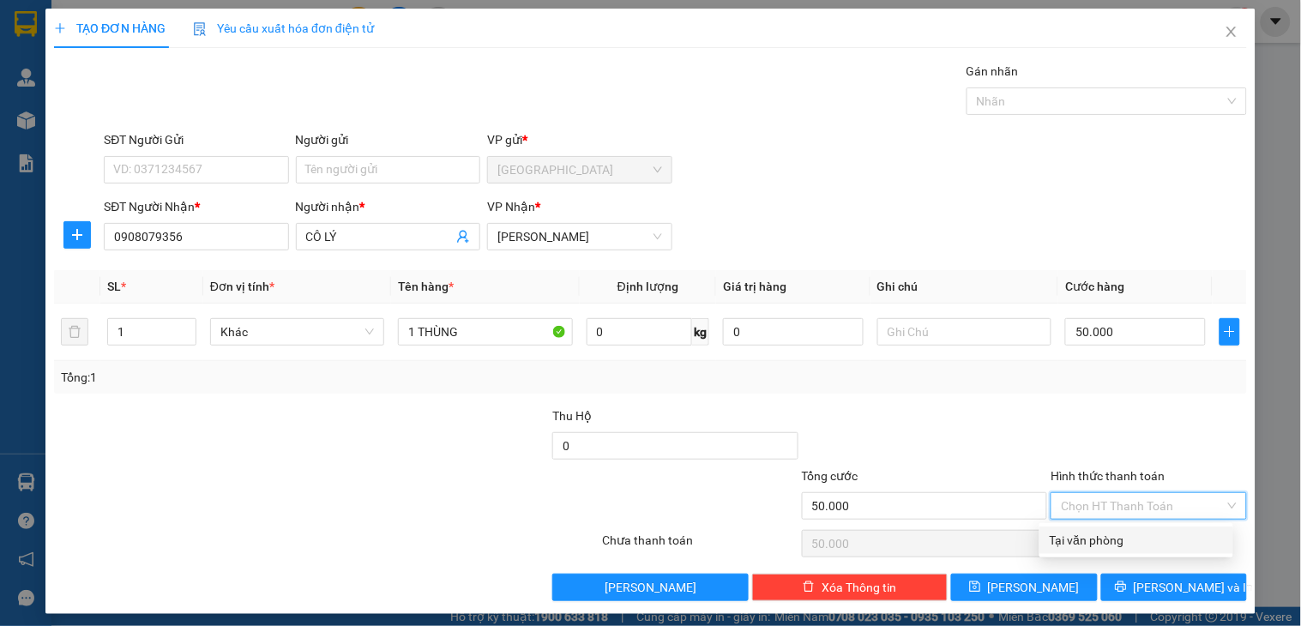
click at [1151, 538] on div "Tại văn phòng" at bounding box center [1136, 540] width 173 height 19
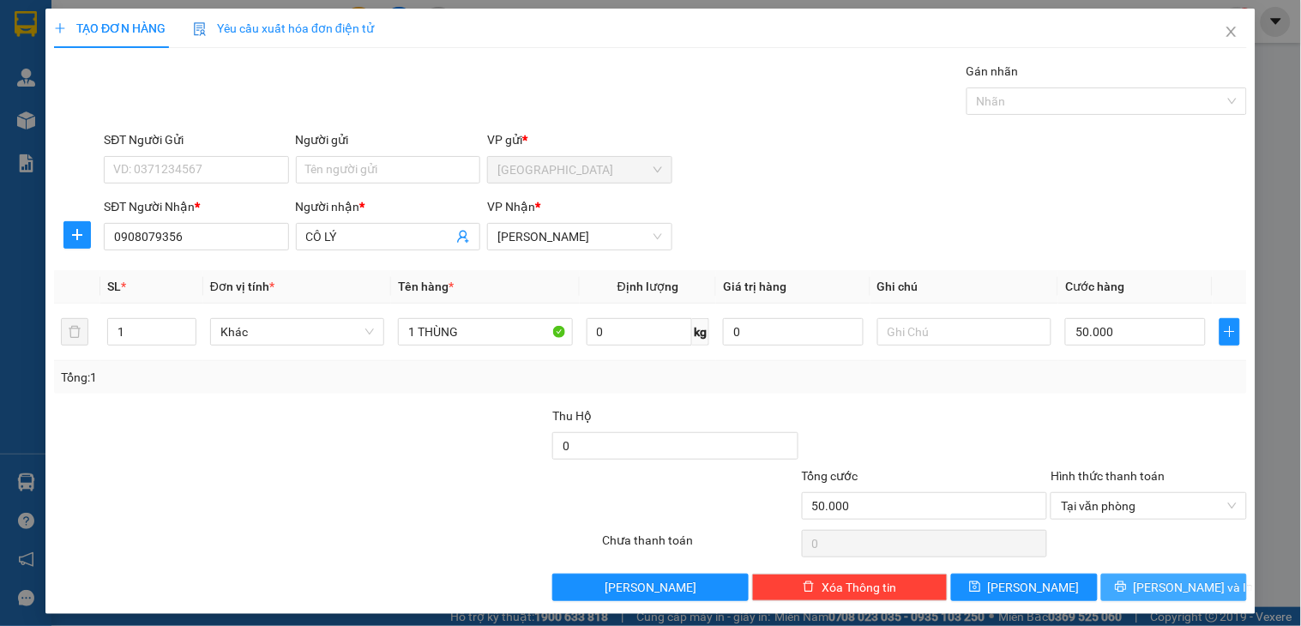
click at [1142, 588] on button "Lưu và In" at bounding box center [1174, 587] width 146 height 27
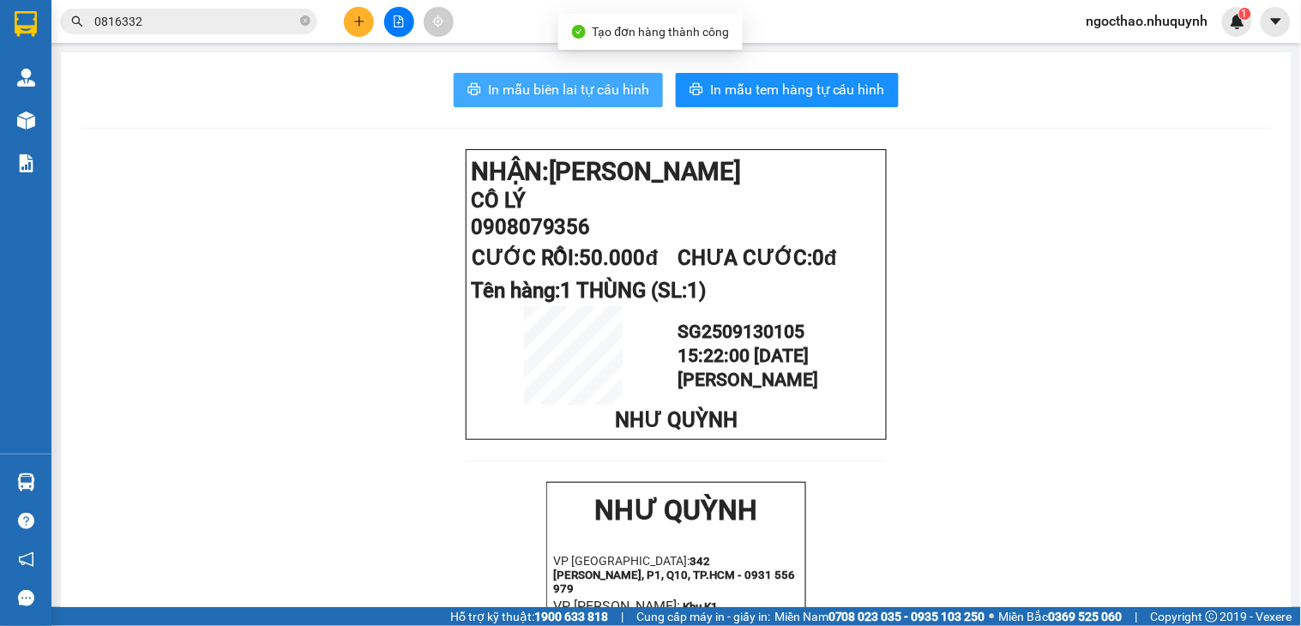
click at [612, 81] on span "In mẫu biên lai tự cấu hình" at bounding box center [568, 89] width 161 height 21
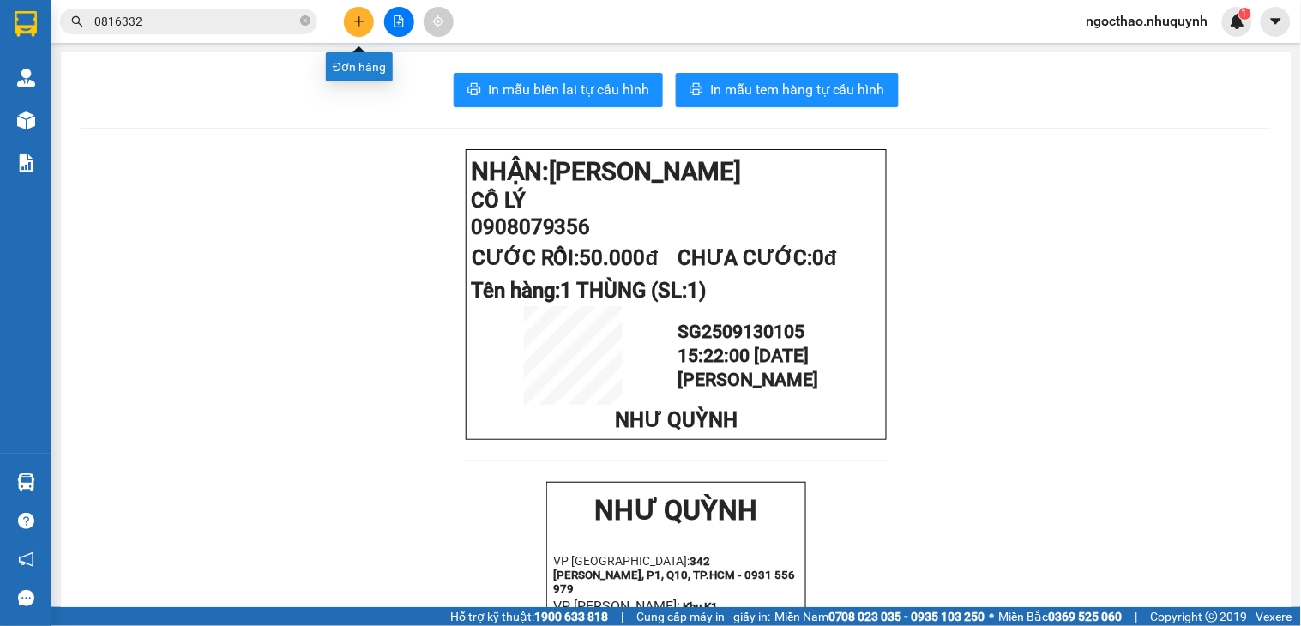
click at [361, 30] on button at bounding box center [359, 22] width 30 height 30
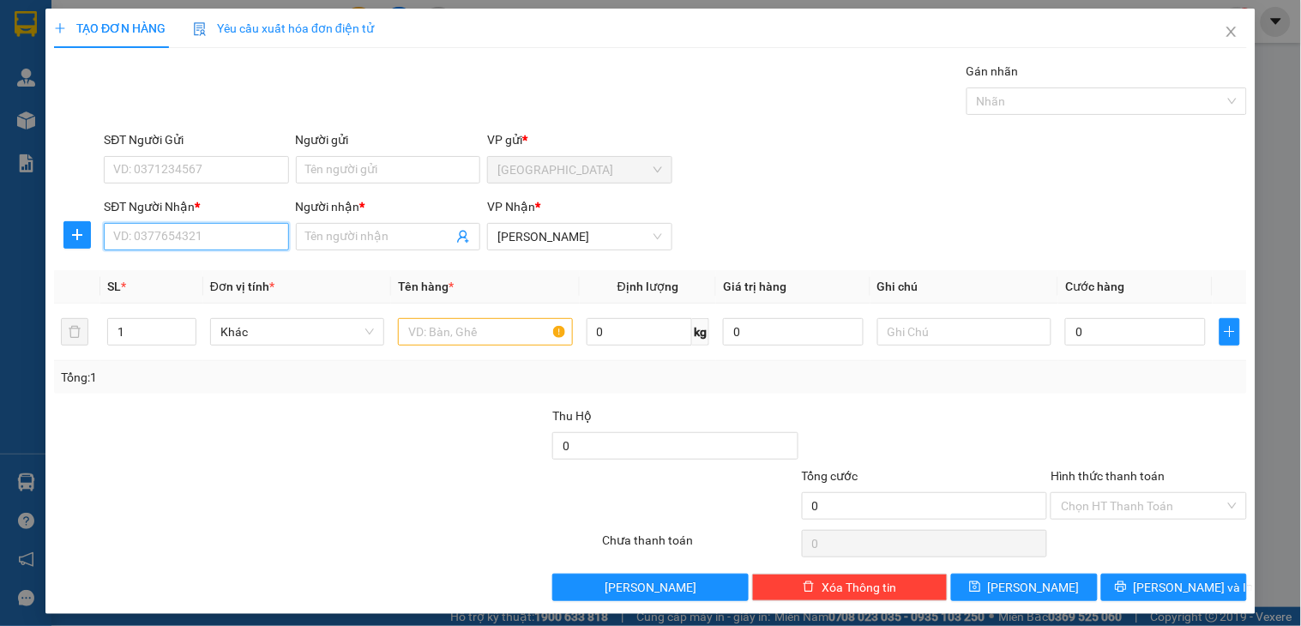
click at [250, 250] on input "SĐT Người Nhận *" at bounding box center [196, 236] width 184 height 27
click at [201, 269] on div "0913299433 - TÂM" at bounding box center [194, 271] width 162 height 19
type input "0913299433"
type input "TÂM"
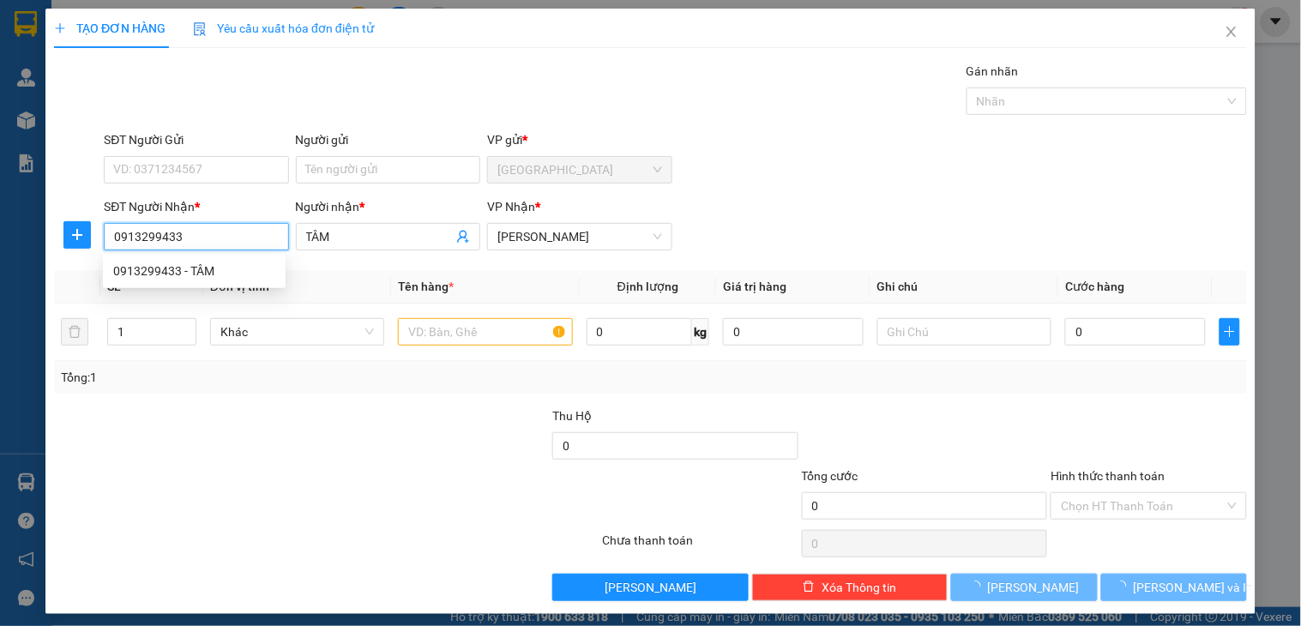
type input "20.000"
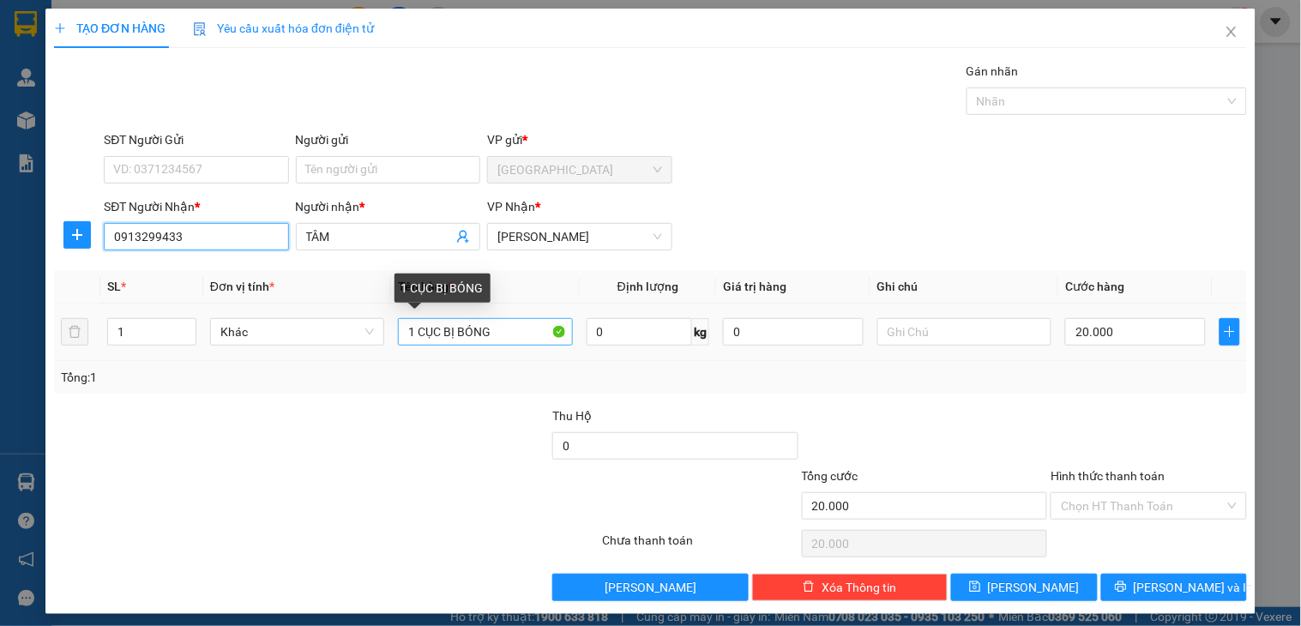
type input "0913299433"
click at [495, 323] on input "1 CỤC BỊ BÓNG" at bounding box center [485, 331] width 174 height 27
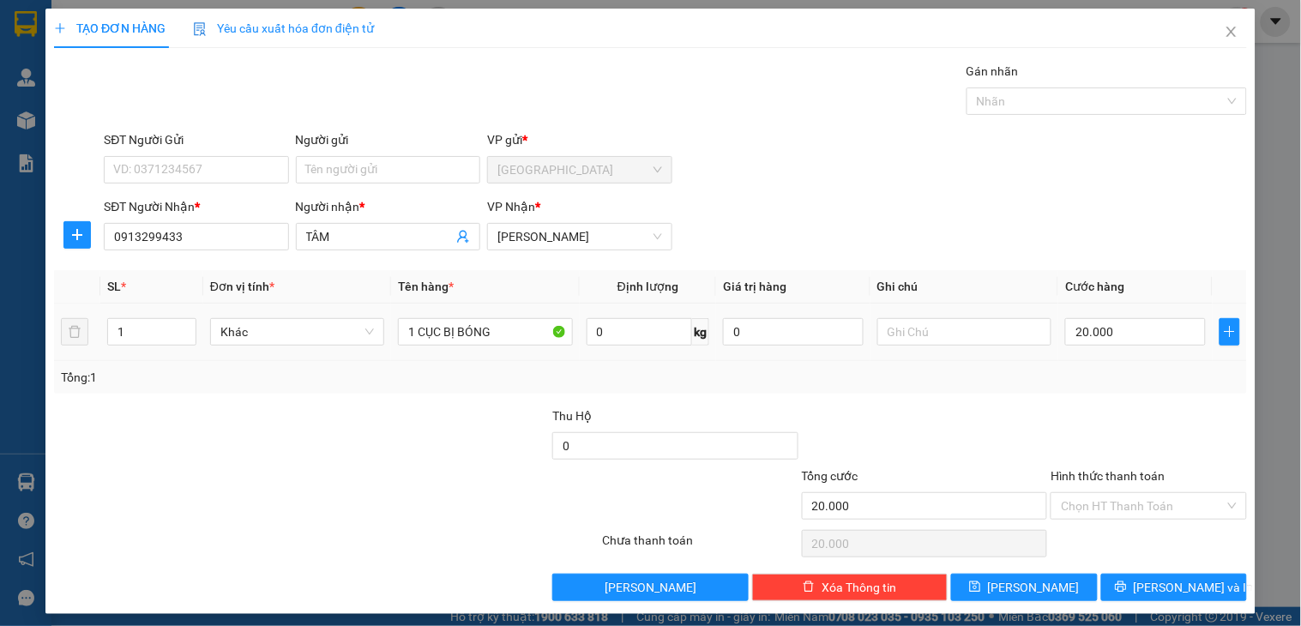
click at [1110, 266] on div "Transit Pickup Surcharge Ids Transit Deliver Surcharge Ids Transit Deliver Surc…" at bounding box center [650, 331] width 1193 height 539
click at [1159, 581] on span "Lưu và In" at bounding box center [1194, 587] width 120 height 19
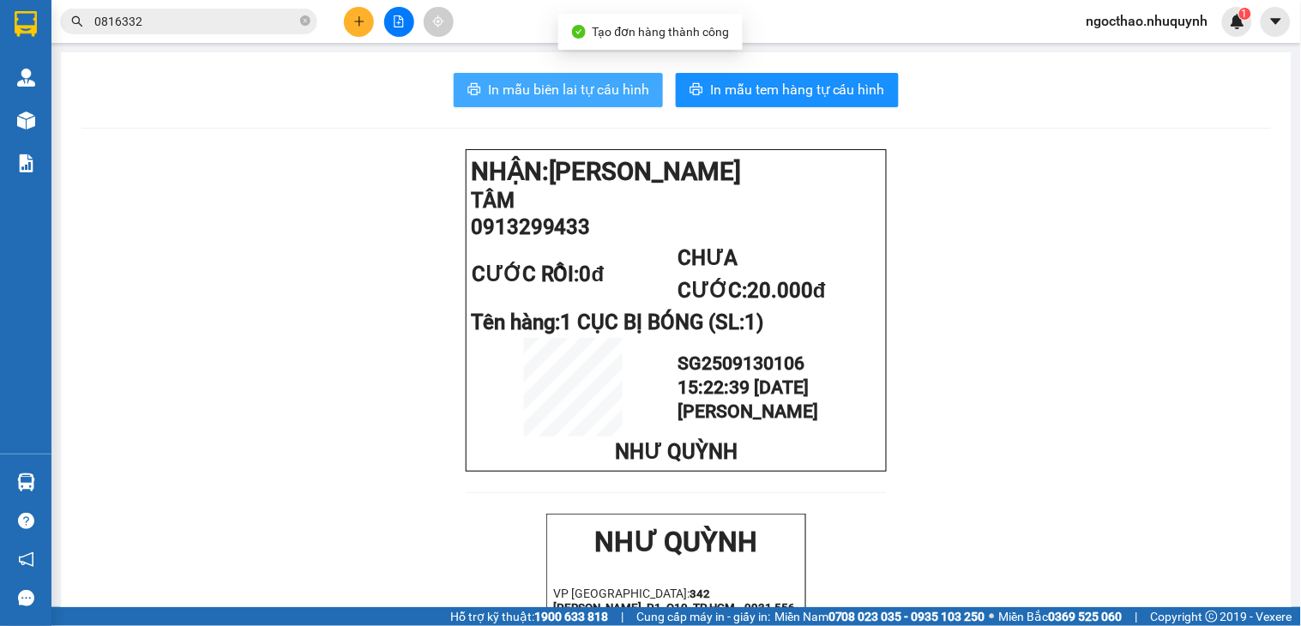
click at [599, 94] on span "In mẫu biên lai tự cấu hình" at bounding box center [568, 89] width 161 height 21
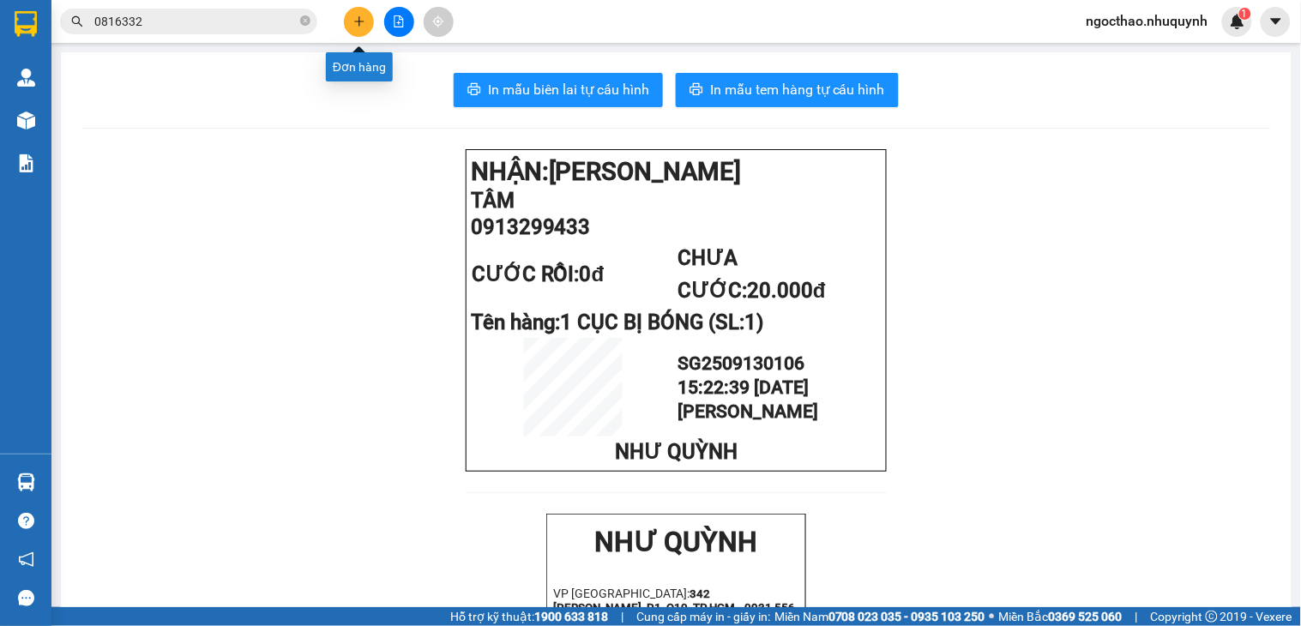
click at [354, 20] on icon "plus" at bounding box center [359, 21] width 12 height 12
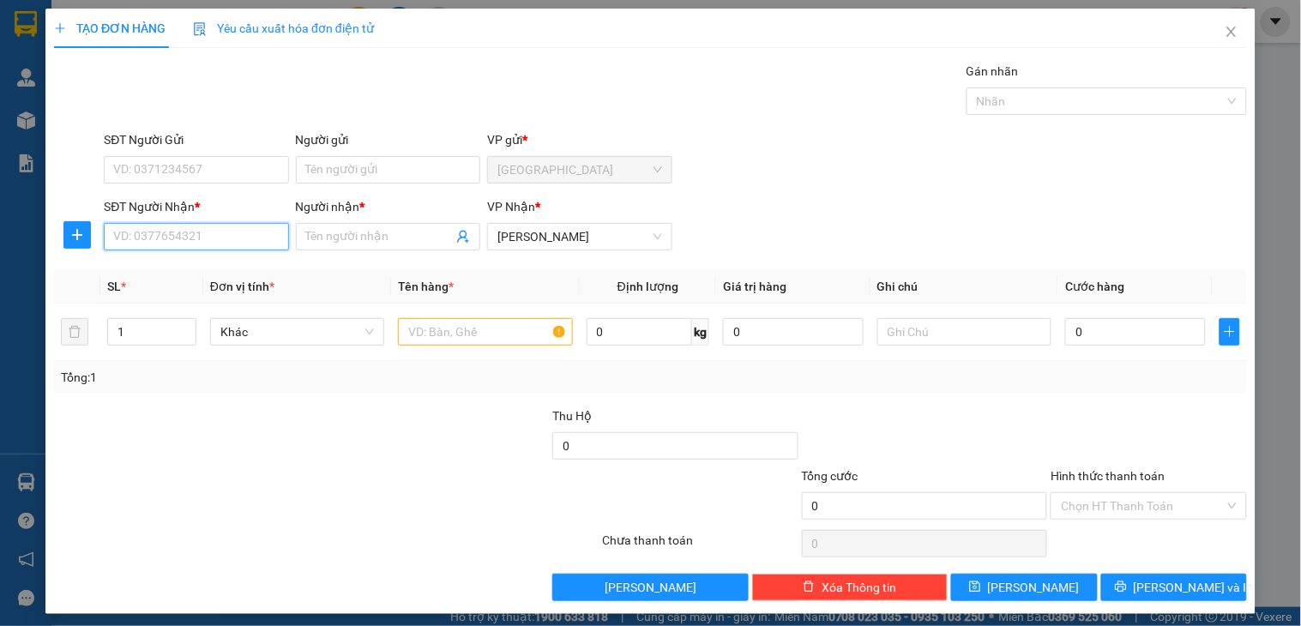
click at [226, 232] on input "SĐT Người Nhận *" at bounding box center [196, 236] width 184 height 27
click at [210, 241] on input "567" at bounding box center [196, 236] width 184 height 27
type input "0357136567"
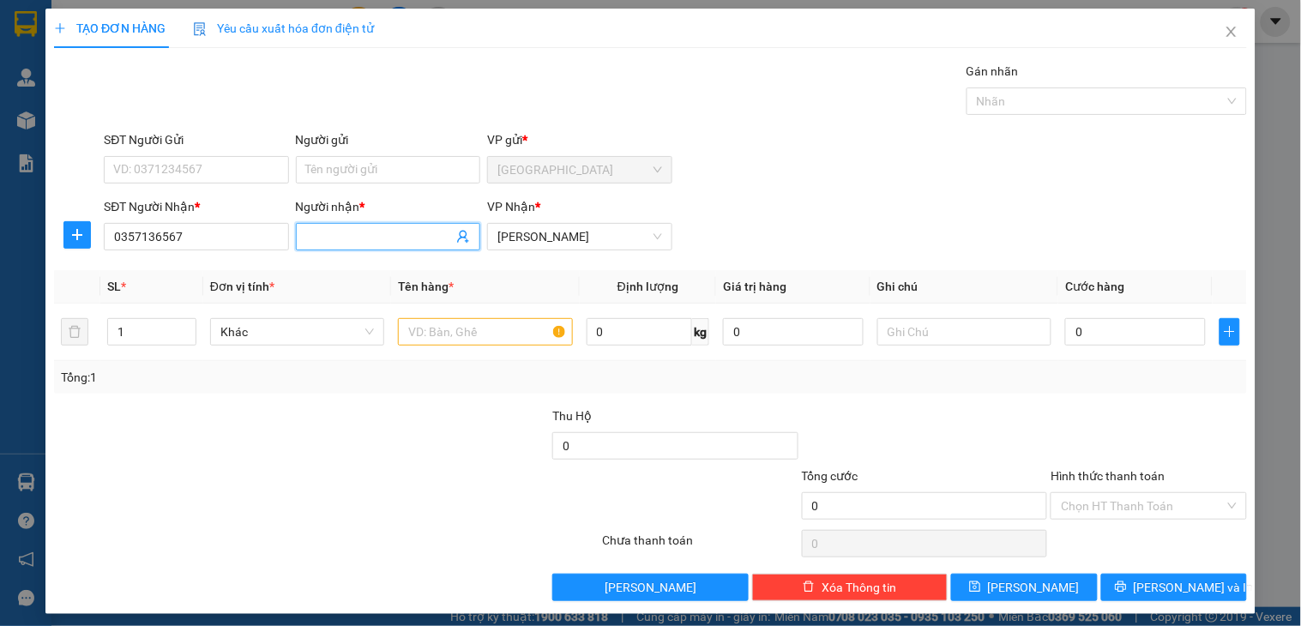
click at [357, 232] on input "Người nhận *" at bounding box center [379, 236] width 147 height 19
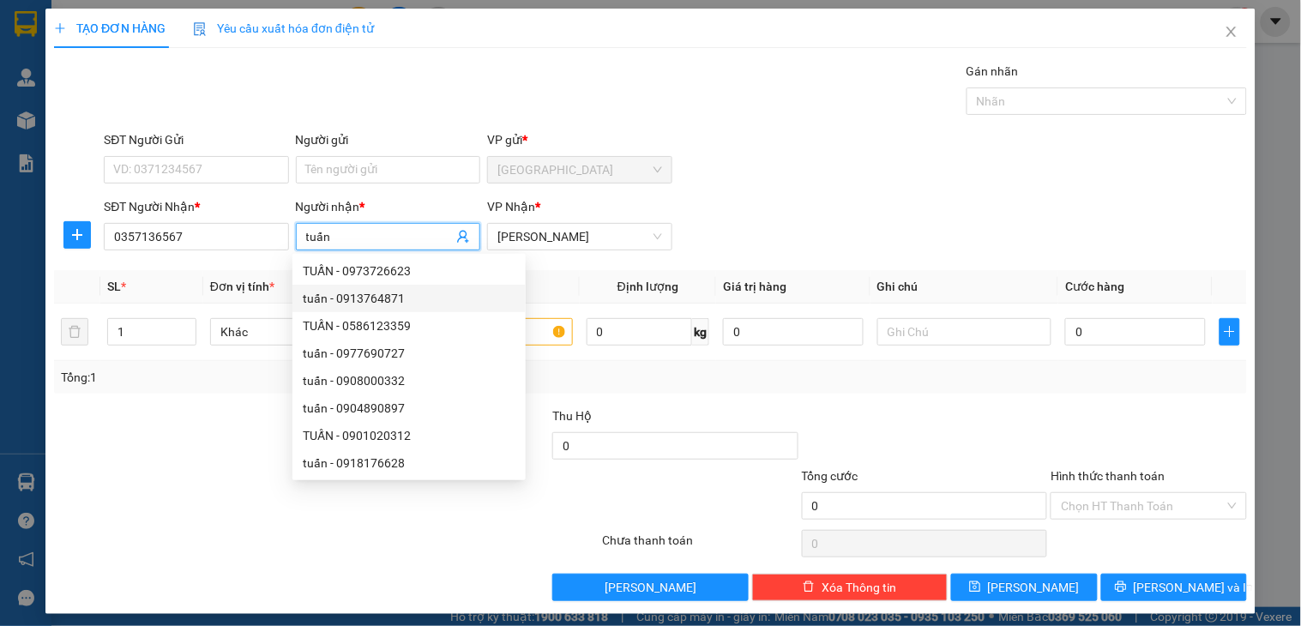
type input "tuấn"
drag, startPoint x: 815, startPoint y: 233, endPoint x: 799, endPoint y: 237, distance: 15.8
click at [812, 233] on div "SĐT Người Nhận * 0357136567 Người nhận * tuấn VP Nhận * Phan Rang" at bounding box center [675, 227] width 1150 height 60
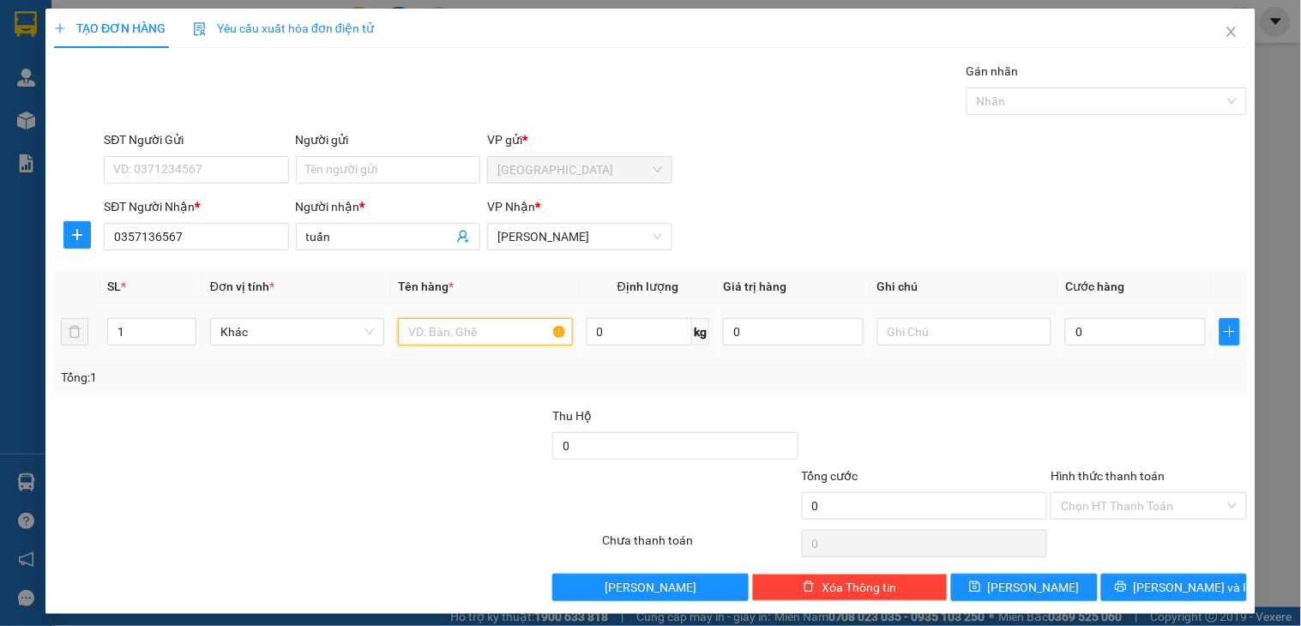
drag, startPoint x: 521, startPoint y: 340, endPoint x: 559, endPoint y: 324, distance: 40.8
click at [521, 339] on input "text" at bounding box center [485, 331] width 174 height 27
type input "1 cây giấy"
click at [1081, 337] on input "0" at bounding box center [1135, 331] width 141 height 27
type input "3"
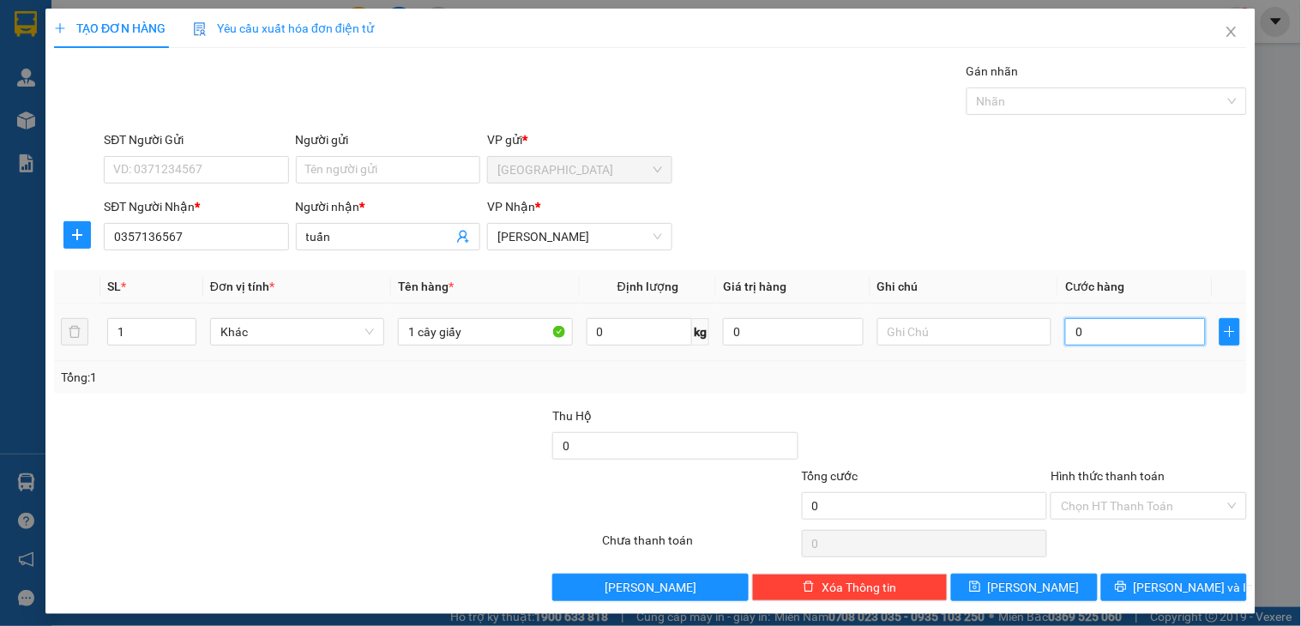
type input "3"
type input "30"
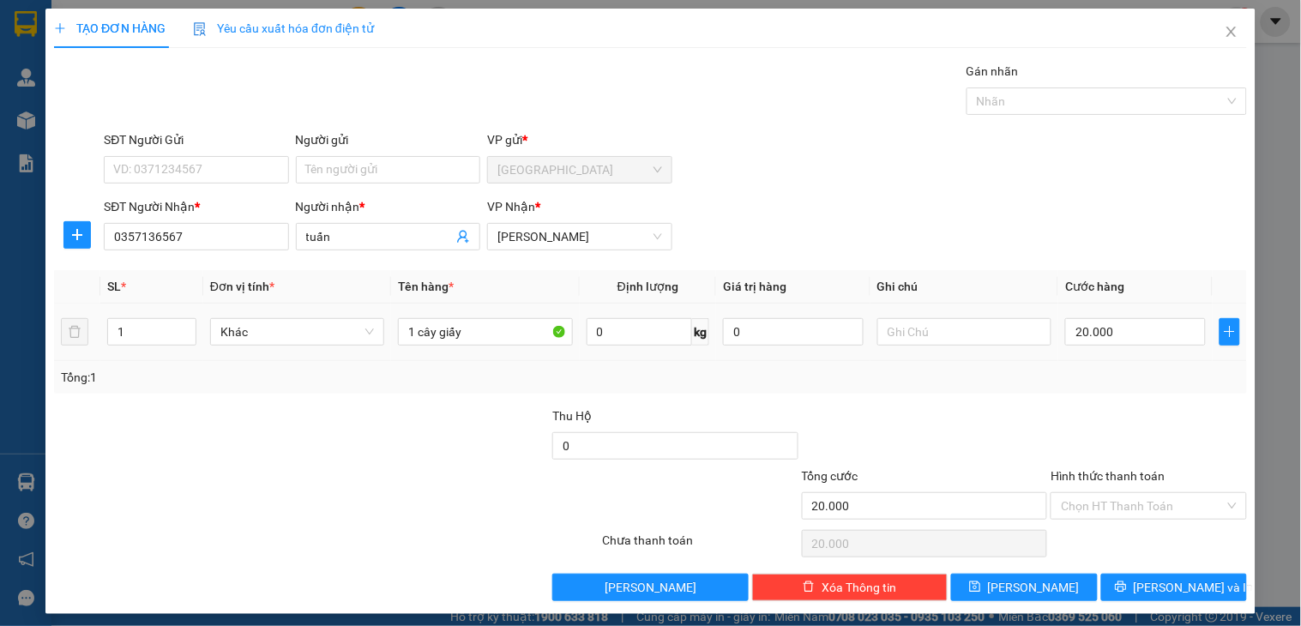
click at [1066, 316] on div "20.000" at bounding box center [1135, 332] width 141 height 34
click at [1146, 585] on span "Lưu và In" at bounding box center [1194, 587] width 120 height 19
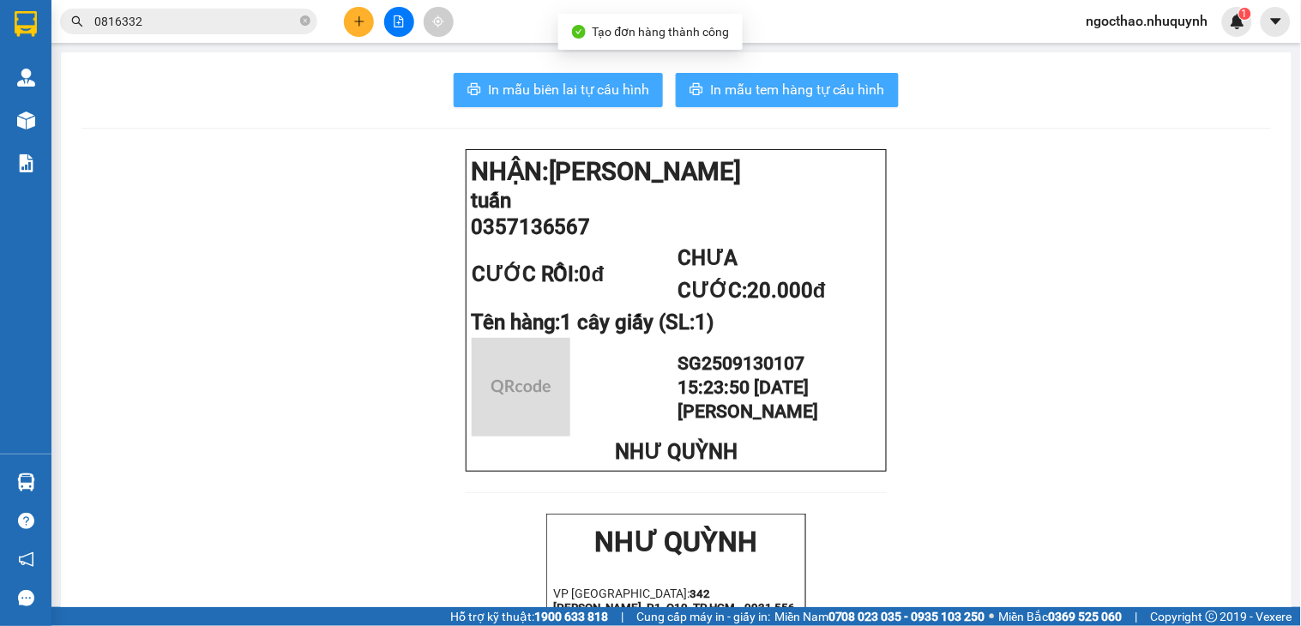
click at [587, 94] on span "In mẫu biên lai tự cấu hình" at bounding box center [568, 89] width 161 height 21
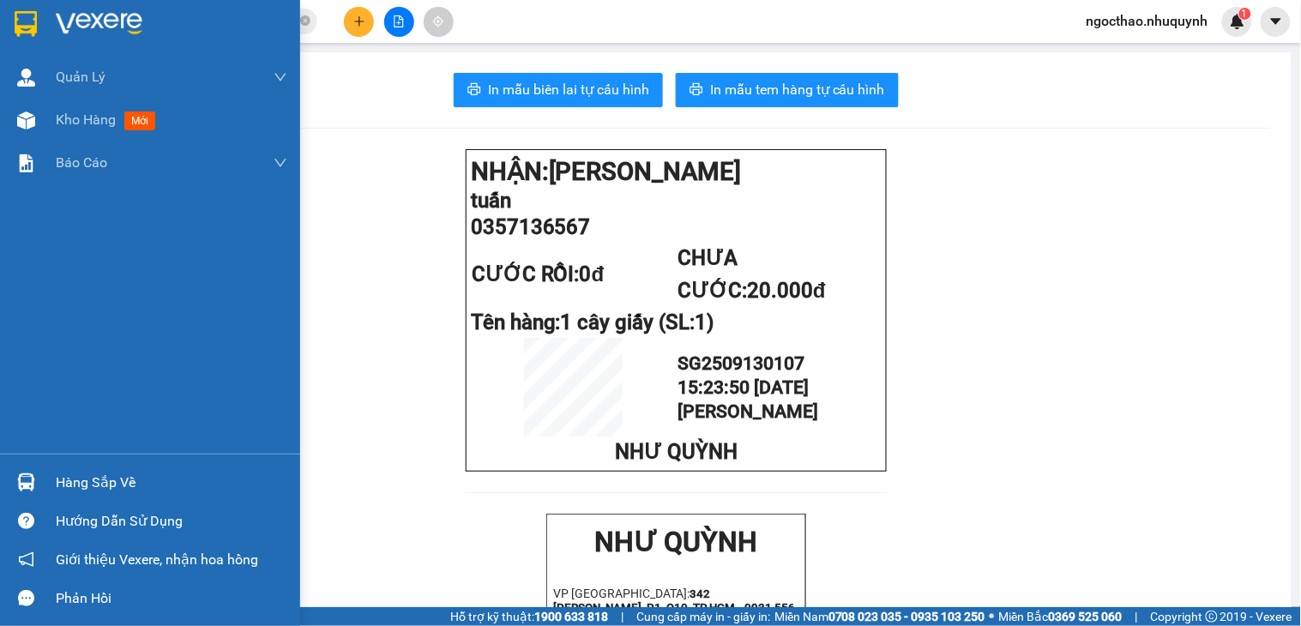
drag, startPoint x: 67, startPoint y: 125, endPoint x: 220, endPoint y: 3, distance: 196.5
click at [67, 125] on span "Kho hàng" at bounding box center [86, 119] width 60 height 16
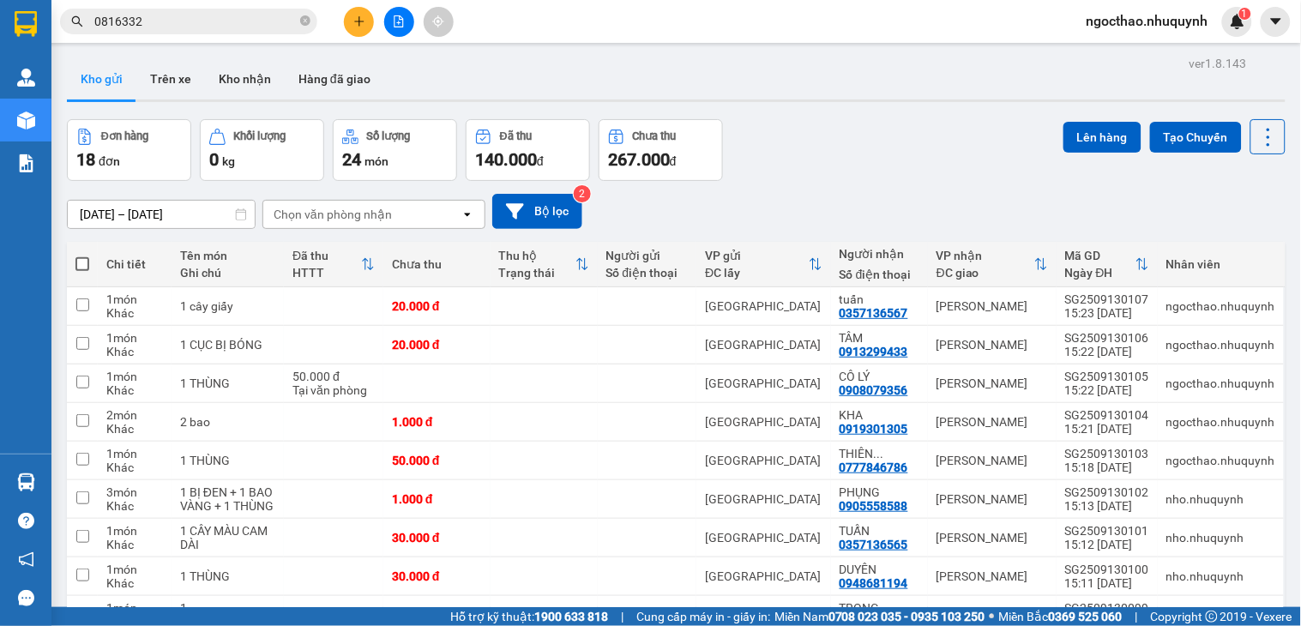
click at [261, 21] on input "0816332" at bounding box center [195, 21] width 202 height 19
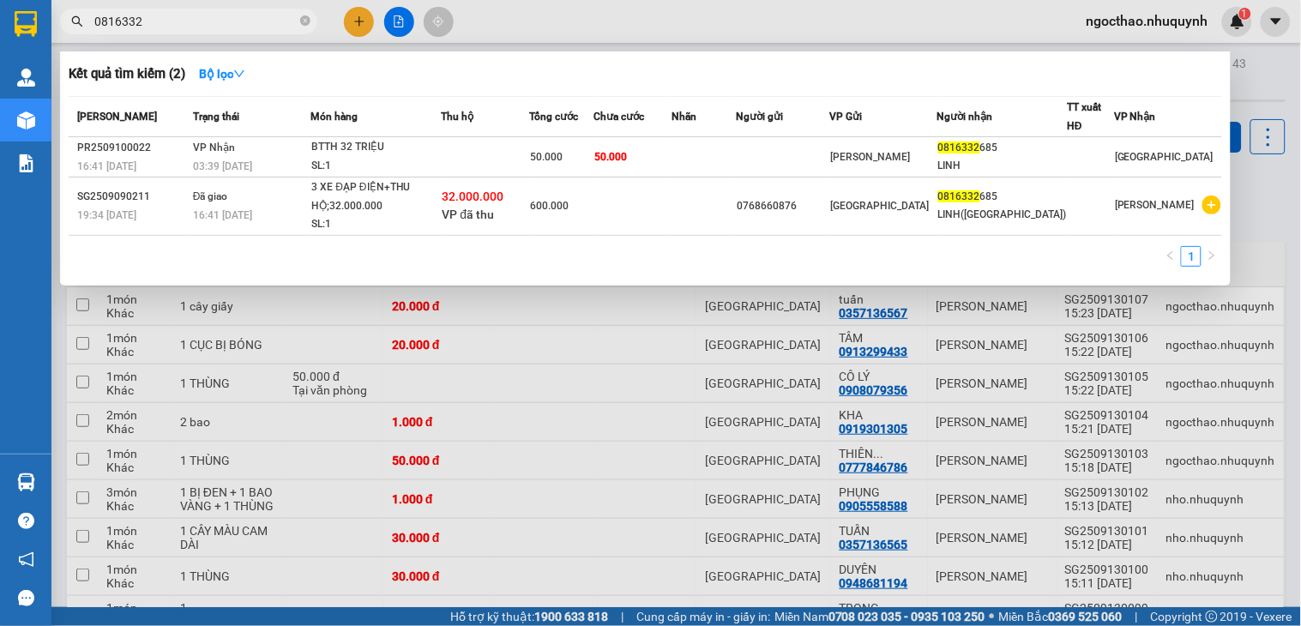
click at [261, 21] on input "0816332" at bounding box center [195, 21] width 202 height 19
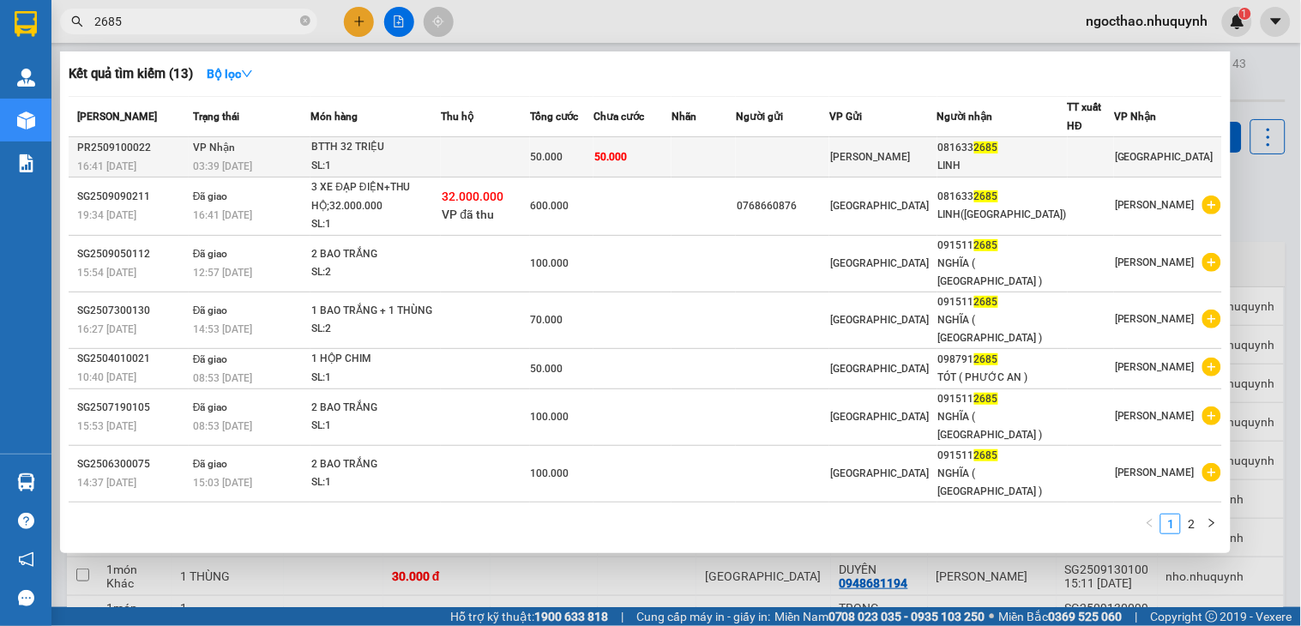
type input "2685"
click at [477, 161] on td at bounding box center [485, 157] width 88 height 40
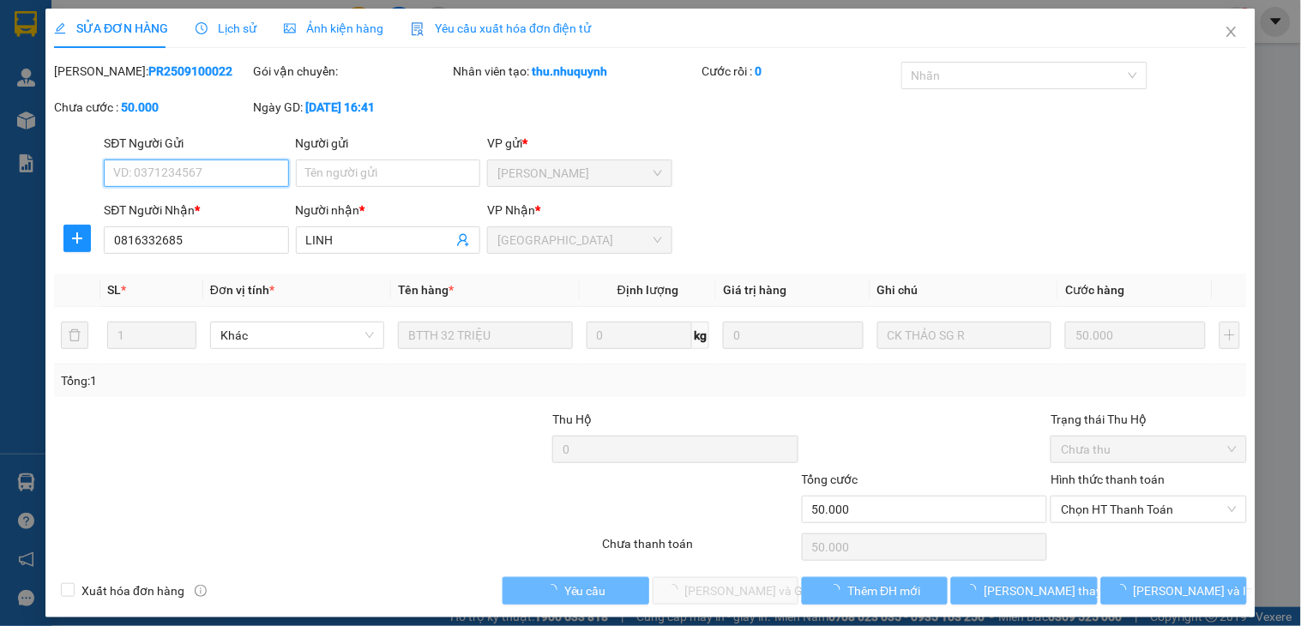
type input "0816332685"
type input "LINH"
type input "50.000"
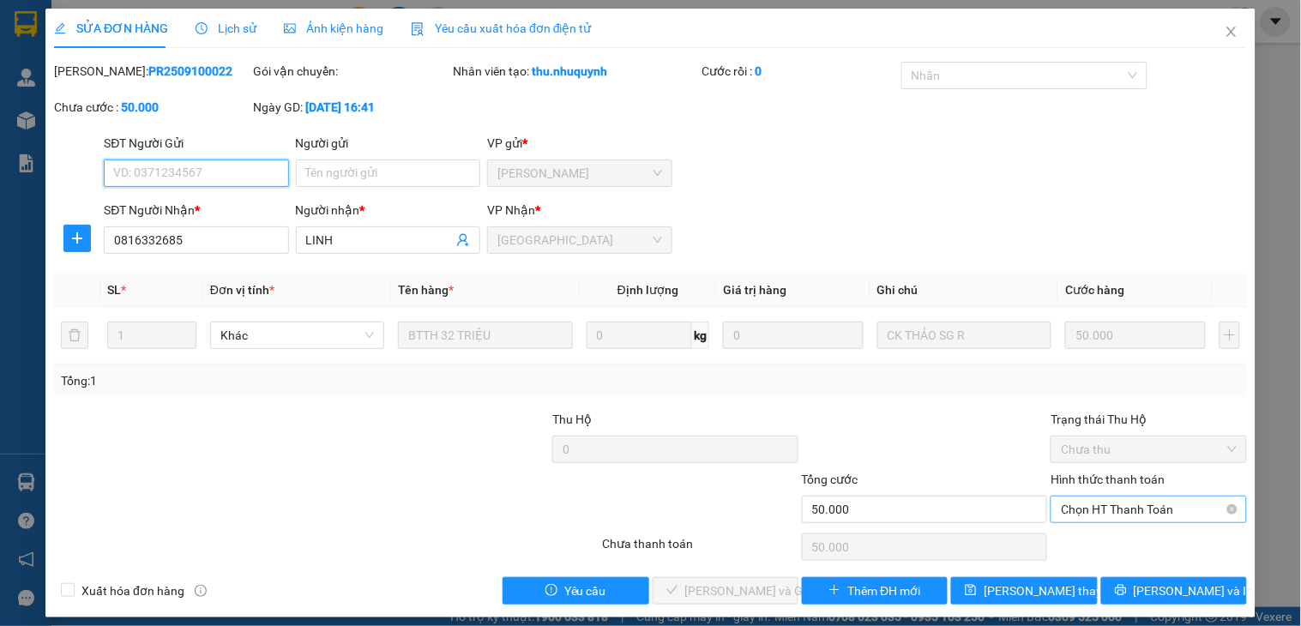
click at [1132, 504] on span "Chọn HT Thanh Toán" at bounding box center [1148, 510] width 175 height 26
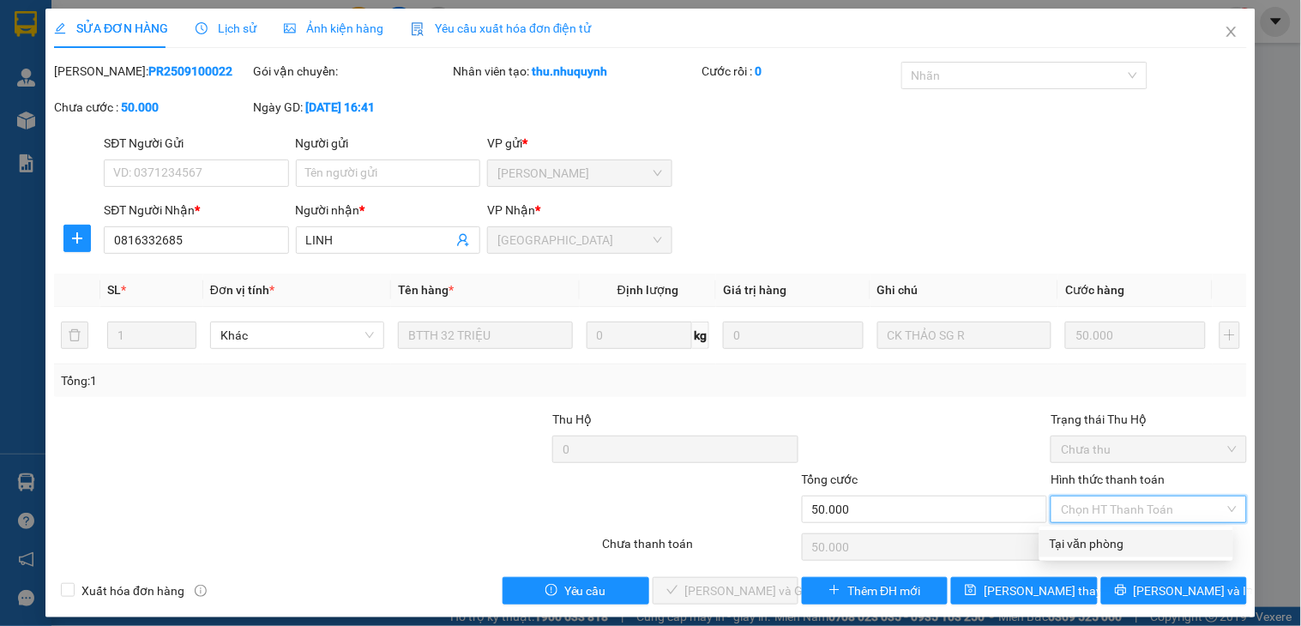
click at [1138, 549] on div "Tại văn phòng" at bounding box center [1136, 543] width 173 height 19
type input "0"
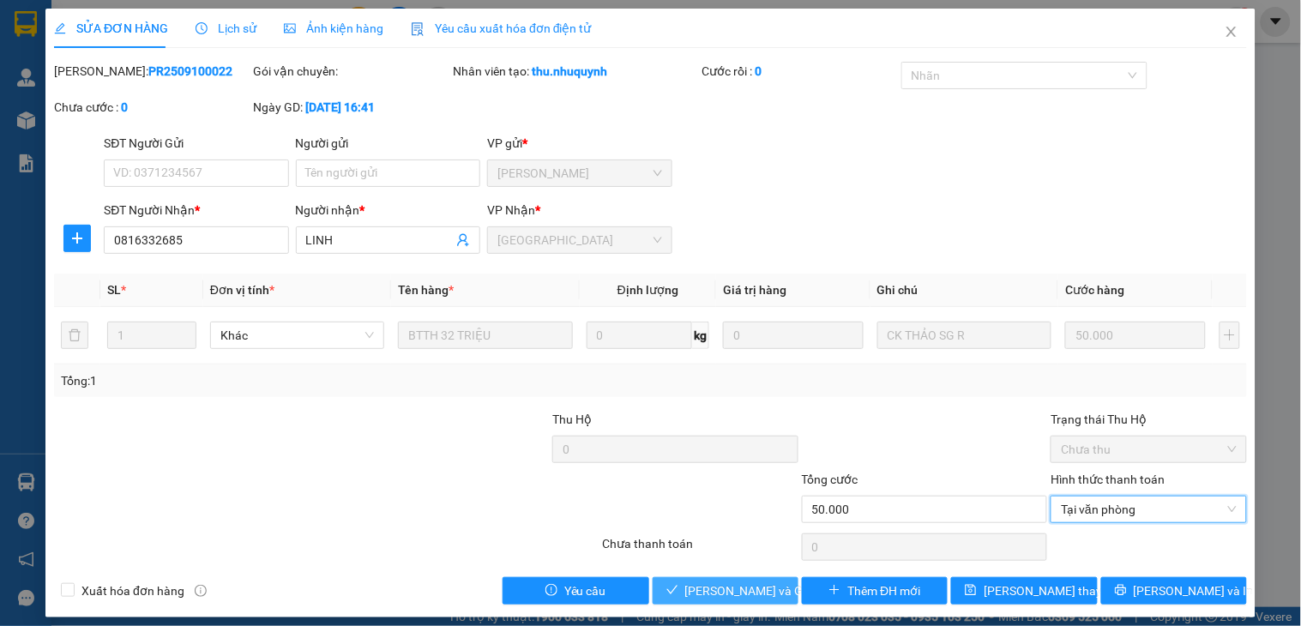
click at [747, 590] on span "Lưu và Giao hàng" at bounding box center [767, 591] width 165 height 19
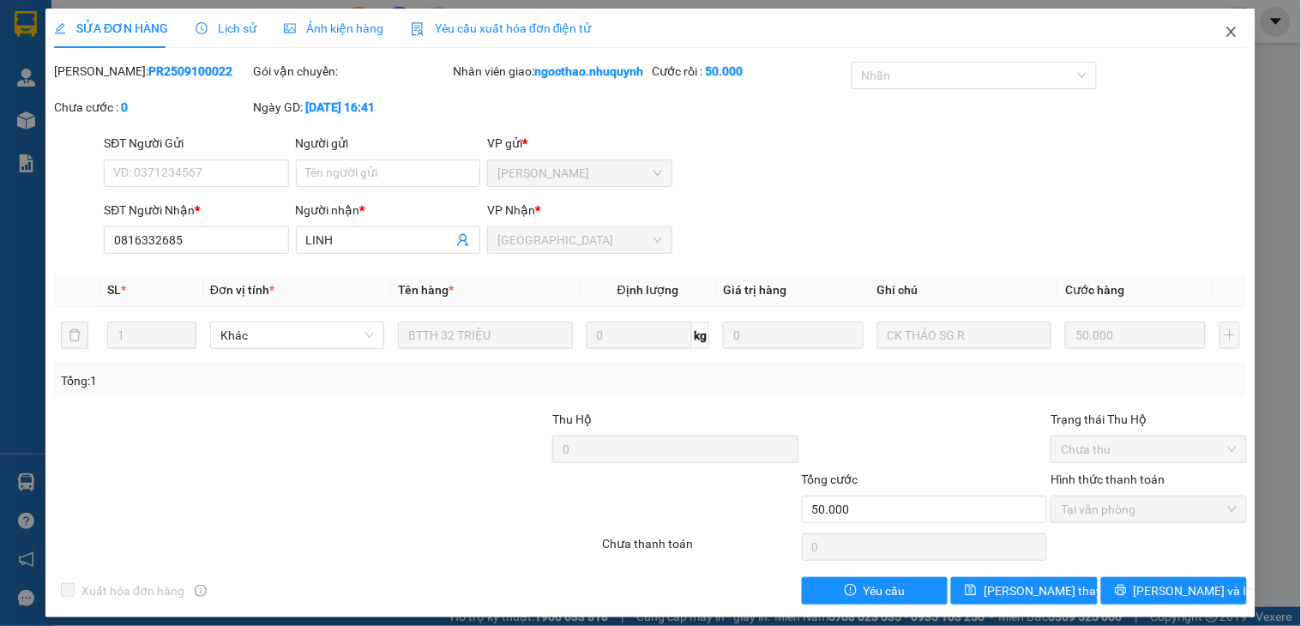
drag, startPoint x: 614, startPoint y: 597, endPoint x: 1210, endPoint y: 34, distance: 819.7
click at [1225, 34] on icon "close" at bounding box center [1232, 32] width 14 height 14
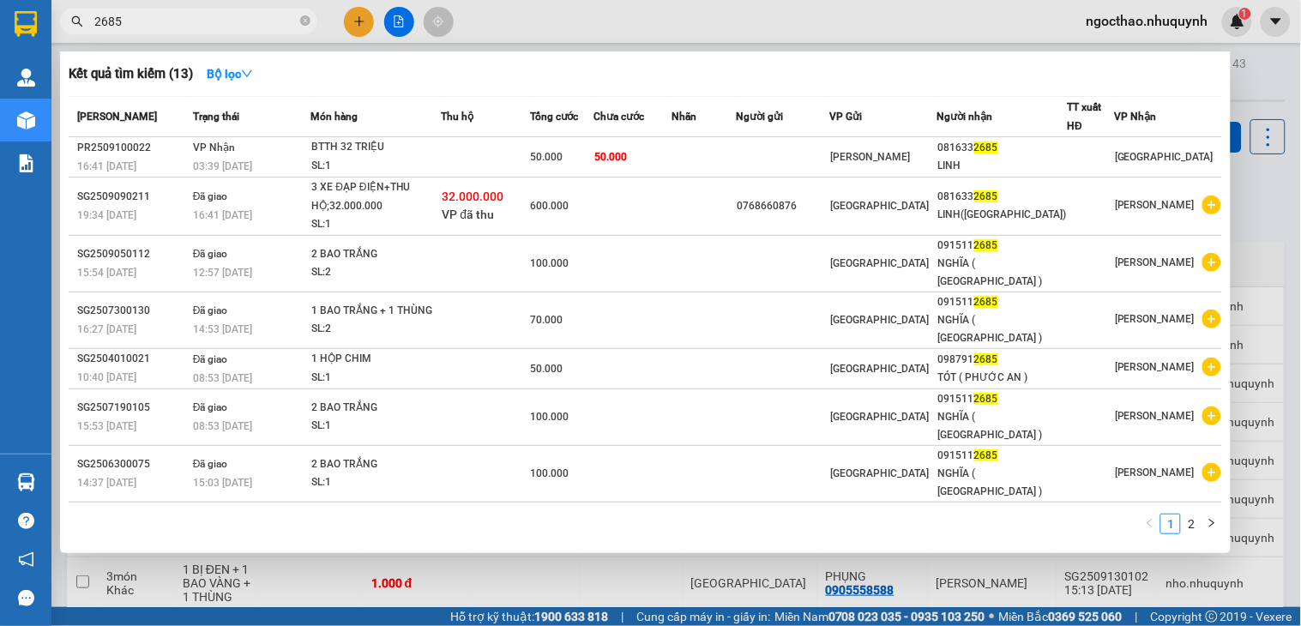
click at [228, 21] on input "2685" at bounding box center [195, 21] width 202 height 19
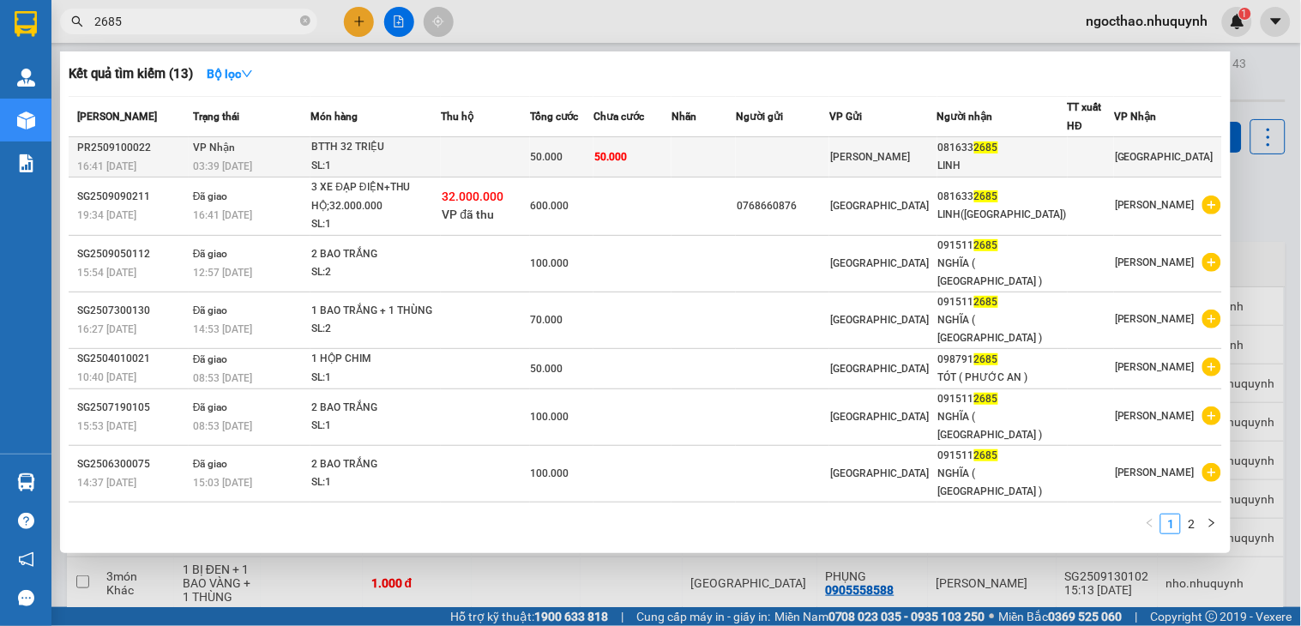
click at [672, 148] on td "50.000" at bounding box center [633, 157] width 78 height 40
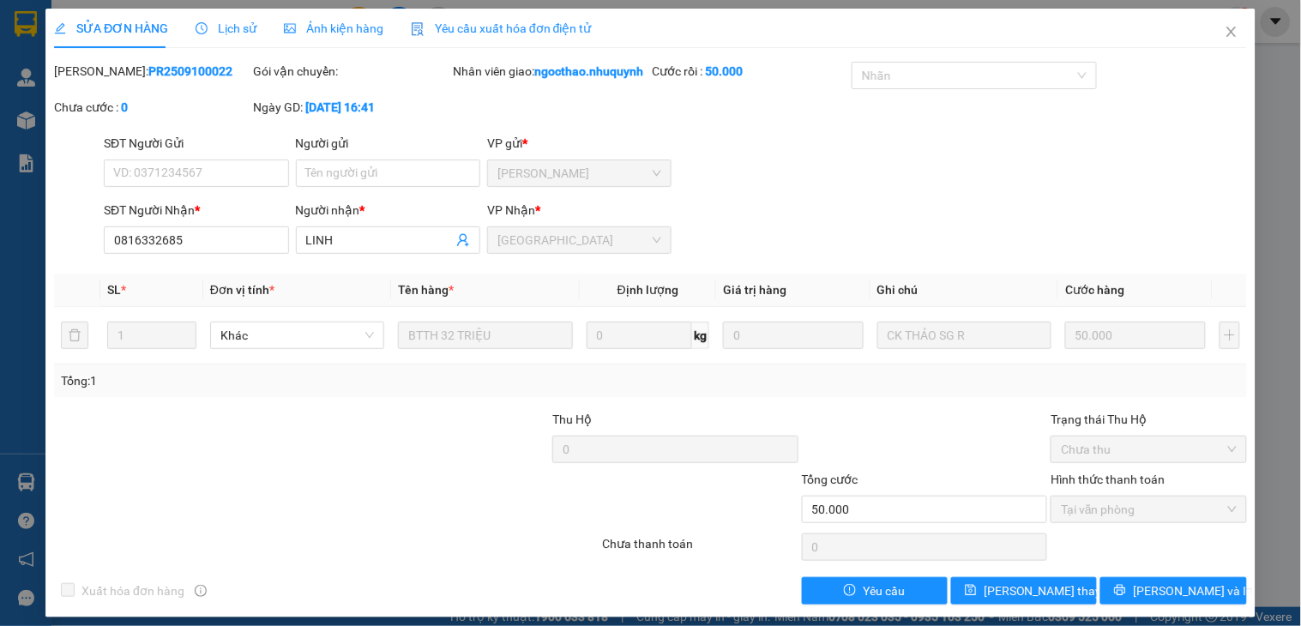
type input "0816332685"
type input "LINH"
type input "50.000"
click at [1148, 600] on span "Lưu và In" at bounding box center [1194, 591] width 120 height 19
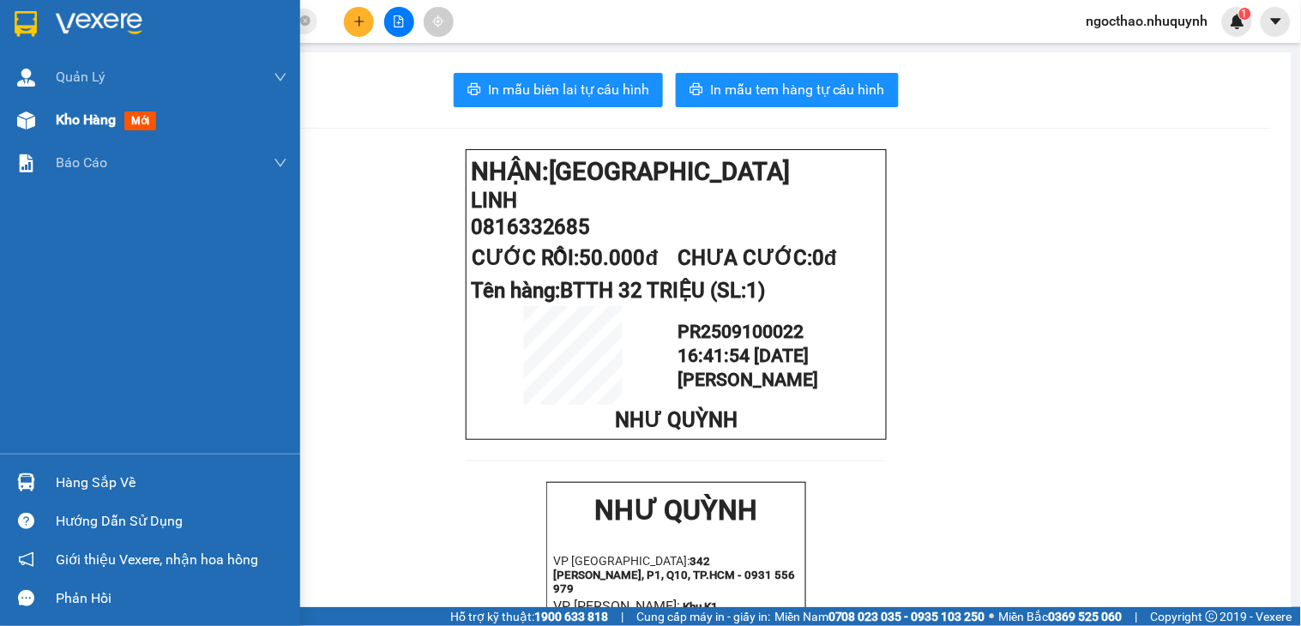
click at [81, 114] on span "Kho hàng" at bounding box center [86, 119] width 60 height 16
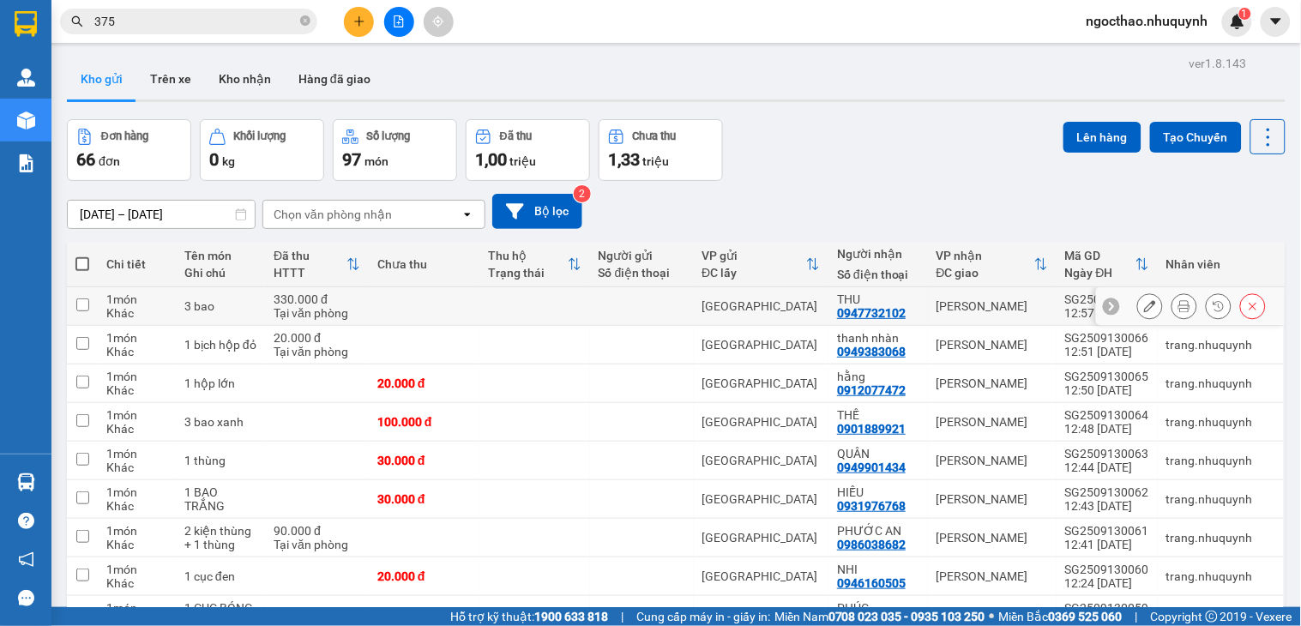
click at [1178, 309] on icon at bounding box center [1184, 306] width 12 height 12
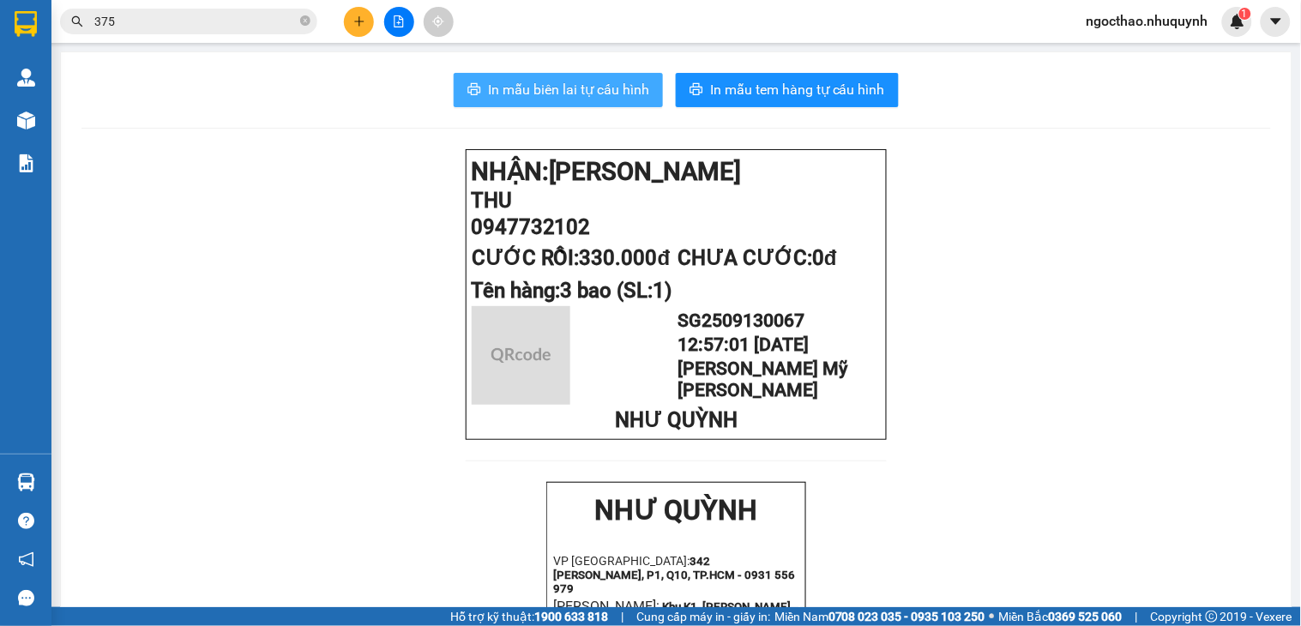
click at [549, 90] on span "In mẫu biên lai tự cấu hình" at bounding box center [568, 89] width 161 height 21
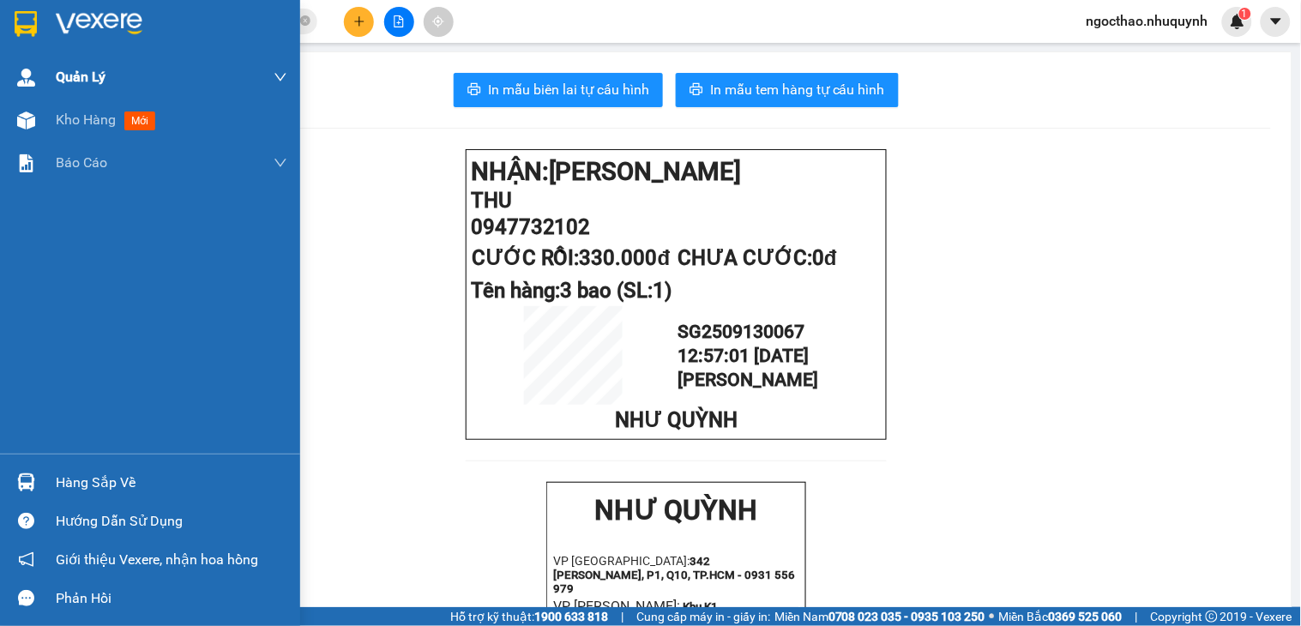
drag, startPoint x: 39, startPoint y: 15, endPoint x: 172, endPoint y: 86, distance: 150.4
click at [39, 15] on div at bounding box center [26, 24] width 30 height 30
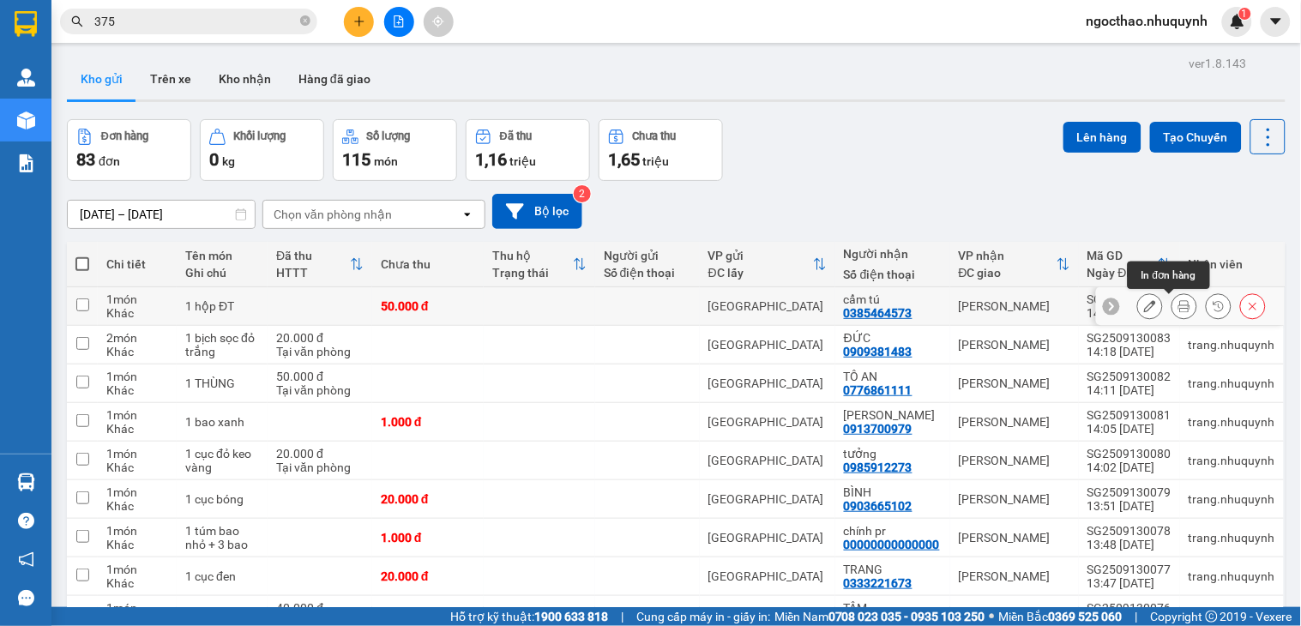
click at [1178, 302] on icon at bounding box center [1184, 306] width 12 height 12
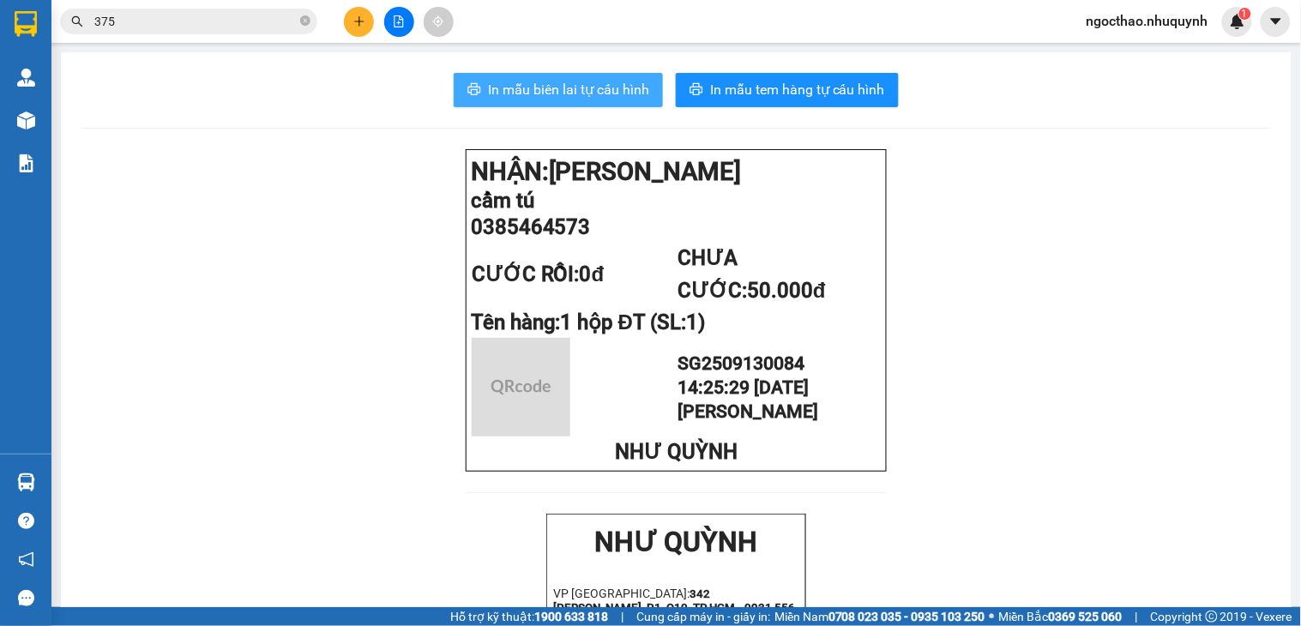
drag, startPoint x: 554, startPoint y: 87, endPoint x: 914, endPoint y: 103, distance: 360.6
click at [555, 87] on span "In mẫu biên lai tự cấu hình" at bounding box center [568, 89] width 161 height 21
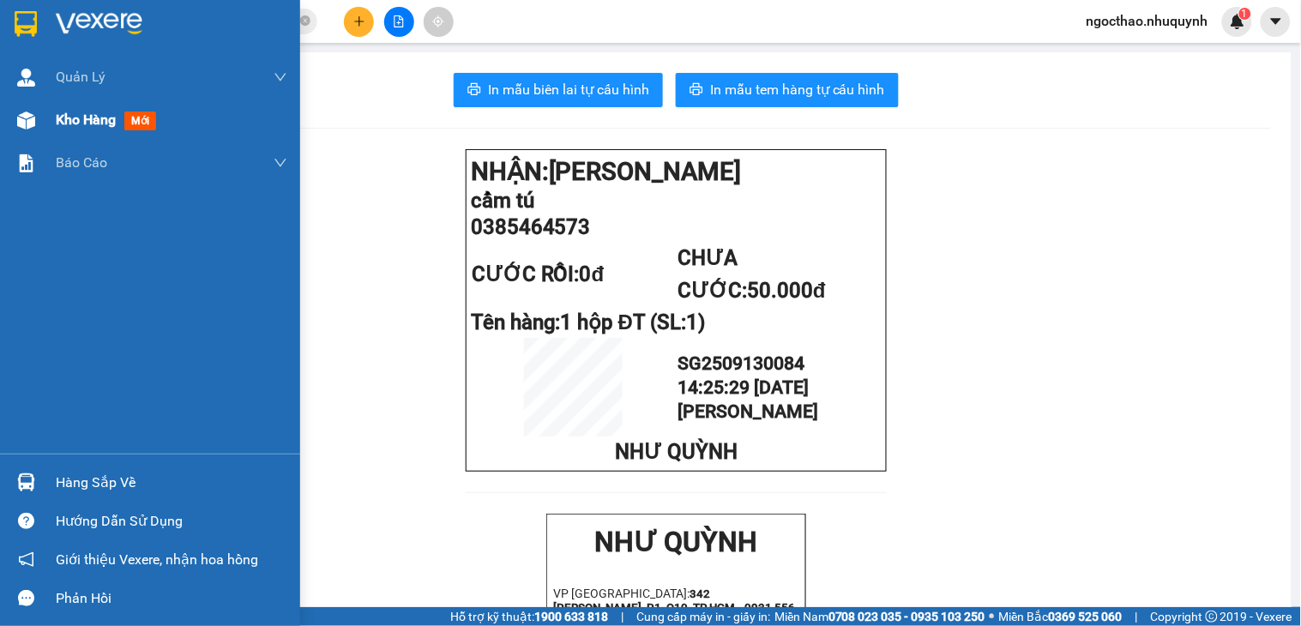
click at [37, 126] on div at bounding box center [26, 120] width 30 height 30
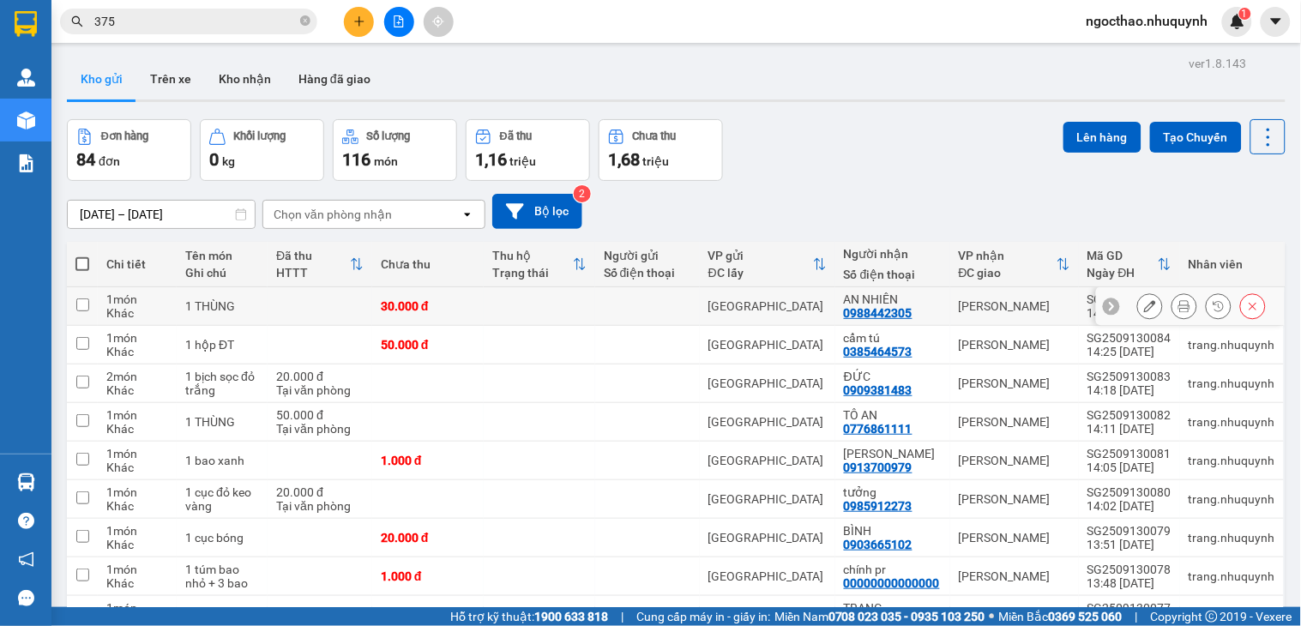
click at [1178, 304] on icon at bounding box center [1184, 306] width 12 height 12
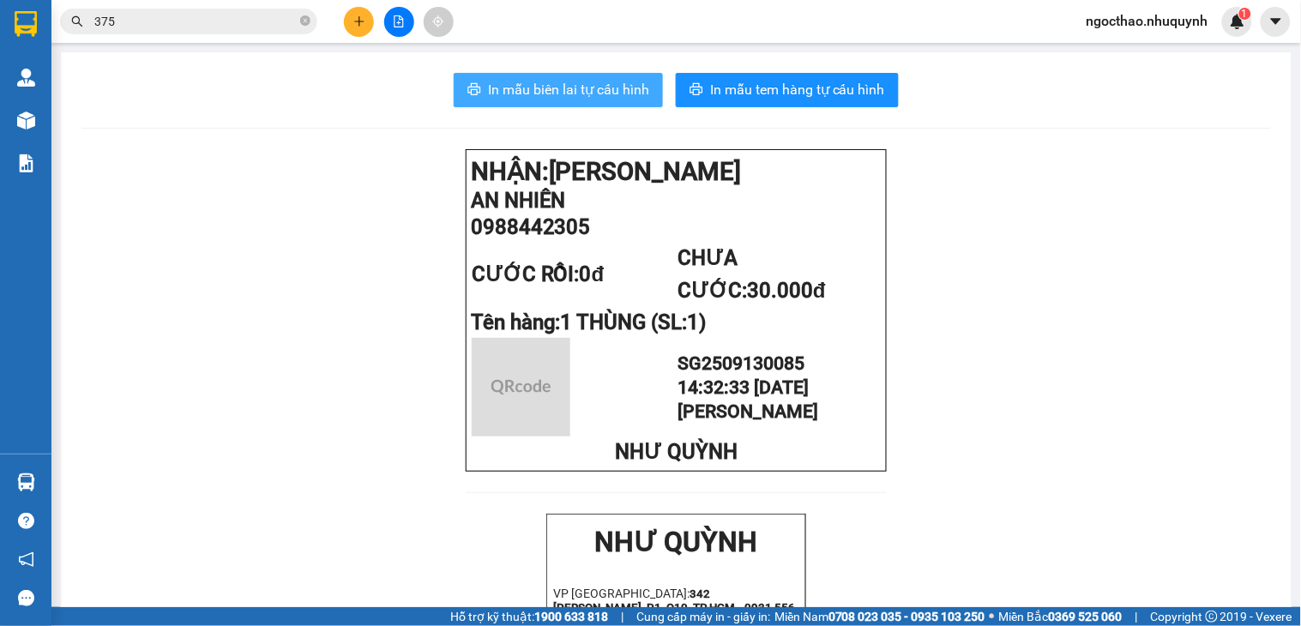
click at [575, 100] on button "In mẫu biên lai tự cấu hình" at bounding box center [558, 90] width 209 height 34
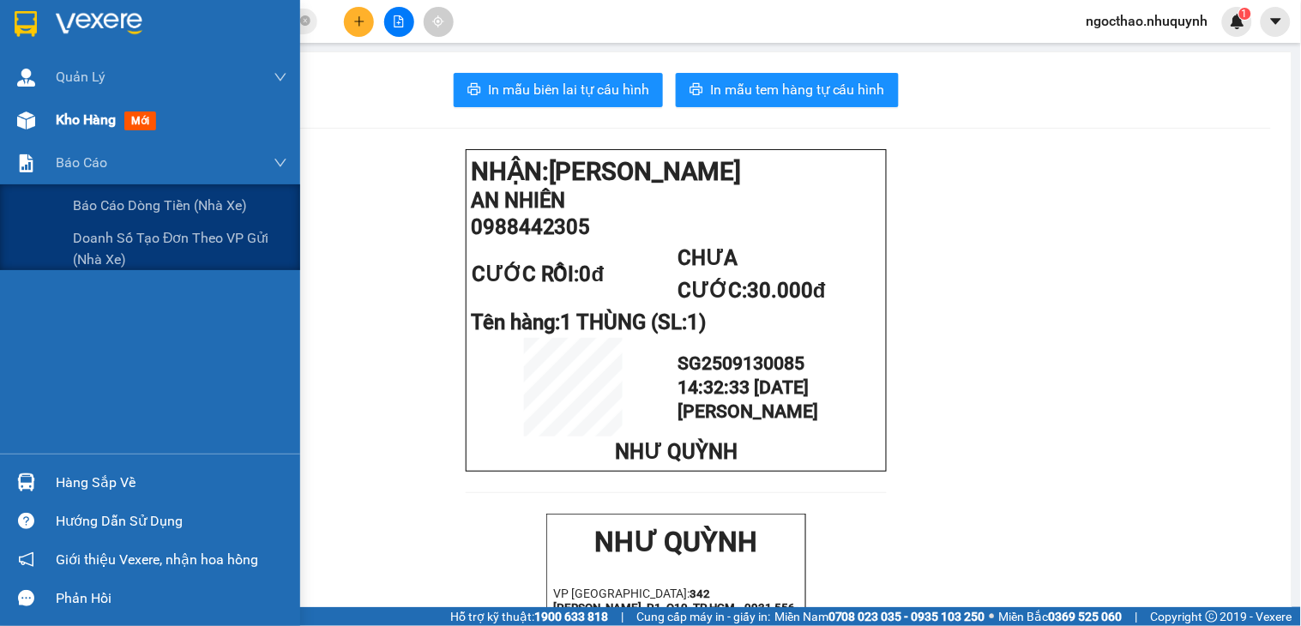
click at [78, 130] on div "Kho hàng mới" at bounding box center [109, 119] width 107 height 21
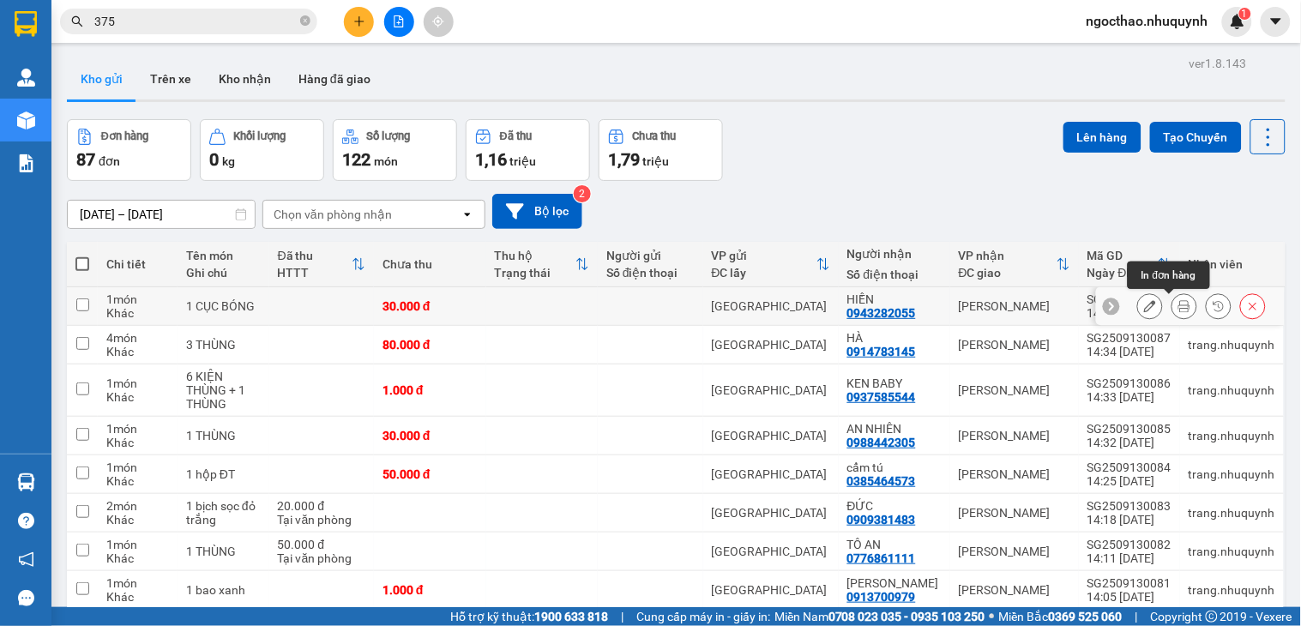
click at [1172, 314] on button at bounding box center [1184, 307] width 24 height 30
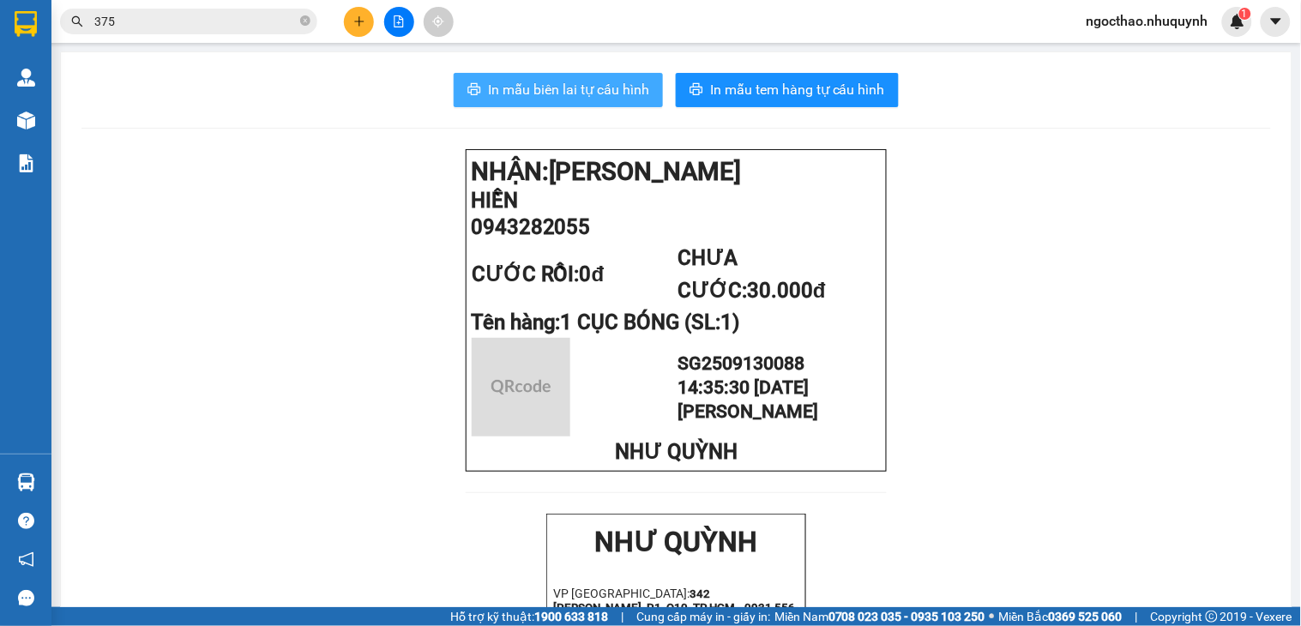
click at [621, 97] on span "In mẫu biên lai tự cấu hình" at bounding box center [568, 89] width 161 height 21
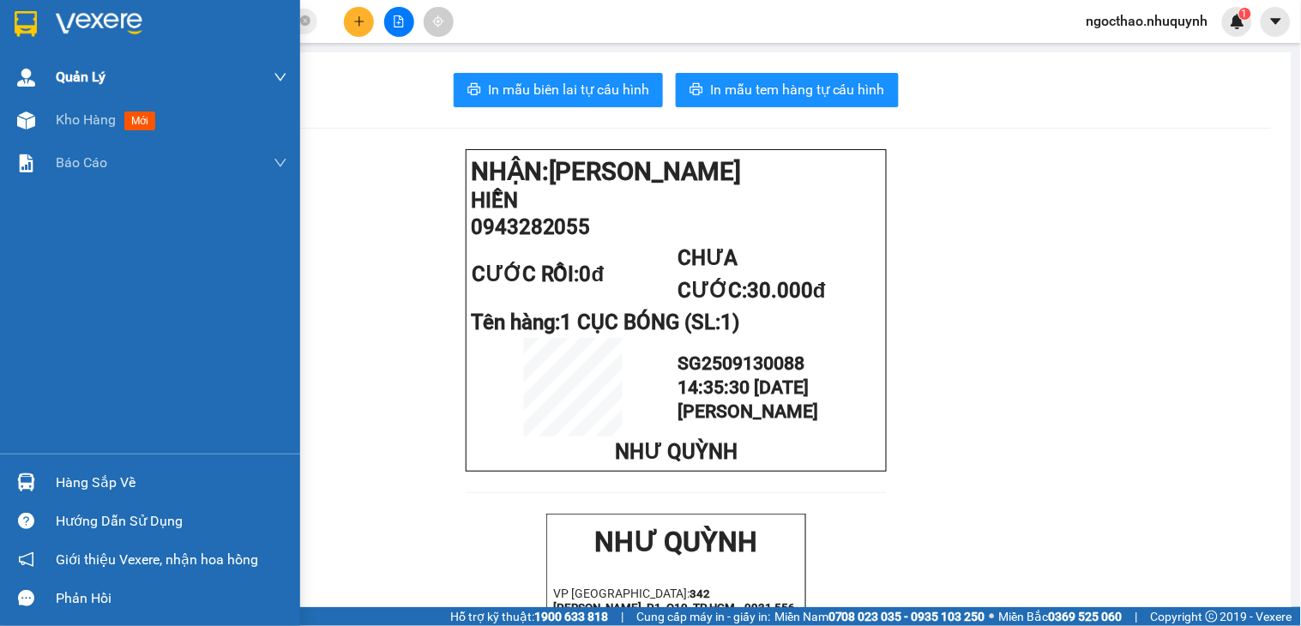
click at [97, 94] on div "Quản Lý" at bounding box center [172, 77] width 232 height 43
click at [104, 127] on span "Kho hàng" at bounding box center [86, 119] width 60 height 16
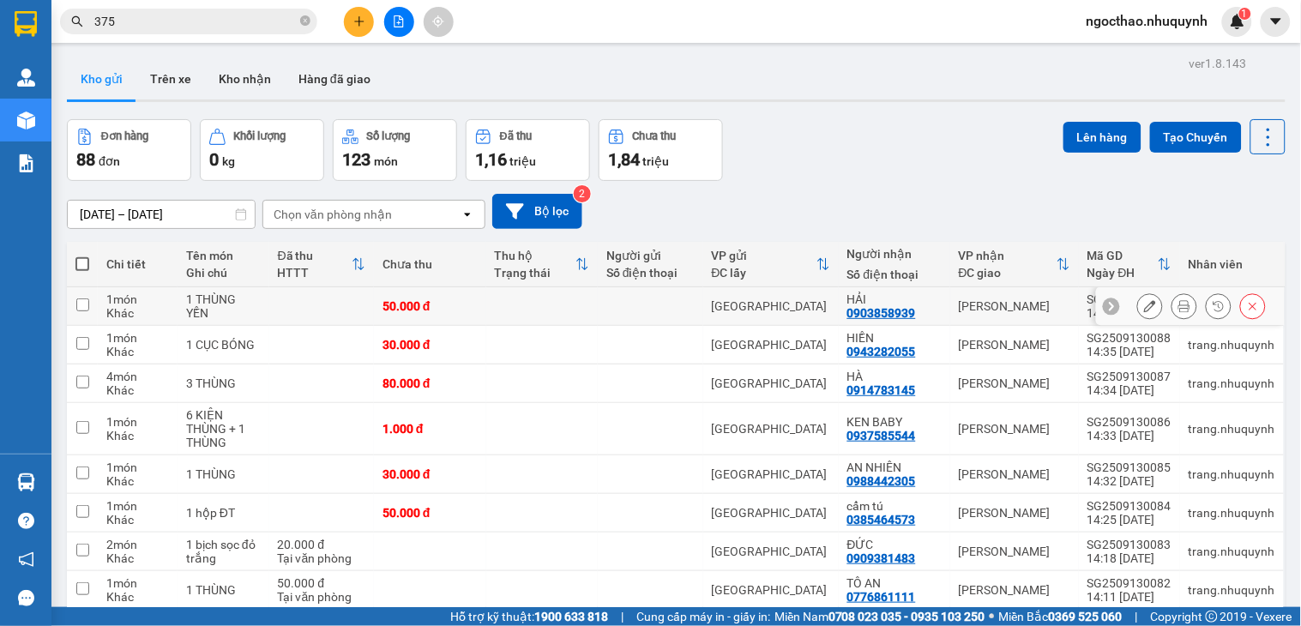
click at [1172, 296] on button at bounding box center [1184, 307] width 24 height 30
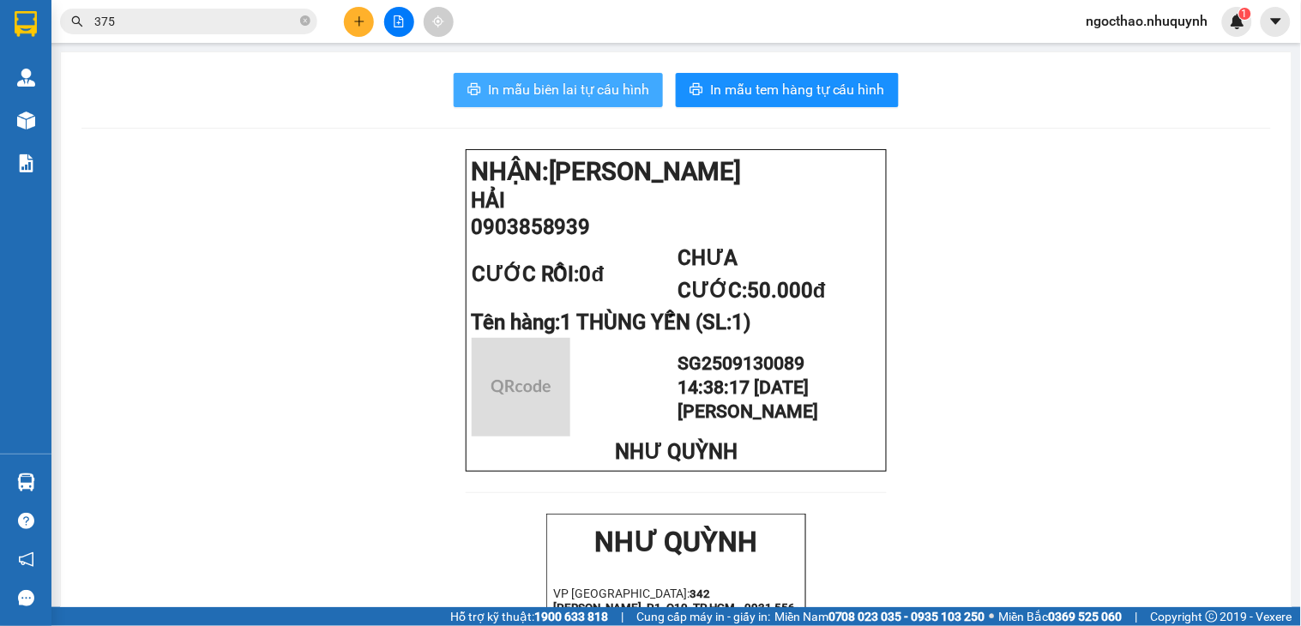
click at [533, 93] on span "In mẫu biên lai tự cấu hình" at bounding box center [568, 89] width 161 height 21
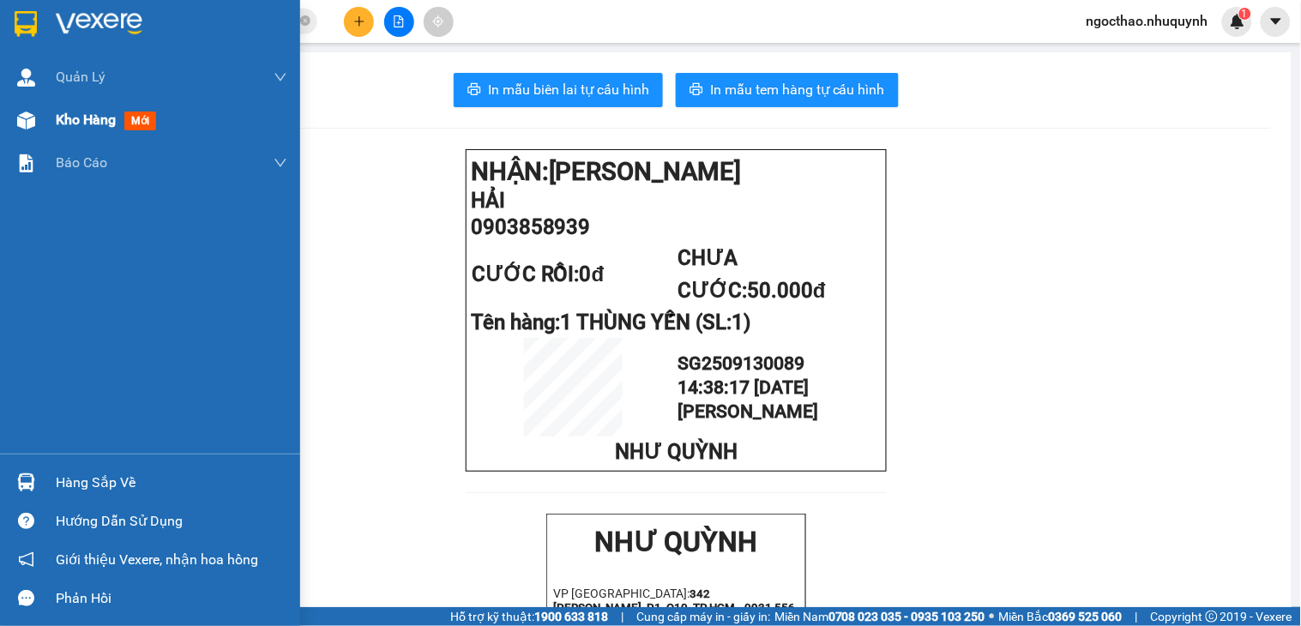
click at [150, 117] on span "mới" at bounding box center [140, 120] width 32 height 19
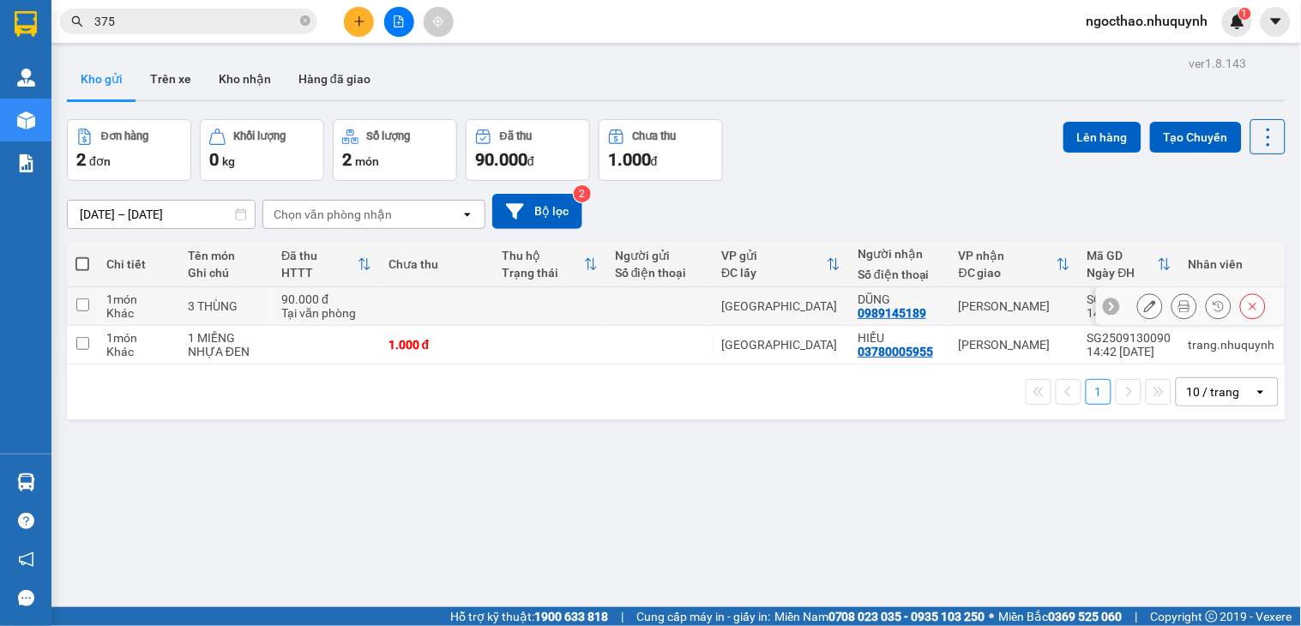
click at [1178, 307] on icon at bounding box center [1184, 306] width 12 height 12
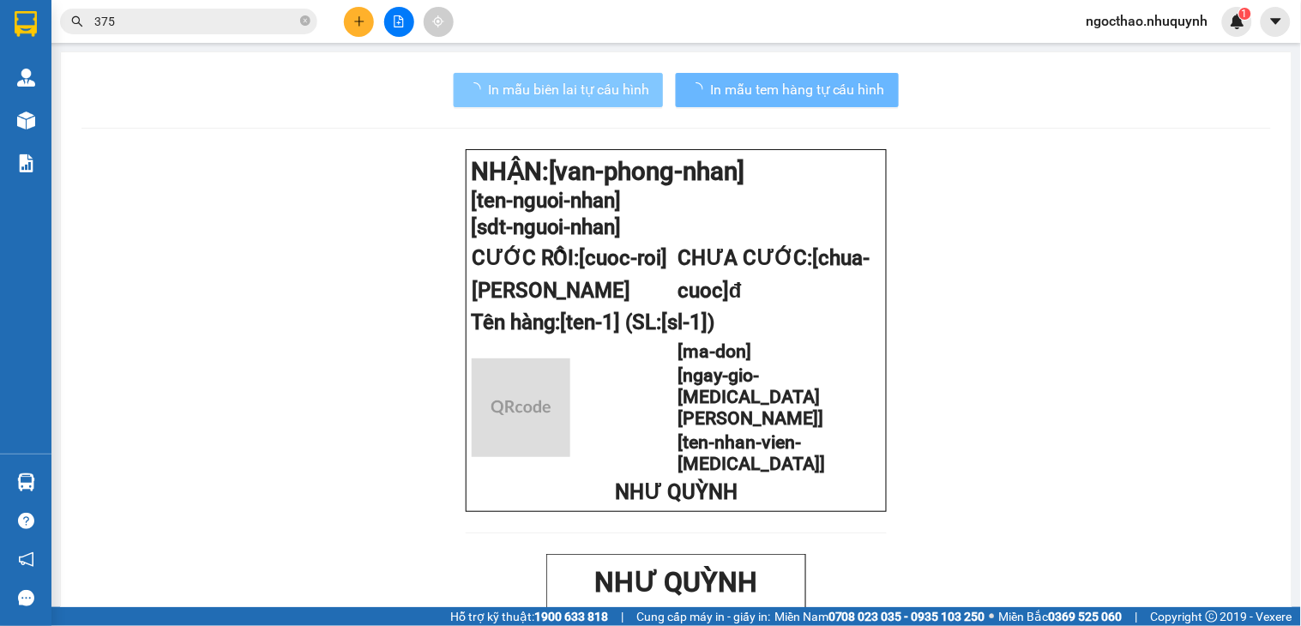
click at [560, 88] on span "In mẫu biên lai tự cấu hình" at bounding box center [568, 89] width 161 height 21
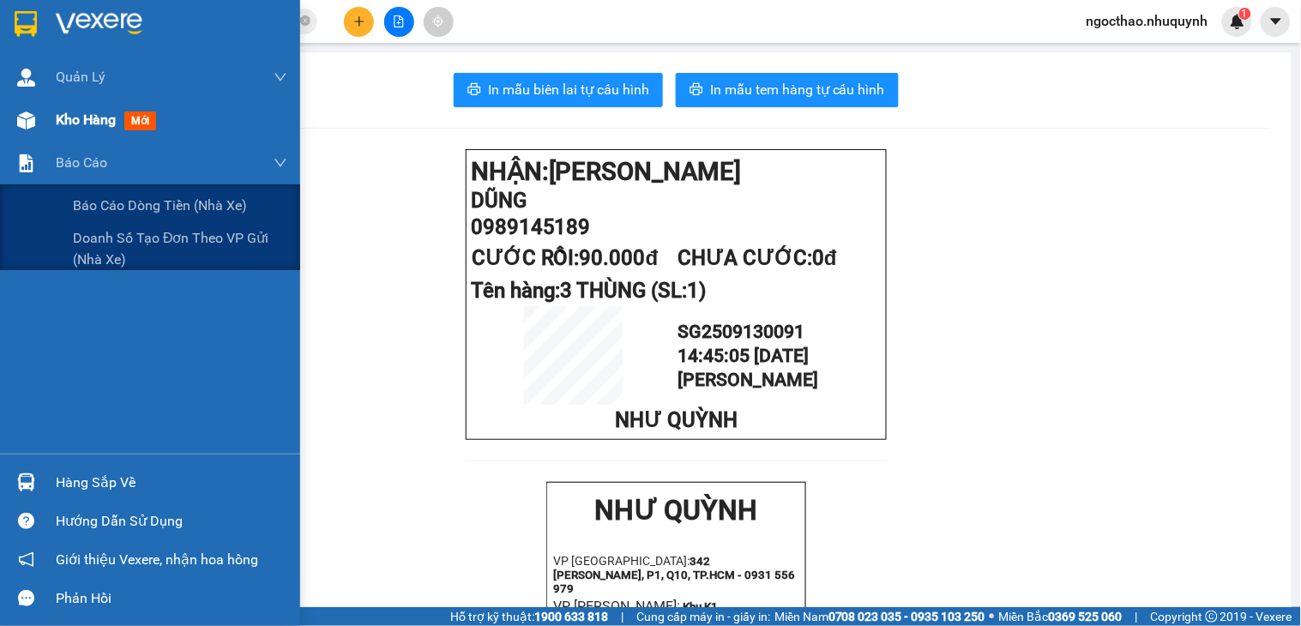
click at [67, 130] on div "Kho hàng mới" at bounding box center [109, 119] width 107 height 21
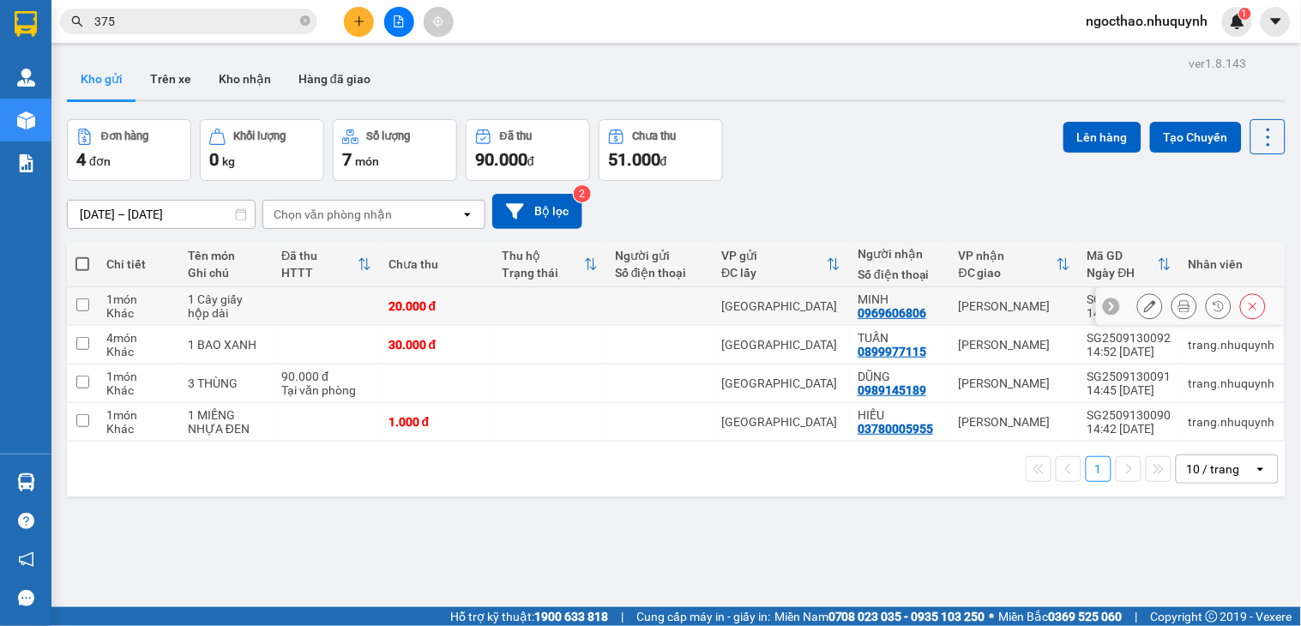
click at [1178, 307] on icon at bounding box center [1184, 306] width 12 height 12
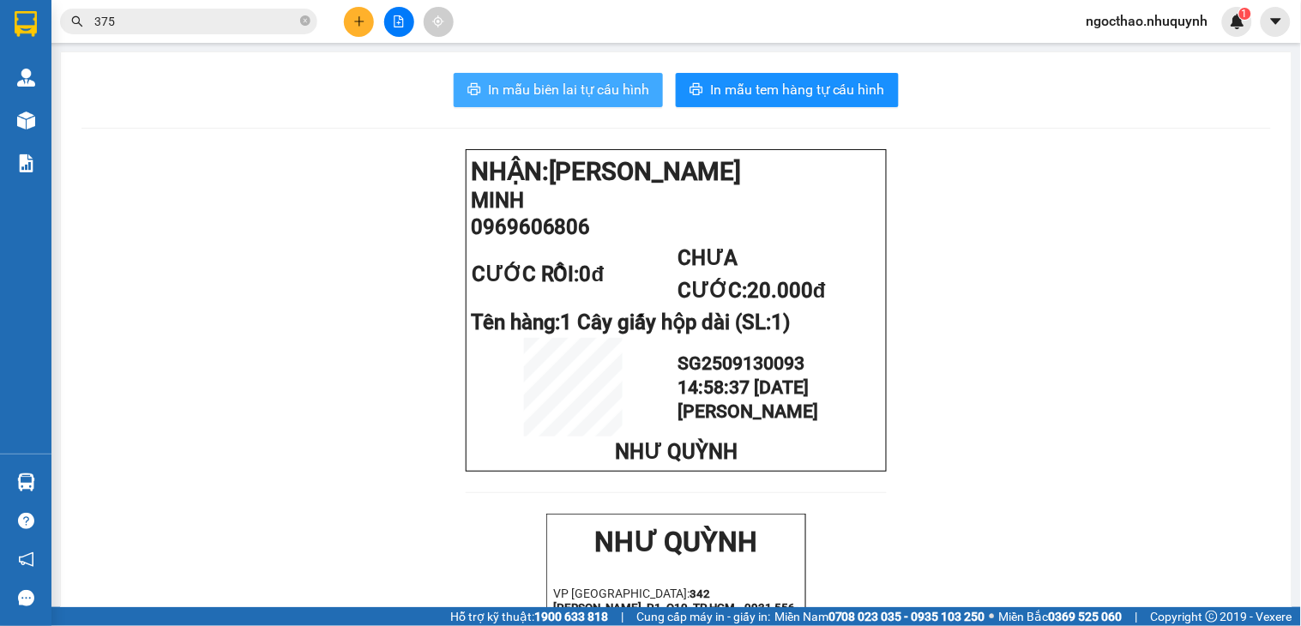
drag, startPoint x: 583, startPoint y: 81, endPoint x: 804, endPoint y: 212, distance: 256.5
click at [584, 81] on span "In mẫu biên lai tự cấu hình" at bounding box center [568, 89] width 161 height 21
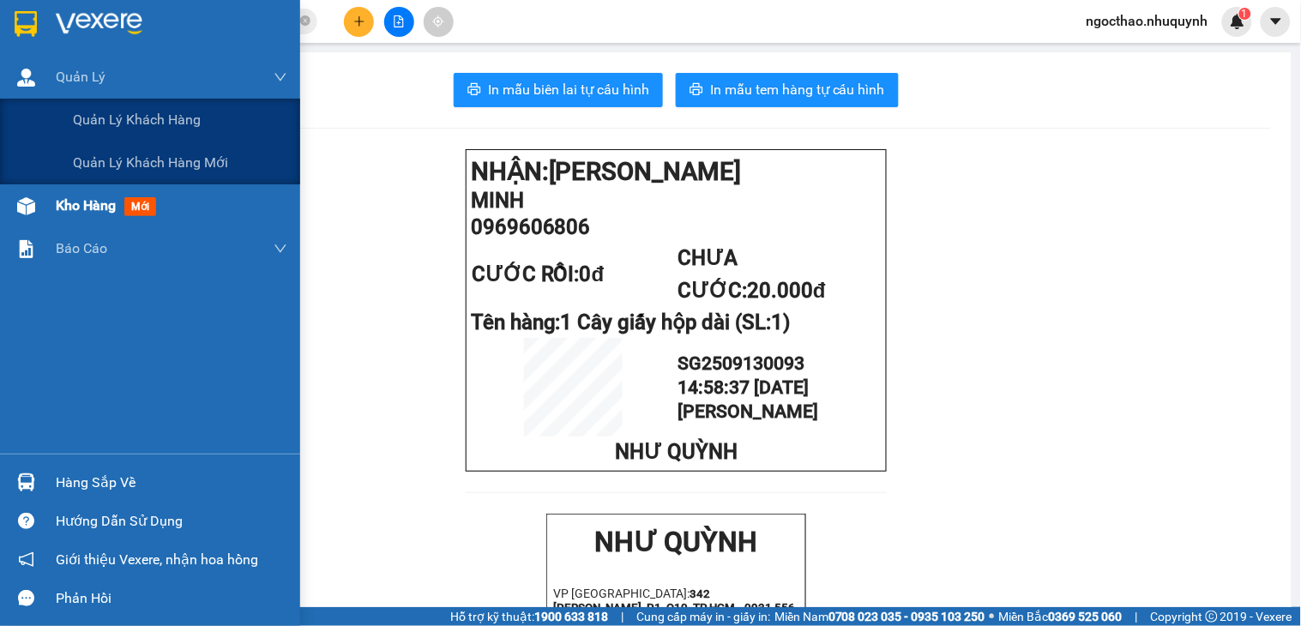
drag, startPoint x: 23, startPoint y: 132, endPoint x: 103, endPoint y: 184, distance: 94.9
click at [30, 134] on div "Quản lý khách hàng" at bounding box center [150, 120] width 300 height 43
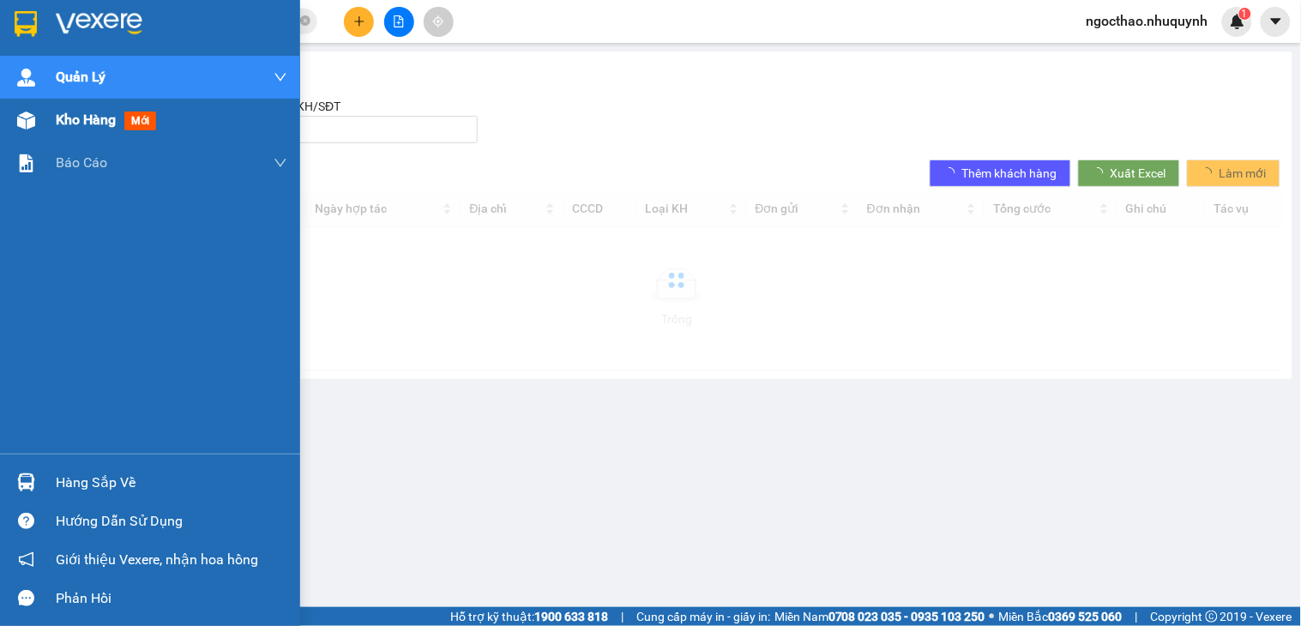
click at [75, 117] on span "Kho hàng" at bounding box center [86, 119] width 60 height 16
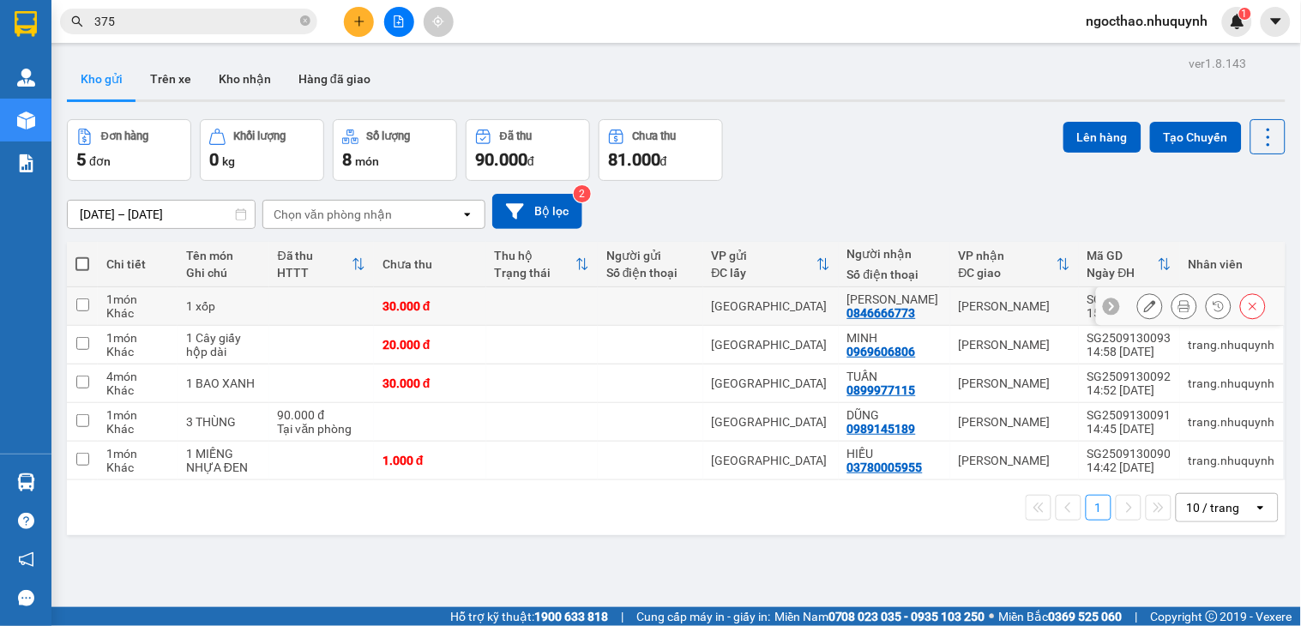
click at [1178, 304] on icon at bounding box center [1184, 306] width 12 height 12
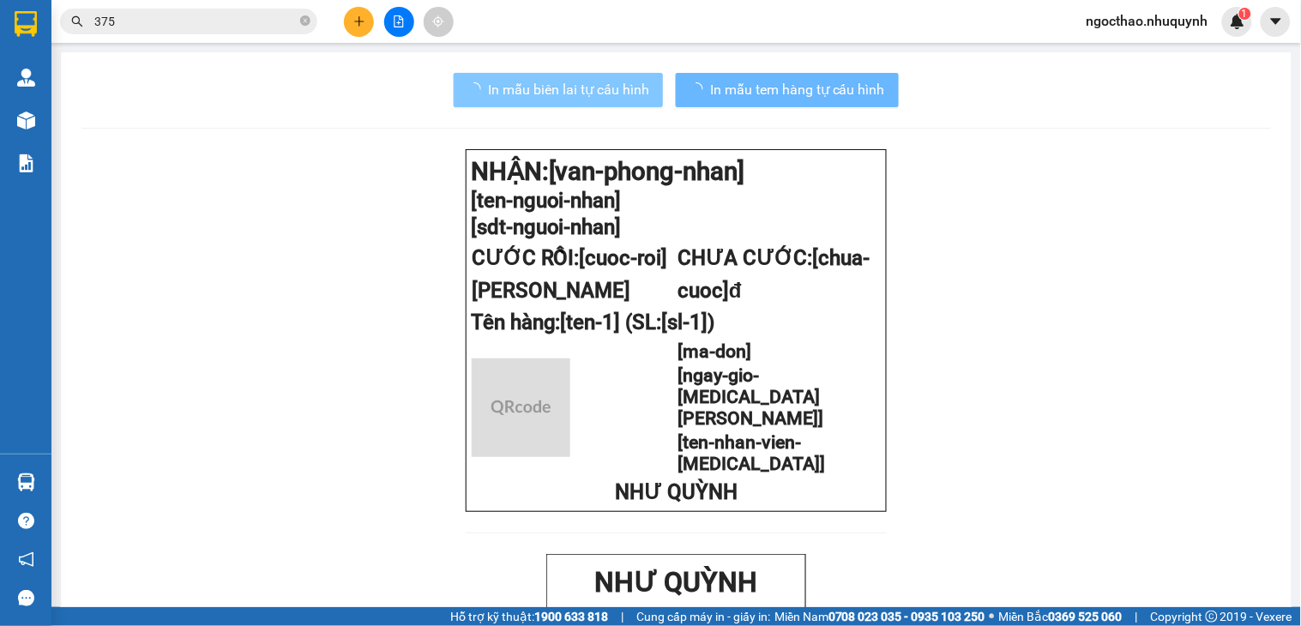
click at [626, 91] on span "In mẫu biên lai tự cấu hình" at bounding box center [568, 89] width 161 height 21
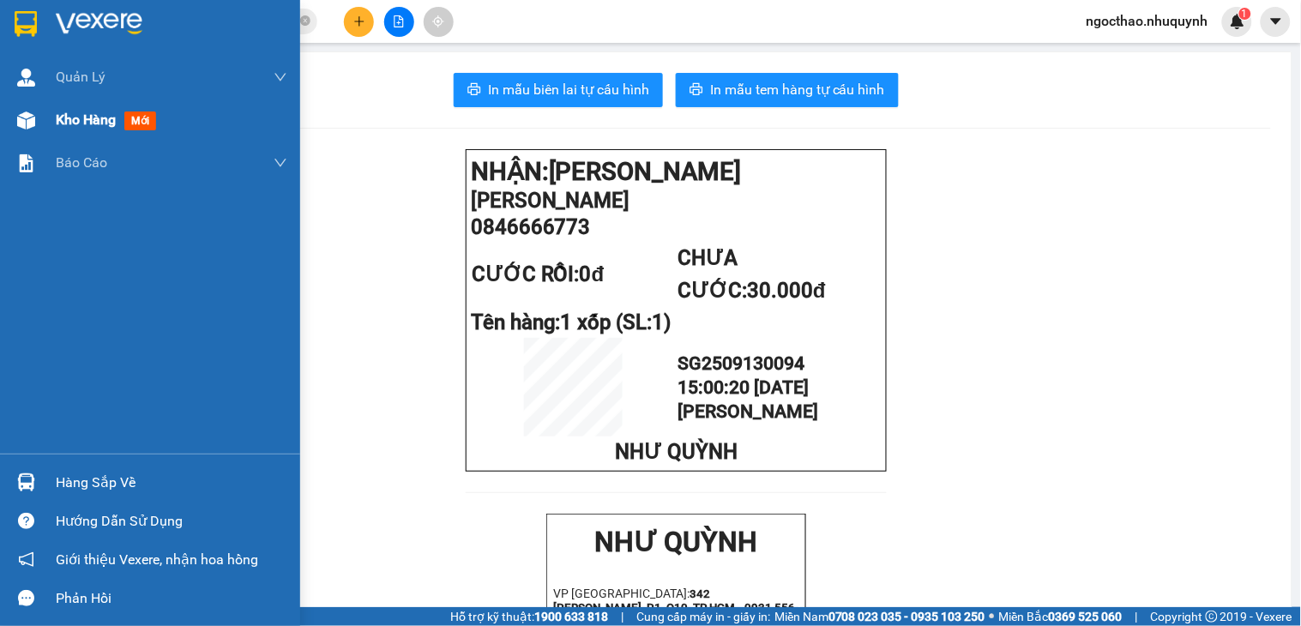
click at [81, 115] on span "Kho hàng" at bounding box center [86, 119] width 60 height 16
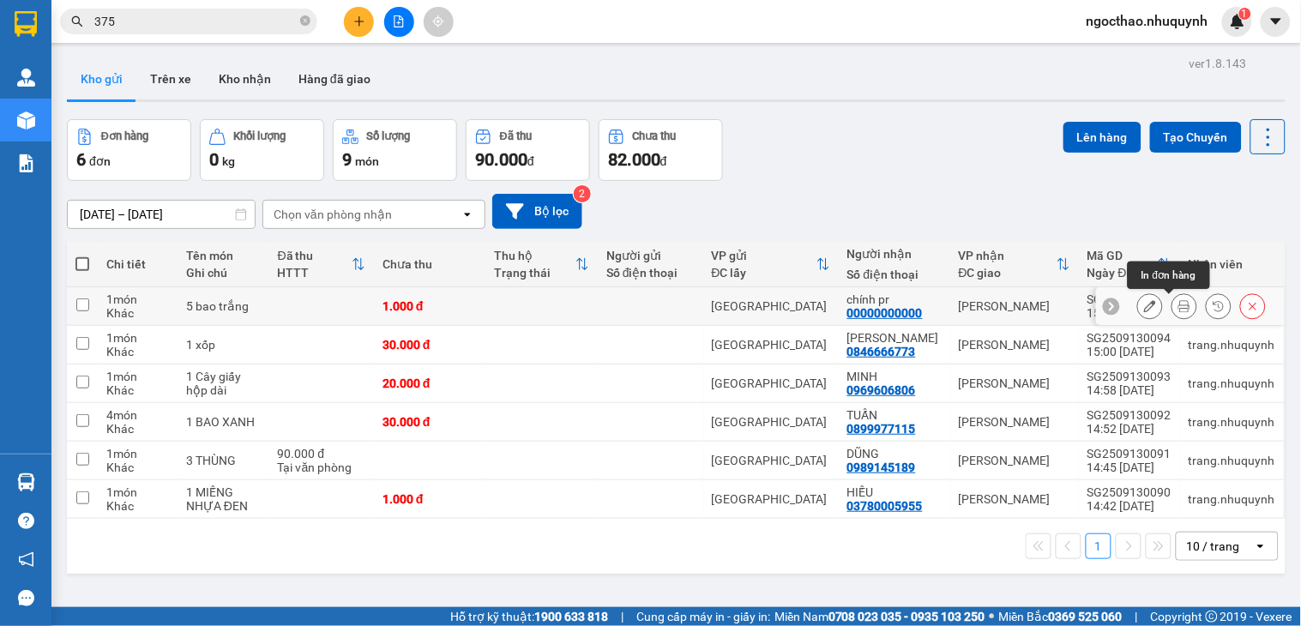
click at [1178, 309] on icon at bounding box center [1184, 306] width 12 height 12
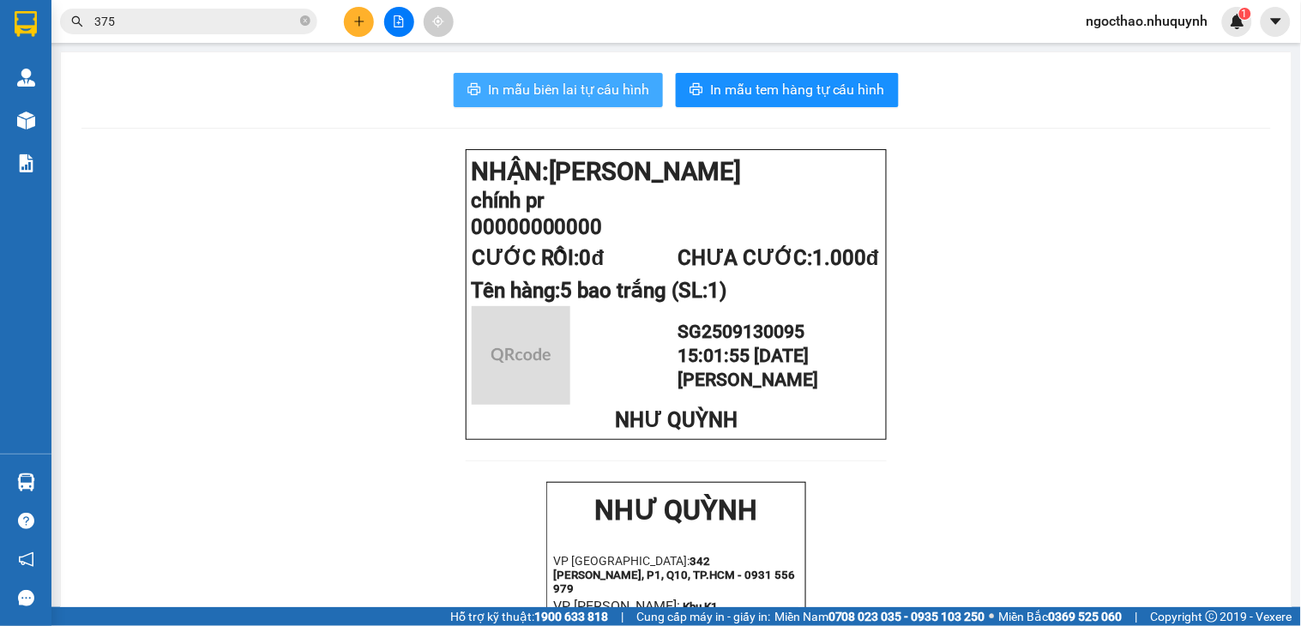
click at [596, 99] on span "In mẫu biên lai tự cấu hình" at bounding box center [568, 89] width 161 height 21
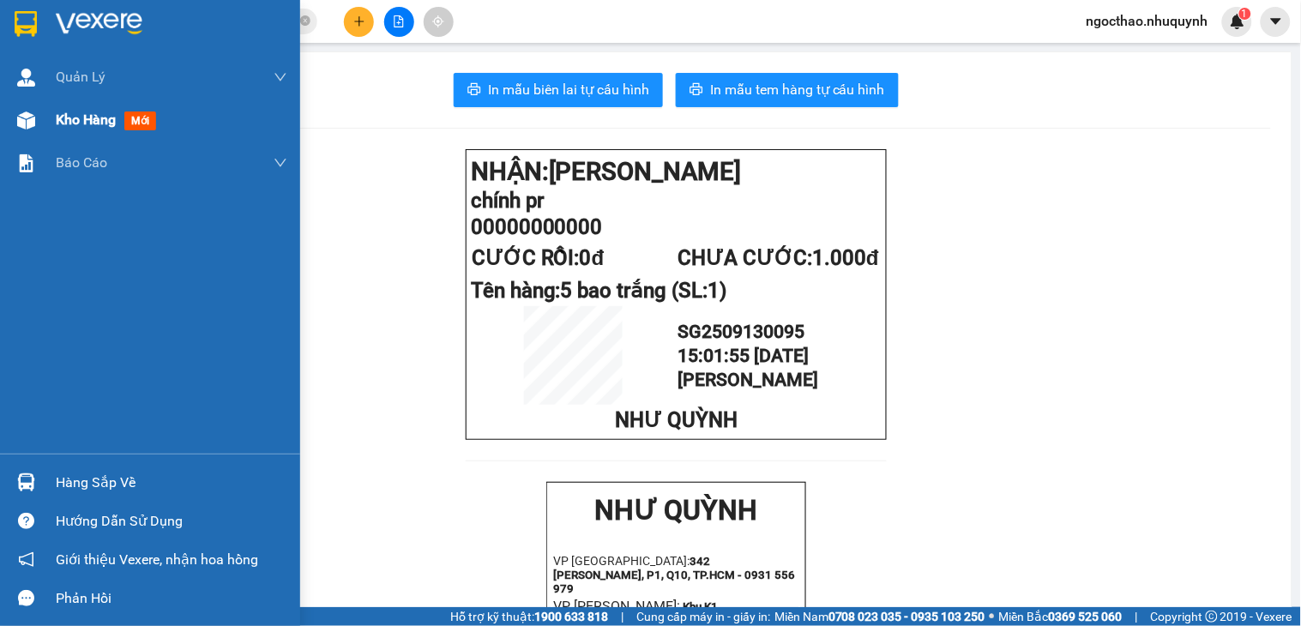
click at [61, 121] on span "Kho hàng" at bounding box center [86, 119] width 60 height 16
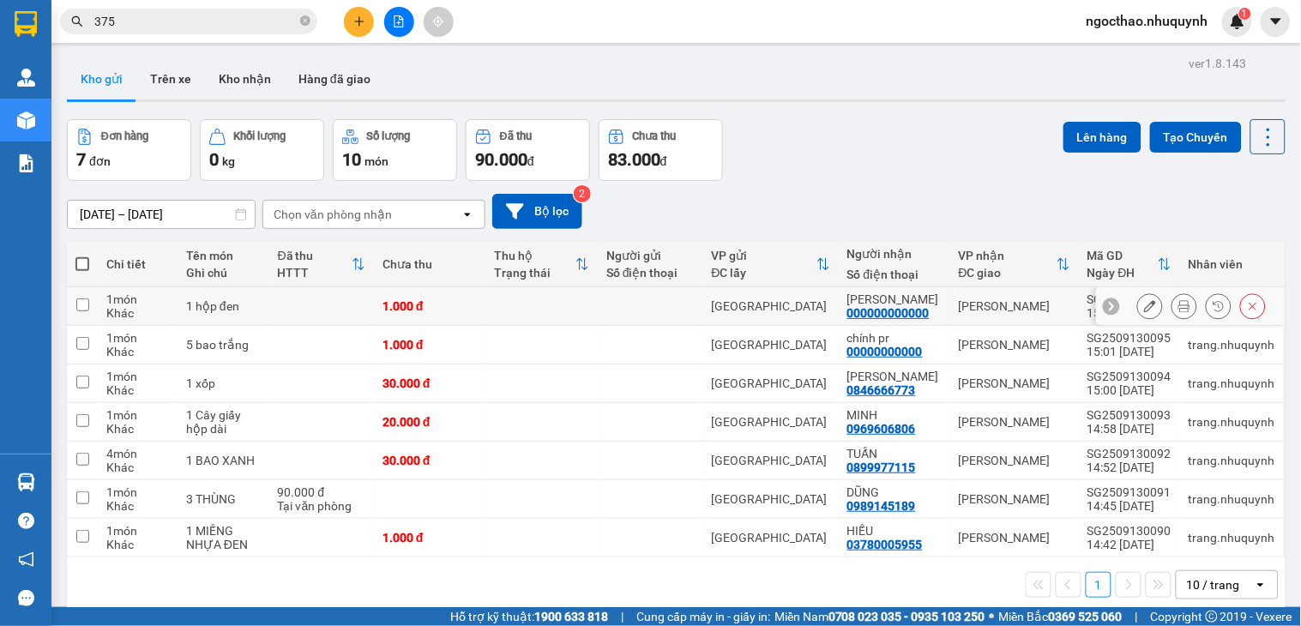
click at [1178, 310] on icon at bounding box center [1184, 306] width 12 height 12
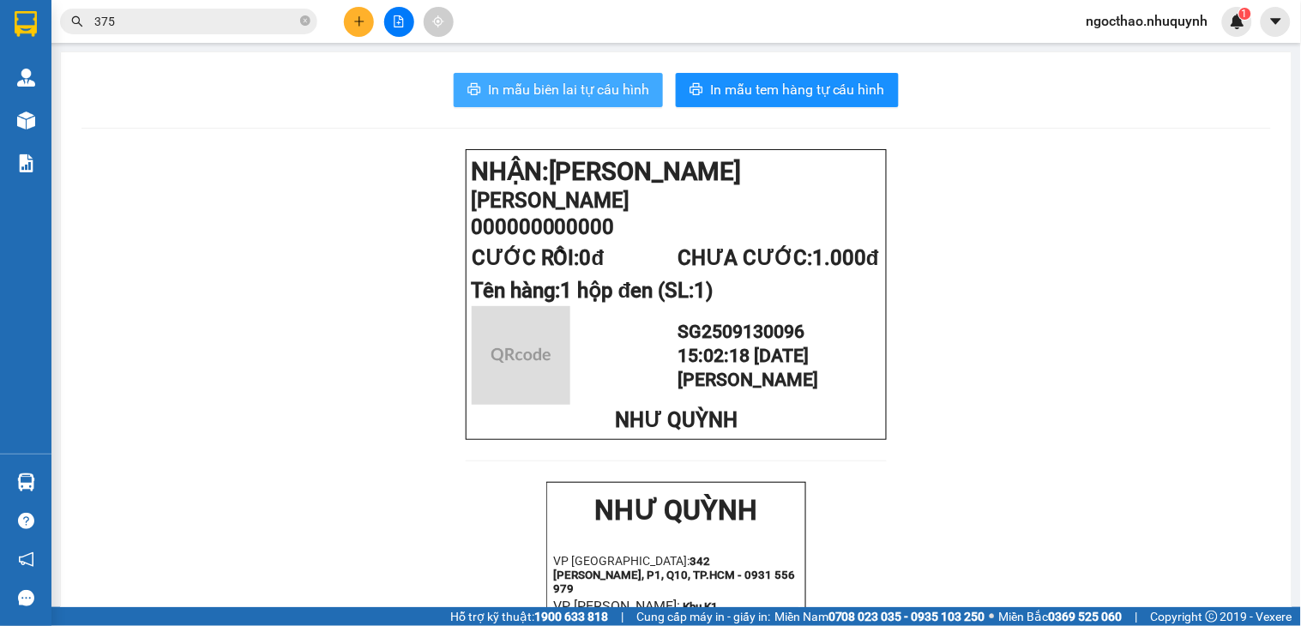
click at [597, 77] on button "In mẫu biên lai tự cấu hình" at bounding box center [558, 90] width 209 height 34
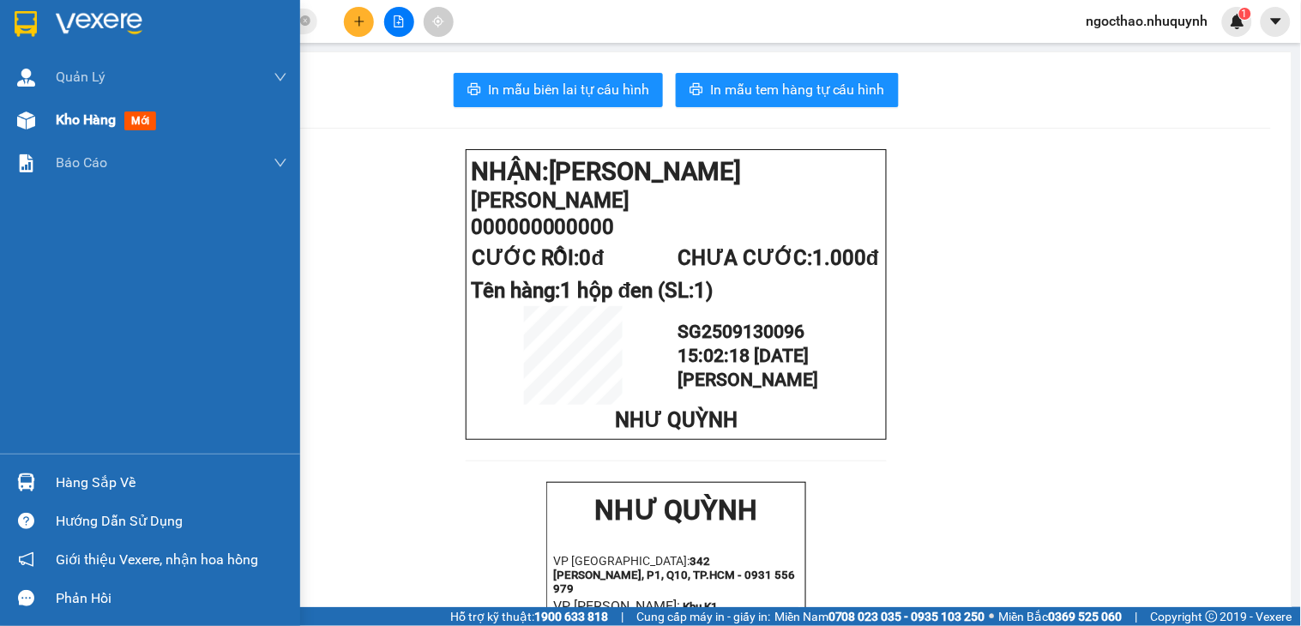
click at [54, 122] on div "Kho hàng mới" at bounding box center [150, 120] width 300 height 43
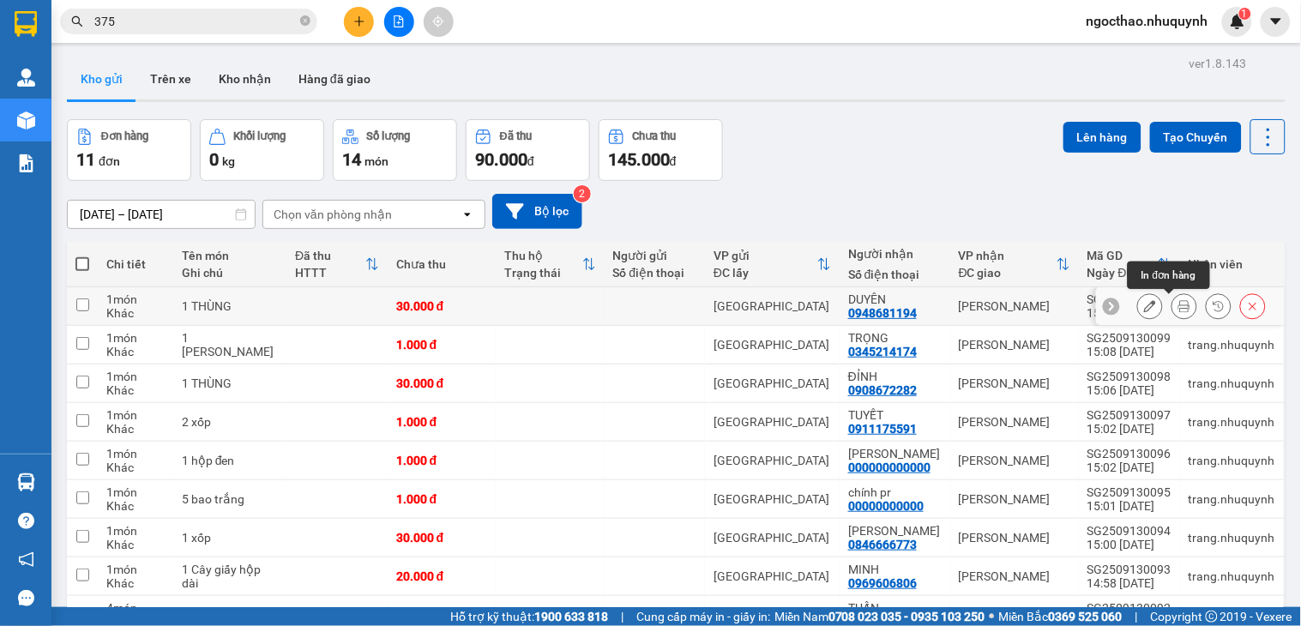
click at [1178, 305] on icon at bounding box center [1184, 306] width 12 height 12
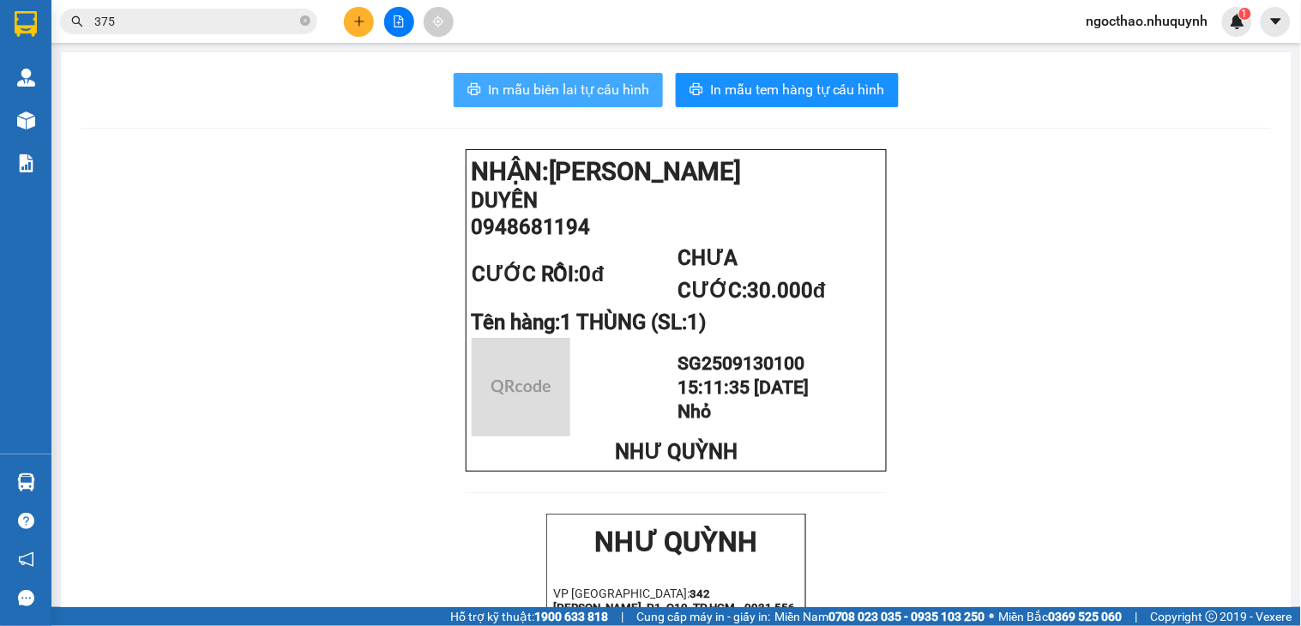
click at [550, 77] on button "In mẫu biên lai tự cấu hình" at bounding box center [558, 90] width 209 height 34
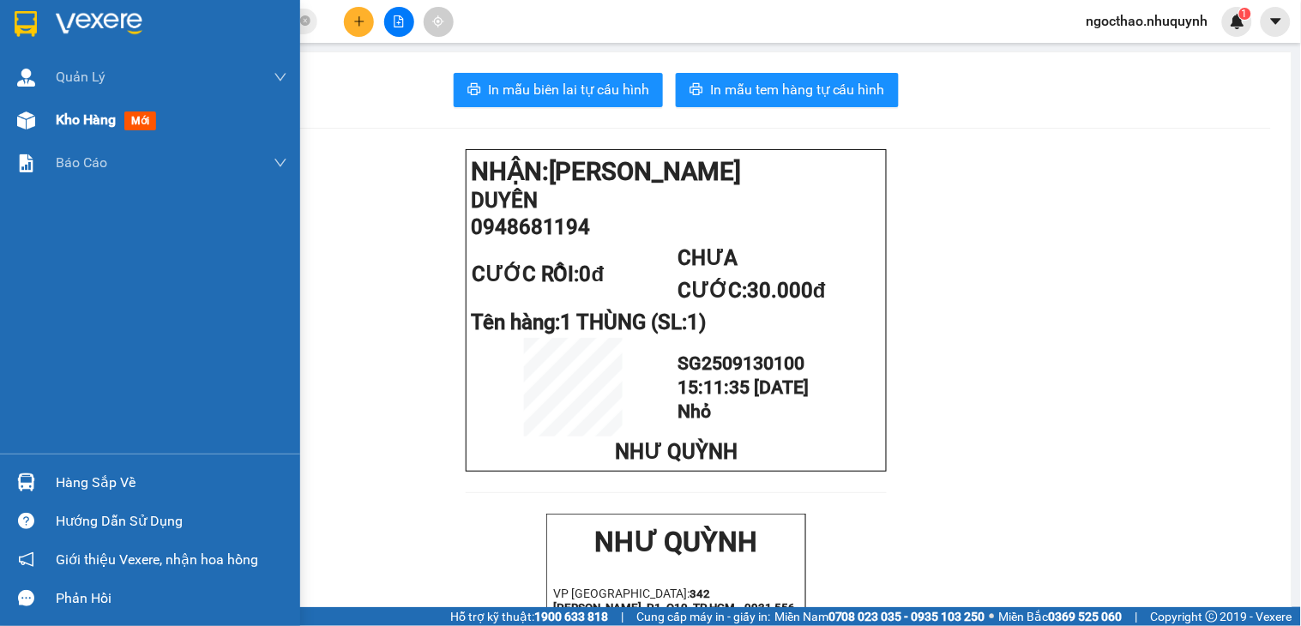
click at [99, 125] on span "Kho hàng" at bounding box center [86, 119] width 60 height 16
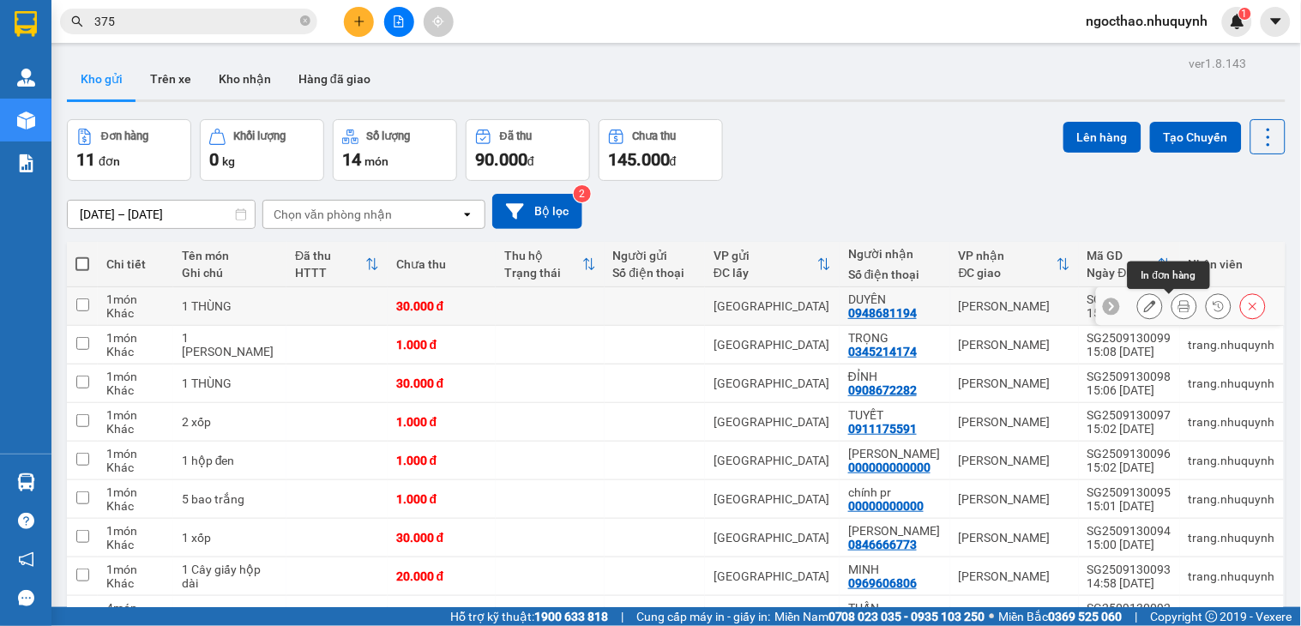
click at [1178, 310] on icon at bounding box center [1184, 306] width 12 height 12
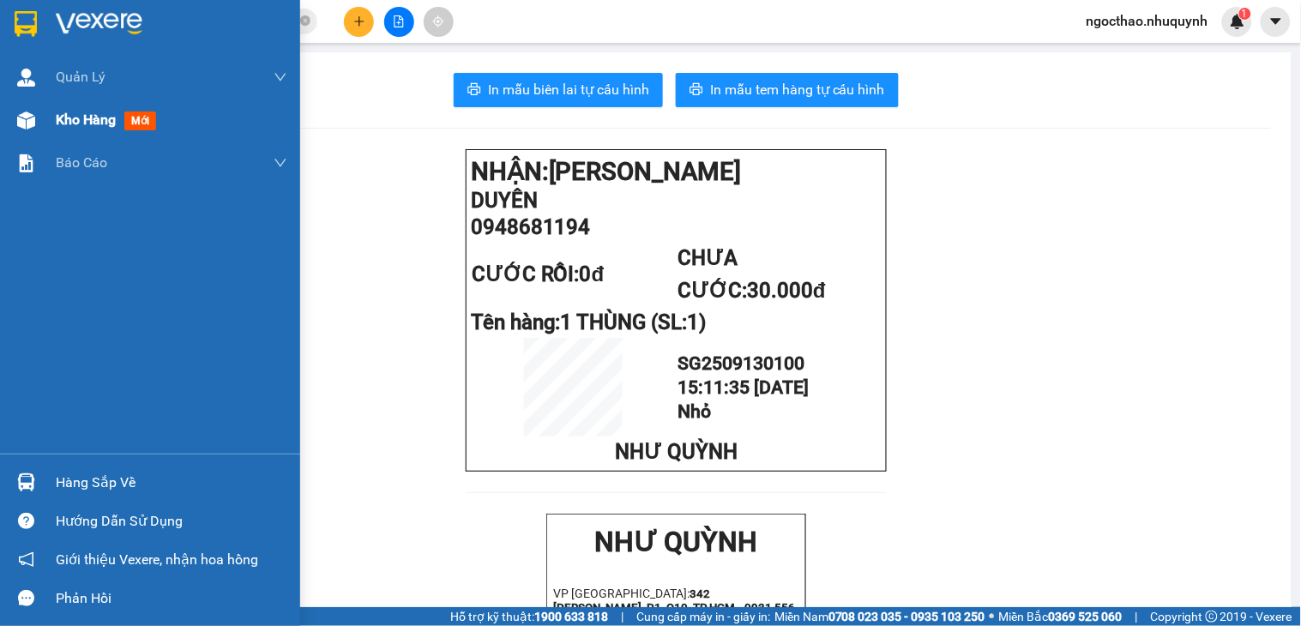
click at [80, 118] on span "Kho hàng" at bounding box center [86, 119] width 60 height 16
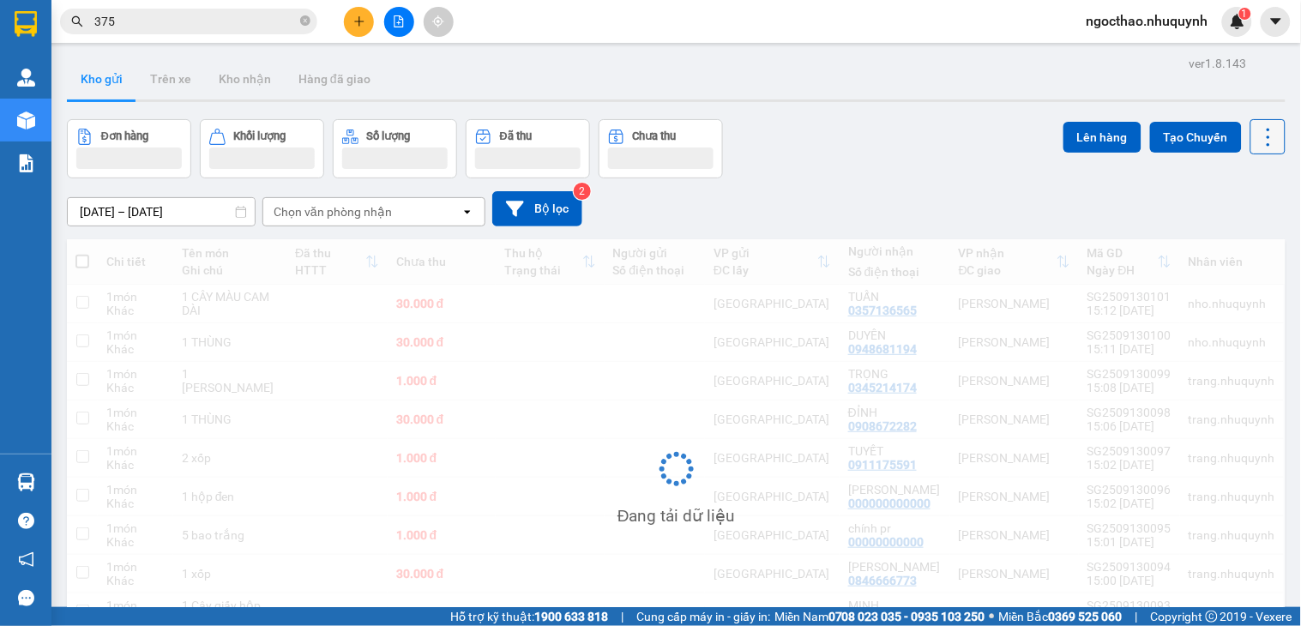
click at [1256, 143] on icon at bounding box center [1268, 137] width 24 height 24
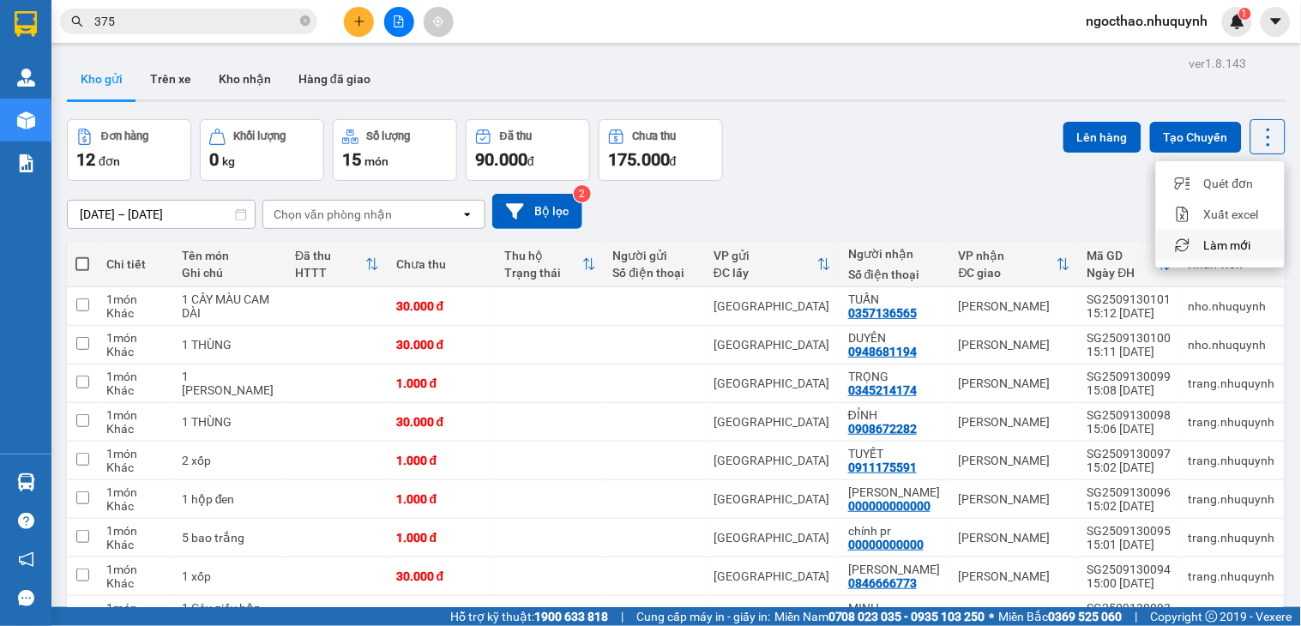
click at [1231, 235] on li "Làm mới" at bounding box center [1220, 245] width 129 height 31
click at [1265, 146] on button at bounding box center [1267, 136] width 35 height 35
click at [1224, 242] on span "Làm mới" at bounding box center [1227, 245] width 47 height 17
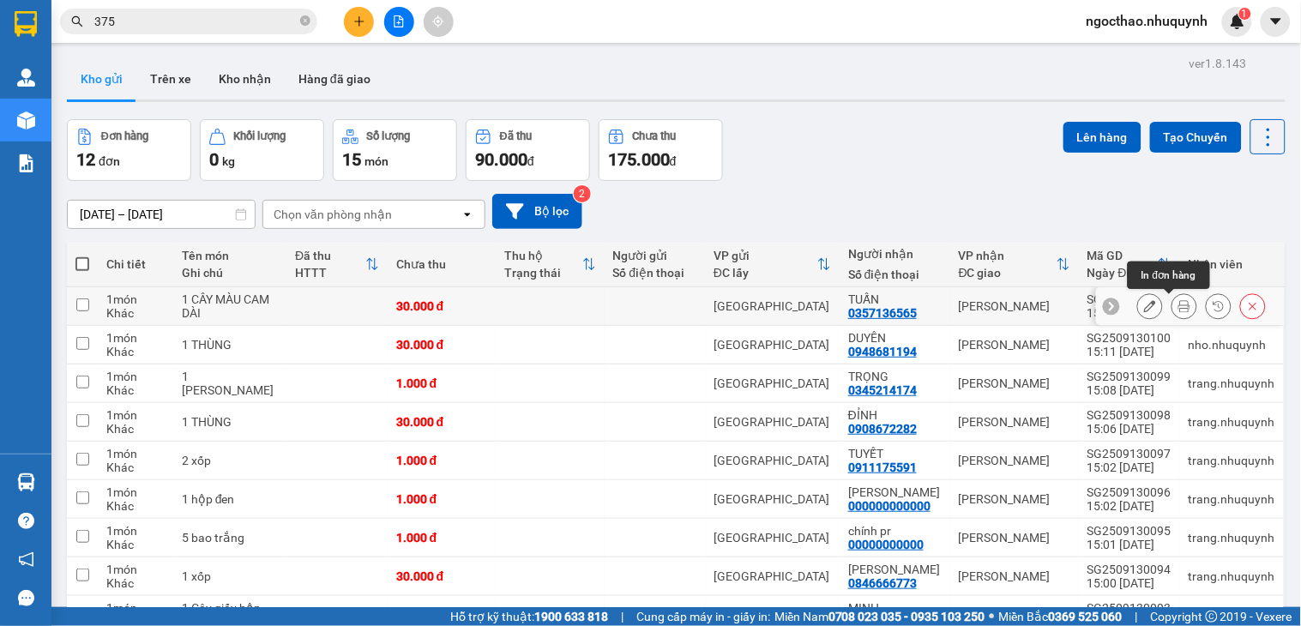
click at [1178, 303] on icon at bounding box center [1184, 306] width 12 height 12
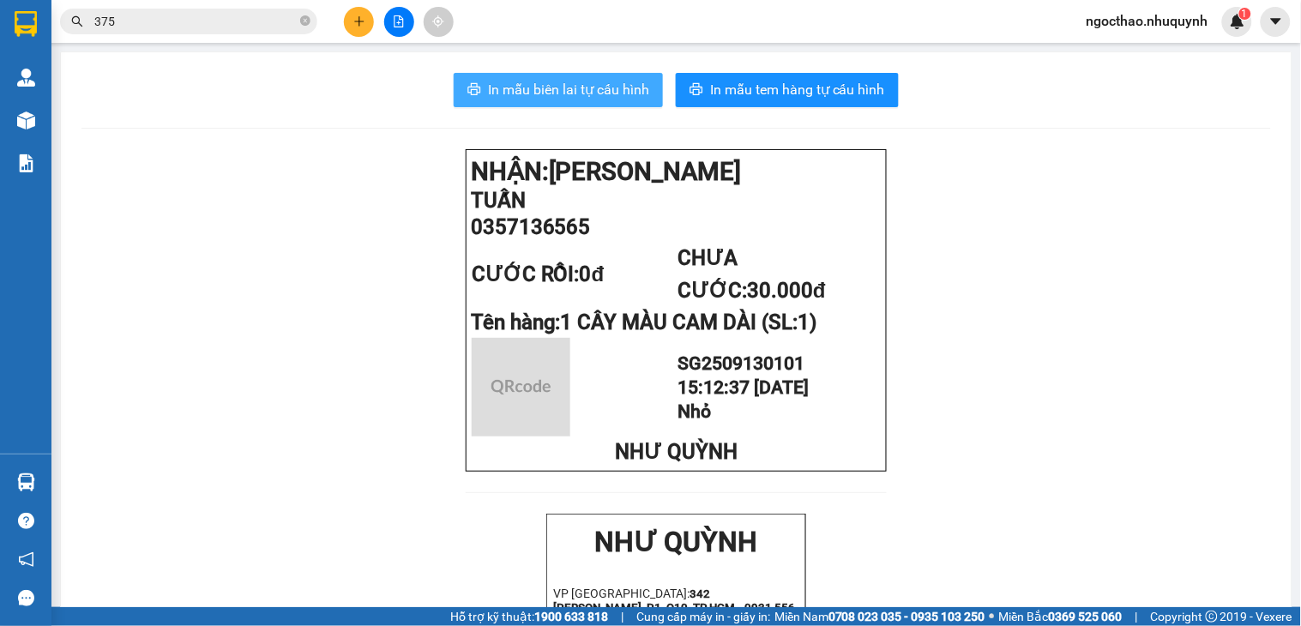
click at [593, 100] on button "In mẫu biên lai tự cấu hình" at bounding box center [558, 90] width 209 height 34
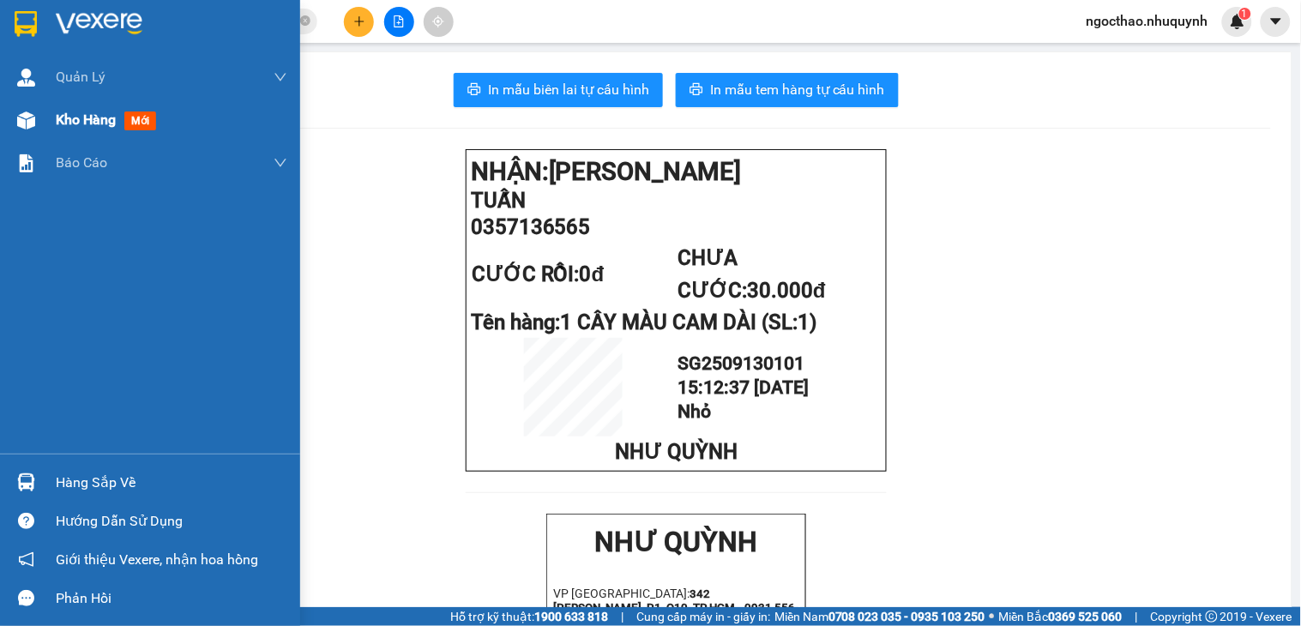
click at [80, 132] on div "Kho hàng mới" at bounding box center [172, 120] width 232 height 43
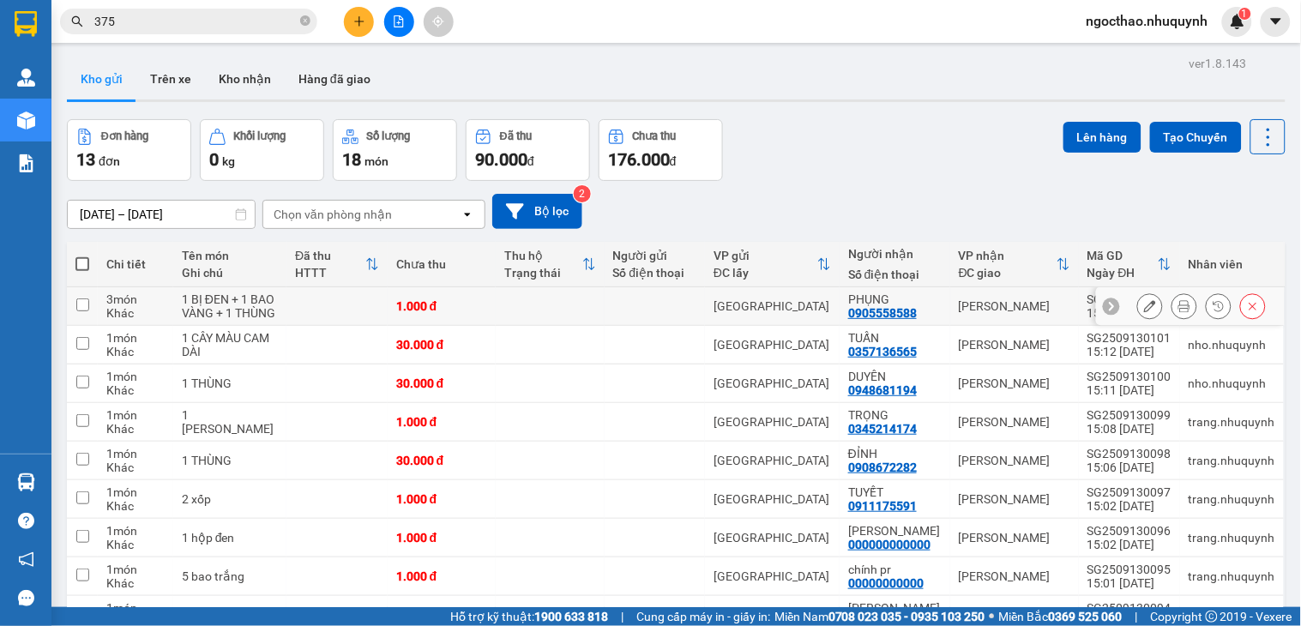
click at [1182, 312] on div at bounding box center [1201, 306] width 129 height 26
click at [1178, 312] on button at bounding box center [1184, 307] width 24 height 30
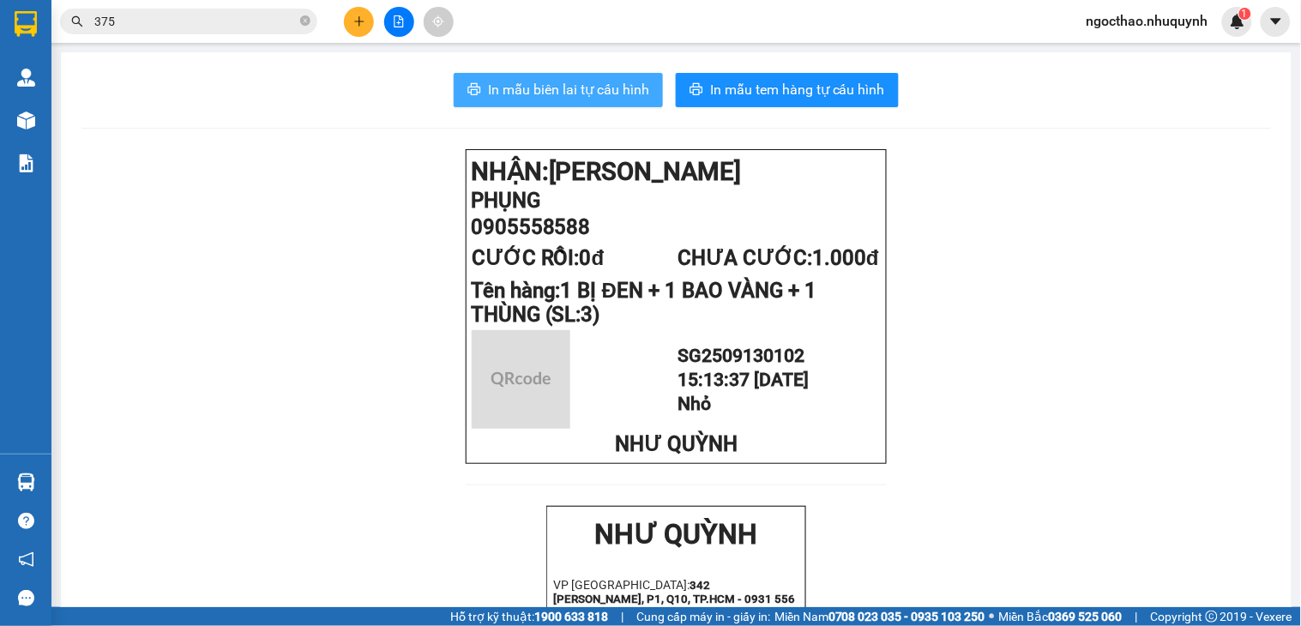
drag, startPoint x: 590, startPoint y: 93, endPoint x: 772, endPoint y: 135, distance: 186.6
click at [592, 93] on span "In mẫu biên lai tự cấu hình" at bounding box center [568, 89] width 161 height 21
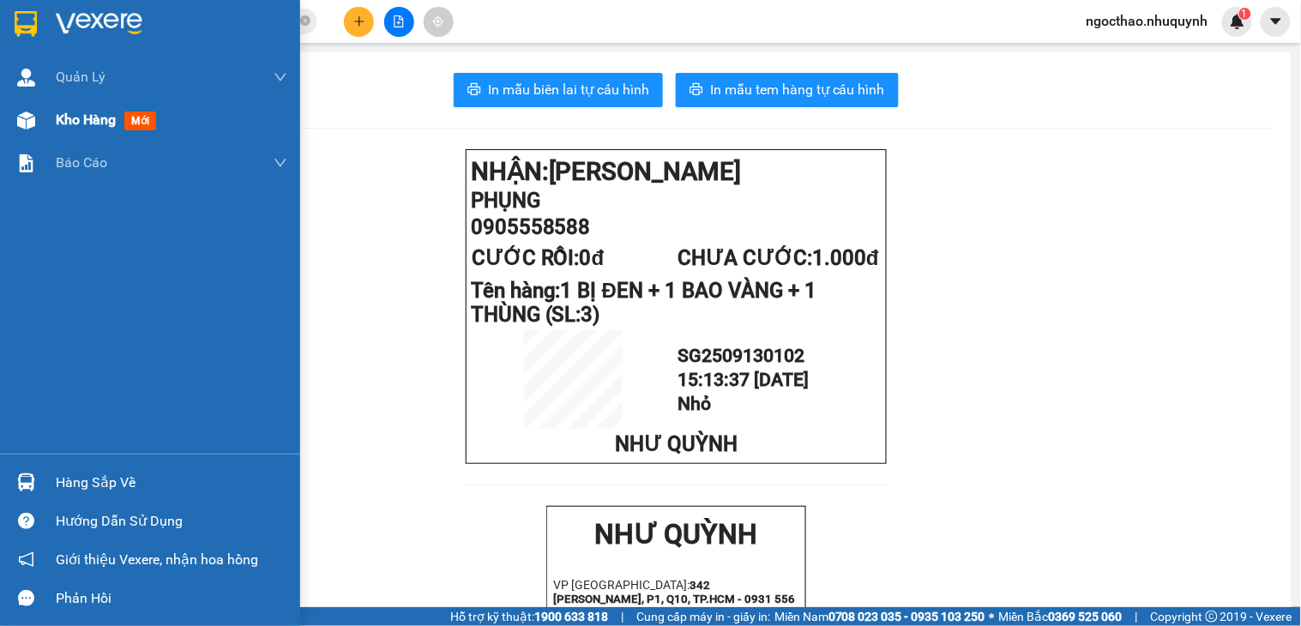
click at [56, 115] on span "Kho hàng" at bounding box center [86, 119] width 60 height 16
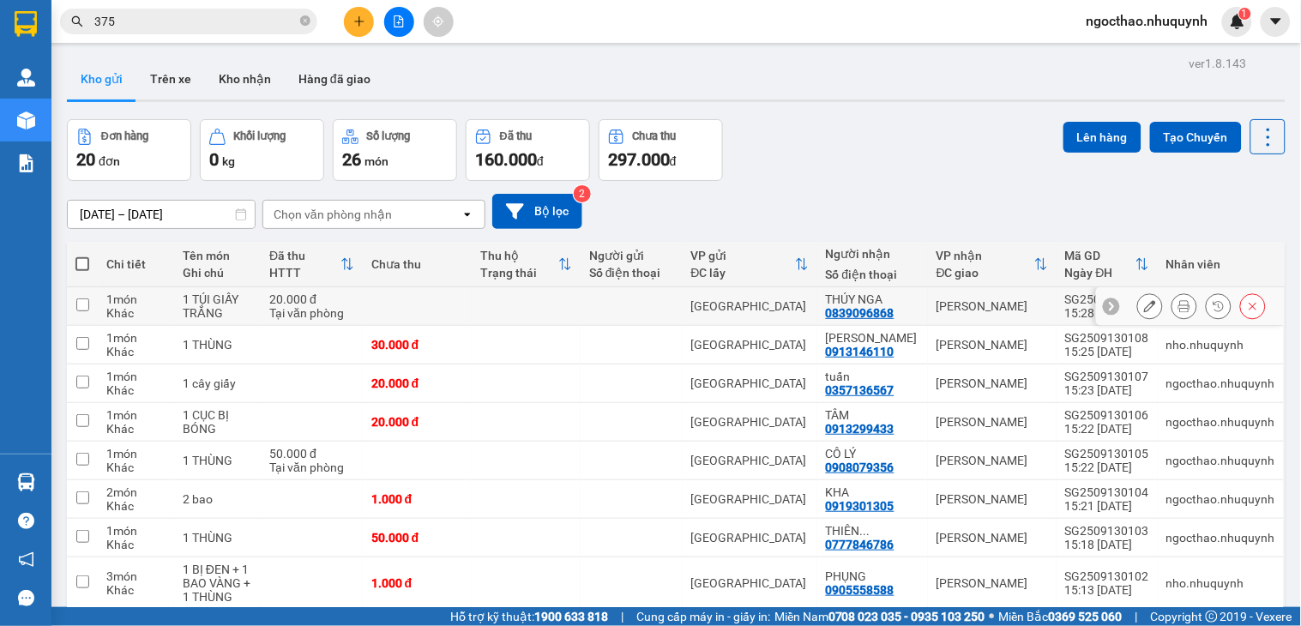
click at [1178, 300] on icon at bounding box center [1184, 306] width 12 height 12
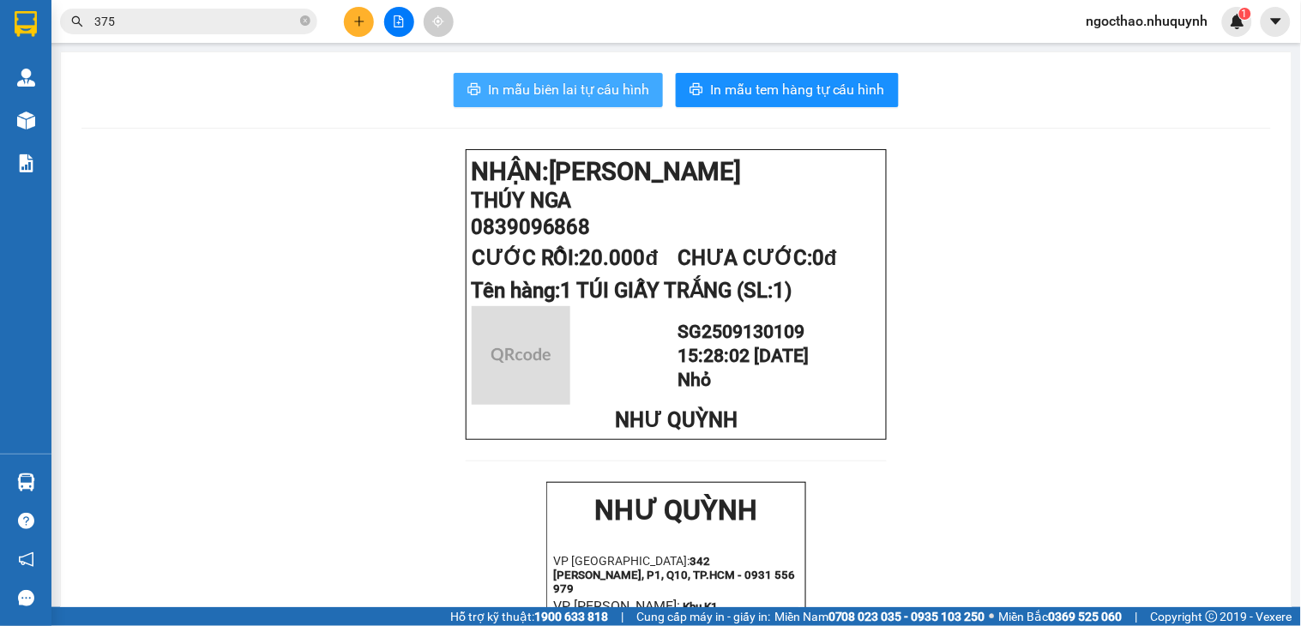
click at [593, 94] on span "In mẫu biên lai tự cấu hình" at bounding box center [568, 89] width 161 height 21
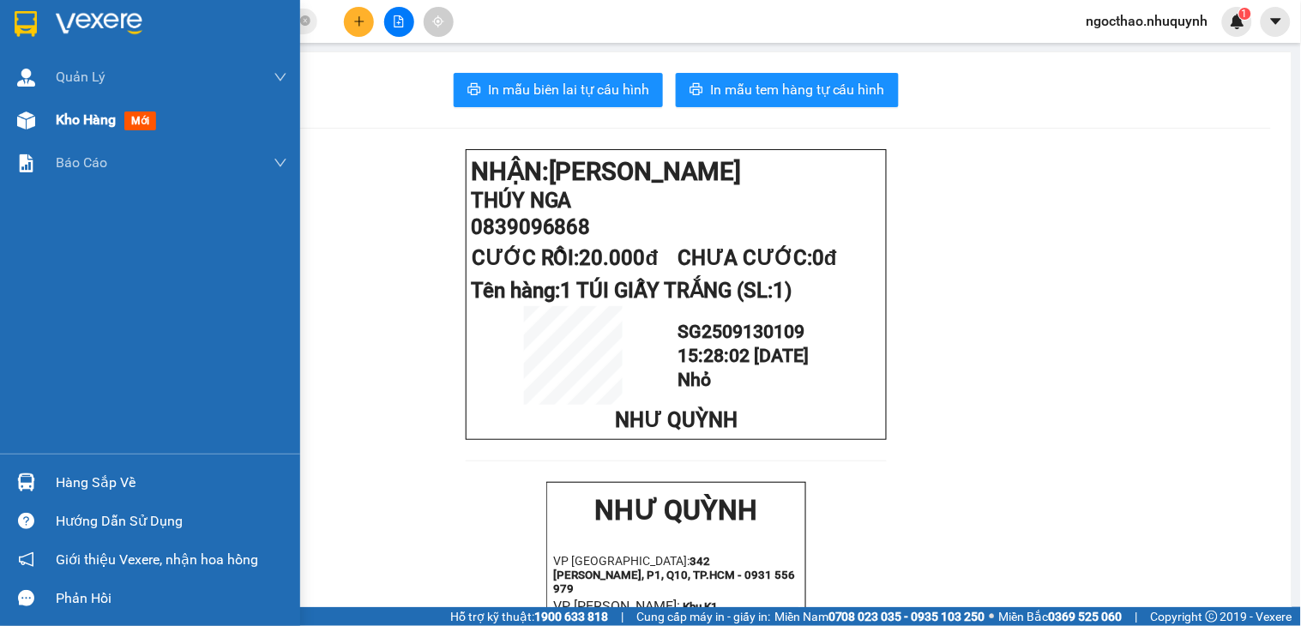
click at [87, 121] on span "Kho hàng" at bounding box center [86, 119] width 60 height 16
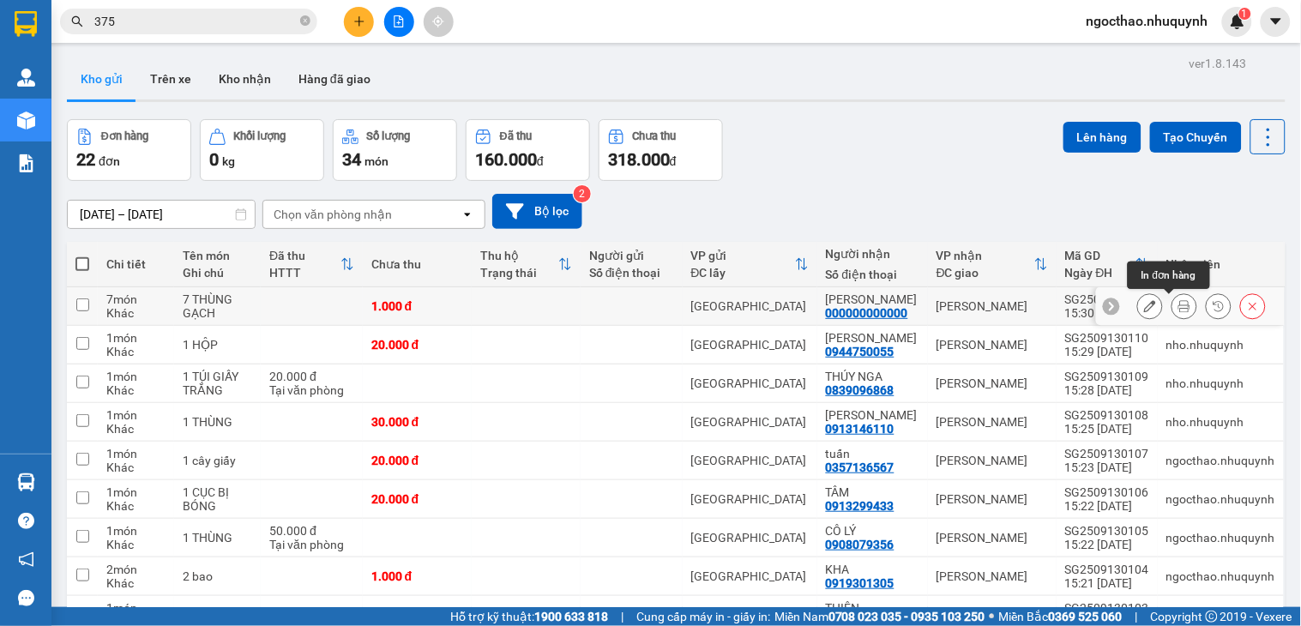
click at [1175, 309] on button at bounding box center [1184, 307] width 24 height 30
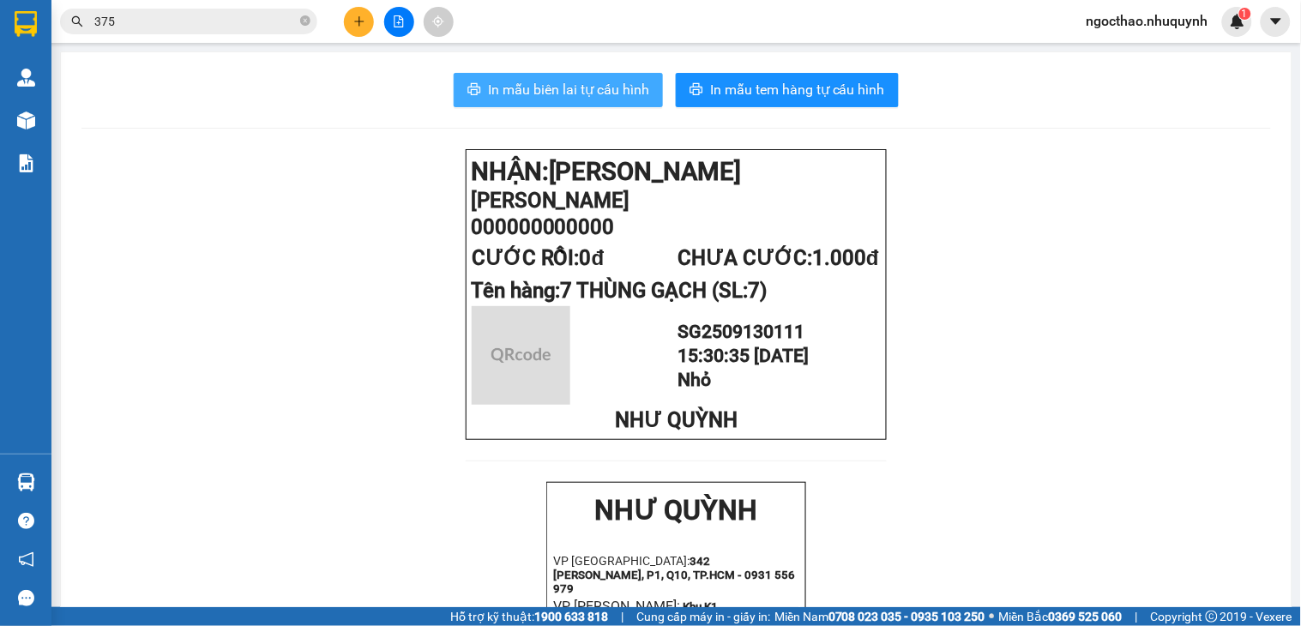
drag, startPoint x: 532, startPoint y: 78, endPoint x: 932, endPoint y: 237, distance: 430.8
click at [532, 79] on button "In mẫu biên lai tự cấu hình" at bounding box center [558, 90] width 209 height 34
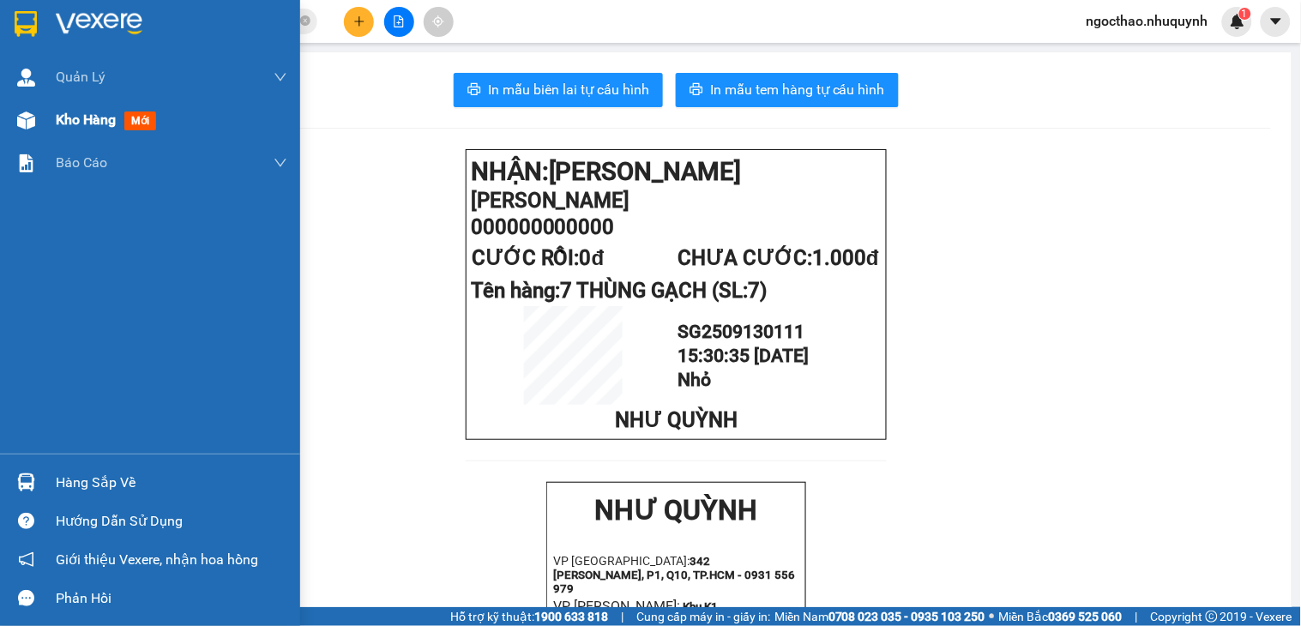
click at [40, 107] on div "Kho hàng mới" at bounding box center [150, 120] width 300 height 43
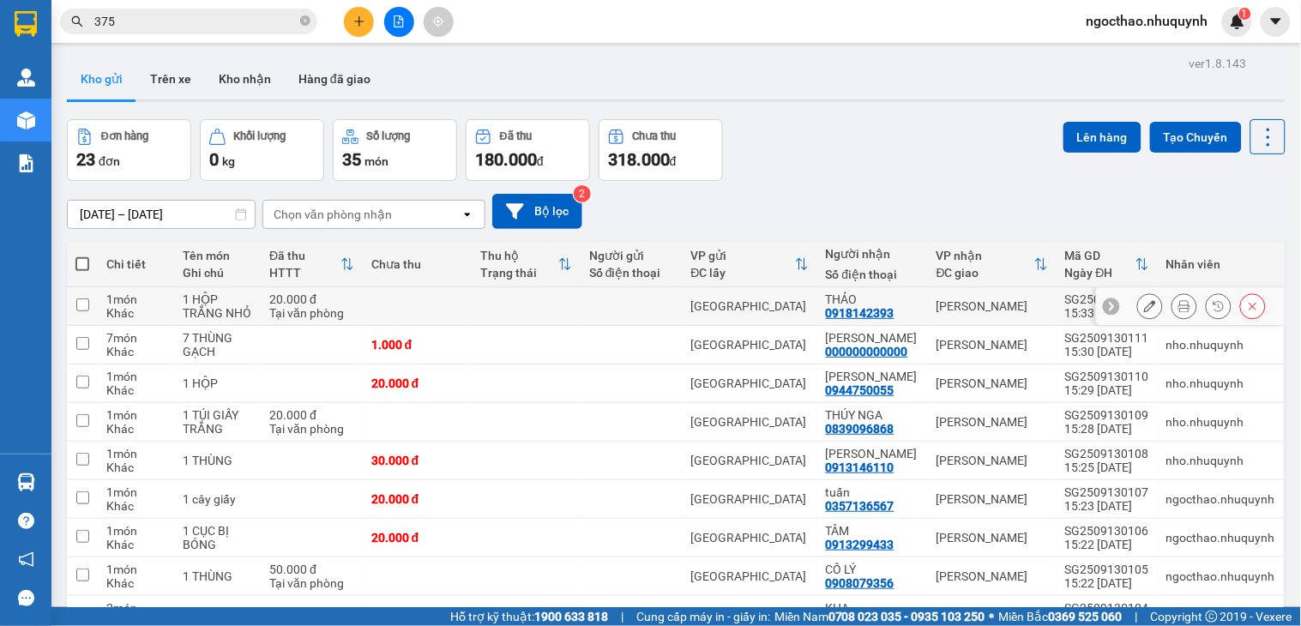
click at [1178, 303] on icon at bounding box center [1184, 306] width 12 height 12
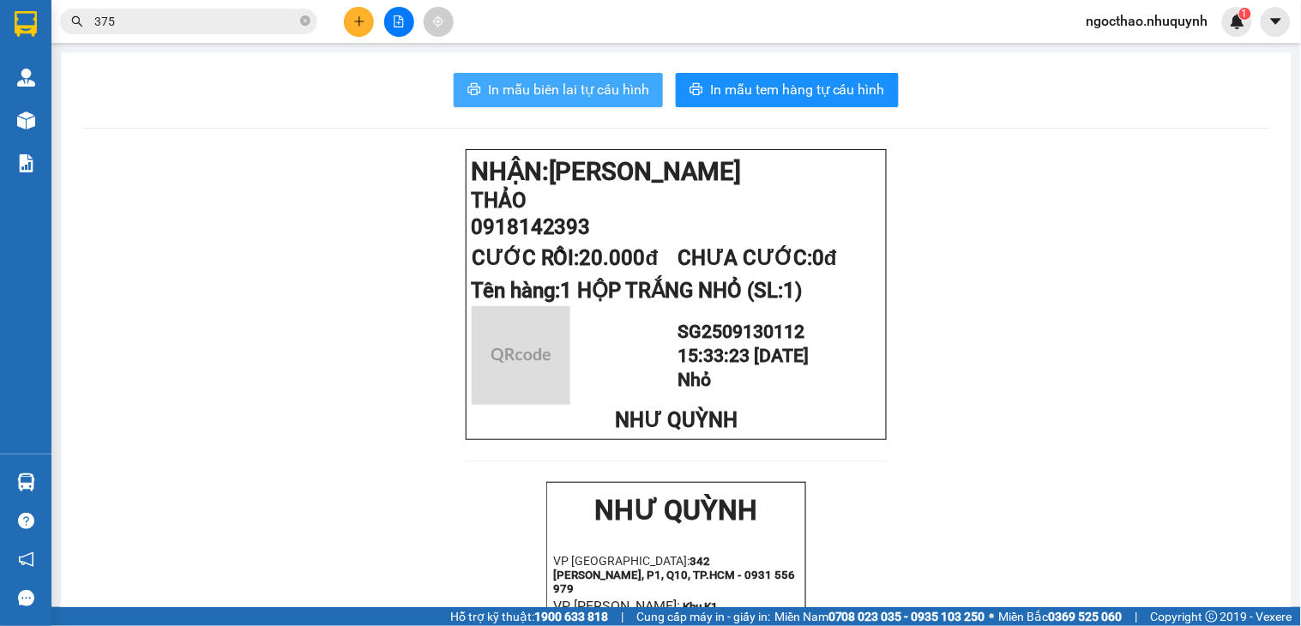
drag, startPoint x: 508, startPoint y: 104, endPoint x: 570, endPoint y: 100, distance: 62.7
click at [517, 104] on button "In mẫu biên lai tự cấu hình" at bounding box center [558, 90] width 209 height 34
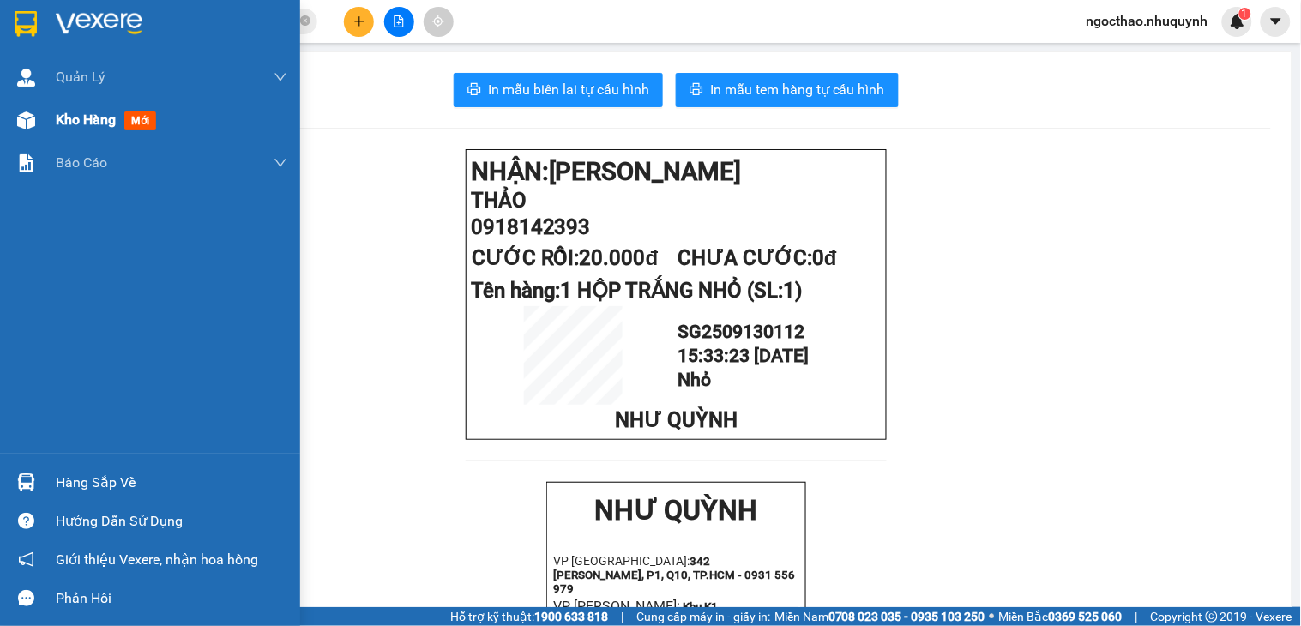
click at [39, 124] on div at bounding box center [26, 120] width 30 height 30
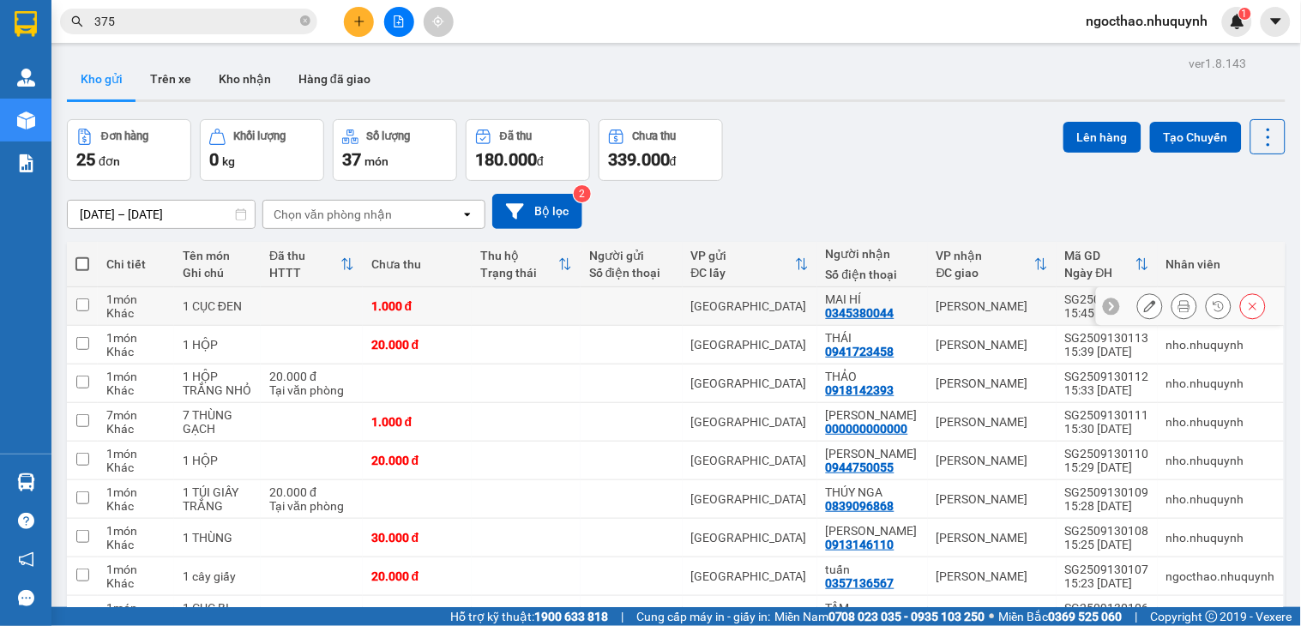
click at [1172, 300] on div at bounding box center [1185, 306] width 26 height 26
click at [1178, 304] on icon at bounding box center [1184, 306] width 12 height 12
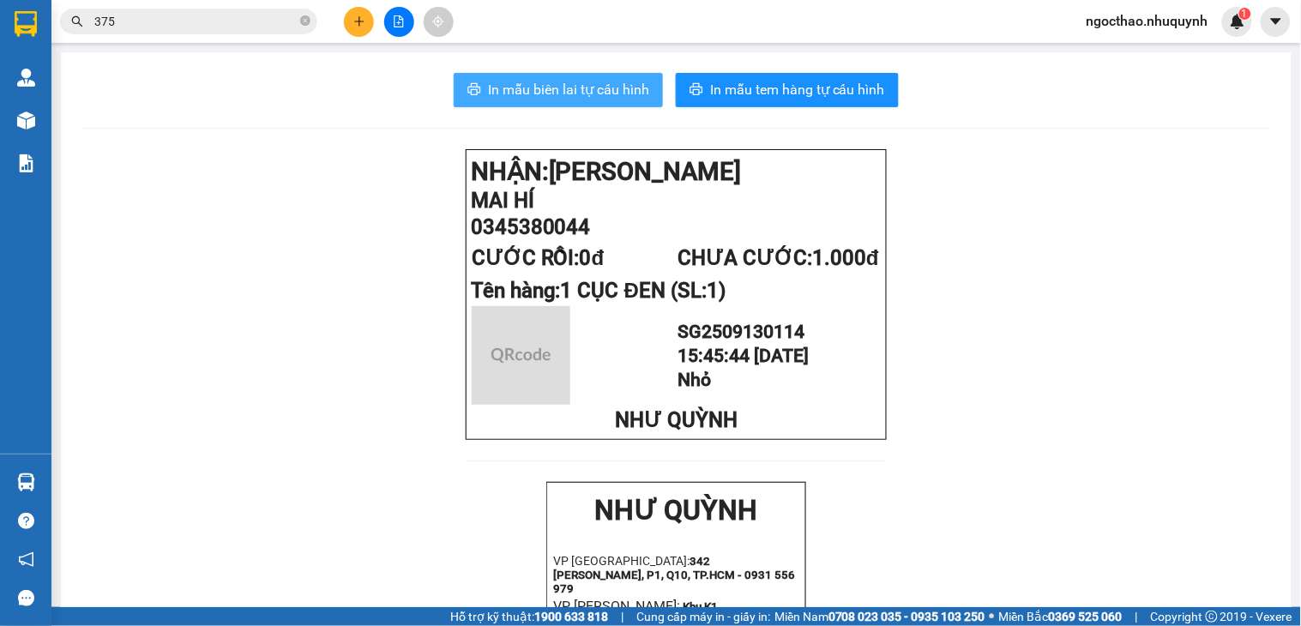
drag, startPoint x: 535, startPoint y: 98, endPoint x: 590, endPoint y: 109, distance: 56.0
click at [535, 98] on span "In mẫu biên lai tự cấu hình" at bounding box center [568, 89] width 161 height 21
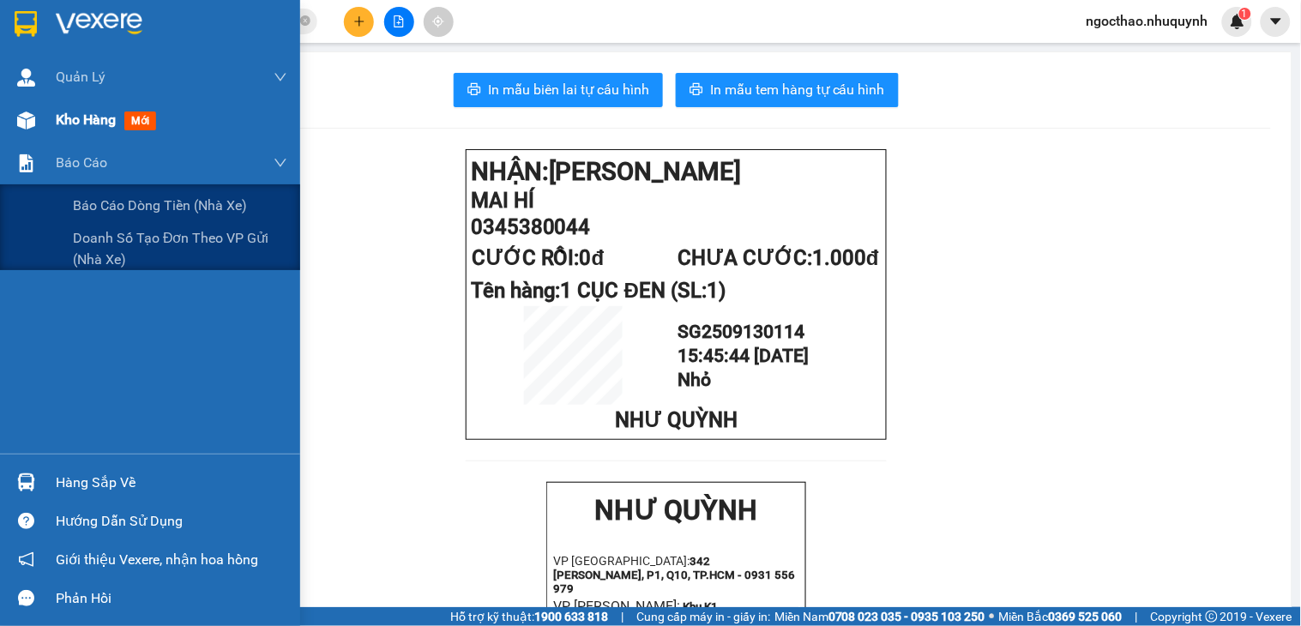
click at [62, 123] on span "Kho hàng" at bounding box center [86, 119] width 60 height 16
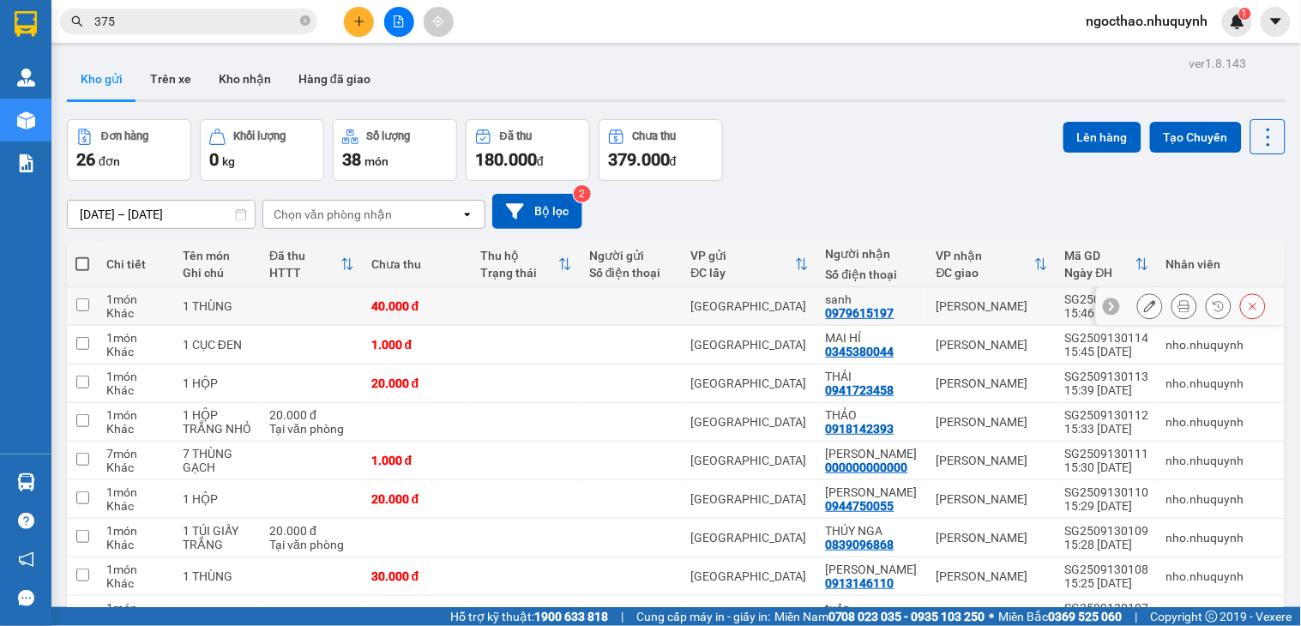
click at [1172, 301] on button at bounding box center [1184, 307] width 24 height 30
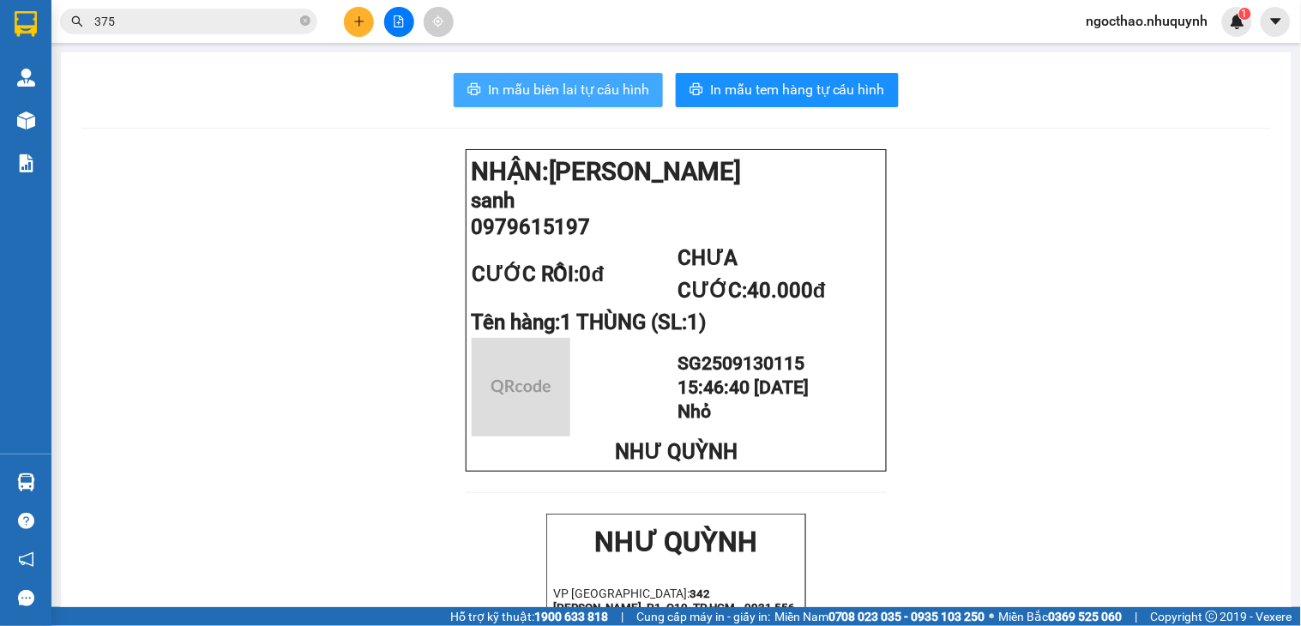
click at [612, 98] on span "In mẫu biên lai tự cấu hình" at bounding box center [568, 89] width 161 height 21
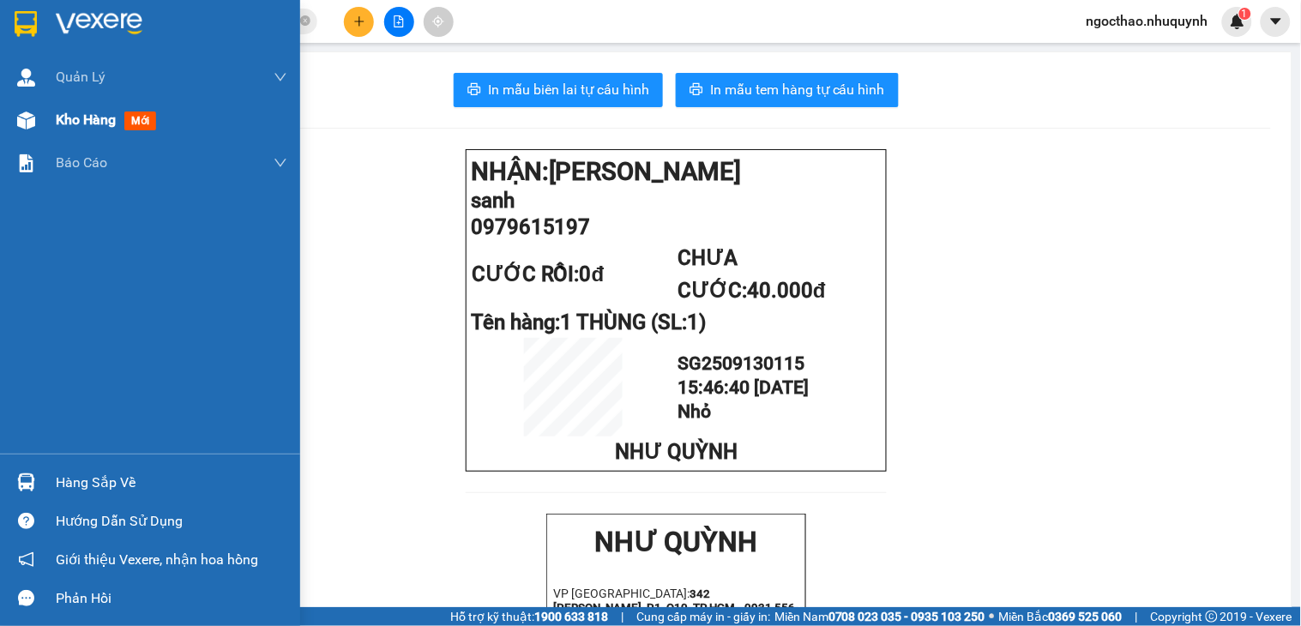
click at [124, 99] on div "Kho hàng mới" at bounding box center [172, 120] width 232 height 43
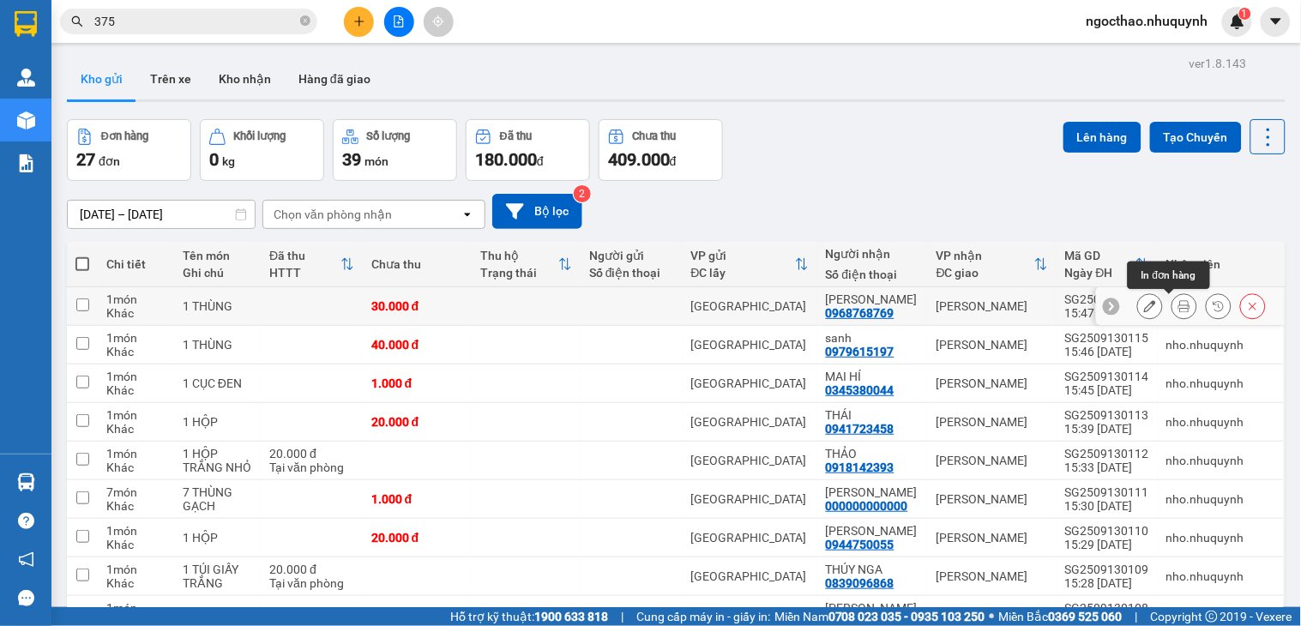
click at [1172, 305] on button at bounding box center [1184, 307] width 24 height 30
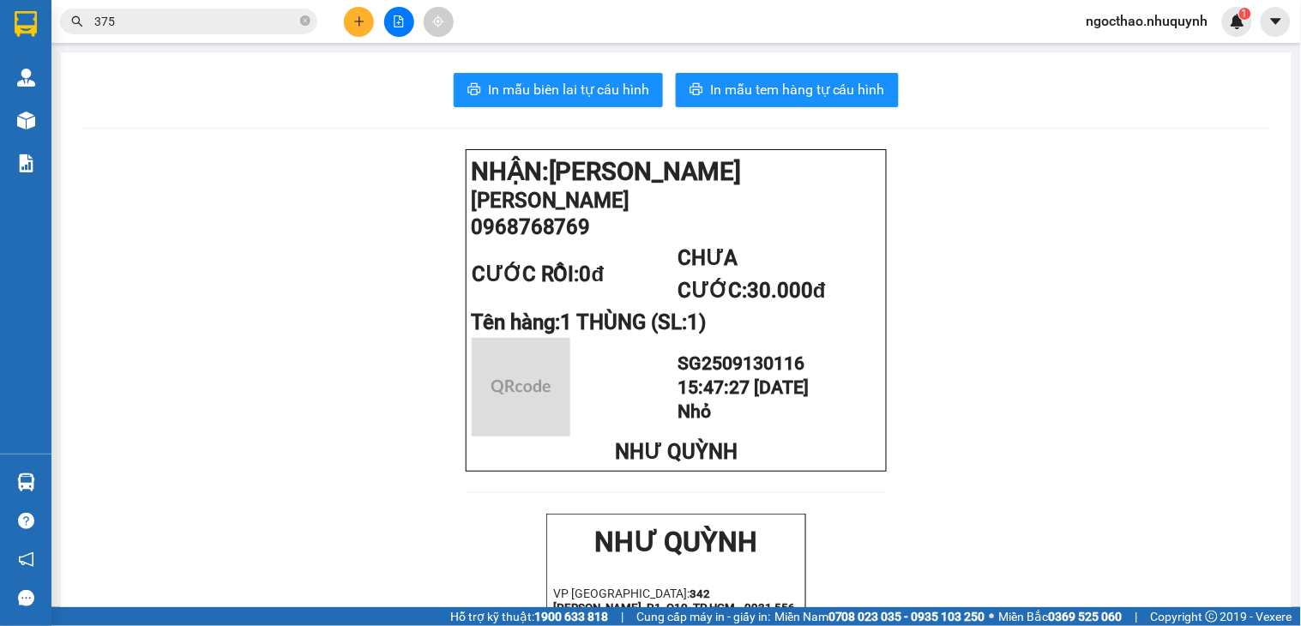
drag, startPoint x: 564, startPoint y: 82, endPoint x: 838, endPoint y: 194, distance: 295.4
click at [580, 99] on span "In mẫu biên lai tự cấu hình" at bounding box center [568, 89] width 161 height 21
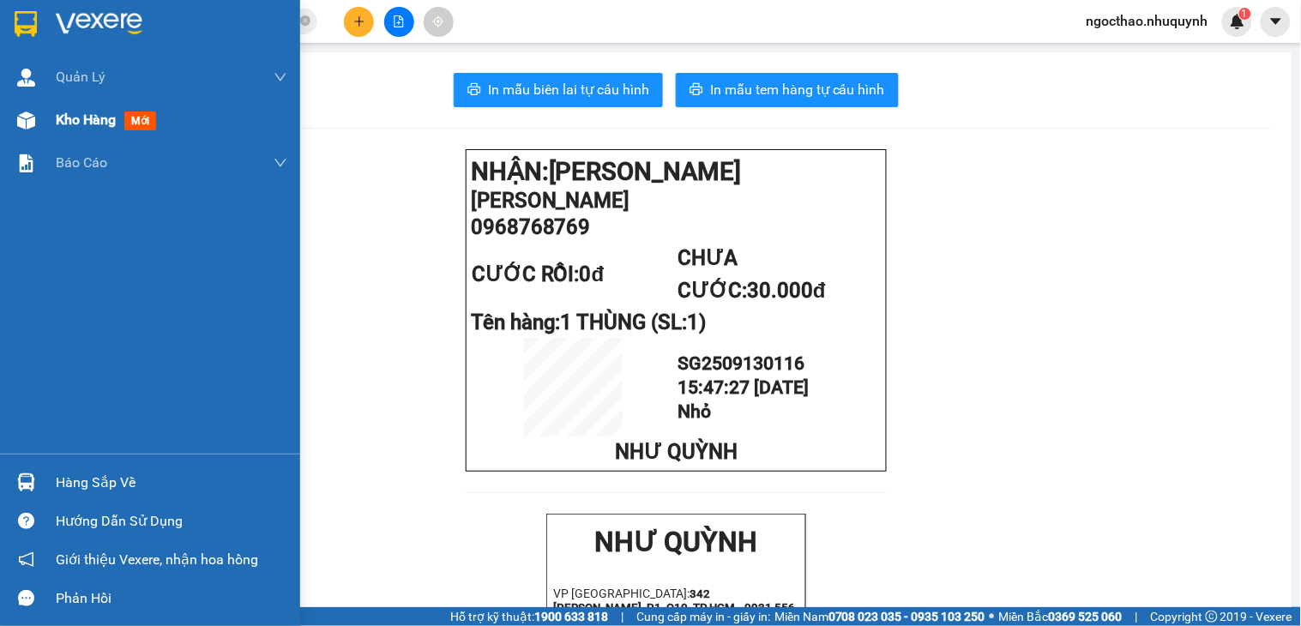
click at [84, 120] on span "Kho hàng" at bounding box center [86, 119] width 60 height 16
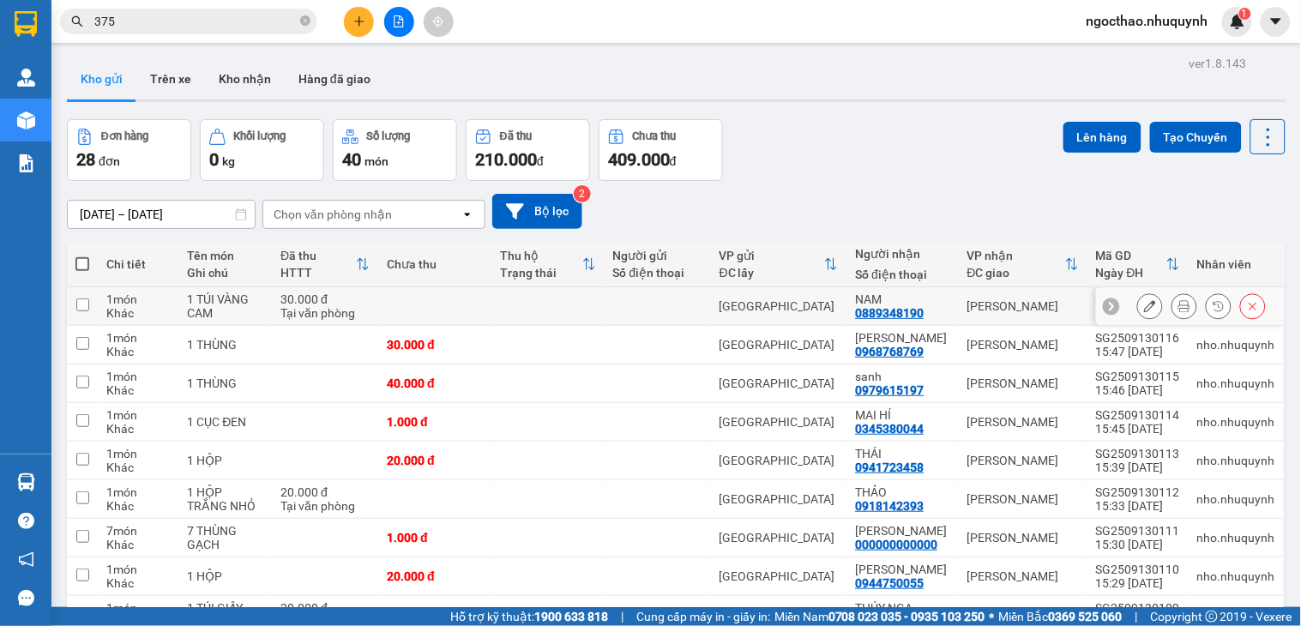
click at [1178, 310] on icon at bounding box center [1184, 306] width 12 height 12
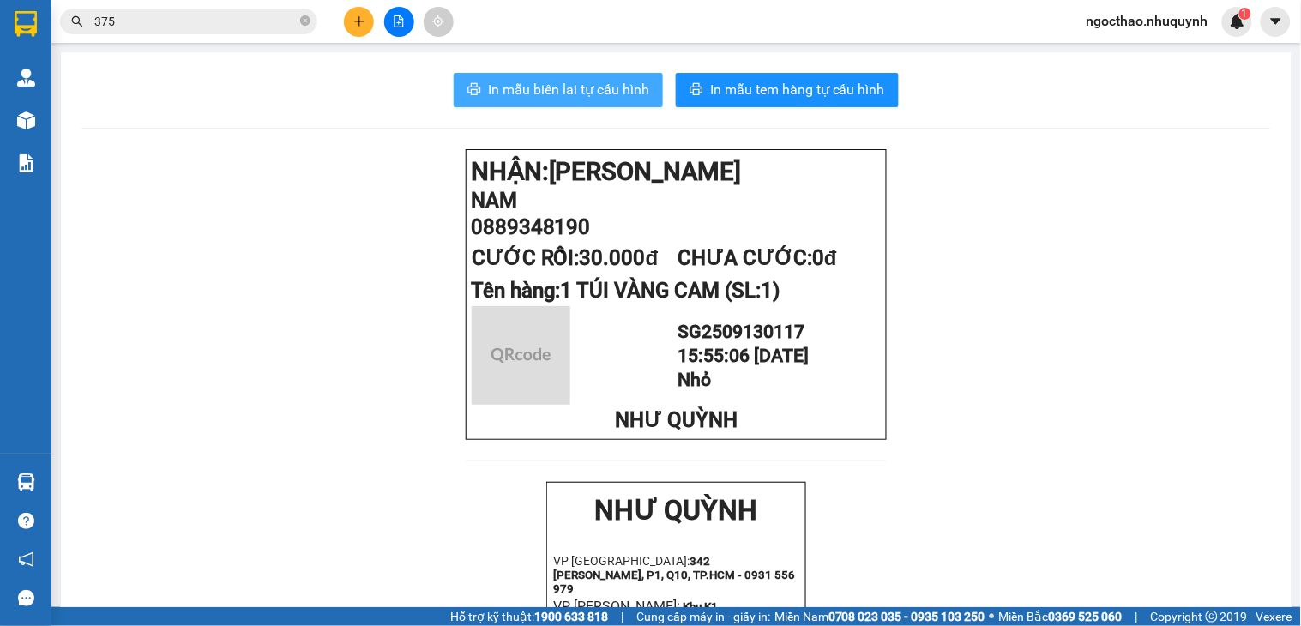
click at [575, 89] on span "In mẫu biên lai tự cấu hình" at bounding box center [568, 89] width 161 height 21
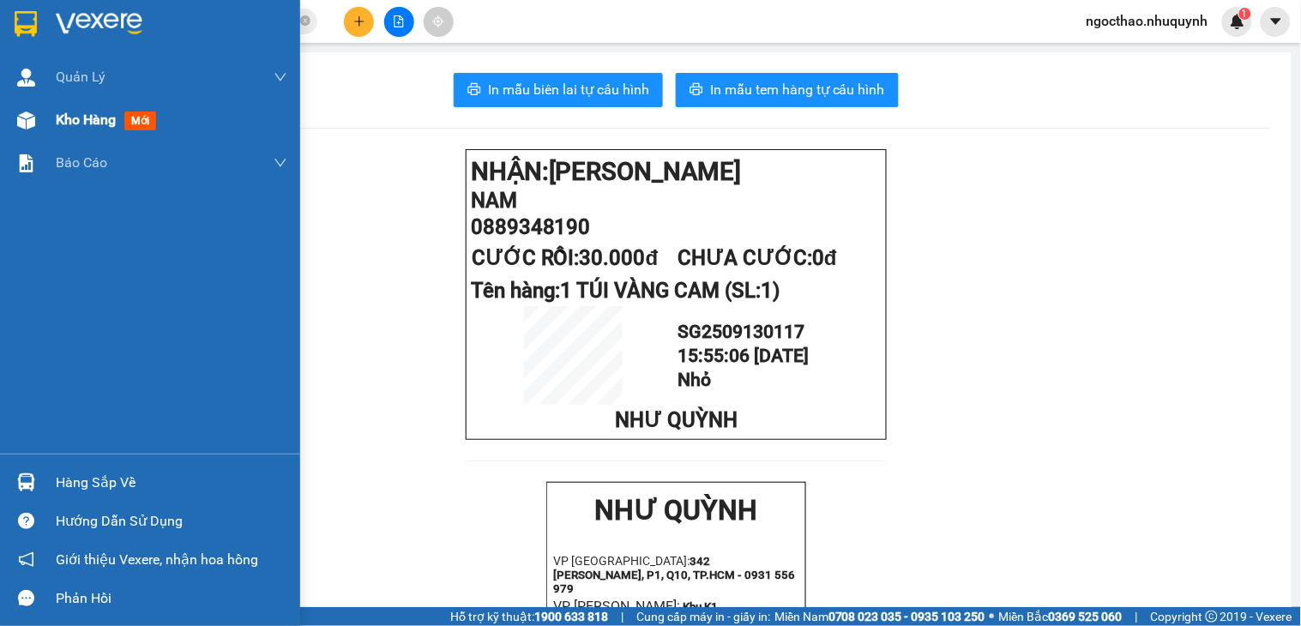
click at [72, 136] on div "Kho hàng mới" at bounding box center [172, 120] width 232 height 43
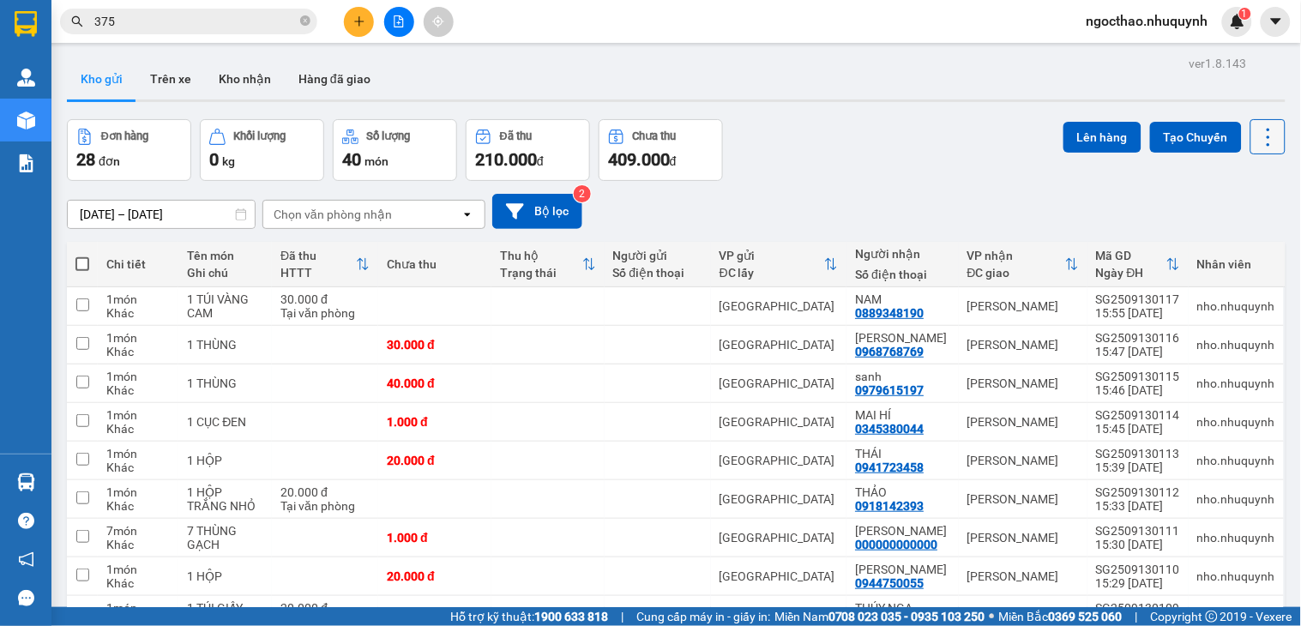
click at [1267, 136] on icon at bounding box center [1268, 137] width 3 height 18
click at [1214, 251] on span "Làm mới" at bounding box center [1227, 245] width 47 height 17
drag, startPoint x: 1238, startPoint y: 127, endPoint x: 1242, endPoint y: 141, distance: 14.1
click at [1250, 130] on button at bounding box center [1267, 136] width 35 height 35
click at [1238, 243] on span "Làm mới" at bounding box center [1227, 245] width 47 height 17
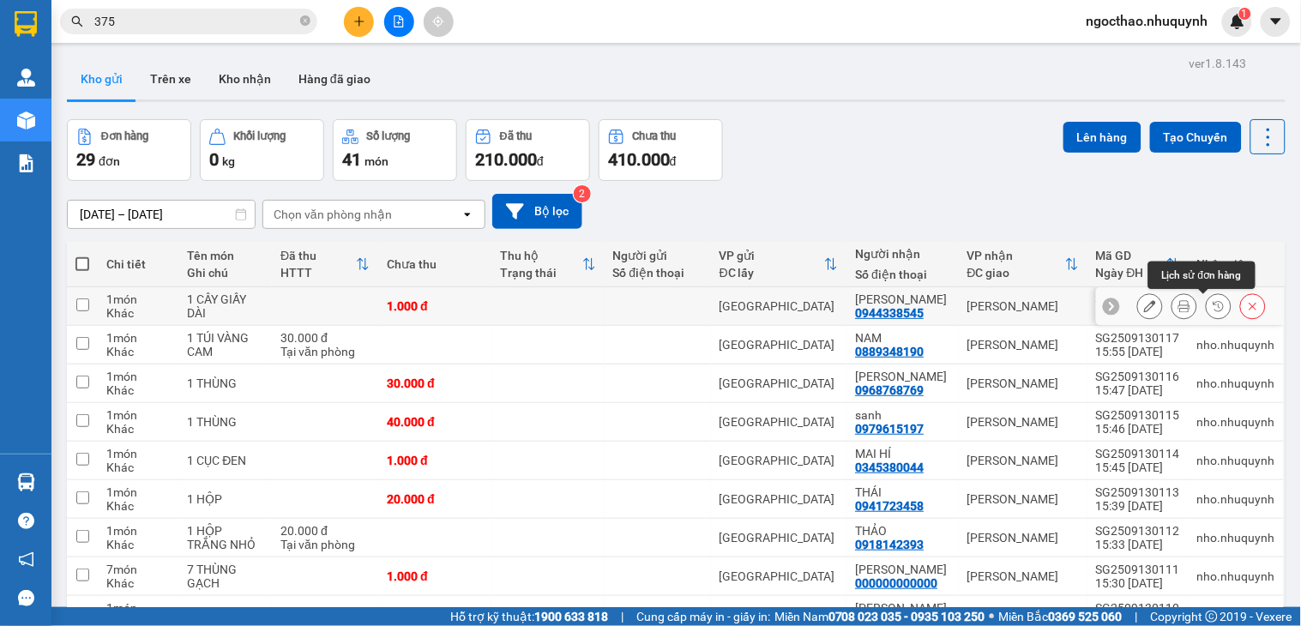
click at [1172, 300] on button at bounding box center [1184, 307] width 24 height 30
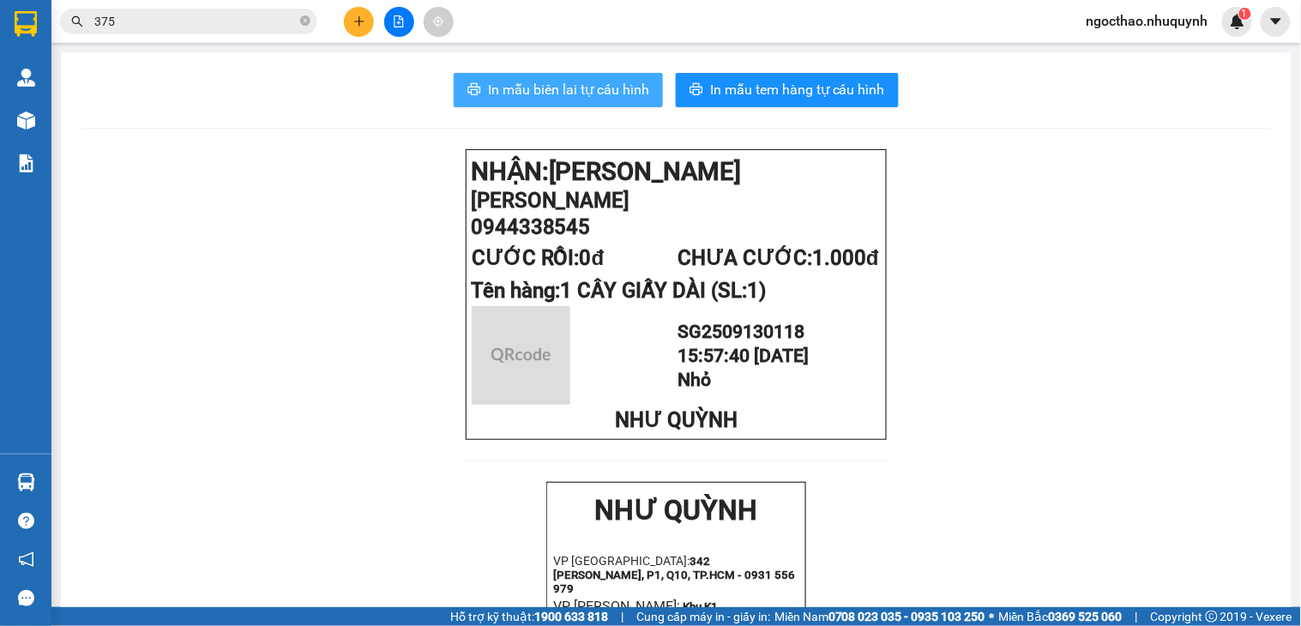
click at [475, 84] on button "In mẫu biên lai tự cấu hình" at bounding box center [558, 90] width 209 height 34
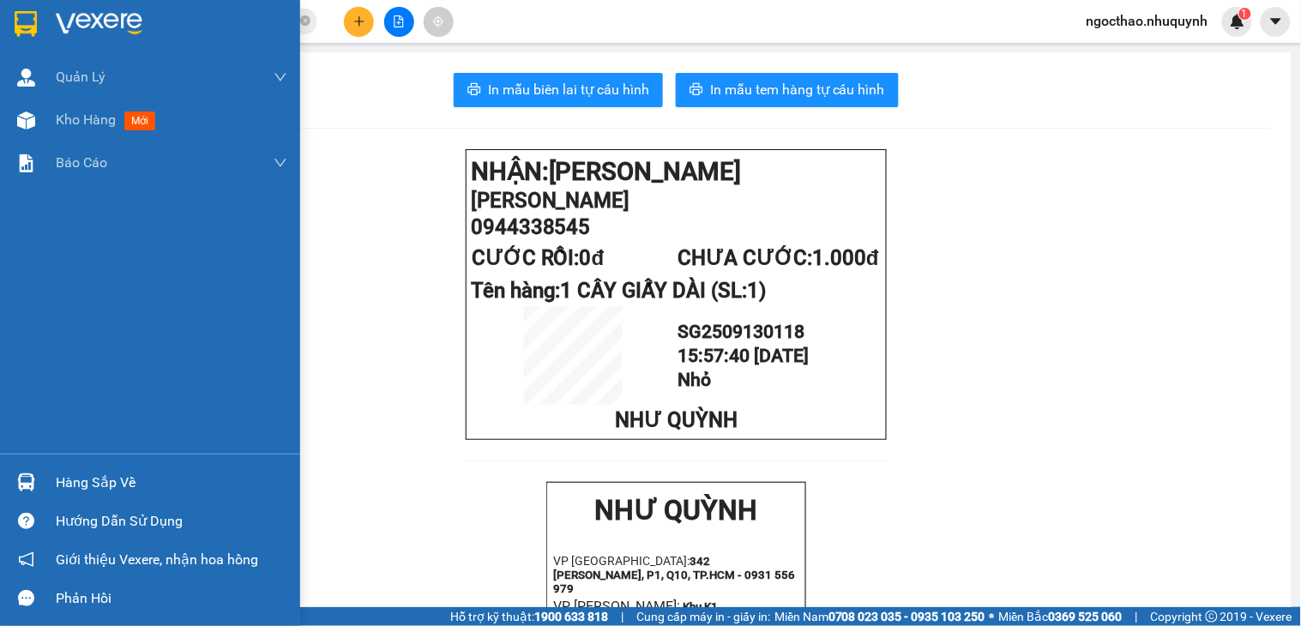
click at [46, 137] on div "Kho hàng mới" at bounding box center [150, 120] width 300 height 43
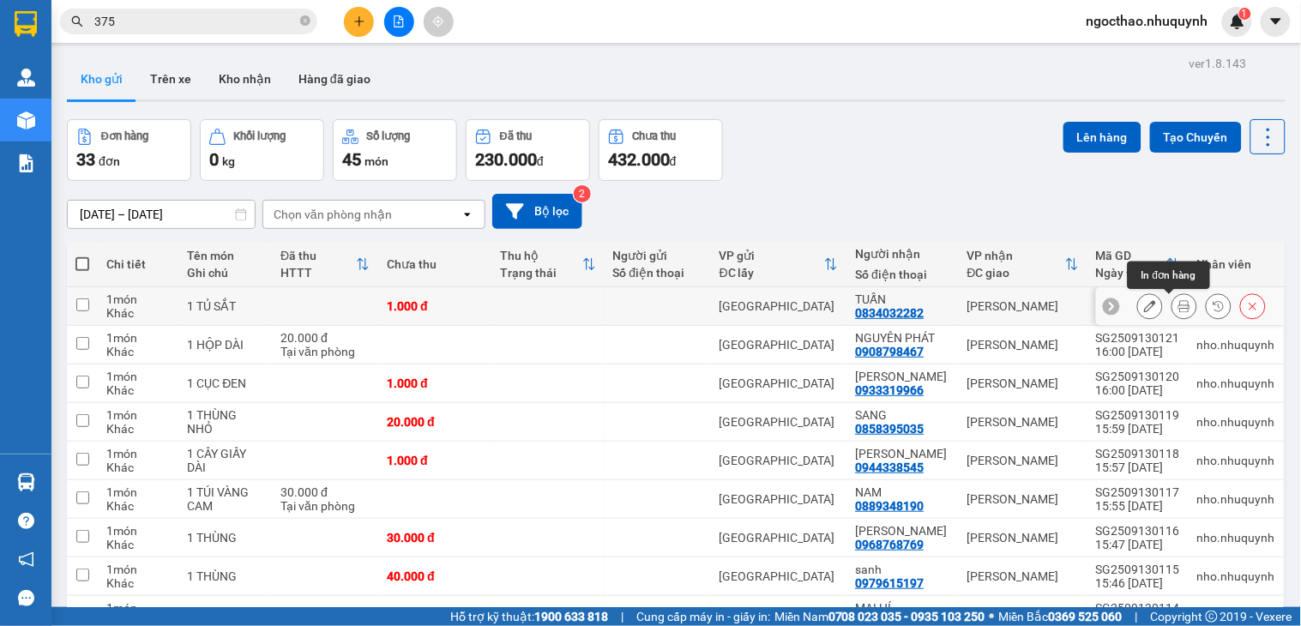
click at [1178, 309] on icon at bounding box center [1184, 306] width 12 height 12
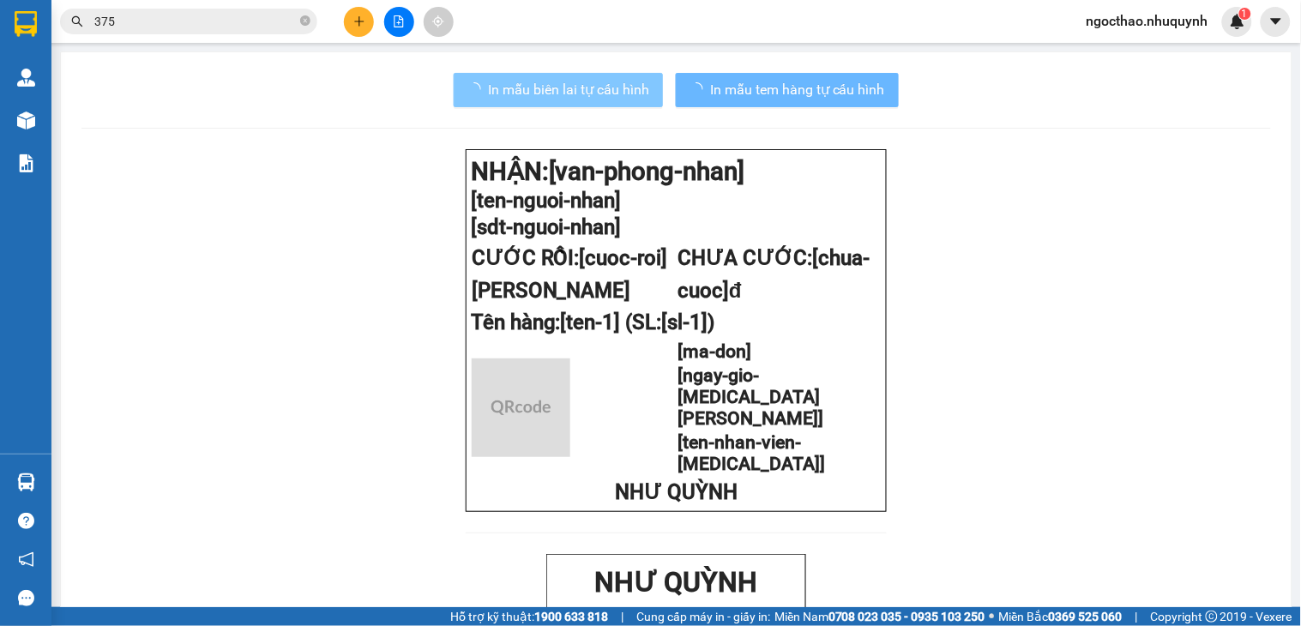
click at [564, 92] on span "In mẫu biên lai tự cấu hình" at bounding box center [568, 89] width 161 height 21
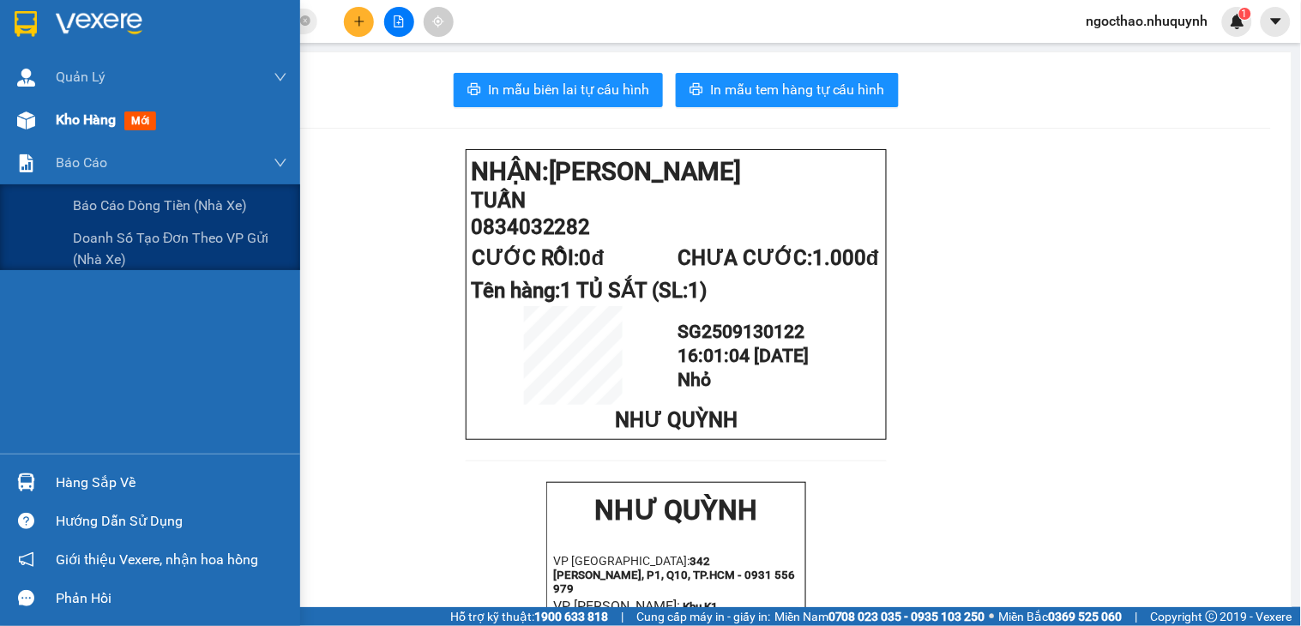
click at [63, 126] on span "Kho hàng" at bounding box center [86, 119] width 60 height 16
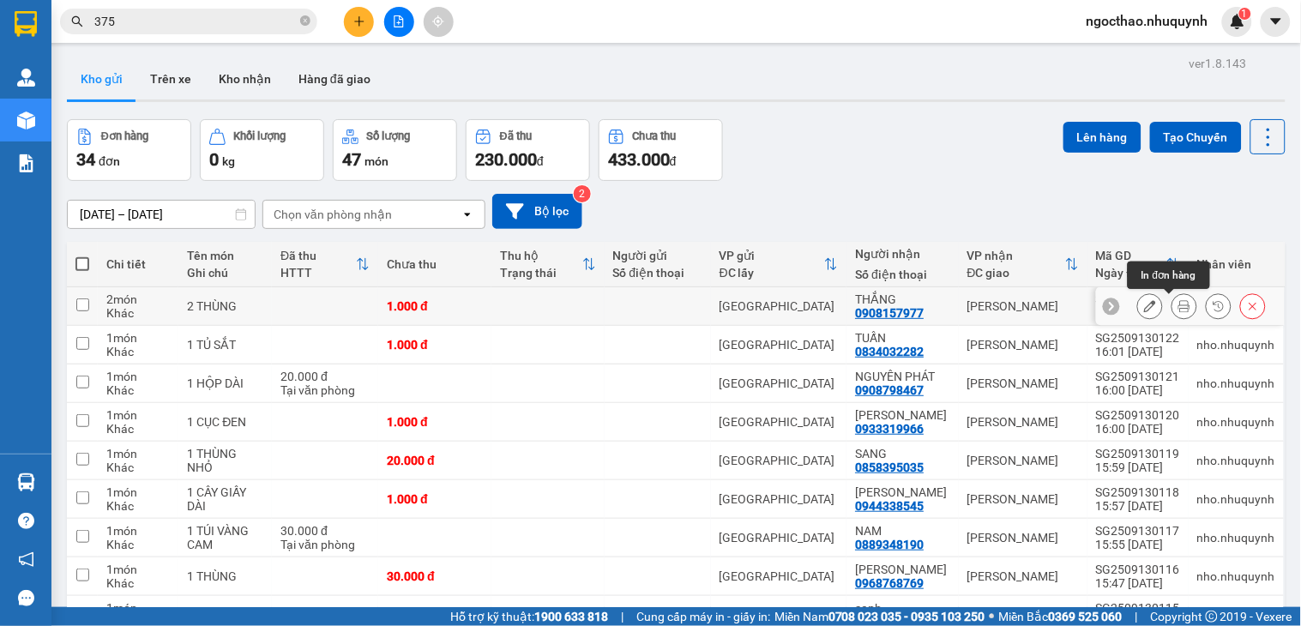
click at [1178, 310] on icon at bounding box center [1184, 306] width 12 height 12
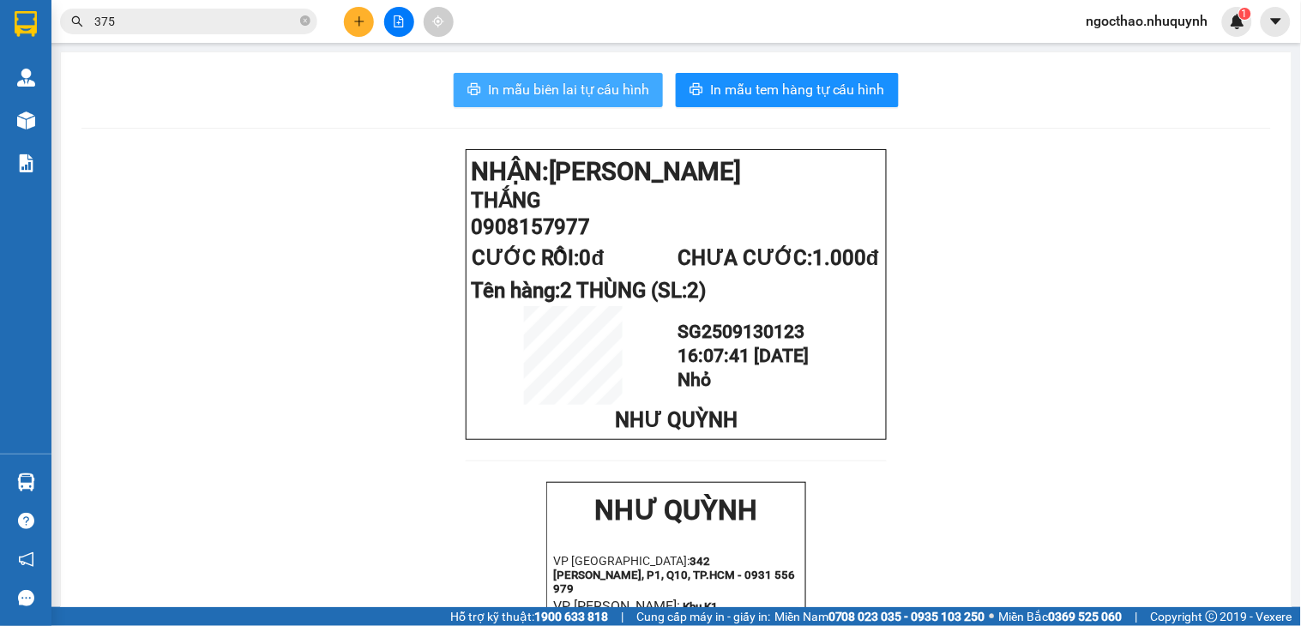
click at [546, 80] on span "In mẫu biên lai tự cấu hình" at bounding box center [568, 89] width 161 height 21
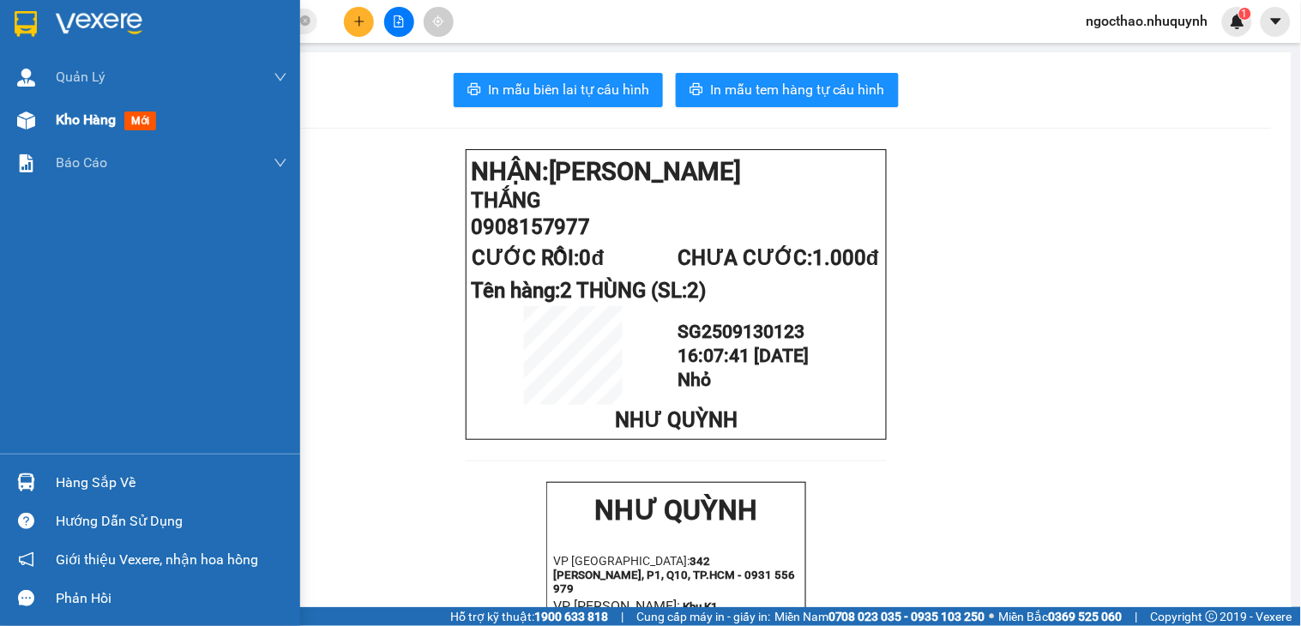
click at [52, 114] on div "Kho hàng mới" at bounding box center [150, 120] width 300 height 43
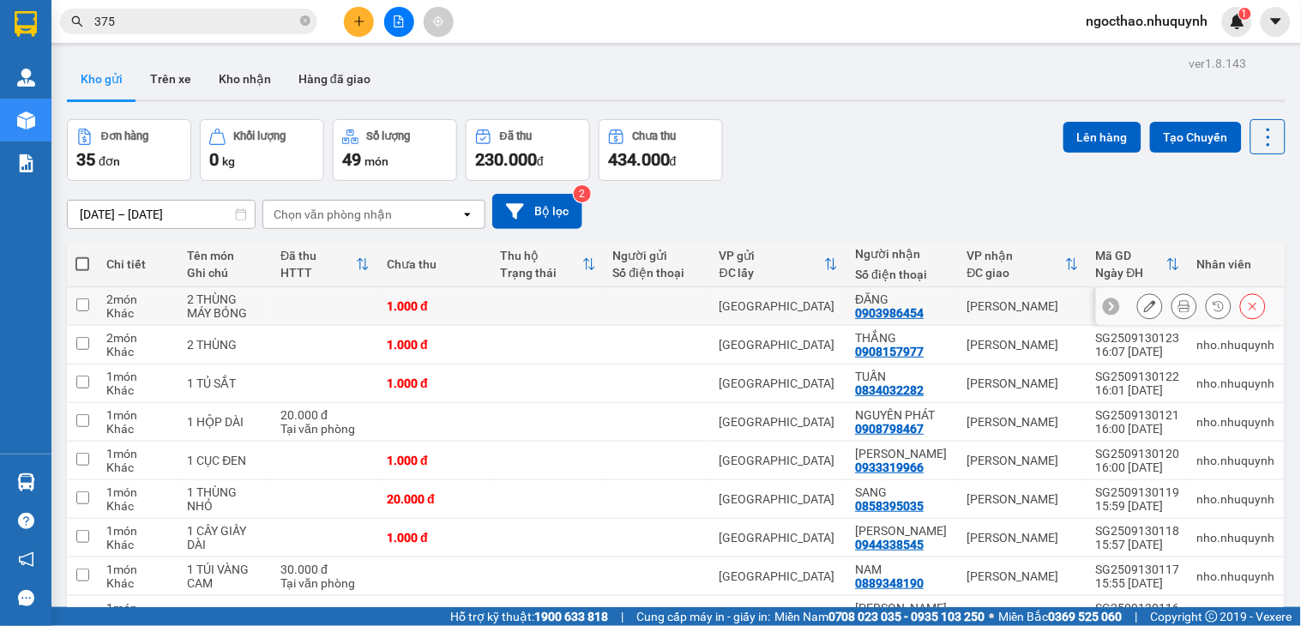
click at [1175, 312] on button at bounding box center [1184, 307] width 24 height 30
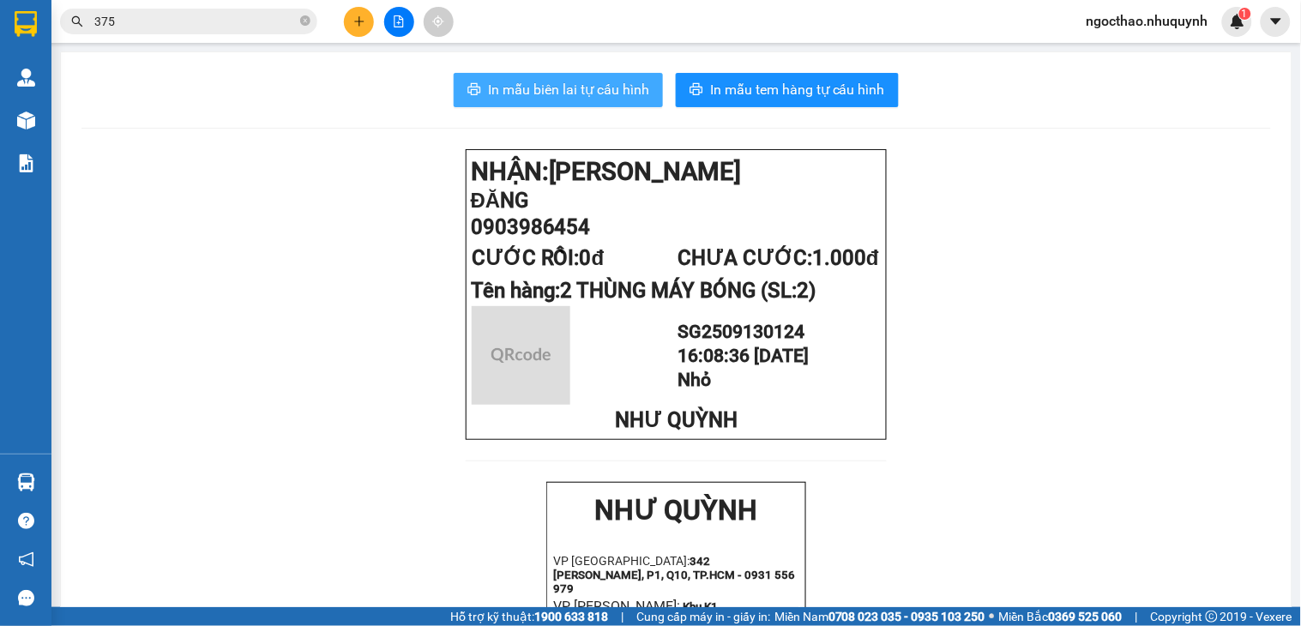
click at [606, 95] on span "In mẫu biên lai tự cấu hình" at bounding box center [568, 89] width 161 height 21
click at [624, 87] on span "In mẫu biên lai tự cấu hình" at bounding box center [568, 89] width 161 height 21
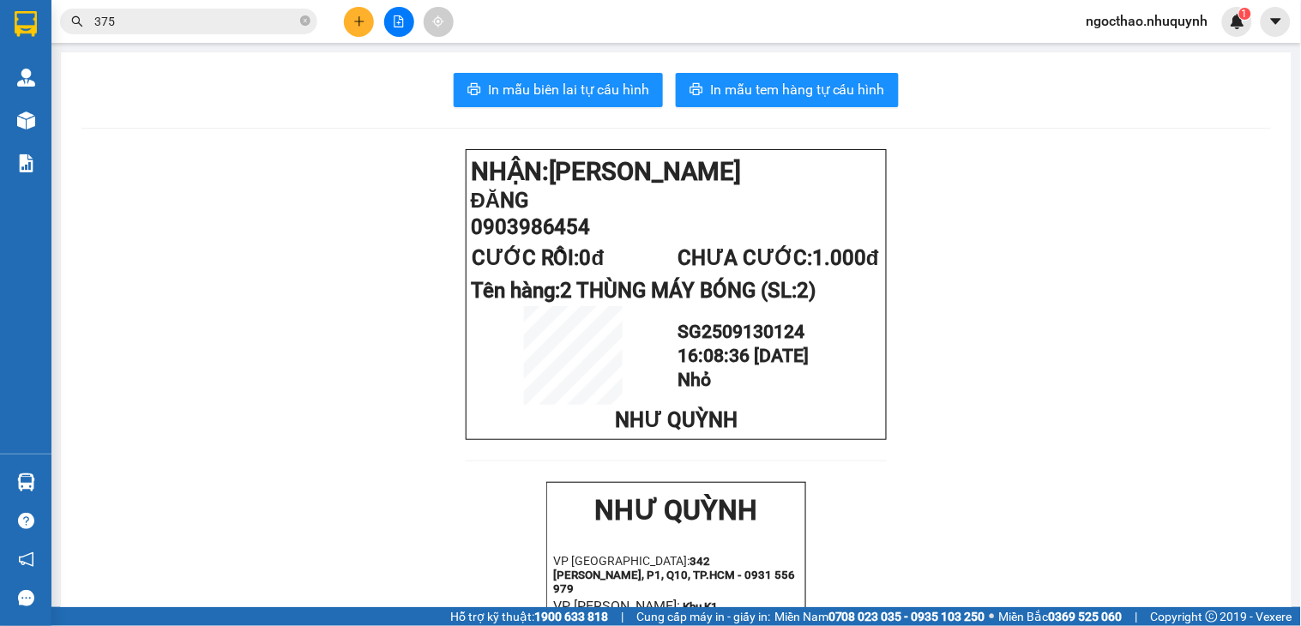
click at [363, 27] on icon "plus" at bounding box center [359, 21] width 12 height 12
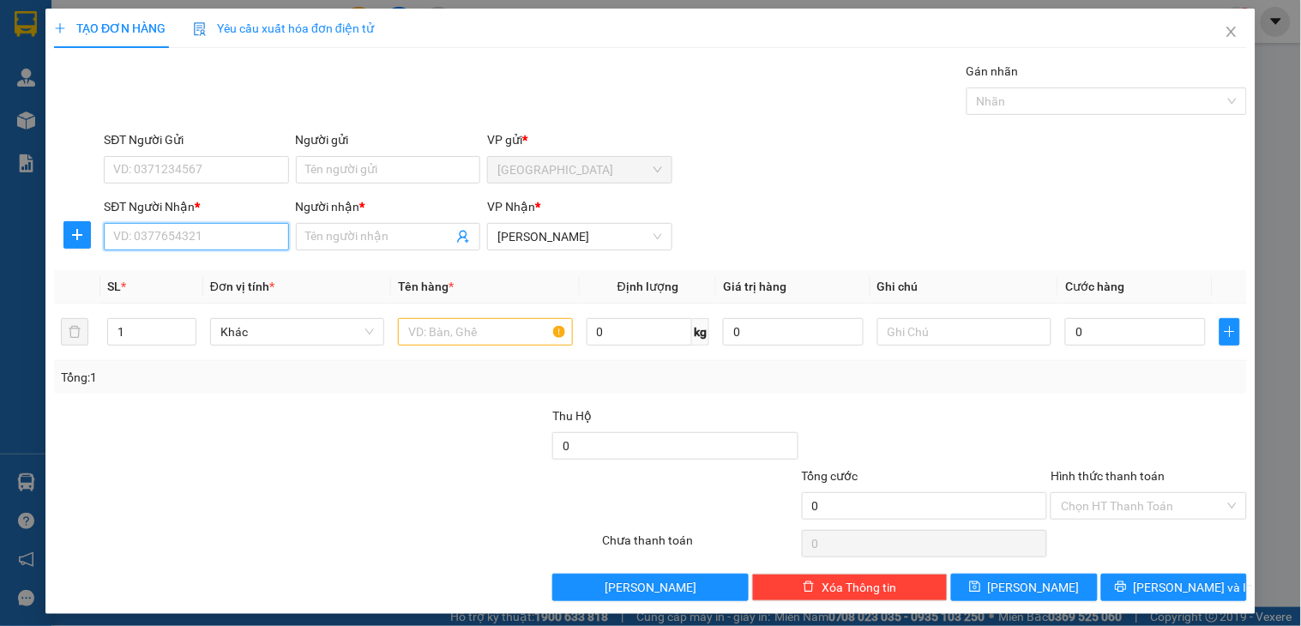
click at [230, 235] on input "SĐT Người Nhận *" at bounding box center [196, 236] width 184 height 27
click at [197, 229] on input "SĐT Người Nhận *" at bounding box center [196, 236] width 184 height 27
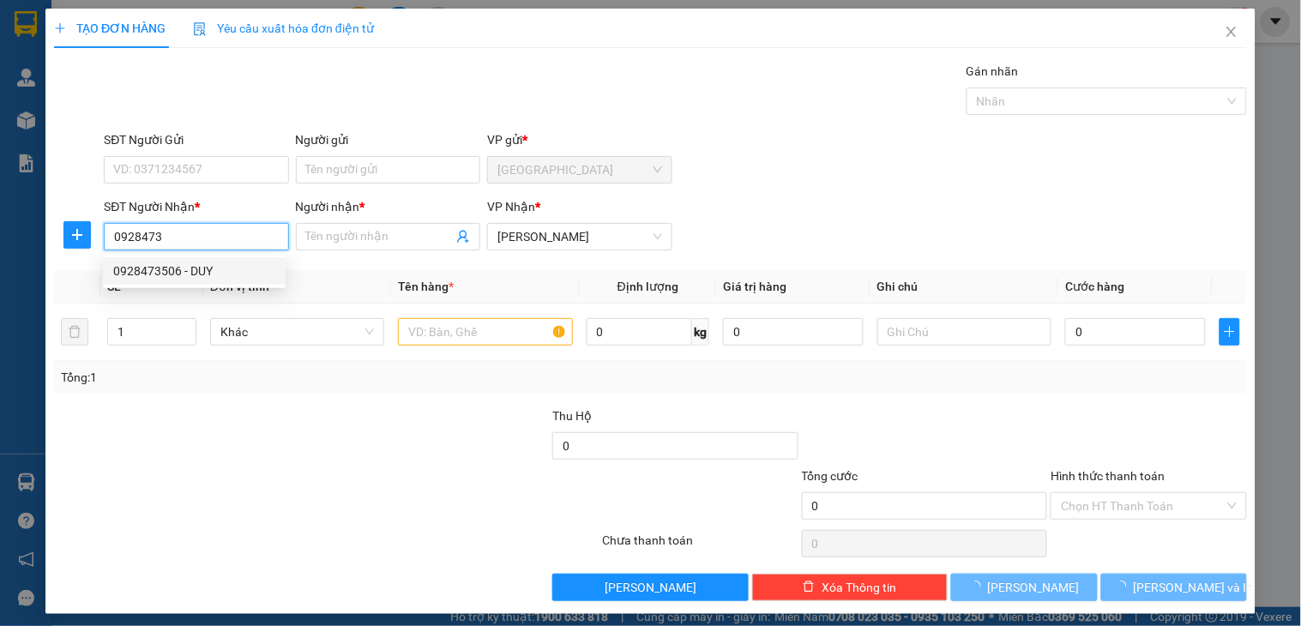
click at [230, 277] on div "0928473506 - DUY" at bounding box center [194, 271] width 162 height 19
type input "0928473506"
type input "DUY"
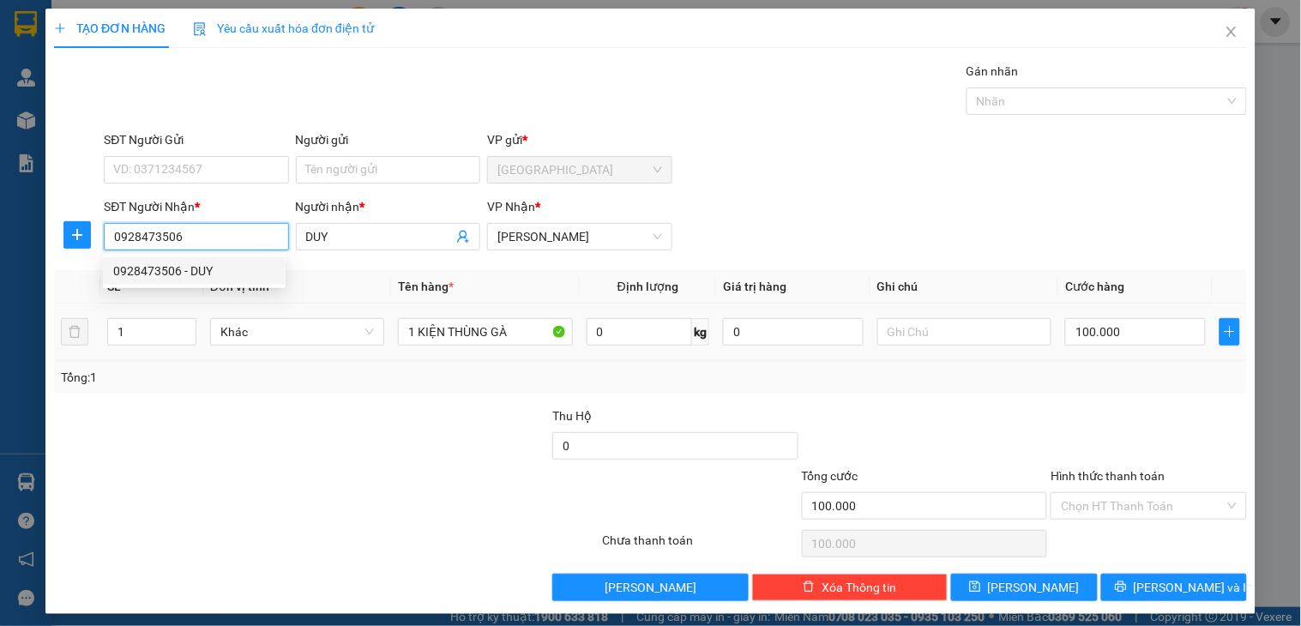
type input "100.000"
click at [227, 234] on input "0928473506" at bounding box center [196, 236] width 184 height 27
drag, startPoint x: 227, startPoint y: 234, endPoint x: 175, endPoint y: 236, distance: 52.3
click at [225, 235] on input "0928473506" at bounding box center [196, 236] width 184 height 27
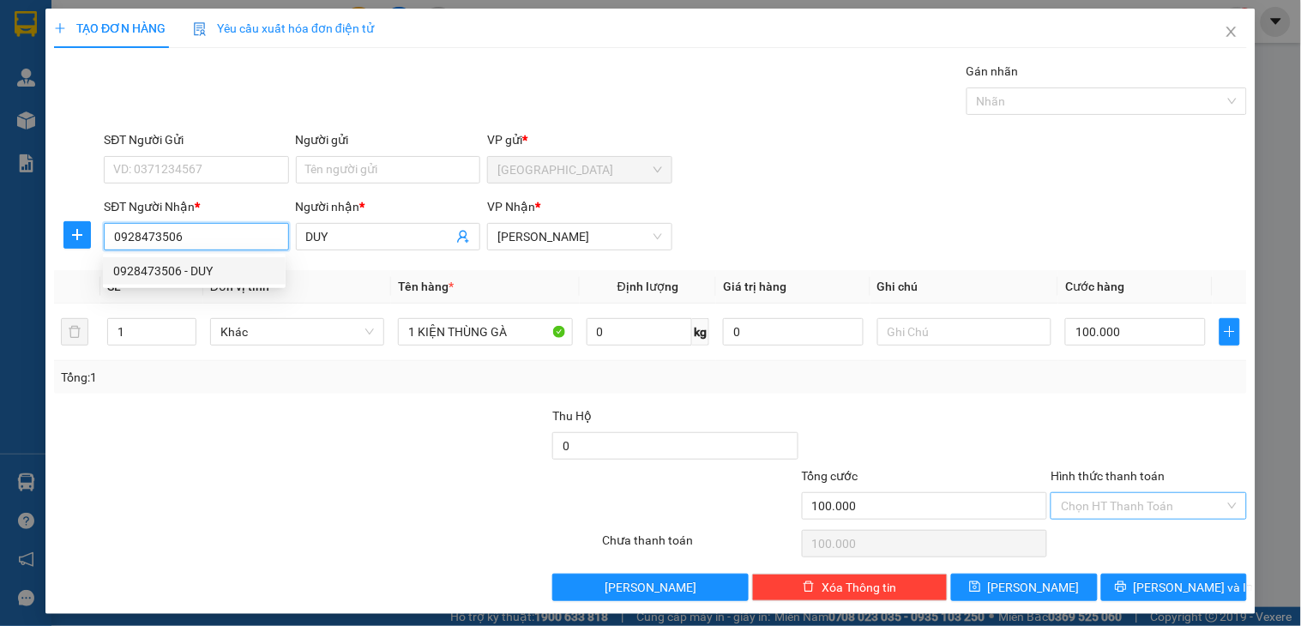
type input "0928473506"
click at [1099, 503] on input "Hình thức thanh toán" at bounding box center [1142, 506] width 163 height 26
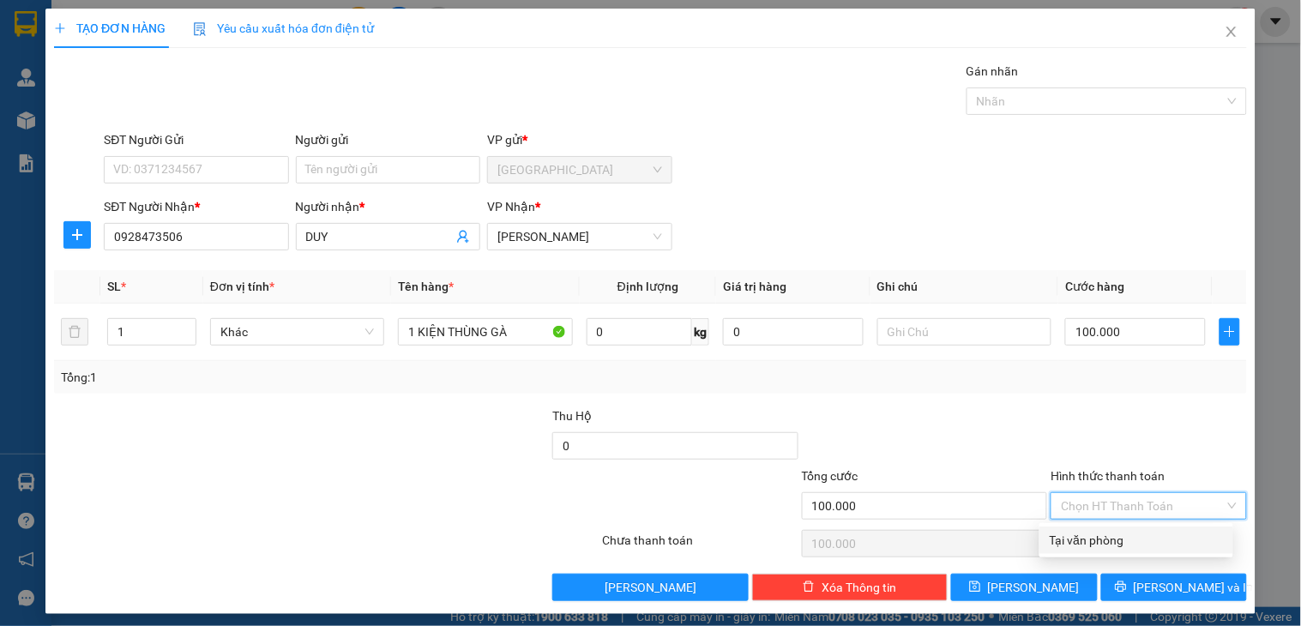
click at [1098, 538] on div "Tại văn phòng" at bounding box center [1136, 540] width 173 height 19
type input "100.000"
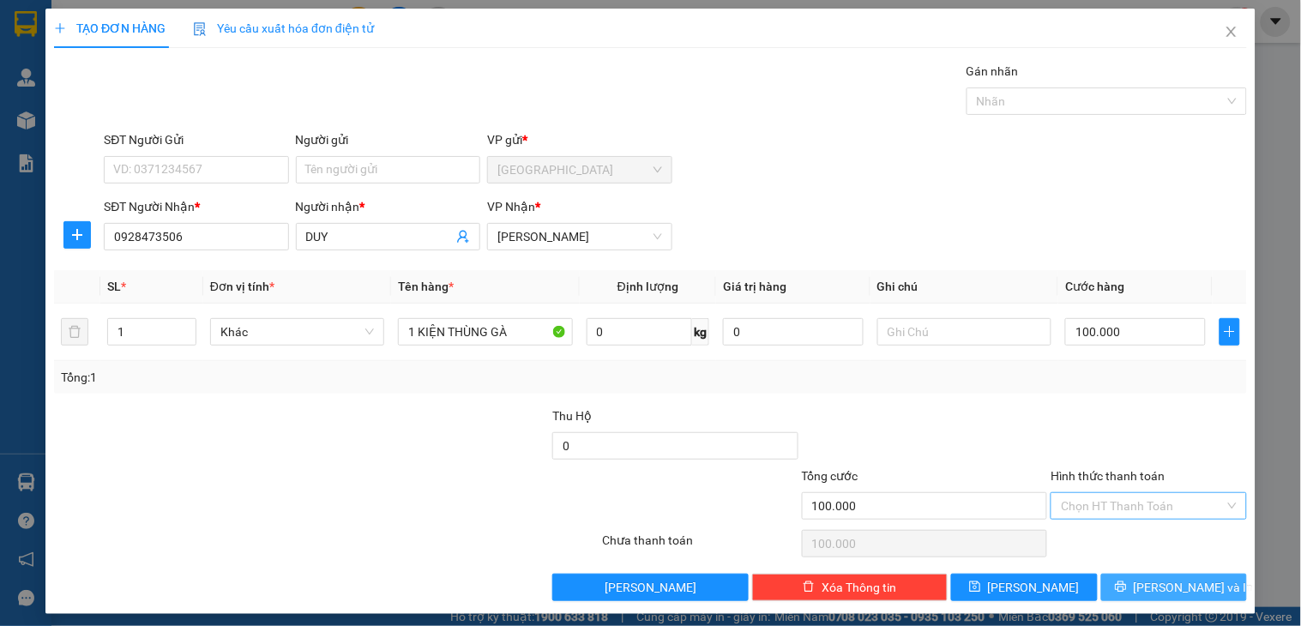
click at [1142, 586] on button "[PERSON_NAME] và In" at bounding box center [1174, 587] width 146 height 27
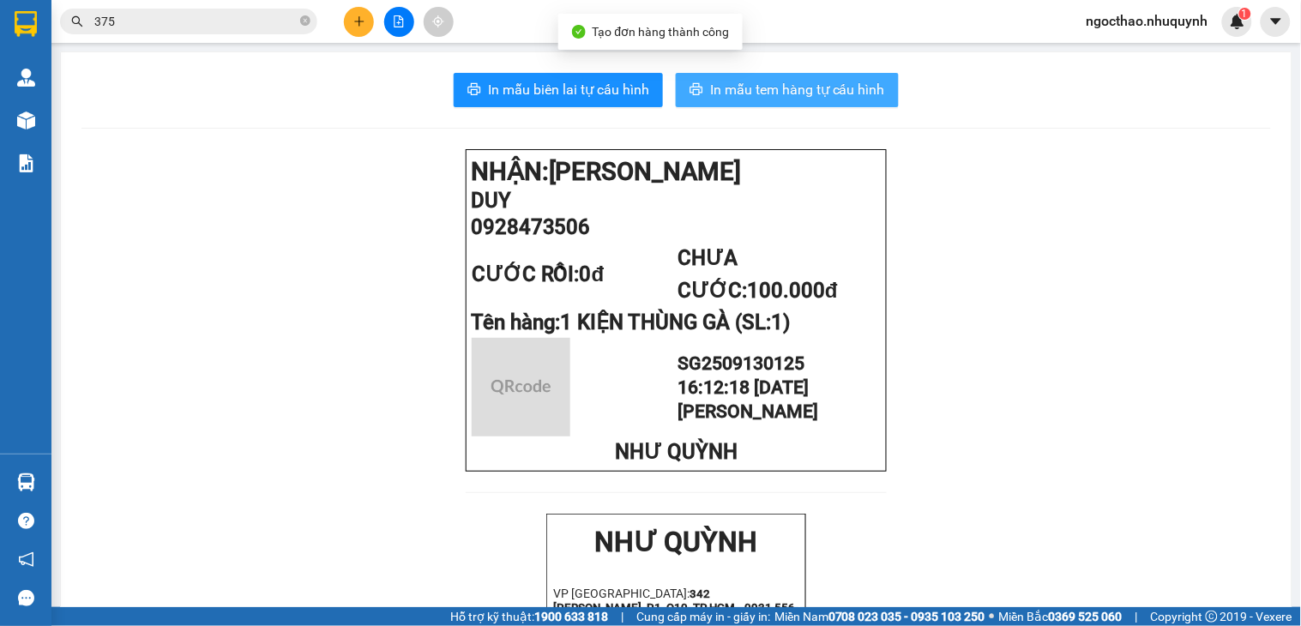
drag, startPoint x: 733, startPoint y: 69, endPoint x: 722, endPoint y: 82, distance: 17.0
click at [723, 82] on span "In mẫu tem hàng tự cấu hình" at bounding box center [797, 89] width 175 height 21
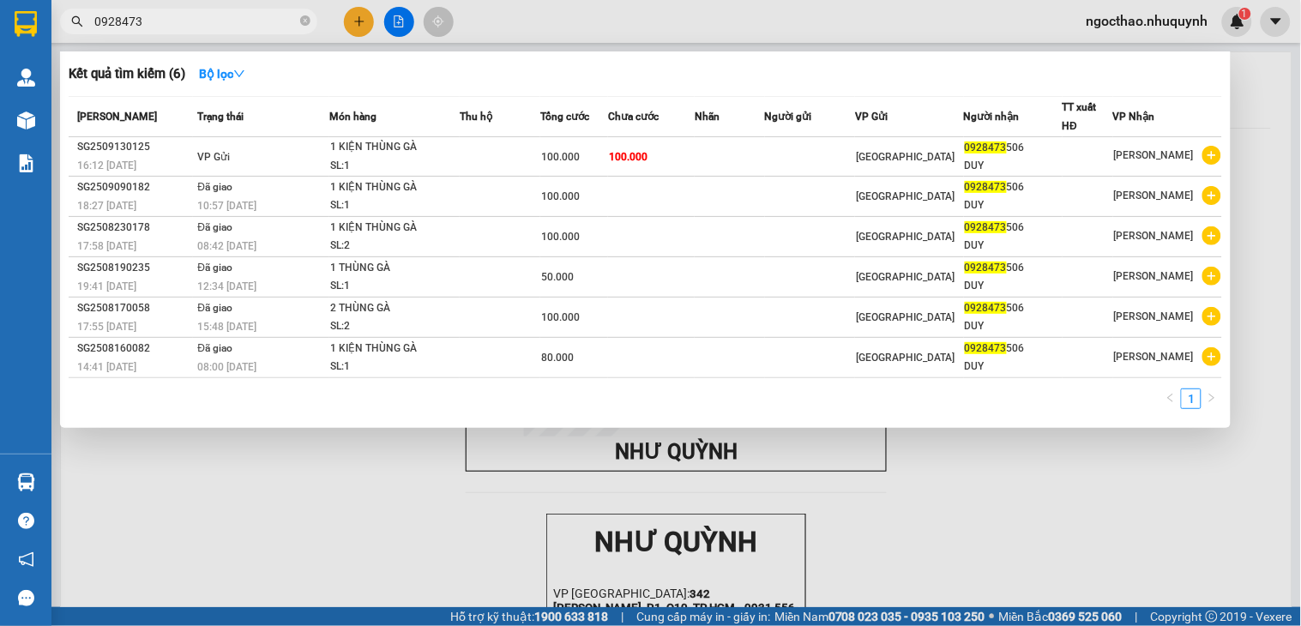
type input "0928473"
click at [683, 616] on div at bounding box center [650, 313] width 1301 height 626
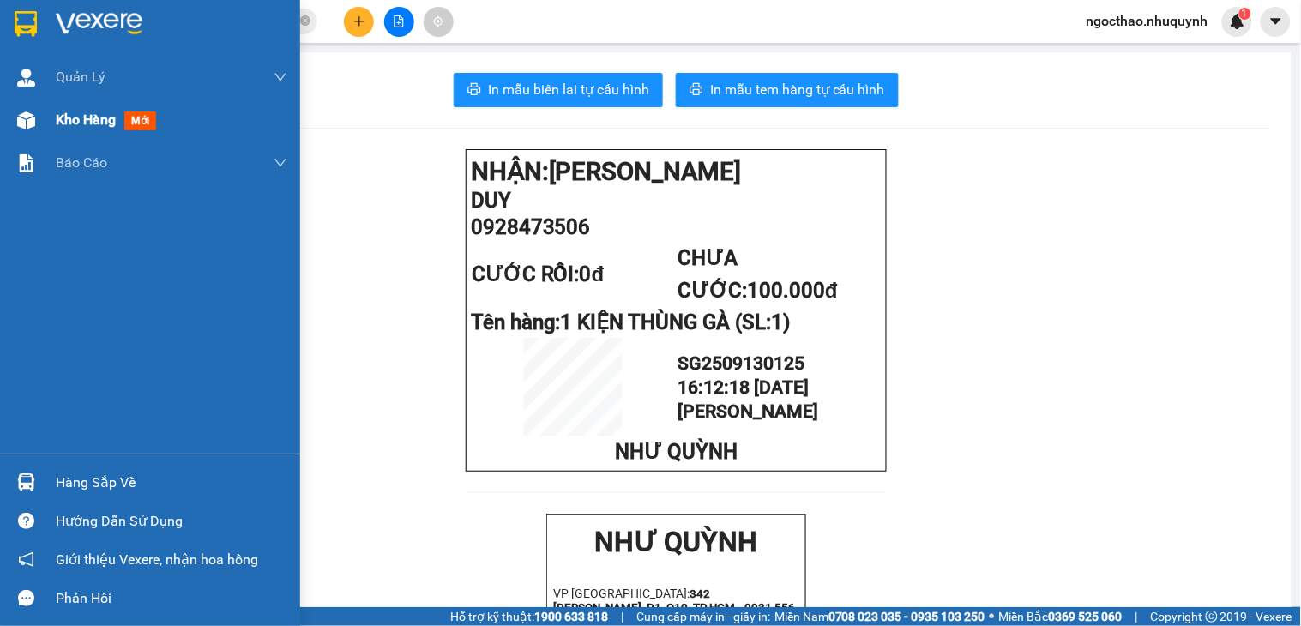
click at [63, 124] on span "Kho hàng" at bounding box center [86, 119] width 60 height 16
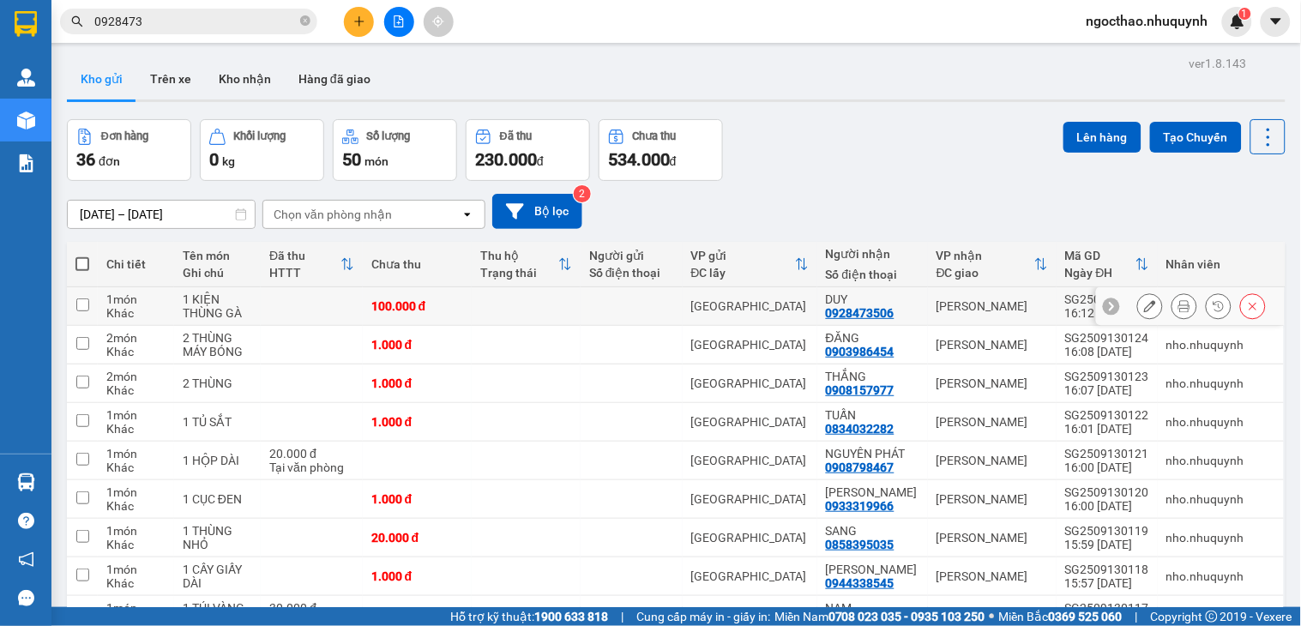
click at [1144, 303] on icon at bounding box center [1150, 306] width 12 height 12
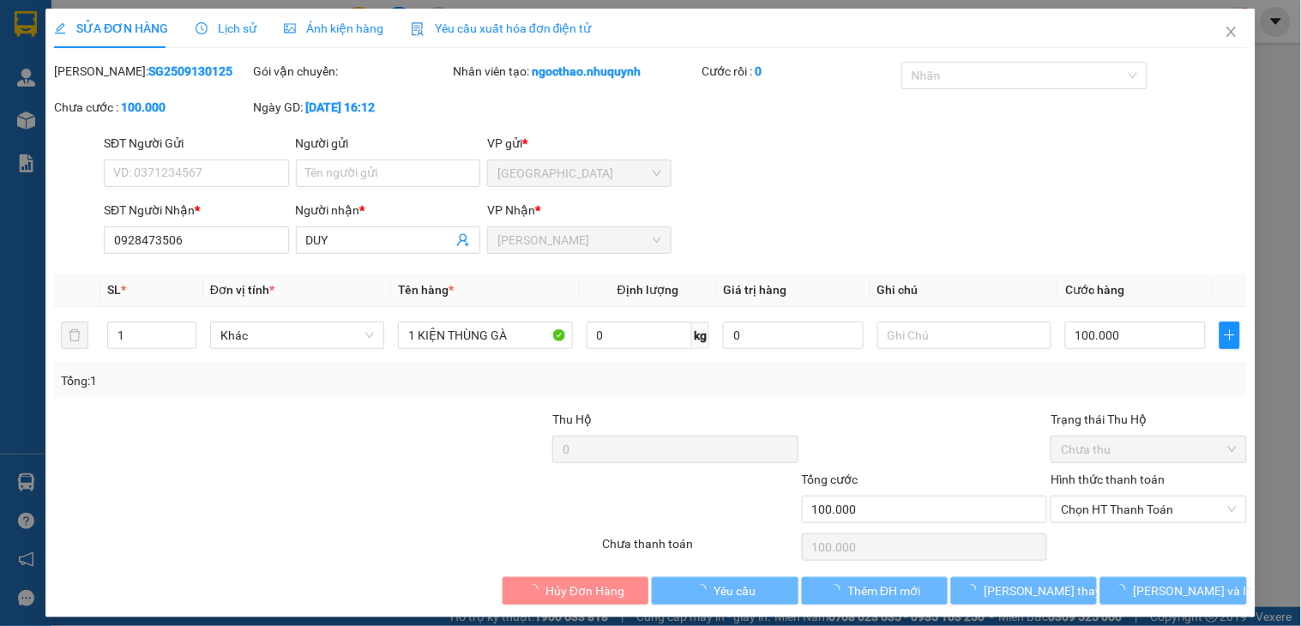
type input "0928473506"
type input "DUY"
type input "100.000"
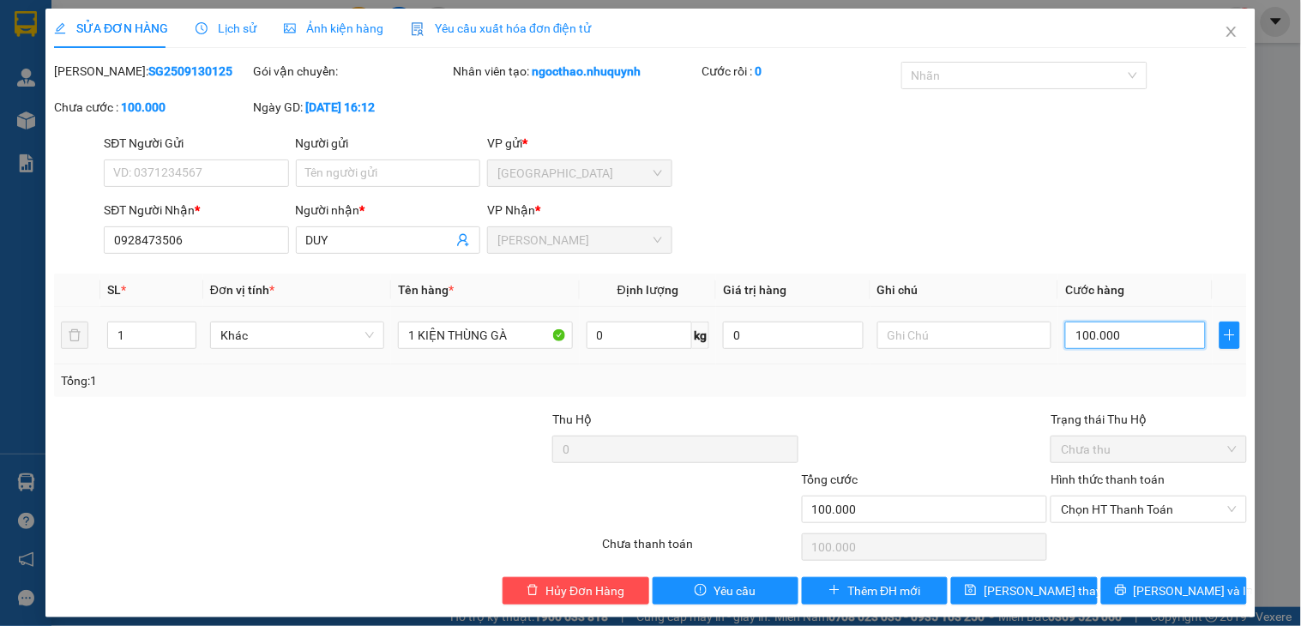
click at [1108, 329] on input "100.000" at bounding box center [1135, 335] width 141 height 27
click at [1106, 329] on input "100.000" at bounding box center [1135, 335] width 141 height 27
type input "8"
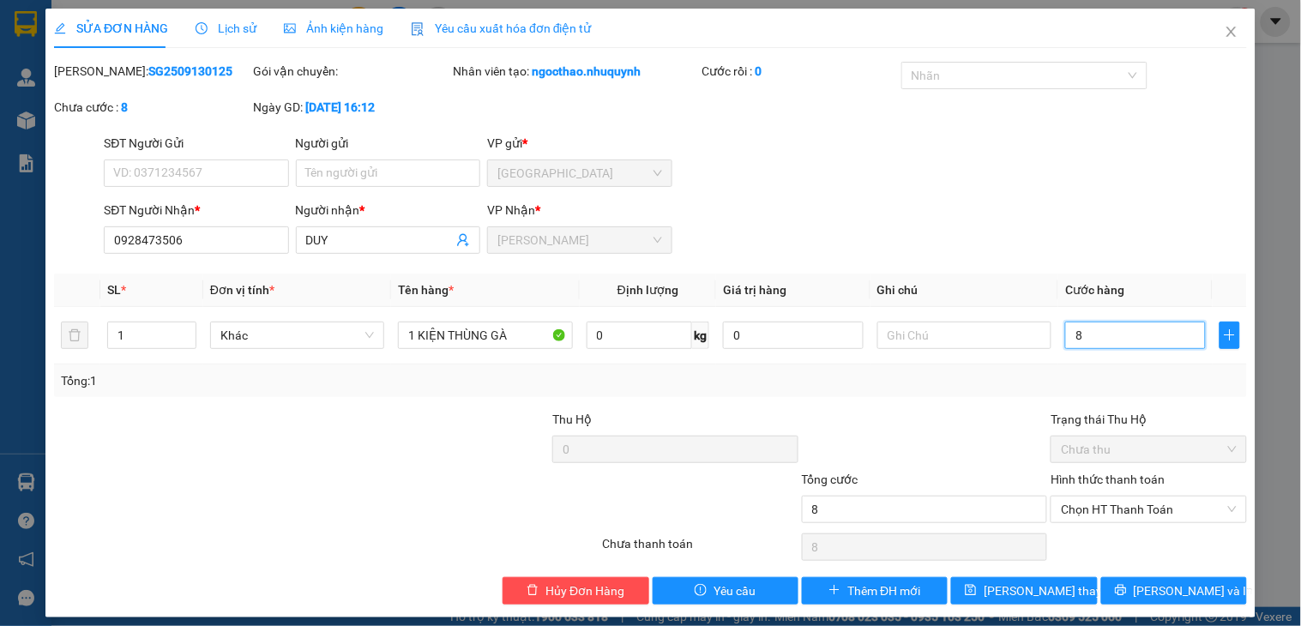
type input "80"
click at [1070, 257] on div "SĐT Người Nhận * 0928473506 Người nhận * DUY VP Nhận * [PERSON_NAME]" at bounding box center [675, 231] width 1150 height 60
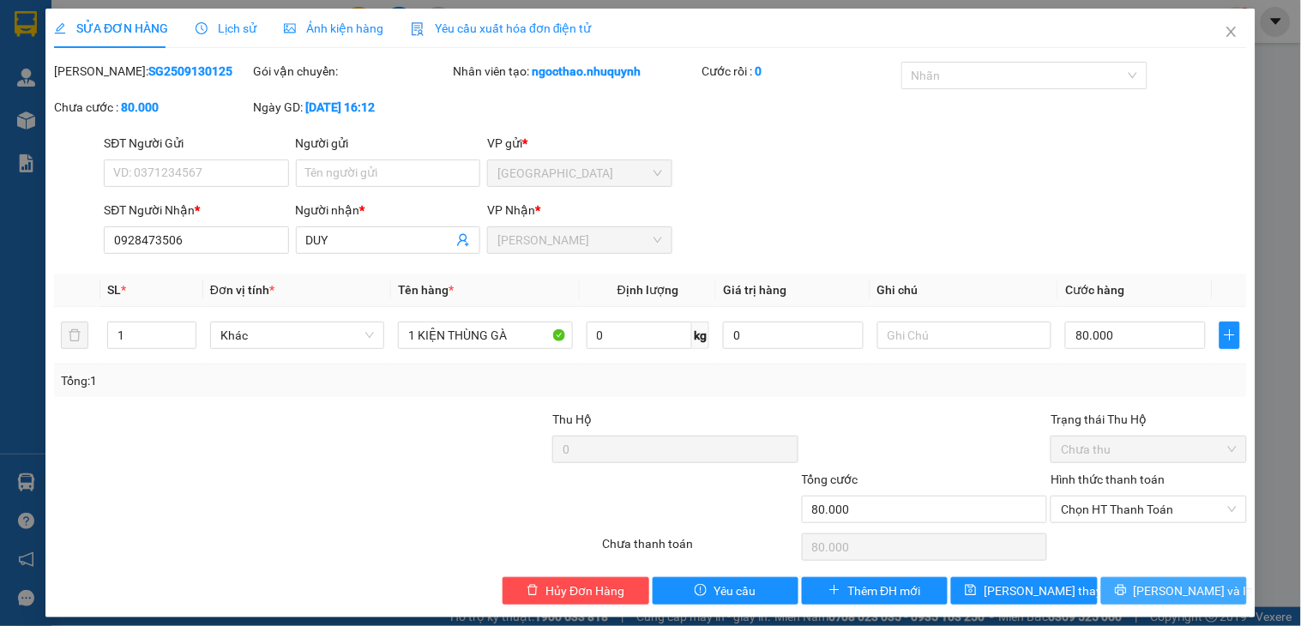
click at [1159, 588] on span "[PERSON_NAME] và In" at bounding box center [1194, 591] width 120 height 19
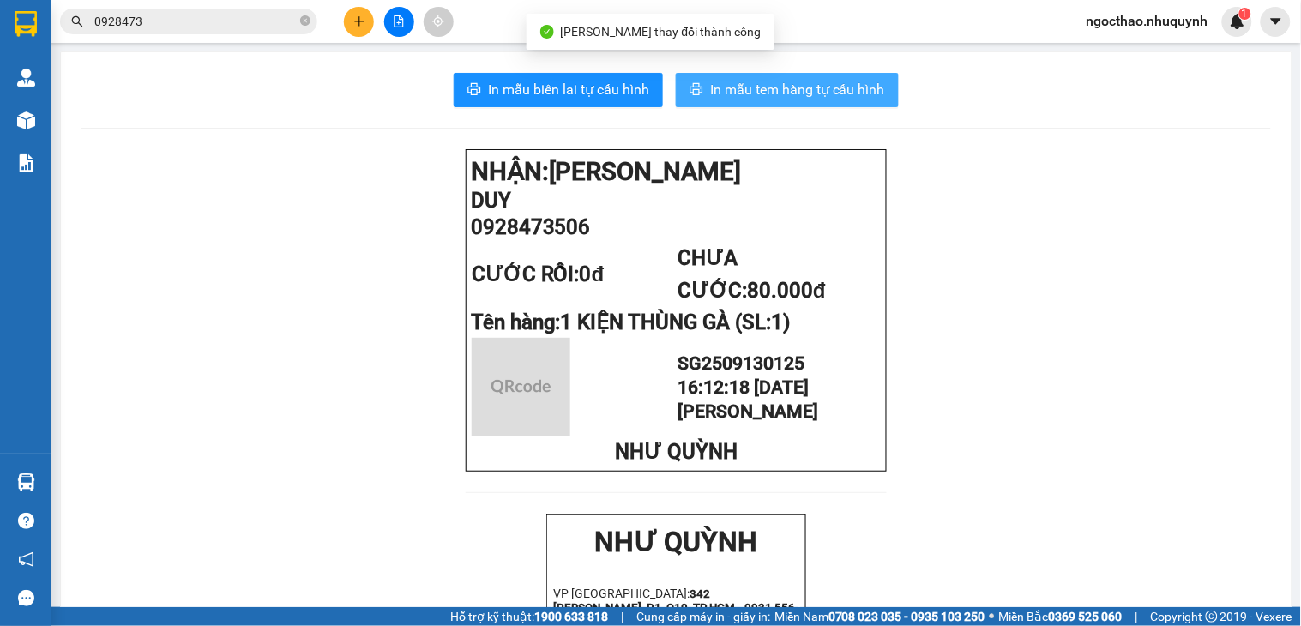
click at [824, 96] on span "In mẫu tem hàng tự cấu hình" at bounding box center [797, 89] width 175 height 21
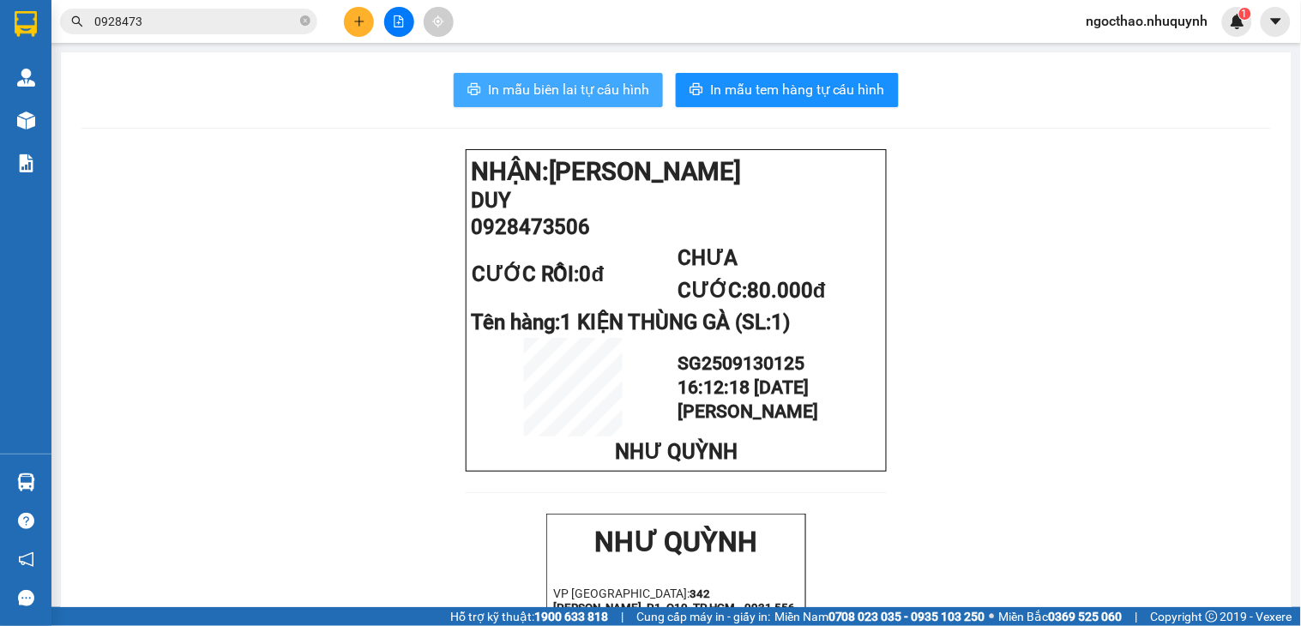
click at [592, 100] on button "In mẫu biên lai tự cấu hình" at bounding box center [558, 90] width 209 height 34
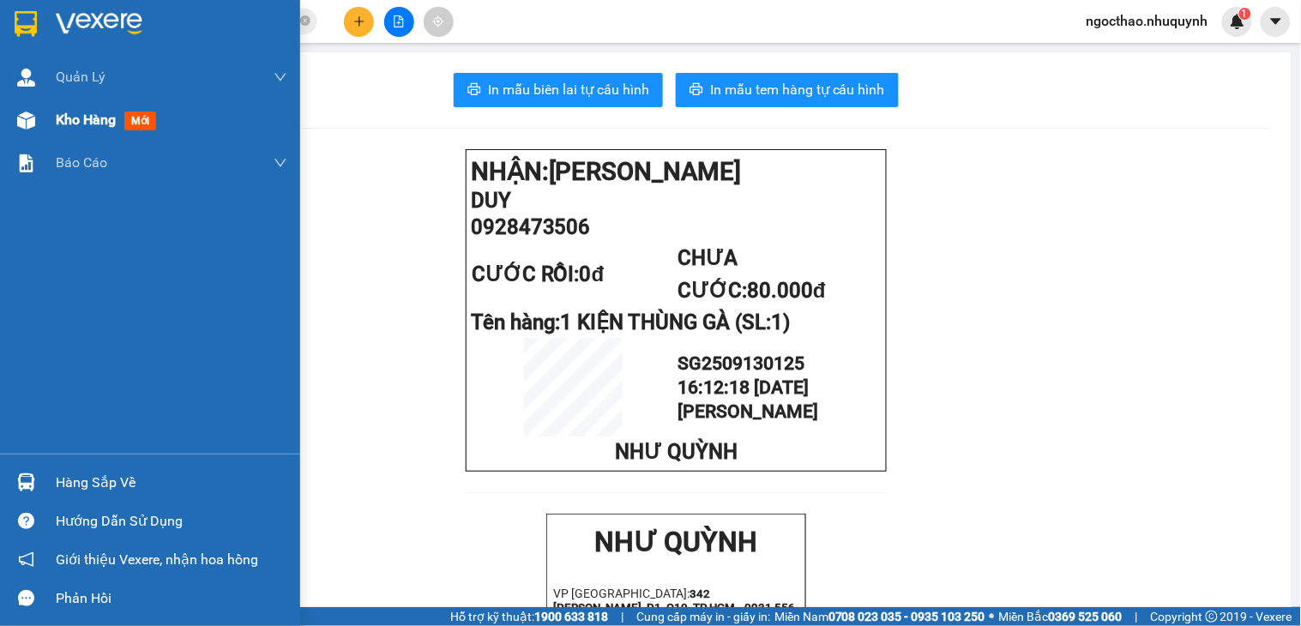
click at [45, 123] on div "Kho hàng mới" at bounding box center [150, 120] width 300 height 43
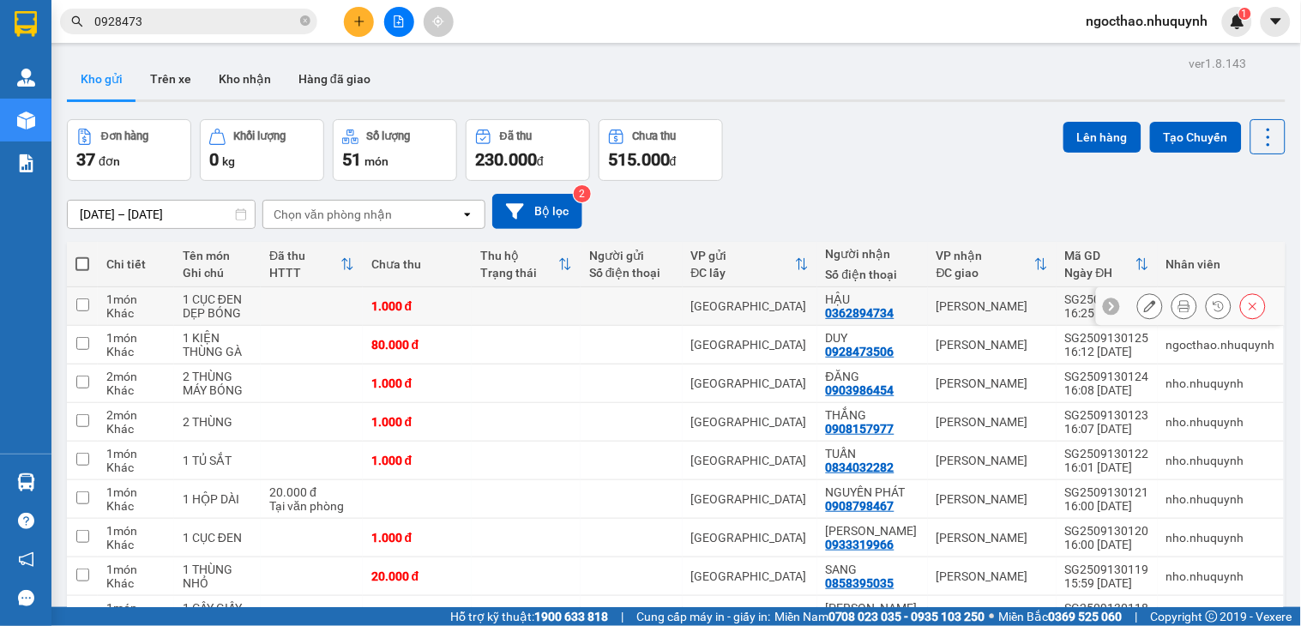
click at [1178, 302] on icon at bounding box center [1184, 306] width 12 height 12
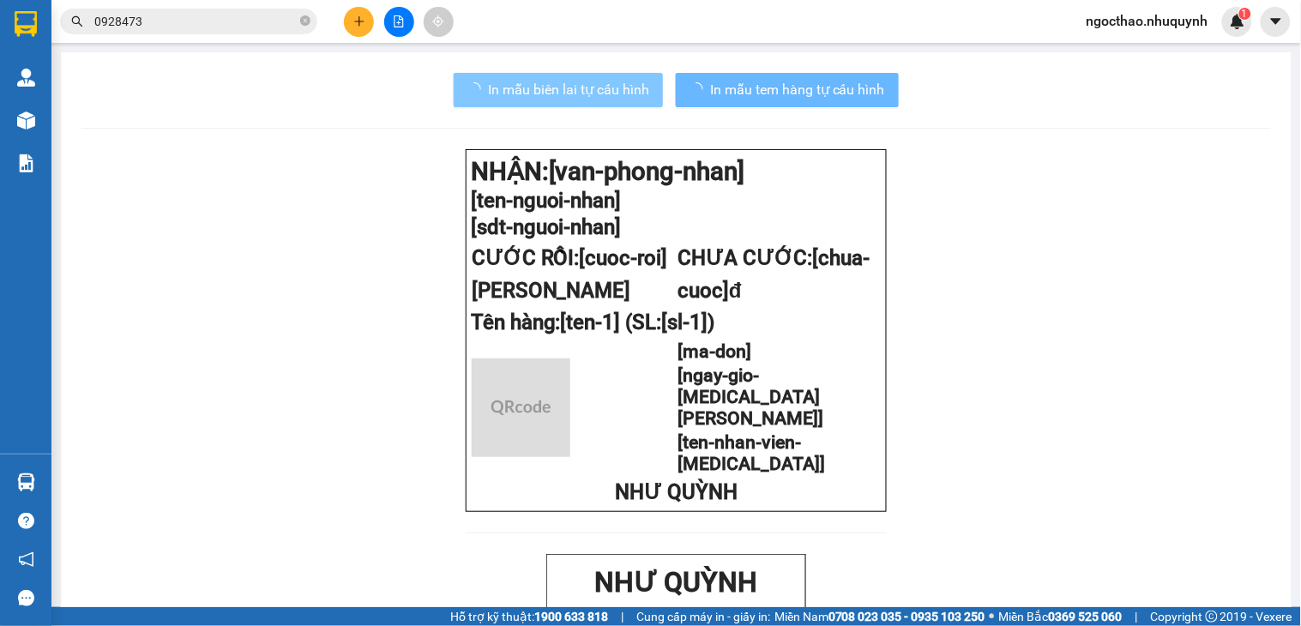
click at [602, 91] on span "In mẫu biên lai tự cấu hình" at bounding box center [568, 89] width 161 height 21
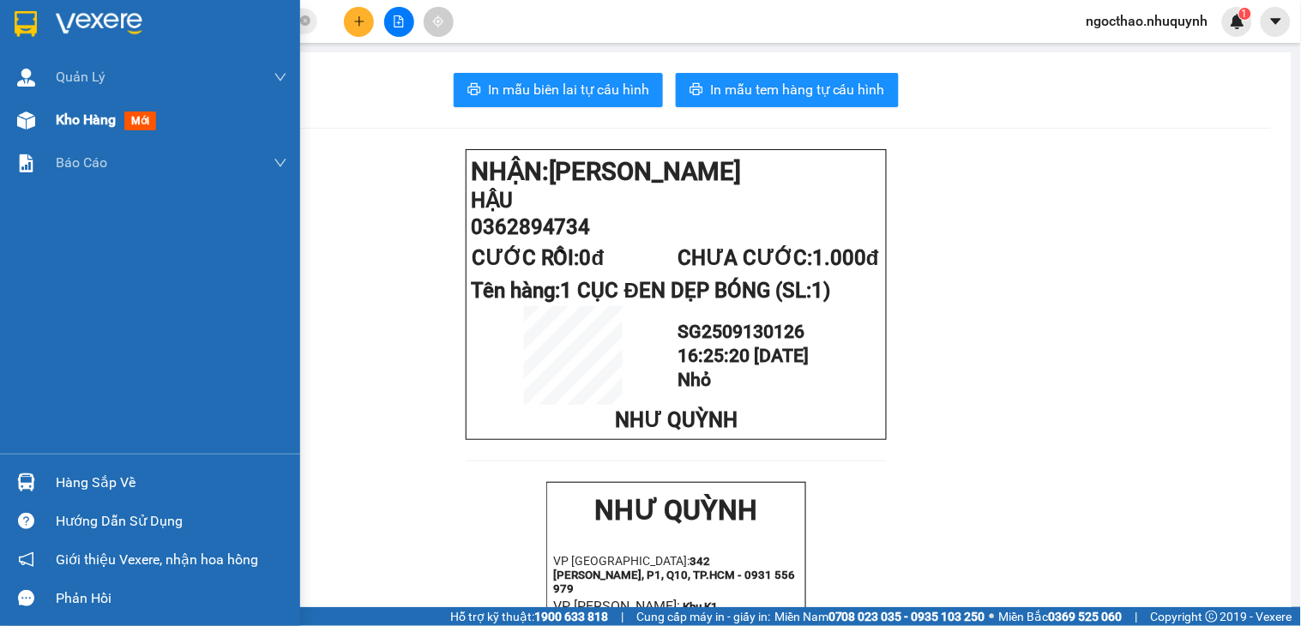
click at [81, 115] on span "Kho hàng" at bounding box center [86, 119] width 60 height 16
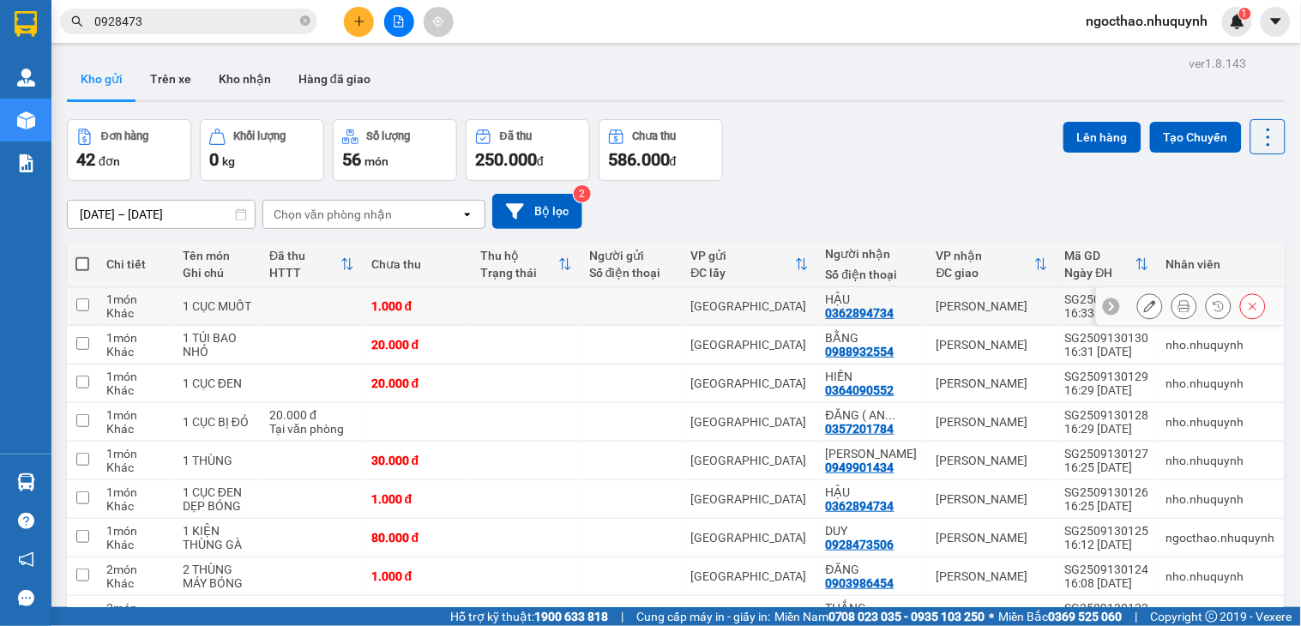
click at [1178, 305] on icon at bounding box center [1184, 306] width 12 height 12
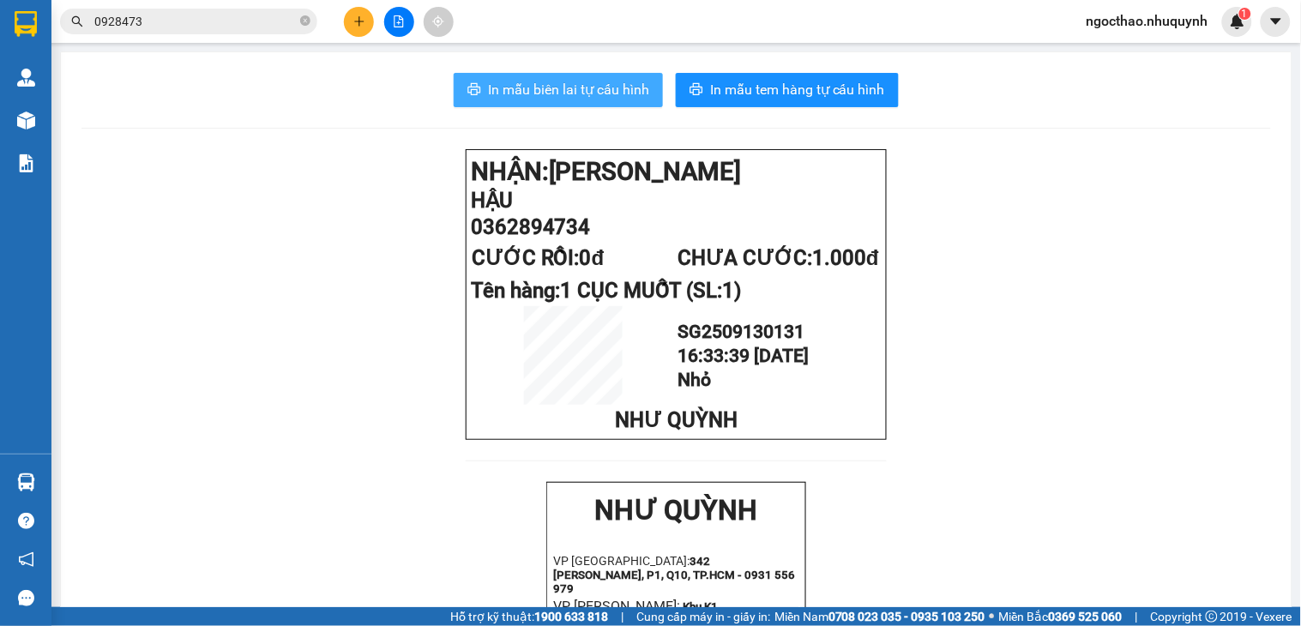
click at [589, 83] on span "In mẫu biên lai tự cấu hình" at bounding box center [568, 89] width 161 height 21
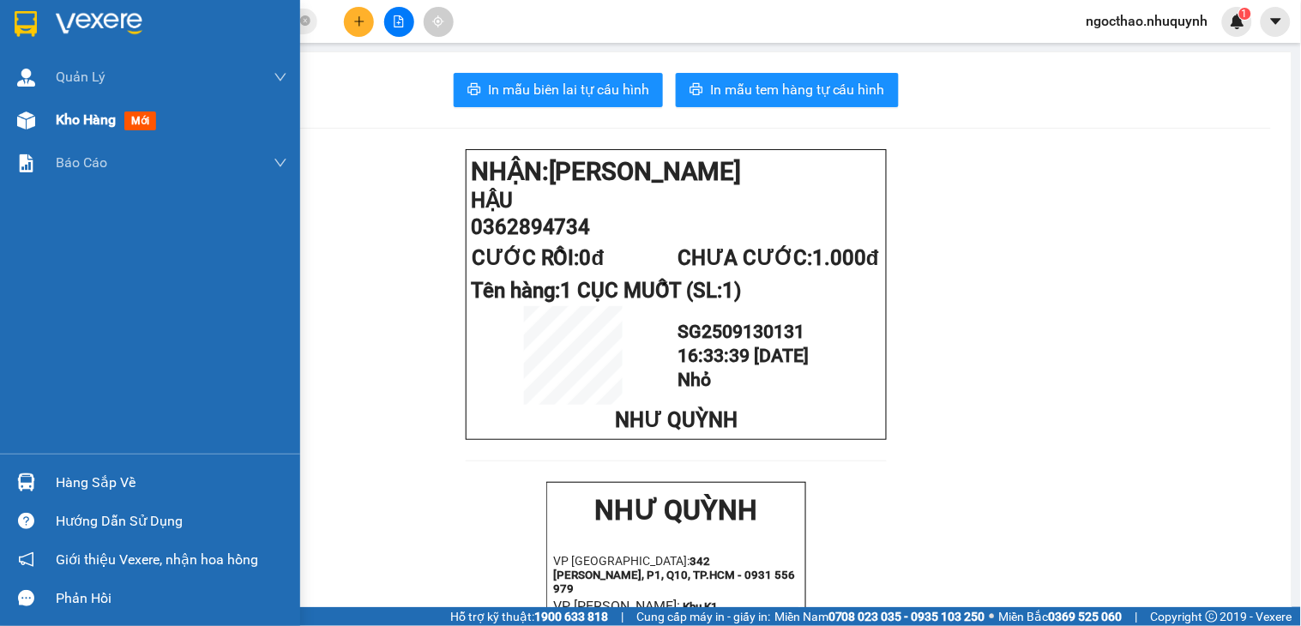
click at [32, 135] on div "Kho hàng mới" at bounding box center [150, 120] width 300 height 43
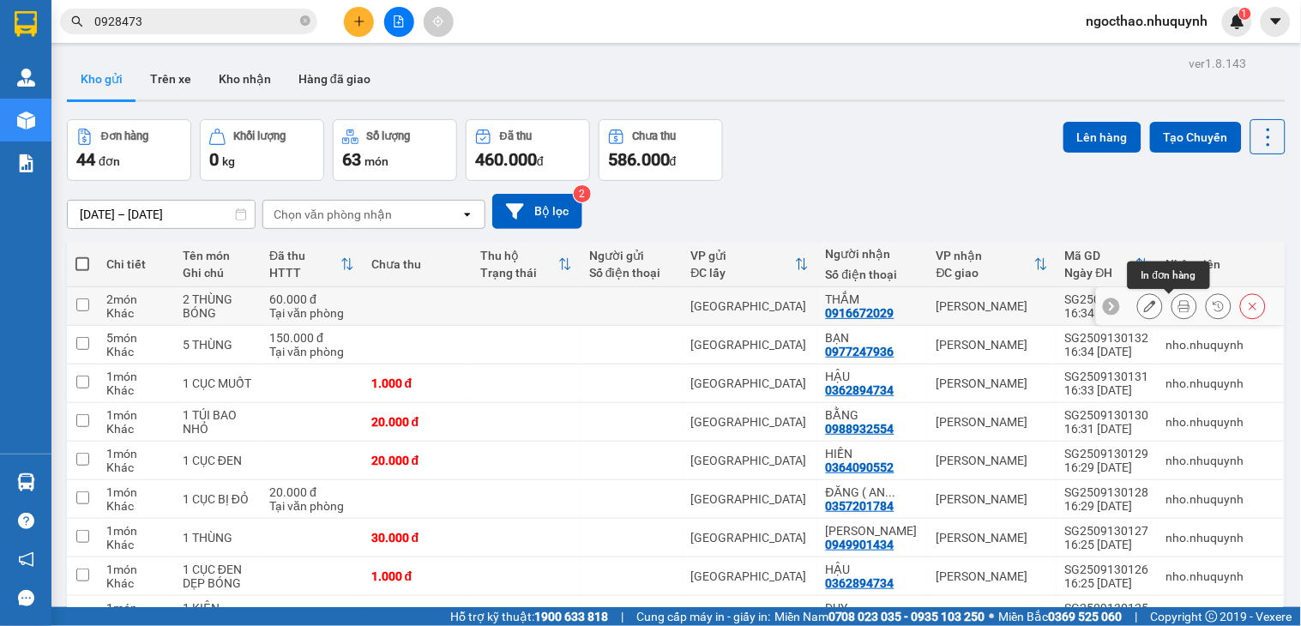
click at [1172, 307] on button at bounding box center [1184, 307] width 24 height 30
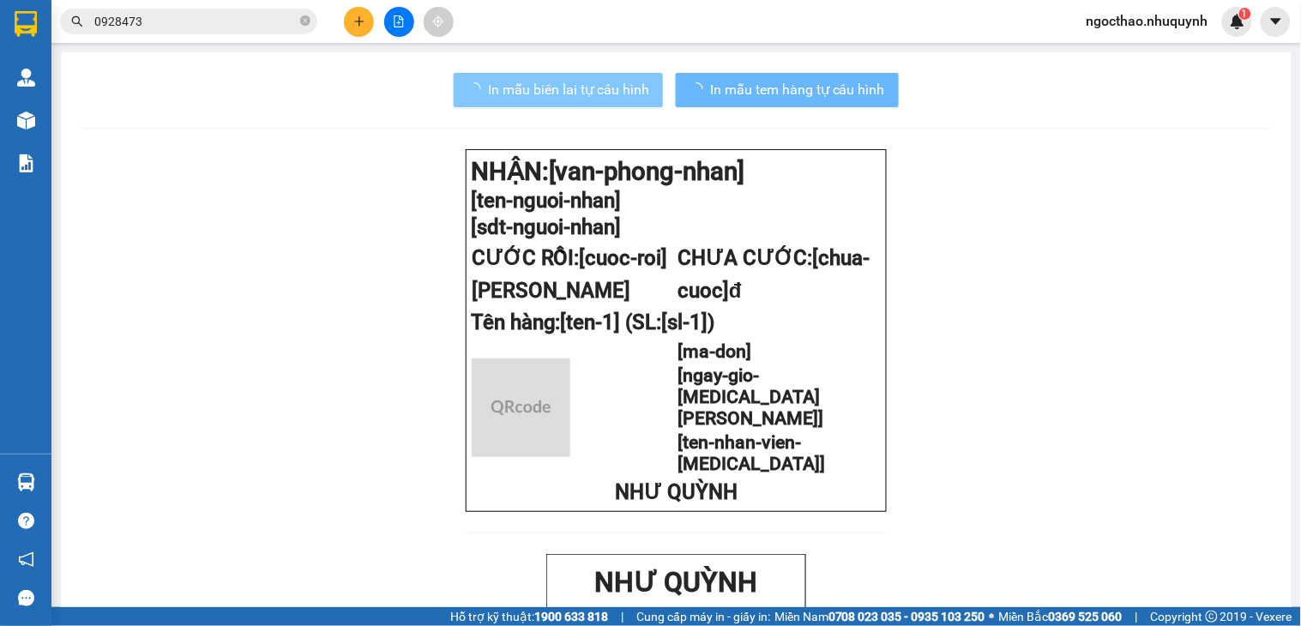
click at [586, 87] on span "In mẫu biên lai tự cấu hình" at bounding box center [568, 89] width 161 height 21
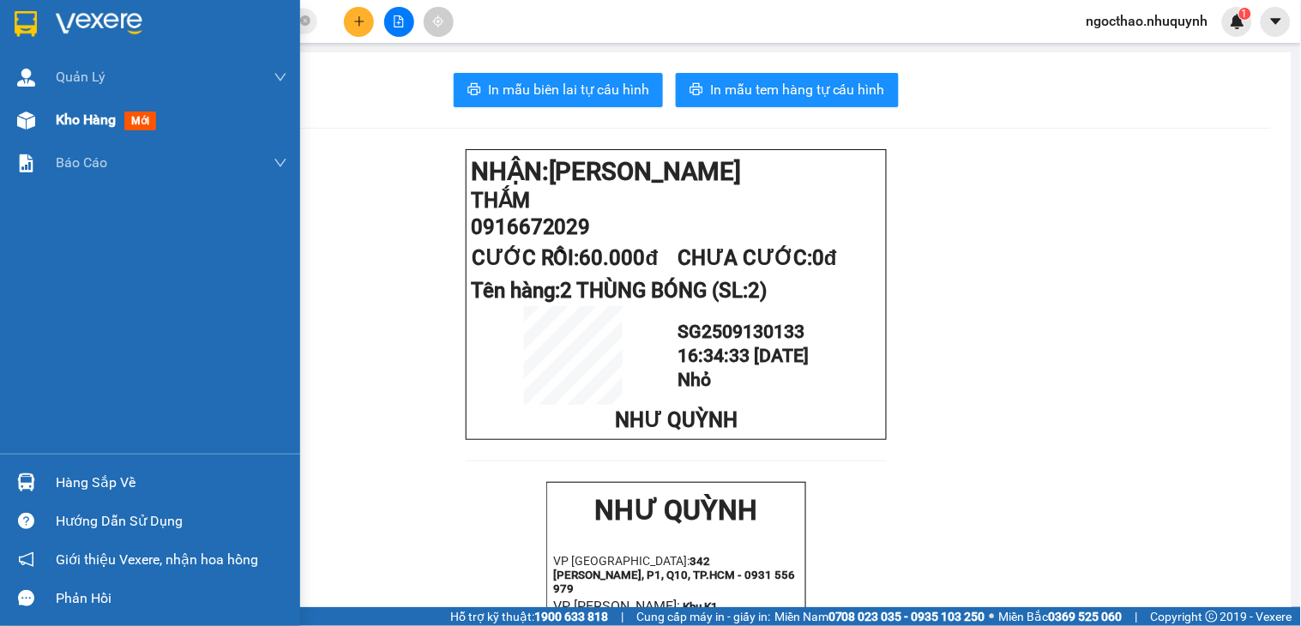
click at [75, 111] on span "Kho hàng" at bounding box center [86, 119] width 60 height 16
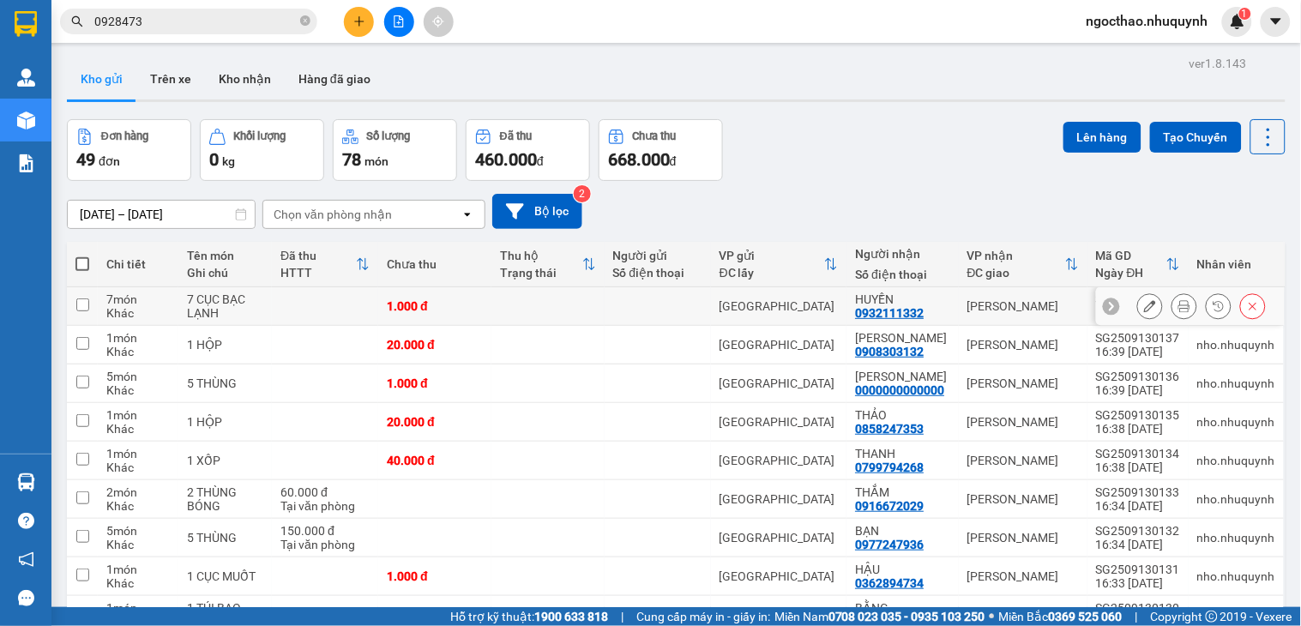
click at [1172, 302] on button at bounding box center [1184, 307] width 24 height 30
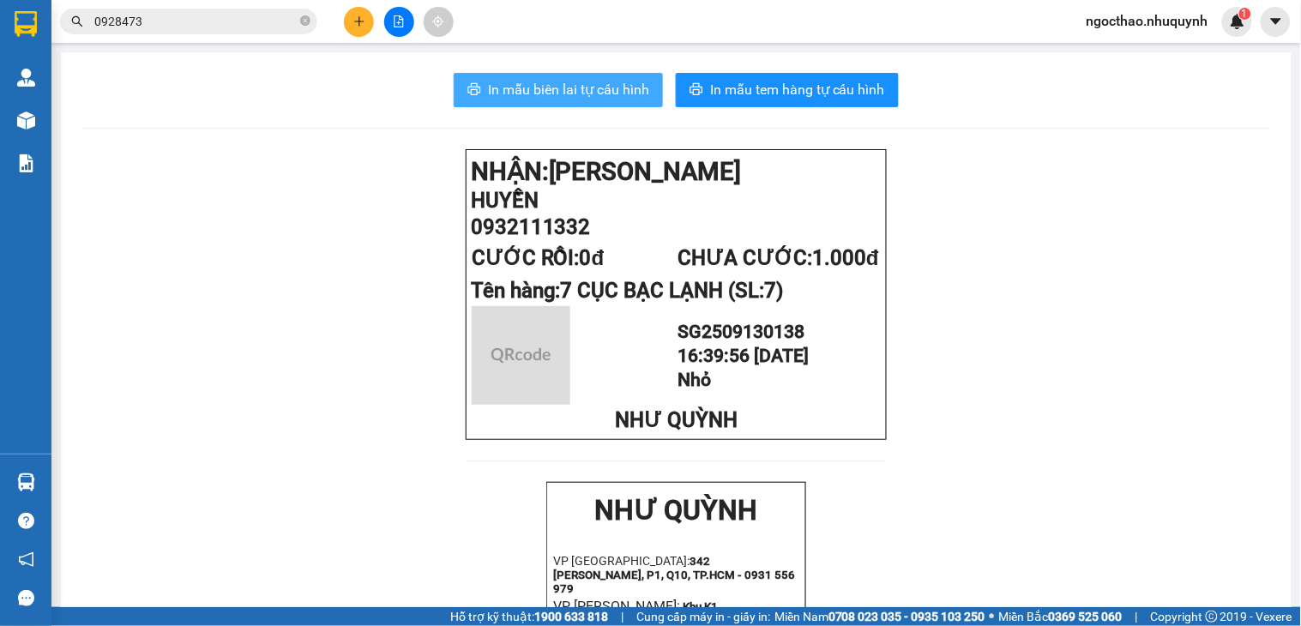
drag, startPoint x: 603, startPoint y: 91, endPoint x: 893, endPoint y: 263, distance: 337.3
click at [604, 91] on span "In mẫu biên lai tự cấu hình" at bounding box center [568, 89] width 161 height 21
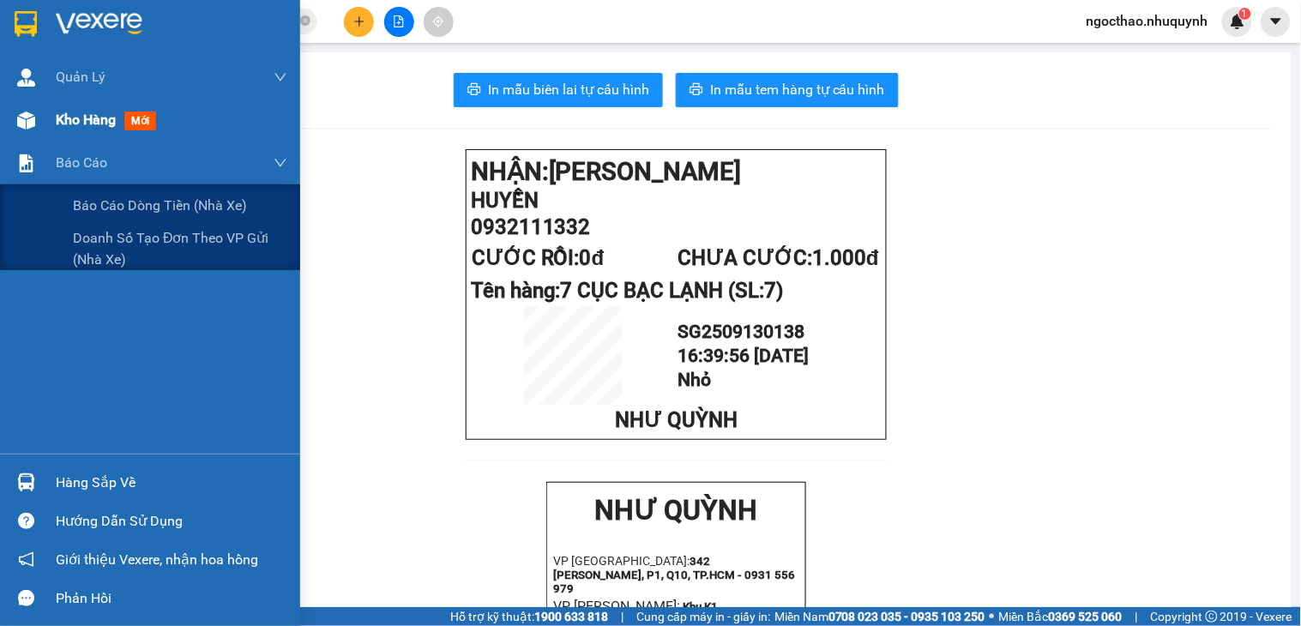
click at [64, 118] on span "Kho hàng" at bounding box center [86, 119] width 60 height 16
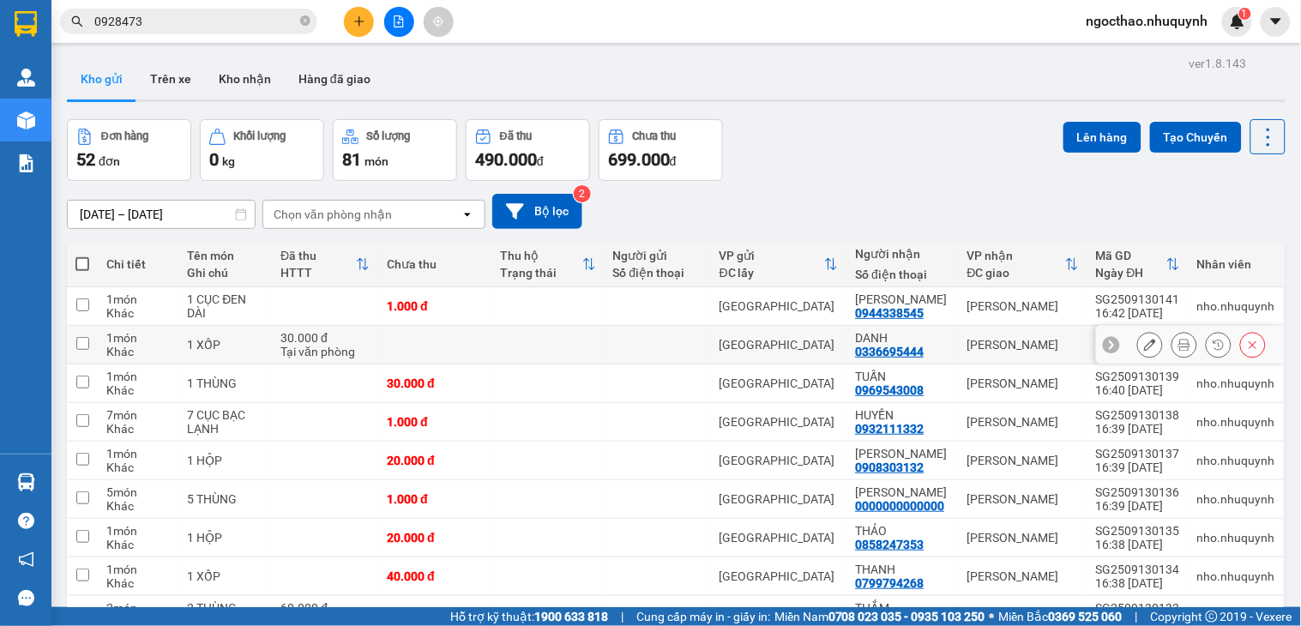
click at [1178, 346] on icon at bounding box center [1184, 345] width 12 height 12
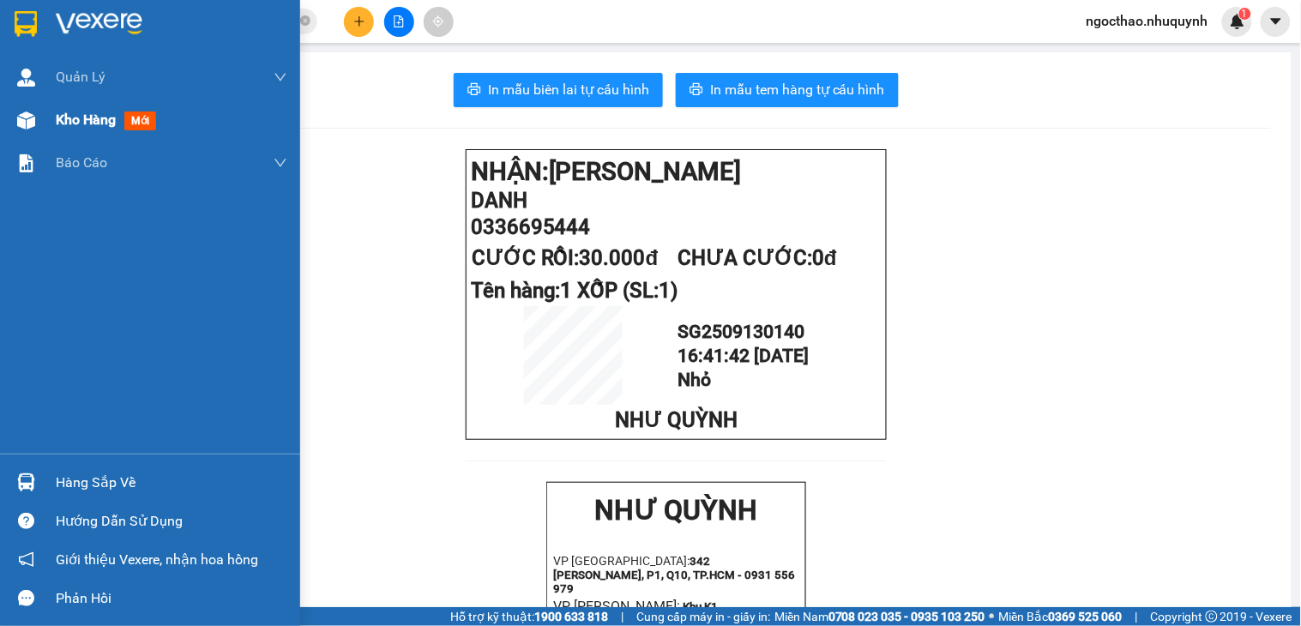
click at [67, 111] on span "Kho hàng" at bounding box center [86, 119] width 60 height 16
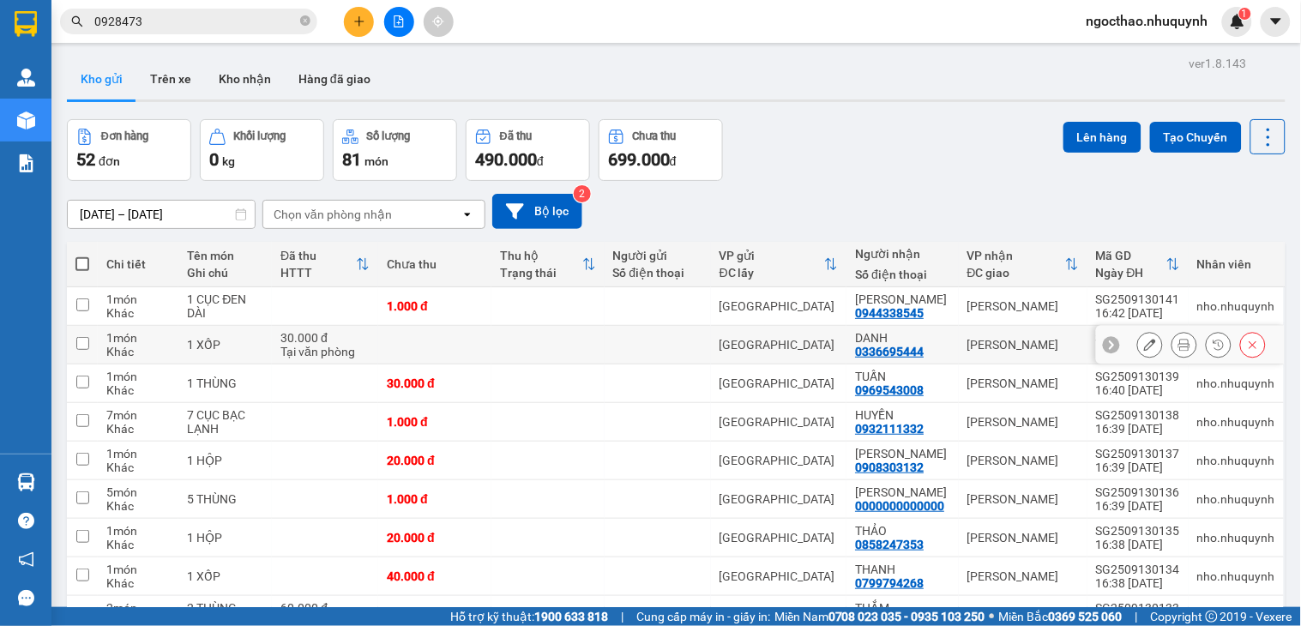
click at [1178, 343] on icon at bounding box center [1184, 345] width 12 height 12
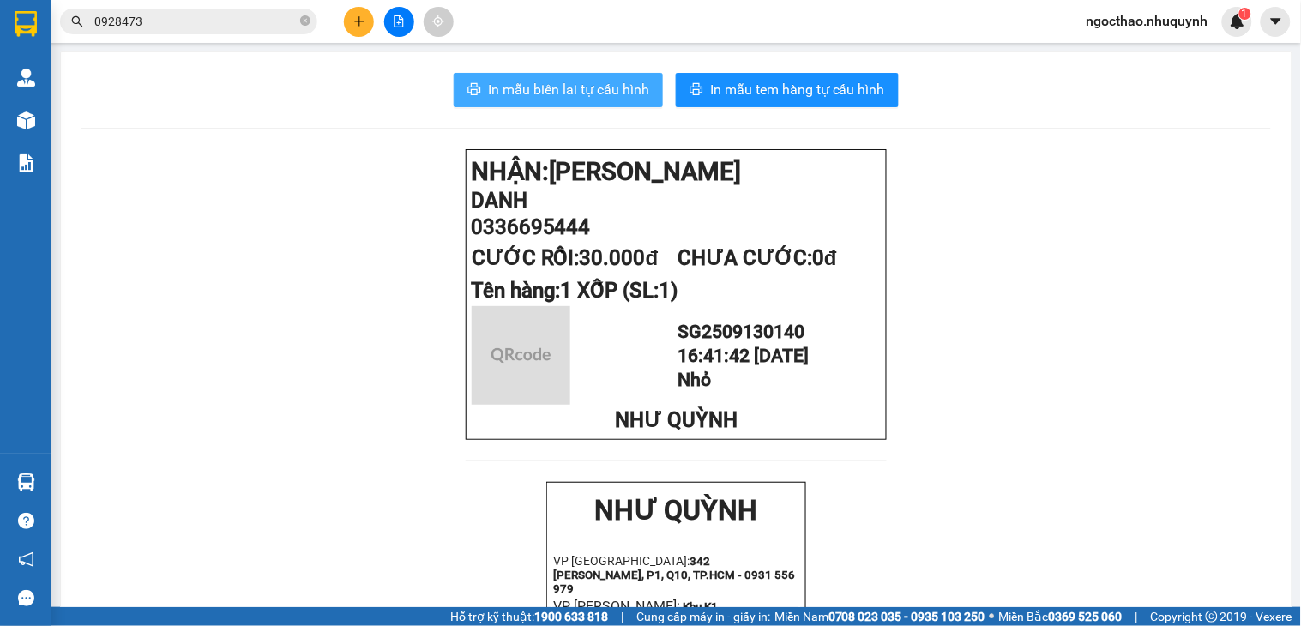
click at [590, 99] on span "In mẫu biên lai tự cấu hình" at bounding box center [568, 89] width 161 height 21
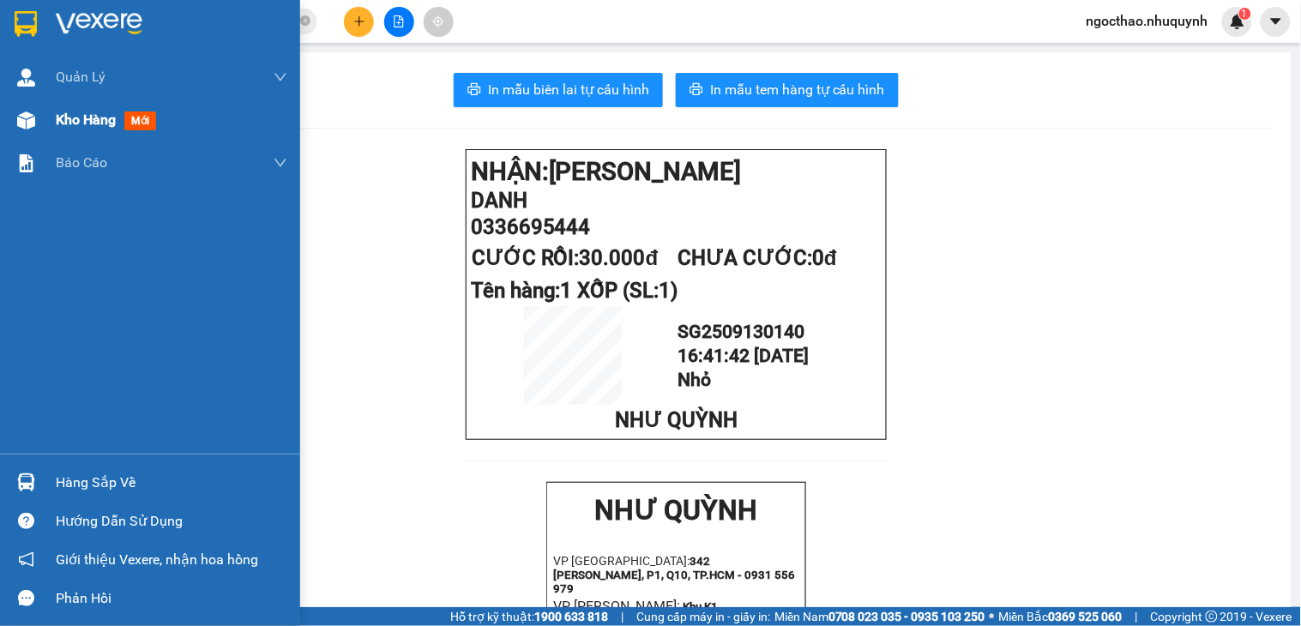
click at [74, 125] on span "Kho hàng" at bounding box center [86, 119] width 60 height 16
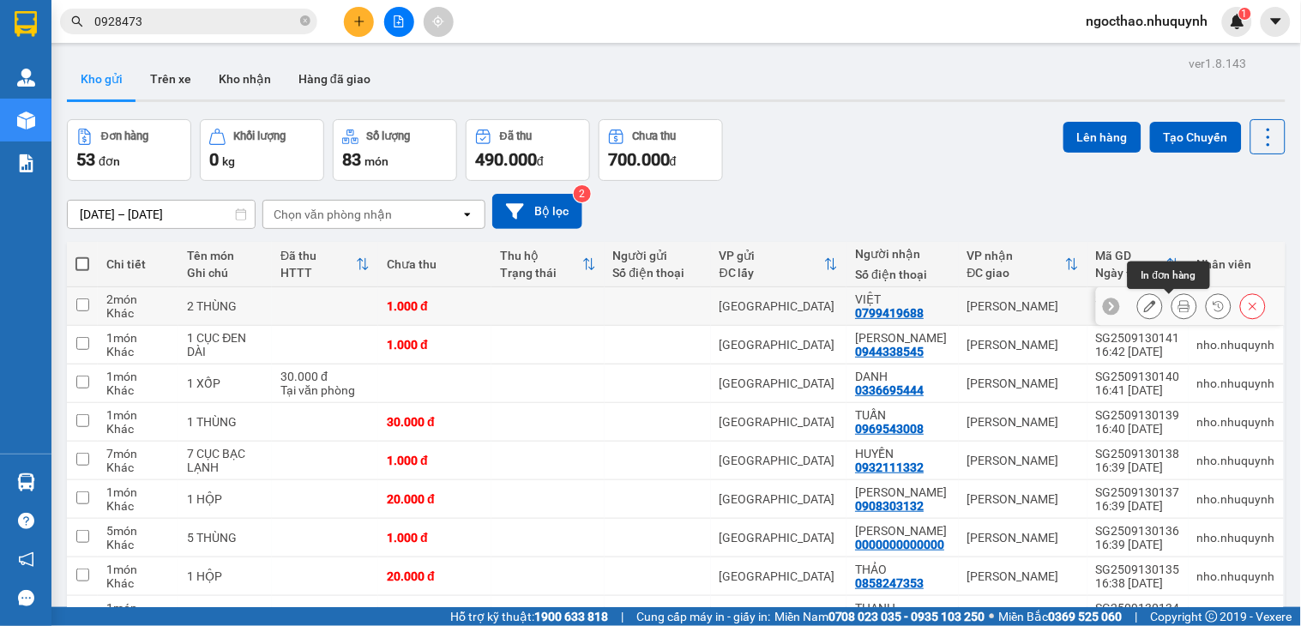
click at [1178, 302] on icon at bounding box center [1184, 306] width 12 height 12
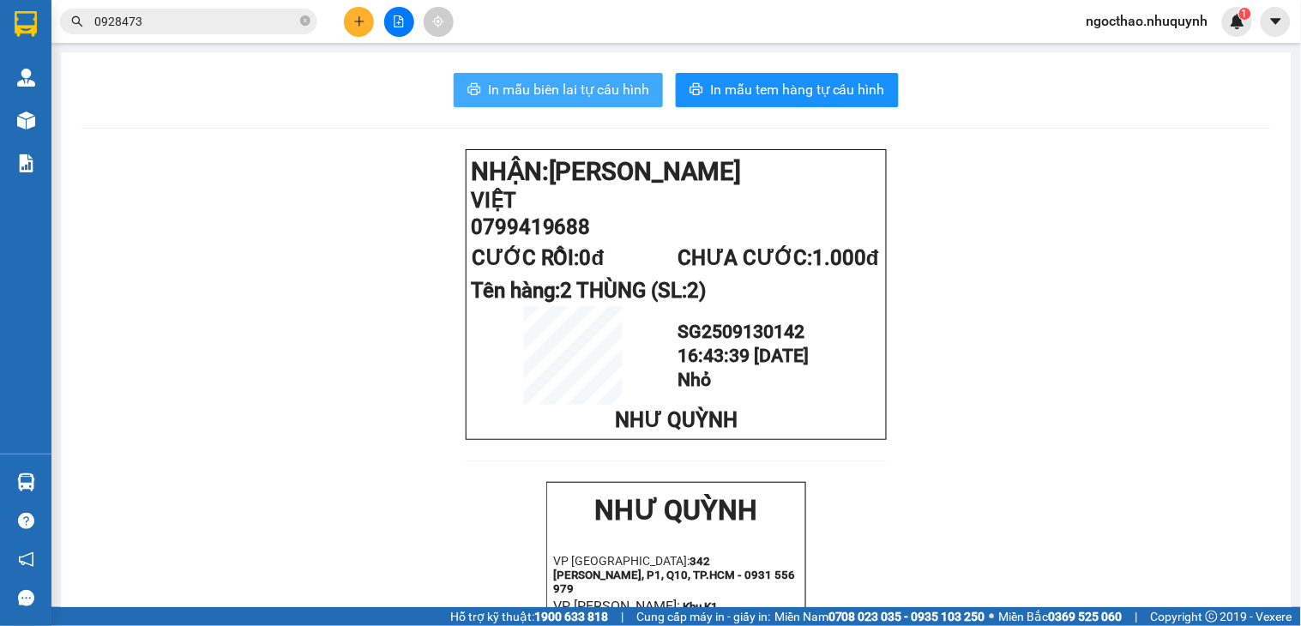
click at [615, 87] on span "In mẫu biên lai tự cấu hình" at bounding box center [568, 89] width 161 height 21
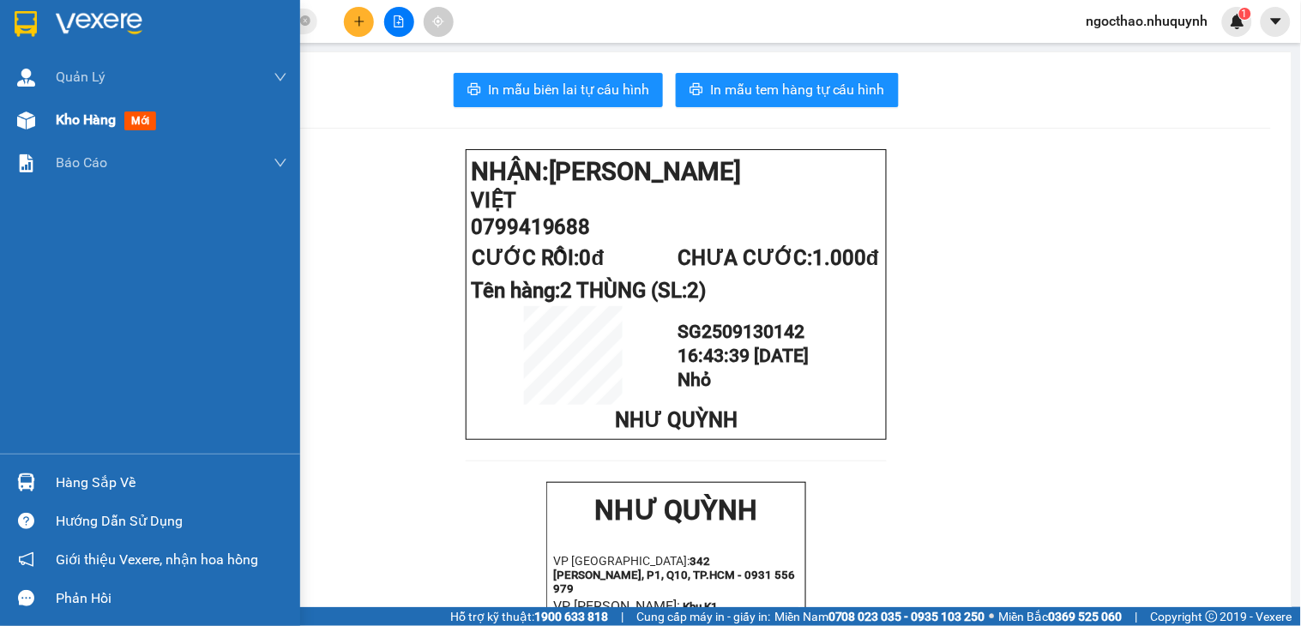
click at [97, 121] on span "Kho hàng" at bounding box center [86, 119] width 60 height 16
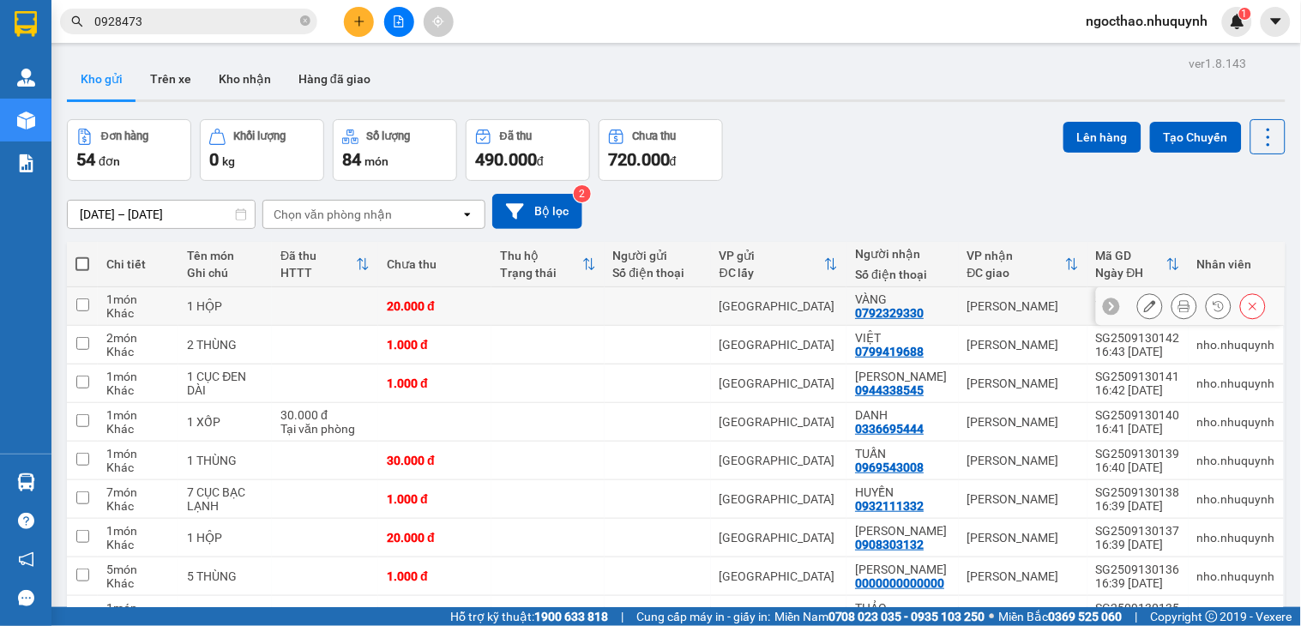
click at [1178, 306] on icon at bounding box center [1184, 306] width 12 height 12
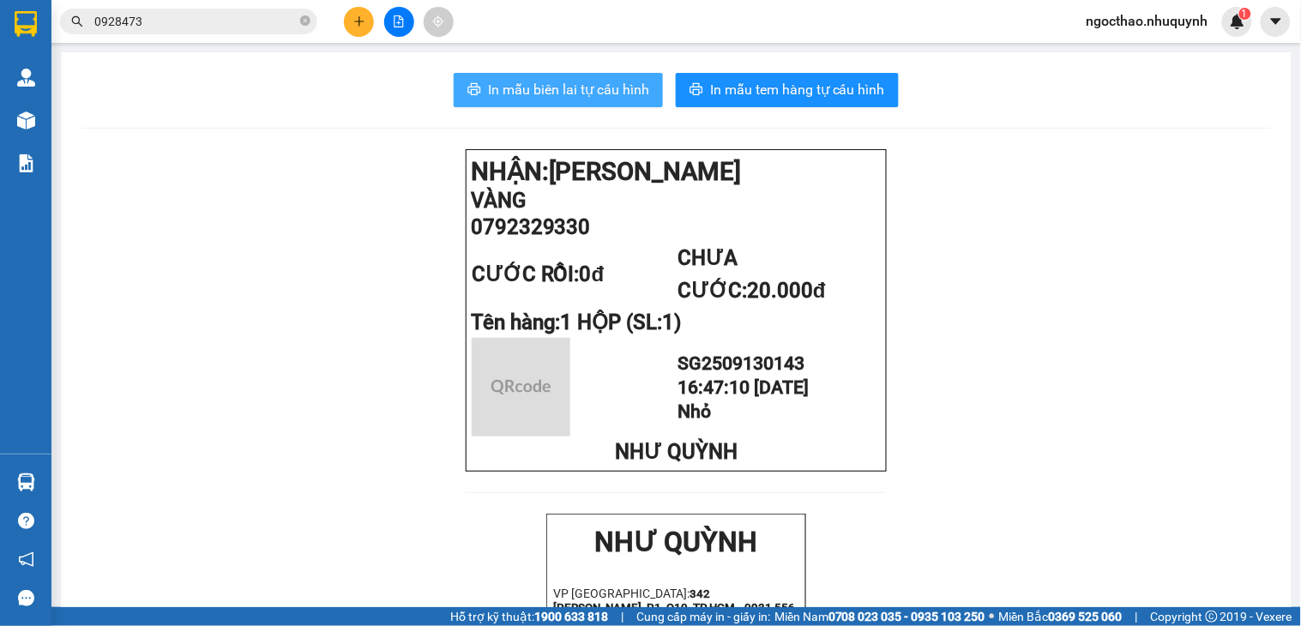
click at [613, 89] on span "In mẫu biên lai tự cấu hình" at bounding box center [568, 89] width 161 height 21
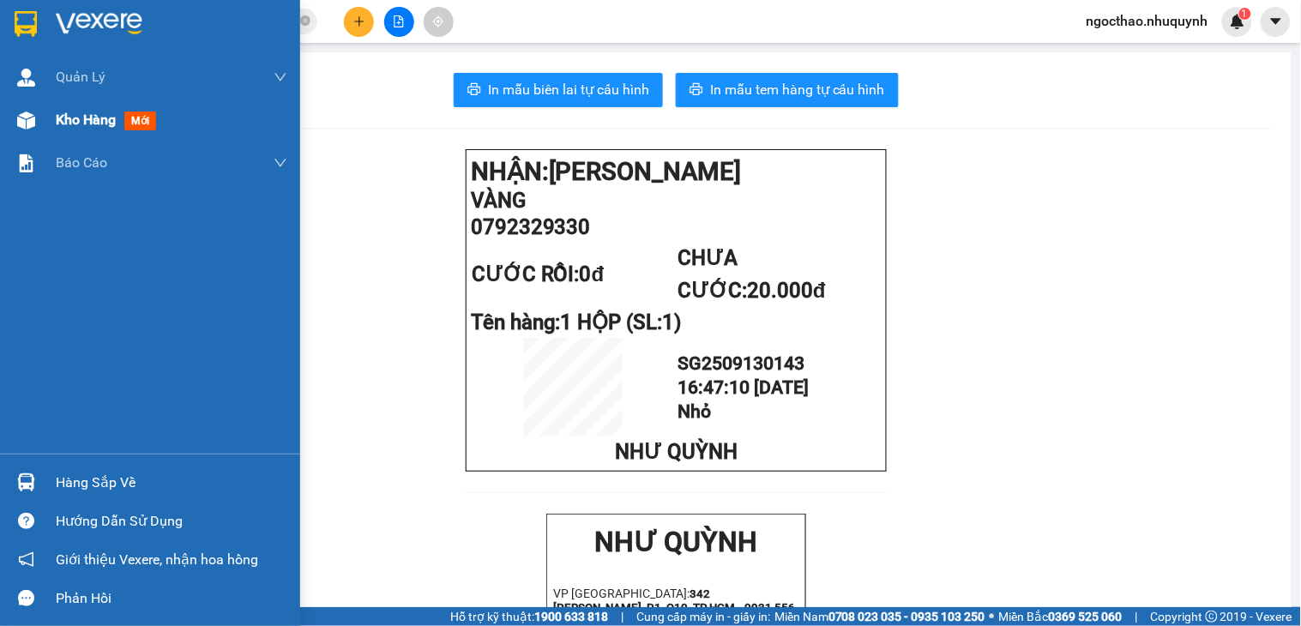
click at [92, 115] on span "Kho hàng" at bounding box center [86, 119] width 60 height 16
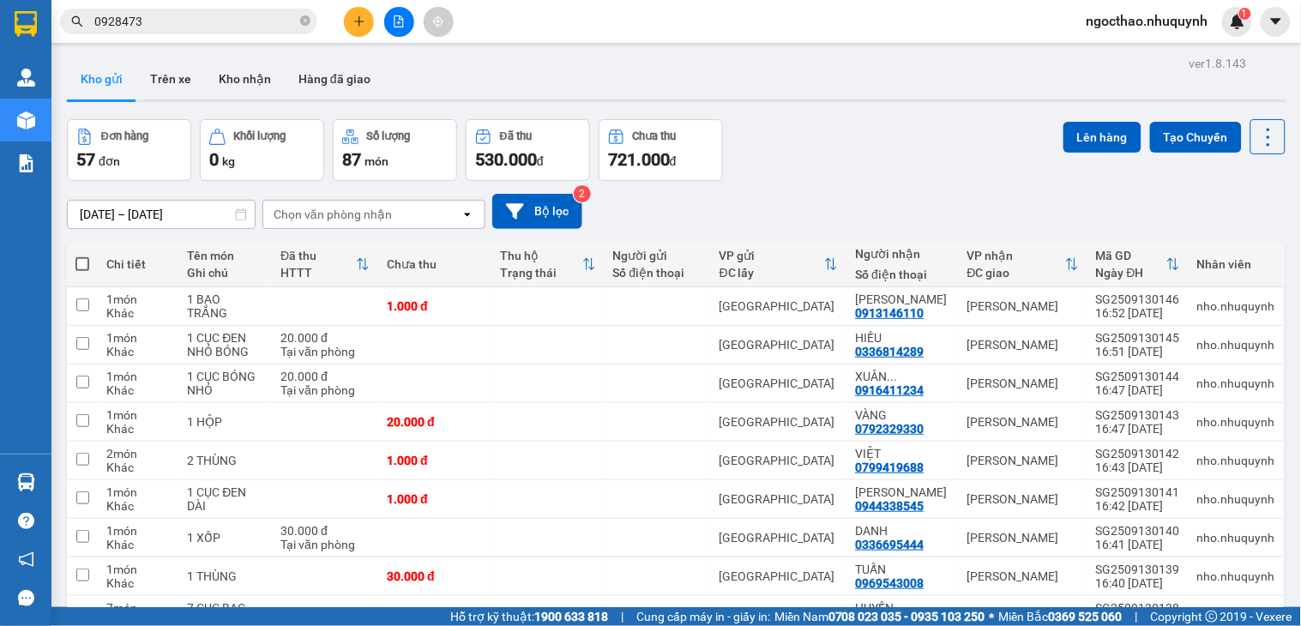
drag, startPoint x: 1178, startPoint y: 195, endPoint x: 1206, endPoint y: 178, distance: 32.4
click at [1184, 194] on div "[DATE] – [DATE] Press the down arrow key to interact with the calendar and sele…" at bounding box center [676, 211] width 1219 height 35
click at [1259, 130] on icon at bounding box center [1268, 137] width 24 height 24
click at [1227, 243] on span "Làm mới" at bounding box center [1227, 245] width 47 height 17
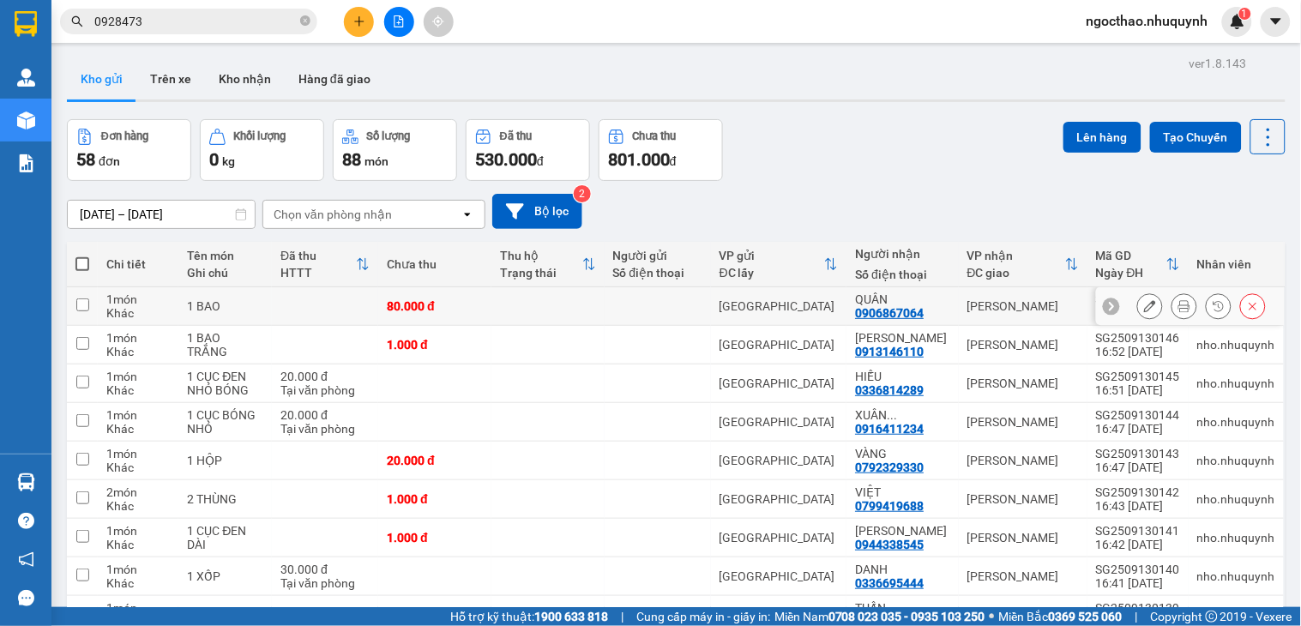
click at [1178, 302] on icon at bounding box center [1184, 306] width 12 height 12
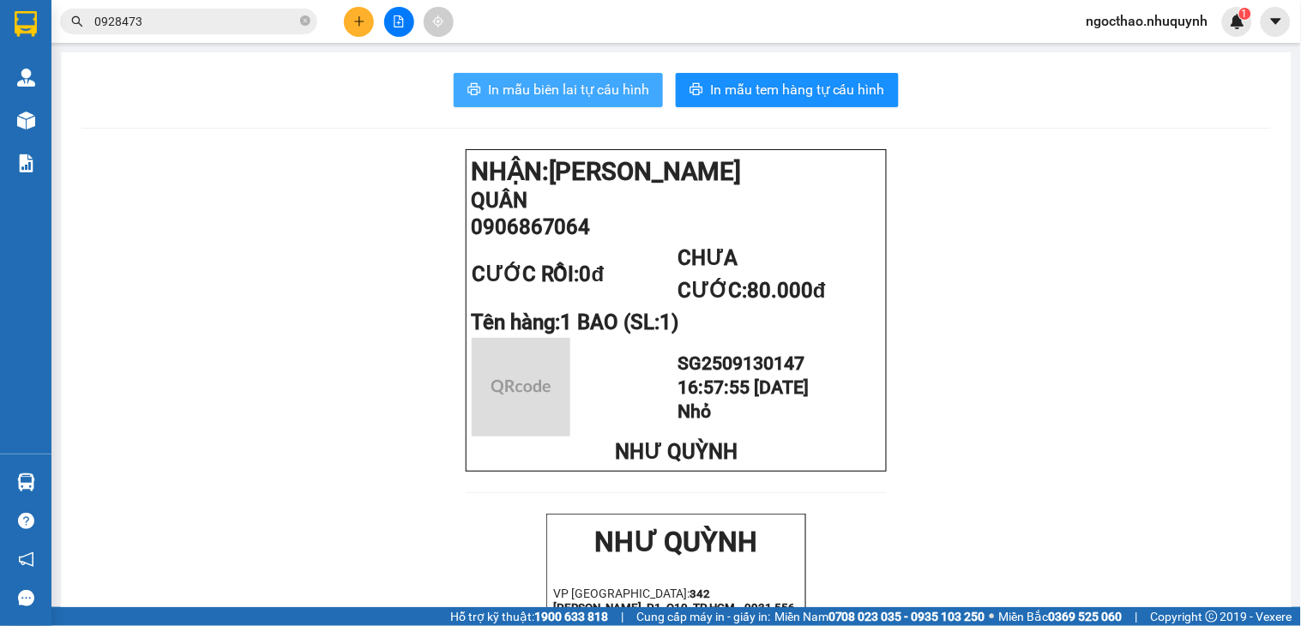
click at [576, 89] on span "In mẫu biên lai tự cấu hình" at bounding box center [568, 89] width 161 height 21
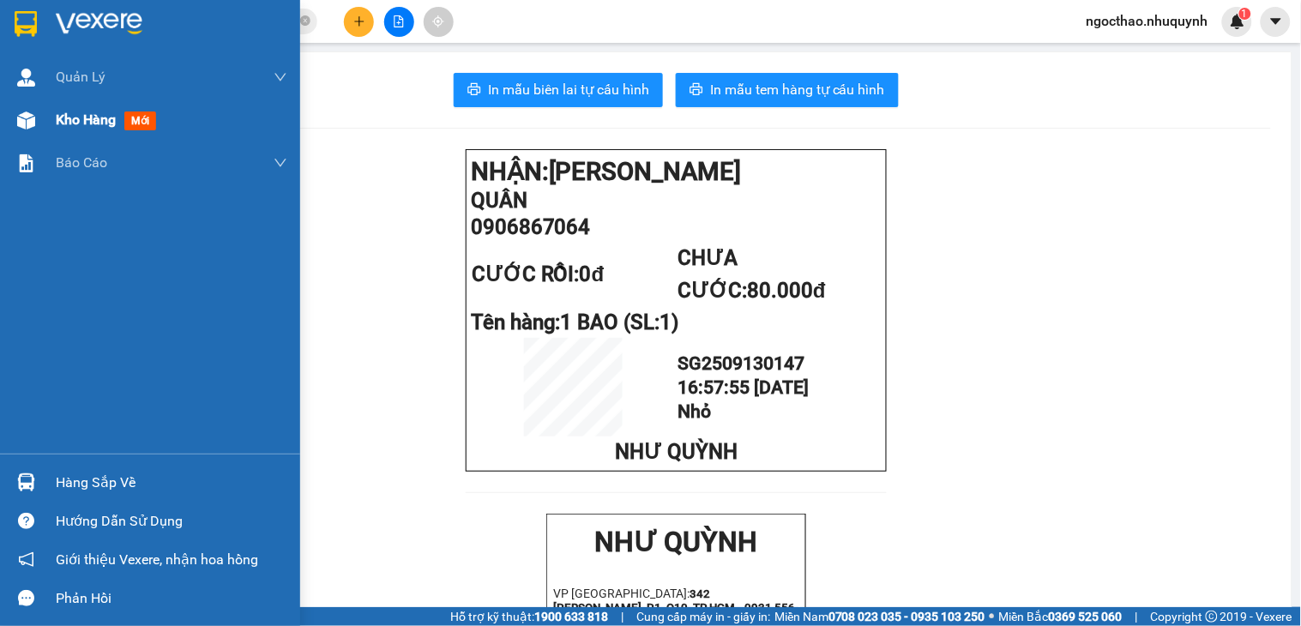
click at [64, 123] on span "Kho hàng" at bounding box center [86, 119] width 60 height 16
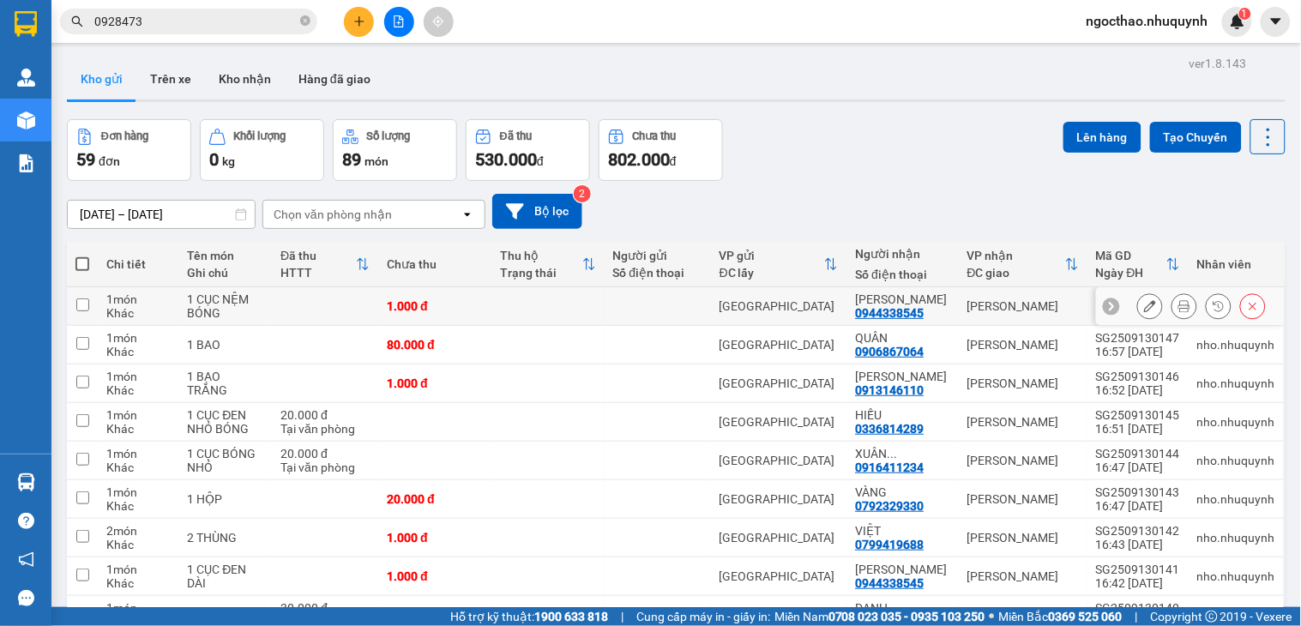
click at [1178, 309] on icon at bounding box center [1184, 306] width 12 height 12
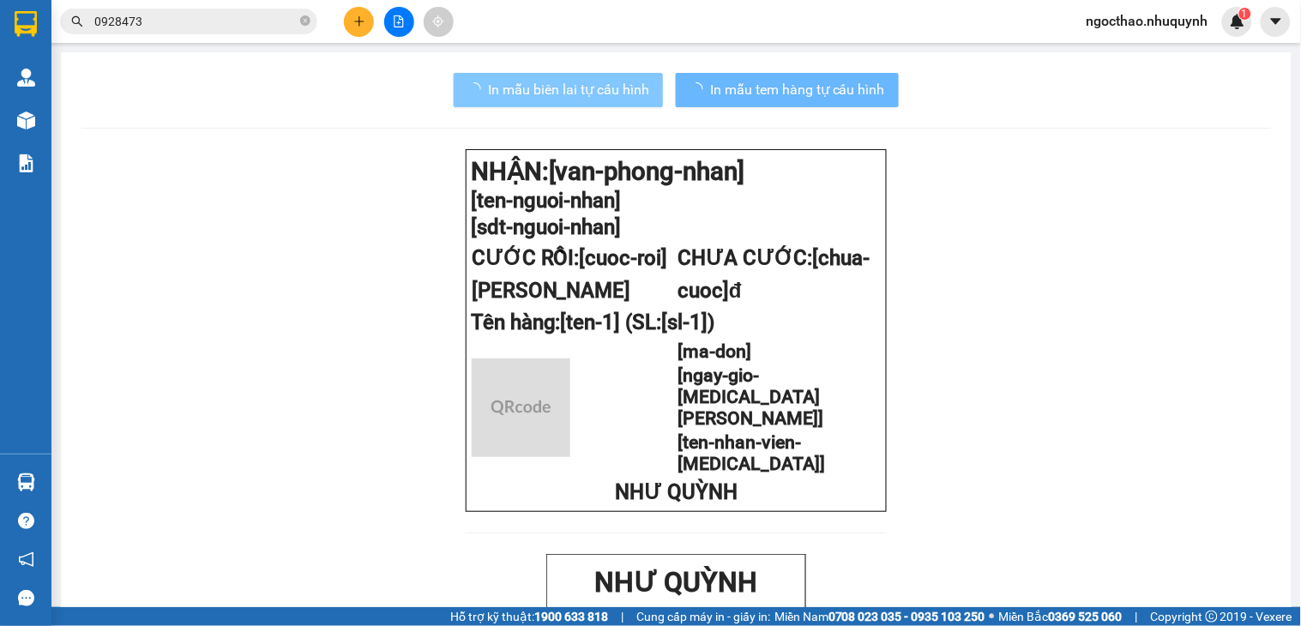
click at [558, 87] on span "In mẫu biên lai tự cấu hình" at bounding box center [568, 89] width 161 height 21
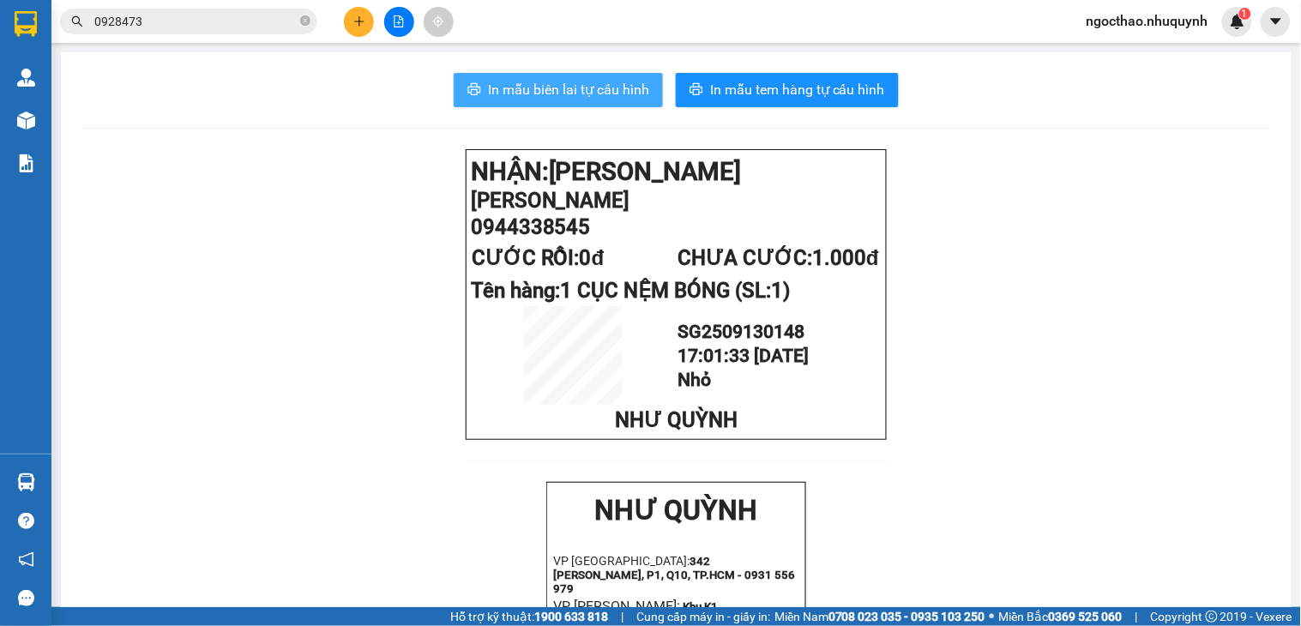
click at [566, 93] on span "In mẫu biên lai tự cấu hình" at bounding box center [568, 89] width 161 height 21
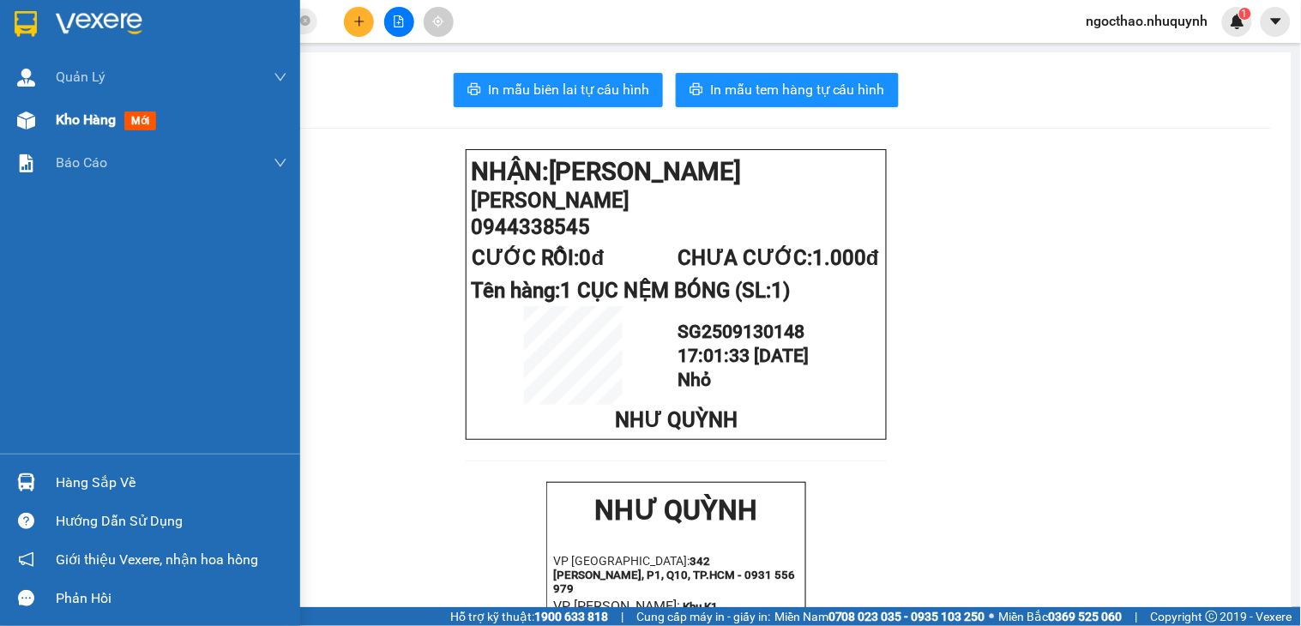
click at [80, 106] on div "Kho hàng mới" at bounding box center [172, 120] width 232 height 43
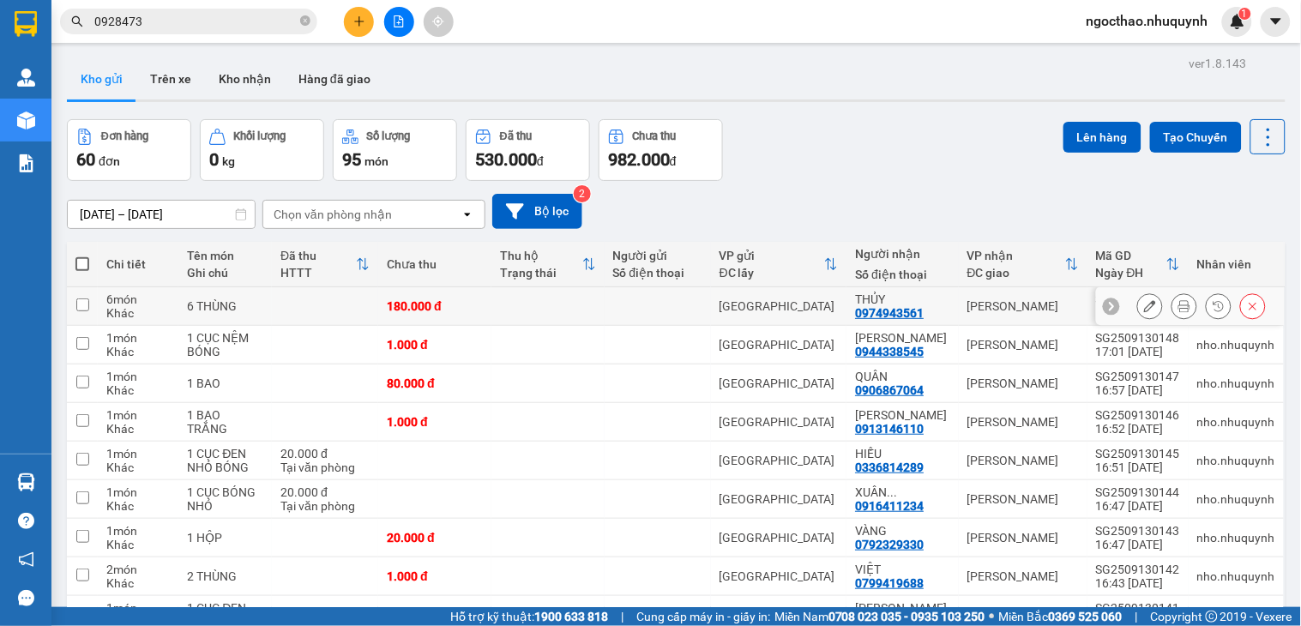
click at [1172, 310] on button at bounding box center [1184, 307] width 24 height 30
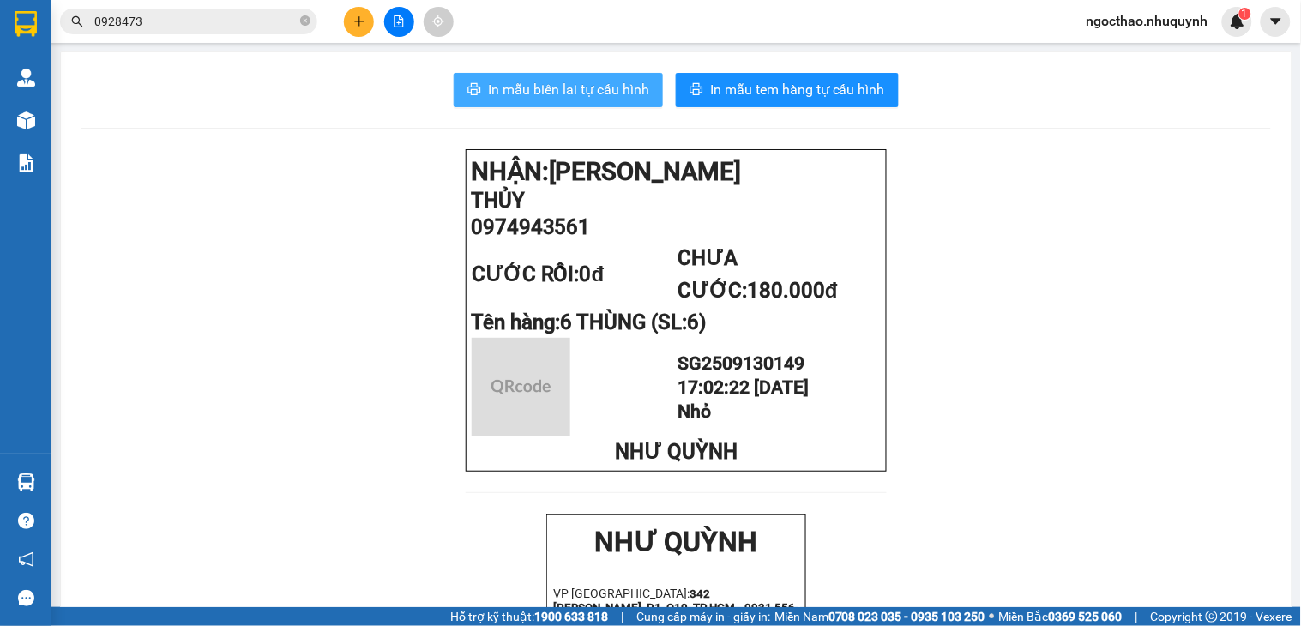
click at [582, 98] on span "In mẫu biên lai tự cấu hình" at bounding box center [568, 89] width 161 height 21
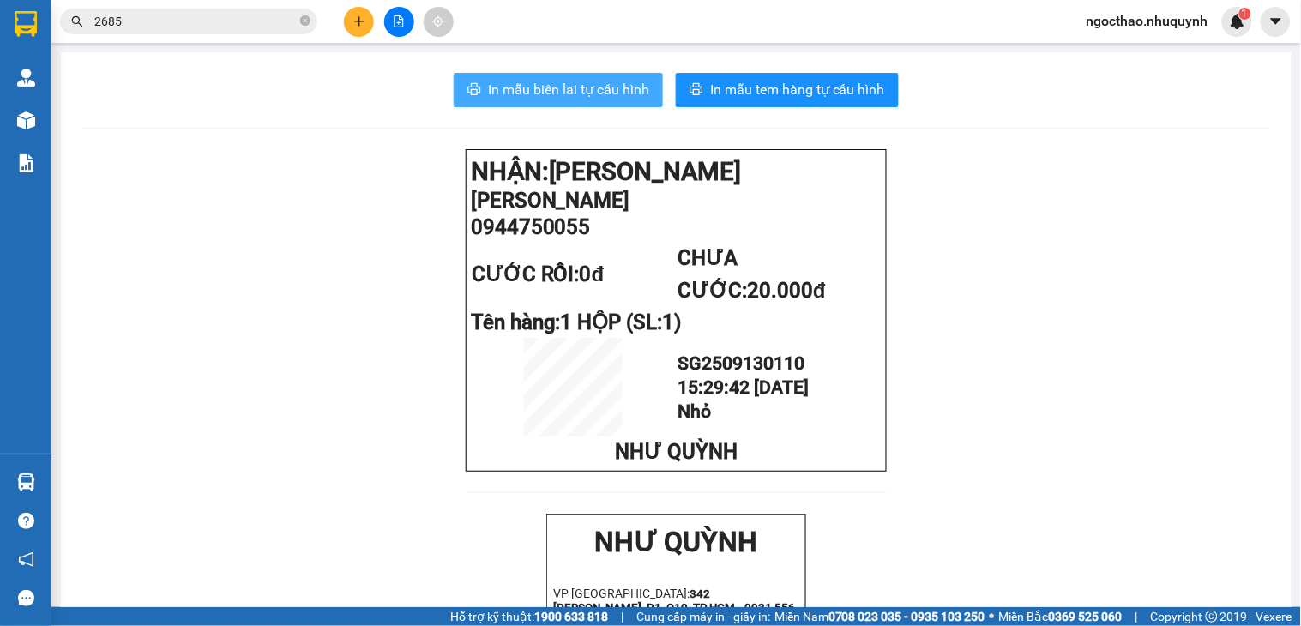
click at [579, 100] on button "In mẫu biên lai tự cấu hình" at bounding box center [558, 90] width 209 height 34
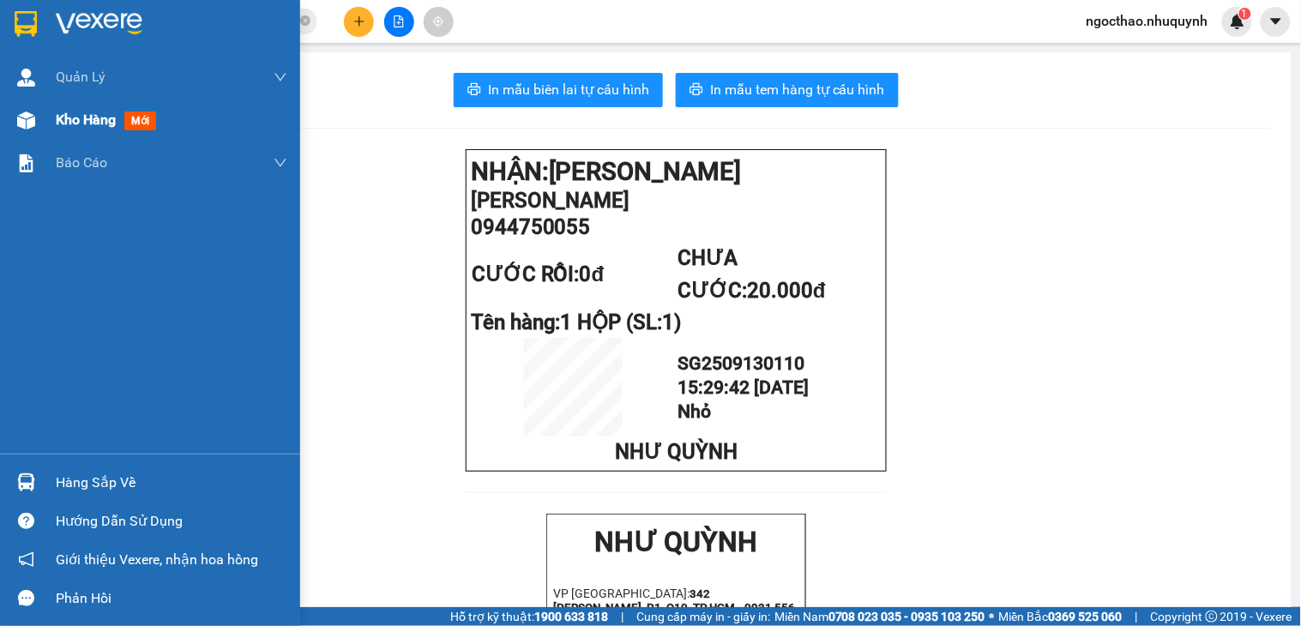
click at [66, 130] on div "Kho hàng mới" at bounding box center [109, 119] width 107 height 21
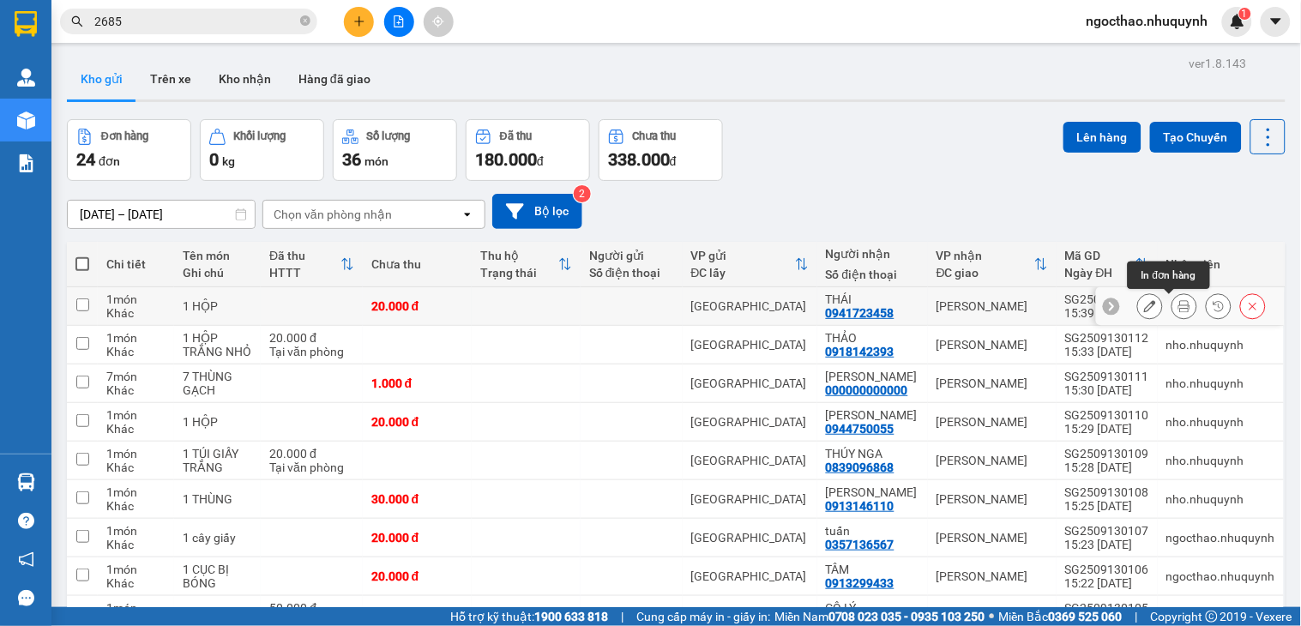
click at [1176, 310] on button at bounding box center [1184, 307] width 24 height 30
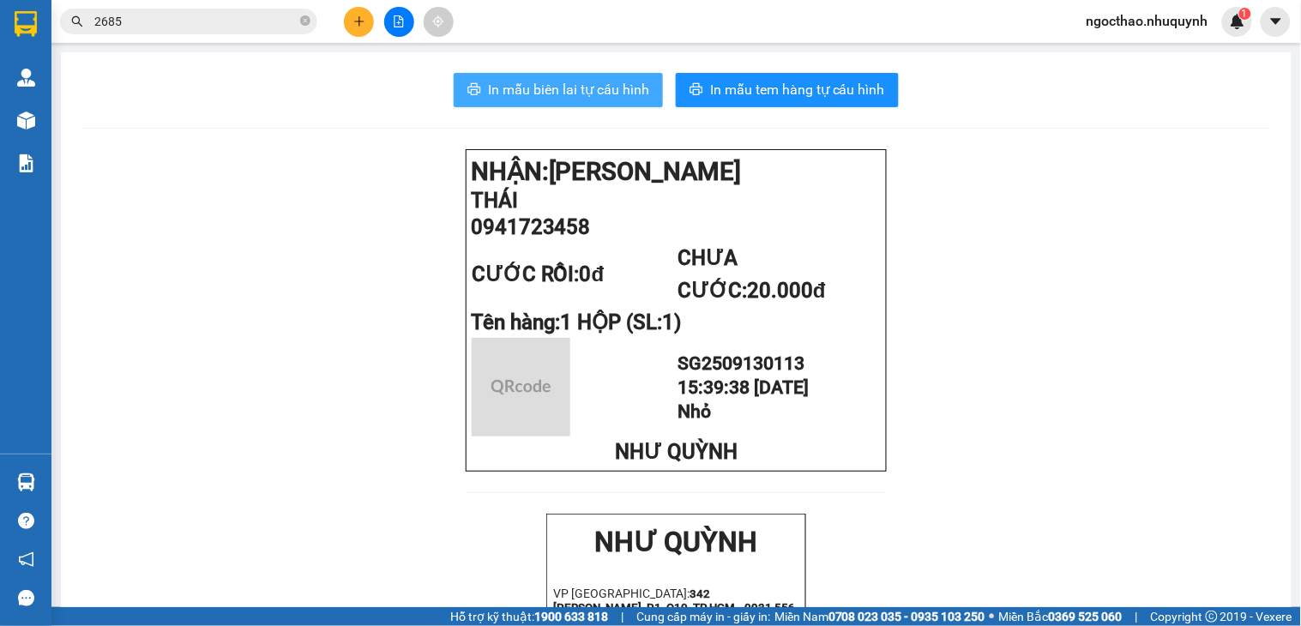
click at [515, 80] on span "In mẫu biên lai tự cấu hình" at bounding box center [568, 89] width 161 height 21
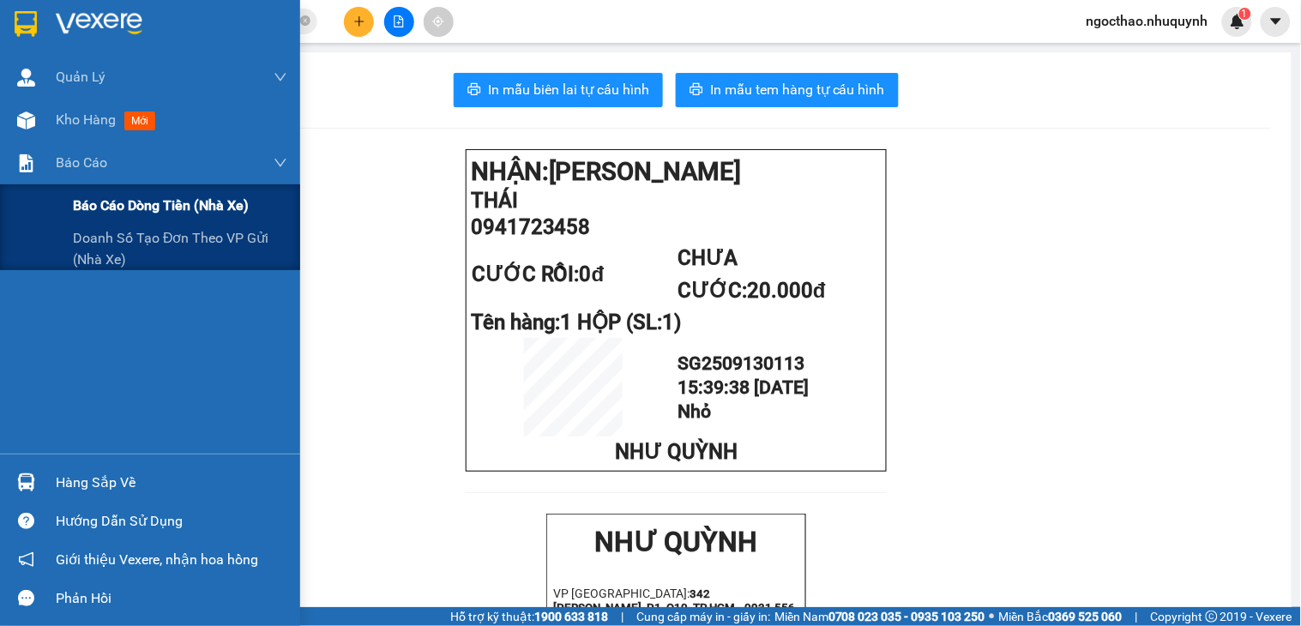
click at [136, 208] on span "Báo cáo dòng tiền (nhà xe)" at bounding box center [161, 205] width 176 height 21
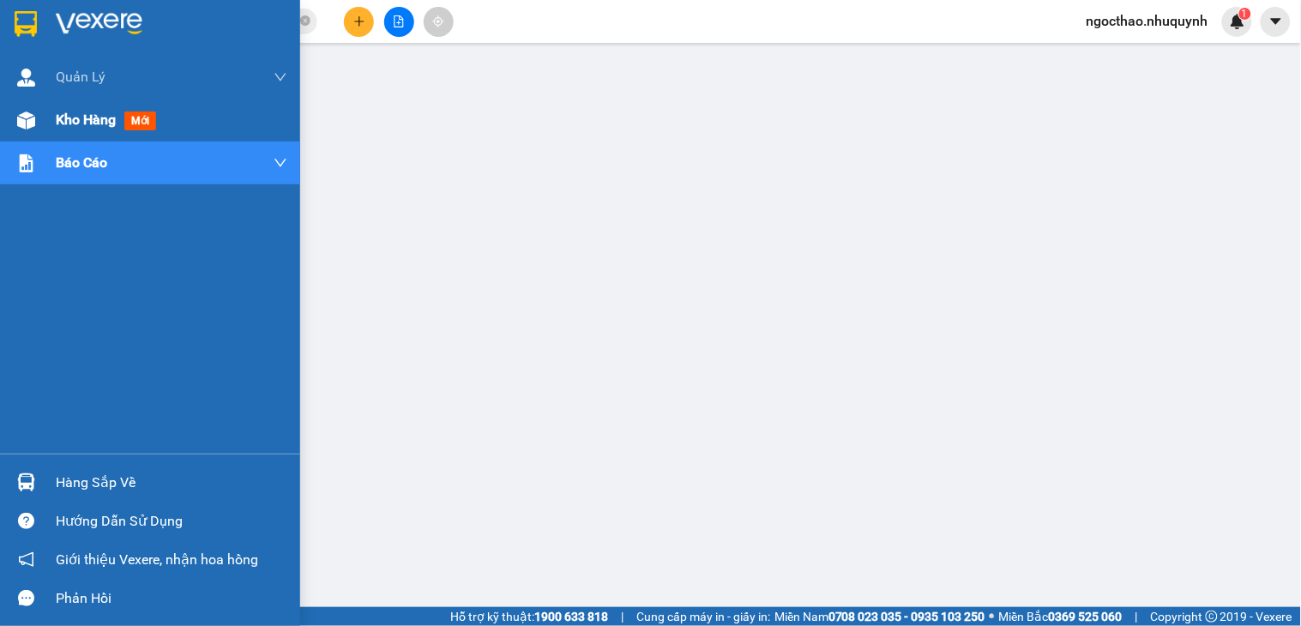
click at [79, 133] on div "Kho hàng mới" at bounding box center [172, 120] width 232 height 43
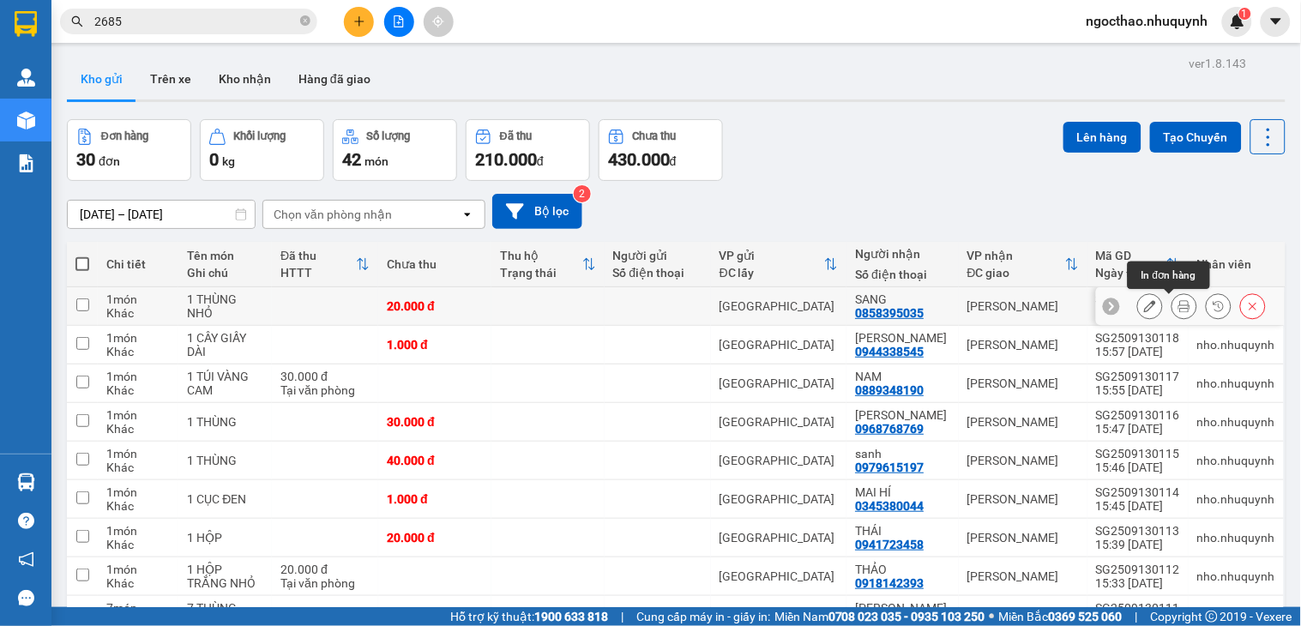
click at [1172, 311] on button at bounding box center [1184, 307] width 24 height 30
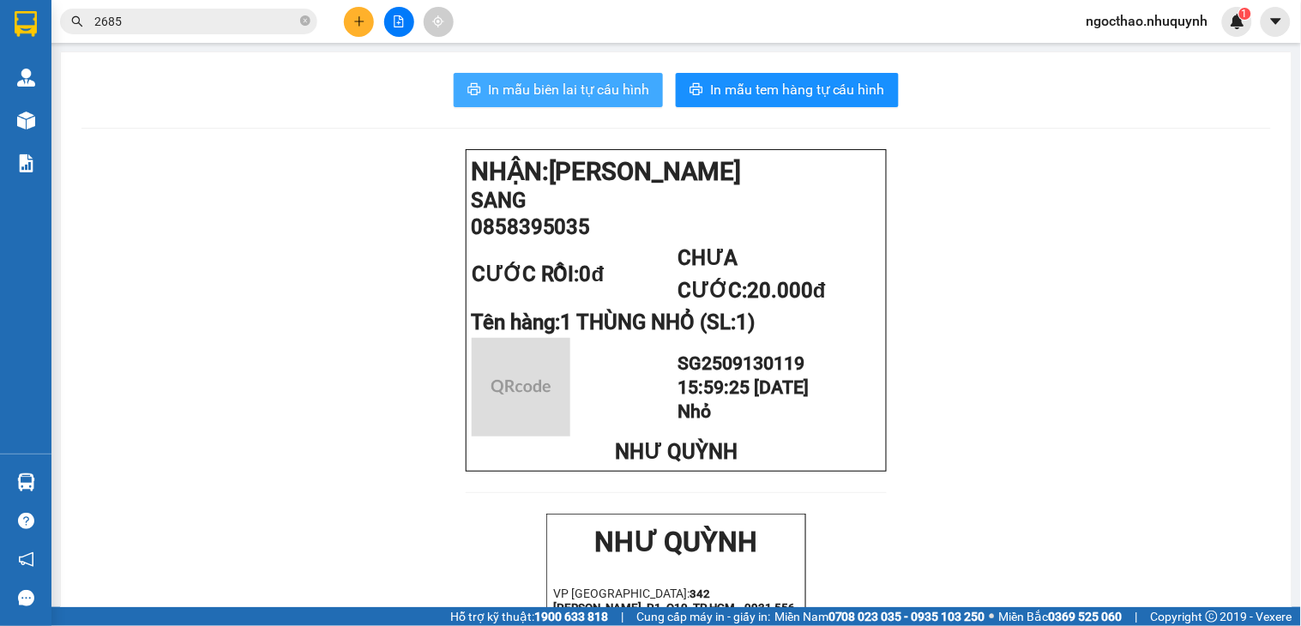
drag, startPoint x: 515, startPoint y: 113, endPoint x: 537, endPoint y: 93, distance: 29.7
click at [542, 92] on span "In mẫu biên lai tự cấu hình" at bounding box center [568, 89] width 161 height 21
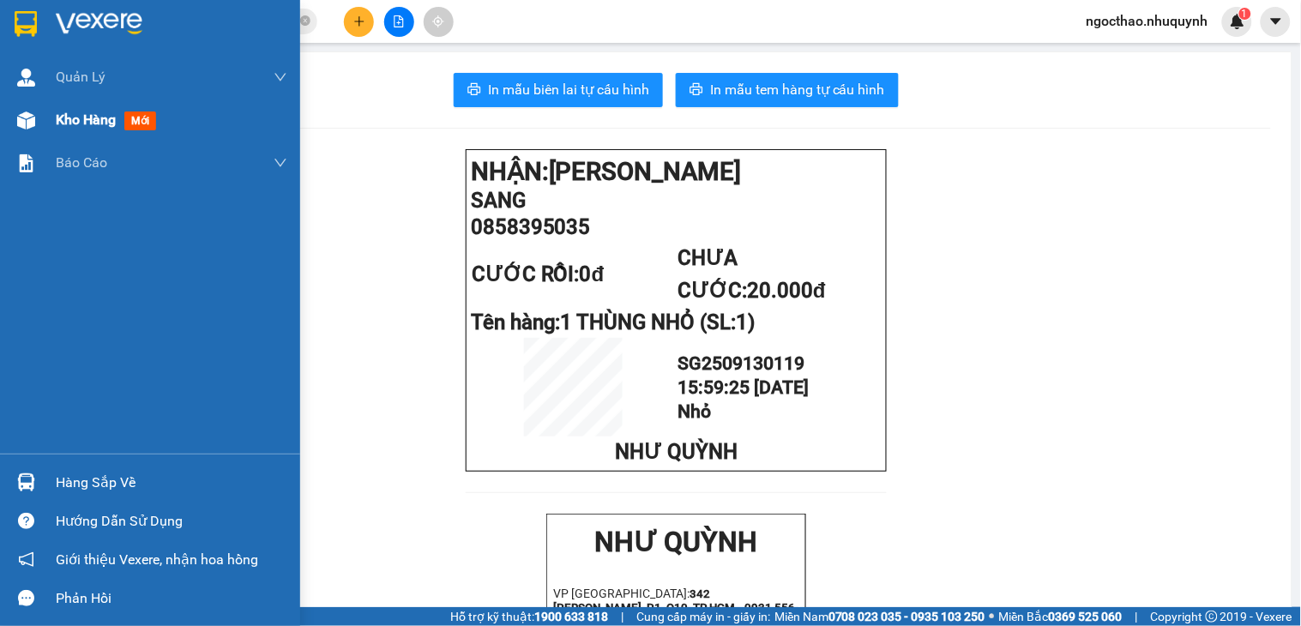
click at [60, 116] on span "Kho hàng" at bounding box center [86, 119] width 60 height 16
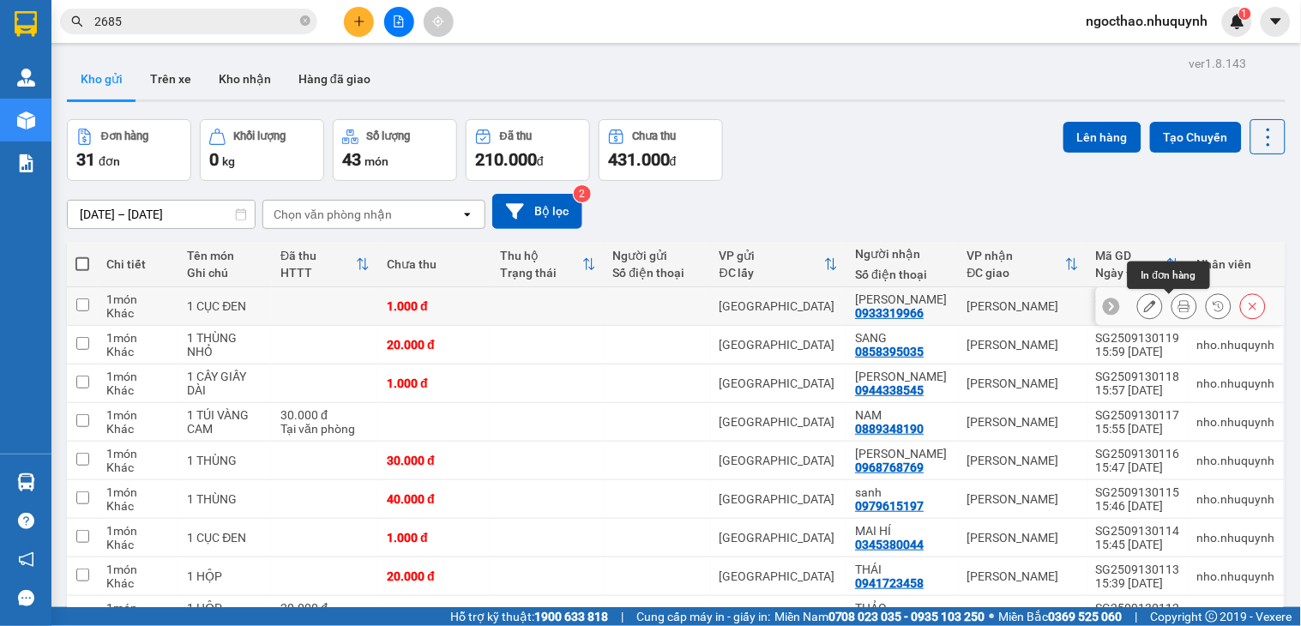
click at [1175, 303] on button at bounding box center [1184, 307] width 24 height 30
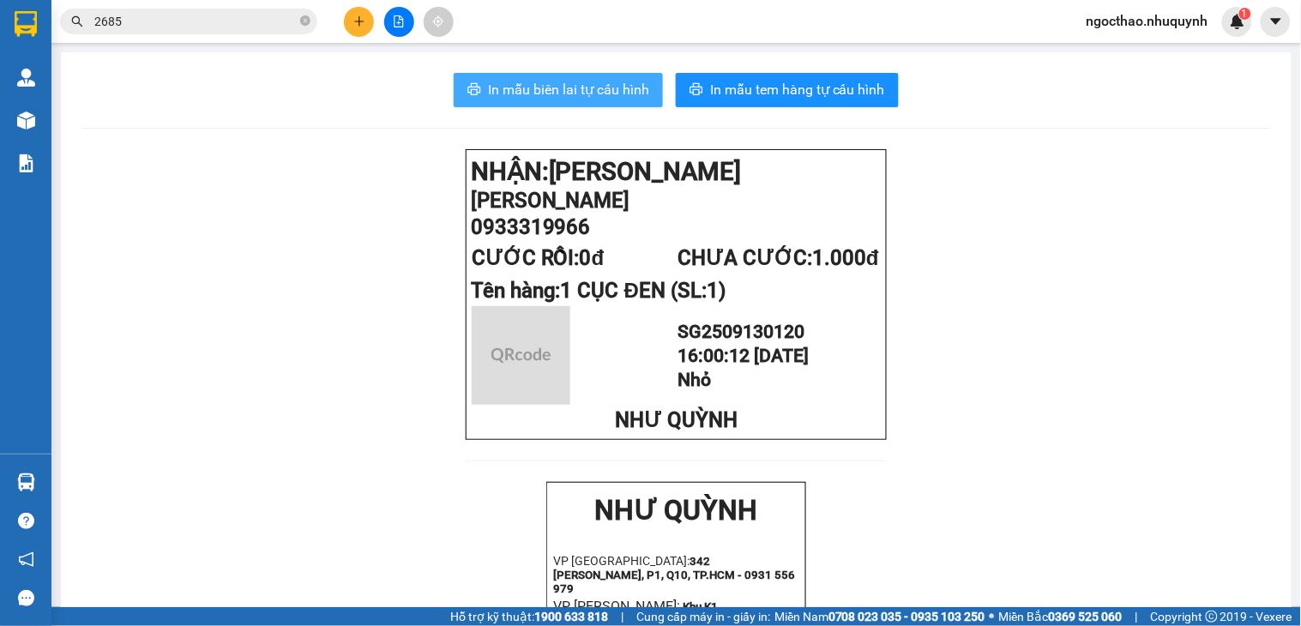
drag, startPoint x: 509, startPoint y: 90, endPoint x: 719, endPoint y: 312, distance: 305.8
click at [510, 90] on span "In mẫu biên lai tự cấu hình" at bounding box center [568, 89] width 161 height 21
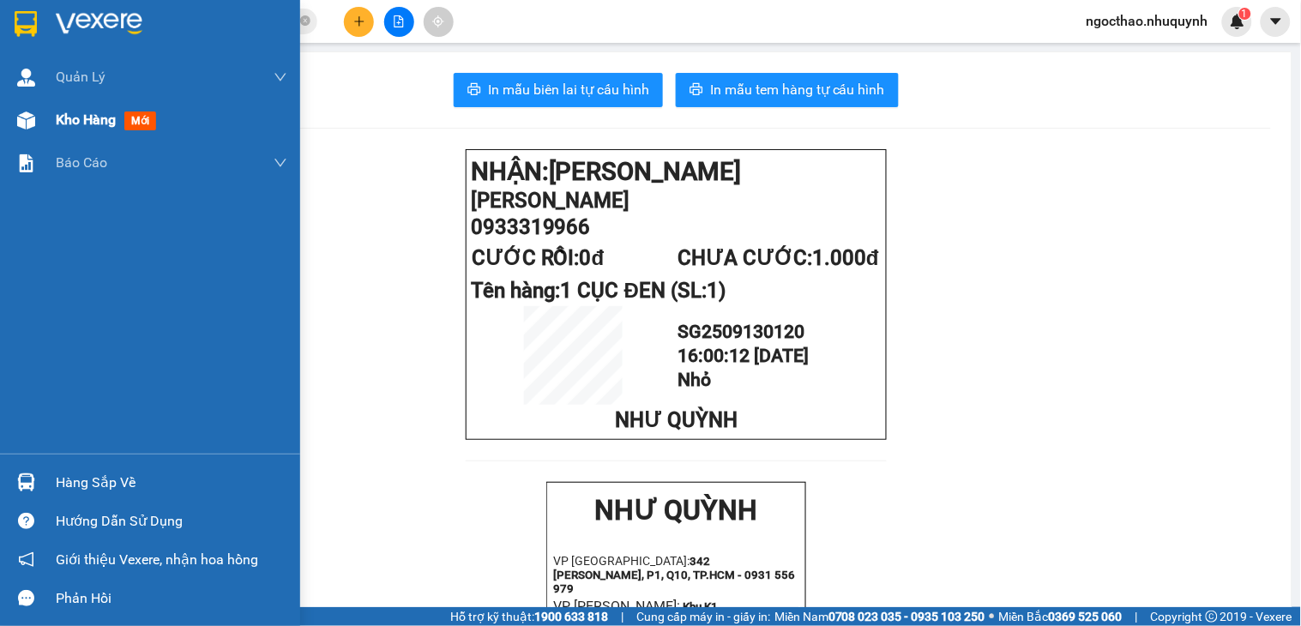
click at [81, 117] on span "Kho hàng" at bounding box center [86, 119] width 60 height 16
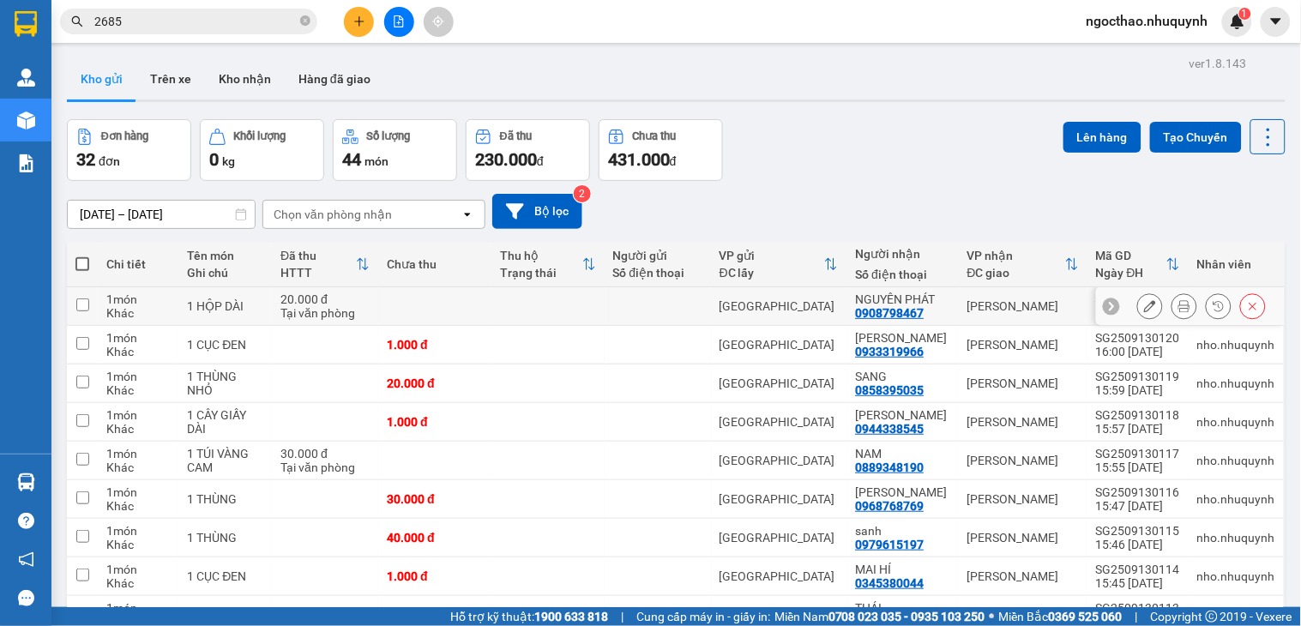
click at [1178, 306] on icon at bounding box center [1184, 306] width 12 height 12
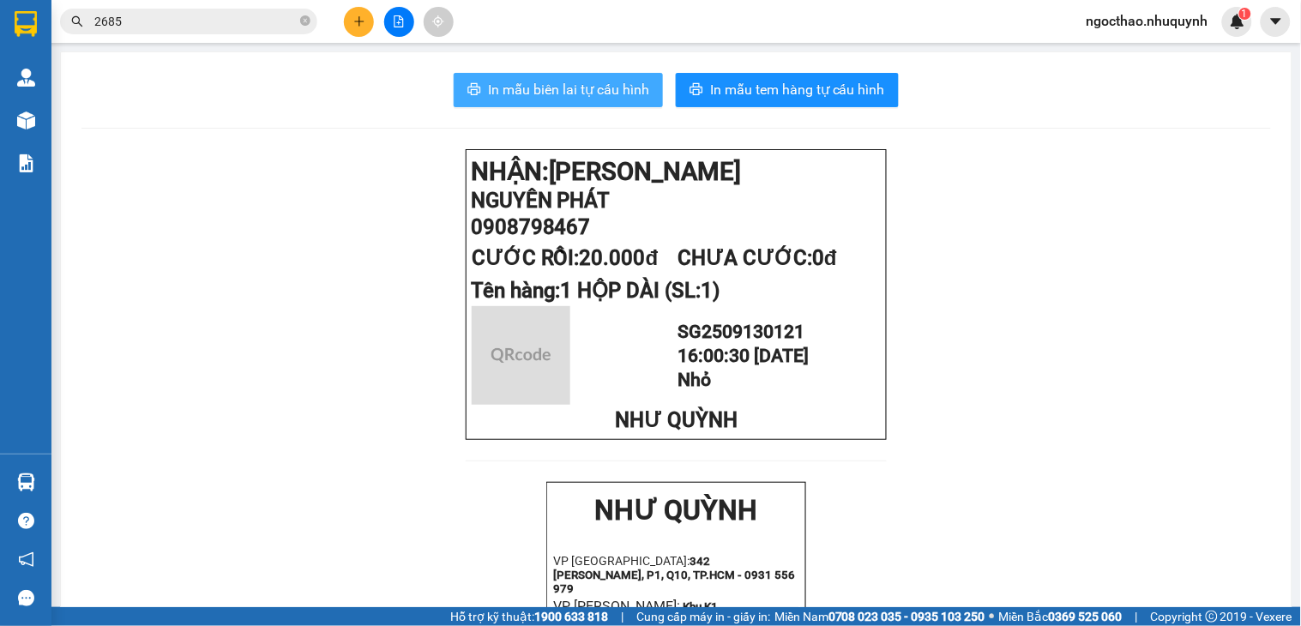
click at [501, 97] on span "In mẫu biên lai tự cấu hình" at bounding box center [568, 89] width 161 height 21
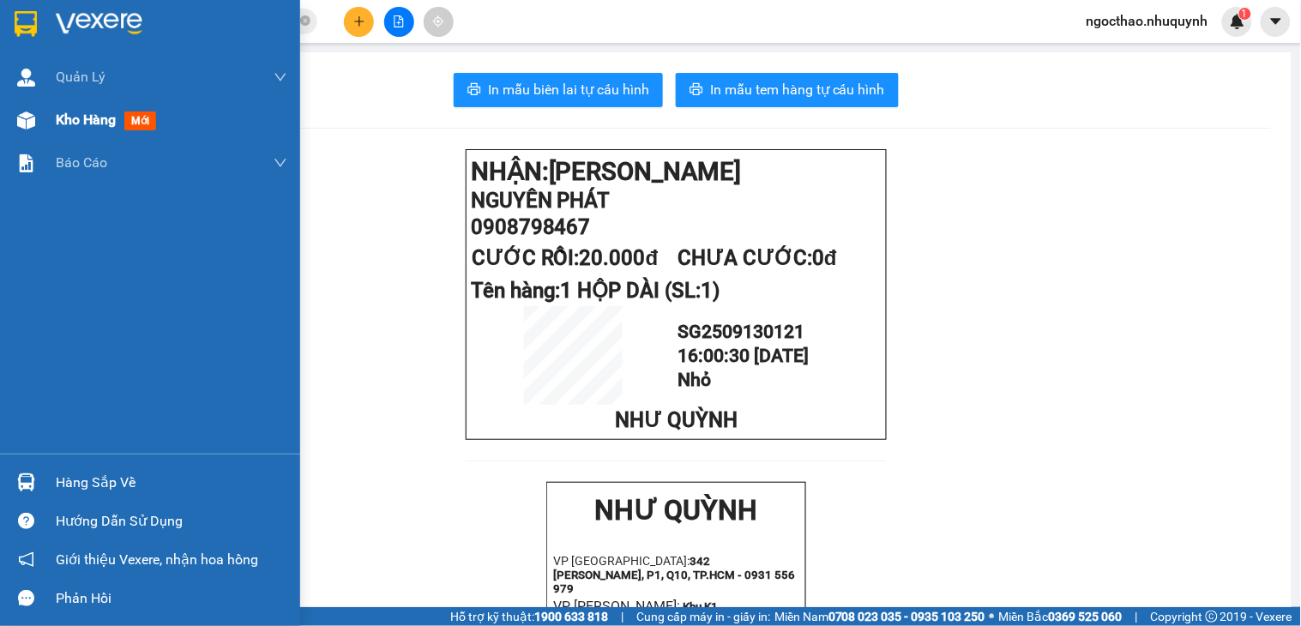
click at [80, 116] on span "Kho hàng" at bounding box center [86, 119] width 60 height 16
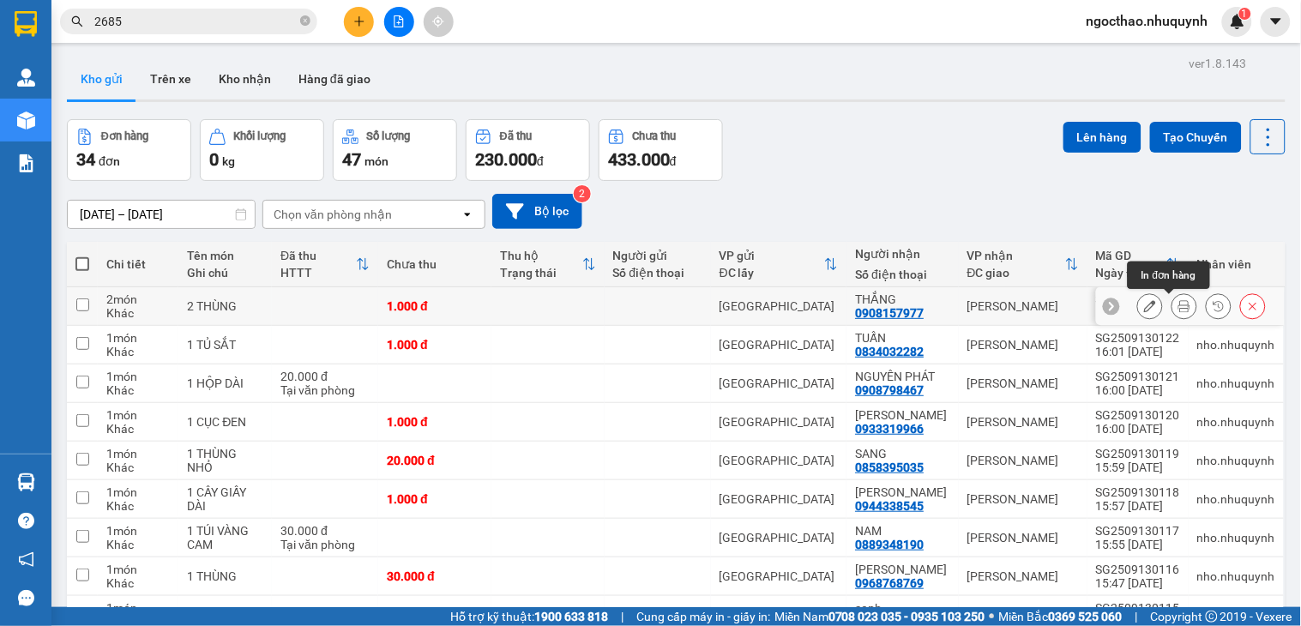
click at [1178, 312] on icon at bounding box center [1184, 306] width 12 height 12
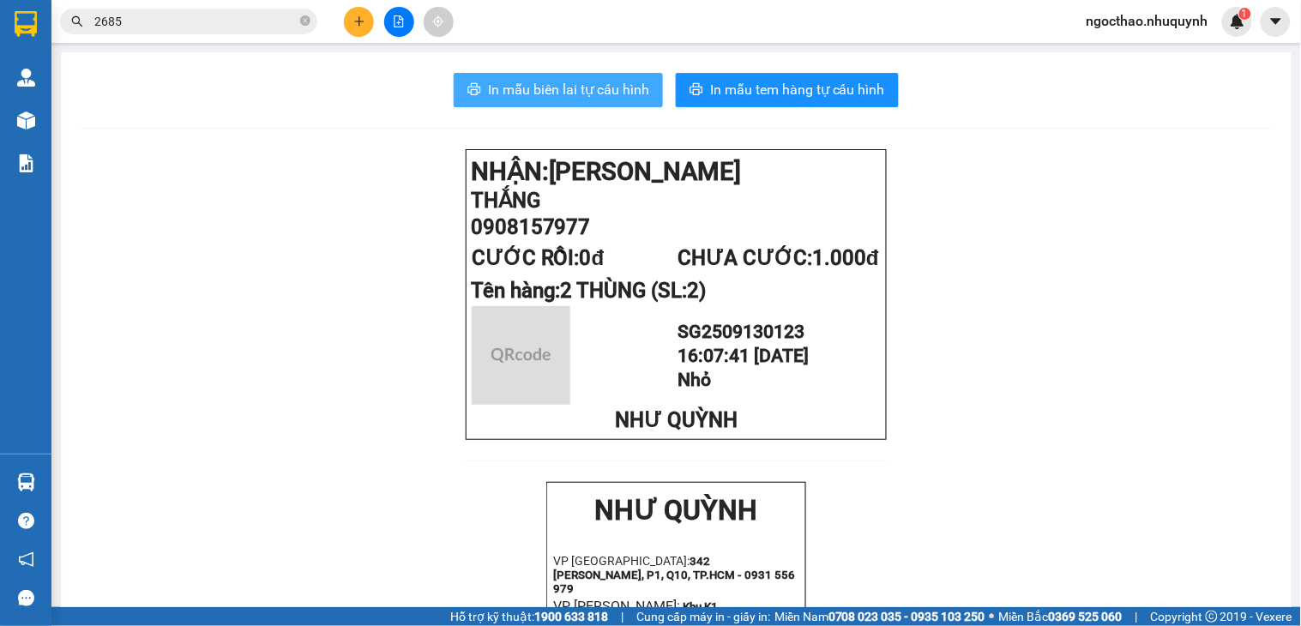
click at [587, 73] on button "In mẫu biên lai tự cấu hình" at bounding box center [558, 90] width 209 height 34
drag, startPoint x: 496, startPoint y: 90, endPoint x: 858, endPoint y: 307, distance: 422.0
click at [496, 89] on span "In mẫu biên lai tự cấu hình" at bounding box center [568, 89] width 161 height 21
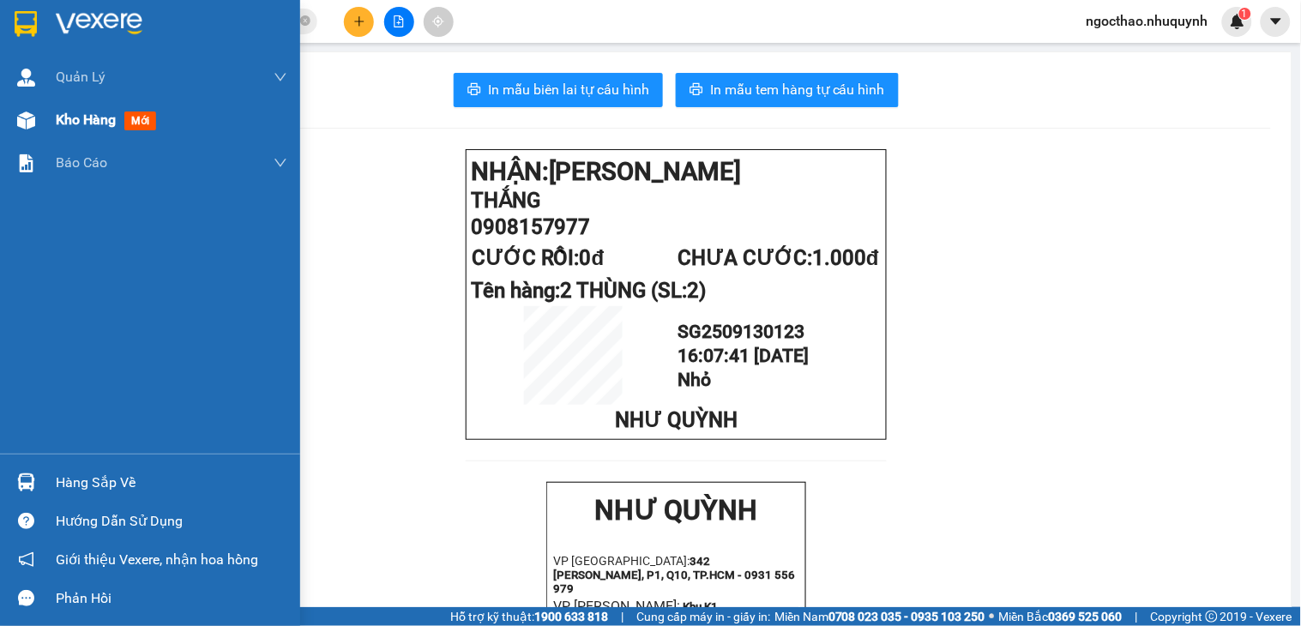
click at [49, 117] on div "Kho hàng mới" at bounding box center [150, 120] width 300 height 43
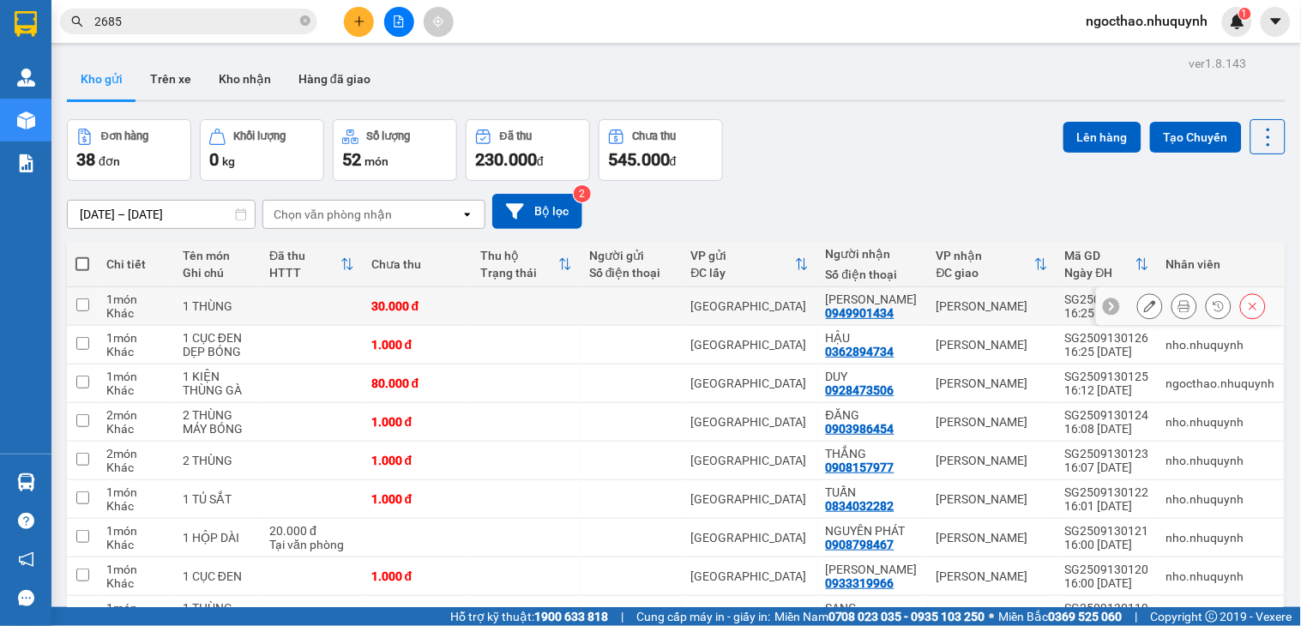
click at [1172, 309] on button at bounding box center [1184, 307] width 24 height 30
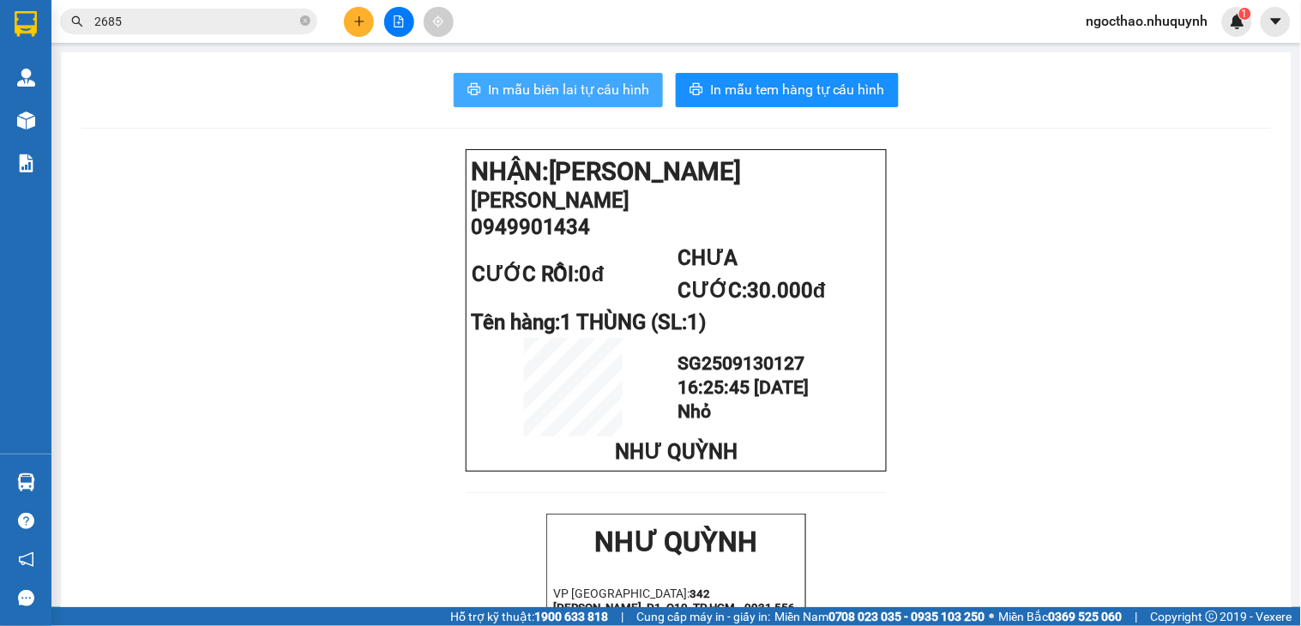
click at [527, 93] on span "In mẫu biên lai tự cấu hình" at bounding box center [568, 89] width 161 height 21
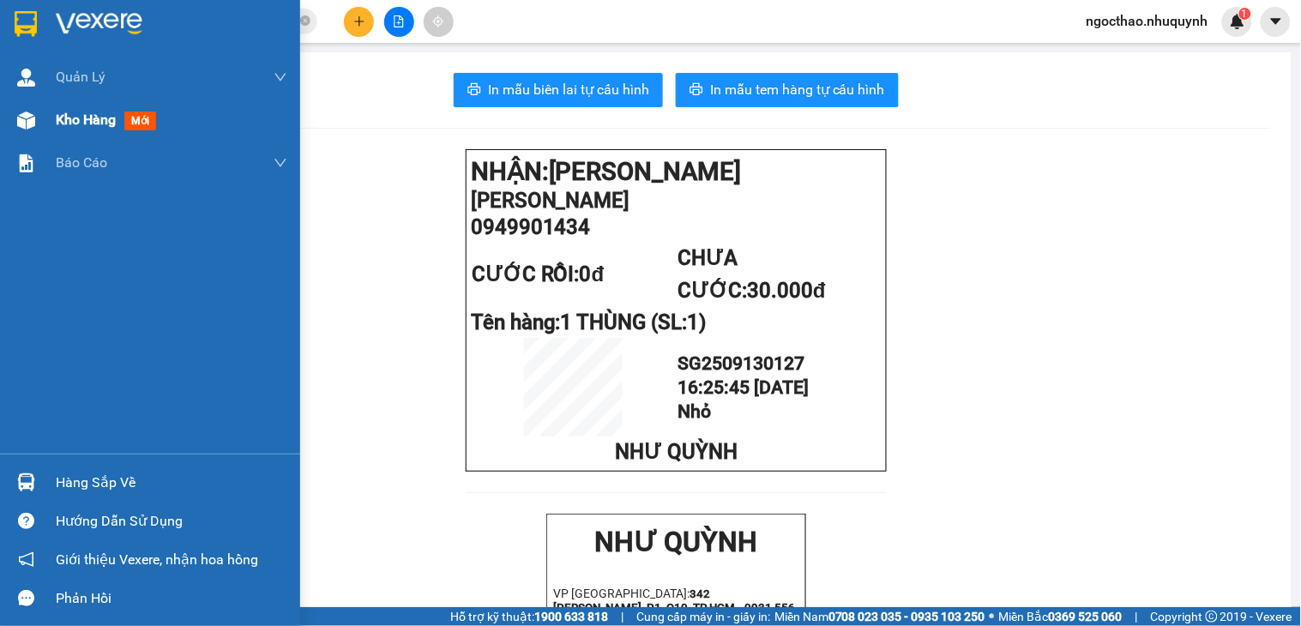
click at [62, 105] on div "Kho hàng mới" at bounding box center [172, 120] width 232 height 43
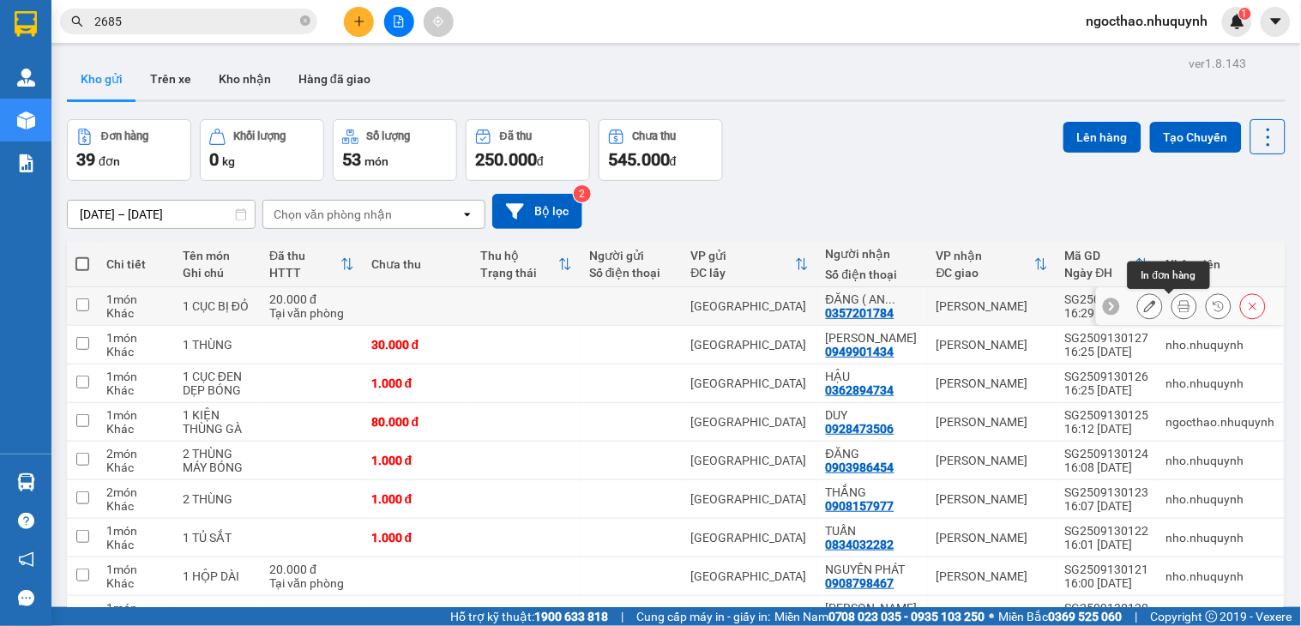
click at [1172, 302] on button at bounding box center [1184, 307] width 24 height 30
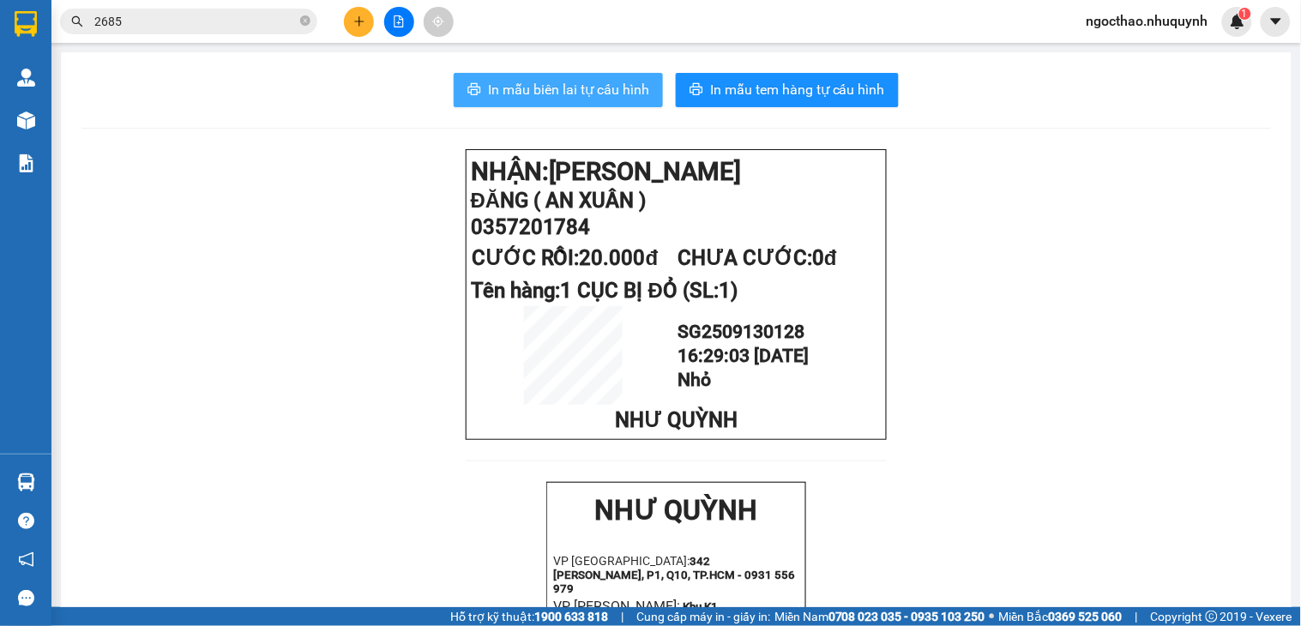
drag, startPoint x: 569, startPoint y: 81, endPoint x: 1138, endPoint y: 366, distance: 636.3
click at [570, 81] on span "In mẫu biên lai tự cấu hình" at bounding box center [568, 89] width 161 height 21
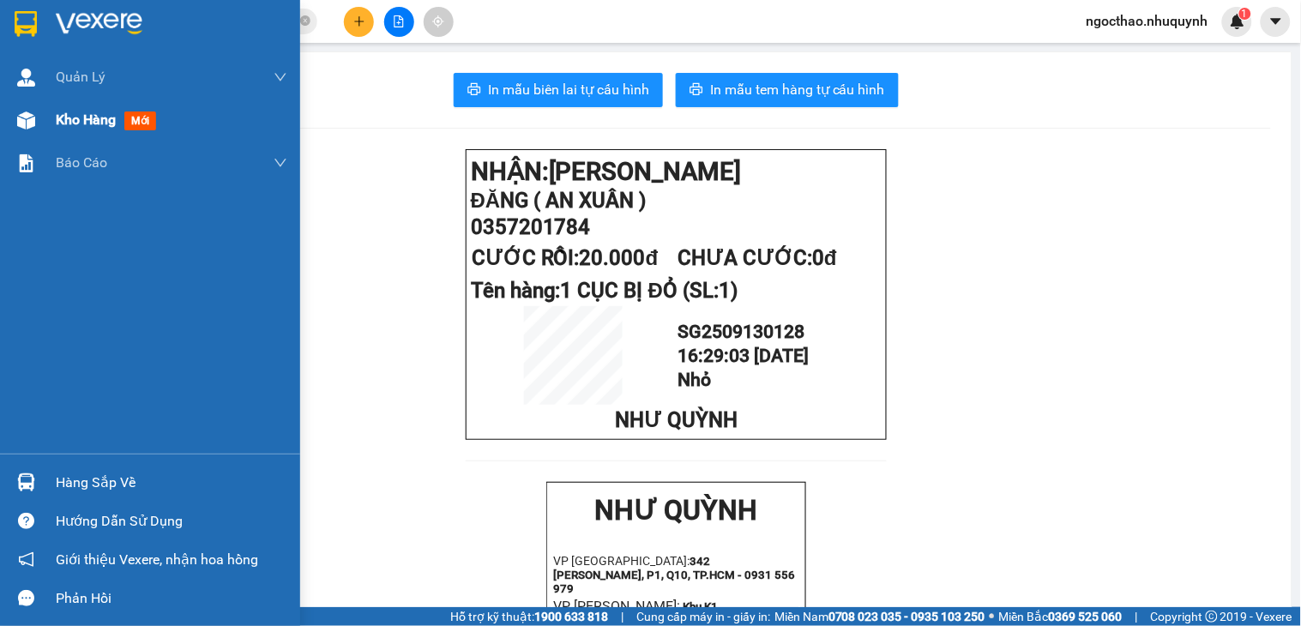
click at [34, 126] on img at bounding box center [26, 120] width 18 height 18
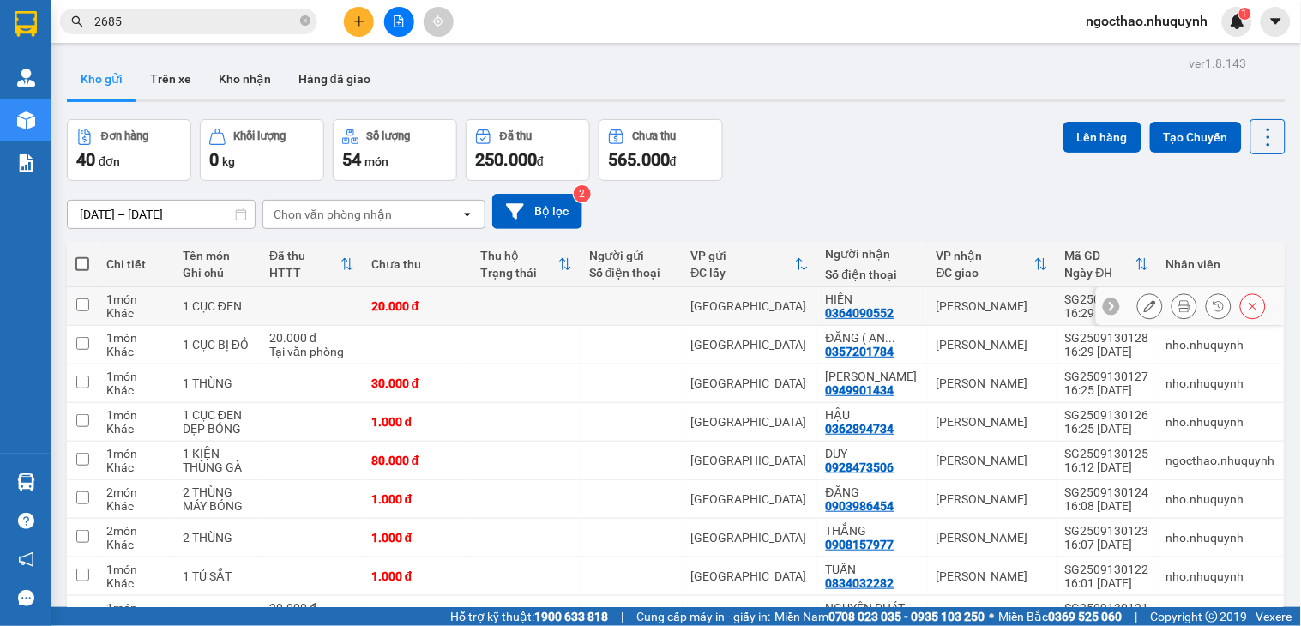
click at [1178, 303] on icon at bounding box center [1184, 306] width 12 height 12
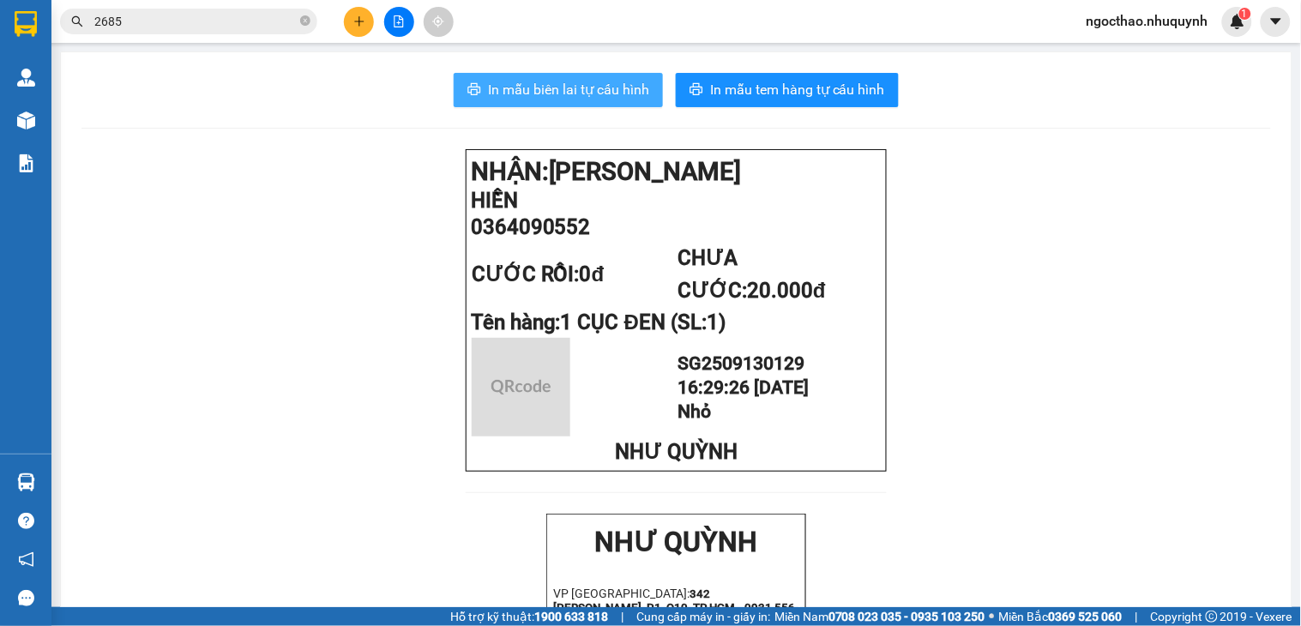
drag, startPoint x: 571, startPoint y: 93, endPoint x: 824, endPoint y: 160, distance: 261.9
click at [572, 94] on span "In mẫu biên lai tự cấu hình" at bounding box center [568, 89] width 161 height 21
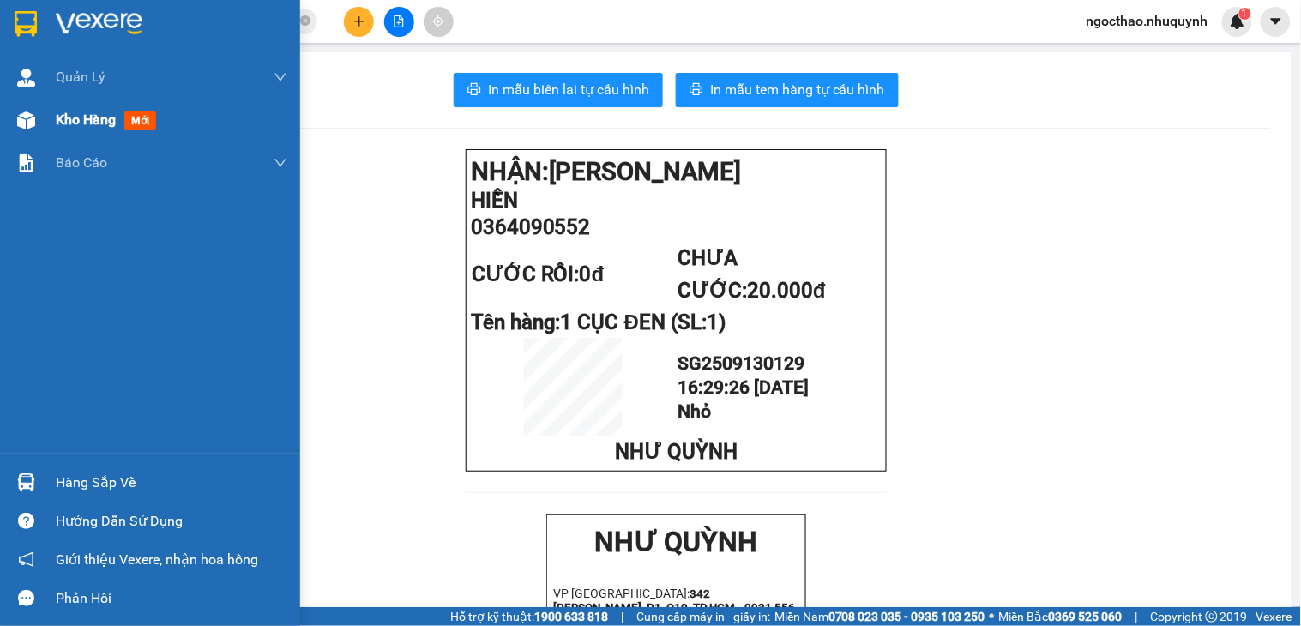
click at [78, 114] on span "Kho hàng" at bounding box center [86, 119] width 60 height 16
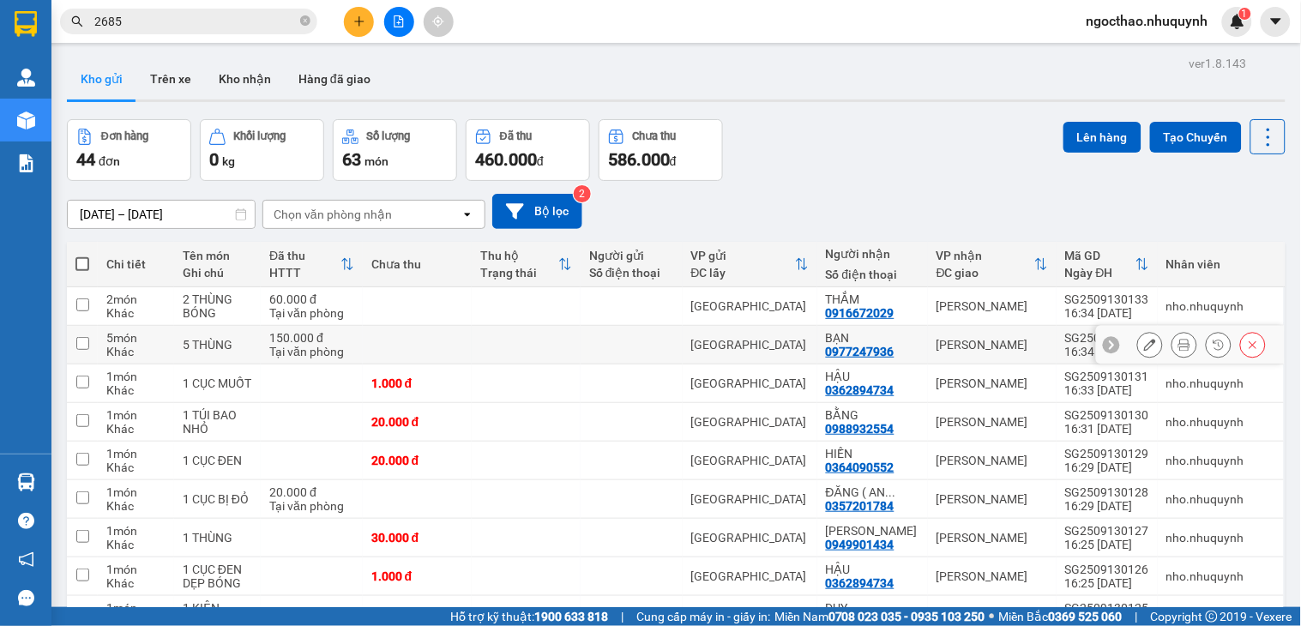
click at [1178, 350] on icon at bounding box center [1184, 345] width 12 height 12
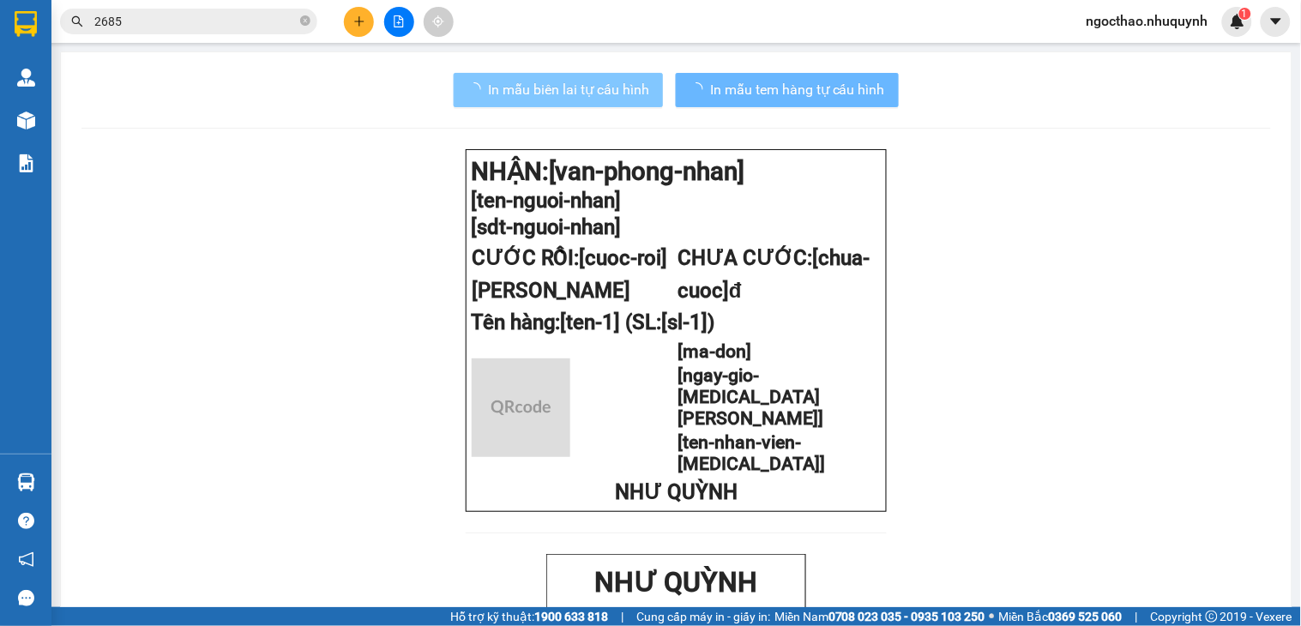
click at [523, 97] on span "In mẫu biên lai tự cấu hình" at bounding box center [568, 89] width 161 height 21
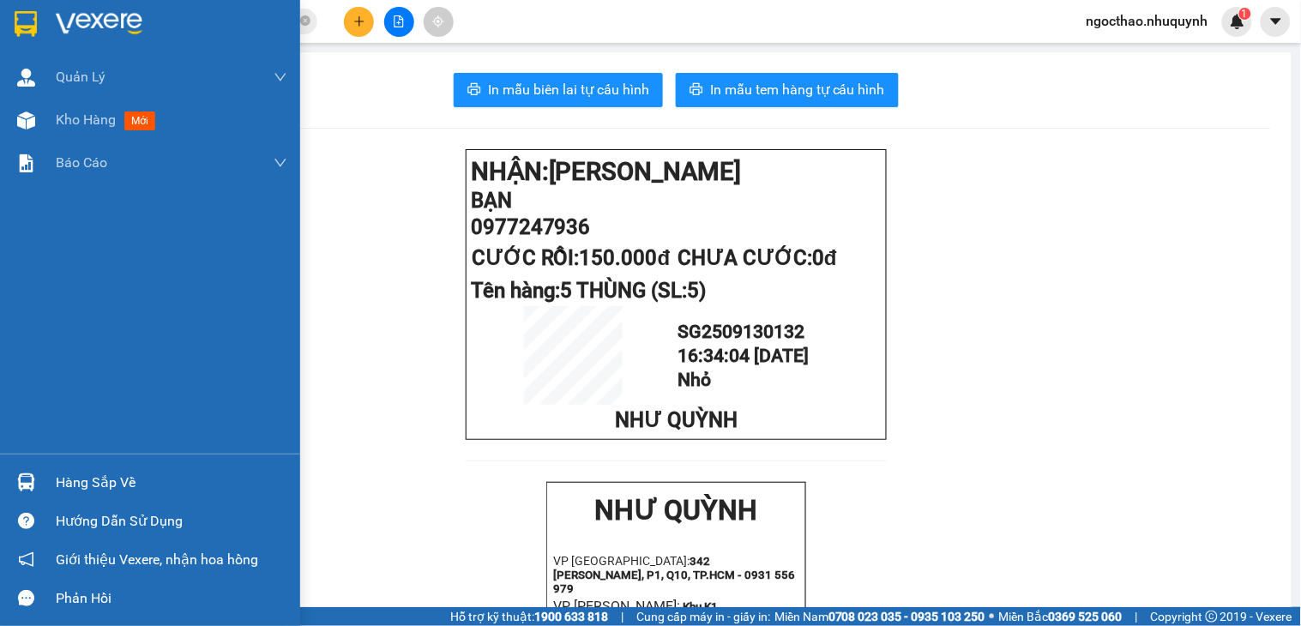
drag, startPoint x: 93, startPoint y: 130, endPoint x: 561, endPoint y: 4, distance: 484.7
click at [93, 130] on div "Kho hàng mới" at bounding box center [109, 119] width 106 height 21
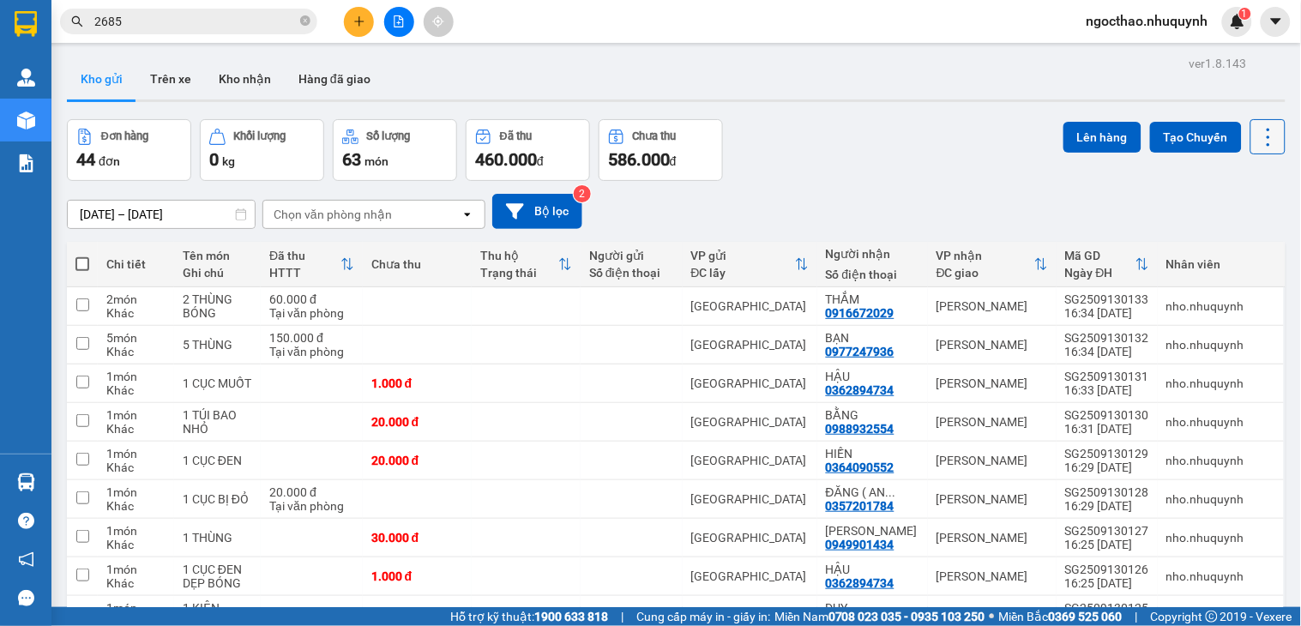
click at [1256, 146] on icon at bounding box center [1268, 137] width 24 height 24
drag, startPoint x: 1219, startPoint y: 245, endPoint x: 1196, endPoint y: 238, distance: 23.6
click at [1218, 245] on span "Làm mới" at bounding box center [1227, 245] width 47 height 17
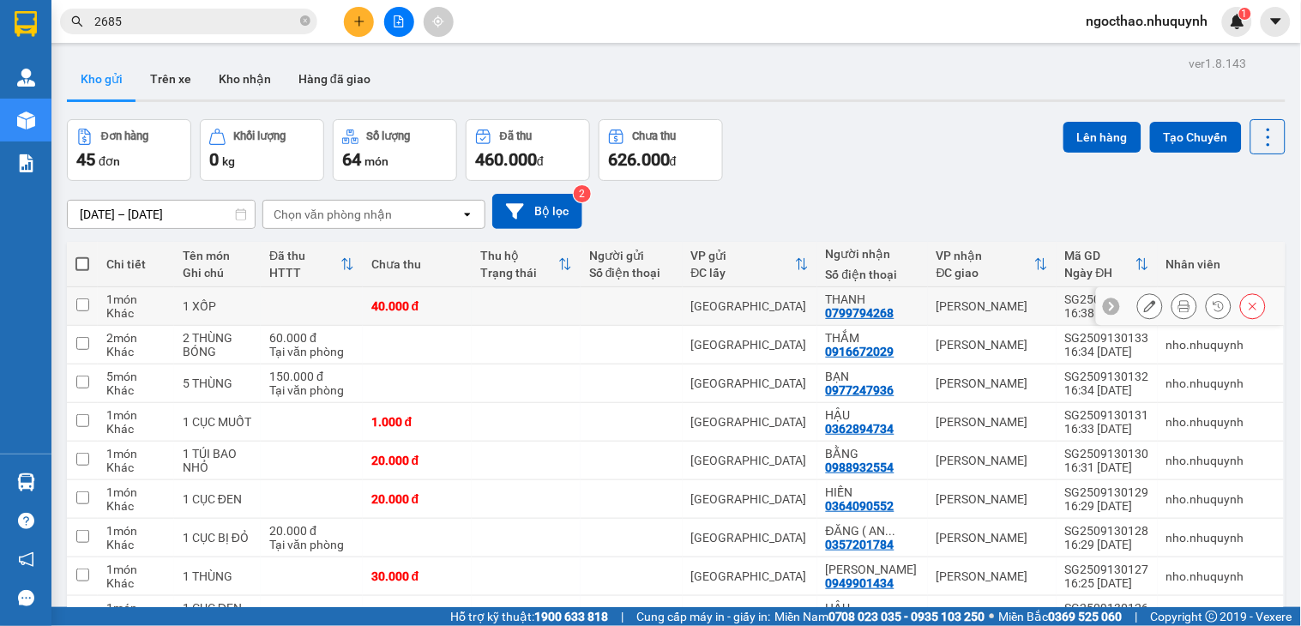
click at [1178, 303] on icon at bounding box center [1184, 306] width 12 height 12
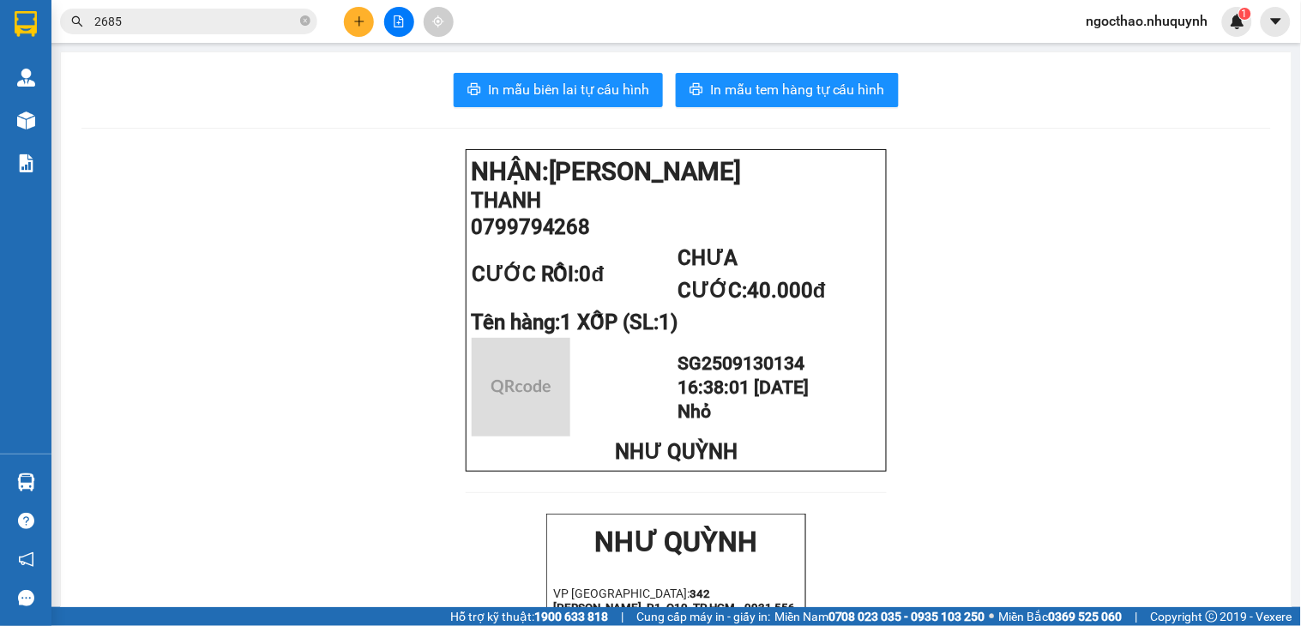
click at [606, 105] on button "In mẫu biên lai tự cấu hình" at bounding box center [558, 90] width 209 height 34
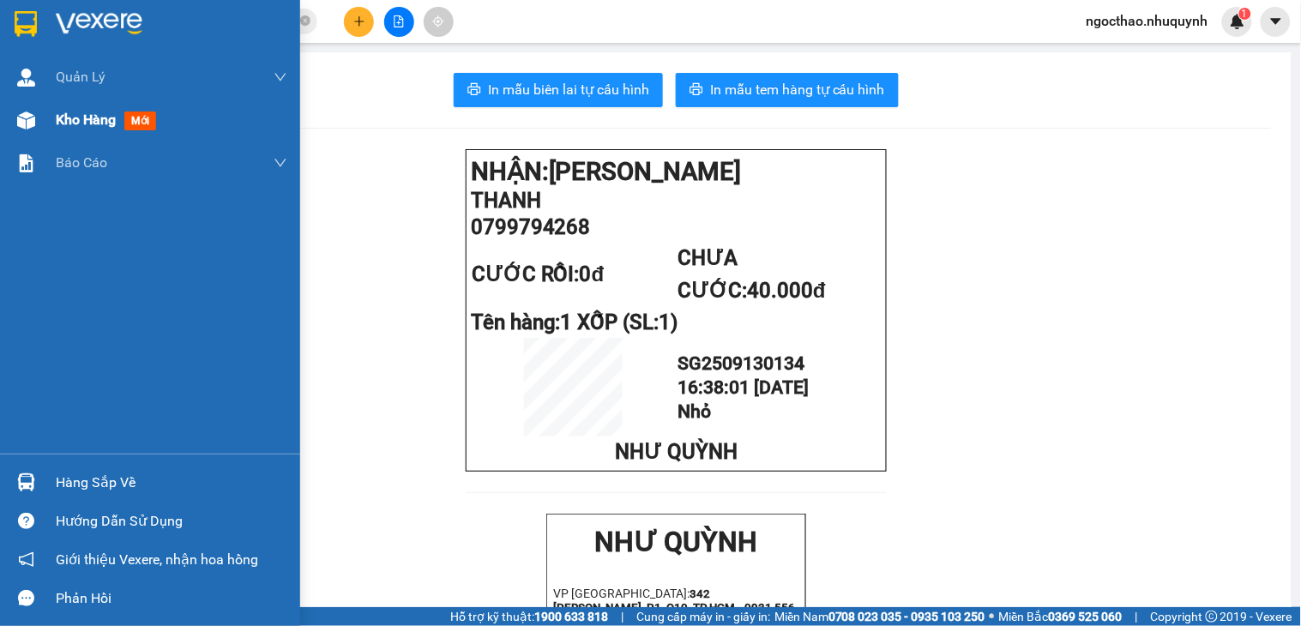
click at [61, 113] on span "Kho hàng" at bounding box center [86, 119] width 60 height 16
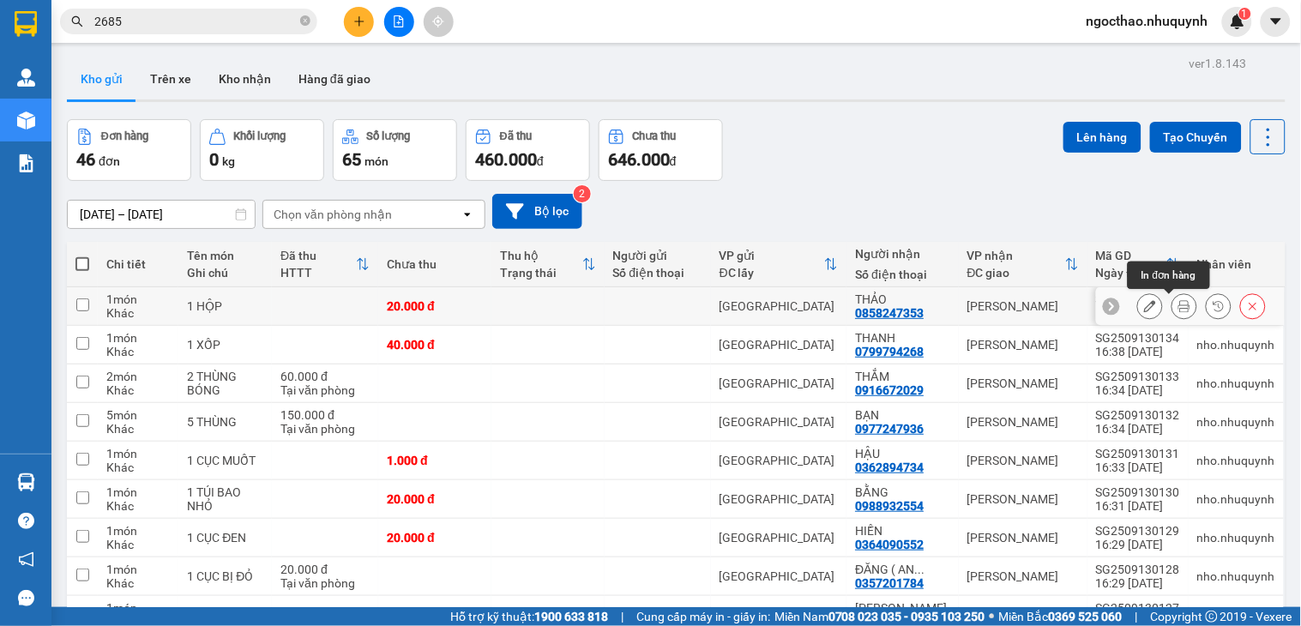
click at [1172, 303] on button at bounding box center [1184, 307] width 24 height 30
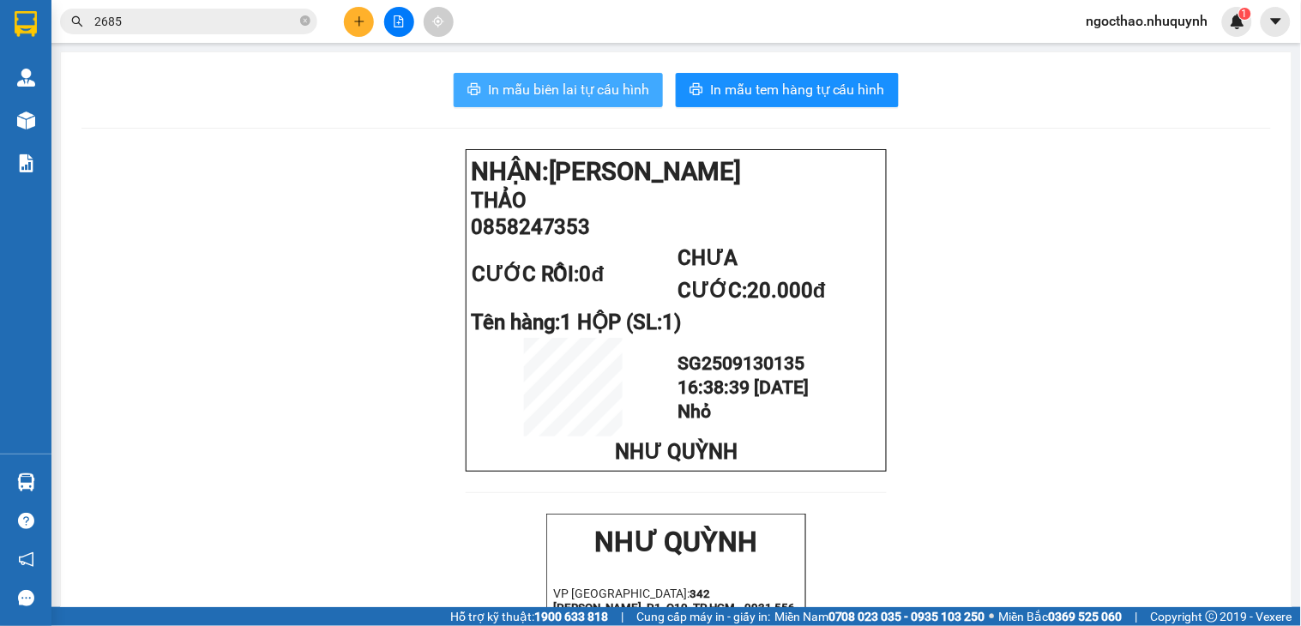
drag, startPoint x: 616, startPoint y: 89, endPoint x: 1039, endPoint y: 263, distance: 458.1
click at [618, 92] on span "In mẫu biên lai tự cấu hình" at bounding box center [568, 89] width 161 height 21
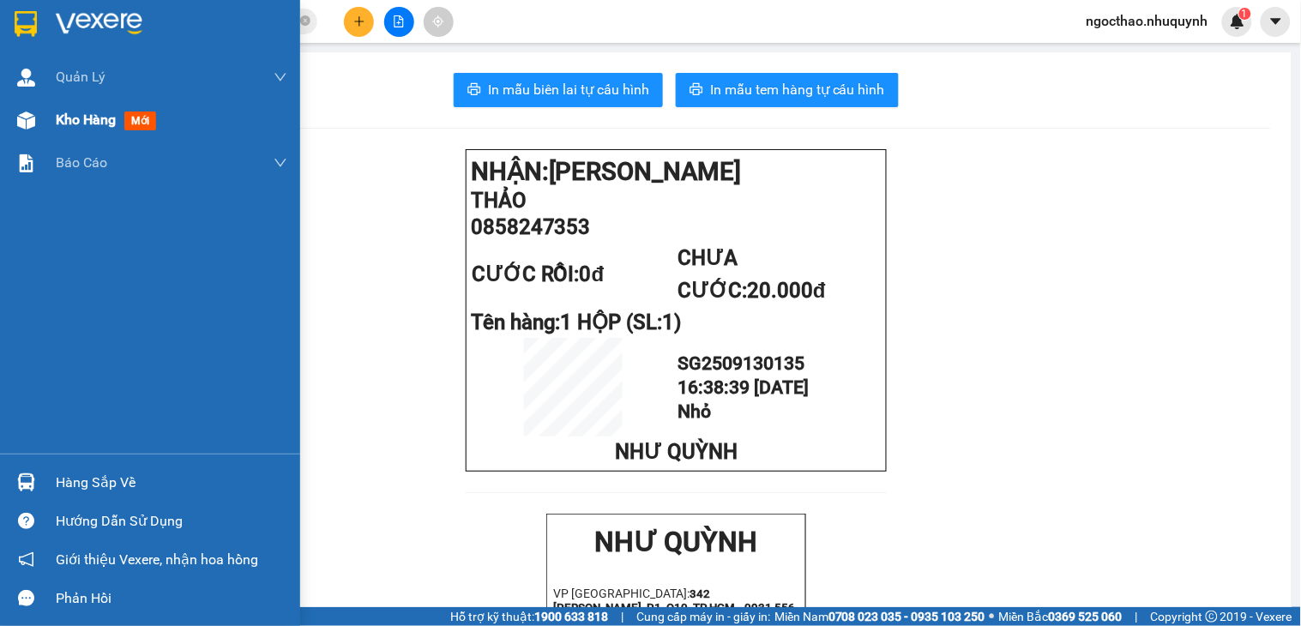
click at [88, 130] on div "Kho hàng mới" at bounding box center [109, 119] width 107 height 21
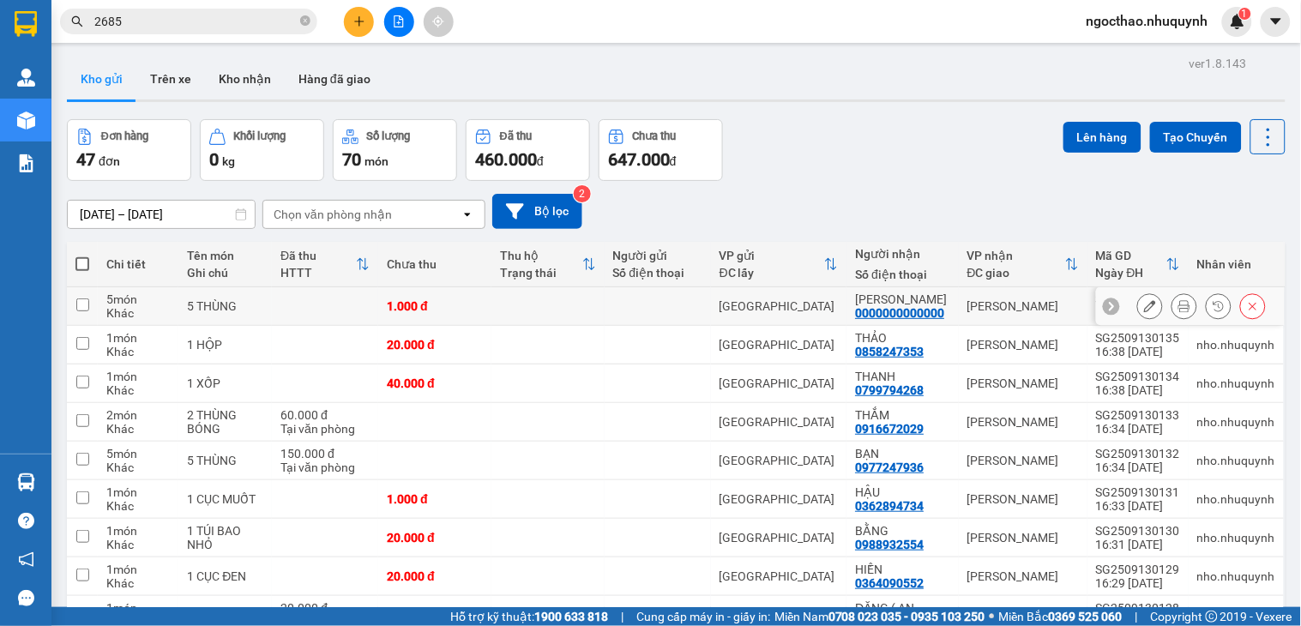
click at [1176, 300] on button at bounding box center [1184, 307] width 24 height 30
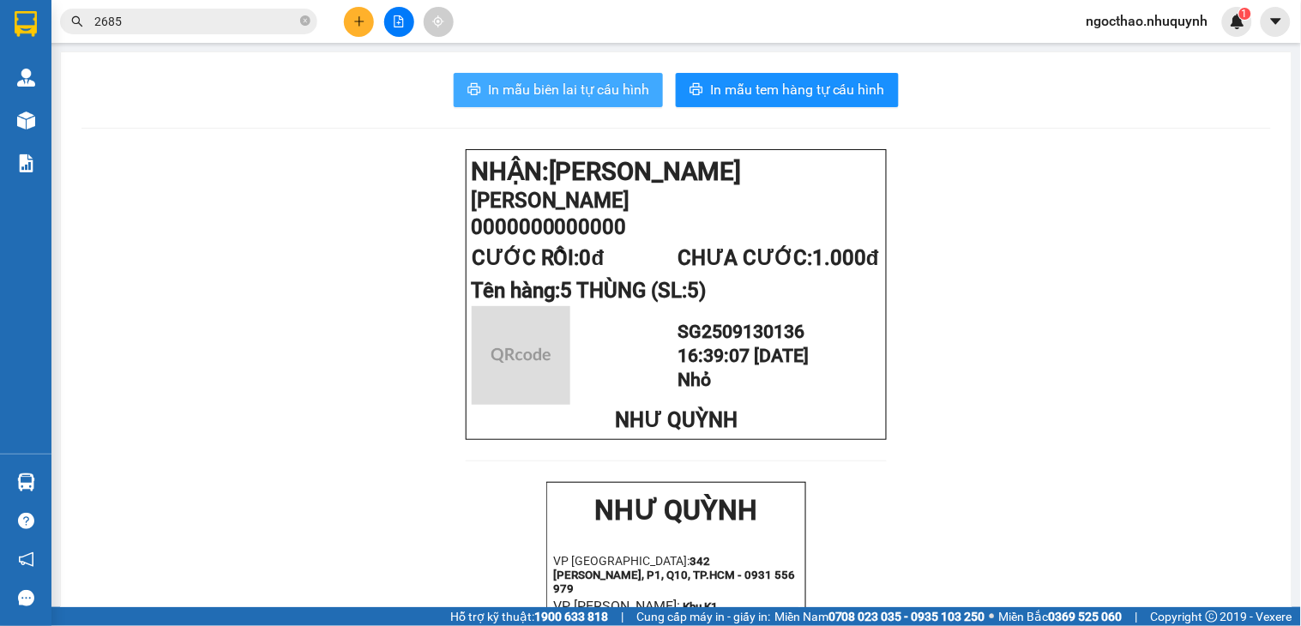
click at [592, 90] on span "In mẫu biên lai tự cấu hình" at bounding box center [568, 89] width 161 height 21
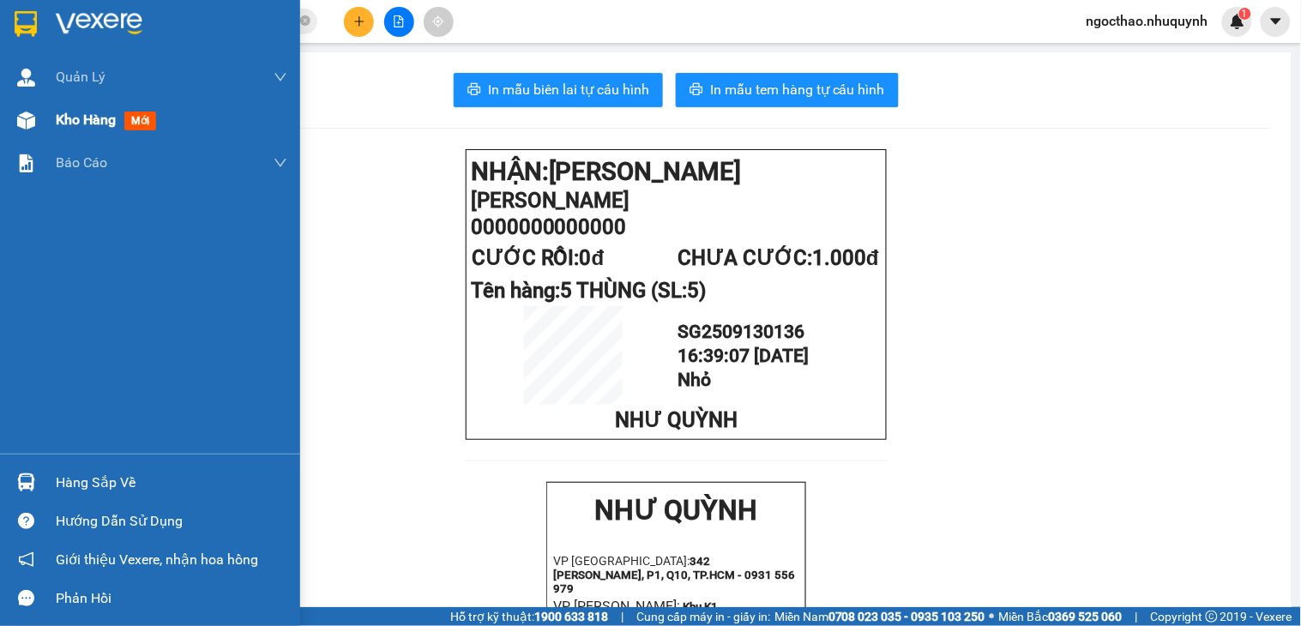
click at [108, 128] on span "Kho hàng" at bounding box center [86, 119] width 60 height 16
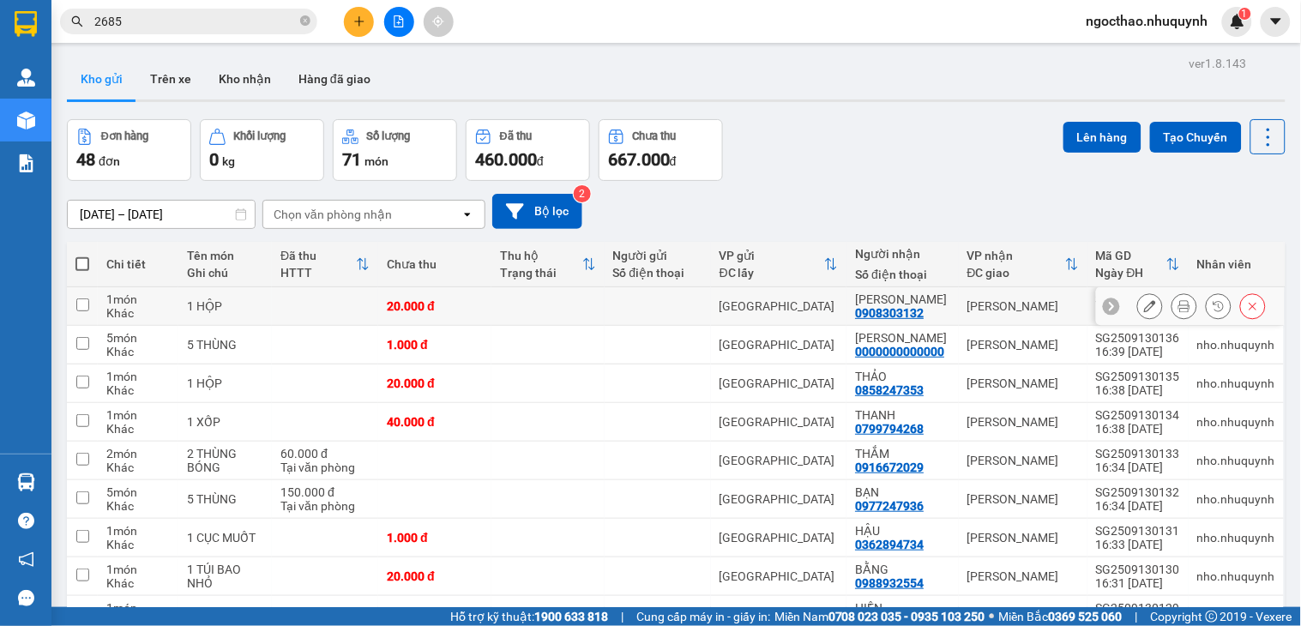
click at [1178, 306] on icon at bounding box center [1184, 306] width 12 height 12
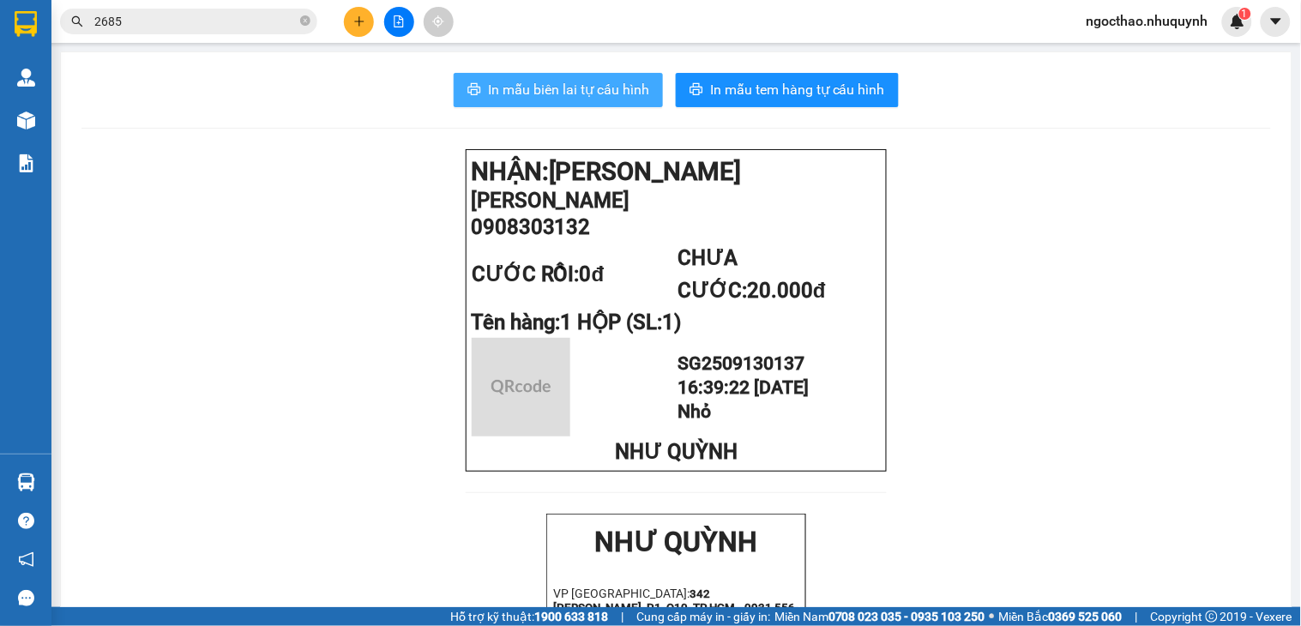
click at [590, 86] on span "In mẫu biên lai tự cấu hình" at bounding box center [568, 89] width 161 height 21
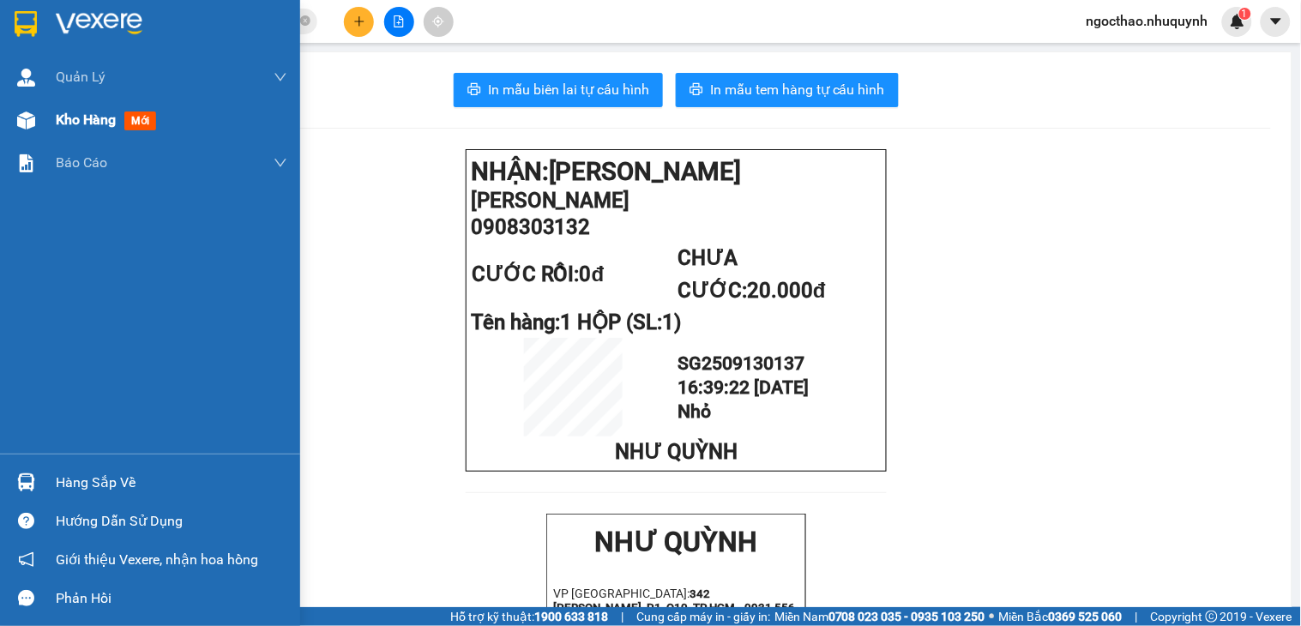
click at [83, 124] on span "Kho hàng" at bounding box center [86, 119] width 60 height 16
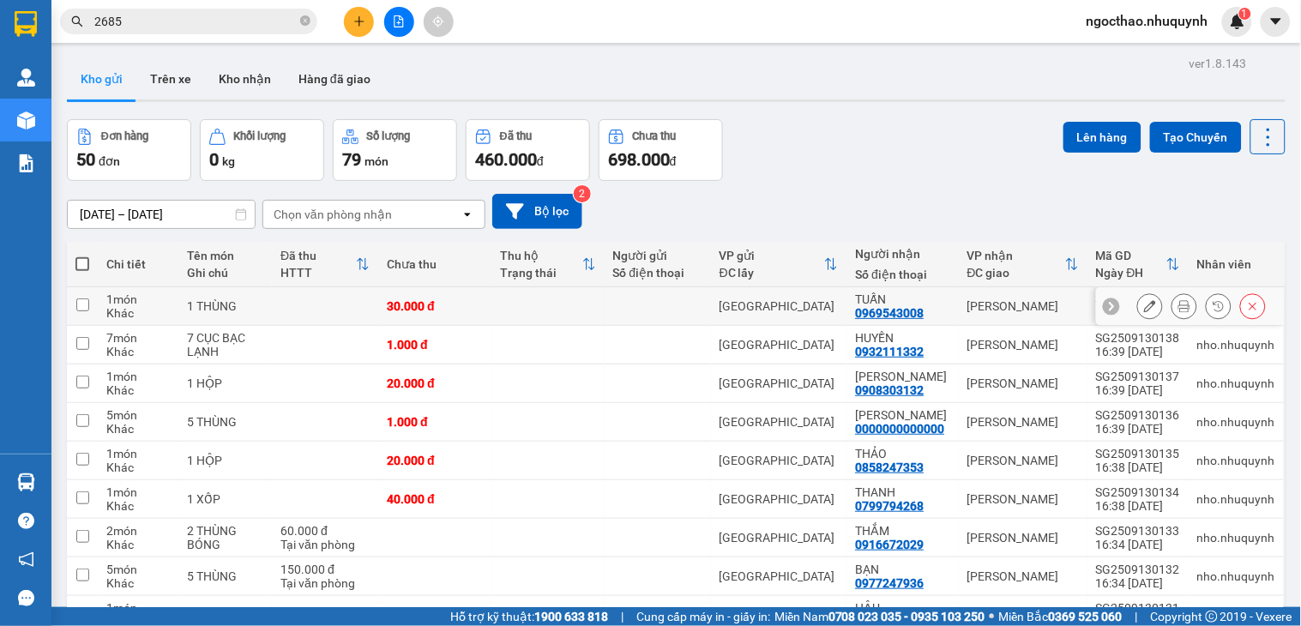
click at [1178, 306] on icon at bounding box center [1184, 306] width 12 height 12
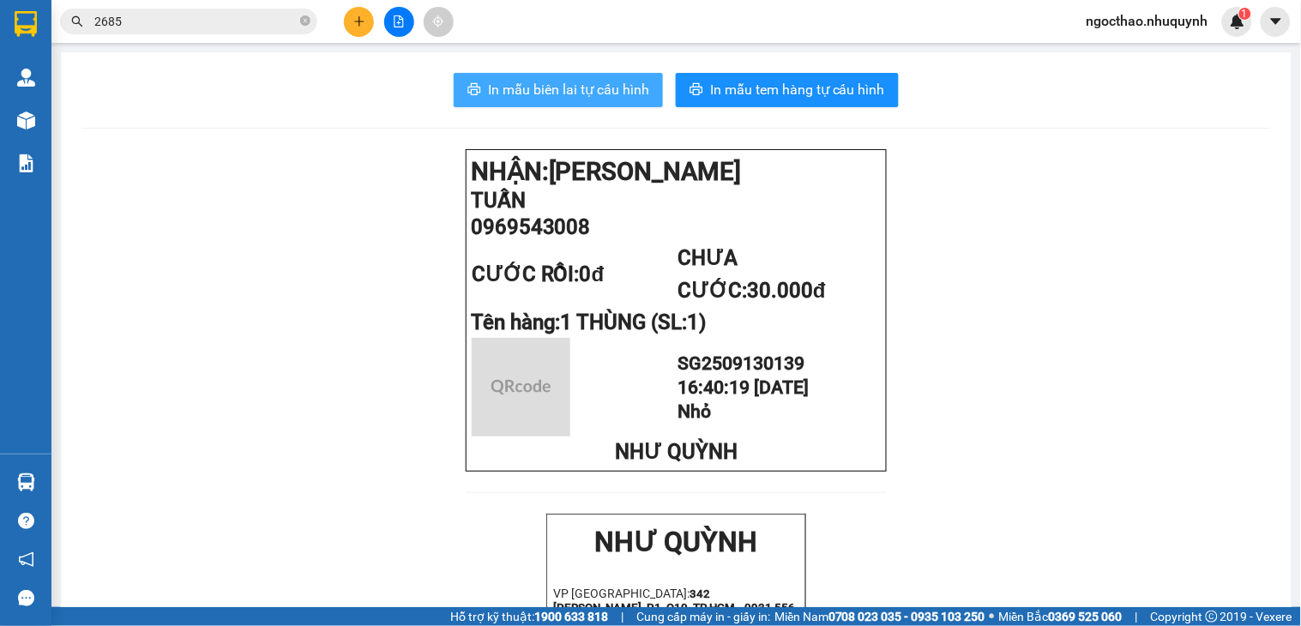
click at [588, 78] on button "In mẫu biên lai tự cấu hình" at bounding box center [558, 90] width 209 height 34
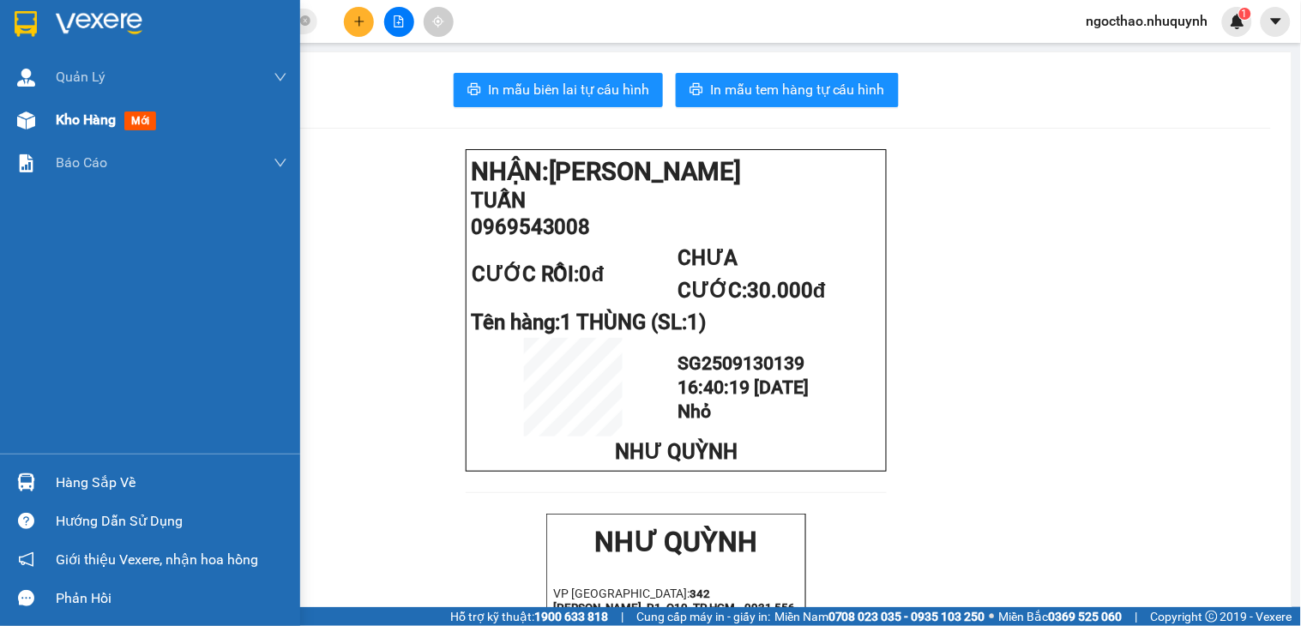
click at [101, 105] on div "Kho hàng mới" at bounding box center [172, 120] width 232 height 43
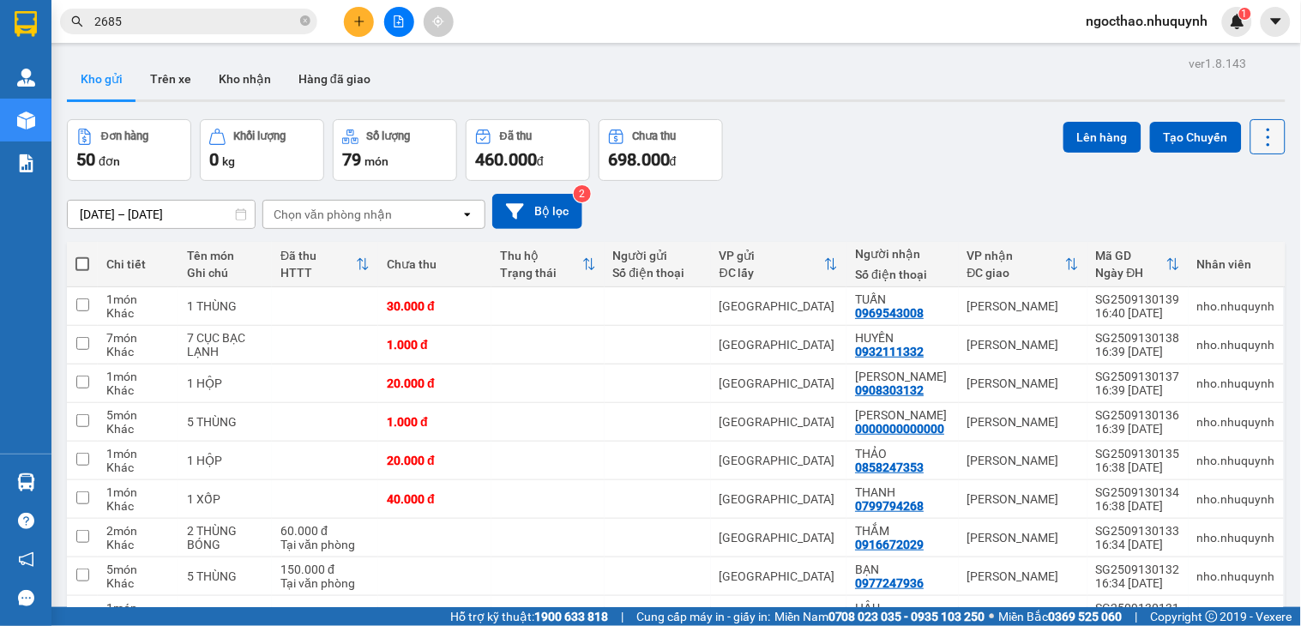
click at [1256, 132] on icon at bounding box center [1268, 137] width 24 height 24
click at [1208, 244] on span "Làm mới" at bounding box center [1227, 245] width 47 height 17
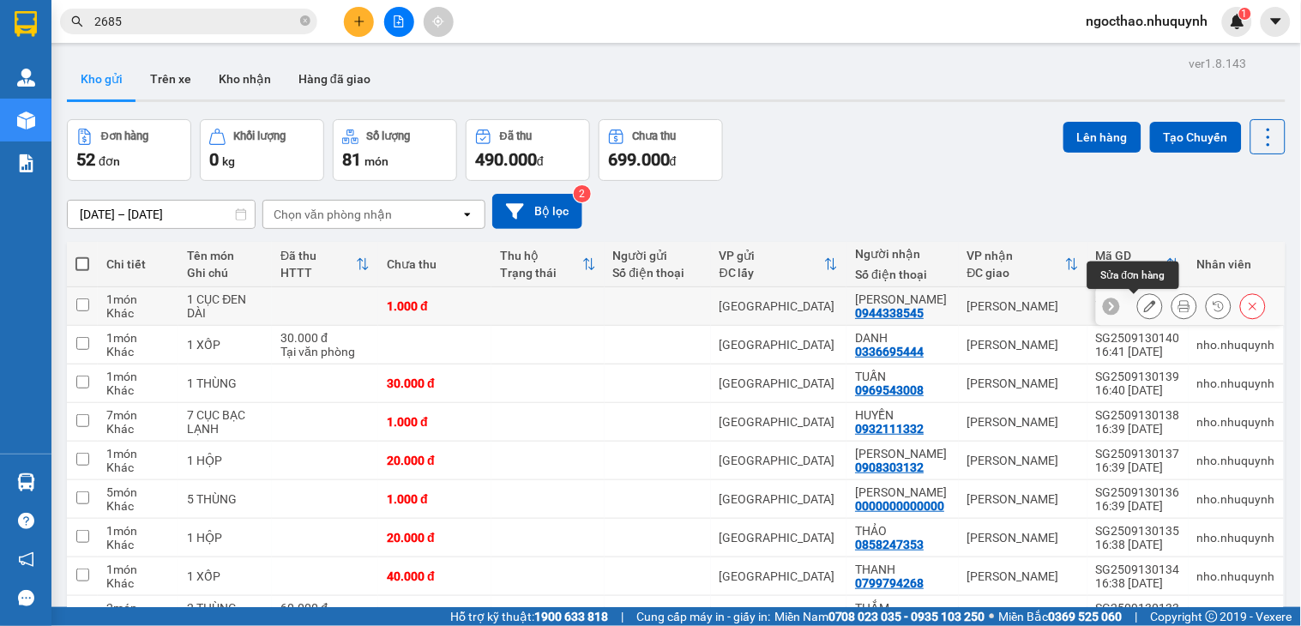
drag, startPoint x: 1152, startPoint y: 304, endPoint x: 1164, endPoint y: 304, distance: 12.0
click at [1153, 304] on div at bounding box center [1201, 306] width 129 height 26
click at [1178, 304] on icon at bounding box center [1184, 306] width 12 height 12
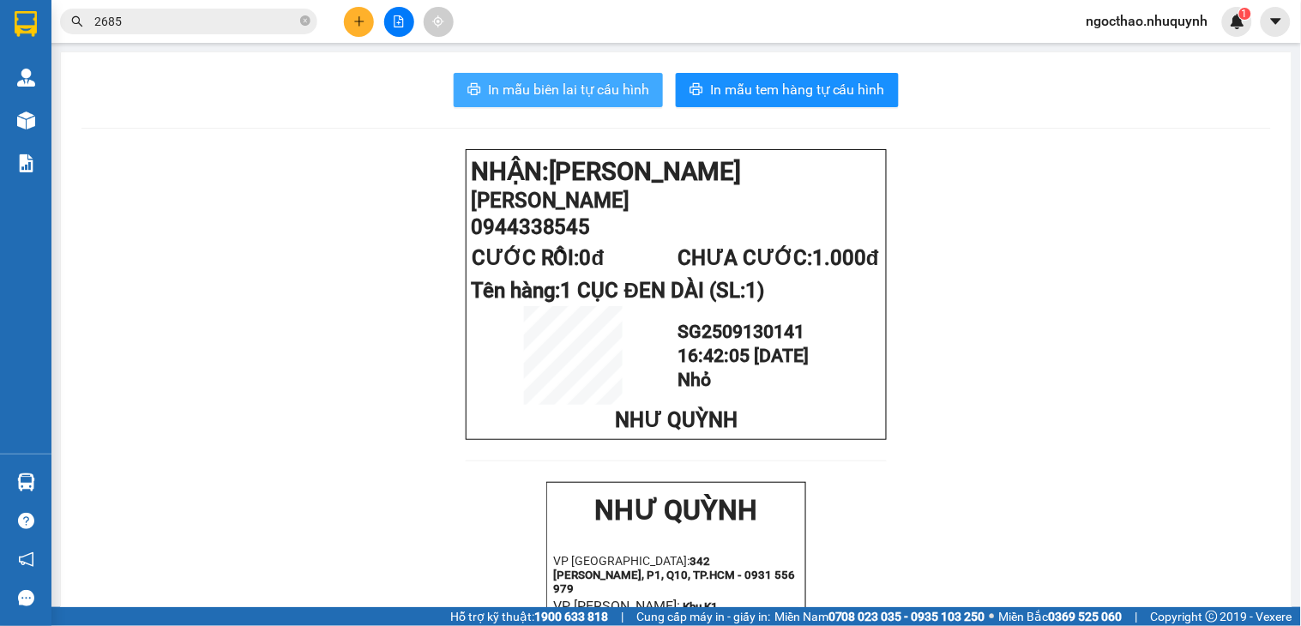
drag, startPoint x: 594, startPoint y: 108, endPoint x: 614, endPoint y: 94, distance: 24.0
click at [615, 93] on span "In mẫu biên lai tự cấu hình" at bounding box center [568, 89] width 161 height 21
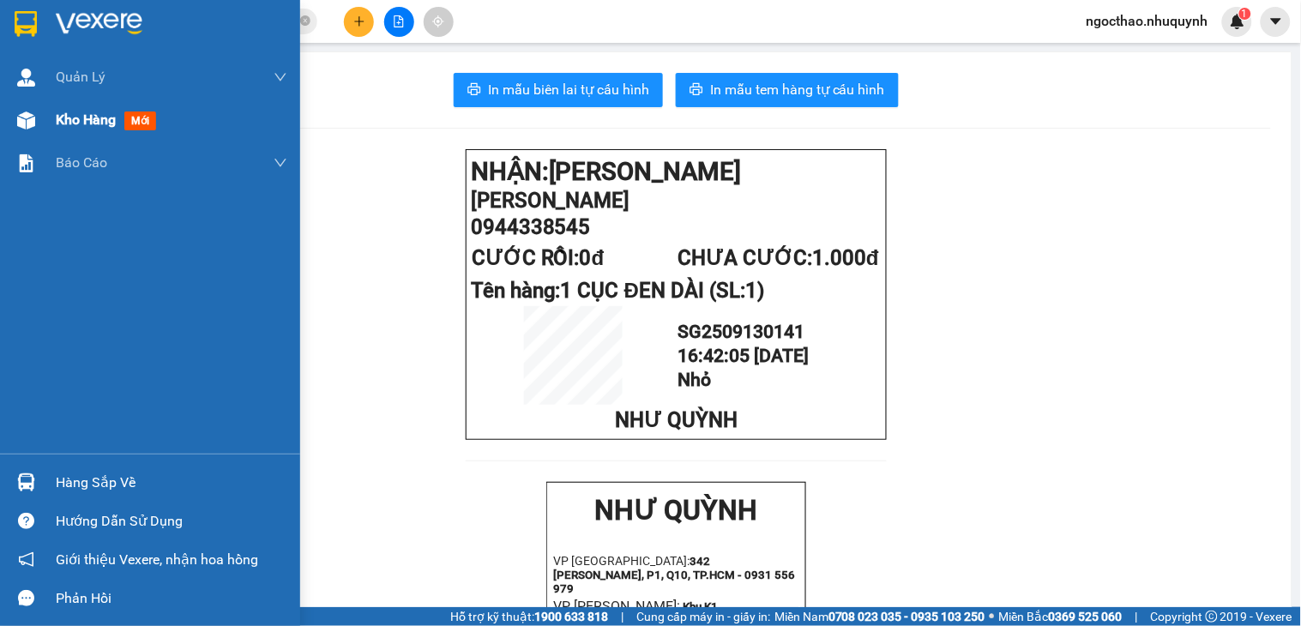
click at [44, 130] on div "Kho hàng mới" at bounding box center [150, 120] width 300 height 43
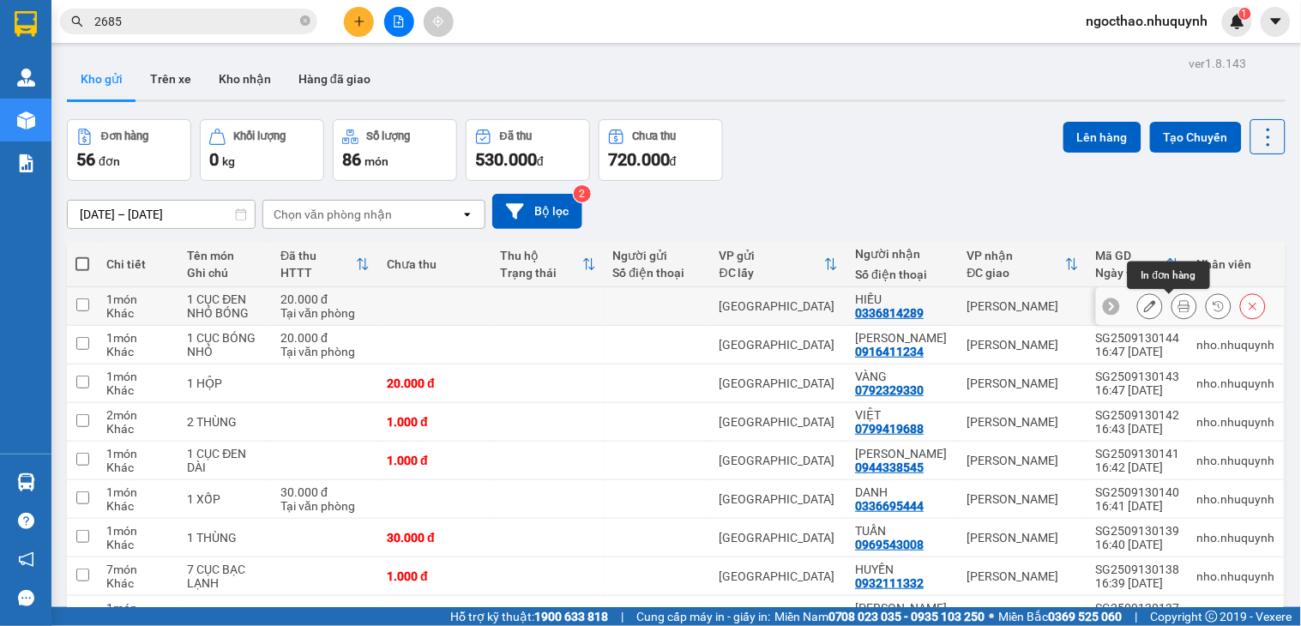
click at [1178, 311] on icon at bounding box center [1184, 306] width 12 height 12
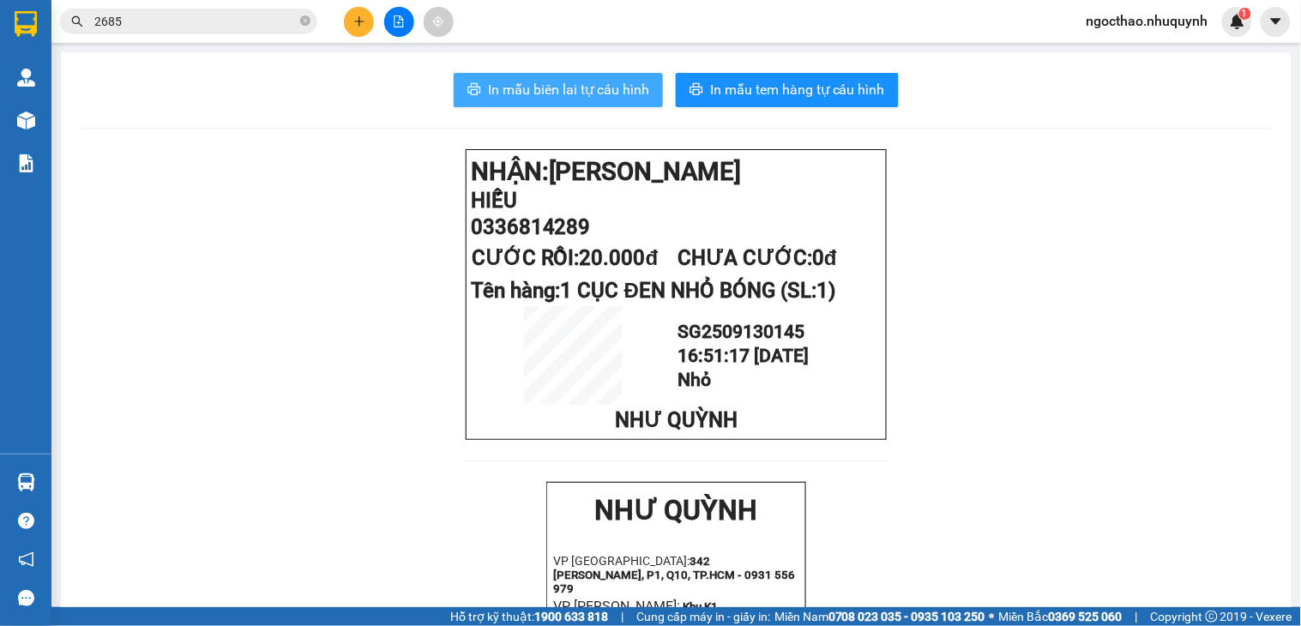
click at [603, 84] on span "In mẫu biên lai tự cấu hình" at bounding box center [568, 89] width 161 height 21
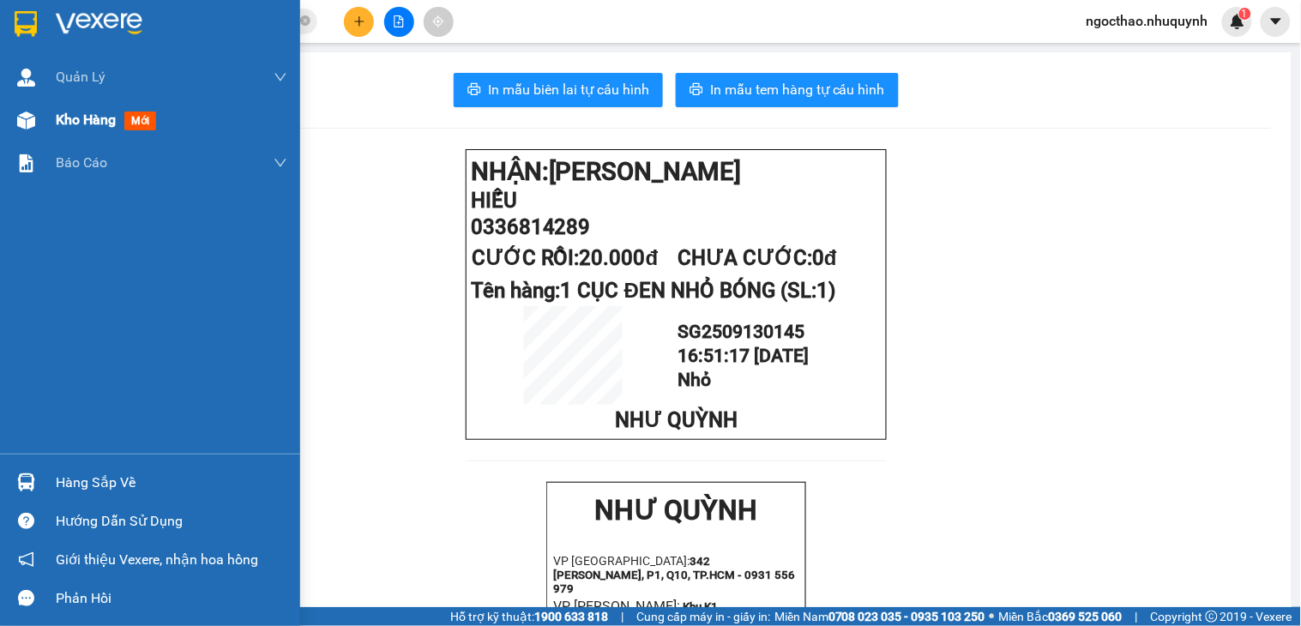
click at [66, 126] on span "Kho hàng" at bounding box center [86, 119] width 60 height 16
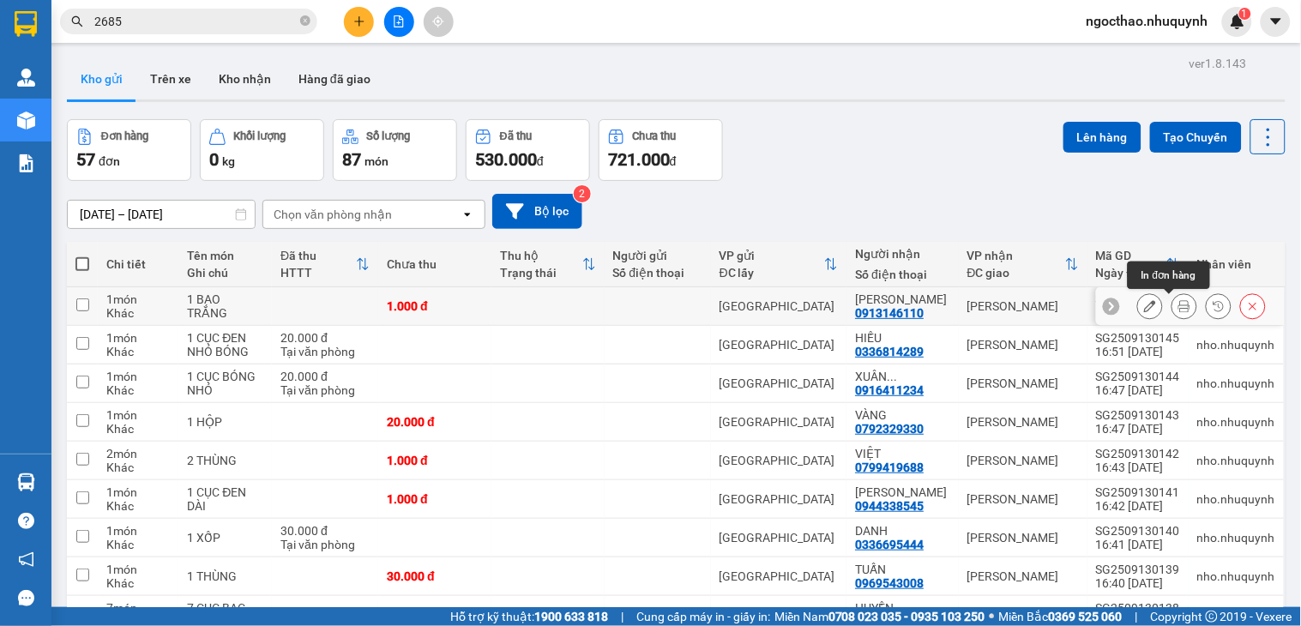
click at [1172, 298] on button at bounding box center [1184, 307] width 24 height 30
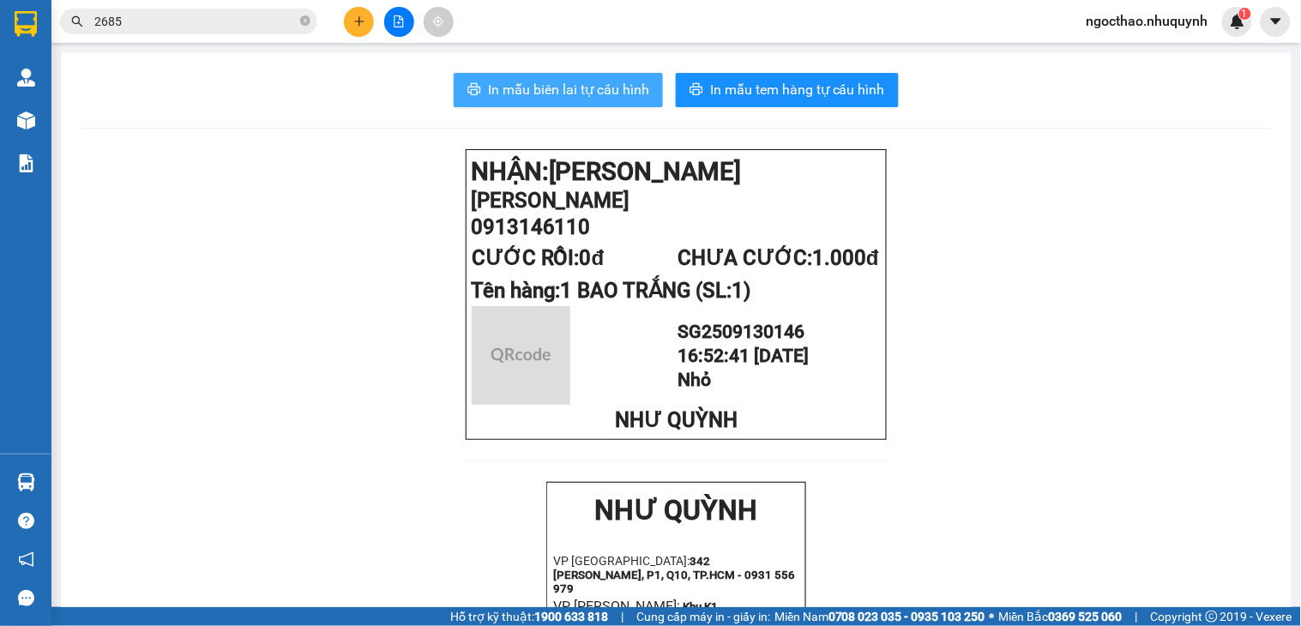
click at [600, 84] on span "In mẫu biên lai tự cấu hình" at bounding box center [568, 89] width 161 height 21
